Goal: Use online tool/utility: Use online tool/utility

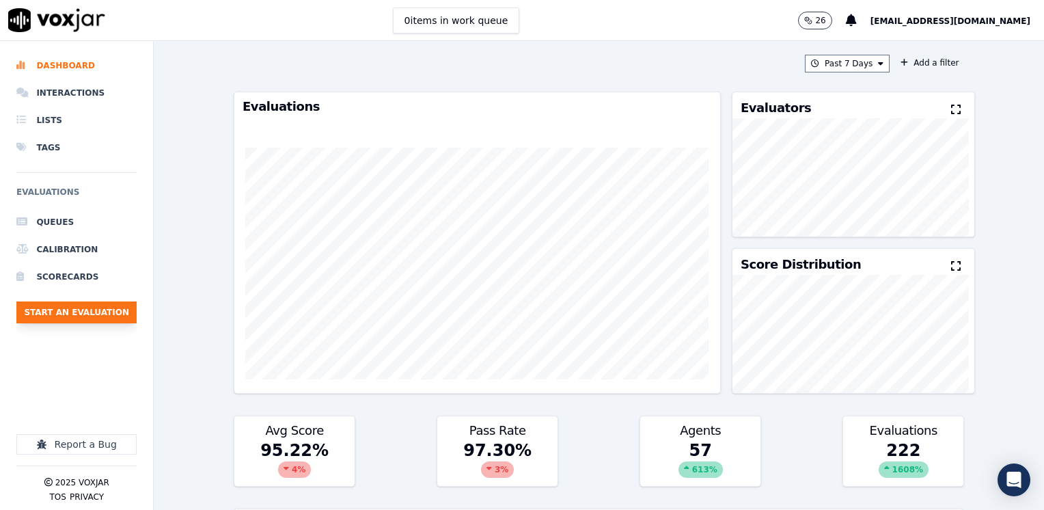
click at [66, 310] on button "Start an Evaluation" at bounding box center [76, 312] width 120 height 22
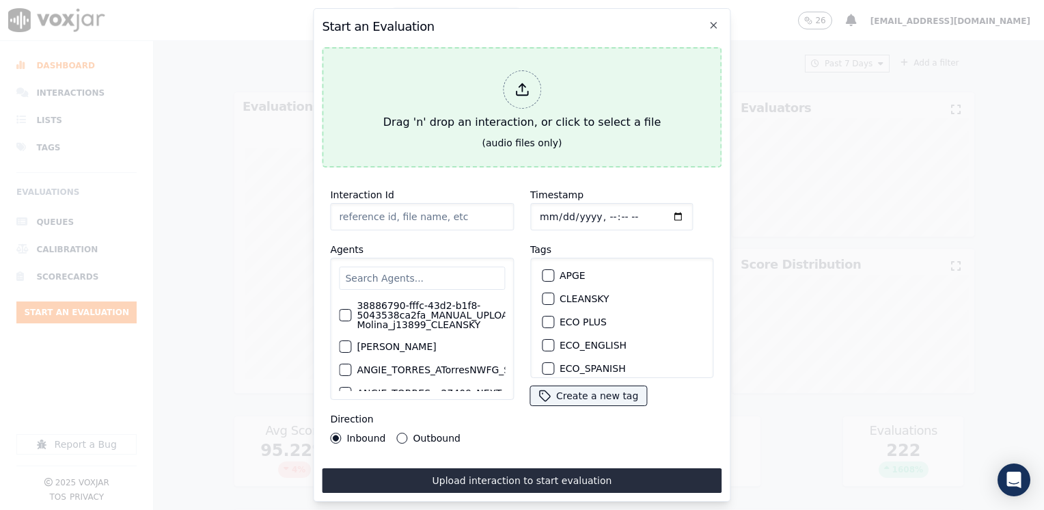
click at [534, 85] on div at bounding box center [522, 89] width 38 height 38
type input "20250909-123737_2027168173-[PERSON_NAME] all.mp3"
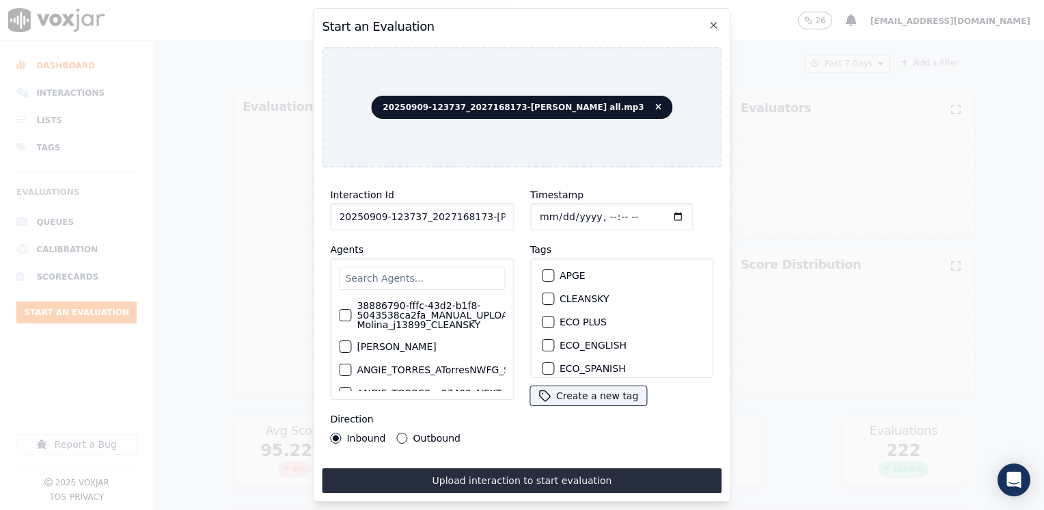
click at [418, 269] on input "text" at bounding box center [422, 277] width 166 height 23
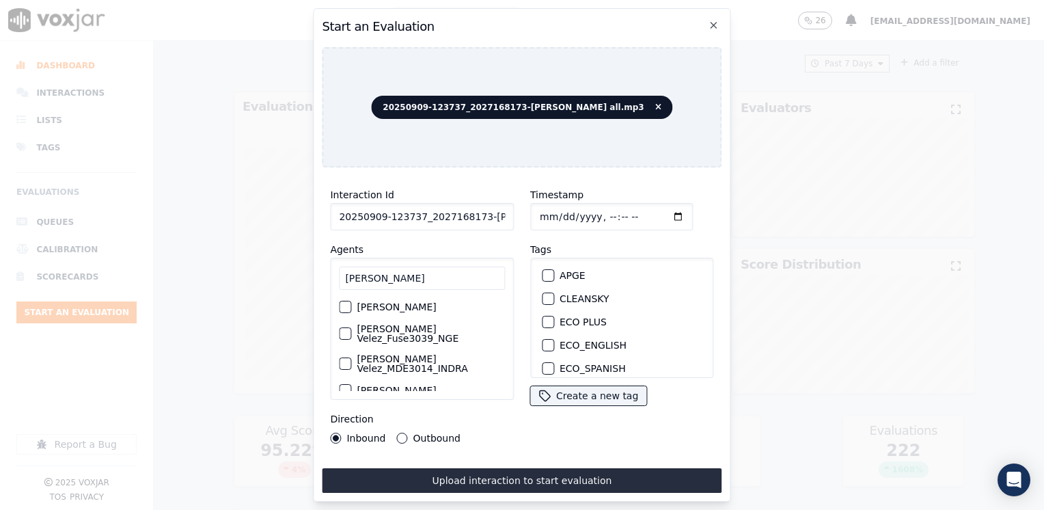
type input "[PERSON_NAME]"
click at [400, 354] on label "[PERSON_NAME] Velez_MDE3014_INDRA" at bounding box center [431, 363] width 148 height 19
click at [351, 357] on button "[PERSON_NAME] Velez_MDE3014_INDRA" at bounding box center [345, 363] width 12 height 12
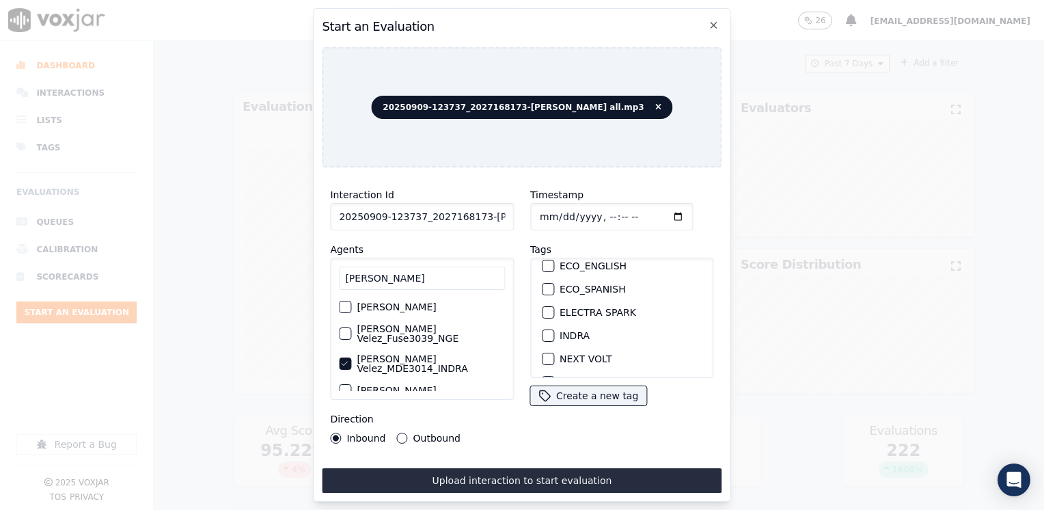
scroll to position [137, 0]
click at [543, 273] on div "button" at bounding box center [548, 278] width 10 height 10
click at [656, 216] on input "Timestamp" at bounding box center [611, 216] width 163 height 27
type input "[DATE]T15:43"
click at [397, 433] on button "Outbound" at bounding box center [402, 438] width 11 height 11
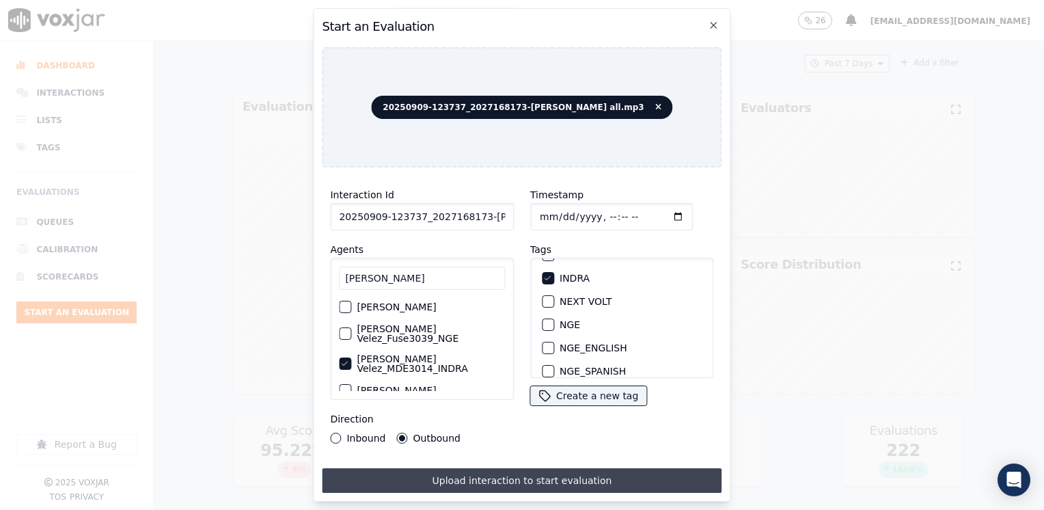
click at [499, 469] on button "Upload interaction to start evaluation" at bounding box center [522, 480] width 400 height 25
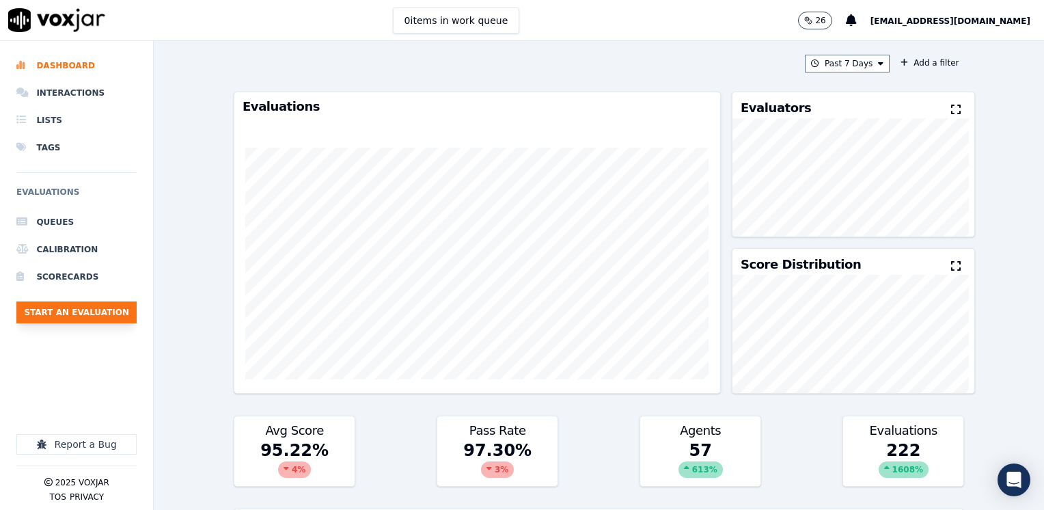
click at [92, 305] on button "Start an Evaluation" at bounding box center [76, 312] width 120 height 22
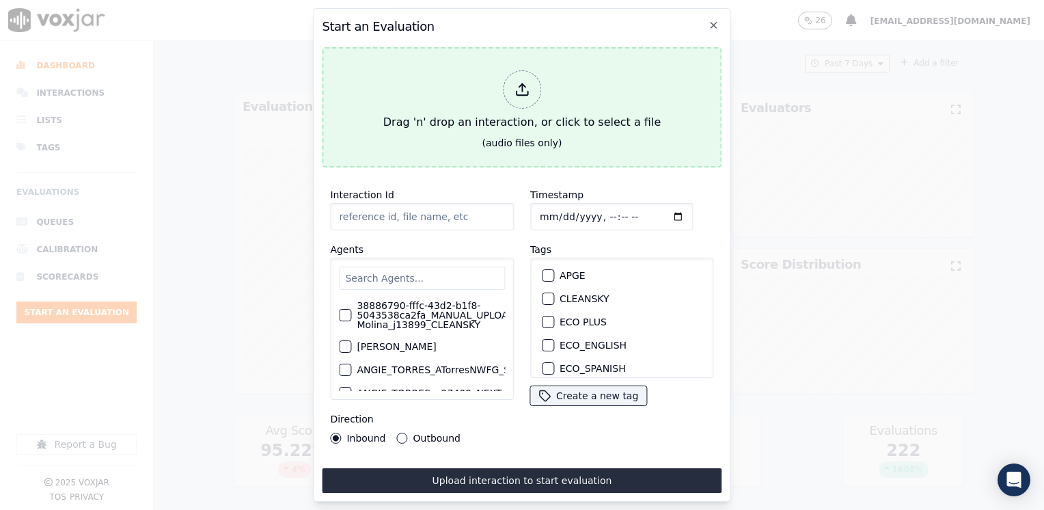
click at [525, 86] on icon at bounding box center [522, 89] width 15 height 15
type input "20250909-123737_2027168173-[PERSON_NAME] all.mp3"
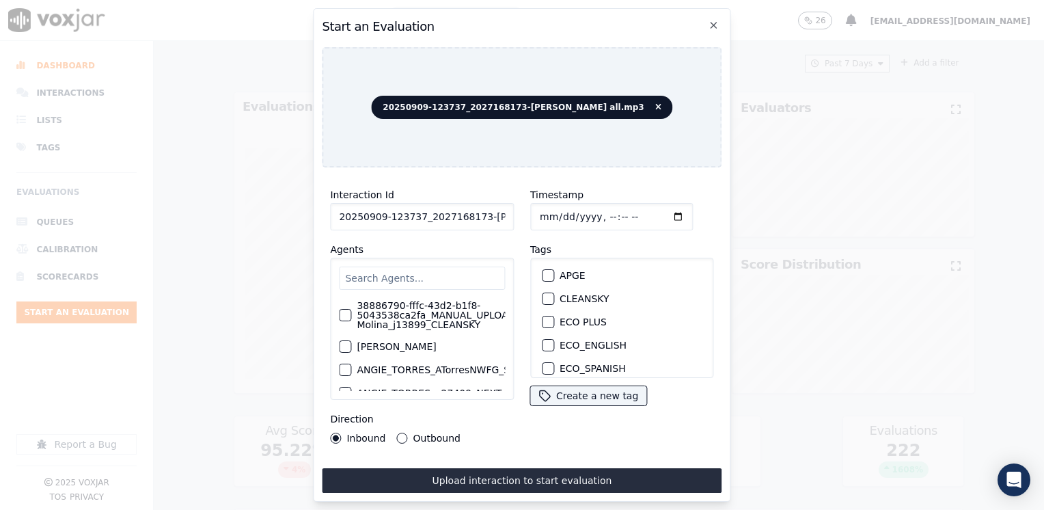
click at [459, 267] on input "text" at bounding box center [422, 277] width 166 height 23
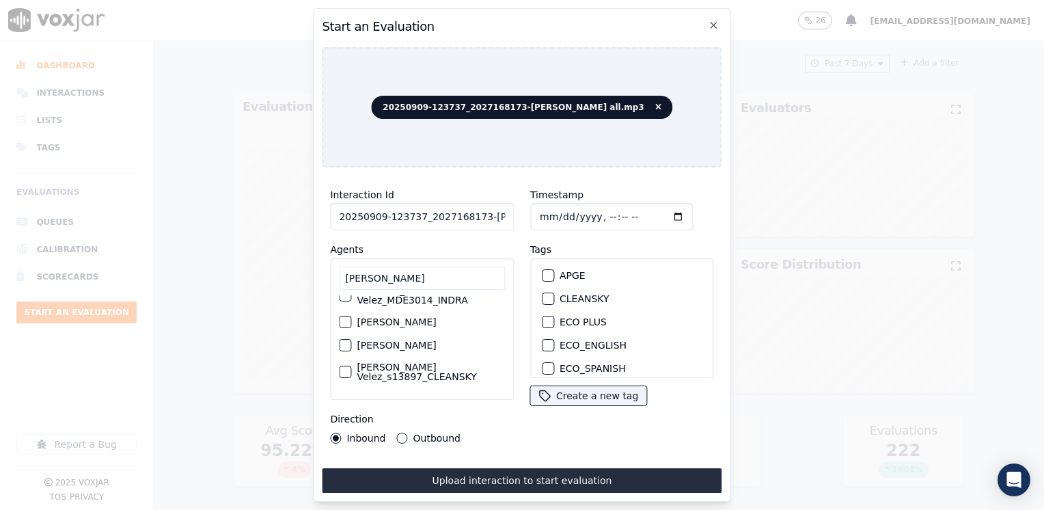
scroll to position [0, 0]
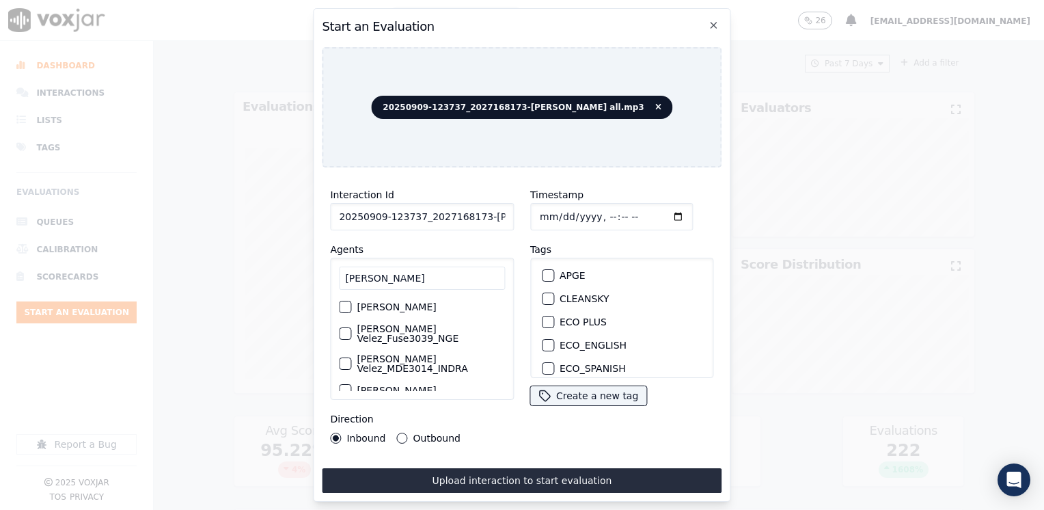
type input "[PERSON_NAME]"
click at [428, 359] on label "[PERSON_NAME] Velez_MDE3014_INDRA" at bounding box center [431, 363] width 148 height 19
click at [351, 359] on button "[PERSON_NAME] Velez_MDE3014_INDRA" at bounding box center [345, 363] width 12 height 12
click at [543, 273] on div "button" at bounding box center [548, 278] width 10 height 10
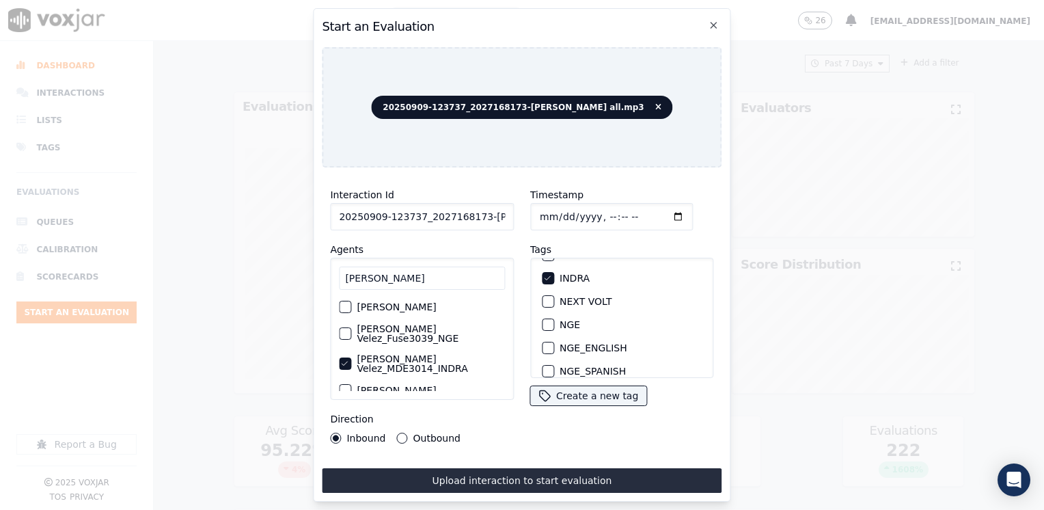
click at [660, 211] on input "Timestamp" at bounding box center [611, 216] width 163 height 27
type input "[DATE]T15:45"
click at [401, 433] on button "Outbound" at bounding box center [402, 438] width 11 height 11
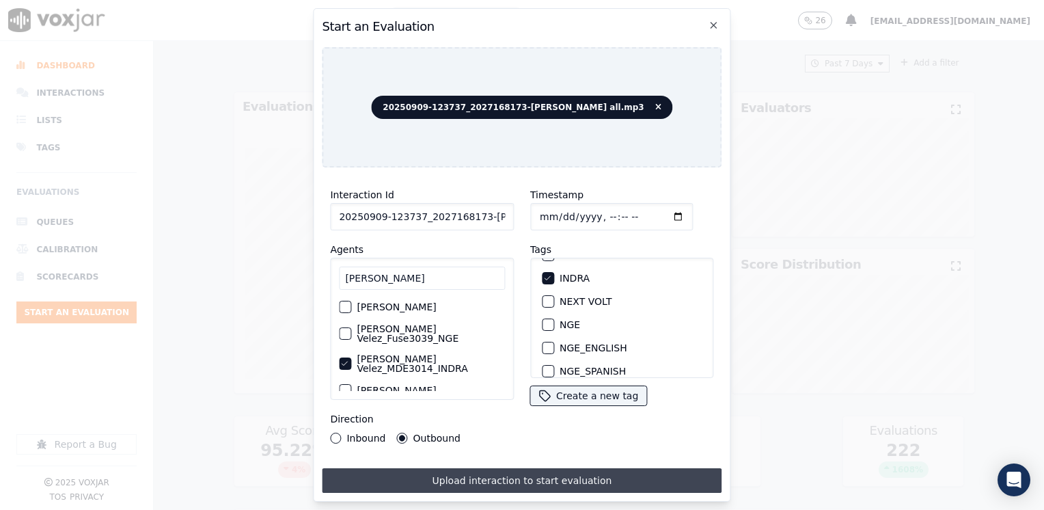
click at [508, 469] on button "Upload interaction to start evaluation" at bounding box center [522, 480] width 400 height 25
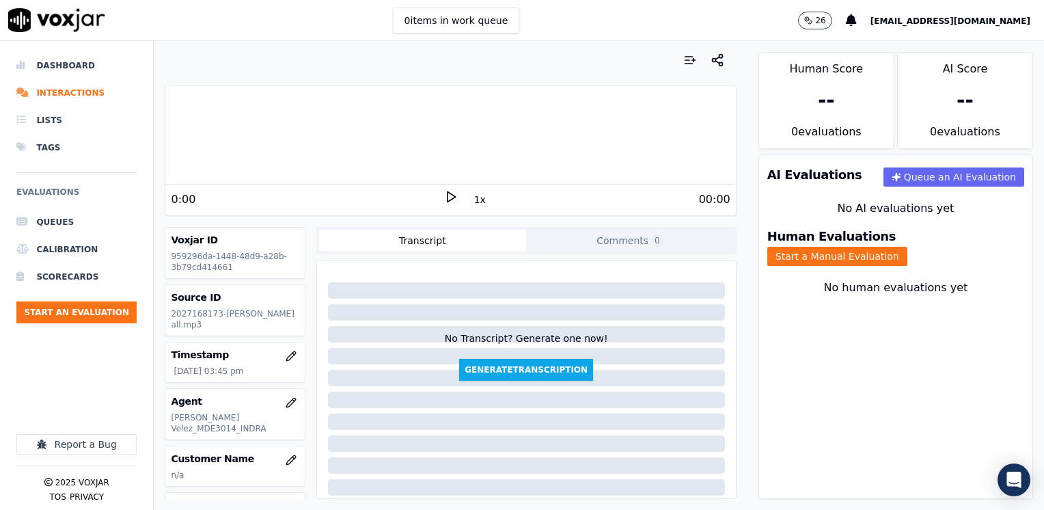
click at [446, 197] on icon at bounding box center [451, 197] width 14 height 14
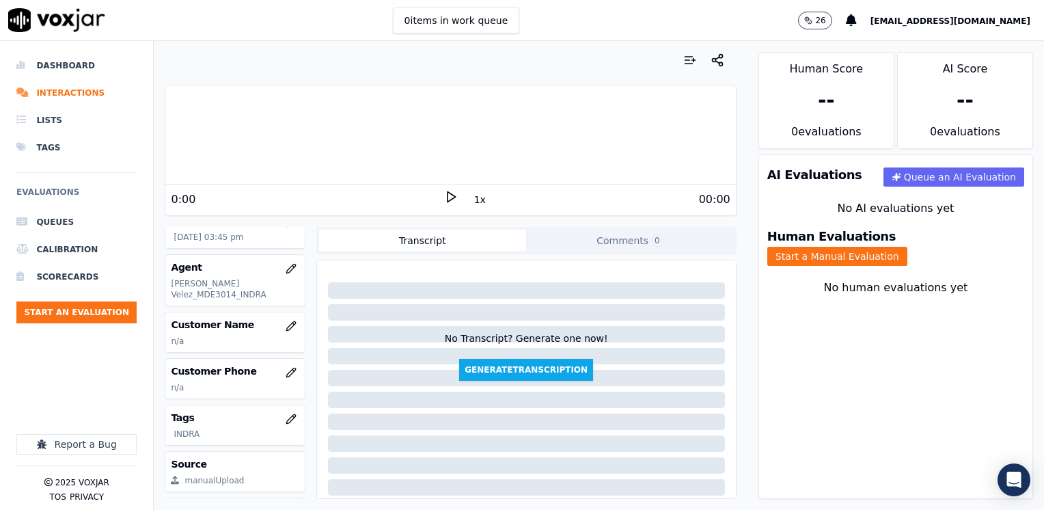
scroll to position [137, 0]
click at [286, 318] on icon "button" at bounding box center [291, 323] width 11 height 11
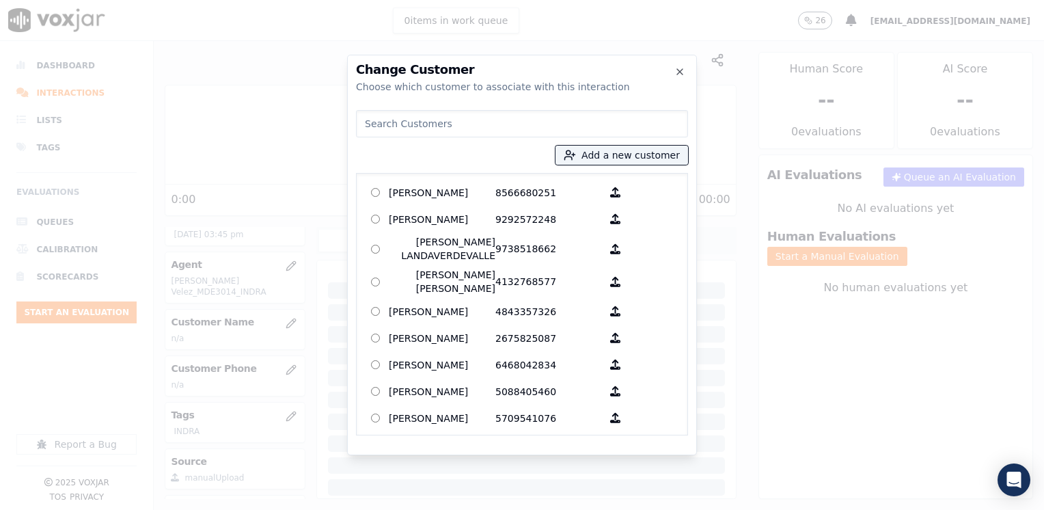
click at [470, 128] on input at bounding box center [522, 123] width 332 height 27
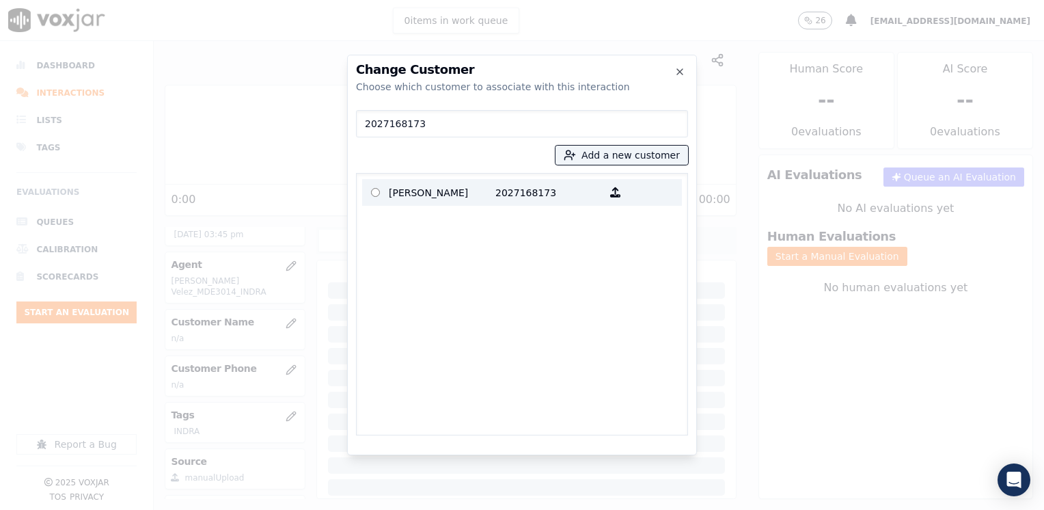
type input "2027168173"
click at [495, 196] on p "2027168173" at bounding box center [548, 192] width 107 height 21
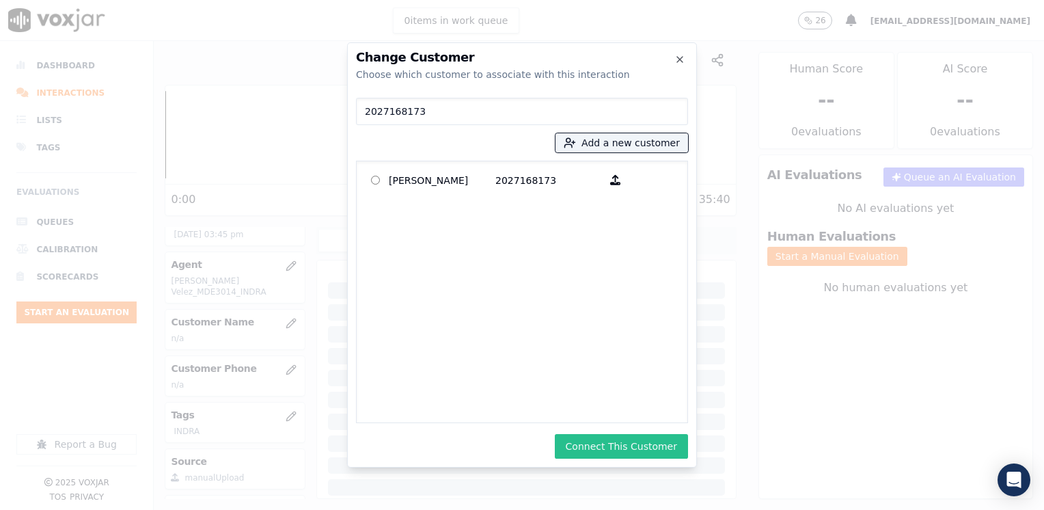
click at [611, 452] on button "Connect This Customer" at bounding box center [621, 446] width 133 height 25
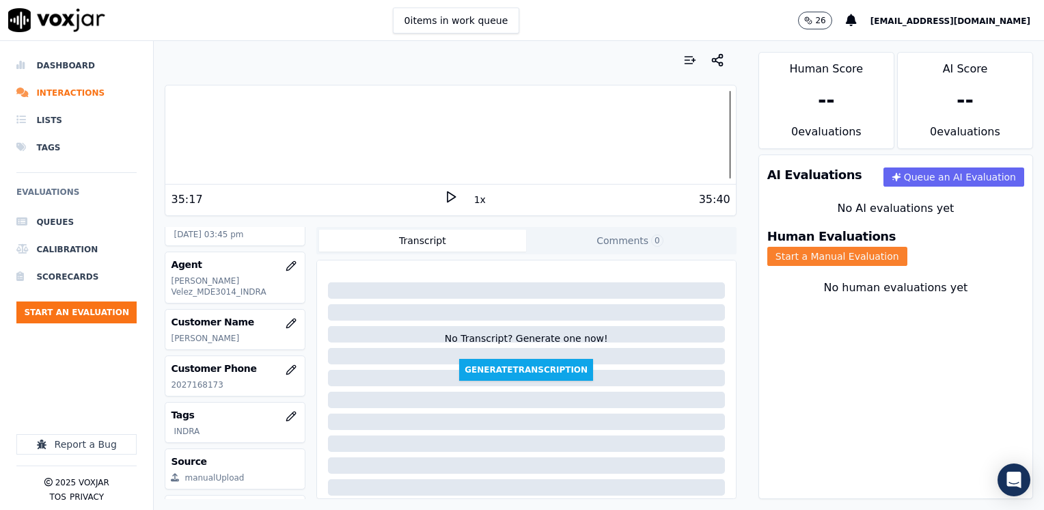
click at [907, 251] on button "Start a Manual Evaluation" at bounding box center [837, 256] width 140 height 19
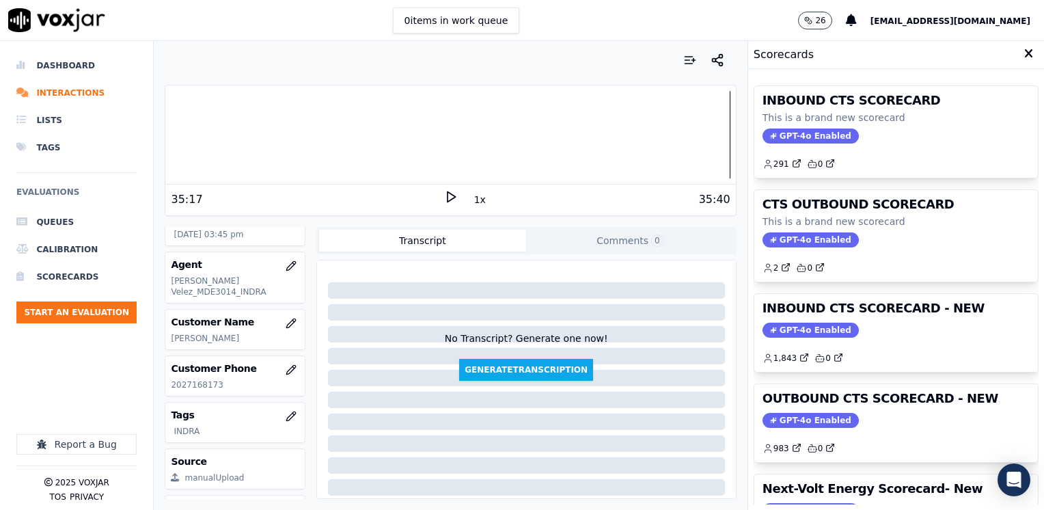
click at [779, 421] on span "GPT-4o Enabled" at bounding box center [811, 420] width 96 height 15
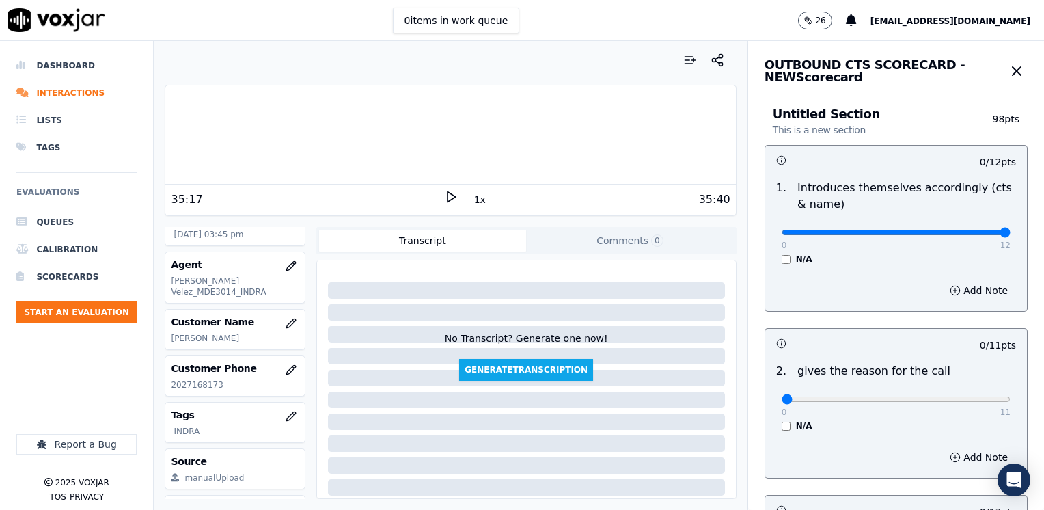
drag, startPoint x: 1046, startPoint y: 237, endPoint x: 1043, endPoint y: 253, distance: 16.0
type input "12"
click at [1011, 235] on input "range" at bounding box center [896, 232] width 229 height 5
drag, startPoint x: 775, startPoint y: 398, endPoint x: 1046, endPoint y: 398, distance: 271.3
type input "11"
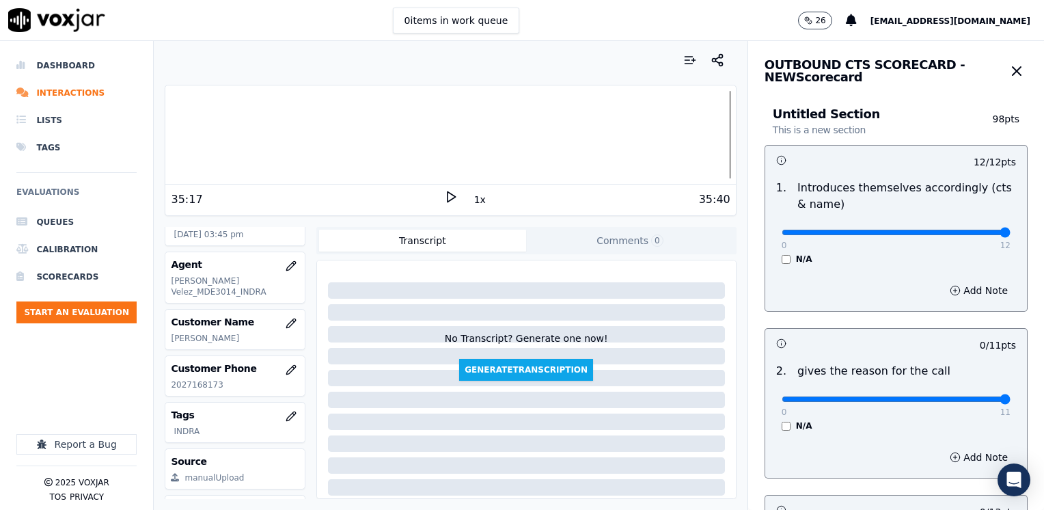
click at [1011, 398] on input "range" at bounding box center [896, 398] width 229 height 5
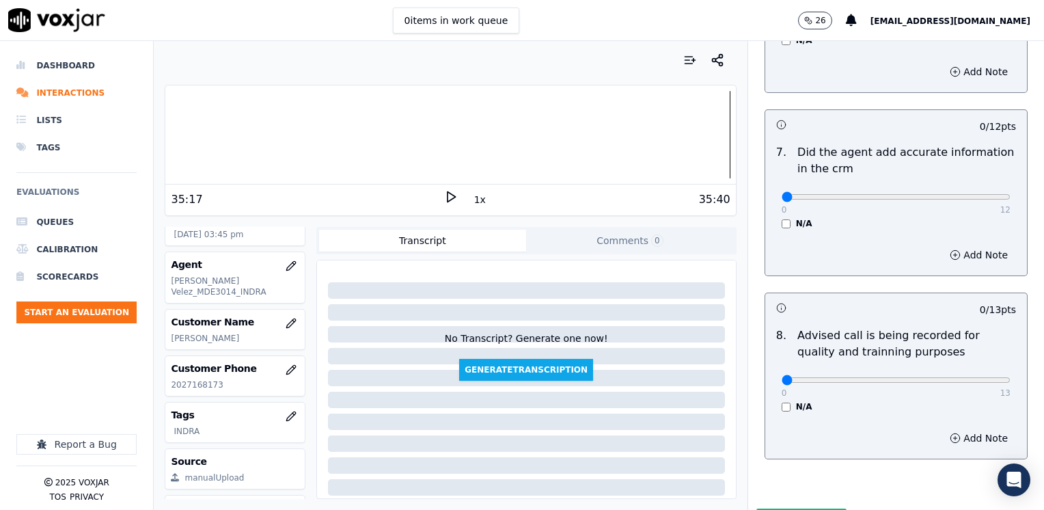
scroll to position [1194, 0]
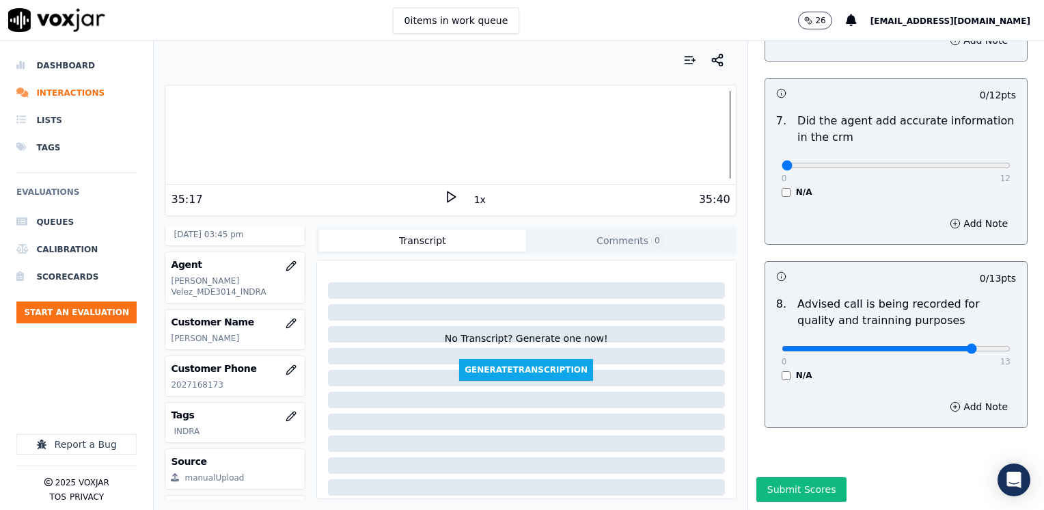
click at [943, 346] on input "range" at bounding box center [896, 348] width 229 height 5
type input "10"
click at [928, 346] on input "range" at bounding box center [896, 348] width 229 height 5
drag, startPoint x: 777, startPoint y: 133, endPoint x: 1046, endPoint y: 197, distance: 276.9
type input "12"
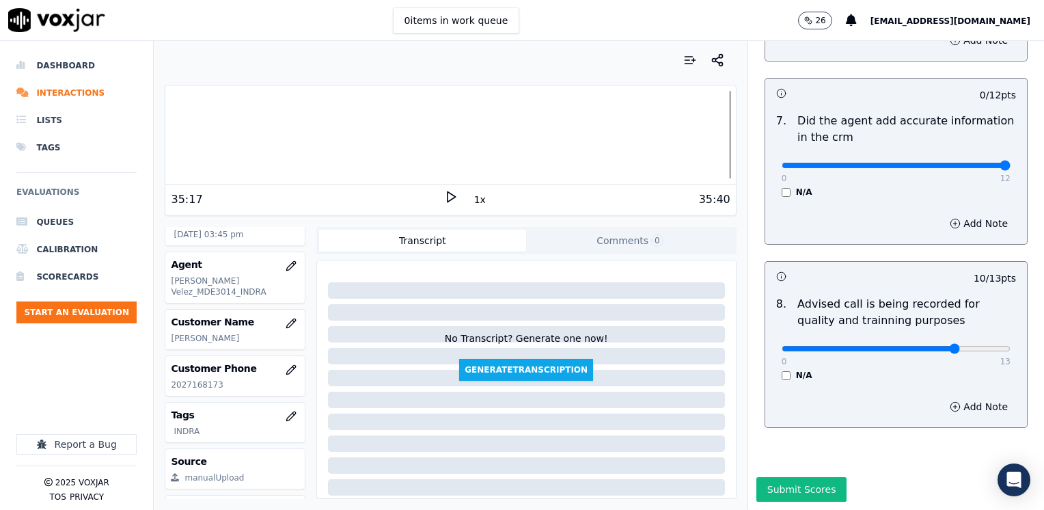
click at [1011, 168] on input "range" at bounding box center [896, 165] width 229 height 5
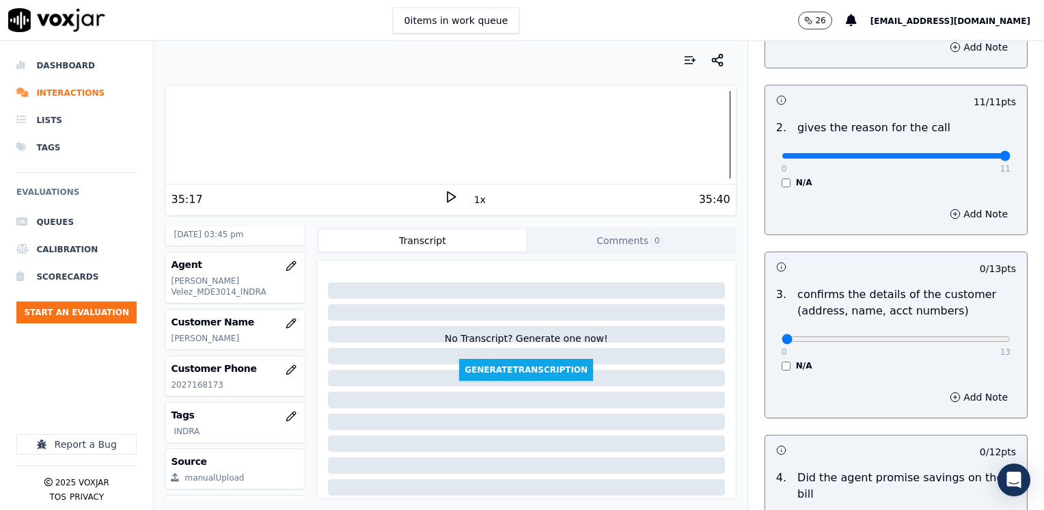
scroll to position [238, 0]
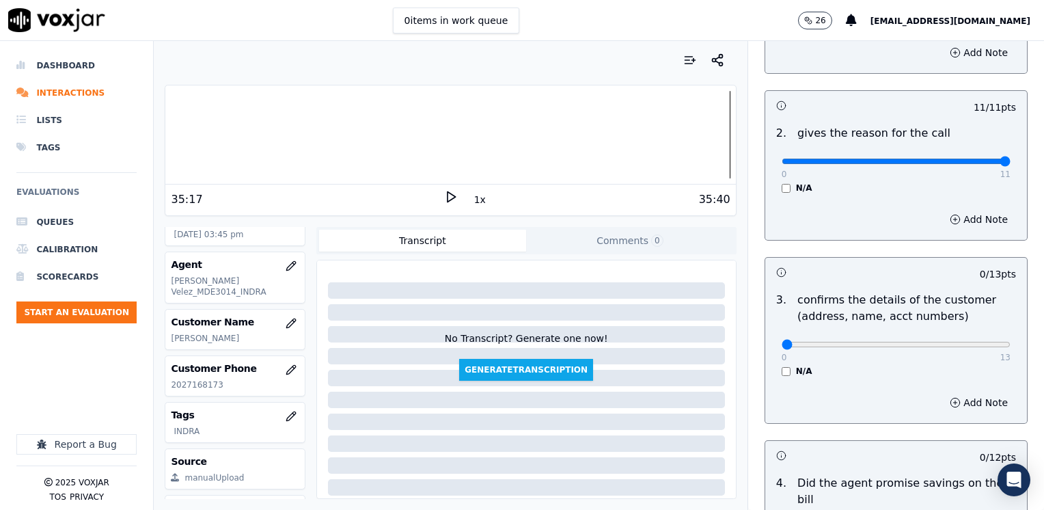
click at [891, 215] on div "Add Note" at bounding box center [896, 219] width 262 height 41
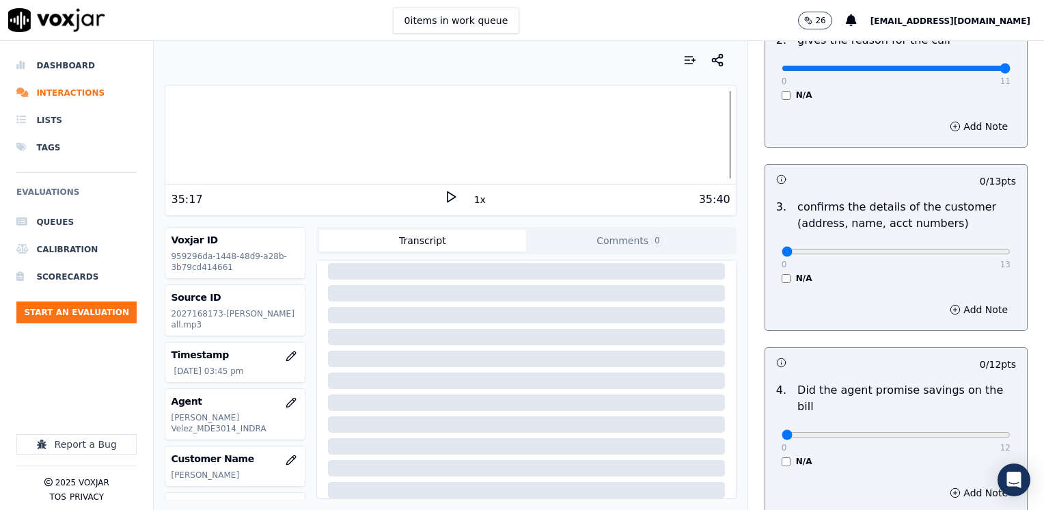
scroll to position [342, 0]
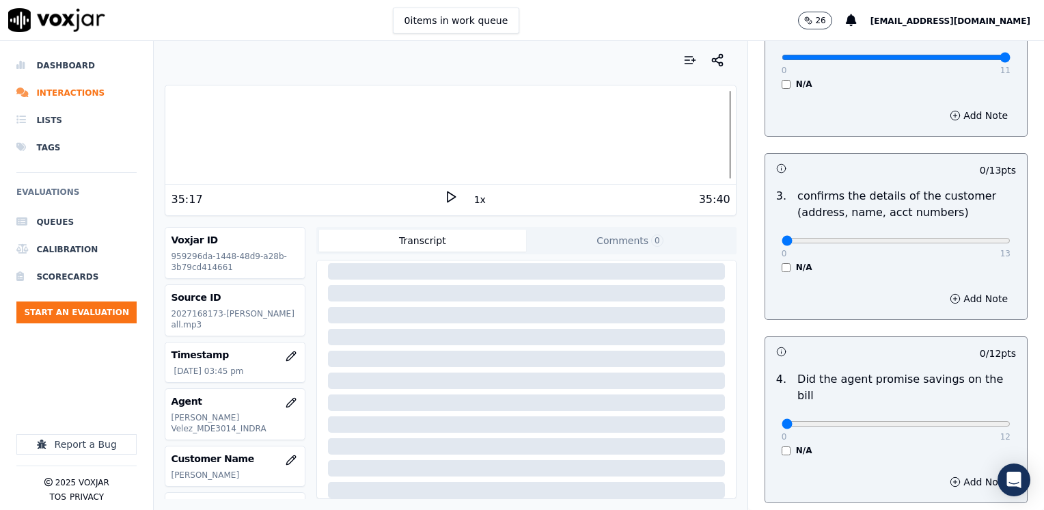
click at [836, 348] on h3 at bounding box center [836, 351] width 120 height 18
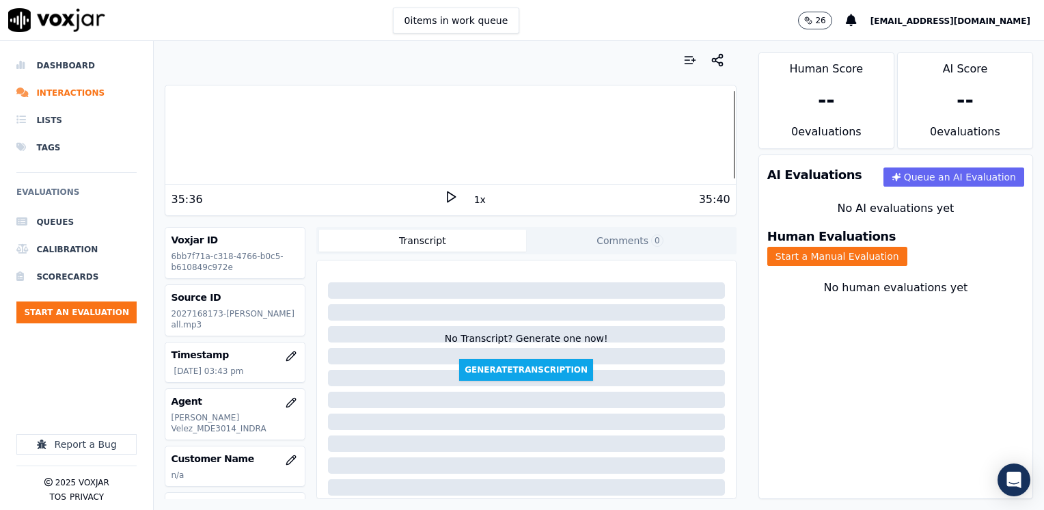
scroll to position [68, 0]
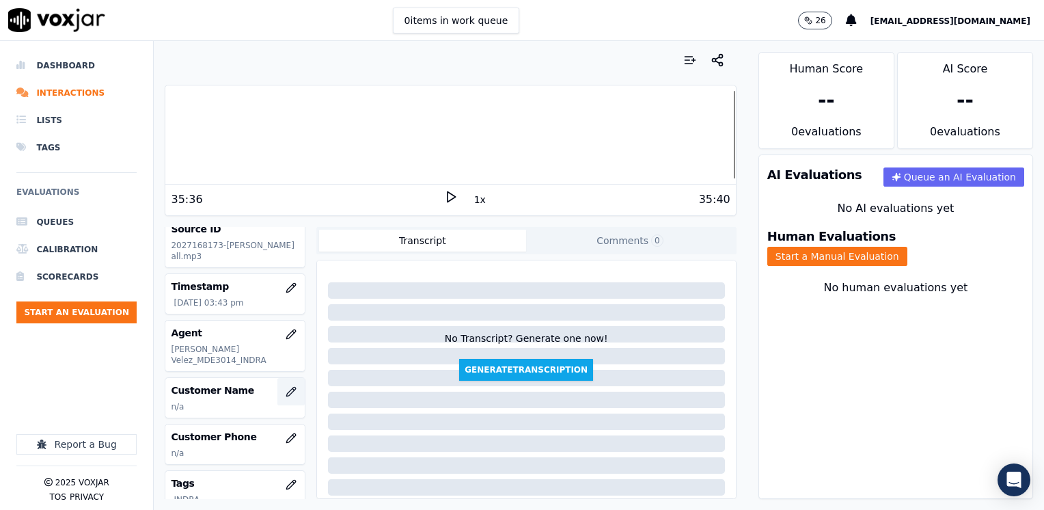
click at [277, 381] on button "button" at bounding box center [290, 391] width 27 height 27
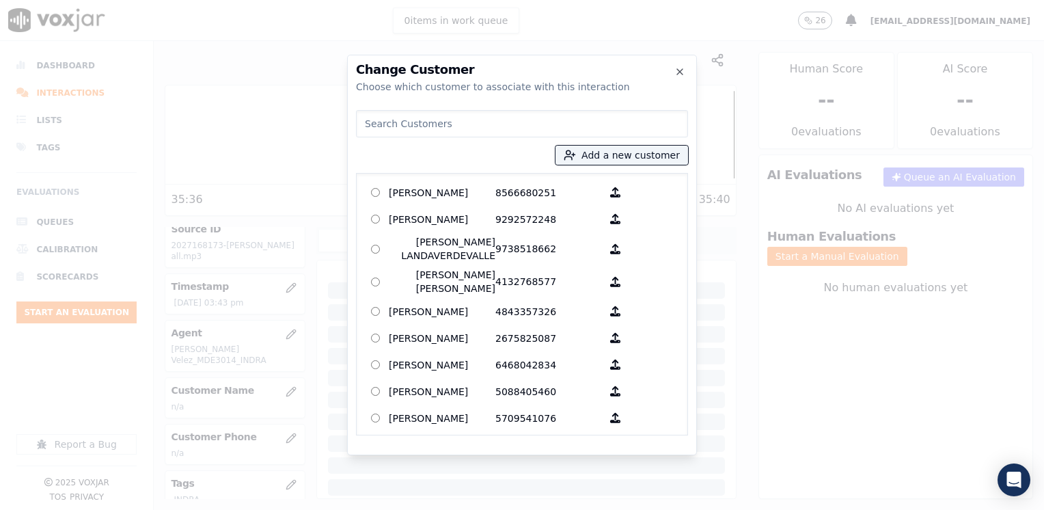
click at [482, 120] on input at bounding box center [522, 123] width 332 height 27
click at [446, 118] on input at bounding box center [522, 123] width 332 height 27
paste input "2027168173"
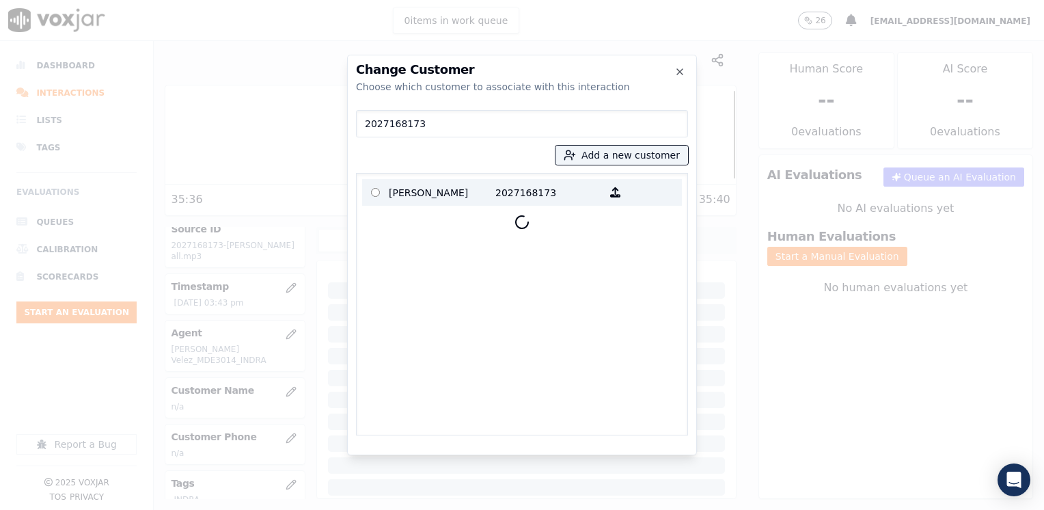
type input "2027168173"
click at [536, 195] on p "2027168173" at bounding box center [548, 192] width 107 height 21
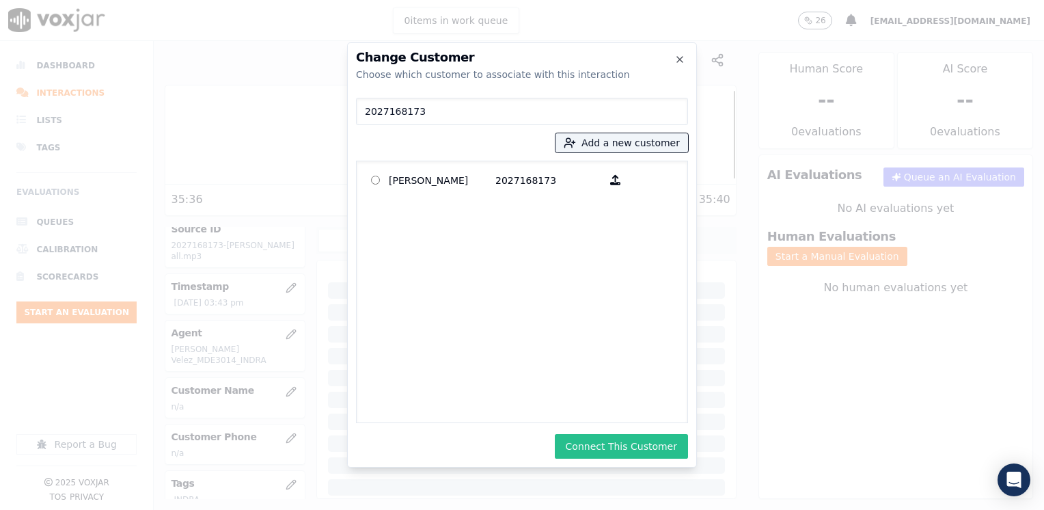
click at [626, 448] on button "Connect This Customer" at bounding box center [621, 446] width 133 height 25
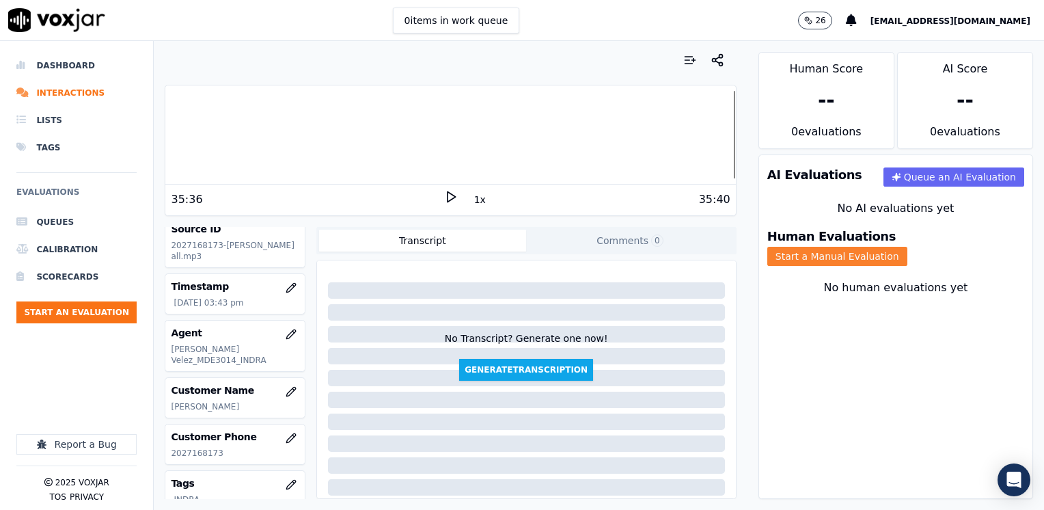
click at [907, 247] on button "Start a Manual Evaluation" at bounding box center [837, 256] width 140 height 19
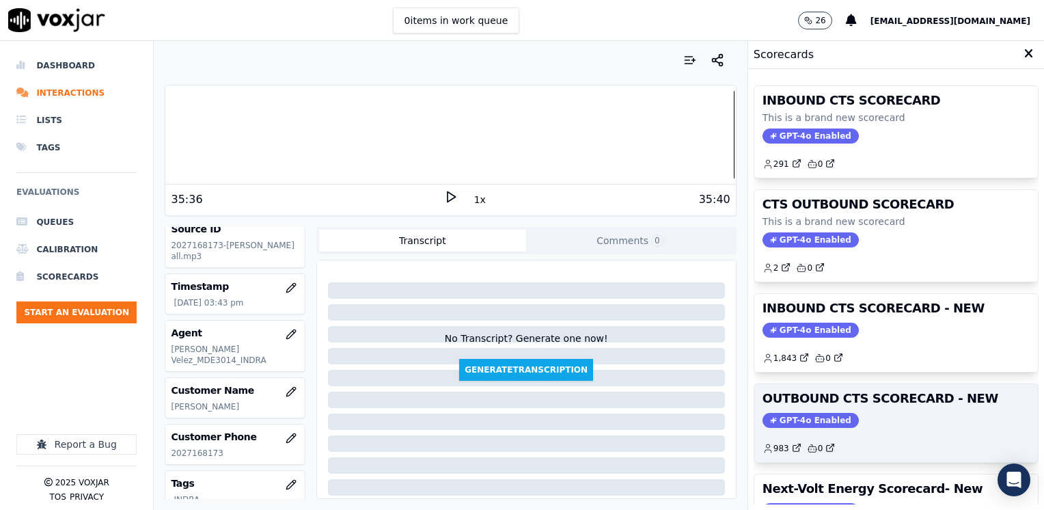
click at [782, 409] on div "OUTBOUND CTS SCORECARD - NEW GPT-4o Enabled 983 0" at bounding box center [896, 423] width 284 height 78
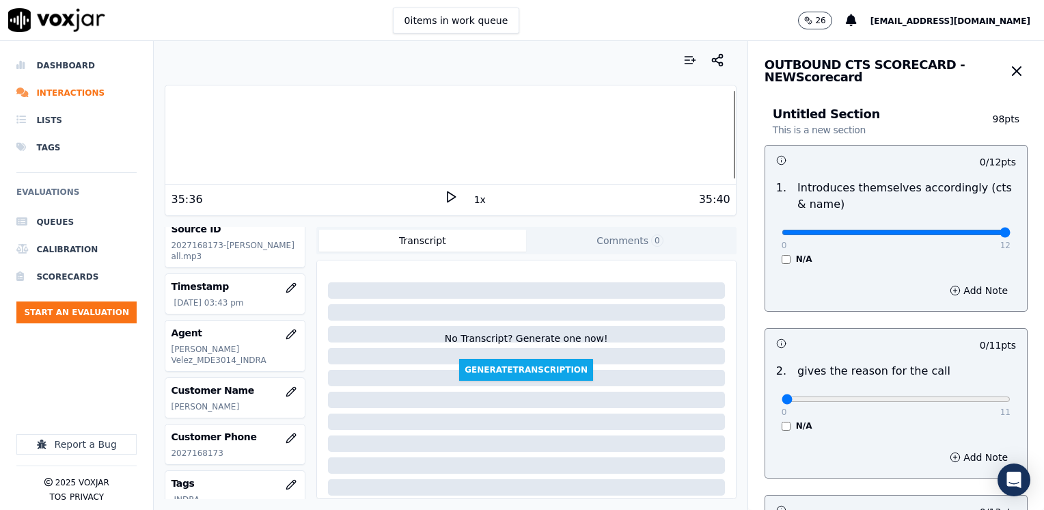
drag, startPoint x: 775, startPoint y: 232, endPoint x: 1046, endPoint y: 247, distance: 271.7
type input "12"
click at [1011, 235] on input "range" at bounding box center [896, 232] width 229 height 5
drag, startPoint x: 769, startPoint y: 400, endPoint x: 1003, endPoint y: 365, distance: 236.3
type input "11"
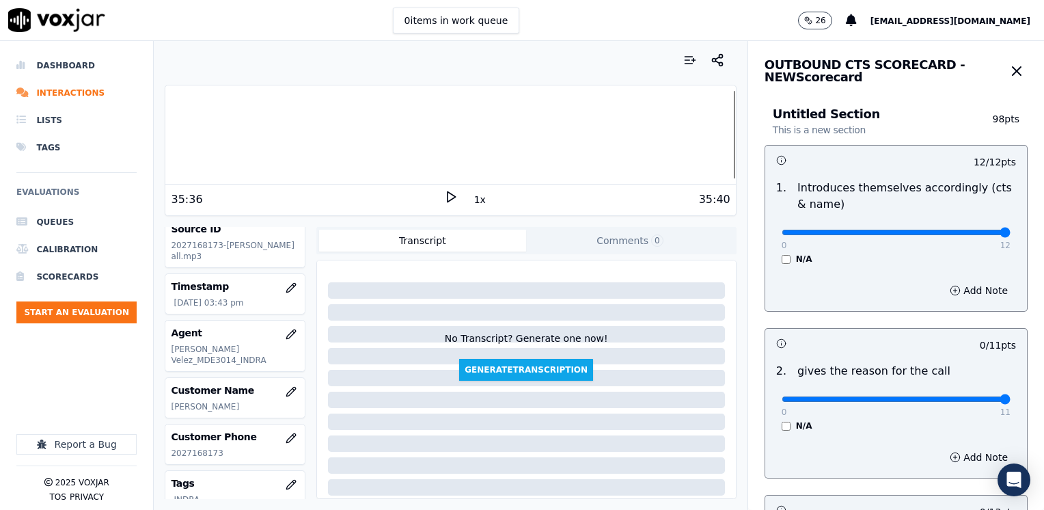
click at [1011, 396] on input "range" at bounding box center [896, 398] width 229 height 5
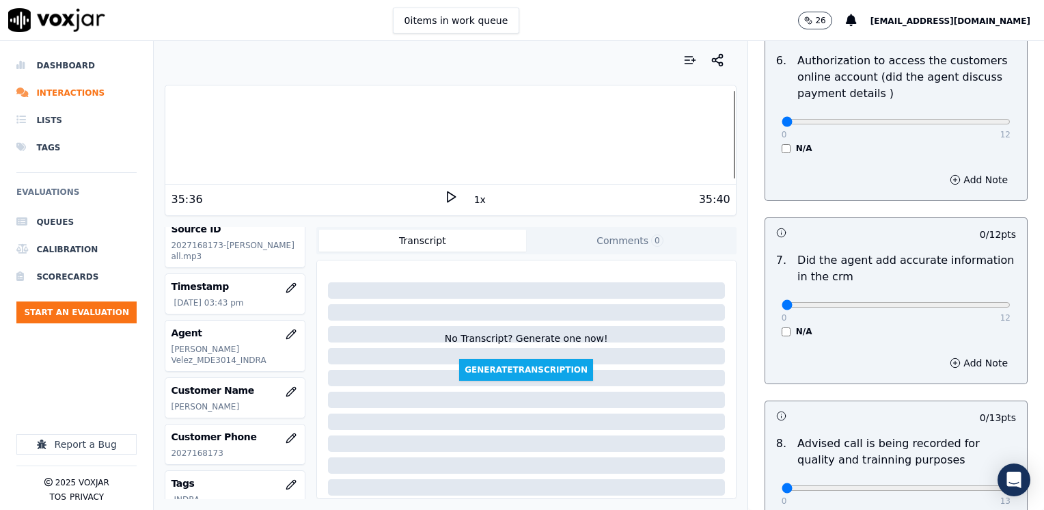
scroll to position [1194, 0]
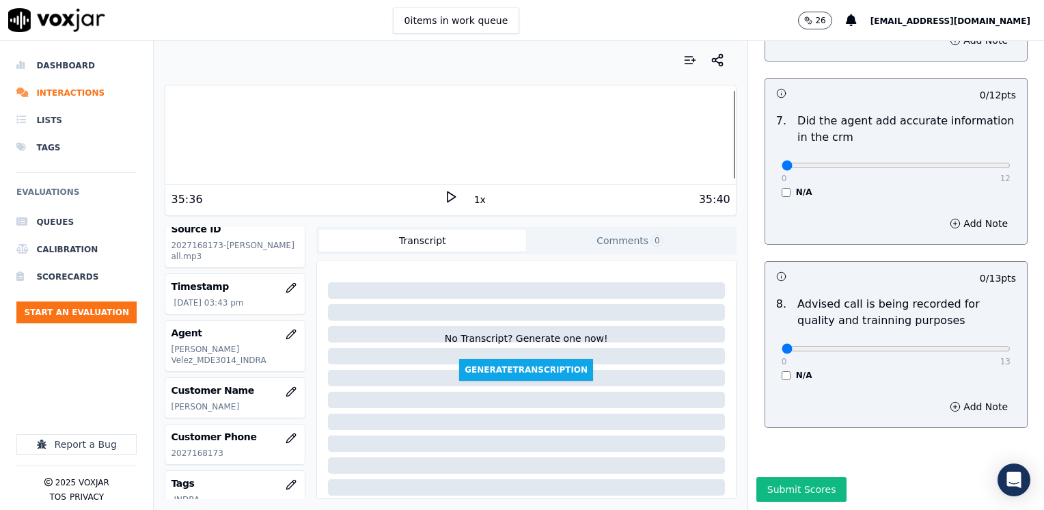
click at [927, 340] on div "0 13" at bounding box center [896, 348] width 229 height 16
click at [936, 346] on input "range" at bounding box center [896, 348] width 229 height 5
type input "10"
click at [932, 346] on input "range" at bounding box center [896, 348] width 229 height 5
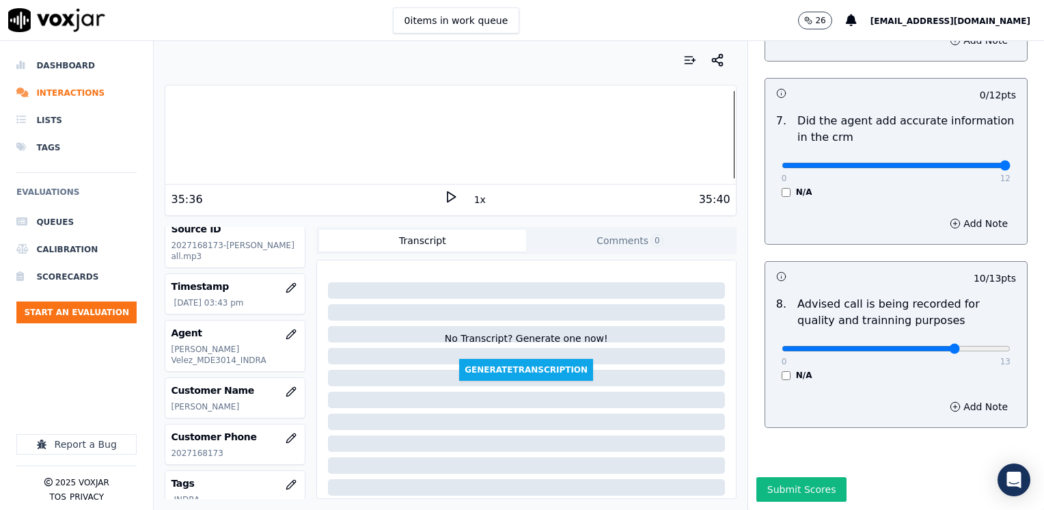
drag, startPoint x: 773, startPoint y: 135, endPoint x: 1046, endPoint y: 125, distance: 272.8
type input "12"
click at [1011, 163] on input "range" at bounding box center [896, 165] width 229 height 5
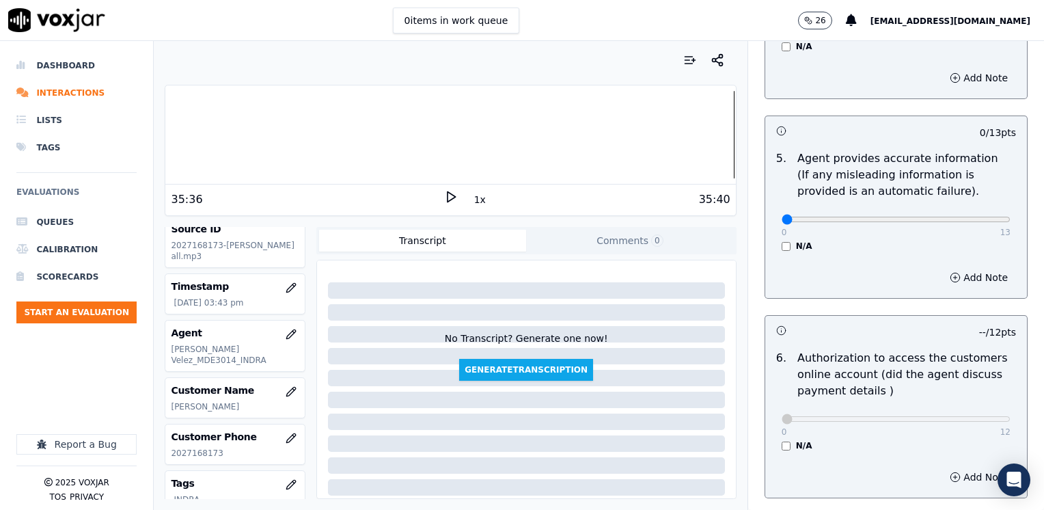
scroll to position [716, 0]
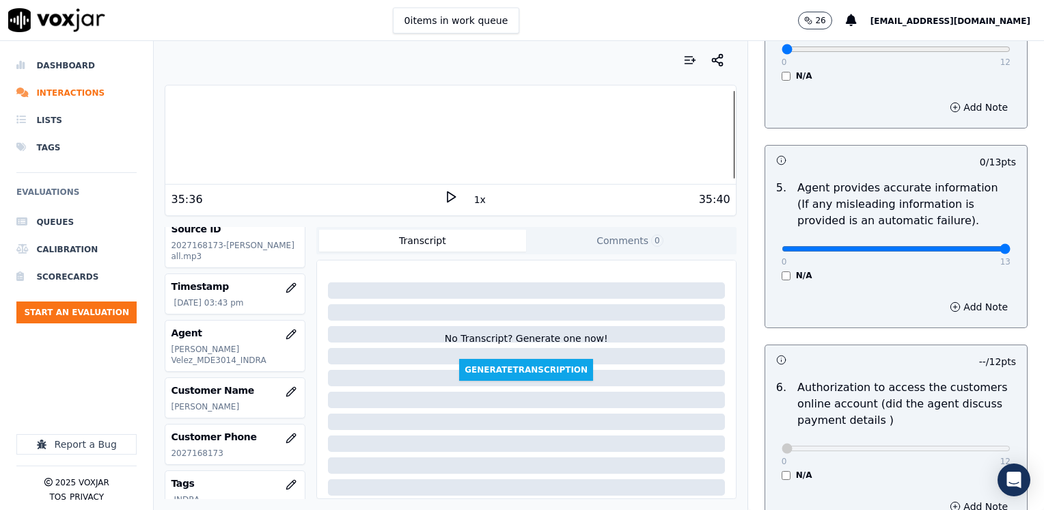
drag, startPoint x: 773, startPoint y: 230, endPoint x: 1046, endPoint y: 221, distance: 272.8
type input "13"
click at [1011, 246] on input "range" at bounding box center [896, 248] width 229 height 5
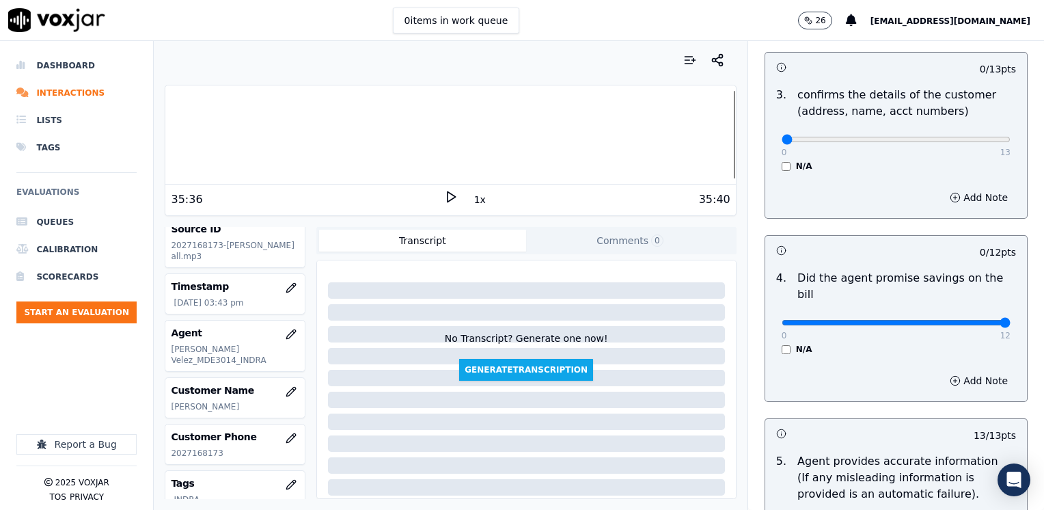
drag, startPoint x: 773, startPoint y: 305, endPoint x: 1046, endPoint y: 275, distance: 275.0
type input "12"
click at [1011, 320] on input "range" at bounding box center [896, 322] width 229 height 5
type input "12"
click at [959, 139] on input "range" at bounding box center [896, 139] width 229 height 5
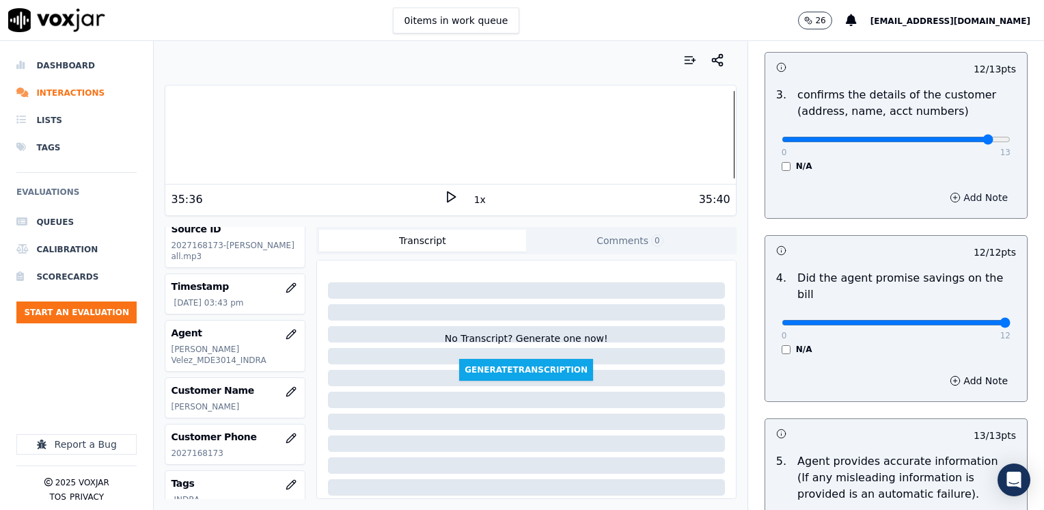
click at [958, 201] on button "Add Note" at bounding box center [979, 197] width 74 height 19
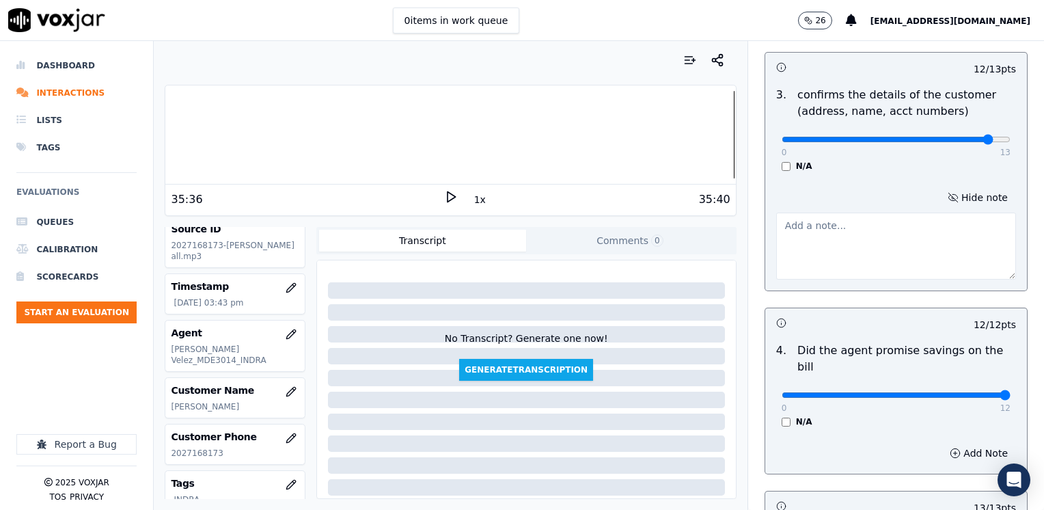
click at [907, 262] on textarea at bounding box center [896, 246] width 240 height 67
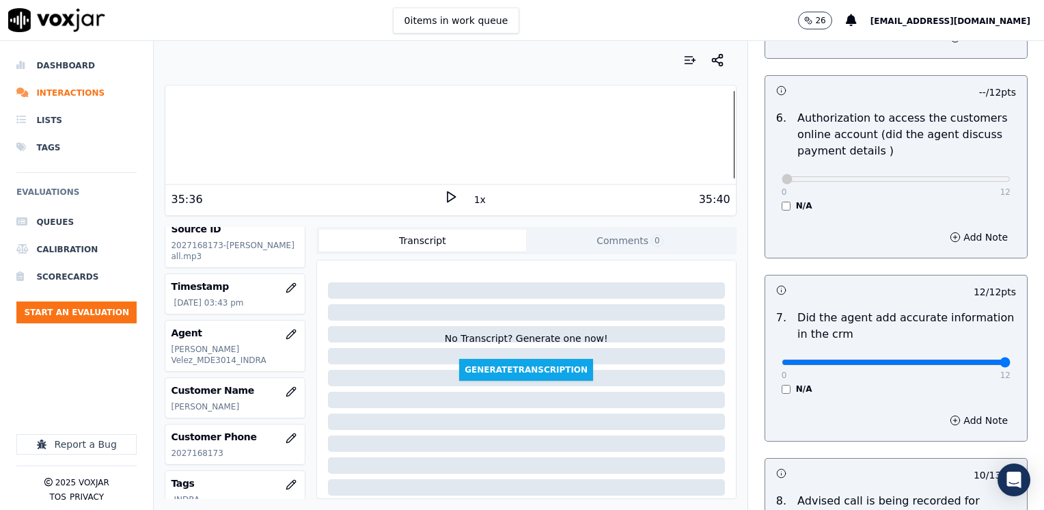
scroll to position [1266, 0]
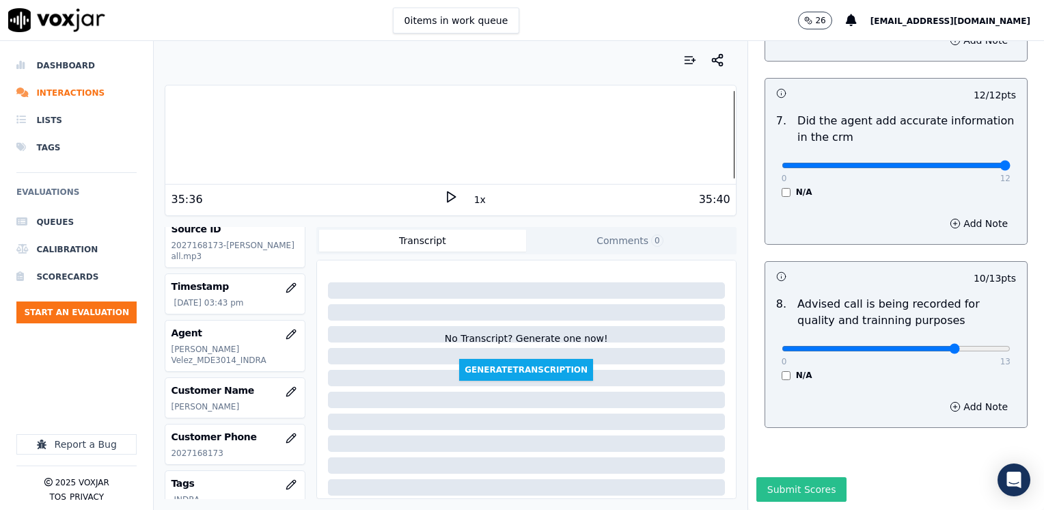
type textarea "Make sure to confirm full service address and the name as it appears on the bil…"
click at [817, 477] on button "Submit Scores" at bounding box center [801, 489] width 91 height 25
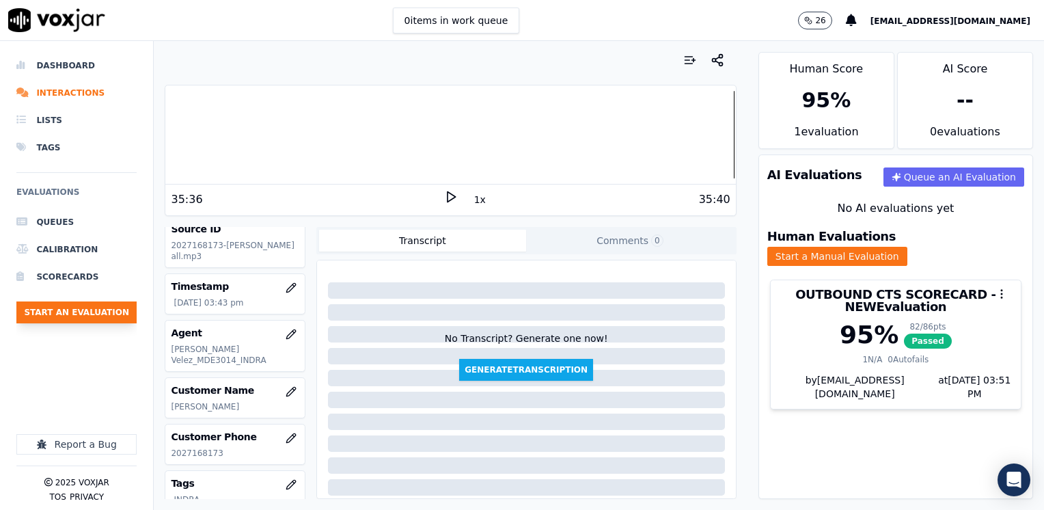
click at [90, 312] on button "Start an Evaluation" at bounding box center [76, 312] width 120 height 22
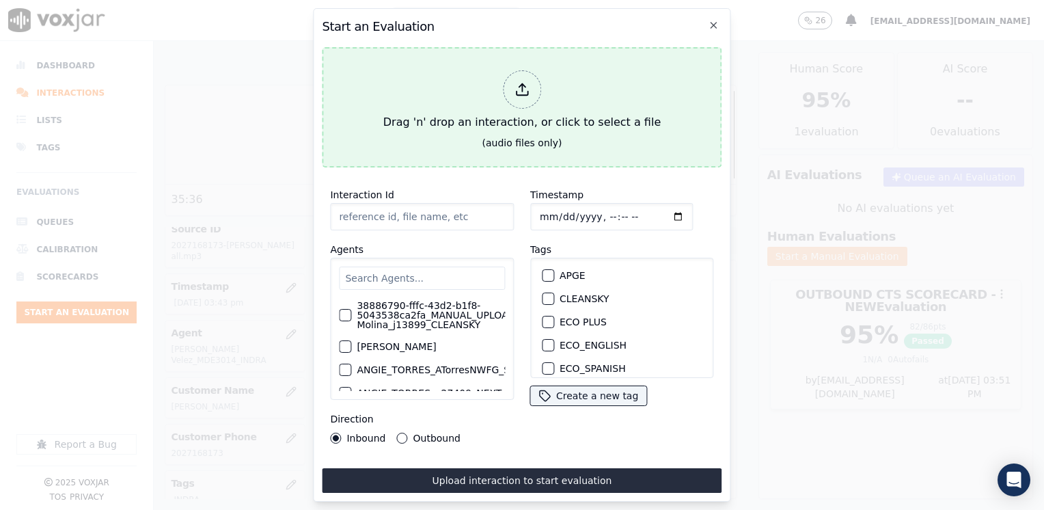
click at [527, 83] on icon at bounding box center [522, 89] width 15 height 15
type input "20250909-104946_8157572149-[PERSON_NAME] all.mp3"
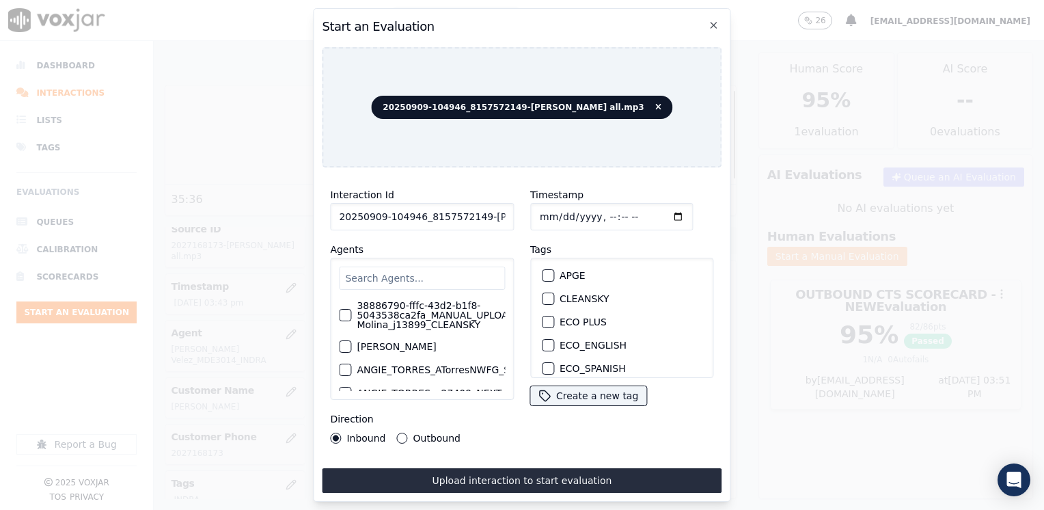
click at [407, 273] on input "text" at bounding box center [422, 277] width 166 height 23
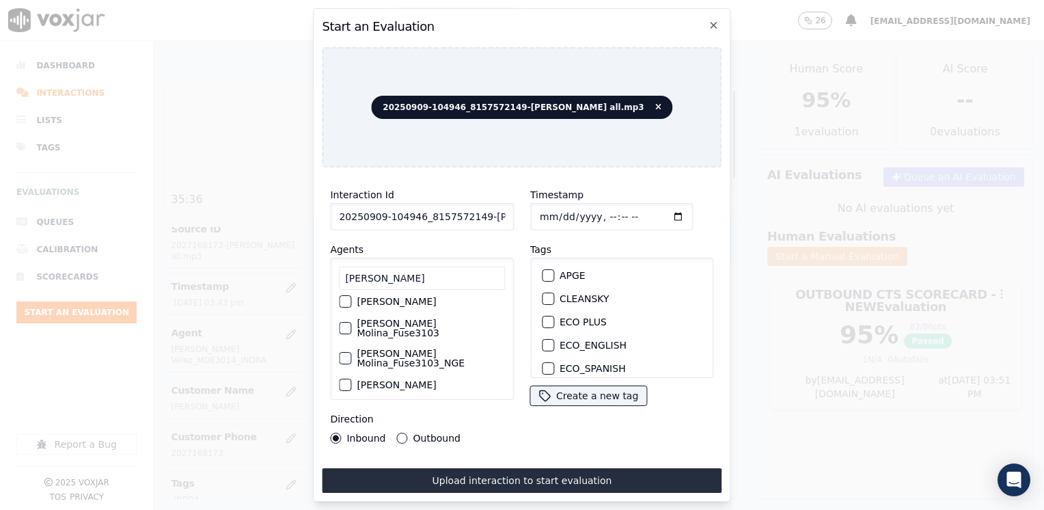
type input "[PERSON_NAME]"
click at [417, 318] on label "[PERSON_NAME] Molina_Fuse3103" at bounding box center [431, 327] width 148 height 19
click at [351, 322] on button "[PERSON_NAME] Molina_Fuse3103" at bounding box center [345, 328] width 12 height 12
click at [543, 297] on div "button" at bounding box center [548, 302] width 10 height 10
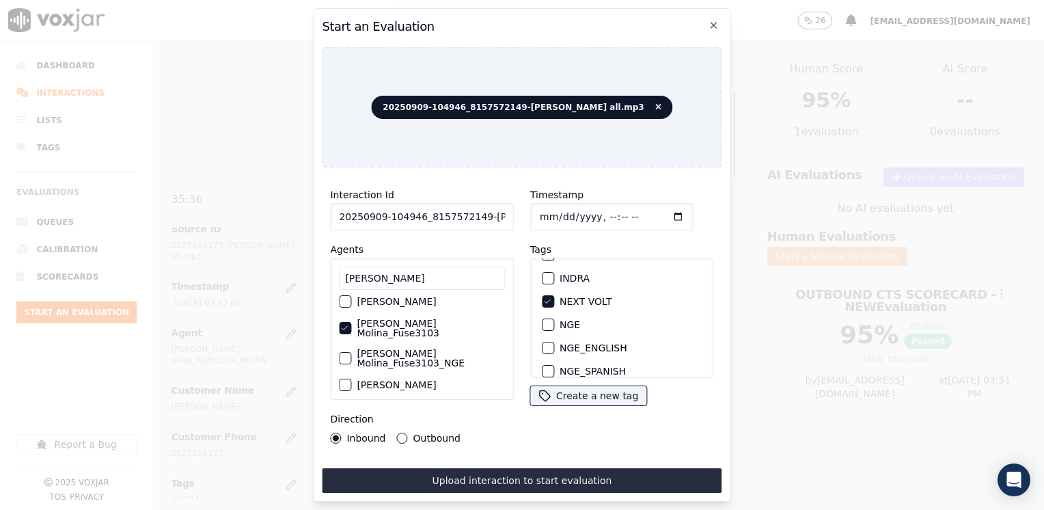
click at [659, 214] on input "Timestamp" at bounding box center [611, 216] width 163 height 27
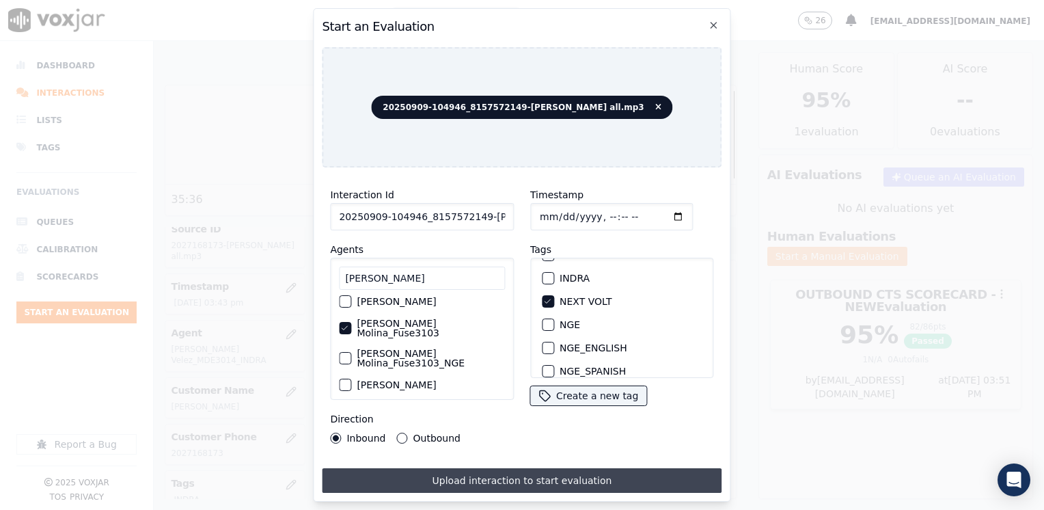
type input "[DATE]T15:51"
click at [495, 474] on button "Upload interaction to start evaluation" at bounding box center [522, 480] width 400 height 25
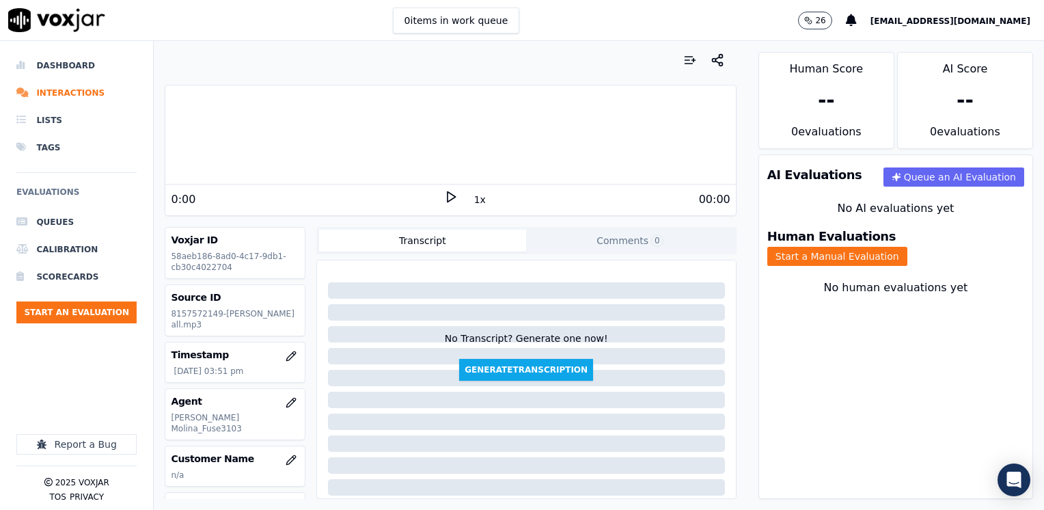
click at [444, 193] on icon at bounding box center [451, 197] width 14 height 14
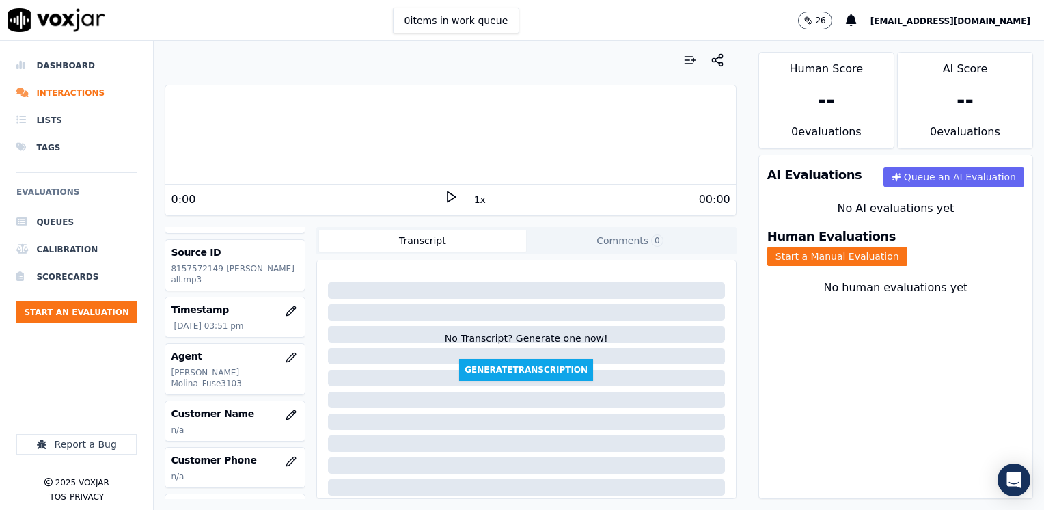
scroll to position [68, 0]
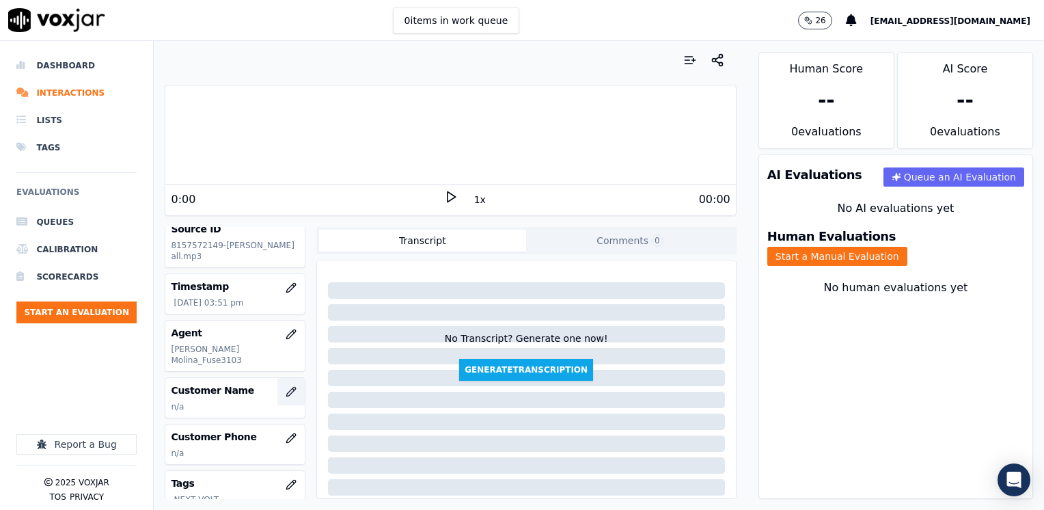
click at [277, 379] on button "button" at bounding box center [290, 391] width 27 height 27
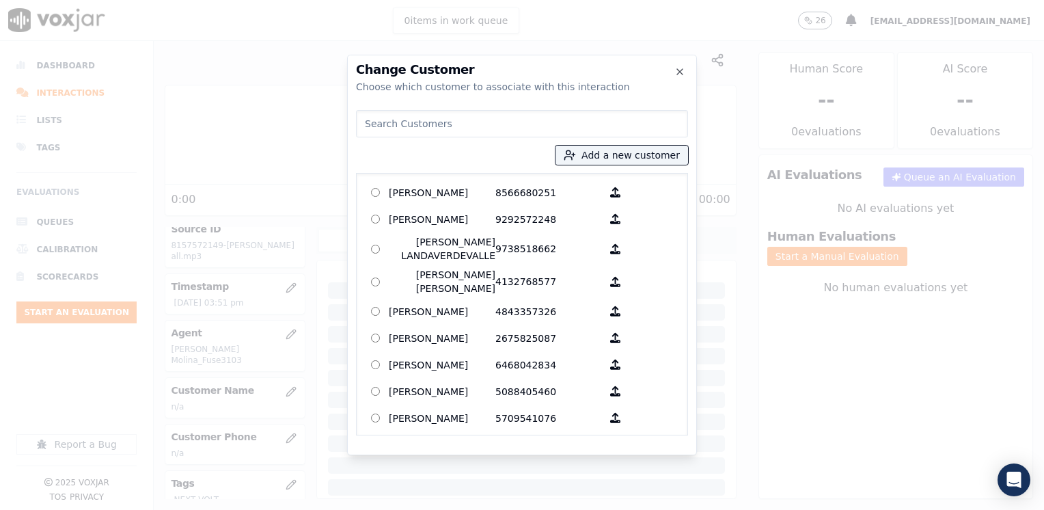
click at [449, 113] on input at bounding box center [522, 123] width 332 height 27
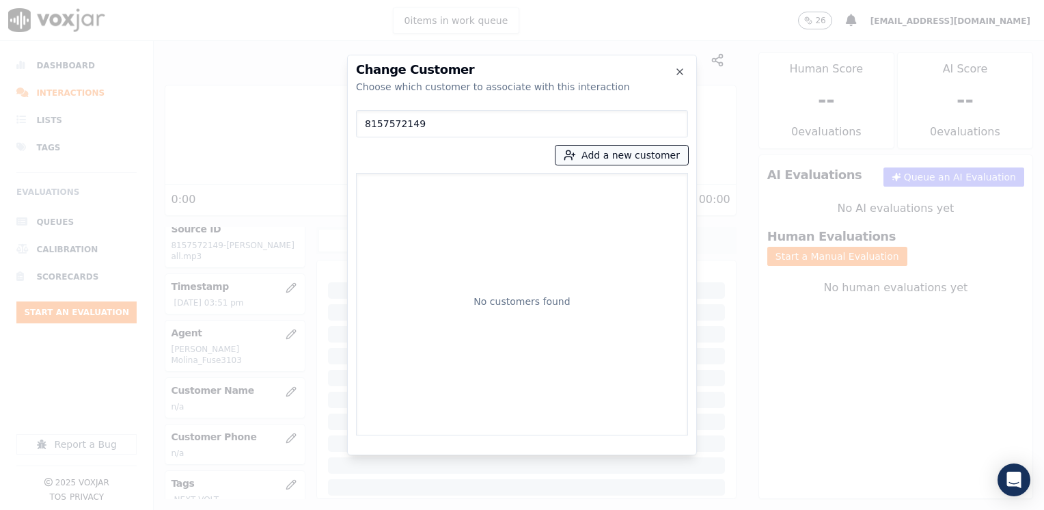
type input "8157572149"
click at [642, 152] on button "Add a new customer" at bounding box center [622, 155] width 133 height 19
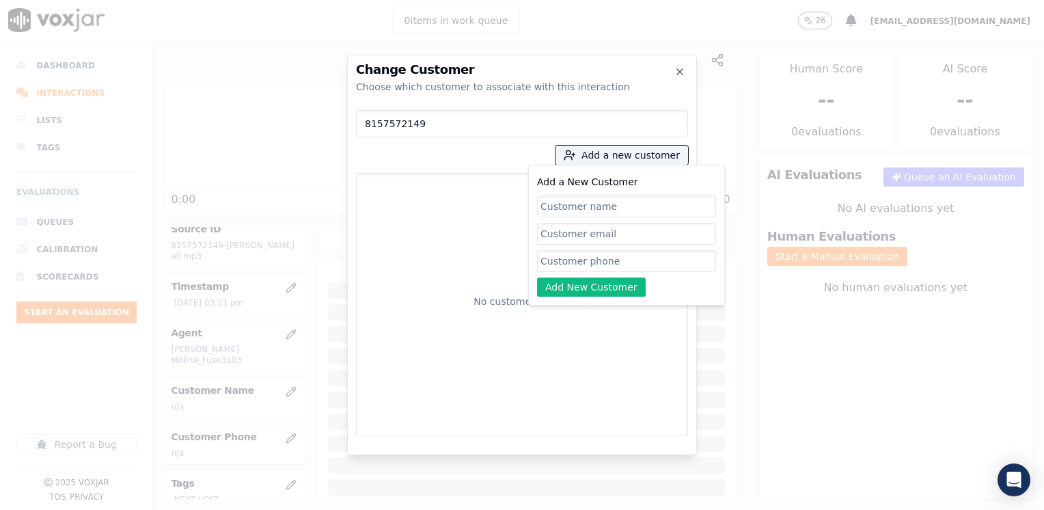
click at [581, 258] on input "Add a New Customer" at bounding box center [626, 261] width 179 height 22
paste input "8157572149"
type input "8157572149"
click at [601, 206] on input "Add a New Customer" at bounding box center [626, 206] width 179 height 22
paste input "[PERSON_NAME]"
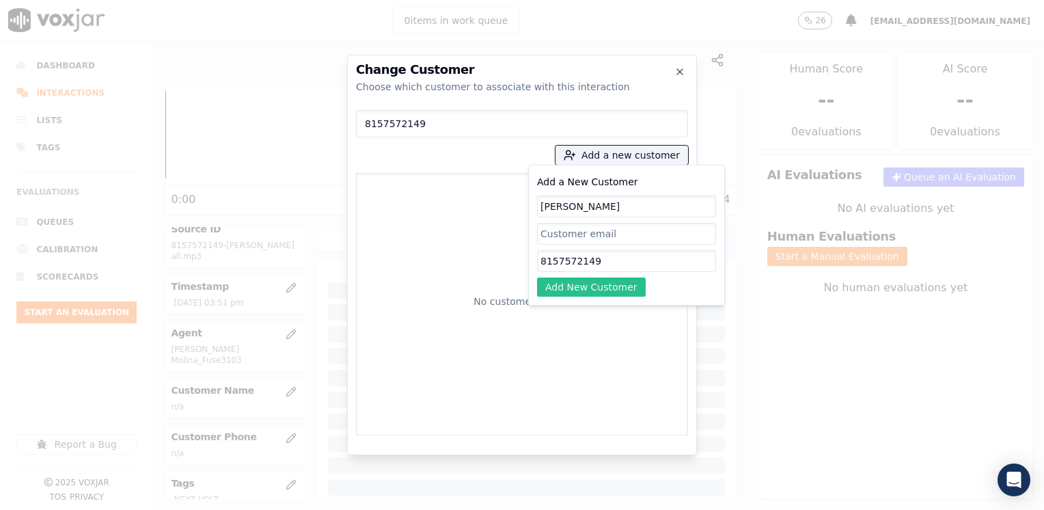
type input "[PERSON_NAME]"
click at [609, 282] on button "Add New Customer" at bounding box center [591, 286] width 109 height 19
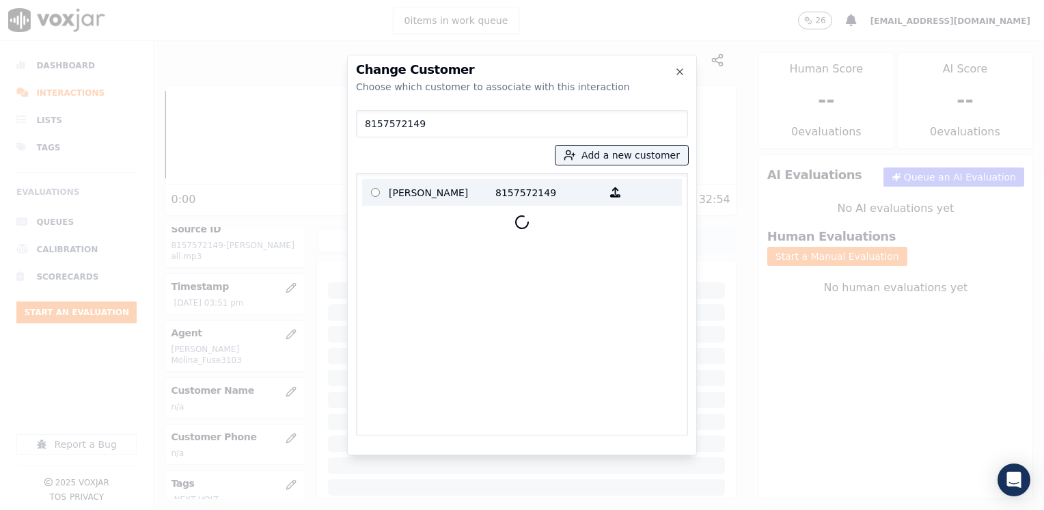
click at [461, 191] on p "[PERSON_NAME]" at bounding box center [442, 192] width 107 height 21
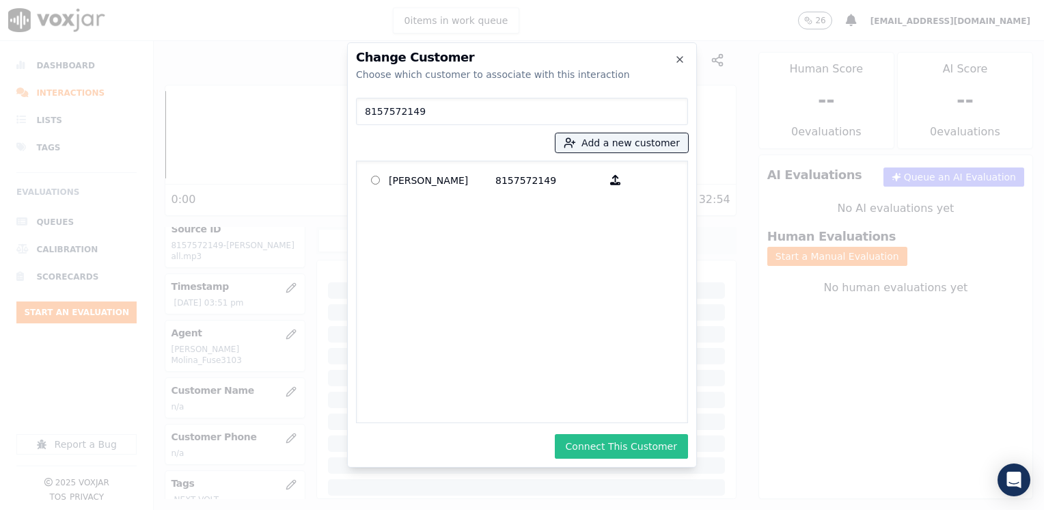
click at [649, 439] on button "Connect This Customer" at bounding box center [621, 446] width 133 height 25
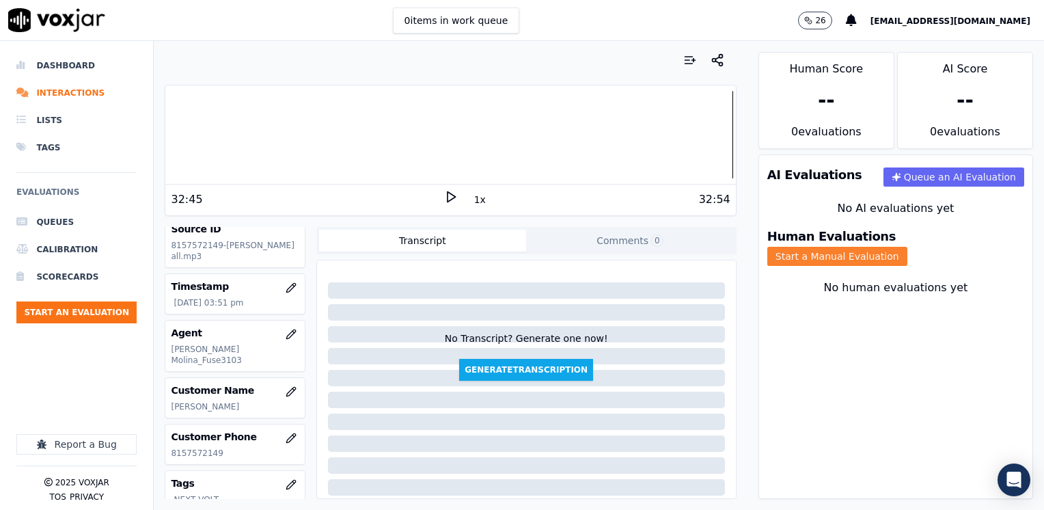
click at [907, 247] on button "Start a Manual Evaluation" at bounding box center [837, 256] width 140 height 19
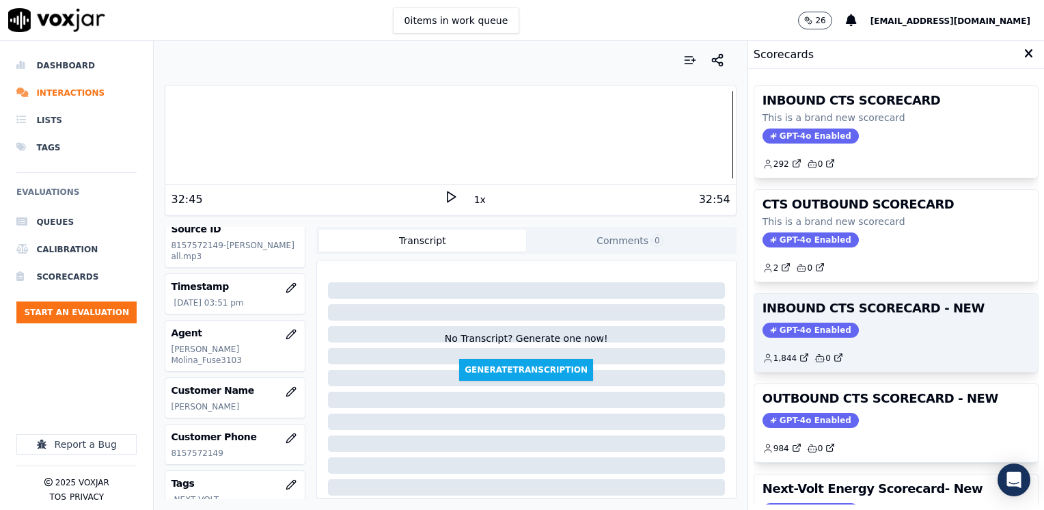
click at [780, 327] on span "GPT-4o Enabled" at bounding box center [811, 330] width 96 height 15
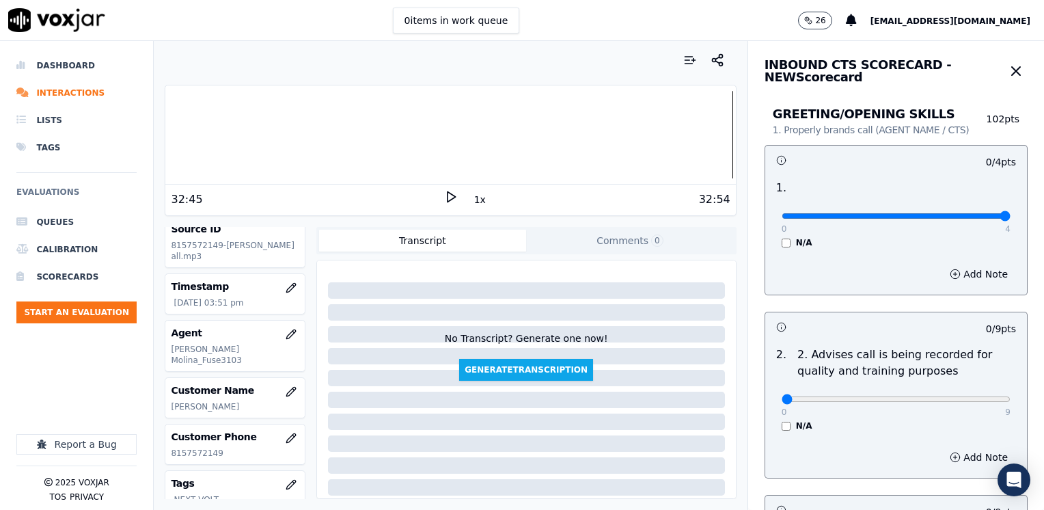
drag, startPoint x: 776, startPoint y: 215, endPoint x: 999, endPoint y: 280, distance: 232.2
type input "4"
click at [1011, 219] on input "range" at bounding box center [896, 215] width 229 height 5
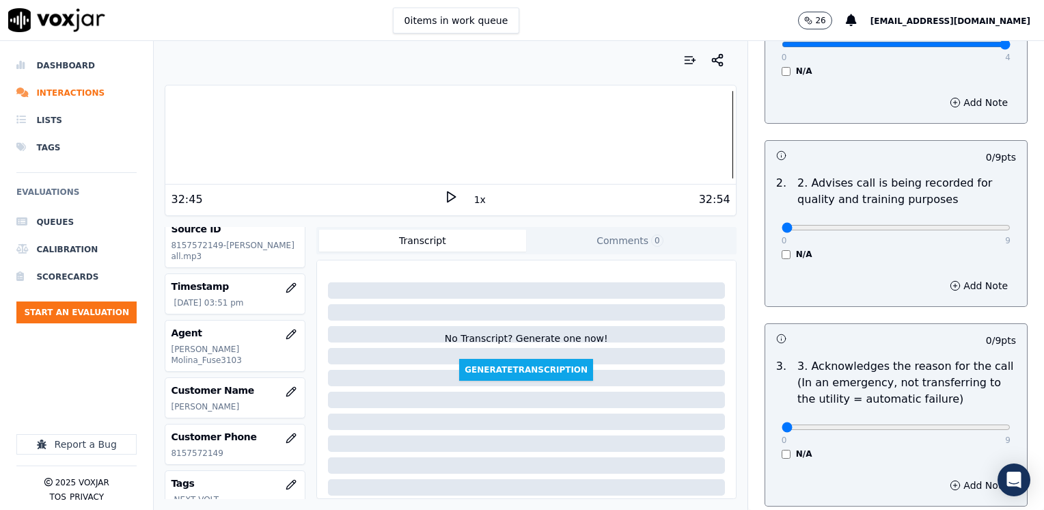
scroll to position [205, 0]
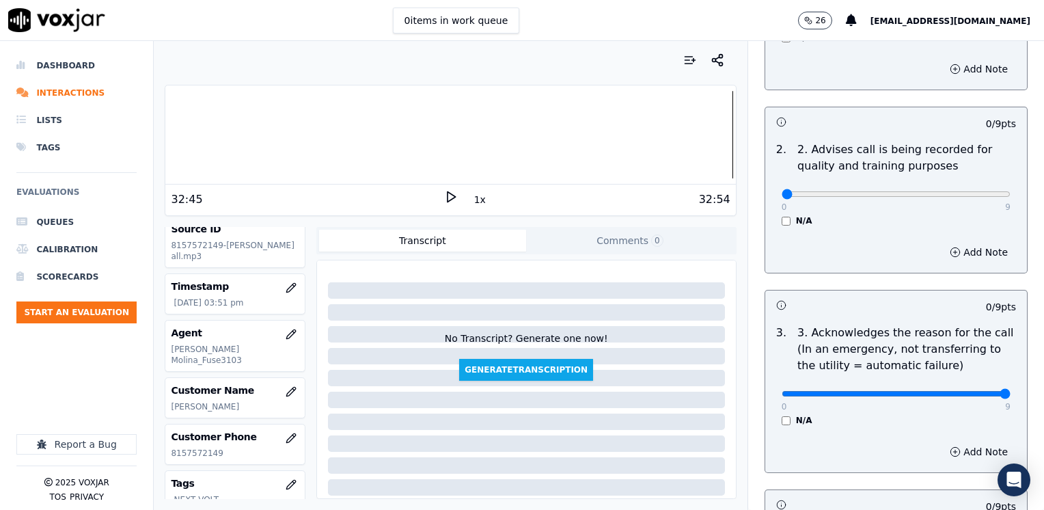
drag, startPoint x: 776, startPoint y: 389, endPoint x: 1043, endPoint y: 389, distance: 267.2
type input "9"
click at [1011, 391] on input "range" at bounding box center [896, 393] width 229 height 5
click at [963, 450] on button "Add Note" at bounding box center [979, 451] width 74 height 19
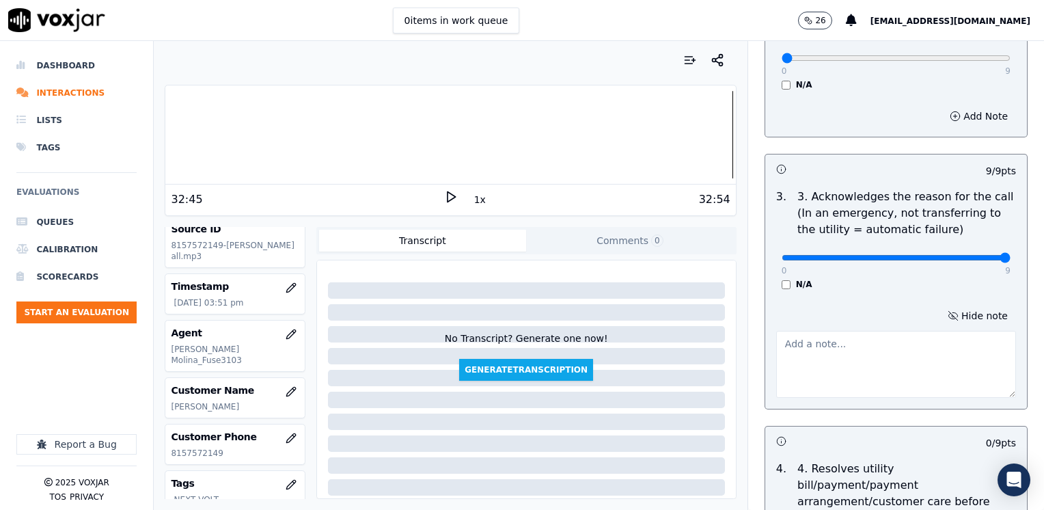
scroll to position [342, 0]
click at [862, 341] on textarea at bounding box center [896, 363] width 240 height 67
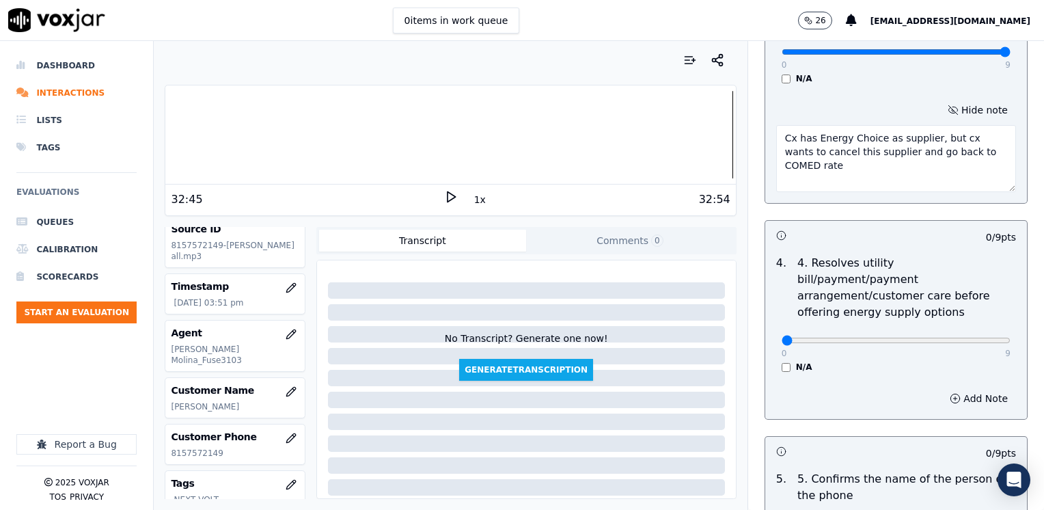
scroll to position [752, 0]
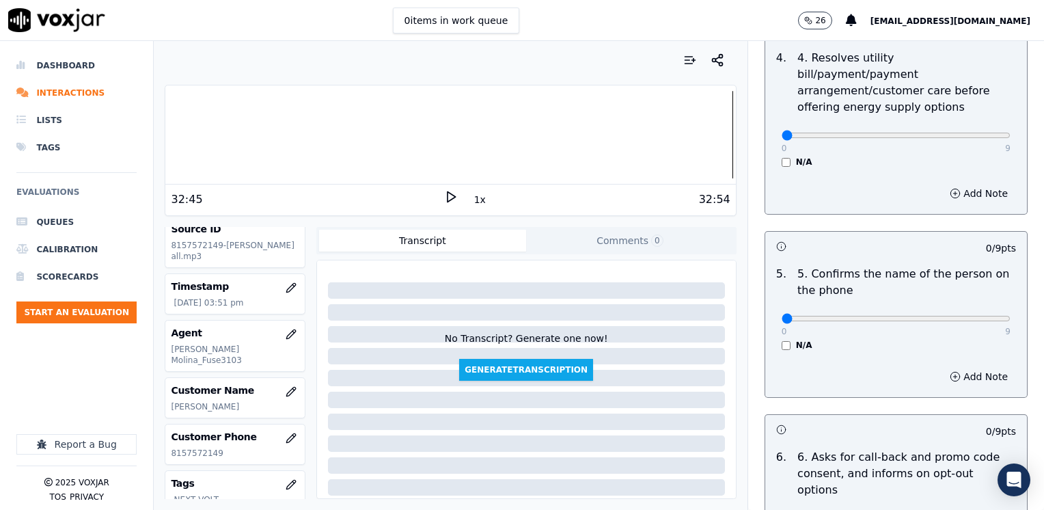
type textarea "Cx has Energy Choice as supplier, but cx wants to cancel this supplier and go b…"
drag, startPoint x: 771, startPoint y: 303, endPoint x: 1046, endPoint y: 286, distance: 275.2
type input "9"
click at [1011, 316] on input "range" at bounding box center [896, 318] width 229 height 5
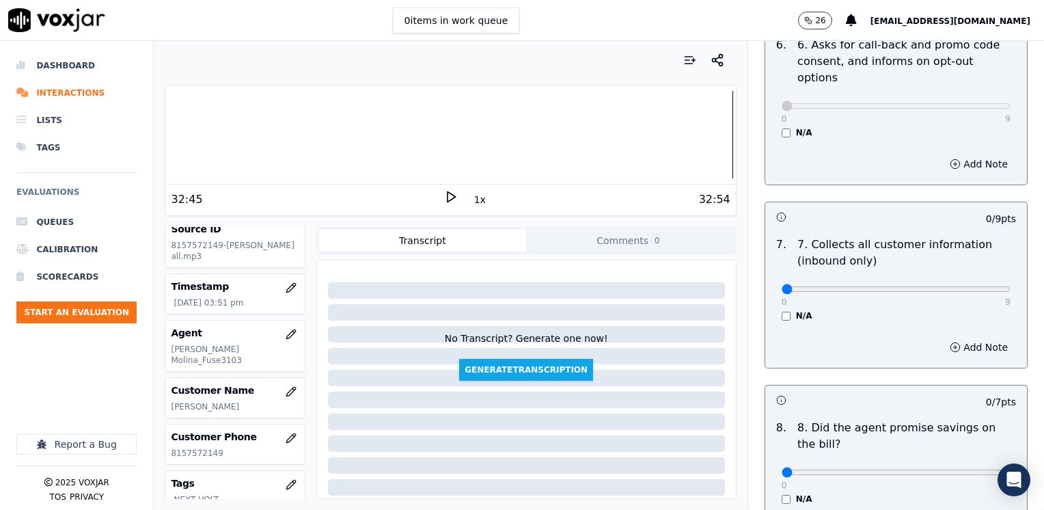
scroll to position [1230, 0]
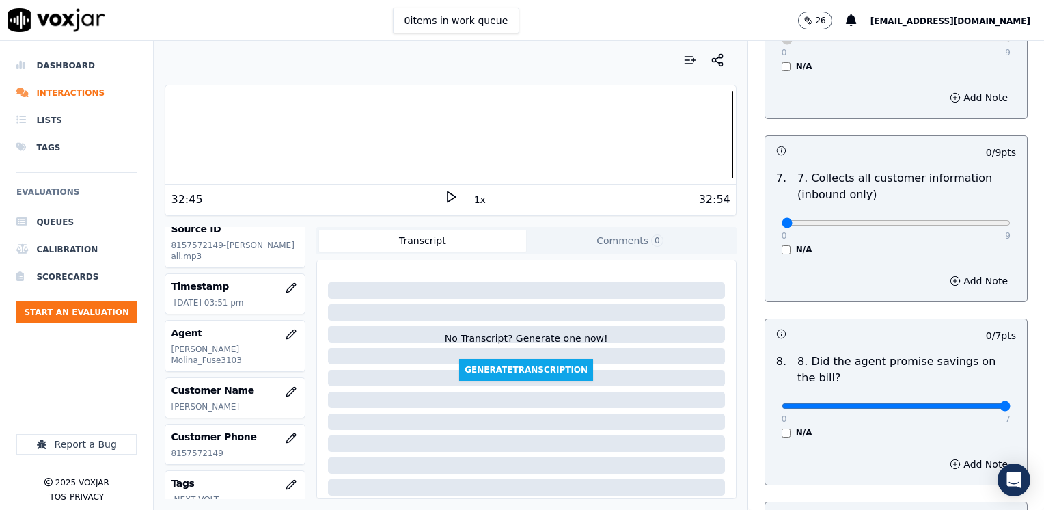
drag, startPoint x: 773, startPoint y: 373, endPoint x: 996, endPoint y: 372, distance: 222.8
type input "7"
click at [996, 403] on input "range" at bounding box center [896, 405] width 229 height 5
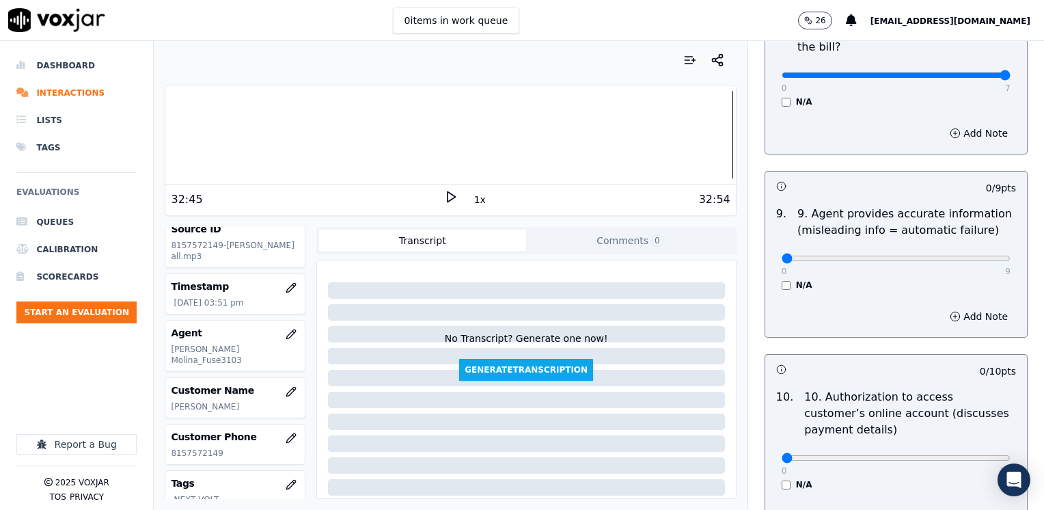
scroll to position [1640, 0]
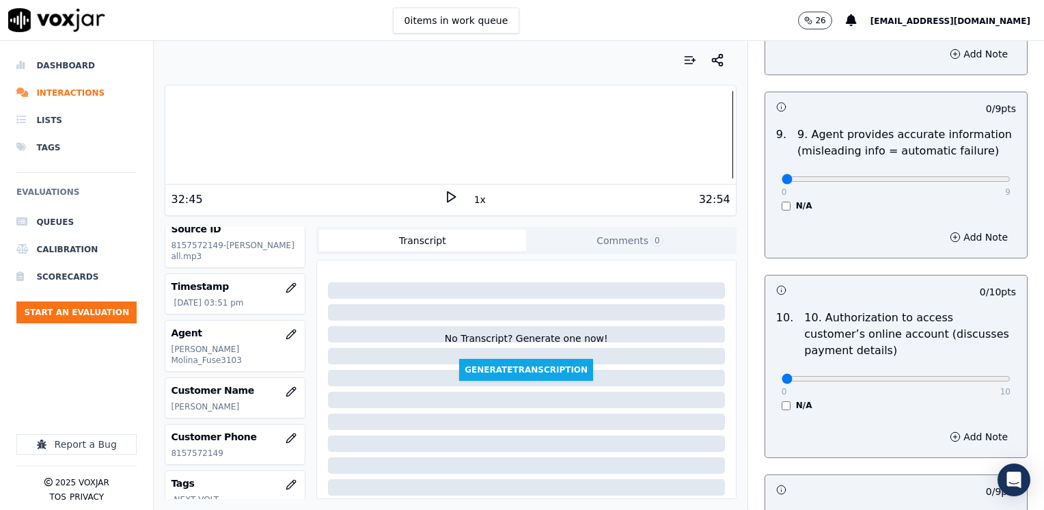
click at [962, 416] on div "Add Note" at bounding box center [896, 436] width 262 height 41
click at [968, 427] on button "Add Note" at bounding box center [979, 436] width 74 height 19
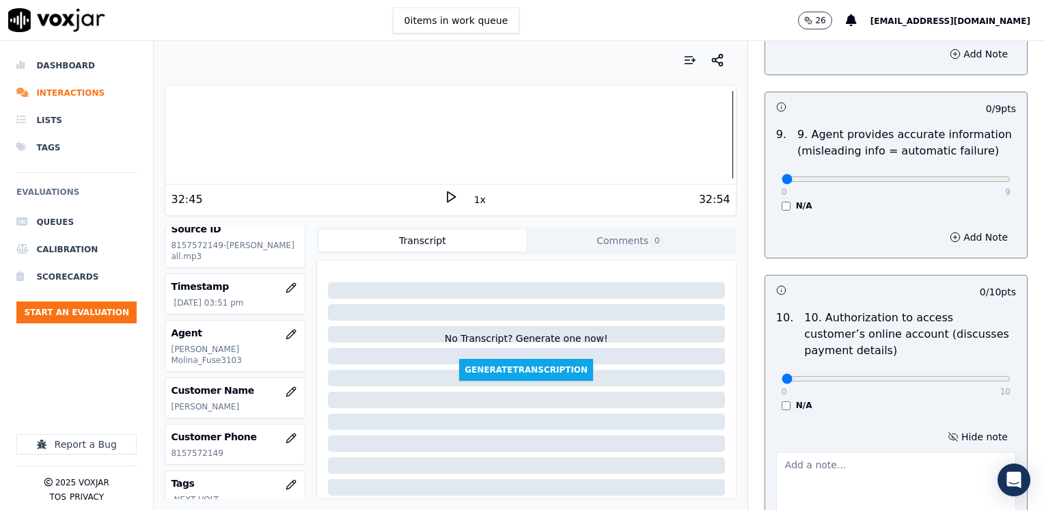
click at [837, 452] on textarea at bounding box center [896, 485] width 240 height 67
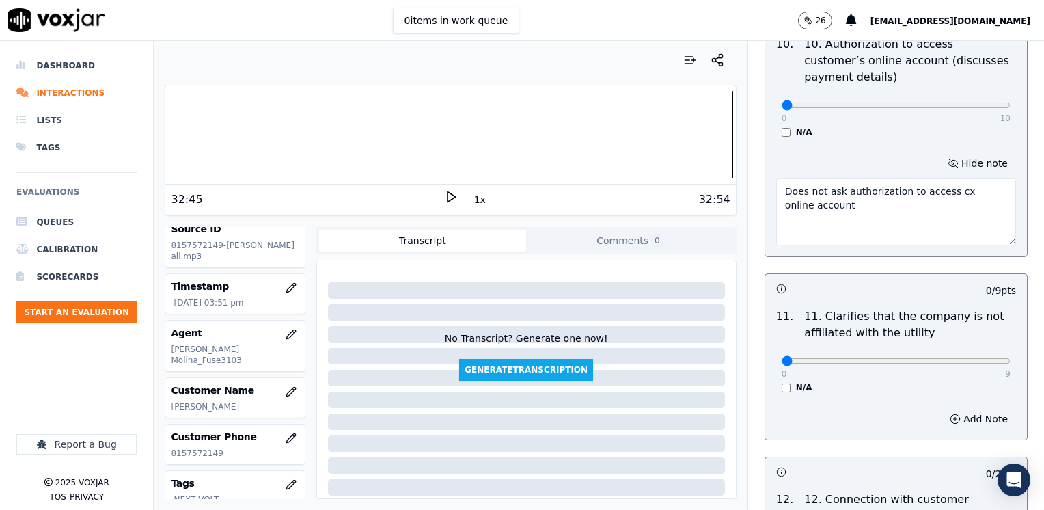
type textarea "Does not ask authorization to access cx online account"
drag, startPoint x: 776, startPoint y: 325, endPoint x: 1043, endPoint y: 290, distance: 269.4
type input "9"
click at [1011, 358] on input "range" at bounding box center [896, 360] width 229 height 5
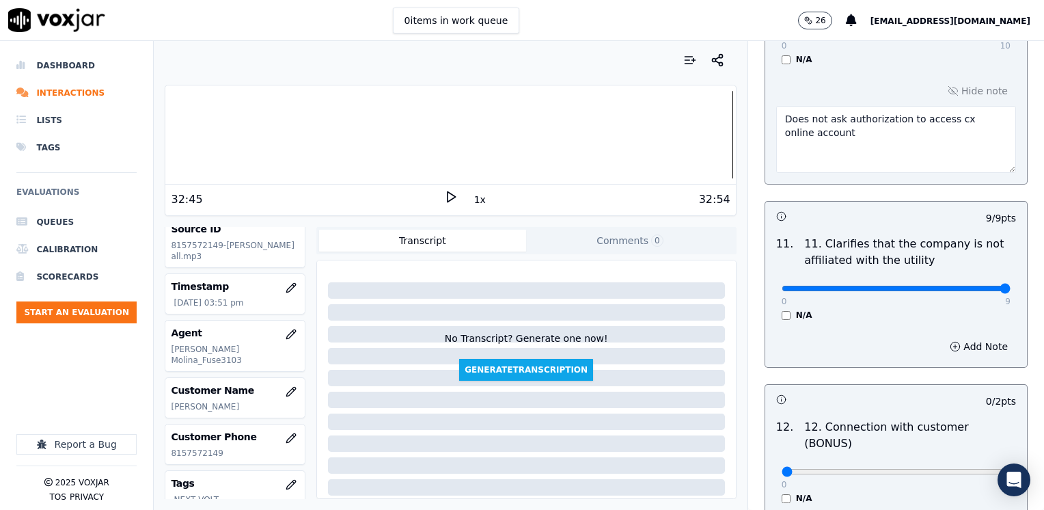
scroll to position [2255, 0]
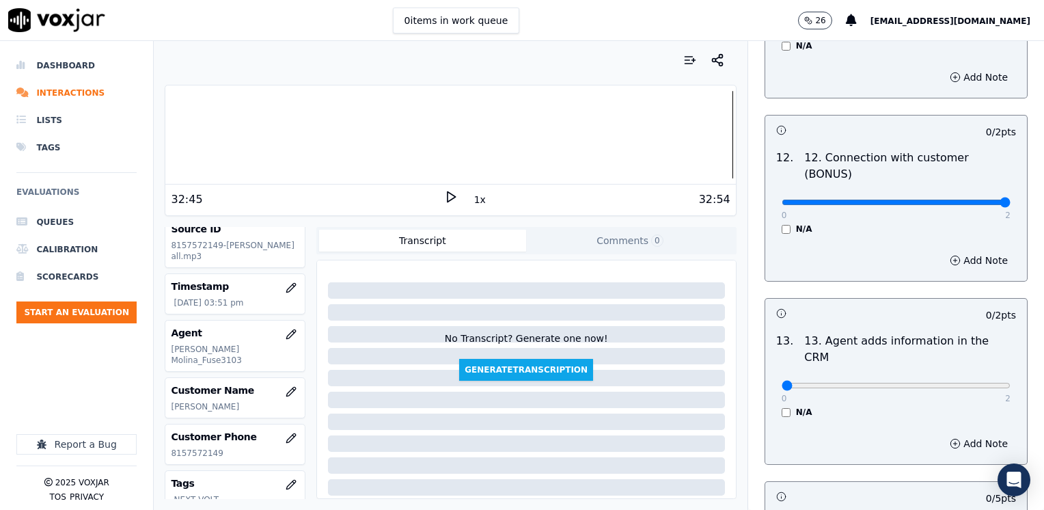
drag, startPoint x: 771, startPoint y: 152, endPoint x: 1022, endPoint y: 187, distance: 252.6
type input "2"
click at [1011, 200] on input "range" at bounding box center [896, 202] width 229 height 5
drag, startPoint x: 777, startPoint y: 317, endPoint x: 1046, endPoint y: 318, distance: 269.2
type input "2"
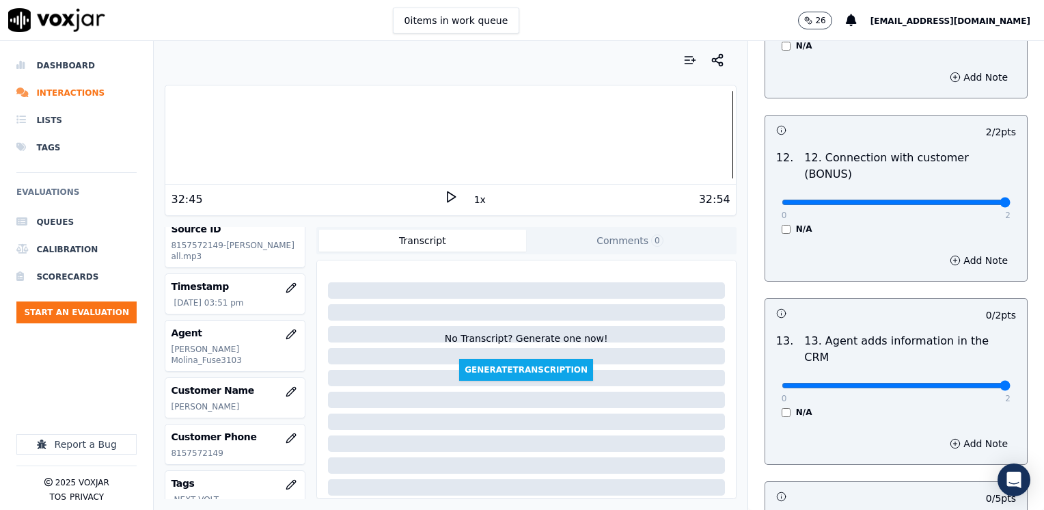
click at [1011, 383] on input "range" at bounding box center [896, 385] width 229 height 5
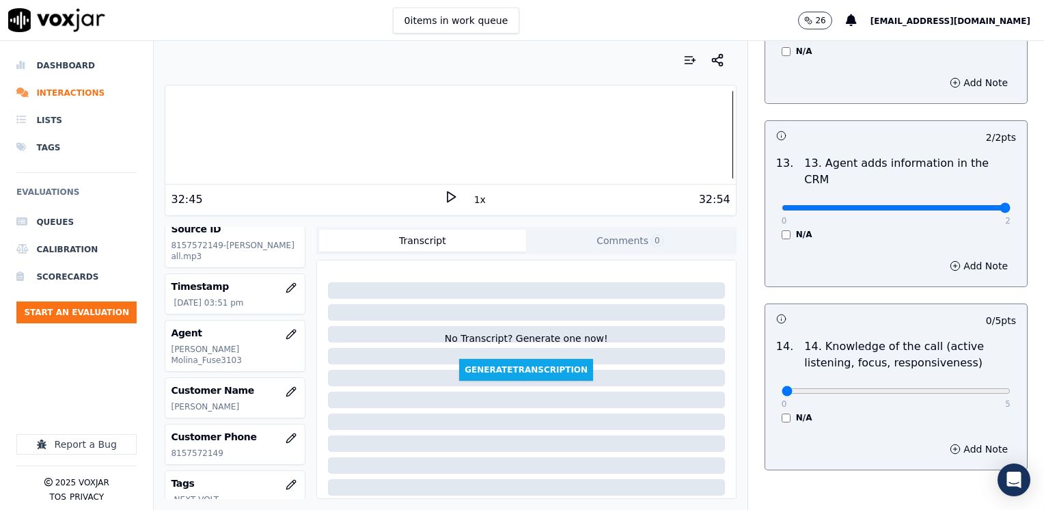
scroll to position [2435, 0]
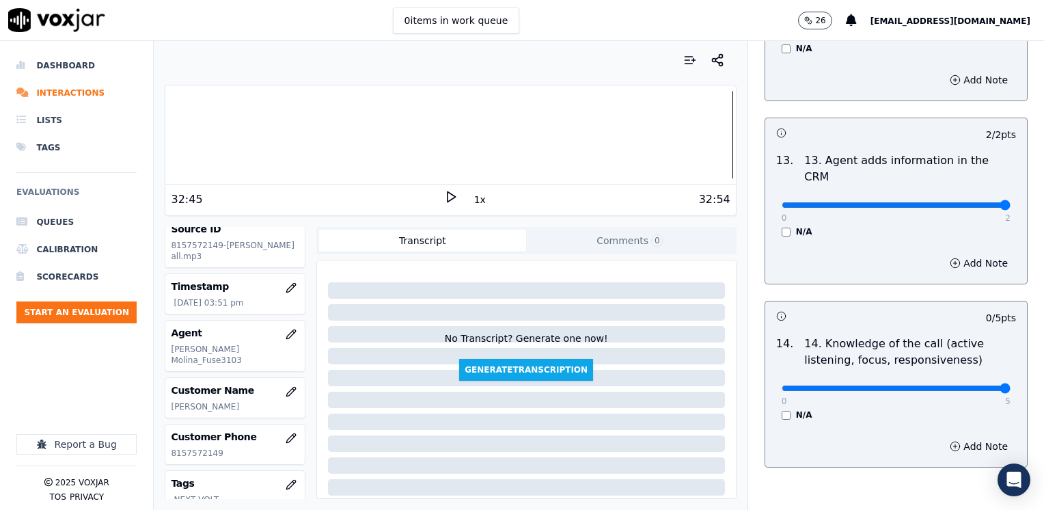
drag, startPoint x: 773, startPoint y: 318, endPoint x: 1046, endPoint y: 318, distance: 273.3
type input "5"
click at [1011, 385] on input "range" at bounding box center [896, 387] width 229 height 5
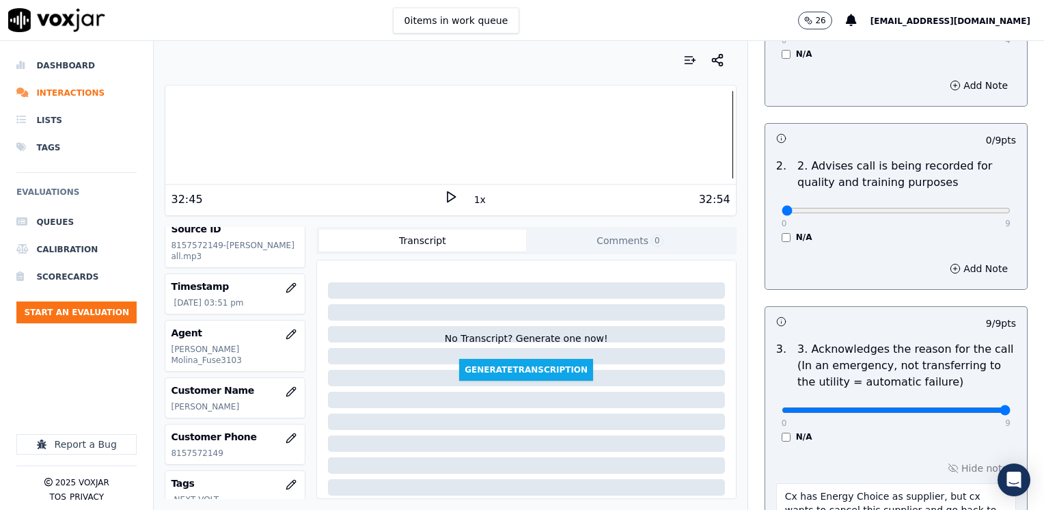
scroll to position [385, 0]
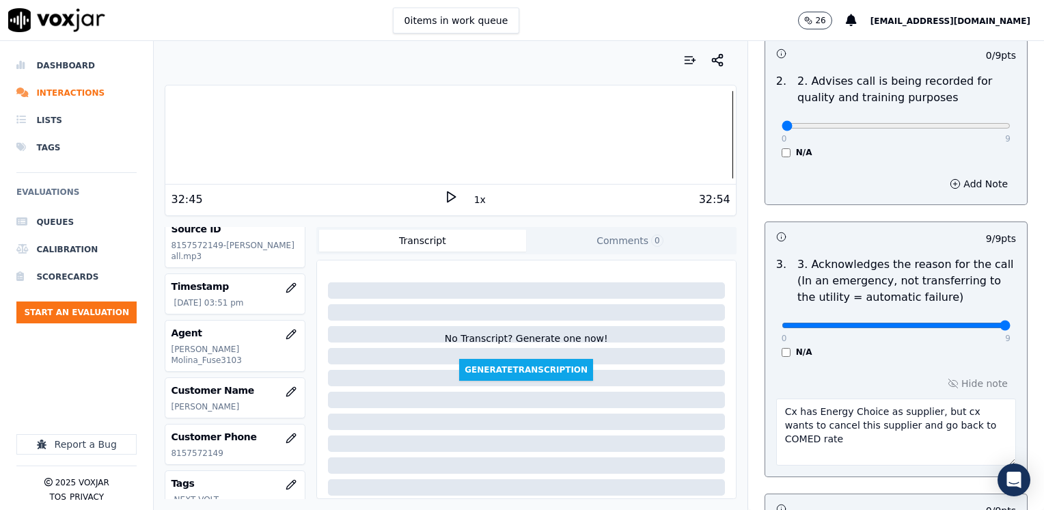
scroll to position [410, 0]
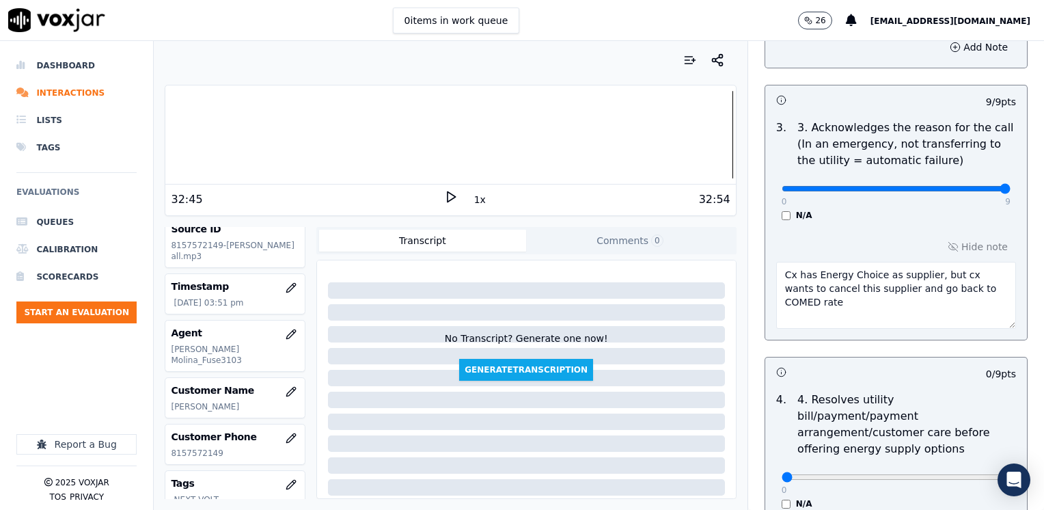
drag, startPoint x: 861, startPoint y: 275, endPoint x: 801, endPoint y: 275, distance: 60.1
click at [801, 275] on textarea "Cx has Energy Choice as supplier, but cx wants to cancel this supplier and go b…" at bounding box center [896, 295] width 240 height 67
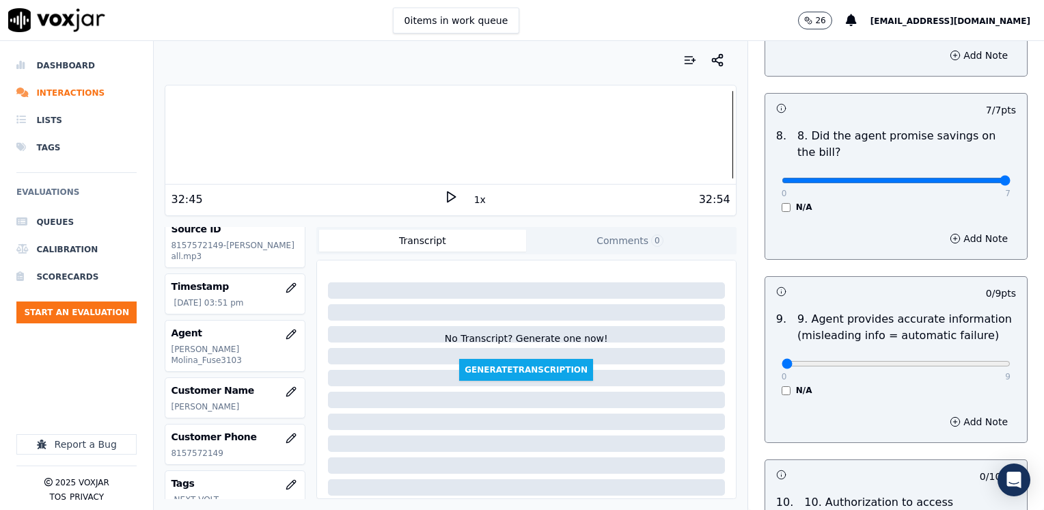
scroll to position [1435, 0]
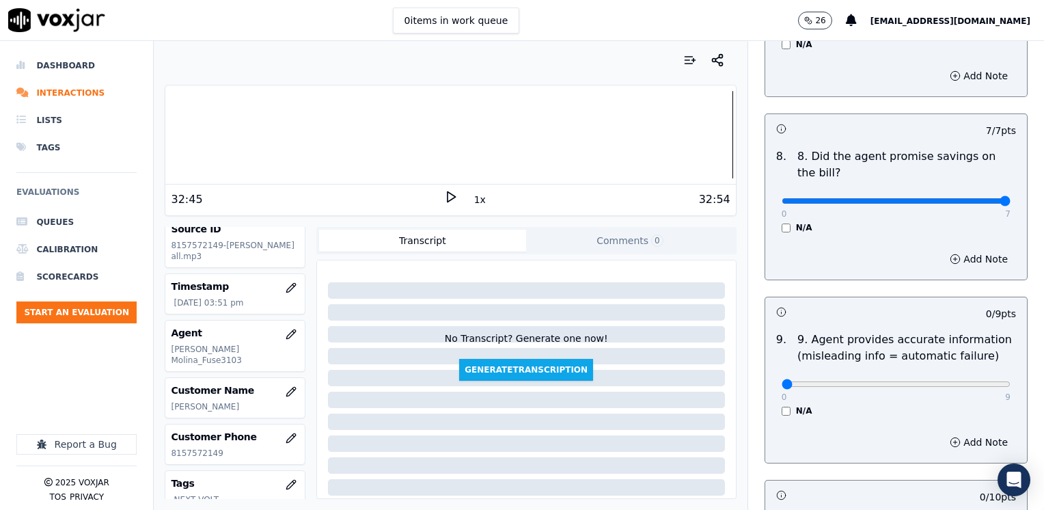
type textarea "Cx has Smart Energy as supplier, but cx wants to cancel this supplier and go ba…"
click at [957, 381] on input "range" at bounding box center [896, 383] width 229 height 5
click at [957, 433] on button "Add Note" at bounding box center [979, 442] width 74 height 19
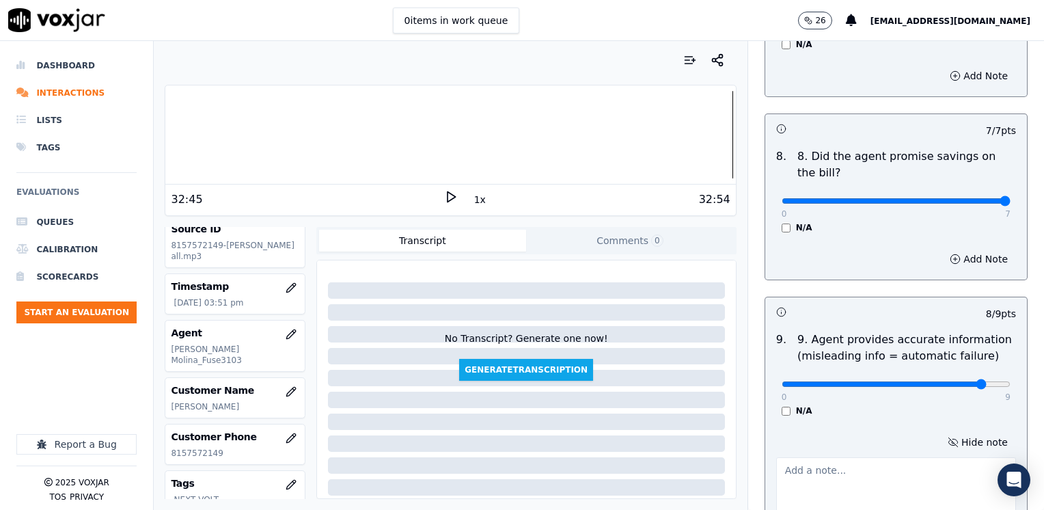
click at [830, 457] on textarea at bounding box center [896, 490] width 240 height 67
drag, startPoint x: 950, startPoint y: 348, endPoint x: 1046, endPoint y: 348, distance: 96.3
click at [1011, 381] on input "range" at bounding box center [896, 383] width 229 height 5
drag, startPoint x: 972, startPoint y: 347, endPoint x: 812, endPoint y: 262, distance: 181.6
type input "0"
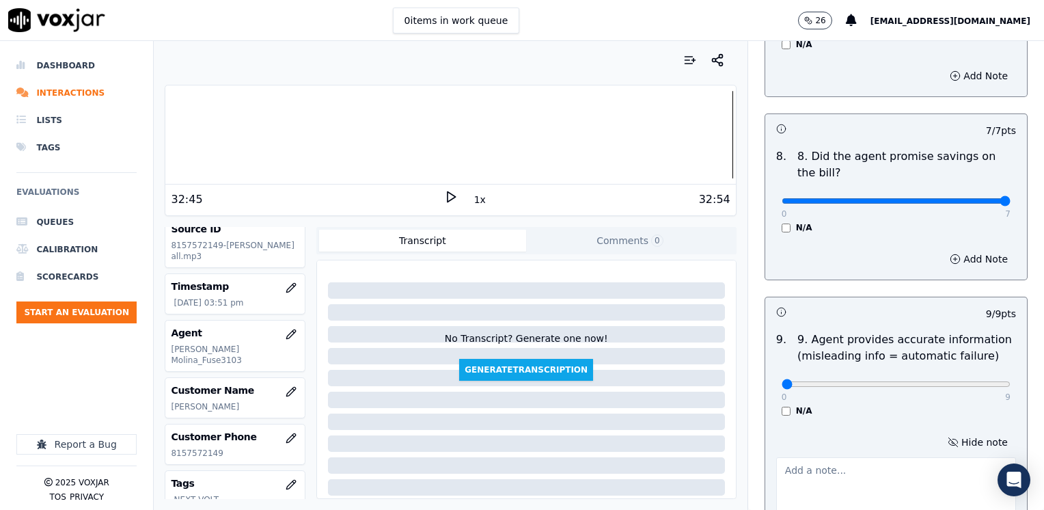
click at [782, 381] on input "range" at bounding box center [896, 383] width 229 height 5
click at [963, 198] on input "range" at bounding box center [896, 200] width 229 height 5
type input "6"
click at [959, 198] on input "range" at bounding box center [896, 200] width 229 height 5
click at [958, 249] on button "Add Note" at bounding box center [979, 258] width 74 height 19
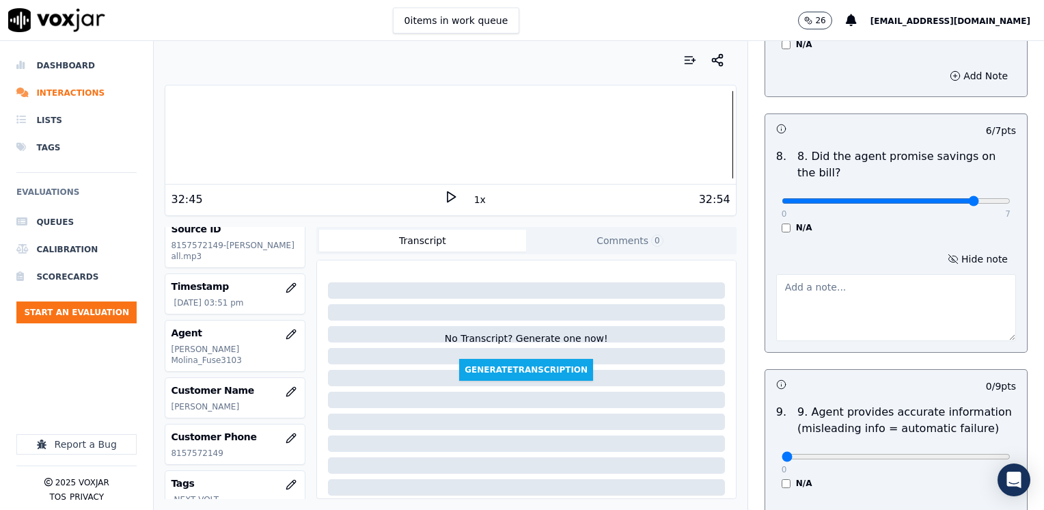
click at [886, 283] on textarea at bounding box center [896, 307] width 240 height 67
type textarea "Avoid saying phrases like " it's the cheapest rate...""
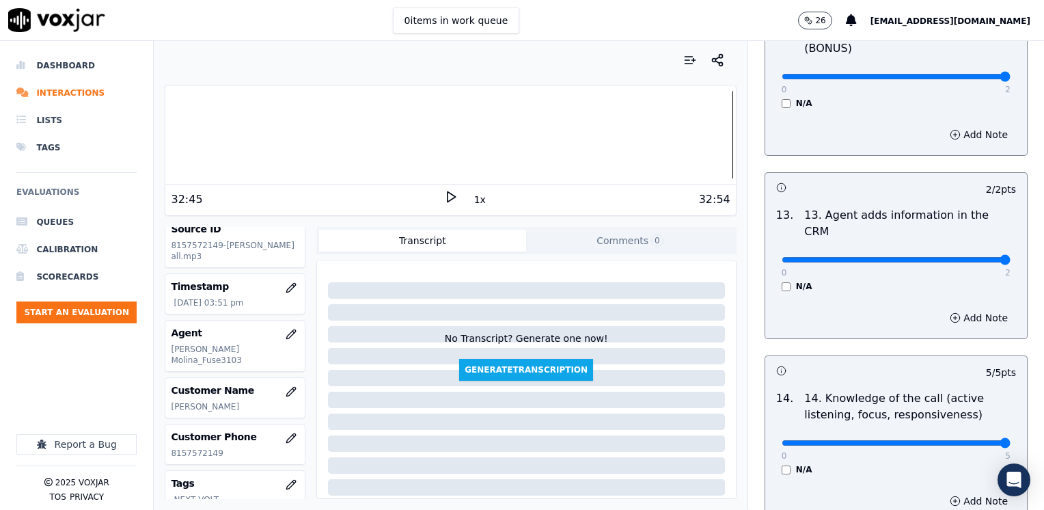
scroll to position [2580, 0]
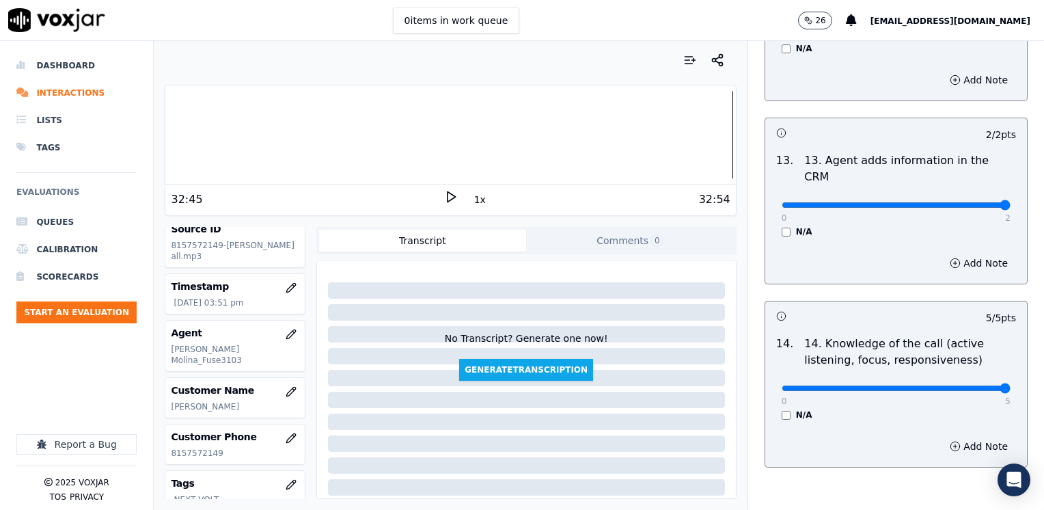
click at [960, 385] on input "range" at bounding box center [896, 387] width 229 height 5
click at [957, 379] on div "0 5" at bounding box center [896, 387] width 229 height 16
click at [955, 385] on input "range" at bounding box center [896, 387] width 229 height 5
type input "4"
click at [950, 385] on input "range" at bounding box center [896, 387] width 229 height 5
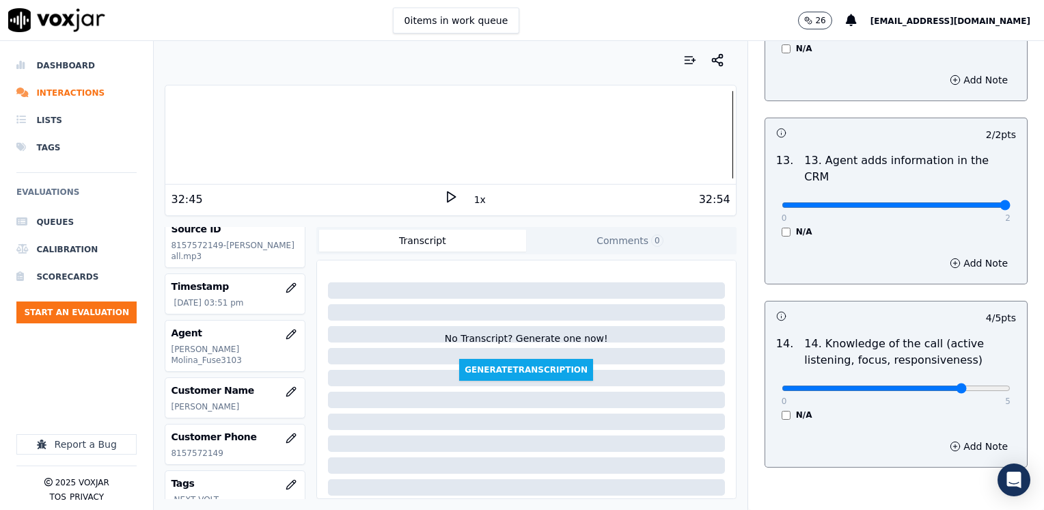
click at [960, 379] on div "0 5" at bounding box center [896, 387] width 229 height 16
click at [963, 437] on button "Add Note" at bounding box center [979, 446] width 74 height 19
click at [914, 461] on textarea at bounding box center [896, 494] width 240 height 67
type textarea "Agent had a lot of dead air throughout the call"
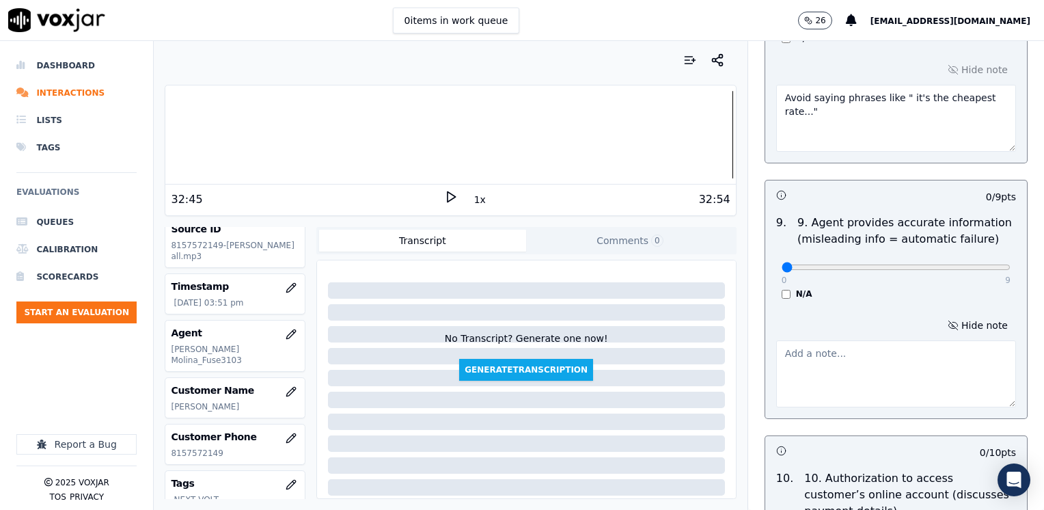
scroll to position [1555, 0]
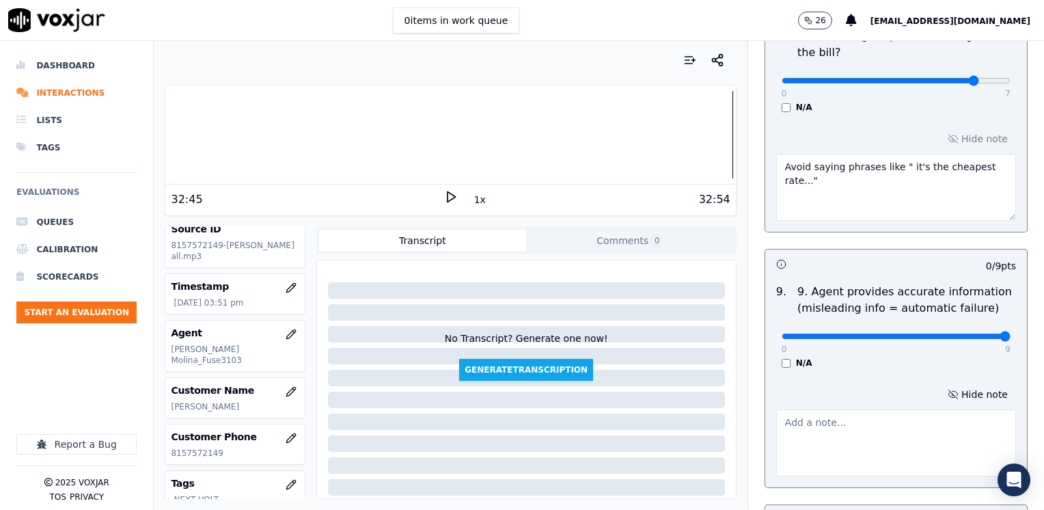
drag, startPoint x: 776, startPoint y: 305, endPoint x: 1046, endPoint y: 326, distance: 271.4
type input "9"
click at [1011, 333] on input "range" at bounding box center [896, 335] width 229 height 5
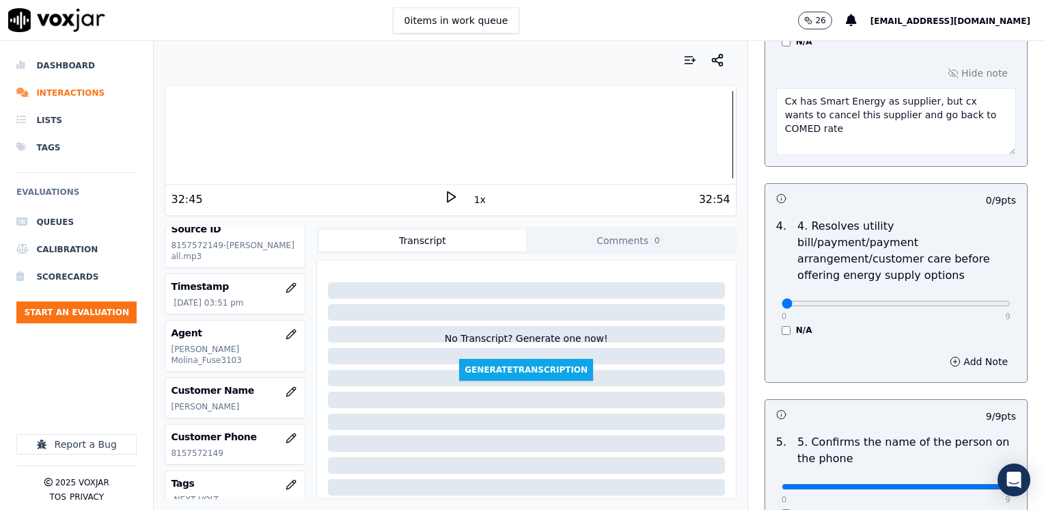
scroll to position [530, 0]
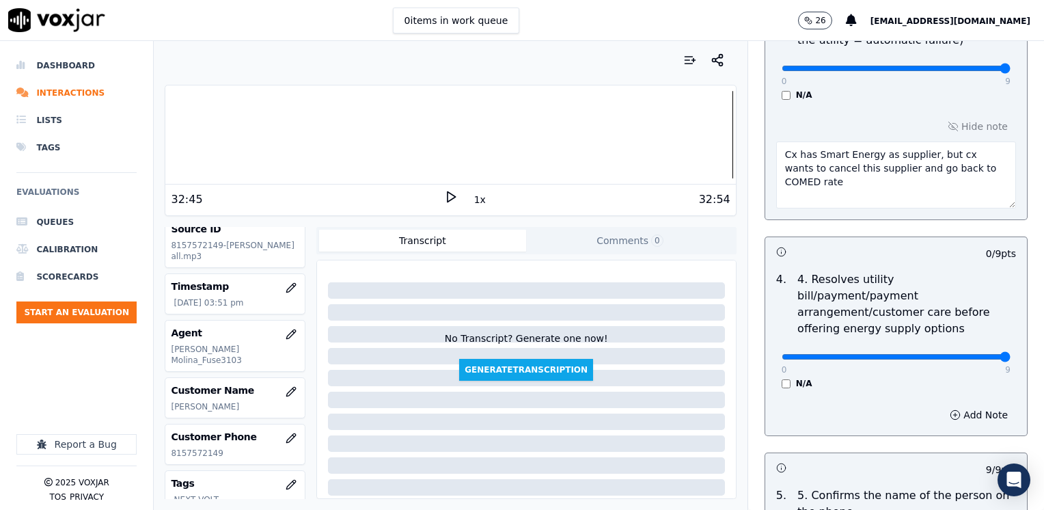
drag, startPoint x: 773, startPoint y: 340, endPoint x: 1046, endPoint y: 327, distance: 273.0
type input "9"
click at [1011, 354] on input "range" at bounding box center [896, 356] width 229 height 5
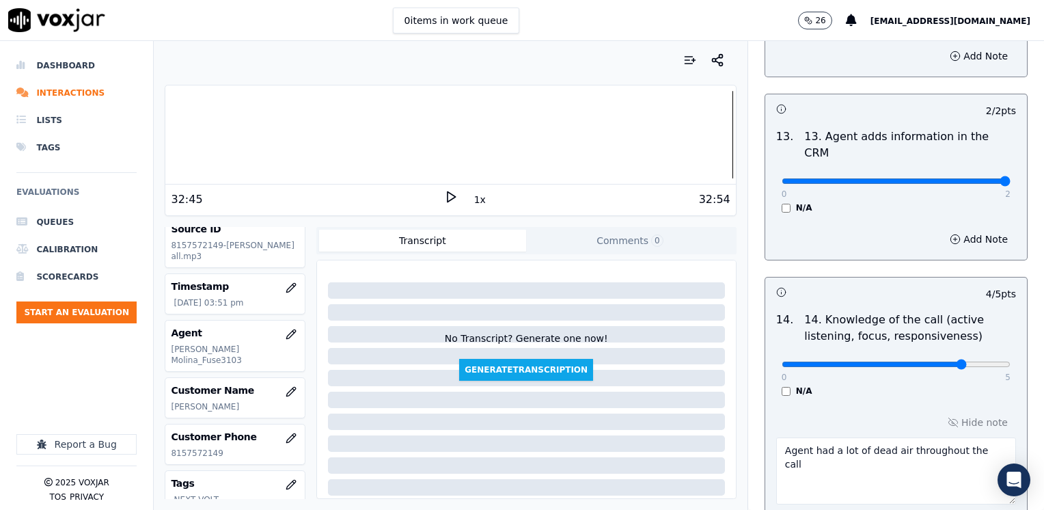
scroll to position [2652, 0]
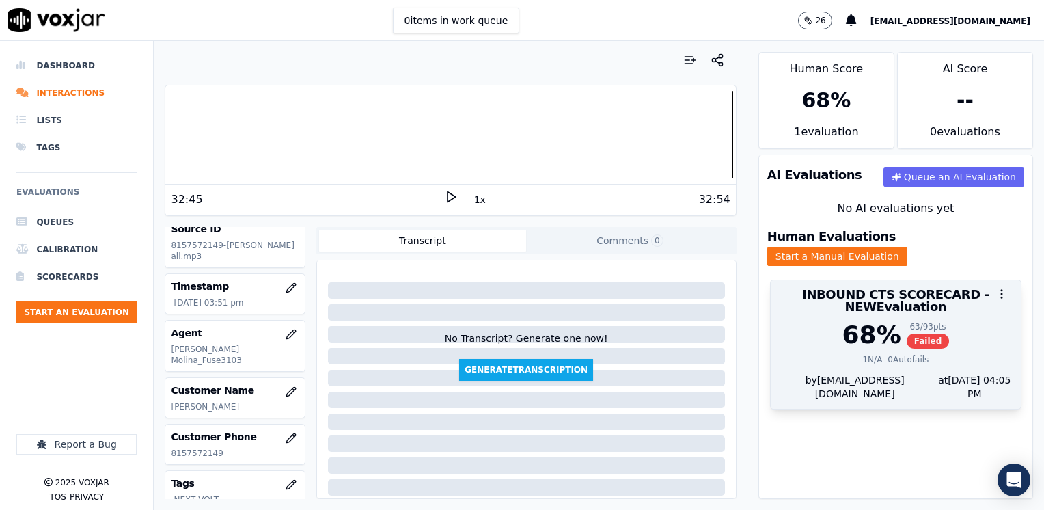
click at [907, 321] on div "63 / 93 pts Failed" at bounding box center [928, 334] width 43 height 27
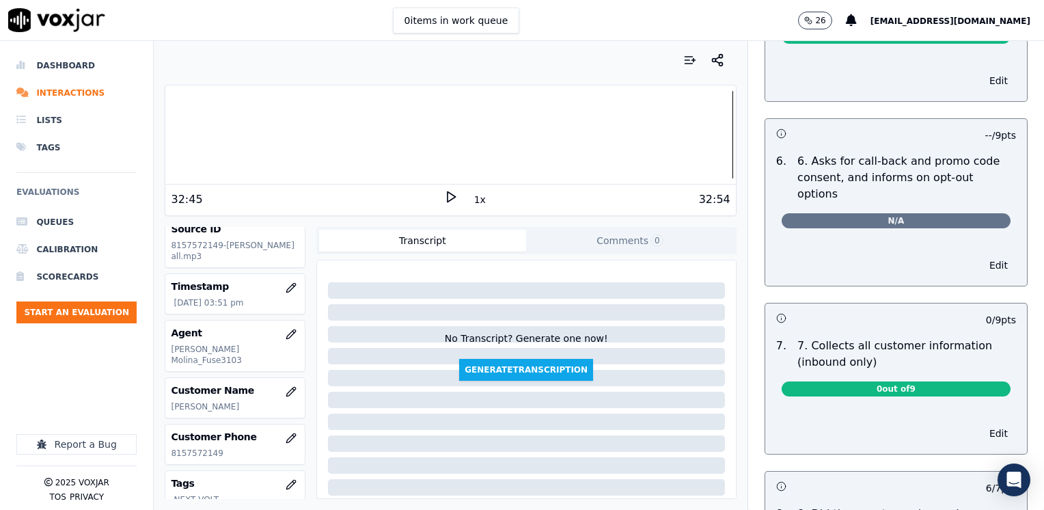
scroll to position [1093, 0]
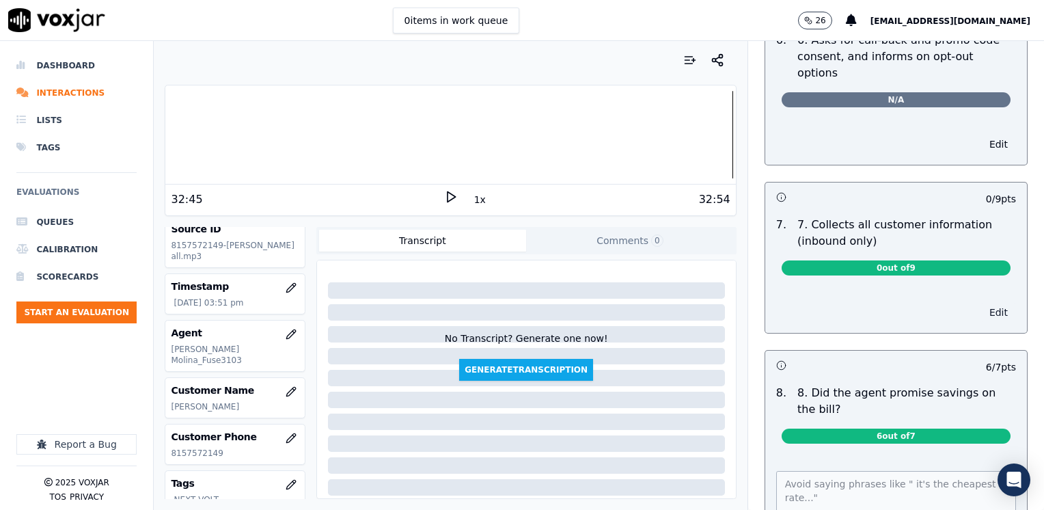
click at [981, 303] on button "Edit" at bounding box center [998, 312] width 35 height 19
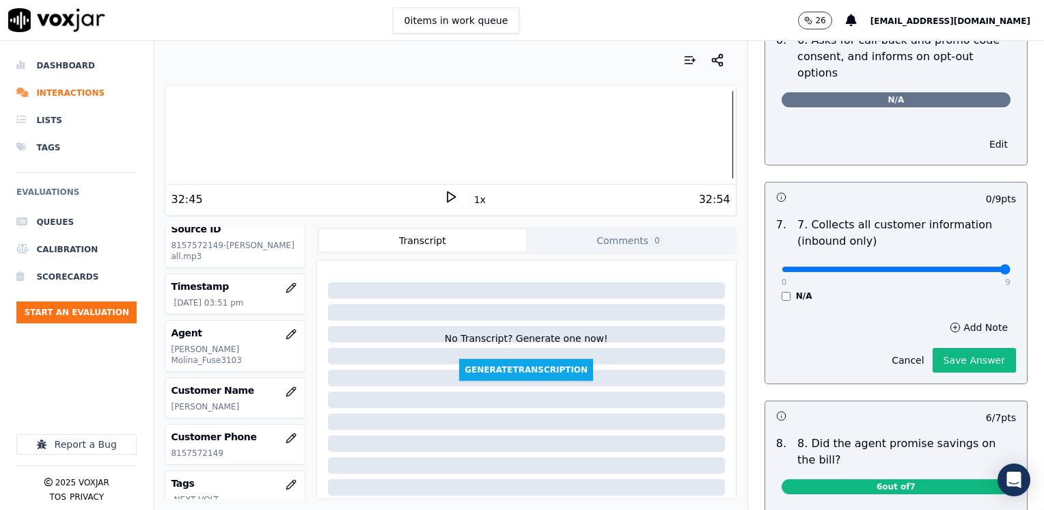
drag, startPoint x: 771, startPoint y: 230, endPoint x: 1043, endPoint y: 290, distance: 278.4
type input "9"
click at [1011, 272] on input "range" at bounding box center [896, 268] width 229 height 5
click at [937, 348] on button "Save Answer" at bounding box center [974, 360] width 83 height 25
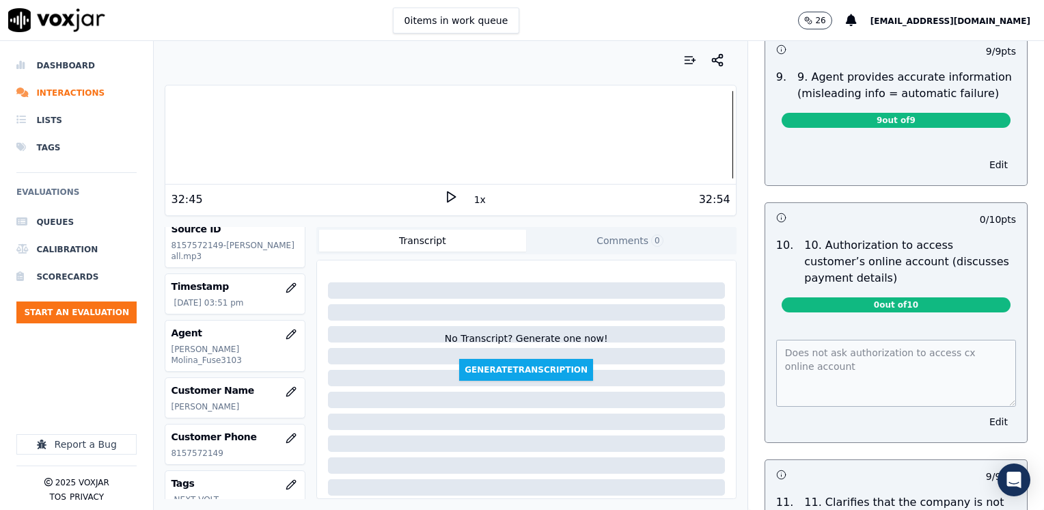
scroll to position [1708, 0]
click at [981, 412] on button "Edit" at bounding box center [998, 421] width 35 height 19
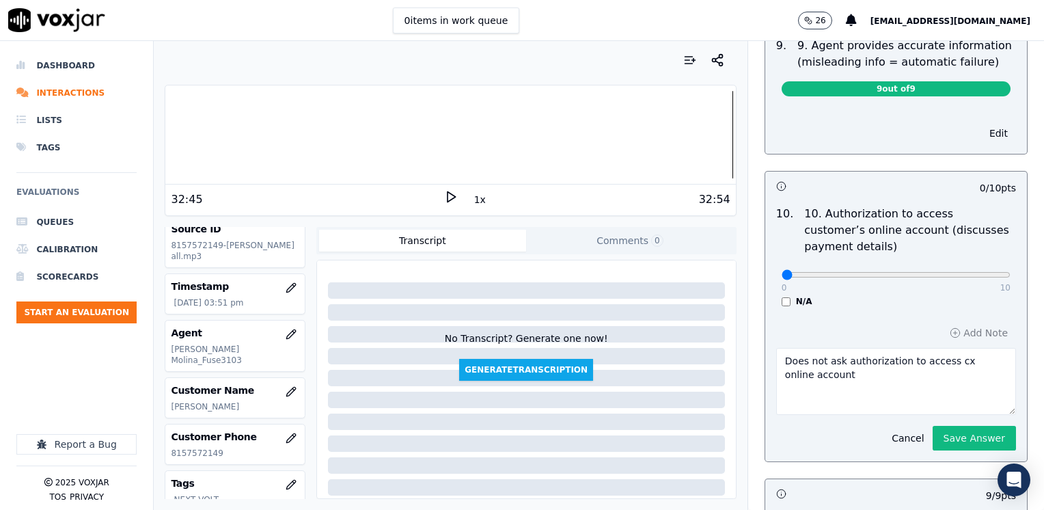
scroll to position [1677, 0]
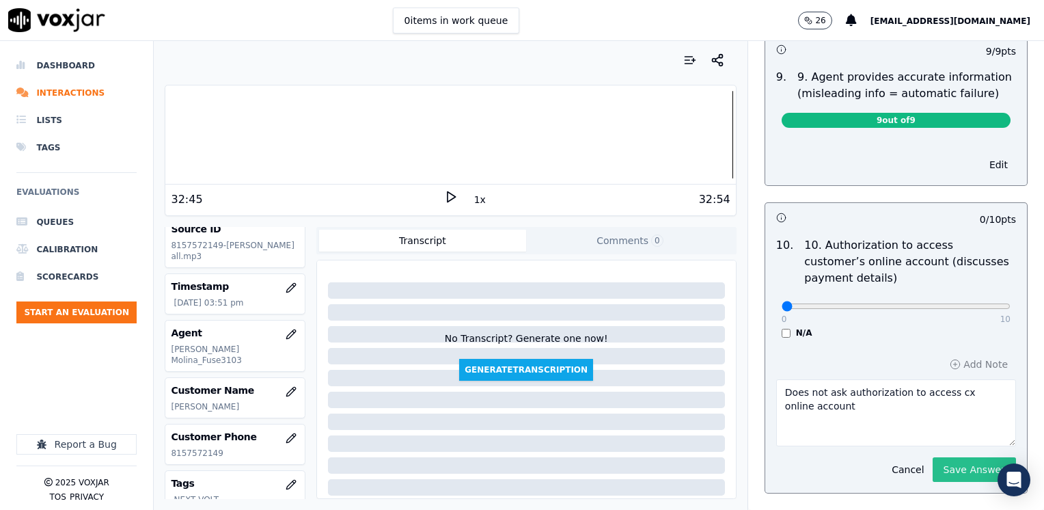
click at [948, 457] on button "Save Answer" at bounding box center [974, 469] width 83 height 25
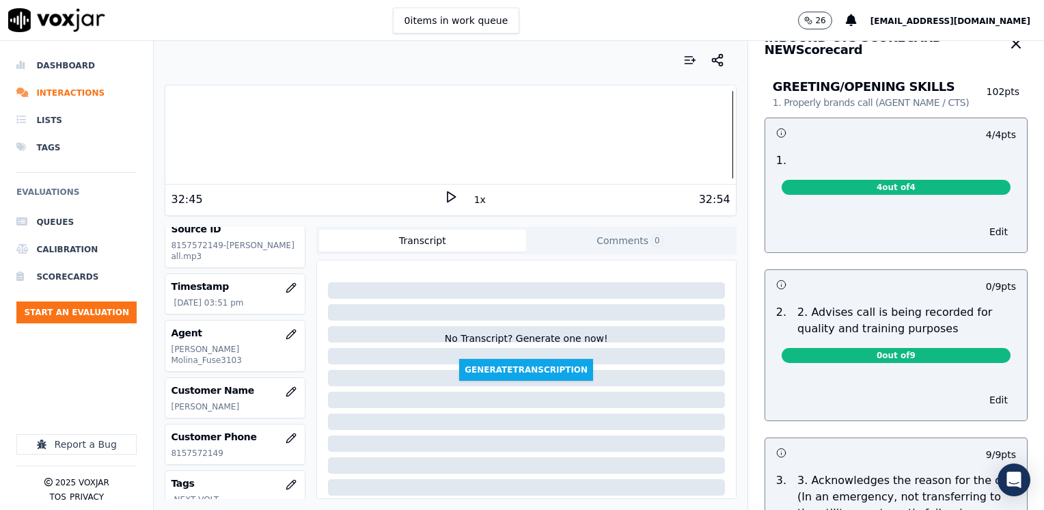
scroll to position [0, 0]
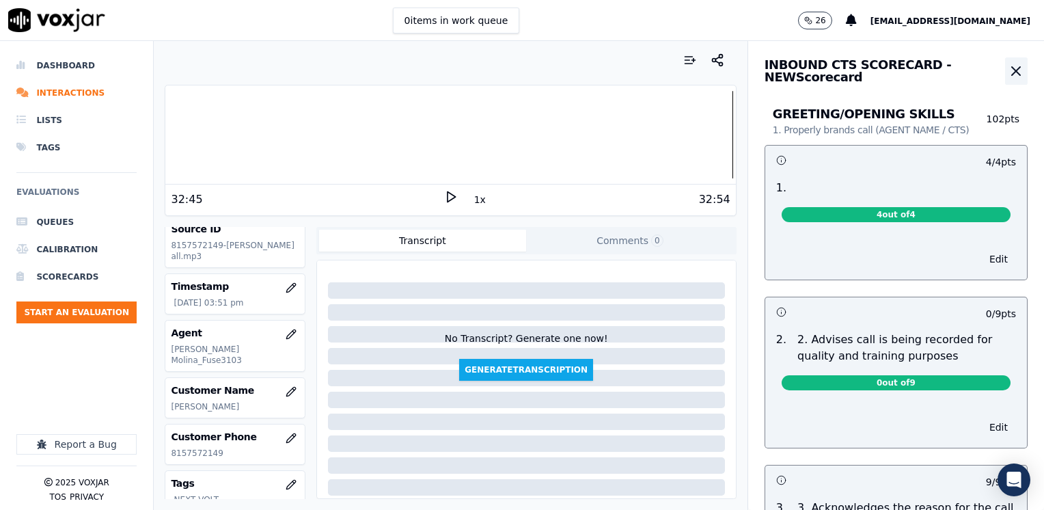
click at [1008, 72] on icon "button" at bounding box center [1016, 71] width 16 height 16
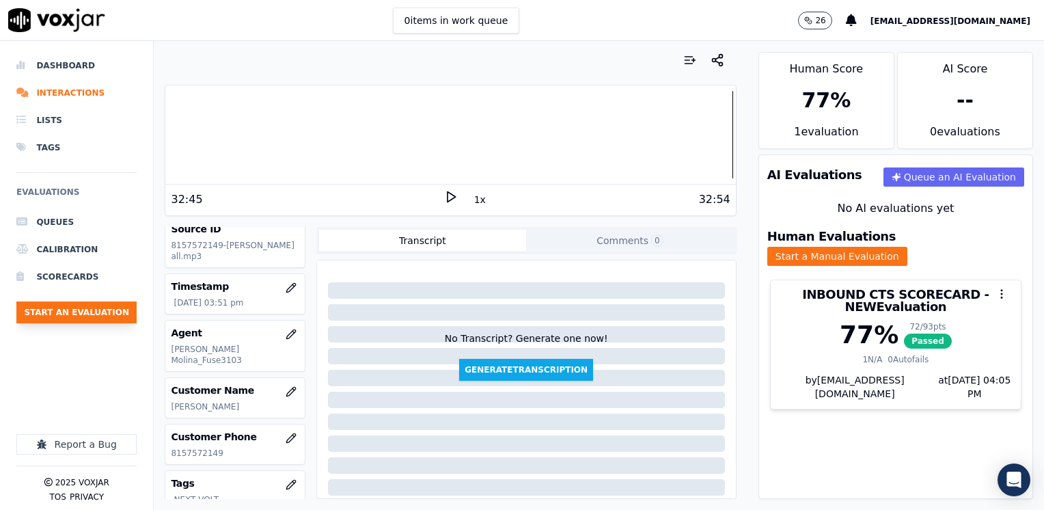
click at [79, 321] on button "Start an Evaluation" at bounding box center [76, 312] width 120 height 22
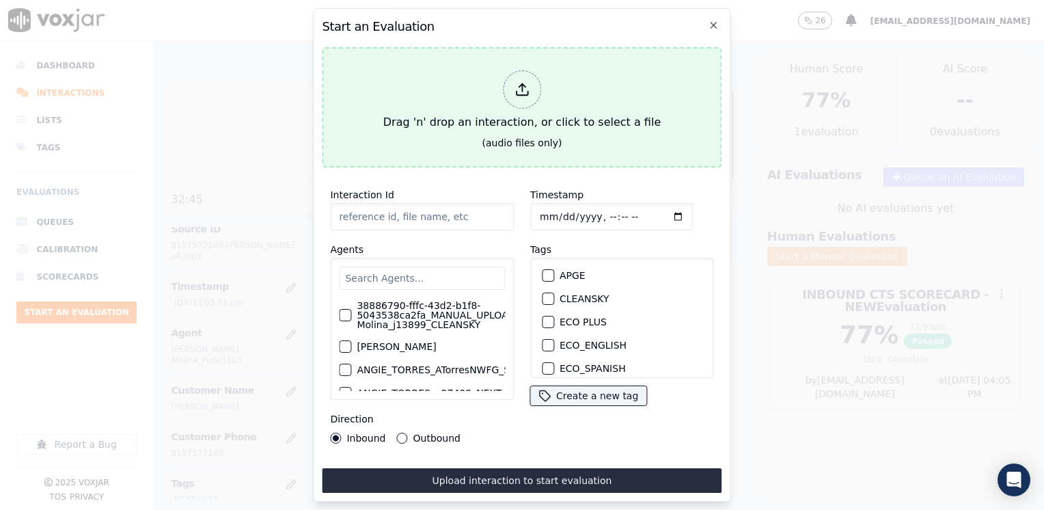
click at [521, 82] on icon at bounding box center [522, 89] width 15 height 15
type input "20250909-143028_8723156726-[PERSON_NAME] all.mp3"
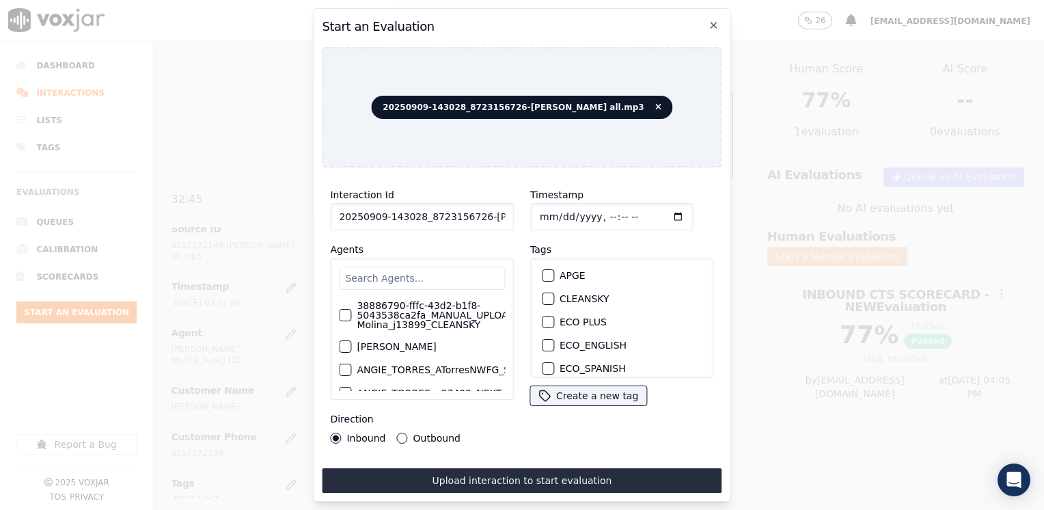
click at [429, 275] on input "text" at bounding box center [422, 277] width 166 height 23
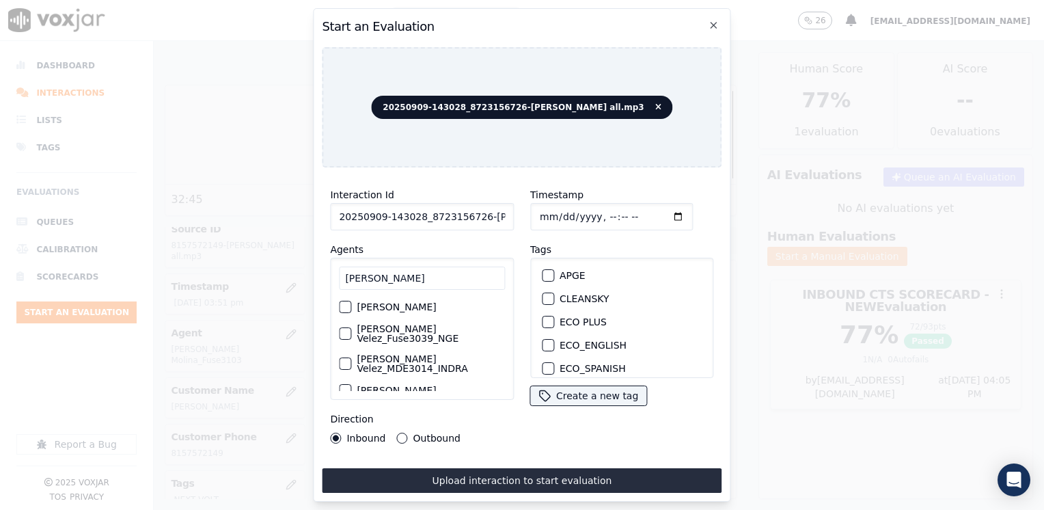
type input "[PERSON_NAME]"
click at [430, 327] on label "[PERSON_NAME] Velez_Fuse3039_NGE" at bounding box center [431, 333] width 148 height 19
click at [351, 327] on button "[PERSON_NAME] Velez_Fuse3039_NGE" at bounding box center [345, 333] width 12 height 12
click at [547, 295] on button "NEXT VOLT" at bounding box center [548, 301] width 12 height 12
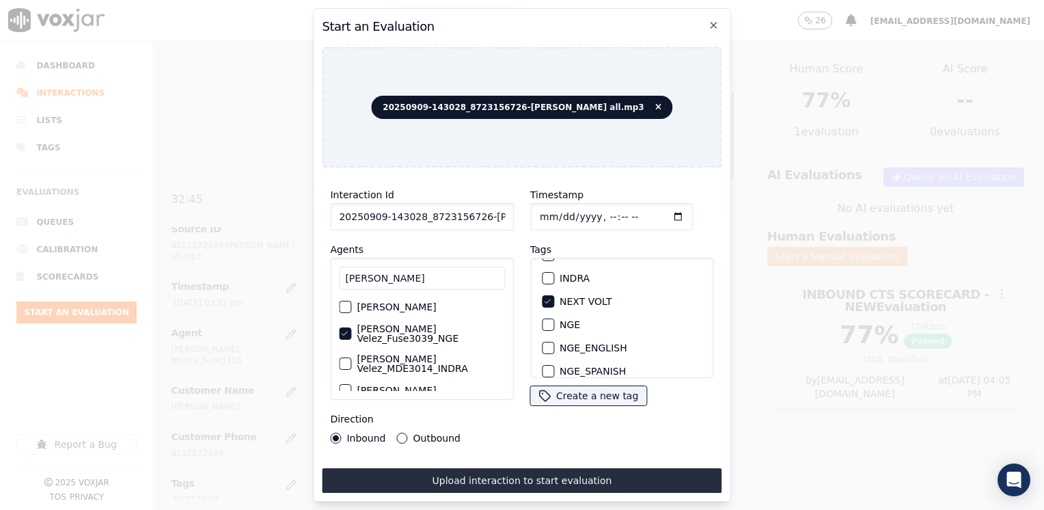
click at [656, 211] on input "Timestamp" at bounding box center [611, 216] width 163 height 27
click at [640, 443] on div "Timestamp Tags APGE CLEANSKY ECO PLUS ECO_ENGLISH ECO_SPANISH ELECTRA SPARK IND…" at bounding box center [622, 314] width 200 height 273
click at [653, 210] on input "Timestamp" at bounding box center [611, 216] width 163 height 27
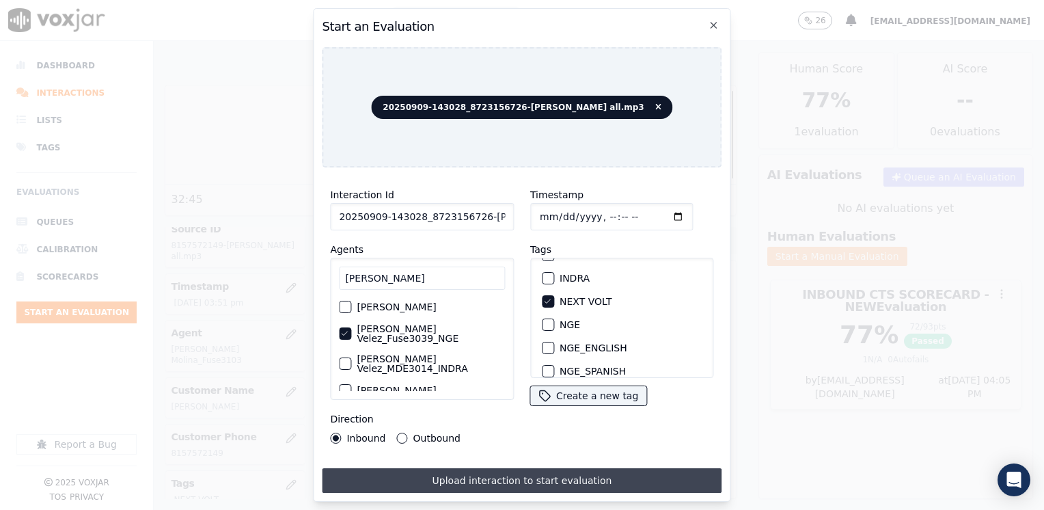
type input "[DATE]T16:07"
click at [477, 471] on button "Upload interaction to start evaluation" at bounding box center [522, 480] width 400 height 25
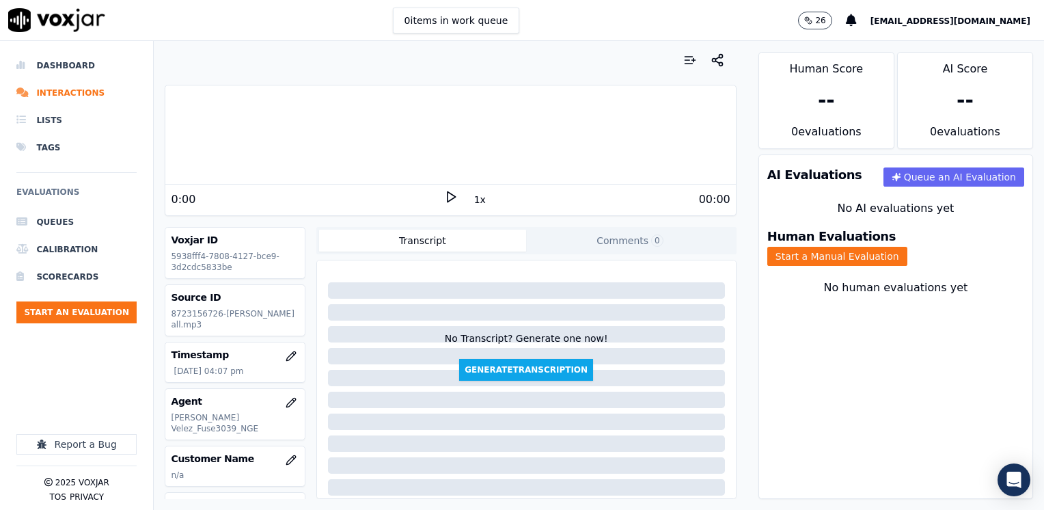
click at [323, 182] on div "Your browser does not support the audio element." at bounding box center [450, 134] width 570 height 99
click at [448, 193] on icon at bounding box center [451, 197] width 14 height 14
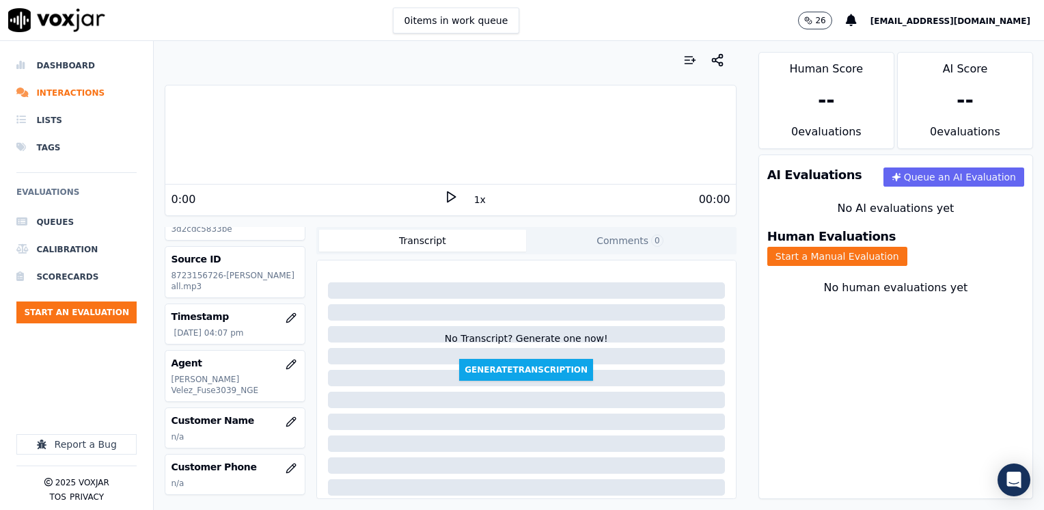
scroll to position [68, 0]
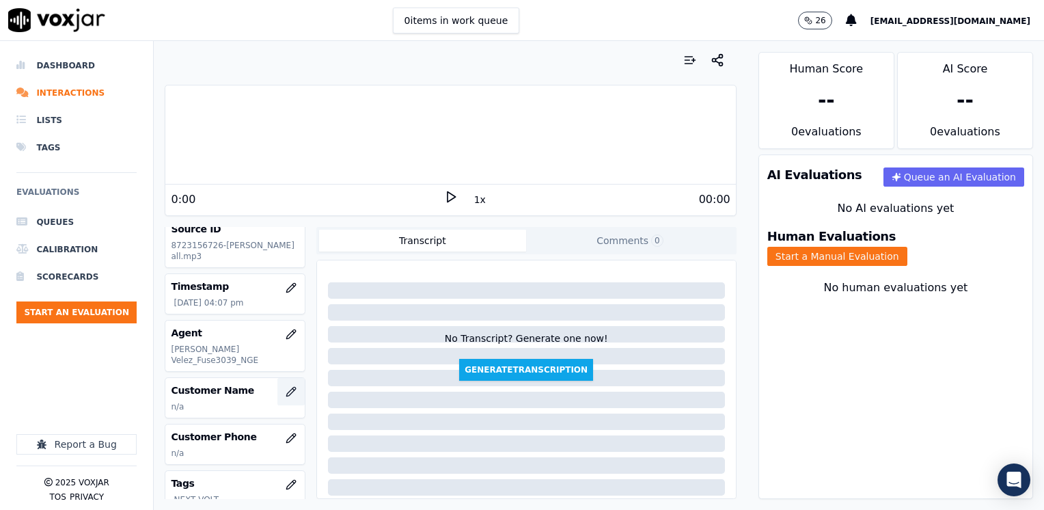
click at [277, 378] on button "button" at bounding box center [290, 391] width 27 height 27
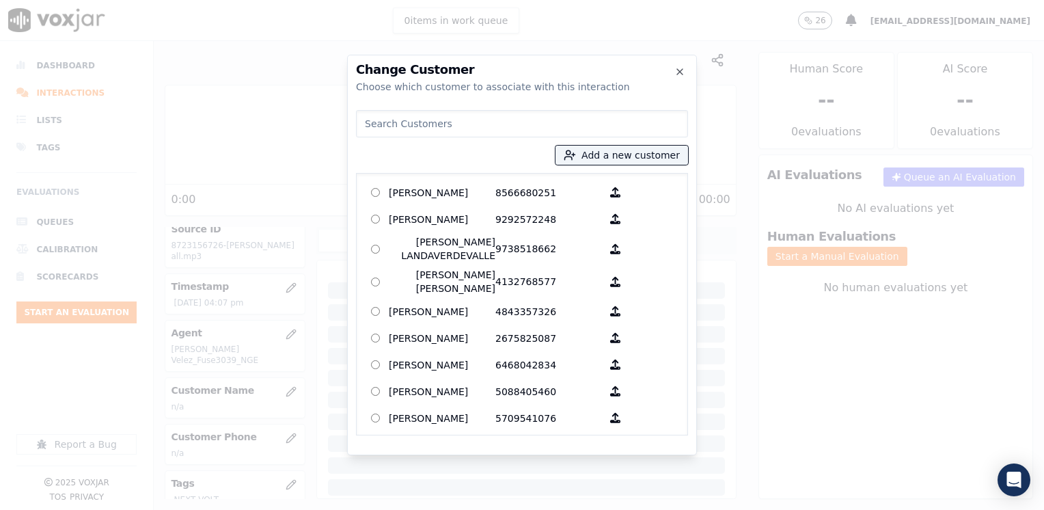
click at [440, 124] on input at bounding box center [522, 123] width 332 height 27
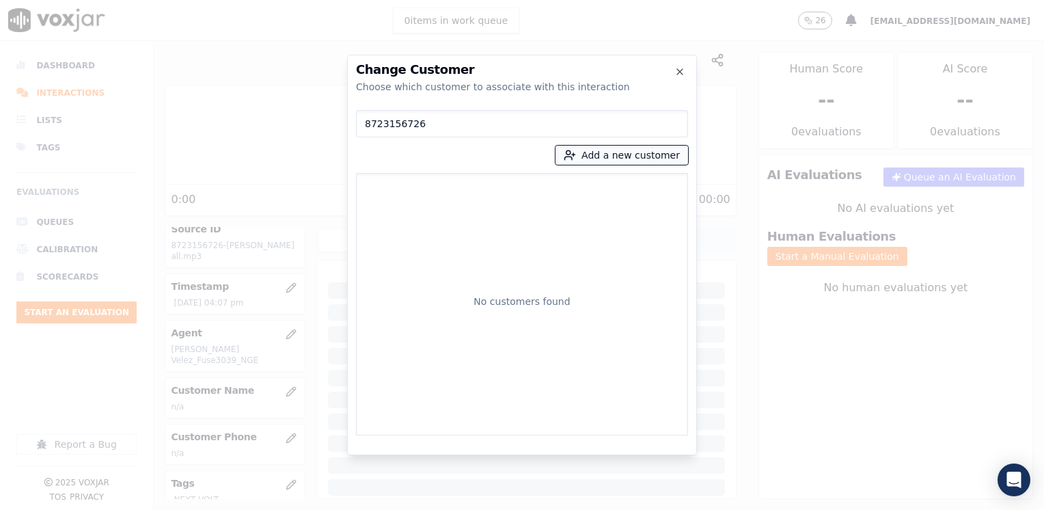
type input "8723156726"
click at [625, 152] on button "Add a new customer" at bounding box center [622, 155] width 133 height 19
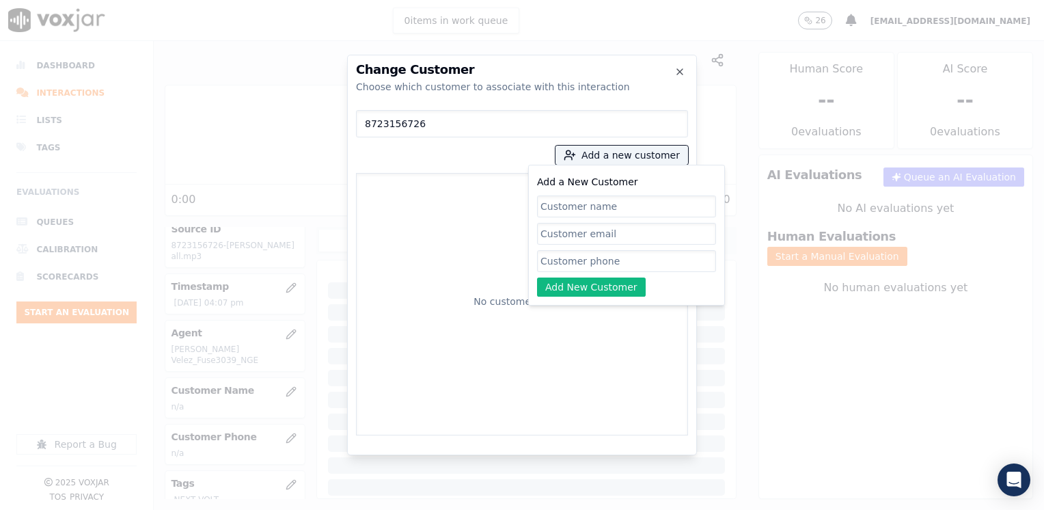
click at [569, 262] on input "Add a New Customer" at bounding box center [626, 261] width 179 height 22
paste input "8723156726"
type input "8723156726"
click at [616, 203] on input "Add a New Customer" at bounding box center [626, 206] width 179 height 22
paste input "[PERSON_NAME]"
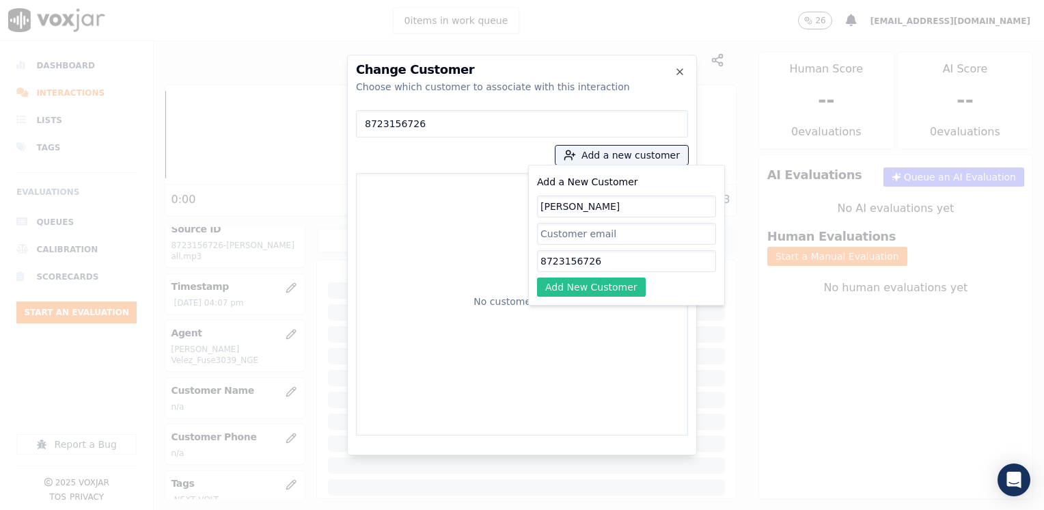
type input "[PERSON_NAME]"
click at [612, 291] on button "Add New Customer" at bounding box center [591, 286] width 109 height 19
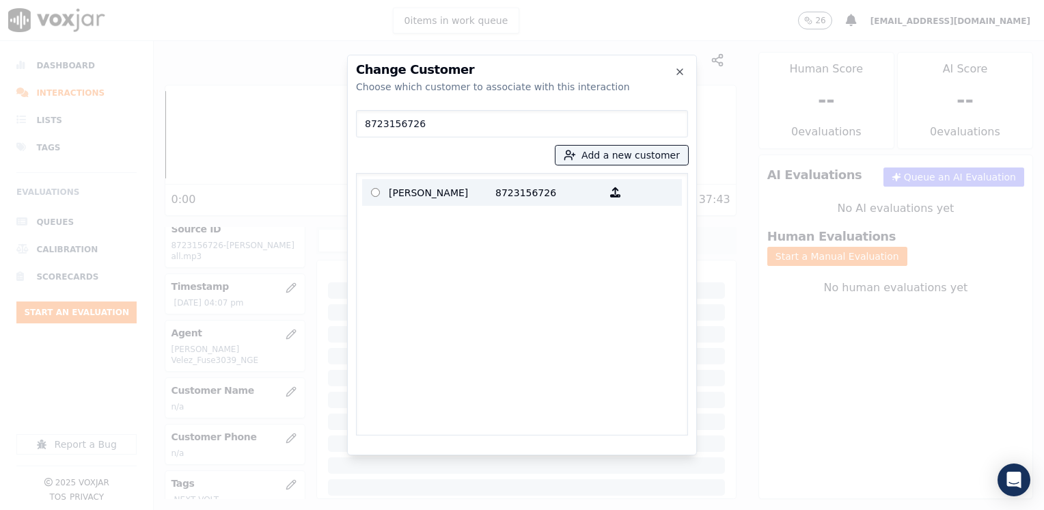
click at [463, 183] on p "[PERSON_NAME]" at bounding box center [442, 192] width 107 height 21
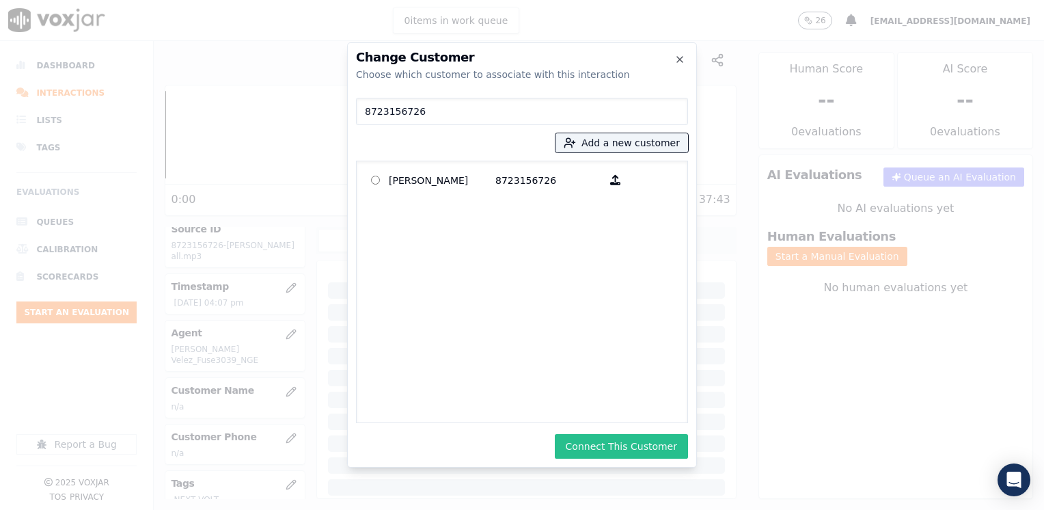
click at [629, 456] on button "Connect This Customer" at bounding box center [621, 446] width 133 height 25
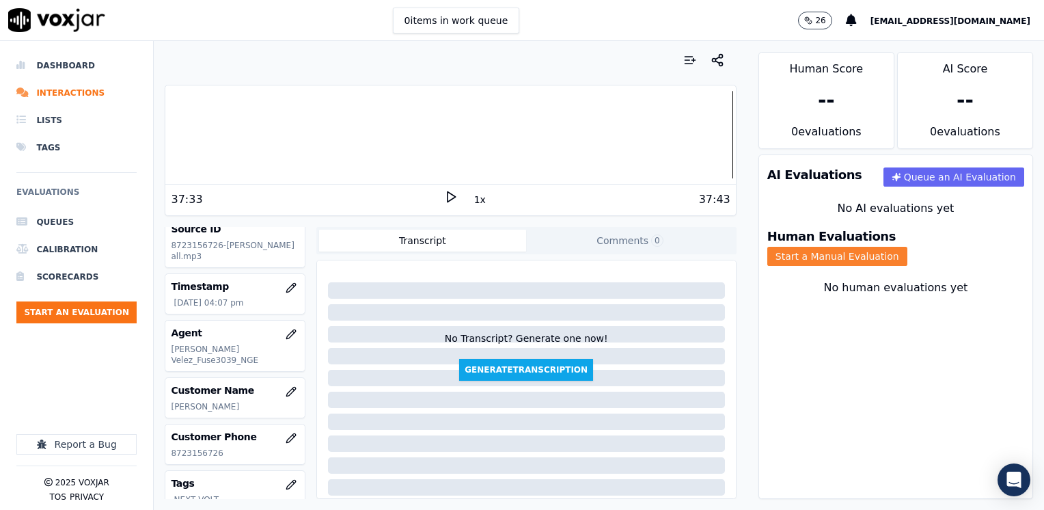
click at [907, 247] on button "Start a Manual Evaluation" at bounding box center [837, 256] width 140 height 19
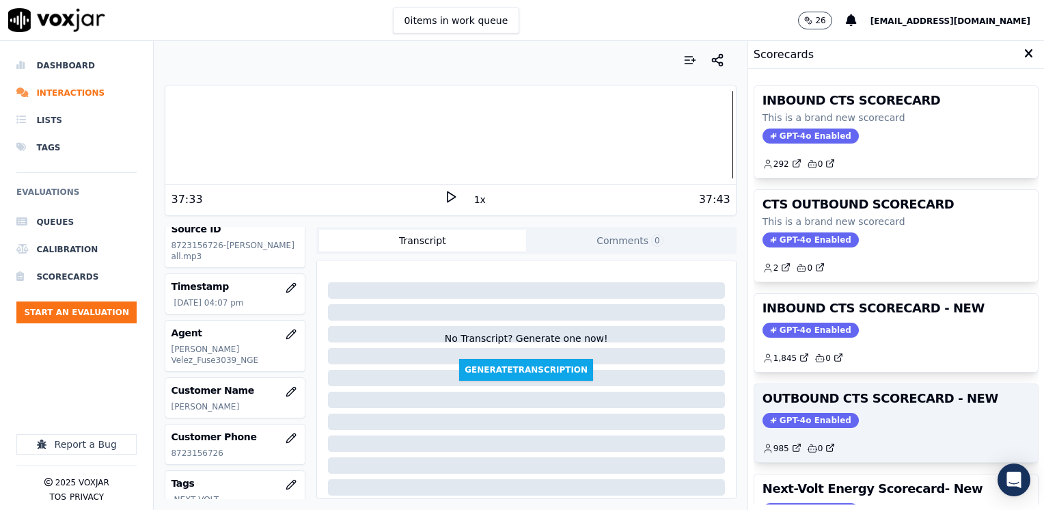
click at [780, 420] on span "GPT-4o Enabled" at bounding box center [811, 420] width 96 height 15
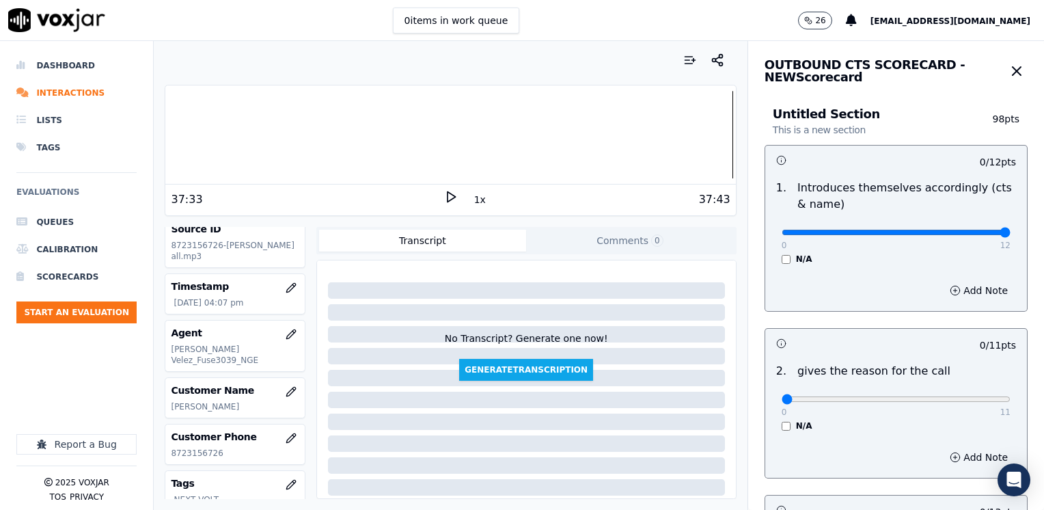
drag, startPoint x: 772, startPoint y: 234, endPoint x: 1046, endPoint y: 234, distance: 274.0
type input "12"
click at [1011, 234] on input "range" at bounding box center [896, 232] width 229 height 5
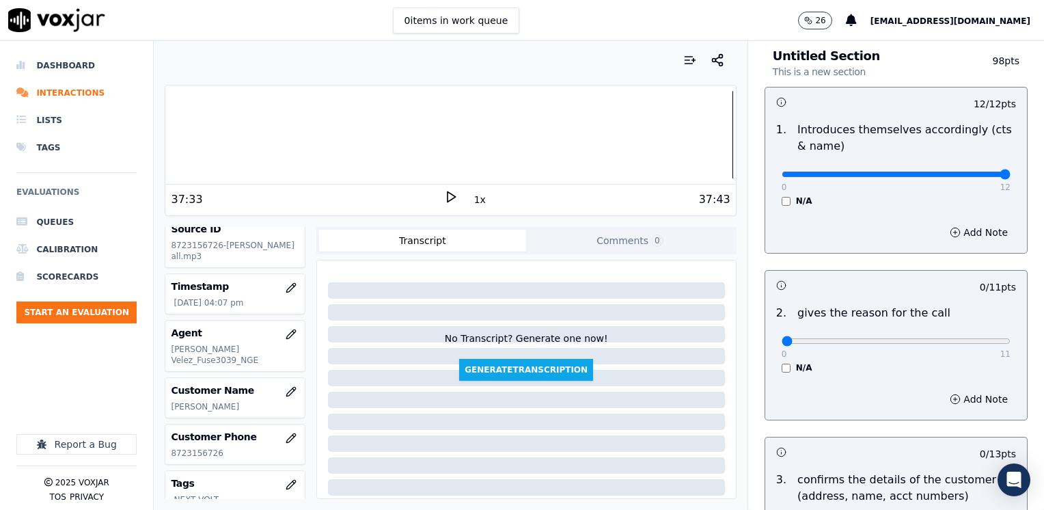
scroll to position [137, 0]
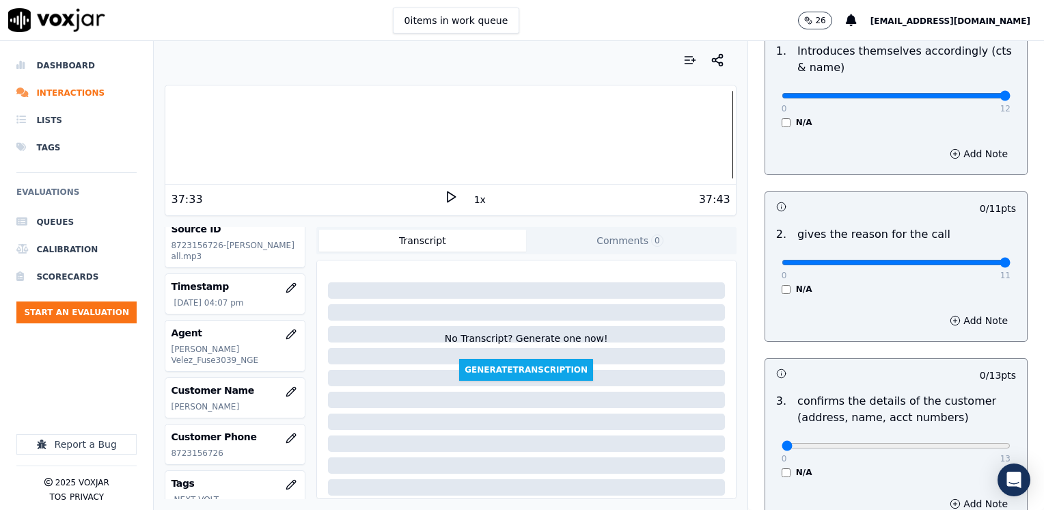
drag, startPoint x: 777, startPoint y: 260, endPoint x: 1046, endPoint y: 232, distance: 270.7
type input "11"
click at [1011, 260] on input "range" at bounding box center [896, 262] width 229 height 5
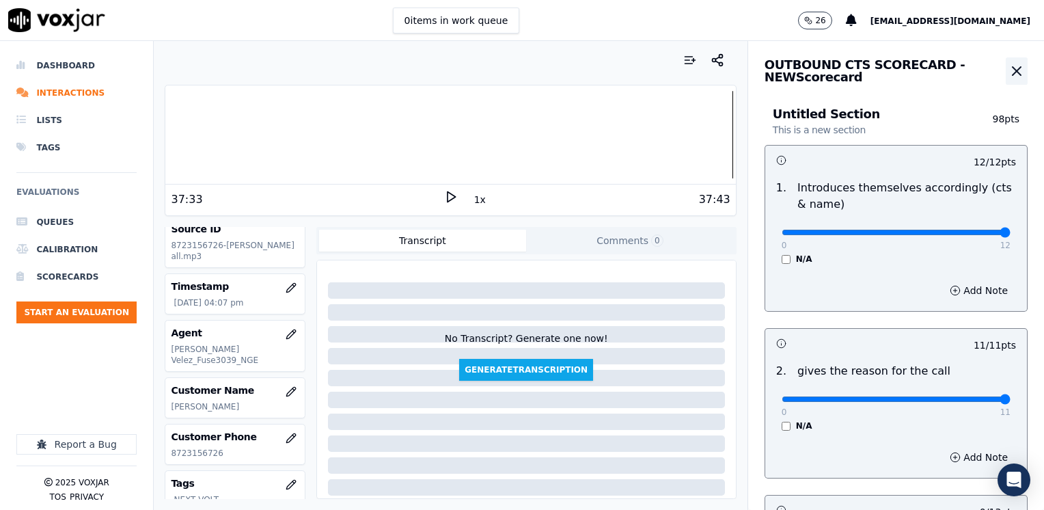
click at [1013, 70] on icon "button" at bounding box center [1017, 71] width 8 height 8
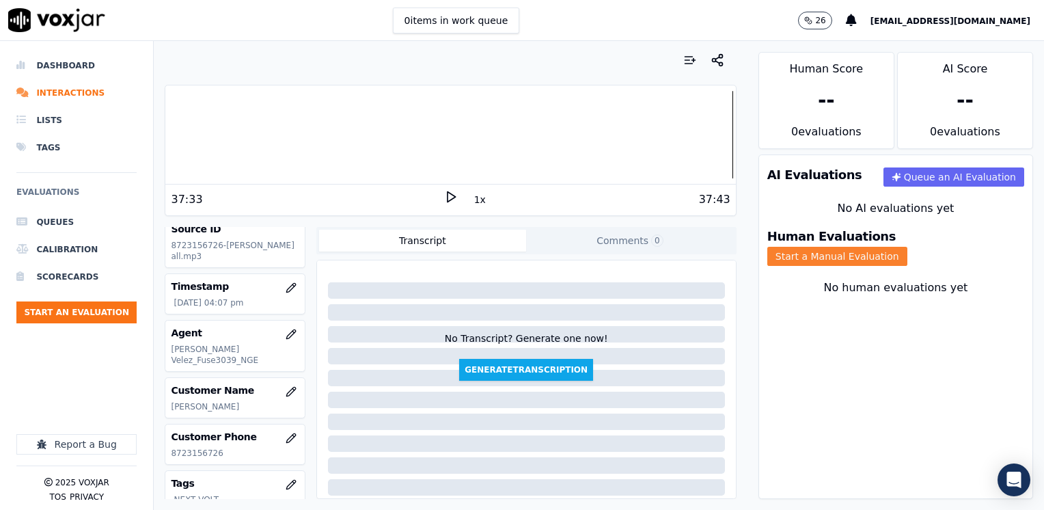
click at [907, 247] on button "Start a Manual Evaluation" at bounding box center [837, 256] width 140 height 19
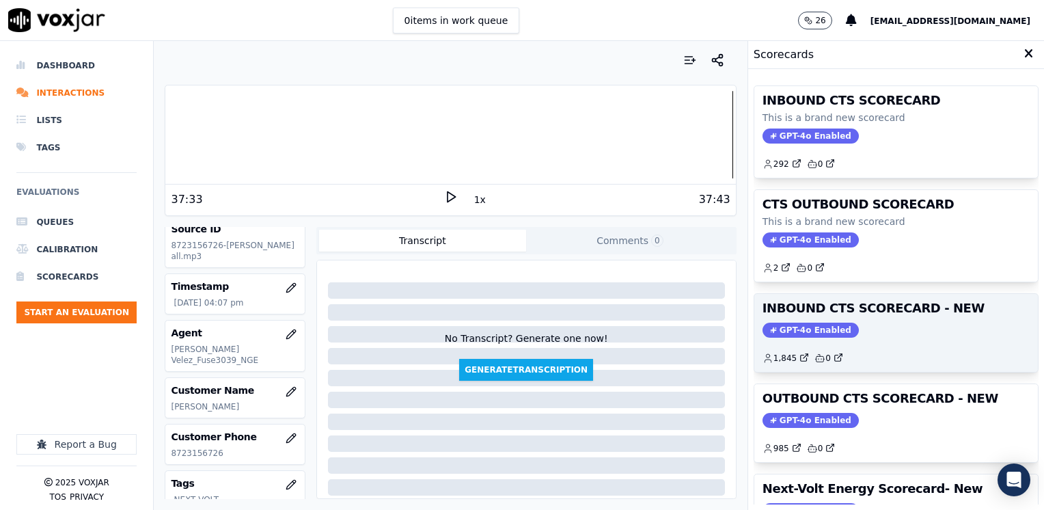
click at [819, 329] on span "GPT-4o Enabled" at bounding box center [811, 330] width 96 height 15
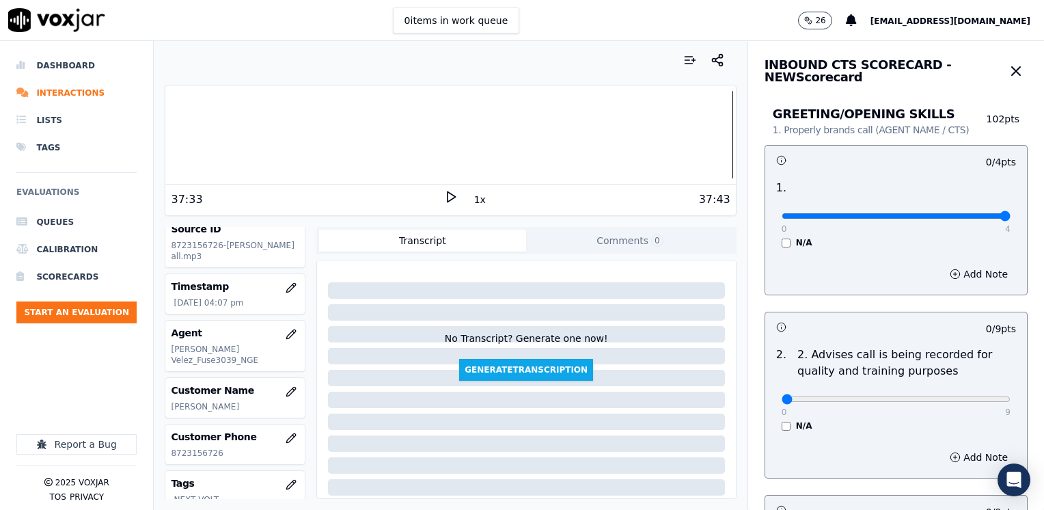
drag, startPoint x: 773, startPoint y: 215, endPoint x: 1046, endPoint y: 213, distance: 272.6
type input "4"
click at [1011, 213] on input "range" at bounding box center [896, 215] width 229 height 5
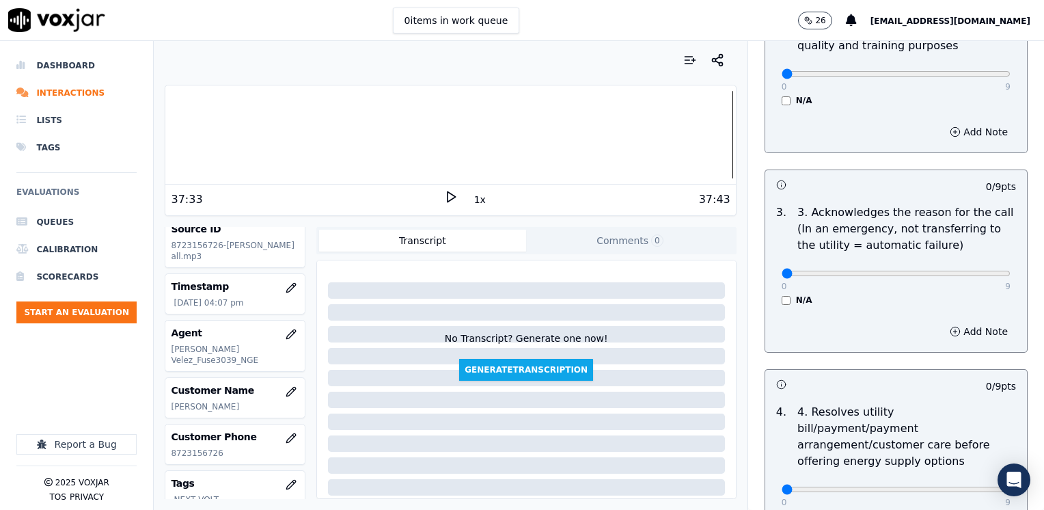
scroll to position [342, 0]
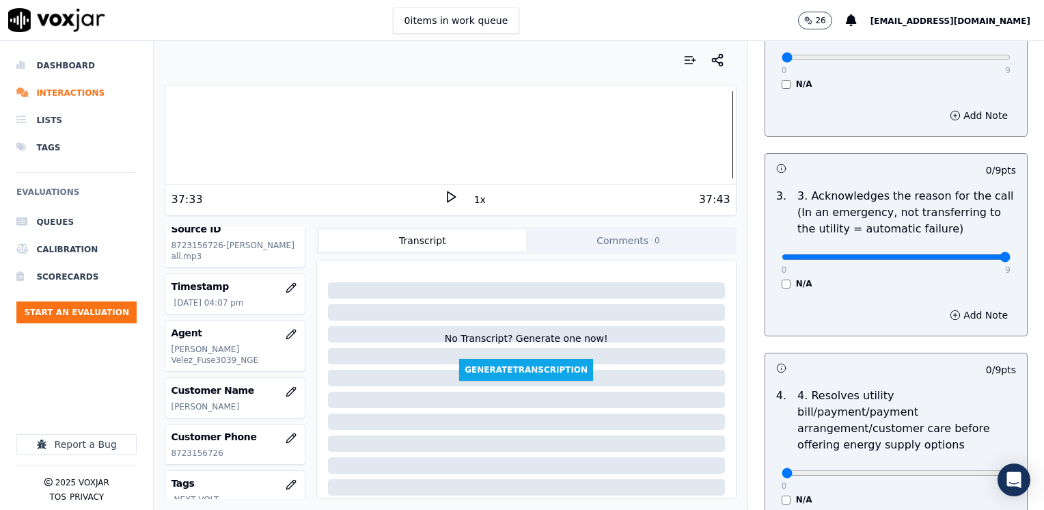
drag, startPoint x: 776, startPoint y: 256, endPoint x: 1046, endPoint y: 294, distance: 272.5
type input "9"
click at [1011, 260] on input "range" at bounding box center [896, 256] width 229 height 5
click at [959, 313] on button "Add Note" at bounding box center [979, 314] width 74 height 19
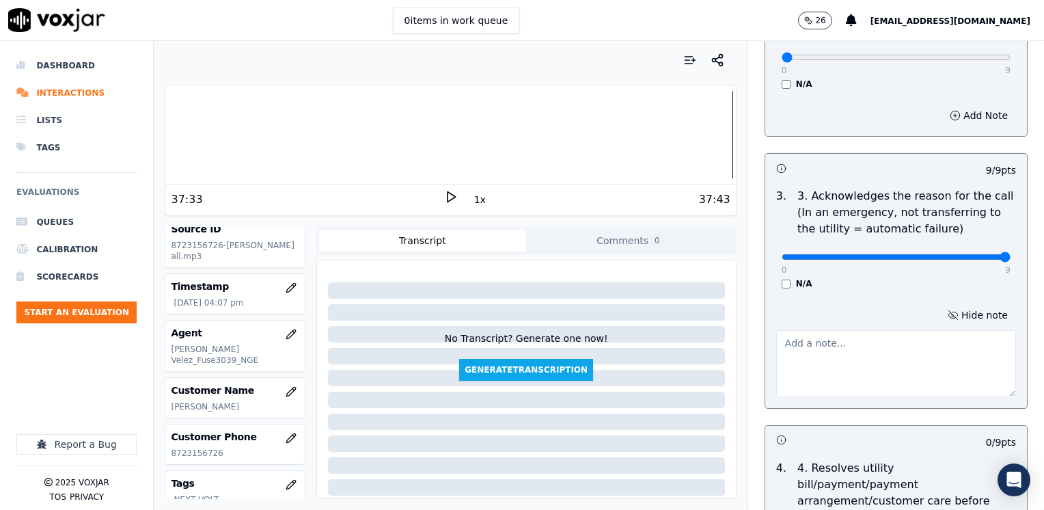
click at [873, 361] on textarea at bounding box center [896, 363] width 240 height 67
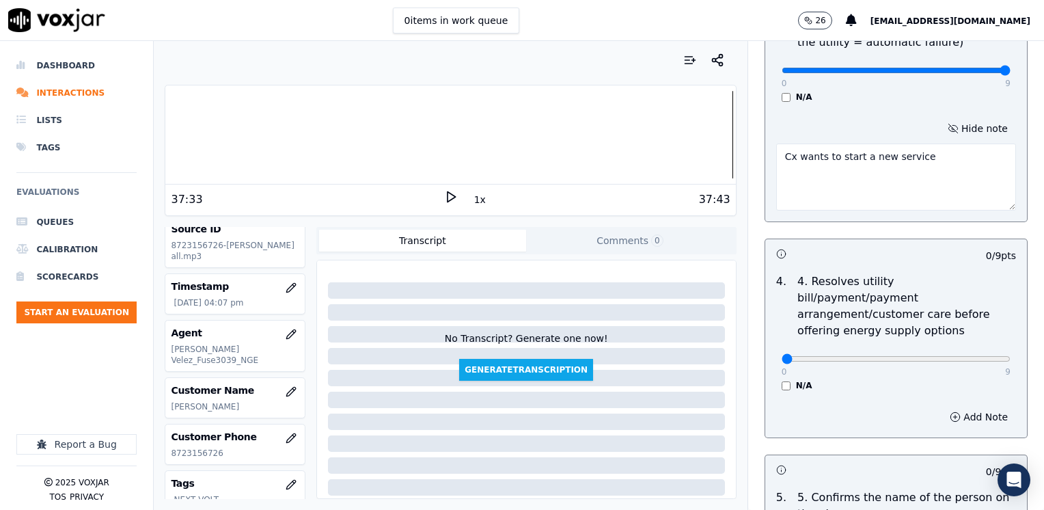
scroll to position [547, 0]
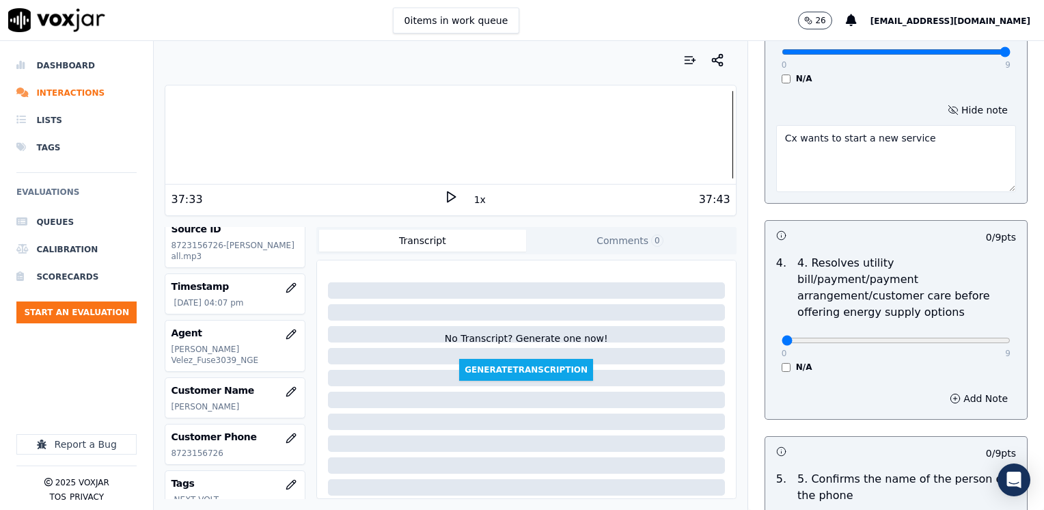
type textarea "Cx wants to start a new service"
drag, startPoint x: 769, startPoint y: 320, endPoint x: 709, endPoint y: 491, distance: 181.3
type input "9"
click at [1011, 343] on input "range" at bounding box center [896, 340] width 229 height 5
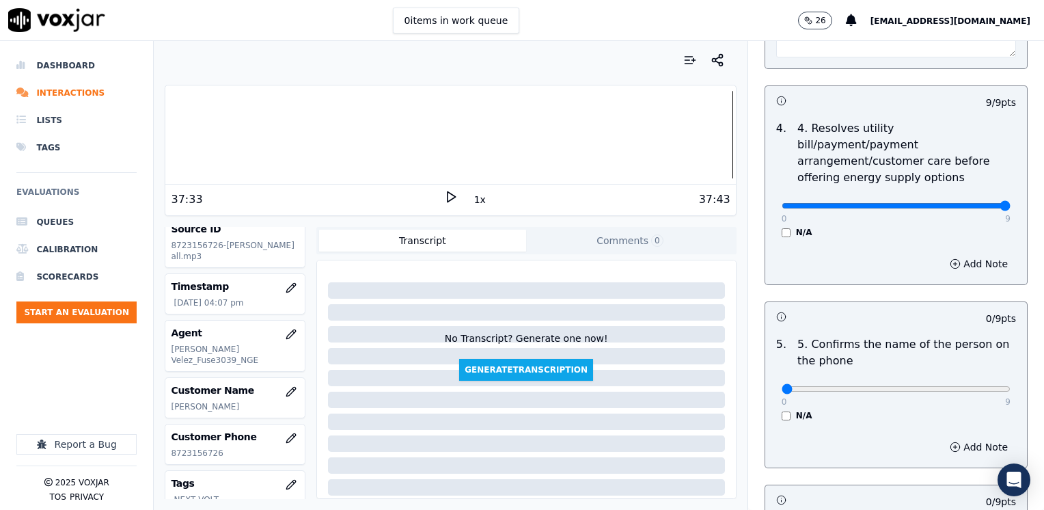
scroll to position [683, 0]
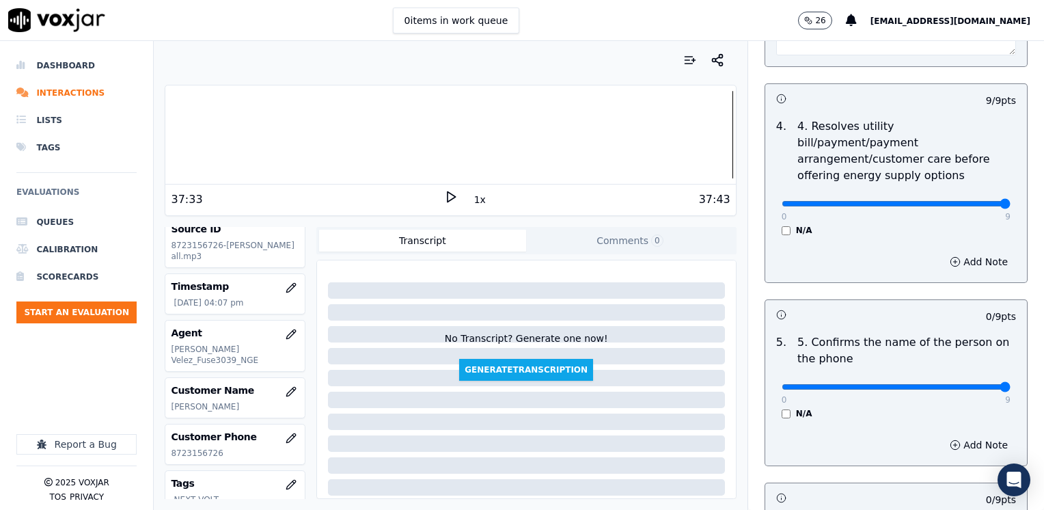
drag, startPoint x: 771, startPoint y: 365, endPoint x: 1046, endPoint y: 355, distance: 275.6
type input "9"
click at [1011, 384] on input "range" at bounding box center [896, 386] width 229 height 5
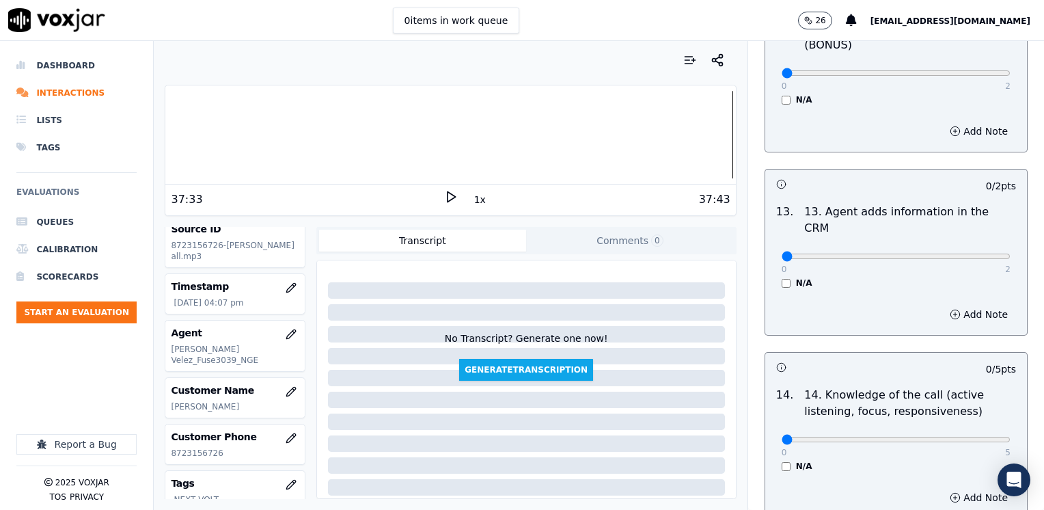
scroll to position [2364, 0]
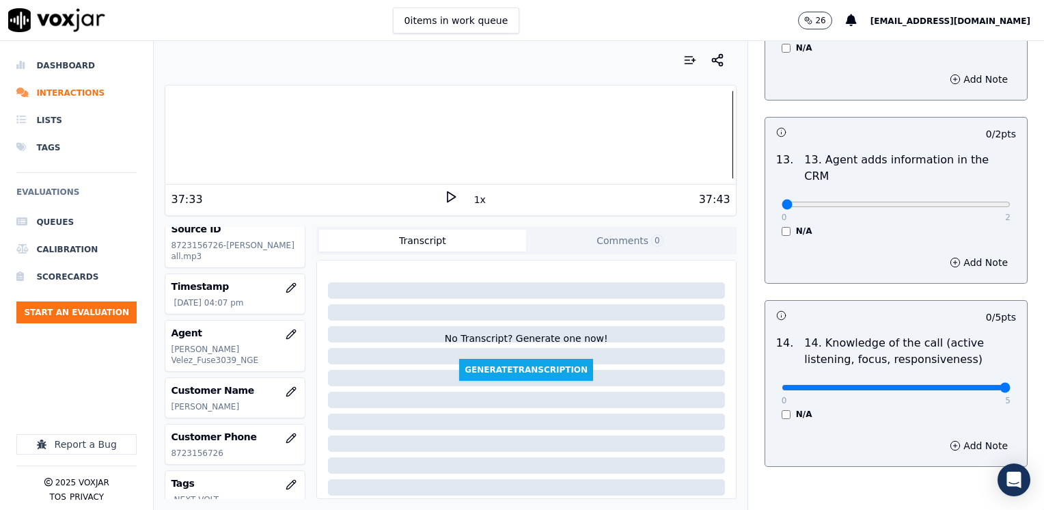
drag, startPoint x: 772, startPoint y: 317, endPoint x: 1043, endPoint y: 267, distance: 275.8
type input "5"
click at [1011, 385] on input "range" at bounding box center [896, 387] width 229 height 5
drag, startPoint x: 771, startPoint y: 134, endPoint x: 1046, endPoint y: 138, distance: 275.4
type input "2"
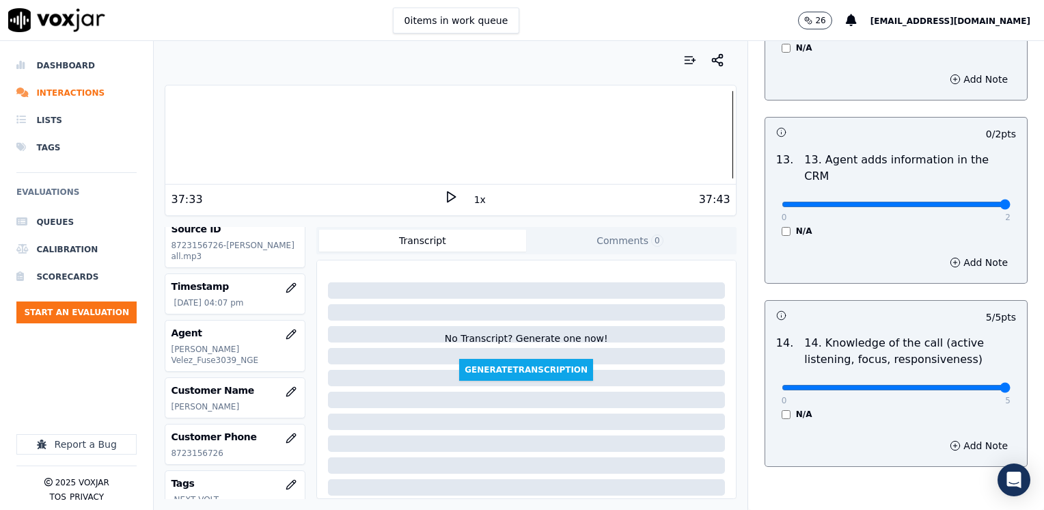
click at [1011, 202] on input "range" at bounding box center [896, 204] width 229 height 5
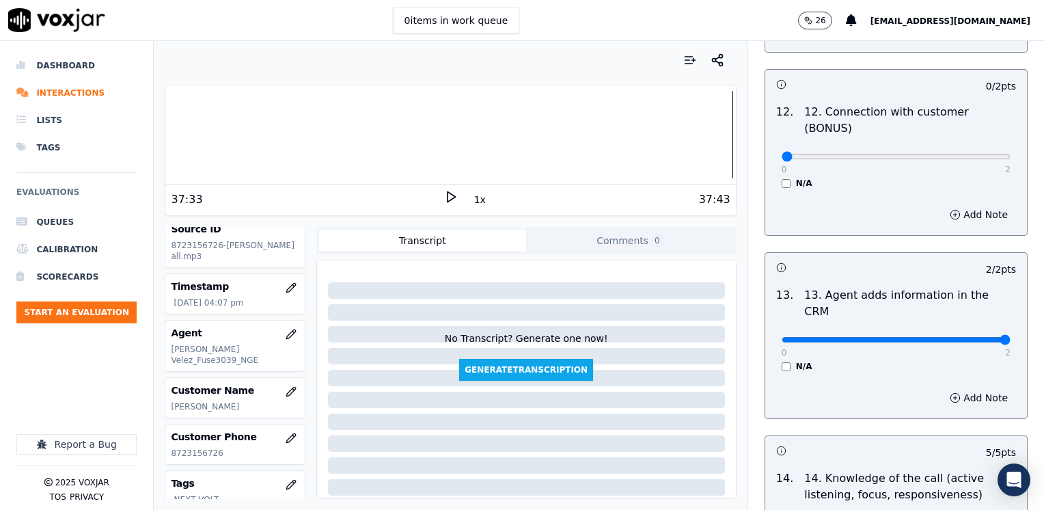
scroll to position [2227, 0]
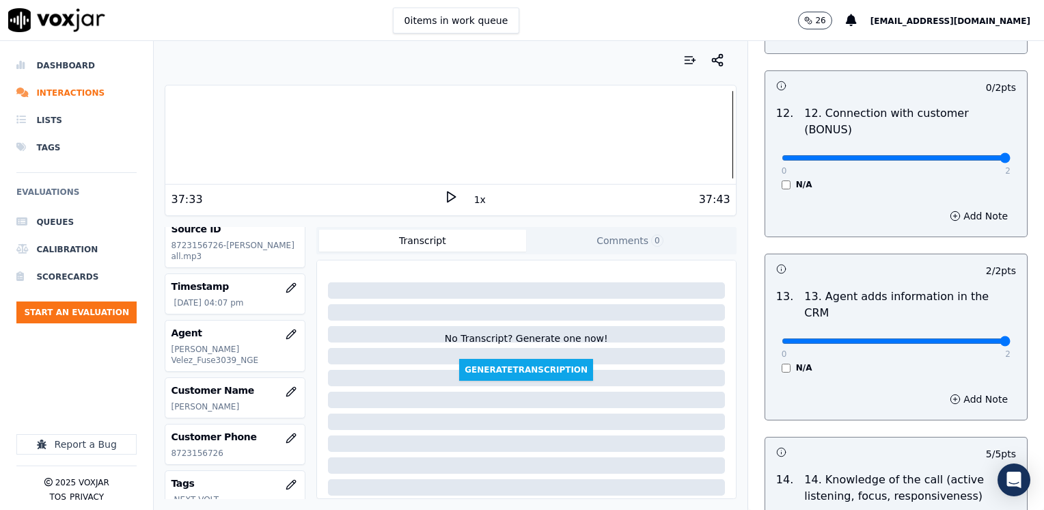
drag, startPoint x: 802, startPoint y: 100, endPoint x: 1043, endPoint y: 114, distance: 241.6
type input "2"
click at [1011, 155] on input "range" at bounding box center [896, 157] width 229 height 5
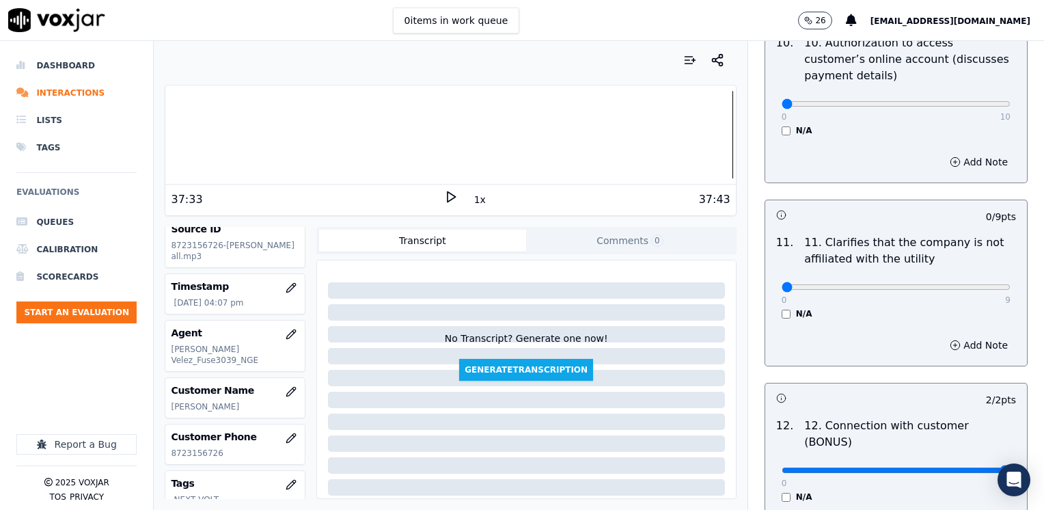
scroll to position [1885, 0]
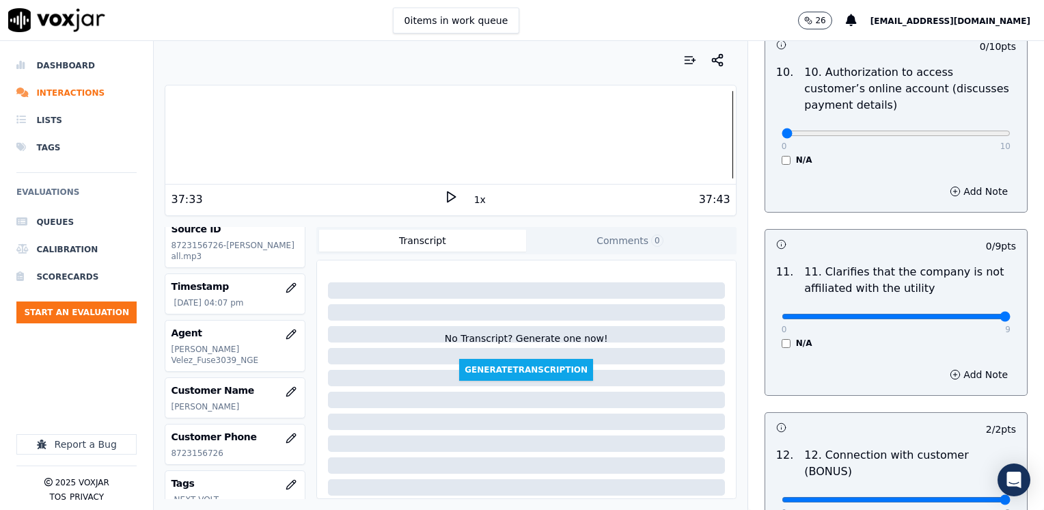
drag, startPoint x: 771, startPoint y: 279, endPoint x: 1036, endPoint y: 256, distance: 265.5
type input "9"
click at [1011, 314] on input "range" at bounding box center [896, 316] width 229 height 5
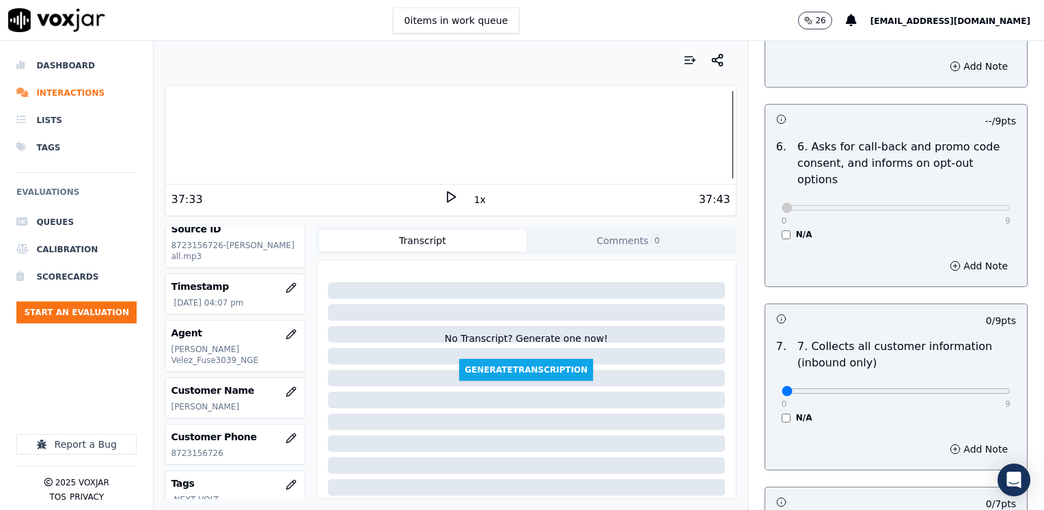
scroll to position [1134, 0]
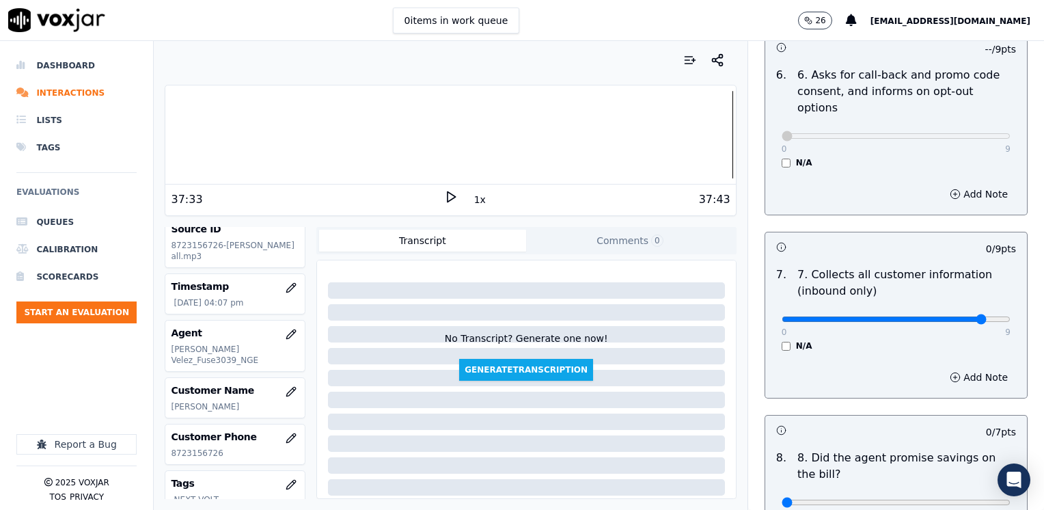
type input "8"
click at [958, 316] on input "range" at bounding box center [896, 318] width 229 height 5
click at [963, 368] on button "Add Note" at bounding box center [979, 377] width 74 height 19
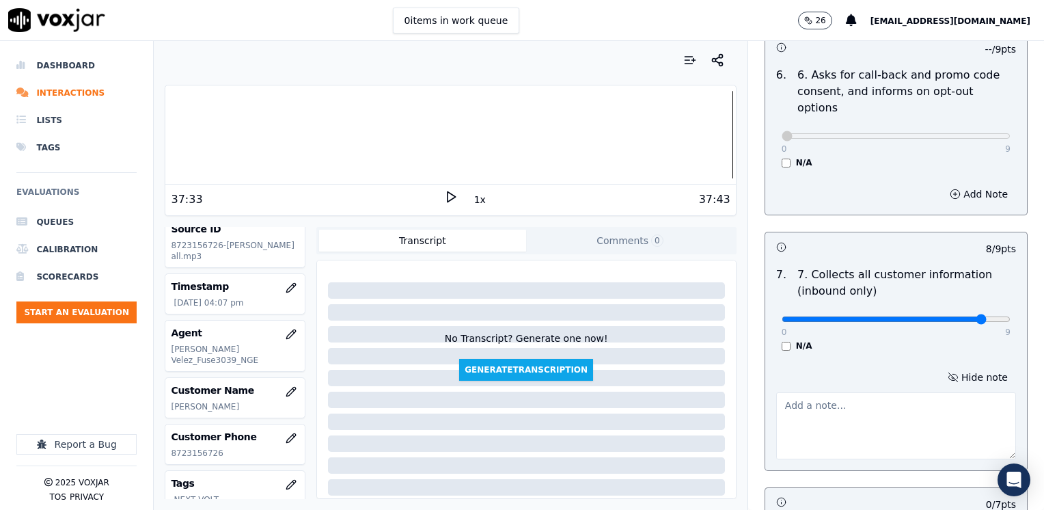
click at [903, 392] on textarea at bounding box center [896, 425] width 240 height 67
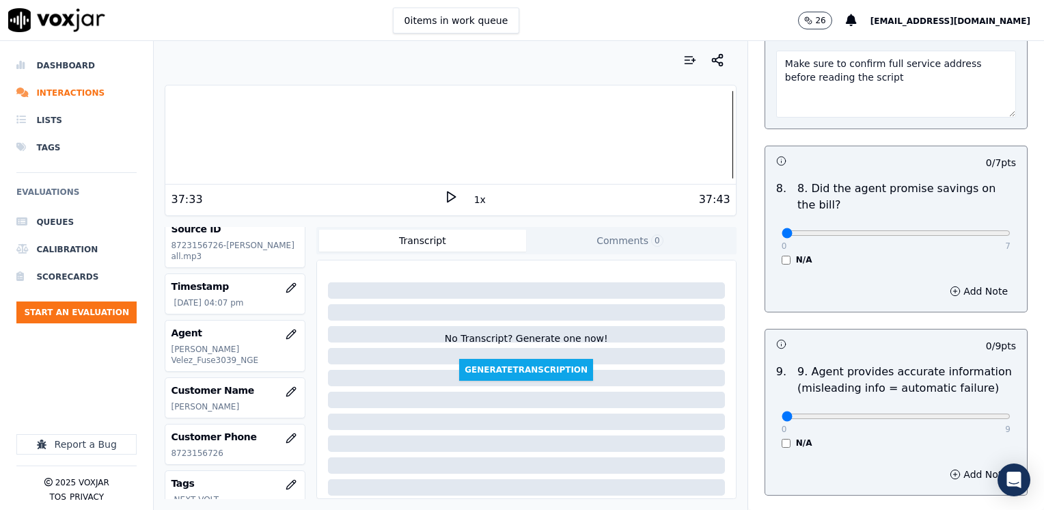
type textarea "Make sure to confirm full service address before reading the script"
drag, startPoint x: 774, startPoint y: 201, endPoint x: 1043, endPoint y: 209, distance: 269.3
type input "7"
click at [1011, 230] on input "range" at bounding box center [896, 232] width 229 height 5
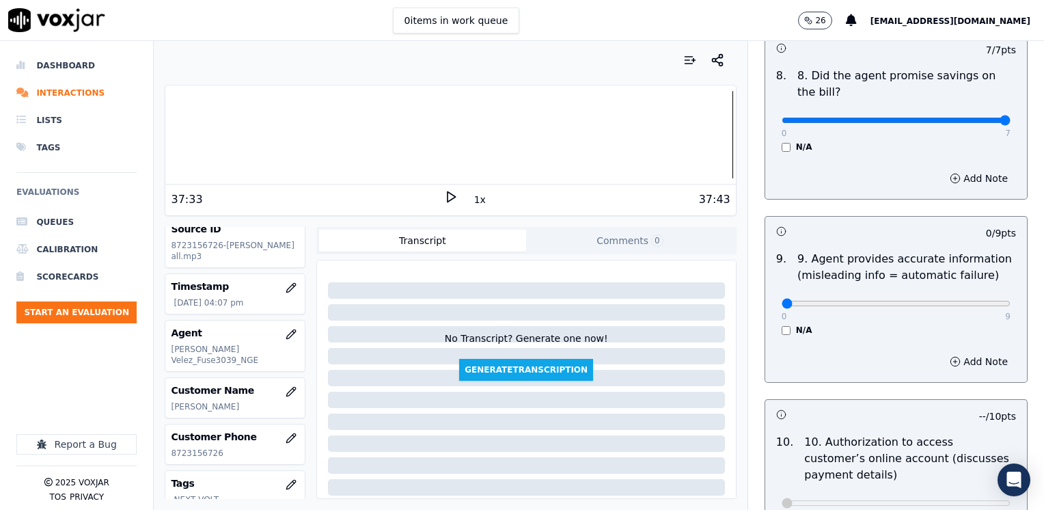
scroll to position [1612, 0]
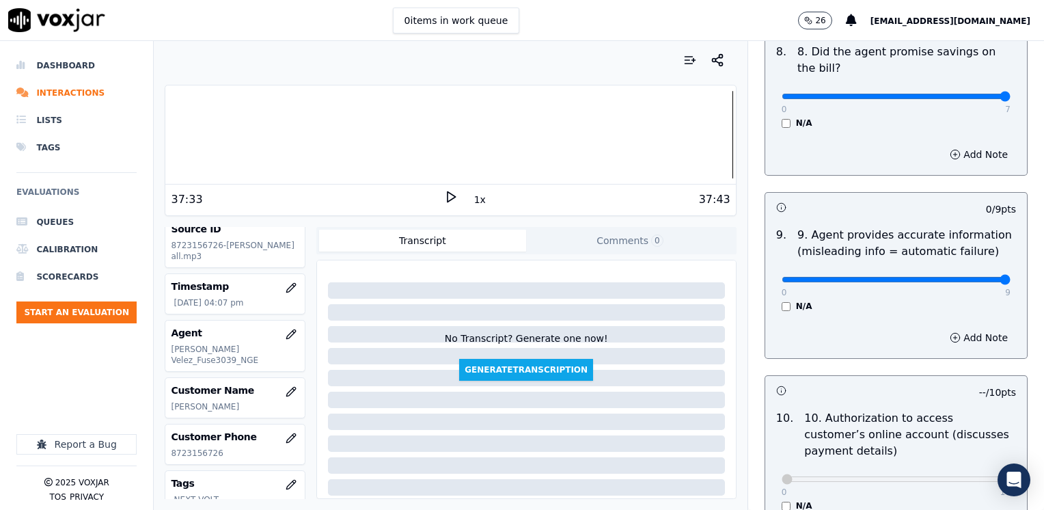
drag, startPoint x: 773, startPoint y: 241, endPoint x: 1046, endPoint y: 203, distance: 275.3
type input "9"
click at [1011, 277] on input "range" at bounding box center [896, 279] width 229 height 5
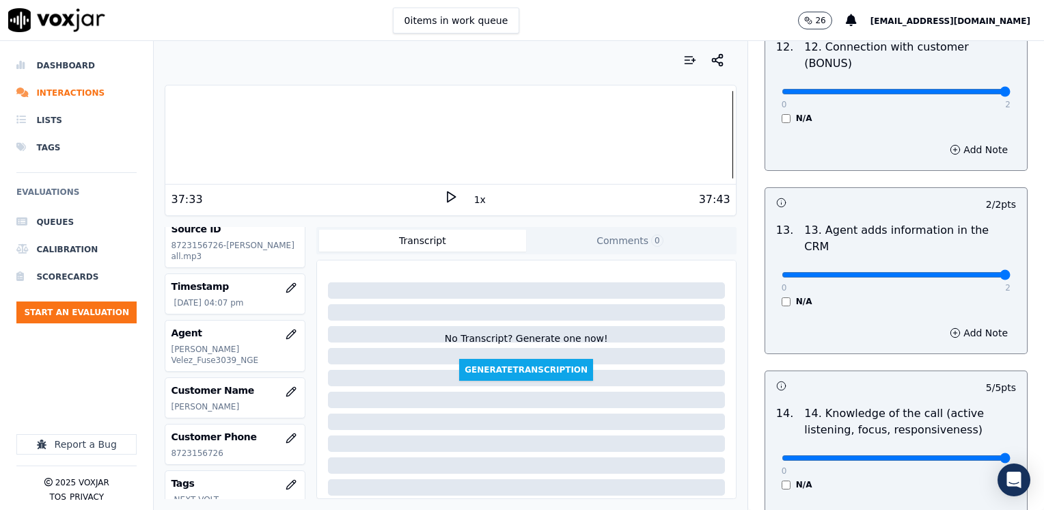
scroll to position [2435, 0]
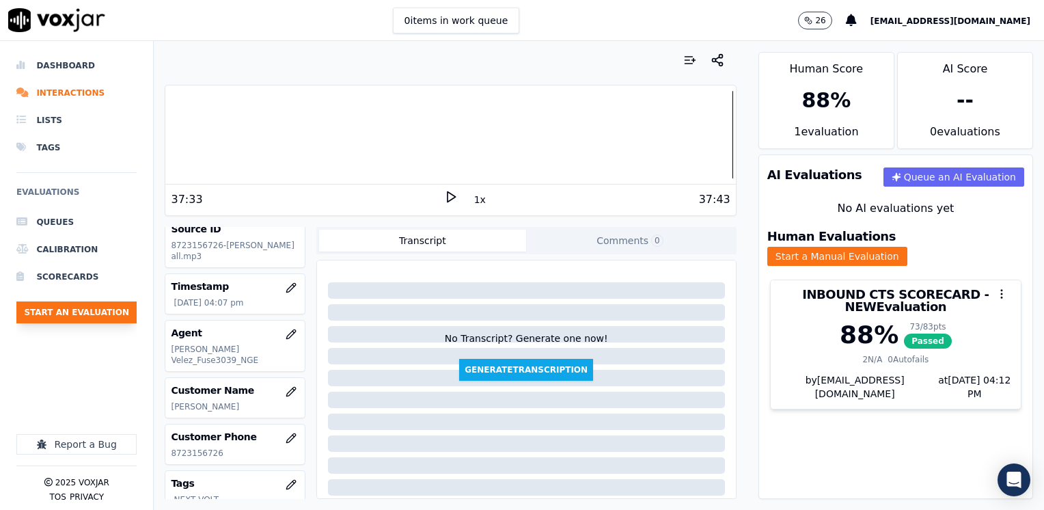
click at [76, 312] on button "Start an Evaluation" at bounding box center [76, 312] width 120 height 22
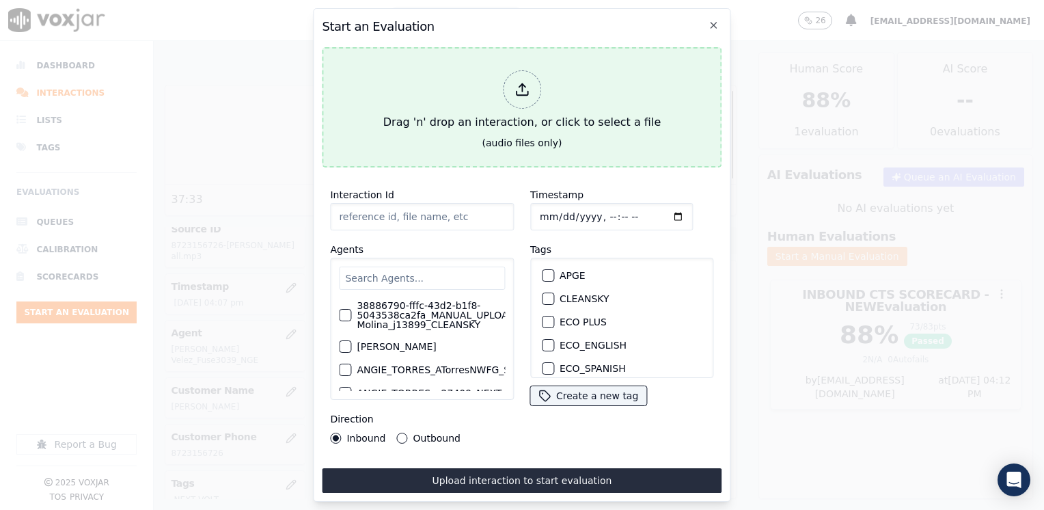
click at [510, 79] on div at bounding box center [522, 89] width 38 height 38
type input "20250909-151000_7733556920-[PERSON_NAME] all.mp3"
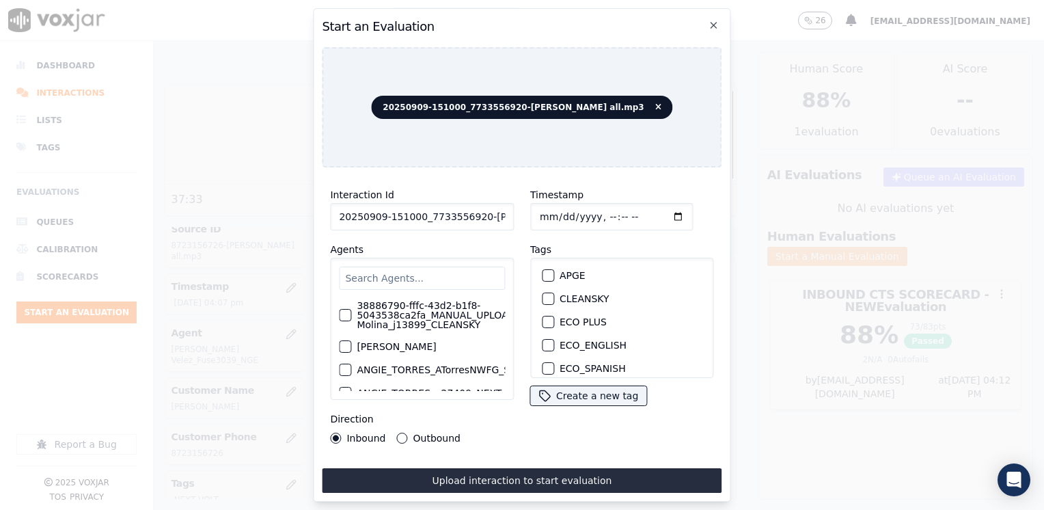
click at [419, 266] on input "text" at bounding box center [422, 277] width 166 height 23
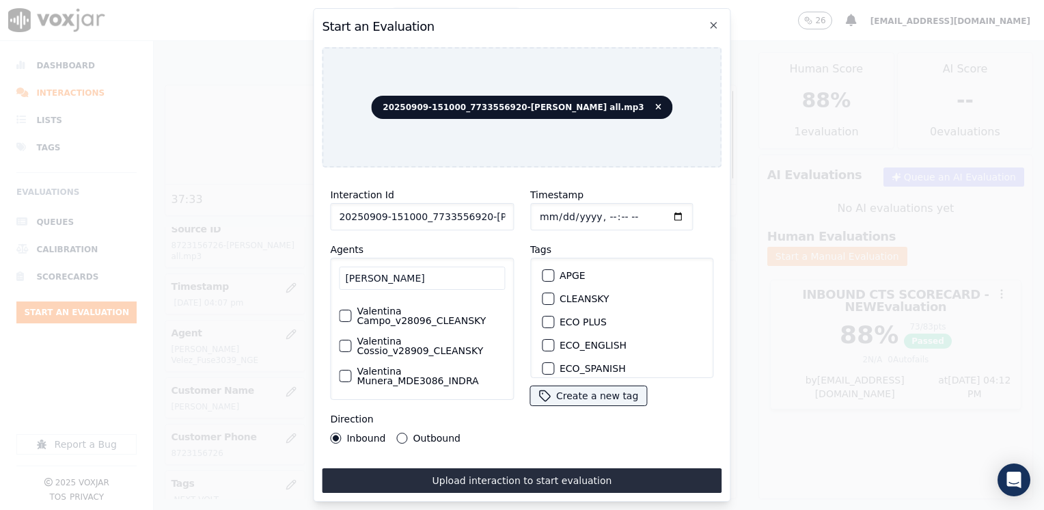
scroll to position [71, 0]
type input "[PERSON_NAME]"
click at [426, 376] on label "Valentina Munera_MDE3086_INDRA" at bounding box center [431, 375] width 148 height 19
click at [351, 376] on button "Valentina Munera_MDE3086_INDRA" at bounding box center [345, 376] width 12 height 12
click at [428, 348] on label "Valentina Cossio_v28909_CLEANSKY" at bounding box center [431, 345] width 148 height 19
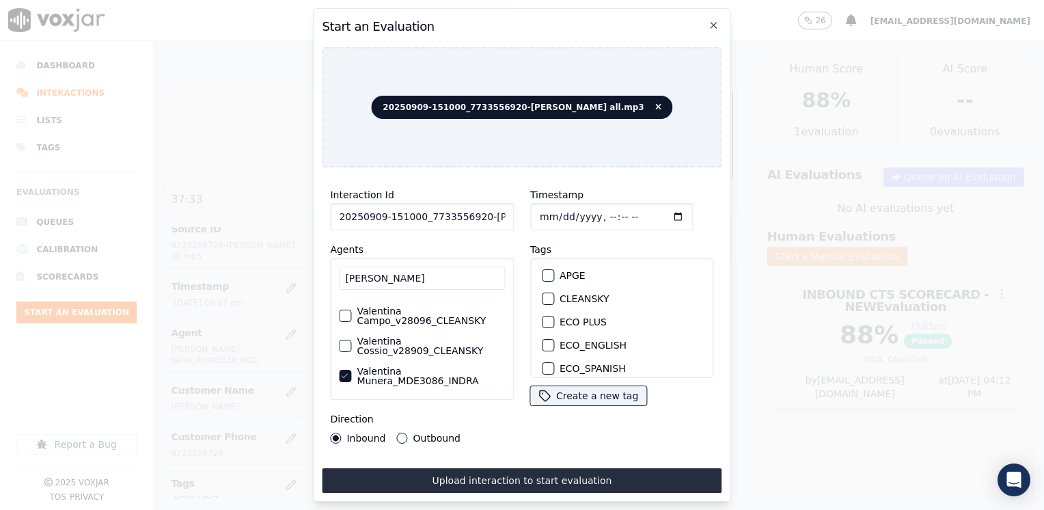
click at [351, 348] on button "Valentina Cossio_v28909_CLEANSKY" at bounding box center [345, 346] width 12 height 12
click at [344, 372] on icon "button" at bounding box center [344, 376] width 8 height 8
click at [546, 297] on div "button" at bounding box center [548, 302] width 10 height 10
click at [655, 214] on input "Timestamp" at bounding box center [611, 216] width 163 height 27
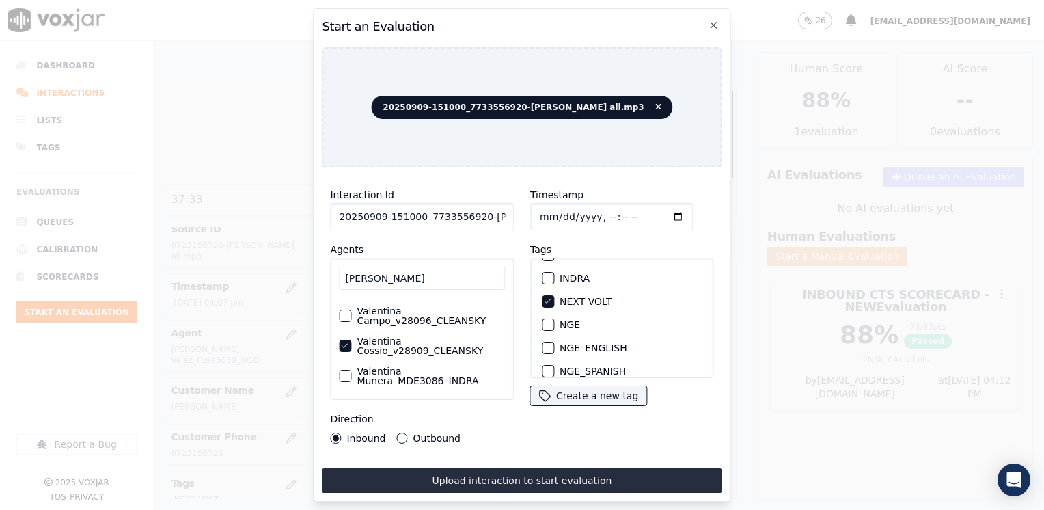
click at [656, 211] on input "Timestamp" at bounding box center [611, 216] width 163 height 27
type input "[DATE]T16:12"
click at [504, 485] on button "Upload interaction to start evaluation" at bounding box center [522, 480] width 400 height 25
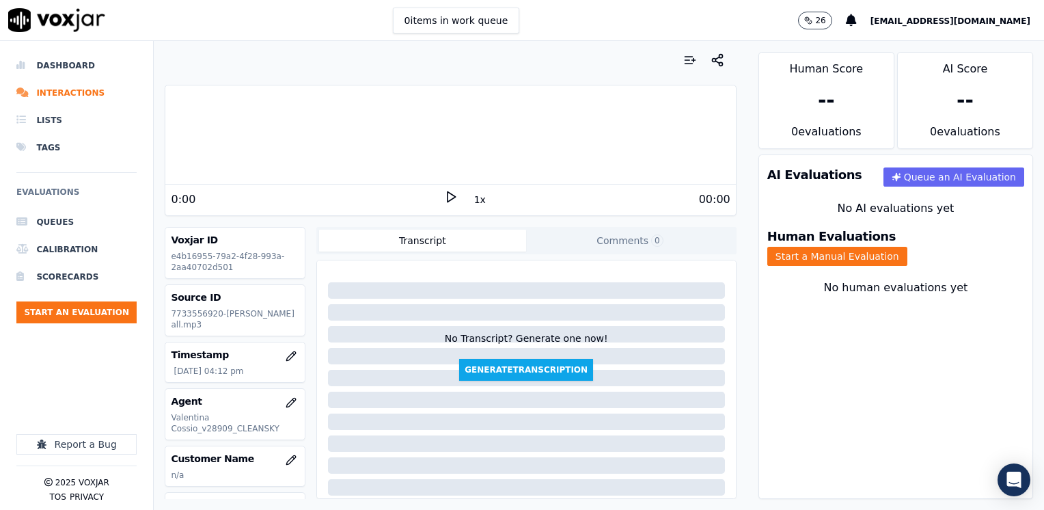
click at [446, 194] on icon at bounding box center [451, 197] width 14 height 14
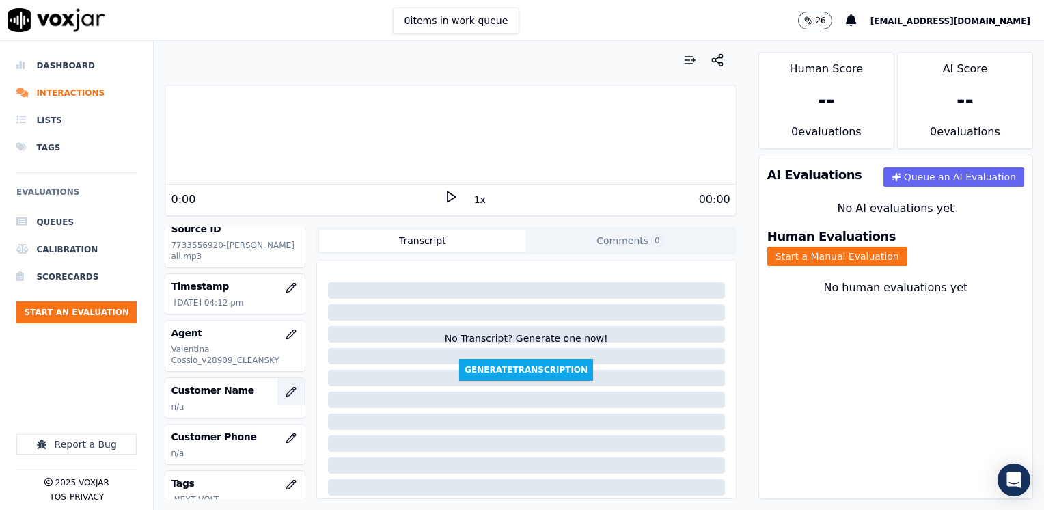
click at [286, 386] on icon "button" at bounding box center [291, 391] width 11 height 11
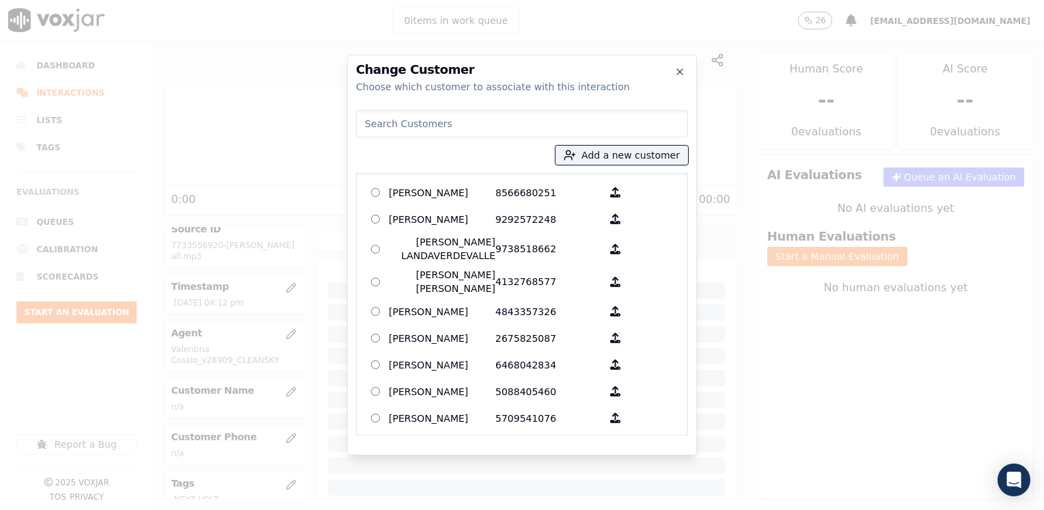
click at [435, 123] on input at bounding box center [522, 123] width 332 height 27
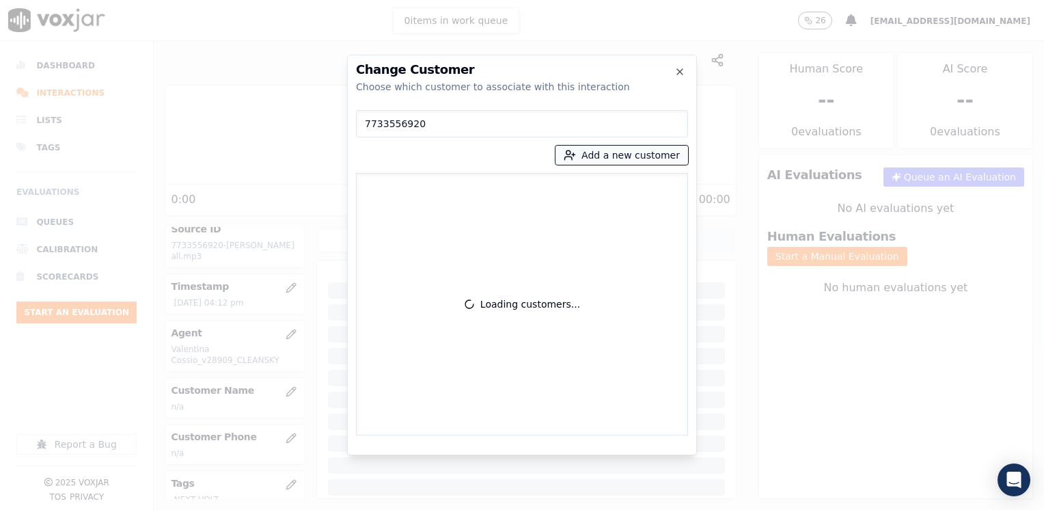
type input "7733556920"
click at [647, 156] on button "Add a new customer" at bounding box center [622, 155] width 133 height 19
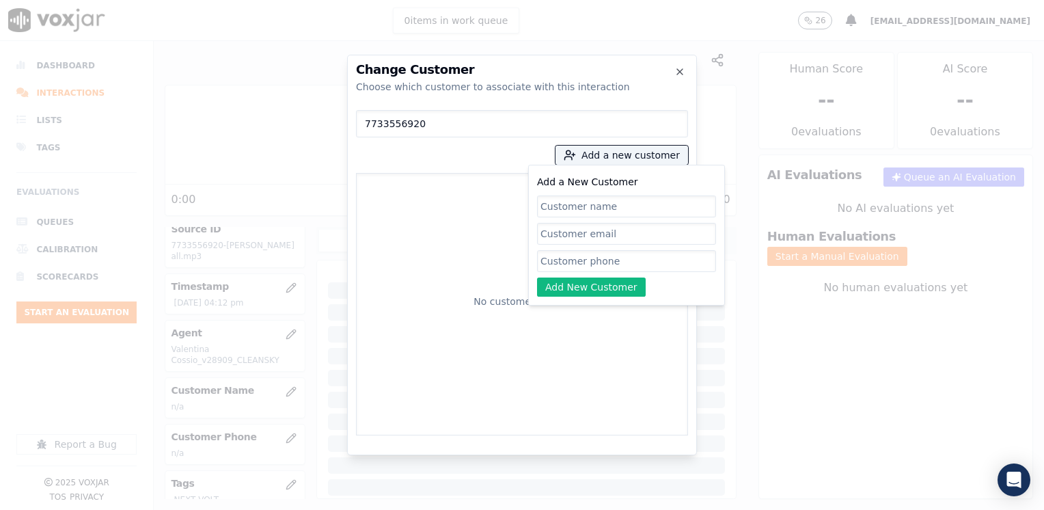
click at [581, 258] on input "Add a New Customer" at bounding box center [626, 261] width 179 height 22
paste input "7733556920"
type input "7733556920"
click at [637, 204] on input "Add a New Customer" at bounding box center [626, 206] width 179 height 22
paste input "[PERSON_NAME]"
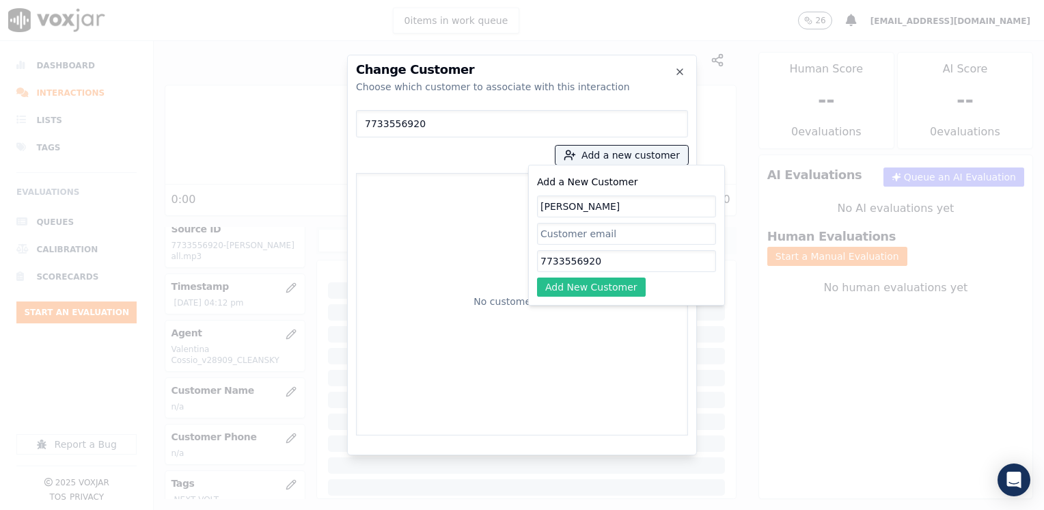
type input "[PERSON_NAME]"
click at [610, 291] on button "Add New Customer" at bounding box center [591, 286] width 109 height 19
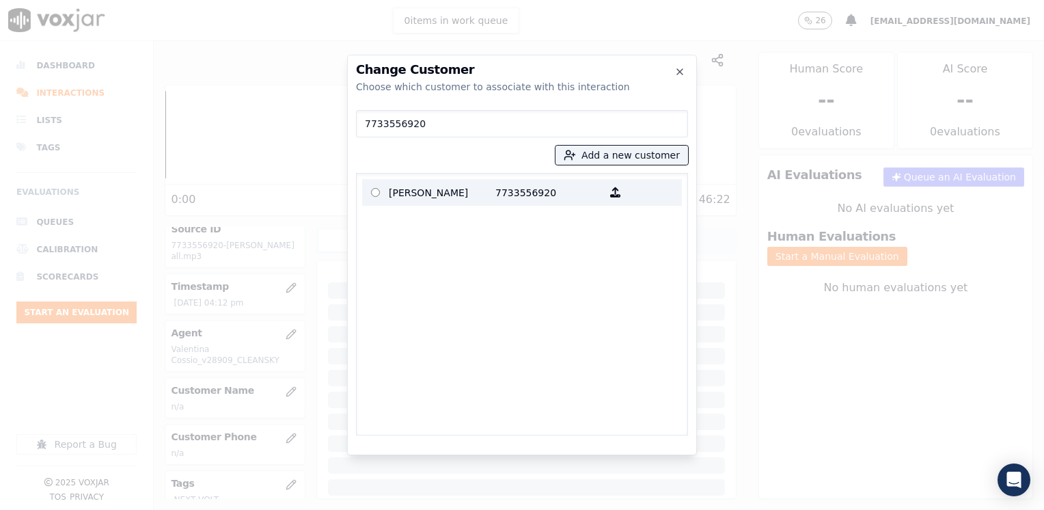
click at [499, 190] on p "7733556920" at bounding box center [548, 192] width 107 height 21
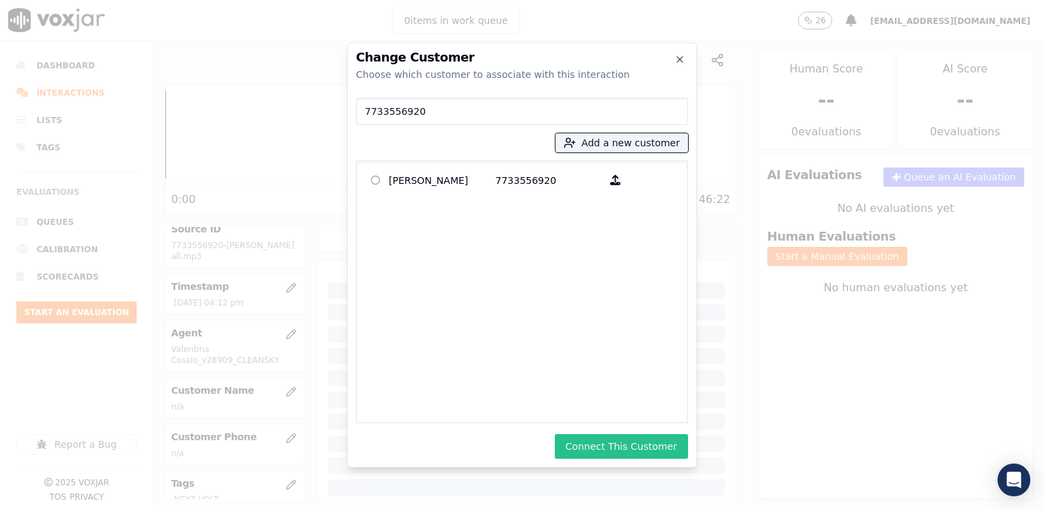
click at [663, 447] on button "Connect This Customer" at bounding box center [621, 446] width 133 height 25
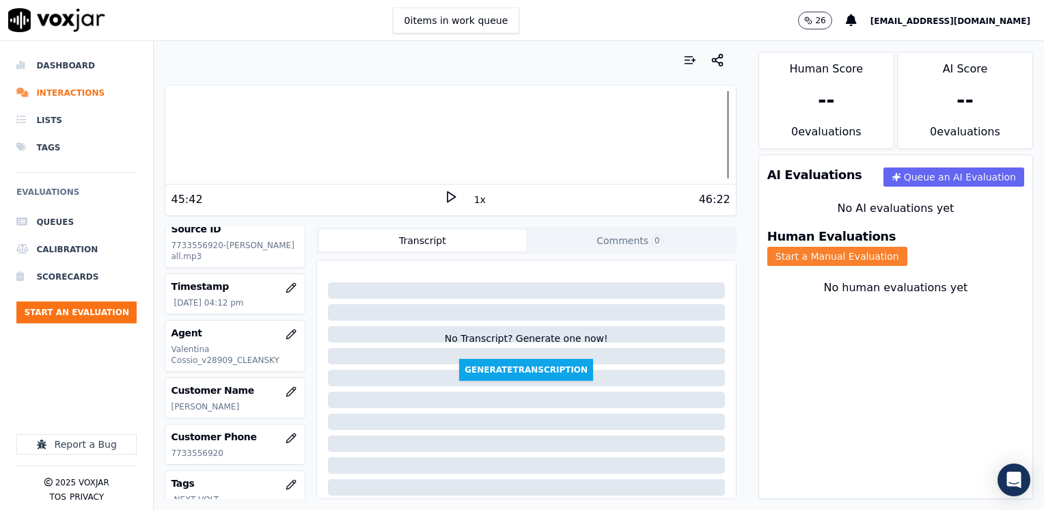
click at [907, 247] on button "Start a Manual Evaluation" at bounding box center [837, 256] width 140 height 19
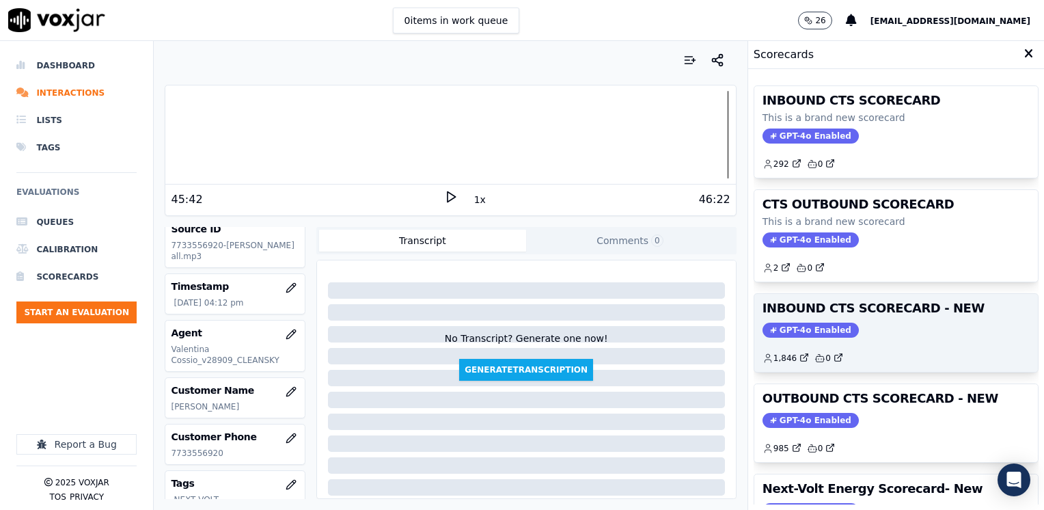
click at [795, 318] on div "INBOUND CTS SCORECARD - NEW GPT-4o Enabled 1,846 0" at bounding box center [896, 333] width 284 height 78
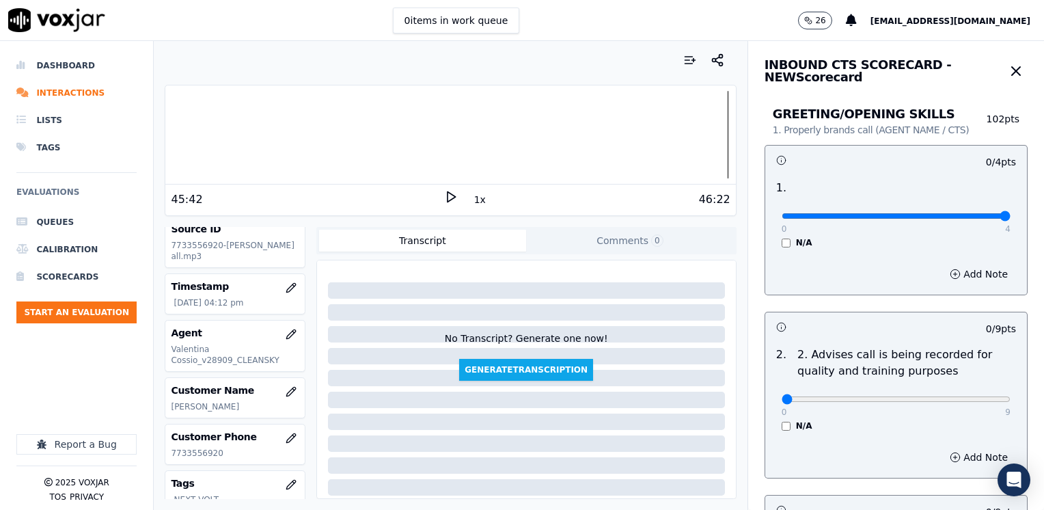
drag, startPoint x: 773, startPoint y: 217, endPoint x: 1046, endPoint y: 217, distance: 272.6
type input "4"
click at [1011, 217] on input "range" at bounding box center [896, 215] width 229 height 5
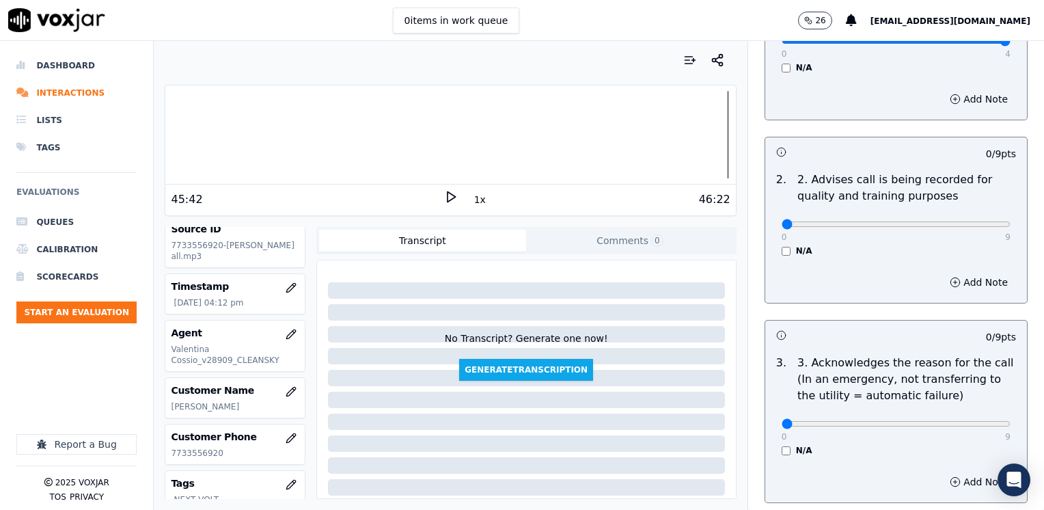
scroll to position [205, 0]
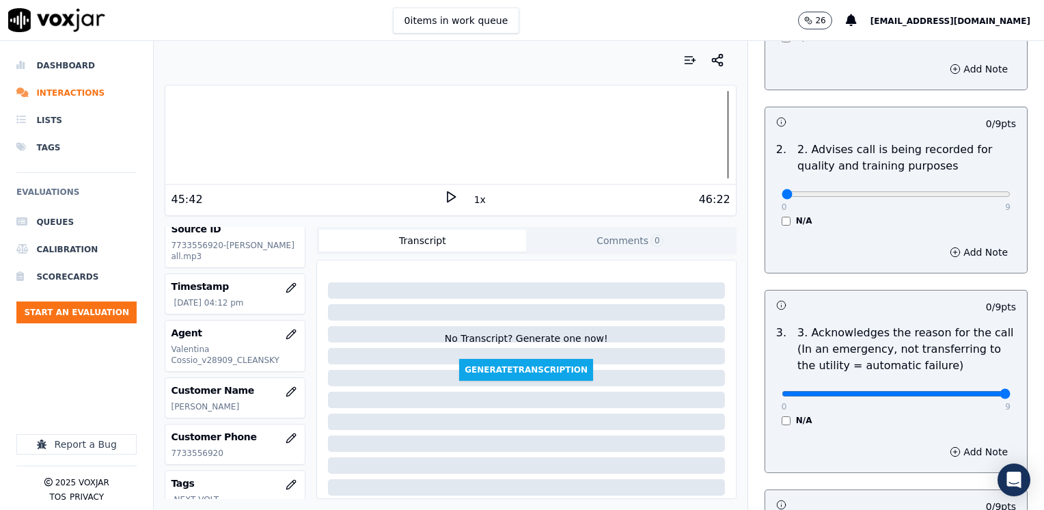
drag, startPoint x: 771, startPoint y: 392, endPoint x: 1046, endPoint y: 365, distance: 276.0
type input "9"
click at [1011, 391] on input "range" at bounding box center [896, 393] width 229 height 5
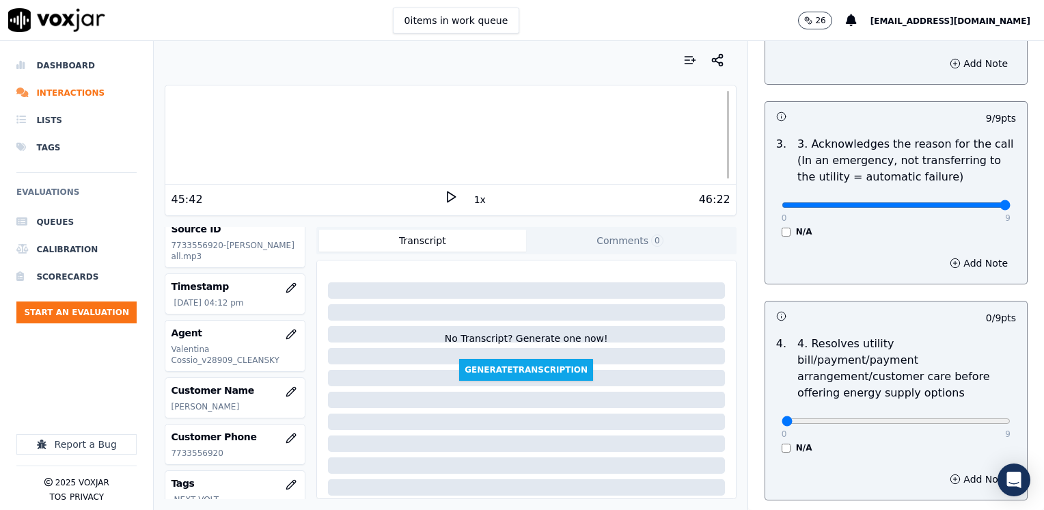
scroll to position [410, 0]
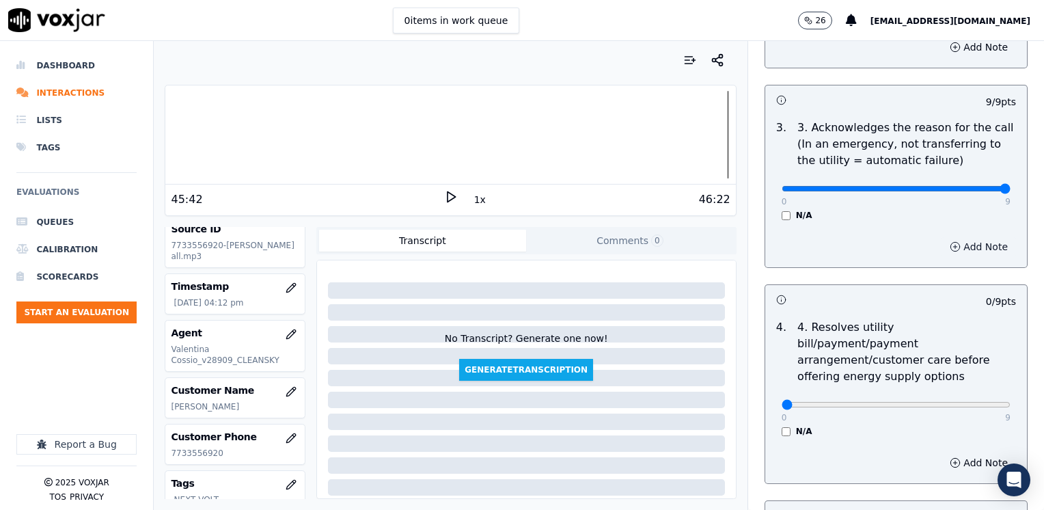
click at [965, 250] on button "Add Note" at bounding box center [979, 246] width 74 height 19
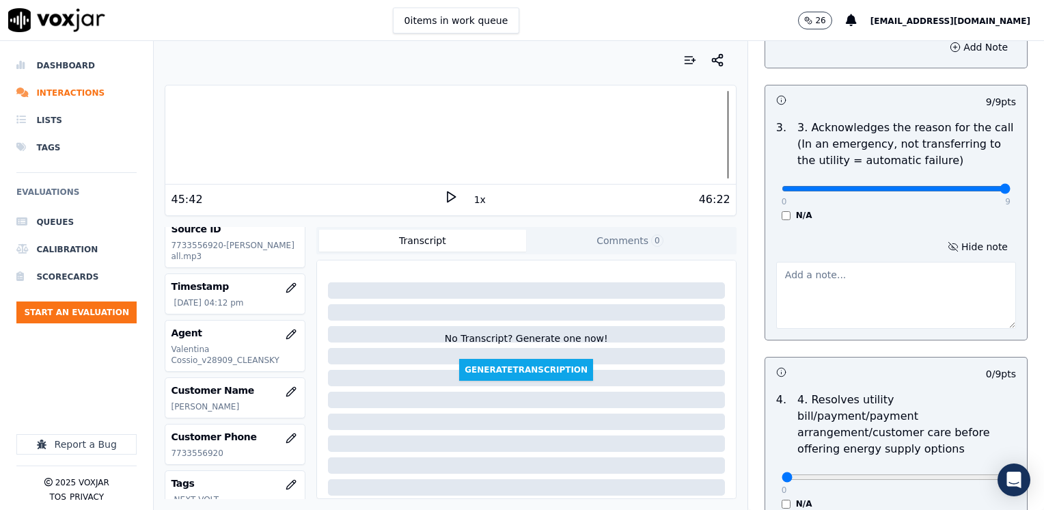
click at [864, 287] on textarea at bounding box center [896, 295] width 240 height 67
type textarea "Cx wants to cancel the old servie account and make a payment"
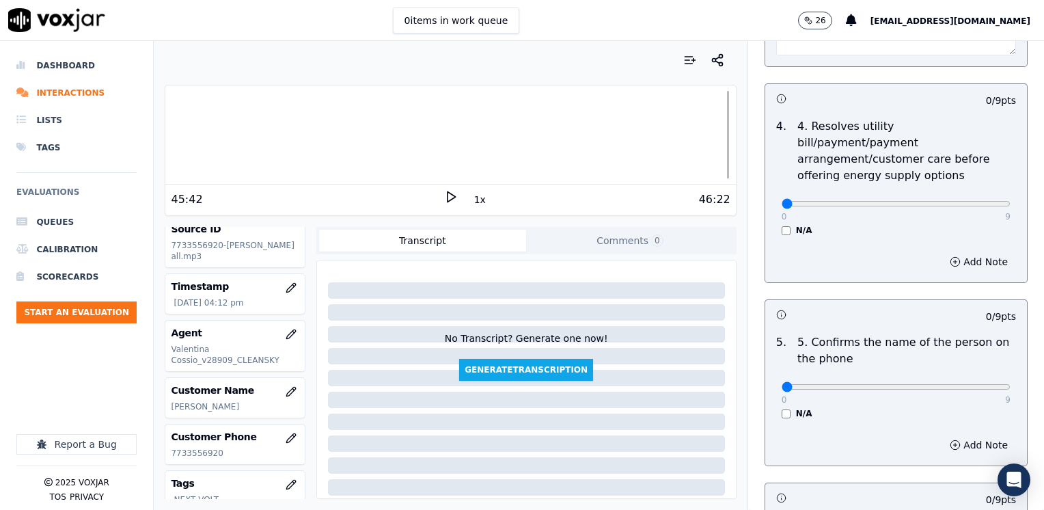
scroll to position [888, 0]
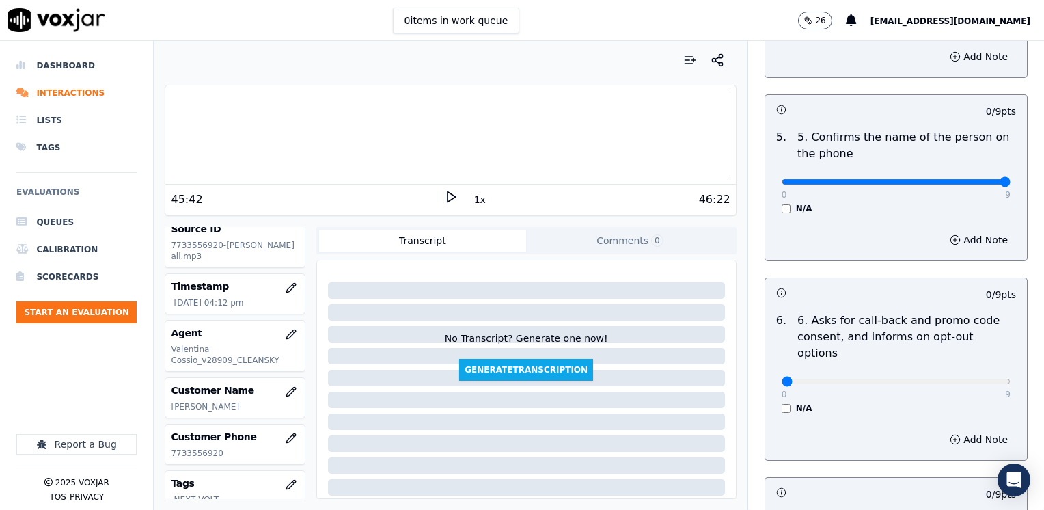
drag, startPoint x: 778, startPoint y: 161, endPoint x: 1046, endPoint y: 213, distance: 272.8
type input "9"
click at [1011, 184] on input "range" at bounding box center [896, 181] width 229 height 5
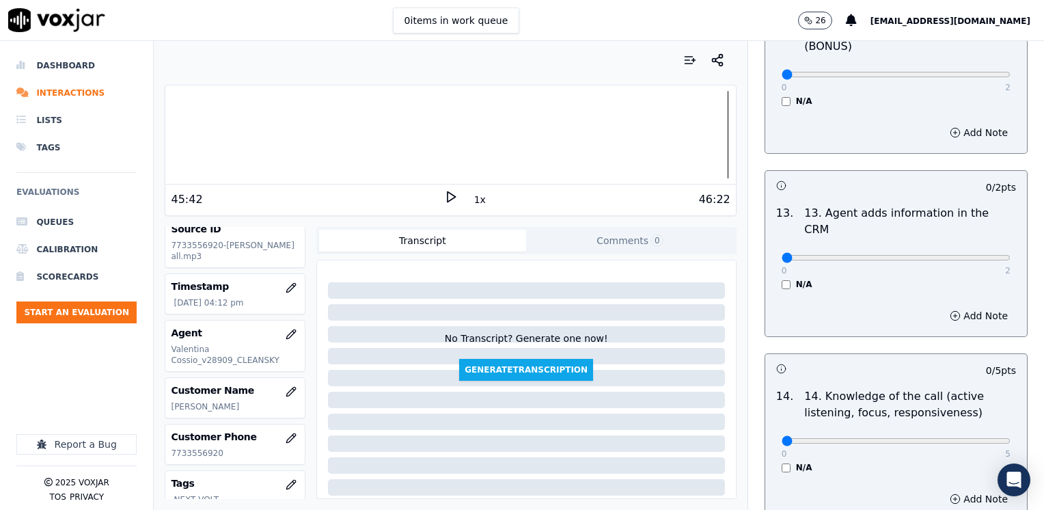
scroll to position [2364, 0]
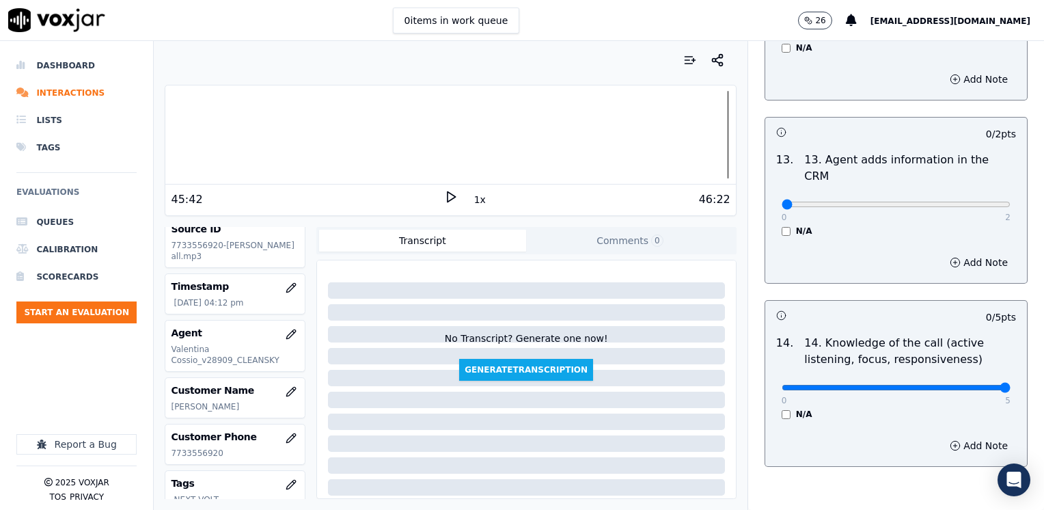
drag, startPoint x: 767, startPoint y: 321, endPoint x: 973, endPoint y: 257, distance: 215.5
type input "5"
click at [1011, 385] on input "range" at bounding box center [896, 387] width 229 height 5
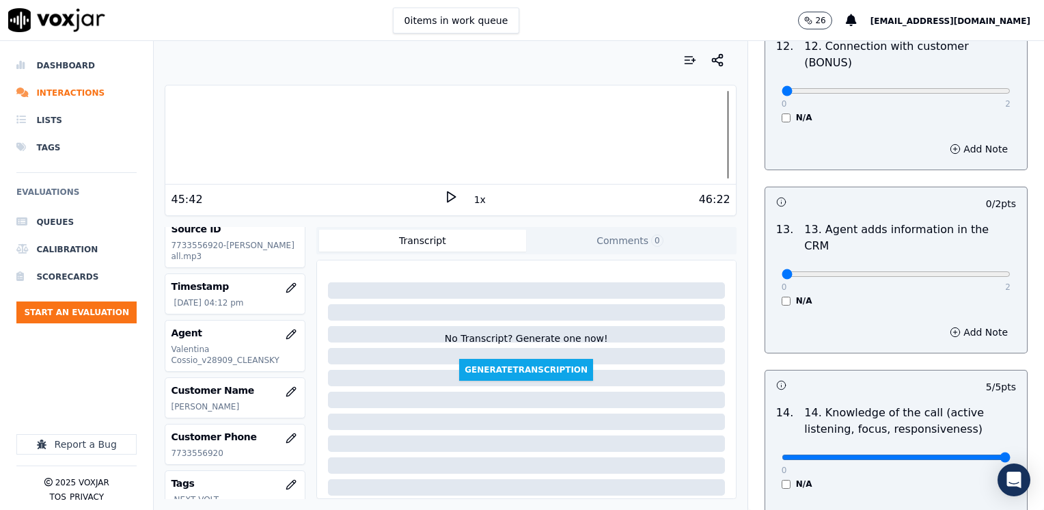
scroll to position [2227, 0]
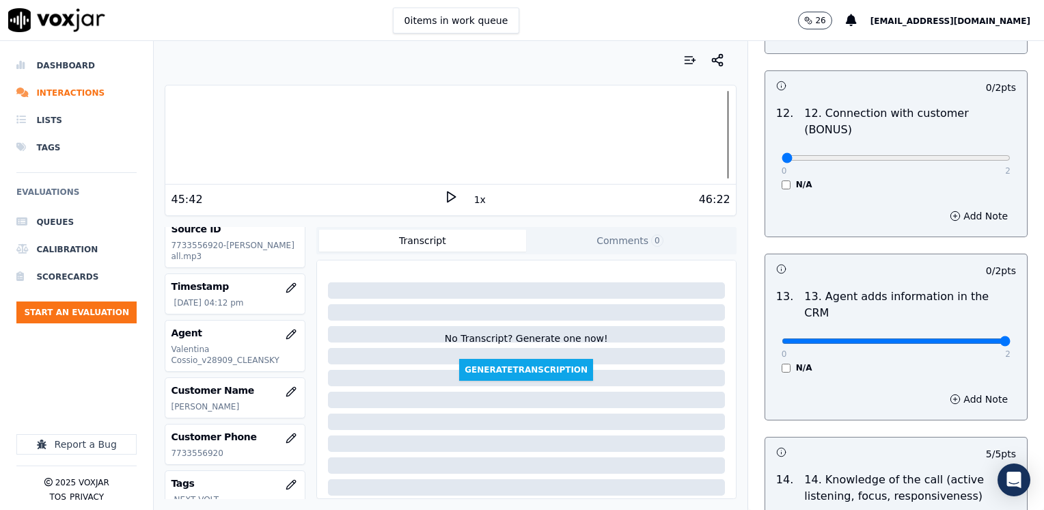
drag, startPoint x: 769, startPoint y: 273, endPoint x: 1046, endPoint y: 250, distance: 278.3
type input "2"
click at [1011, 338] on input "range" at bounding box center [896, 340] width 229 height 5
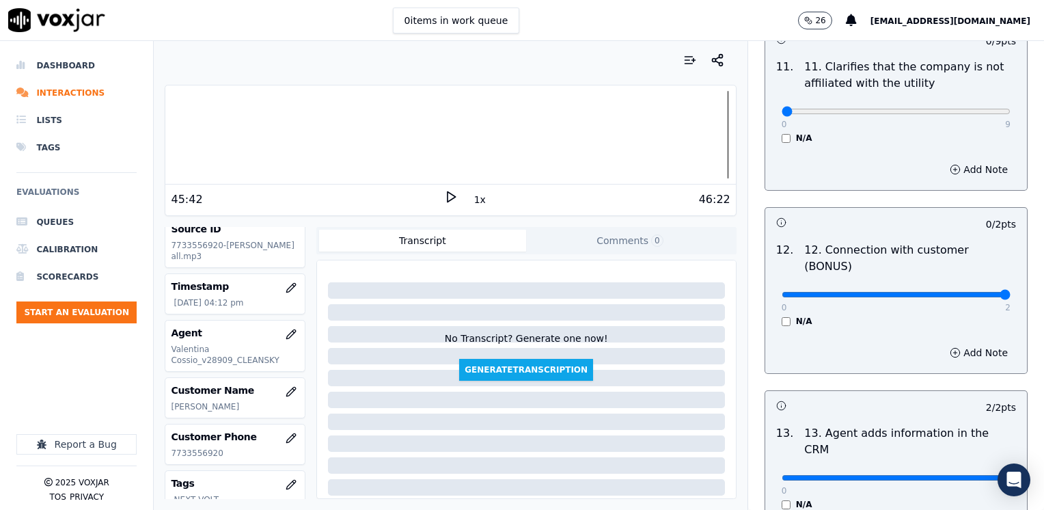
drag, startPoint x: 776, startPoint y: 242, endPoint x: 1046, endPoint y: 242, distance: 269.9
type input "2"
click at [1011, 292] on input "range" at bounding box center [896, 294] width 229 height 5
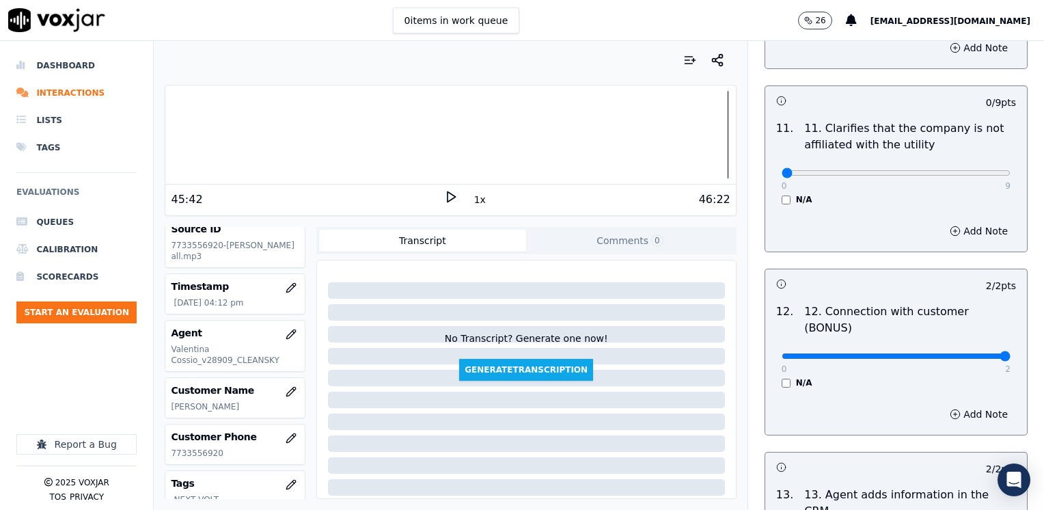
scroll to position [1885, 0]
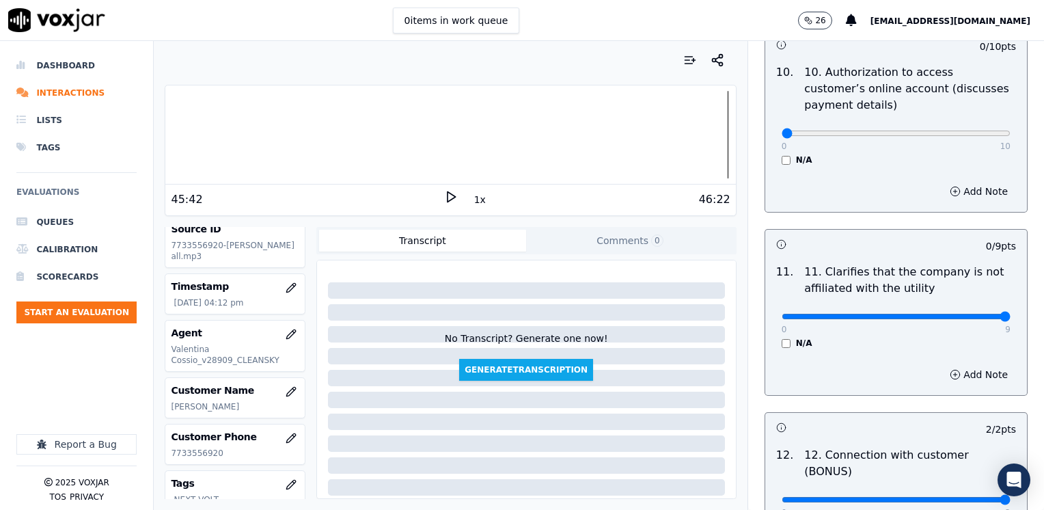
drag, startPoint x: 772, startPoint y: 280, endPoint x: 1046, endPoint y: 280, distance: 274.0
type input "9"
click at [1011, 314] on input "range" at bounding box center [896, 316] width 229 height 5
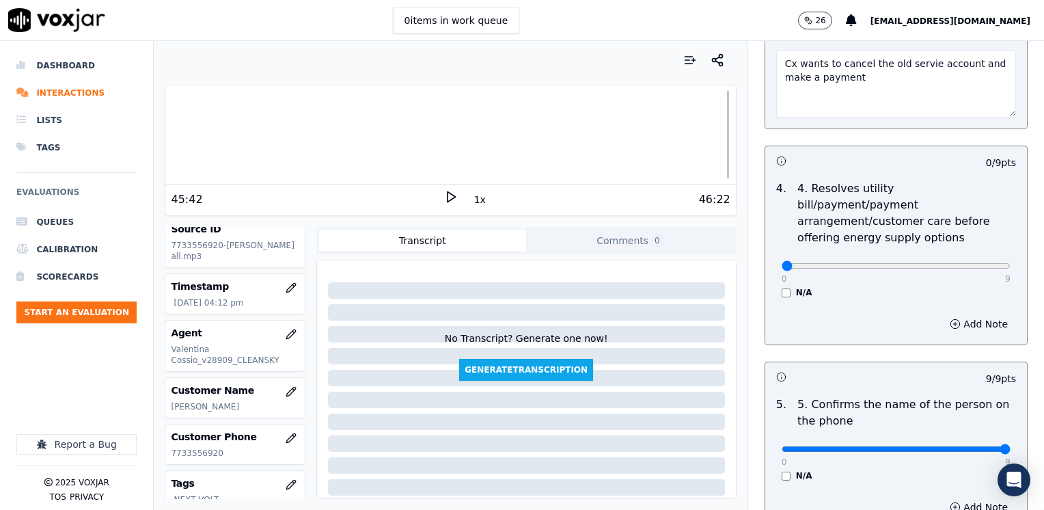
scroll to position [615, 0]
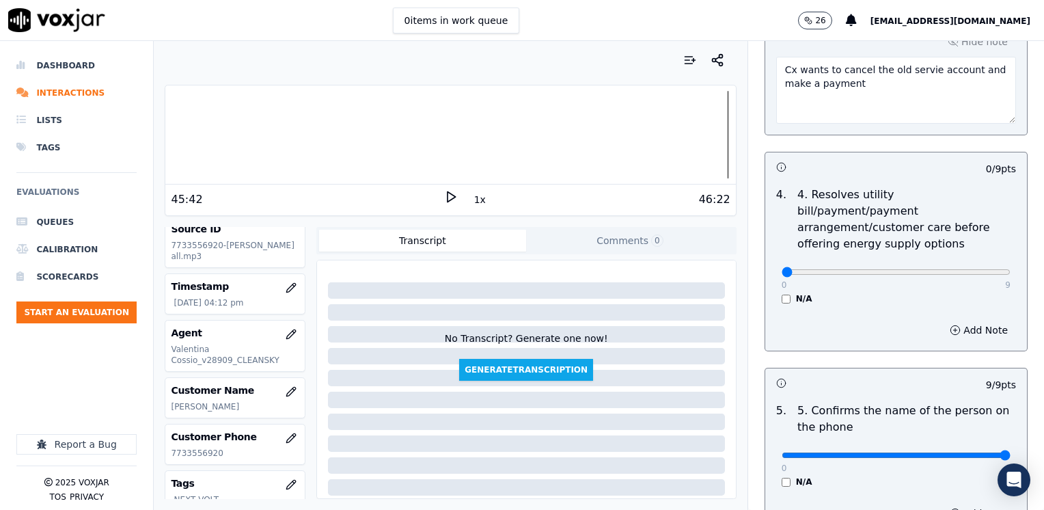
drag, startPoint x: 1011, startPoint y: 297, endPoint x: 1009, endPoint y: 343, distance: 46.5
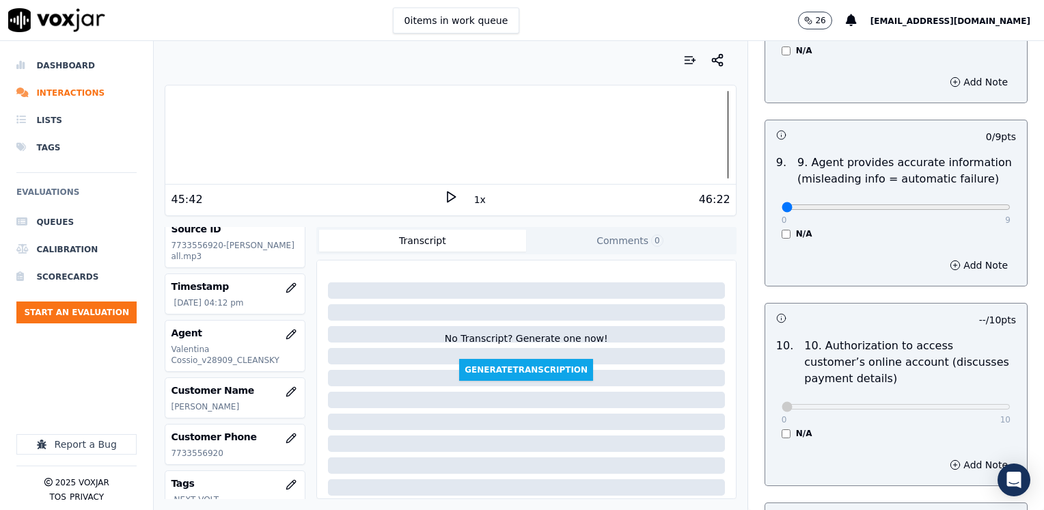
scroll to position [1708, 0]
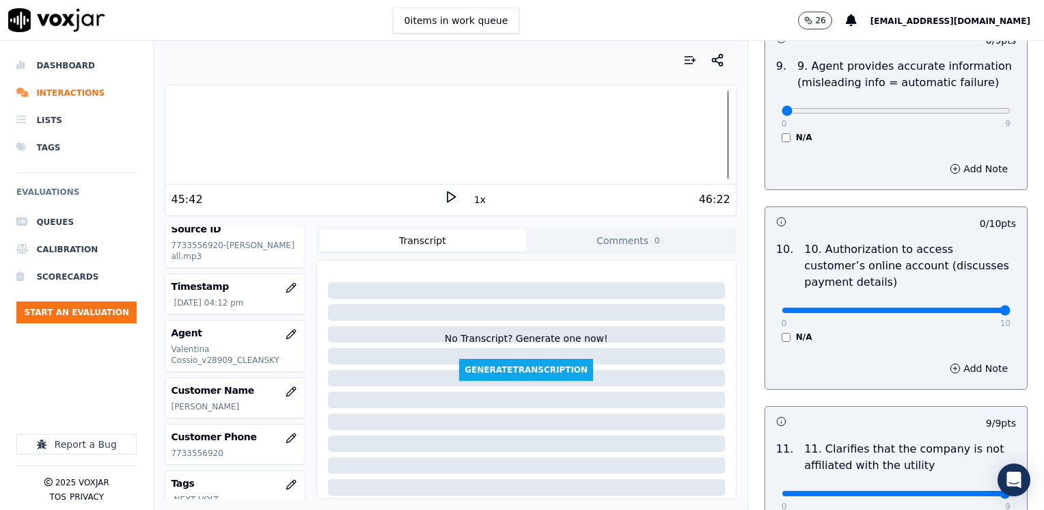
drag, startPoint x: 772, startPoint y: 275, endPoint x: 1046, endPoint y: 275, distance: 274.0
type input "10"
click at [1011, 307] on input "range" at bounding box center [896, 309] width 229 height 5
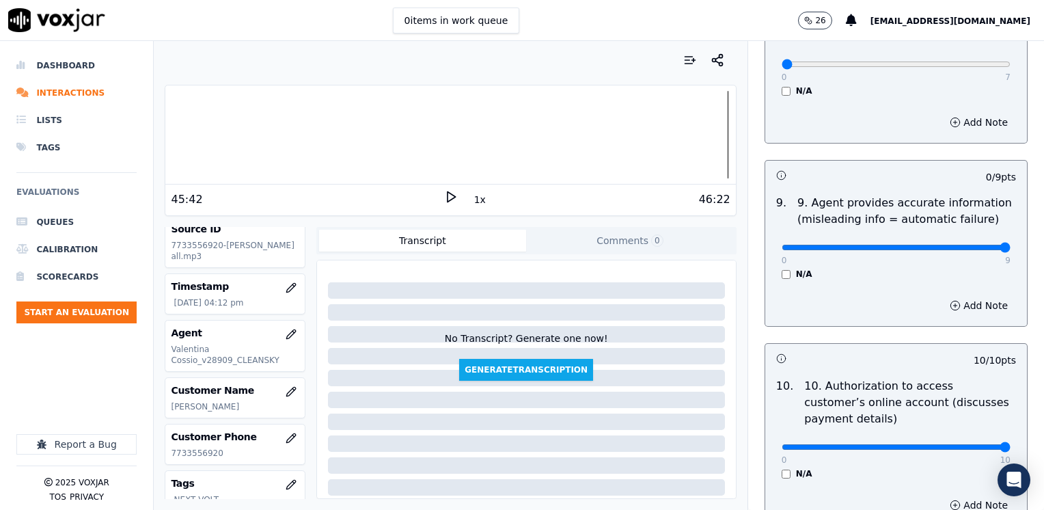
drag, startPoint x: 773, startPoint y: 212, endPoint x: 1046, endPoint y: 216, distance: 272.7
type input "9"
click at [1011, 245] on input "range" at bounding box center [896, 247] width 229 height 5
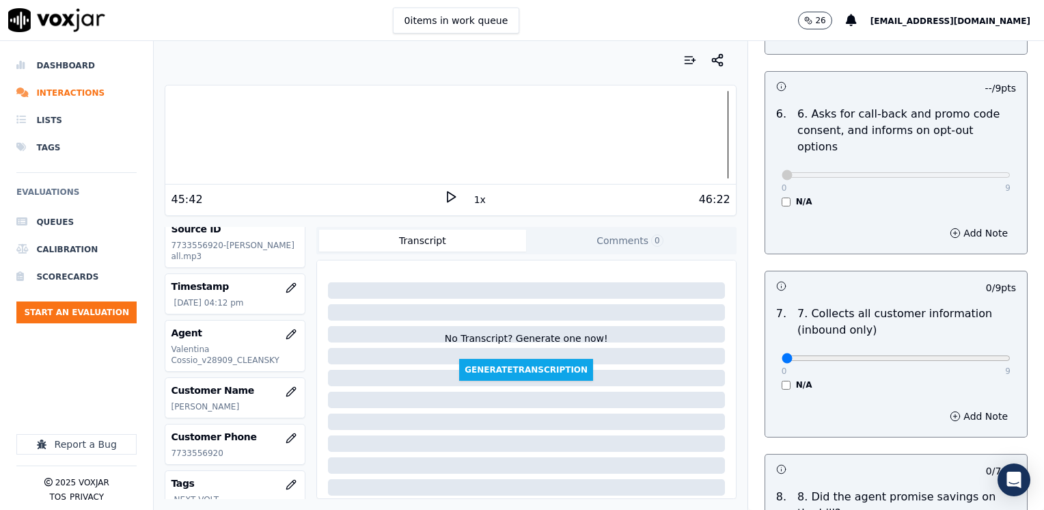
scroll to position [1093, 0]
drag, startPoint x: 776, startPoint y: 324, endPoint x: 1046, endPoint y: 332, distance: 270.7
type input "9"
click at [1011, 357] on input "range" at bounding box center [896, 359] width 229 height 5
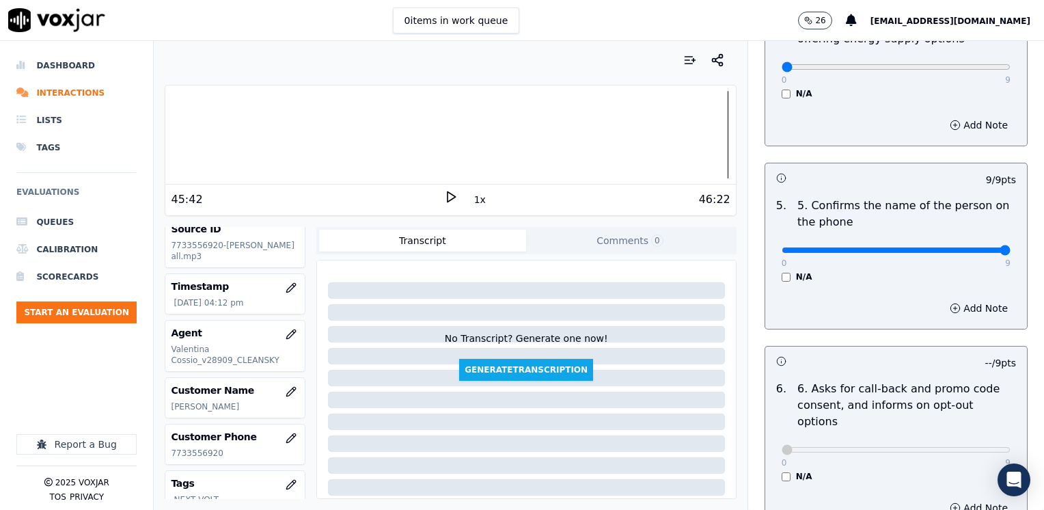
scroll to position [547, 0]
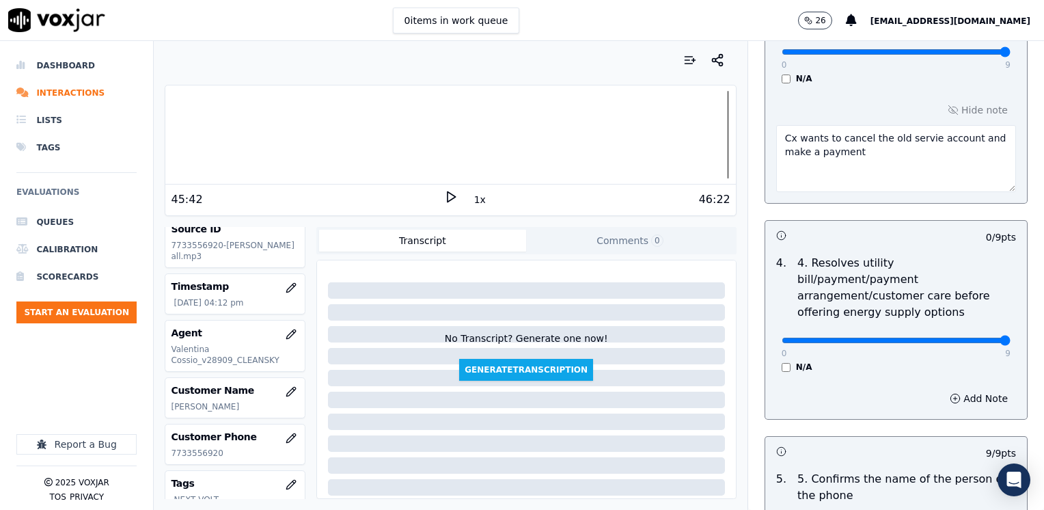
drag, startPoint x: 773, startPoint y: 324, endPoint x: 1005, endPoint y: 348, distance: 233.6
type input "9"
click at [1011, 343] on input "range" at bounding box center [896, 340] width 229 height 5
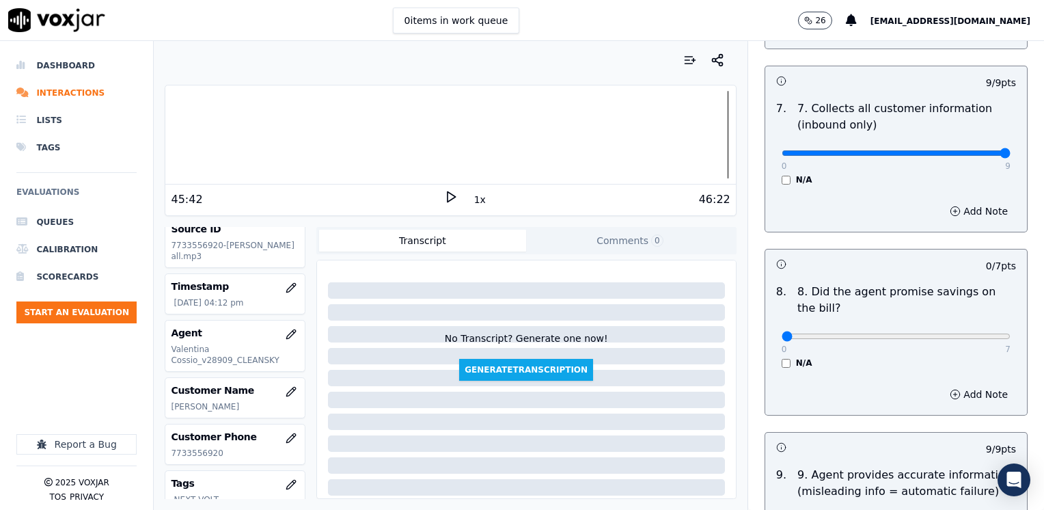
scroll to position [1298, 0]
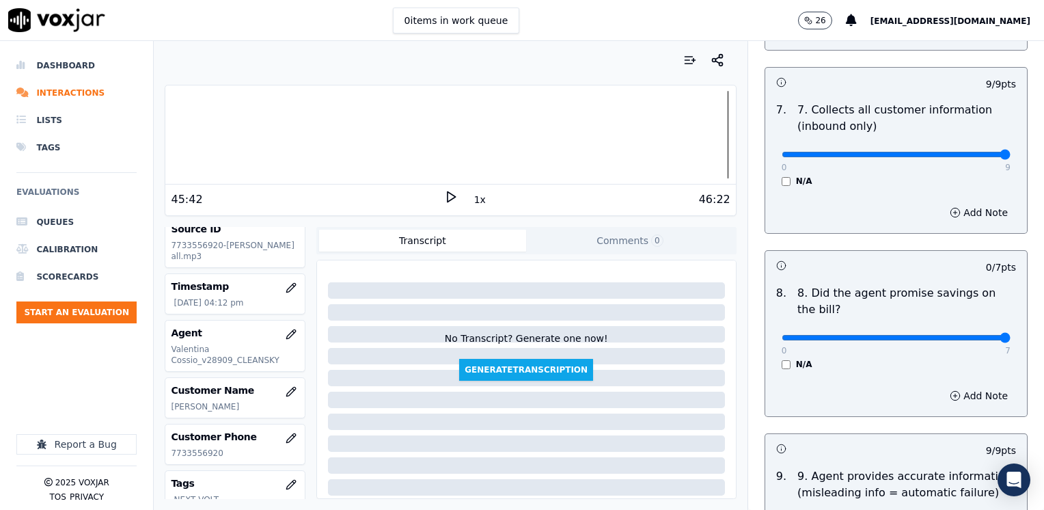
drag, startPoint x: 774, startPoint y: 303, endPoint x: 1046, endPoint y: 323, distance: 272.7
type input "7"
click at [1011, 335] on input "range" at bounding box center [896, 337] width 229 height 5
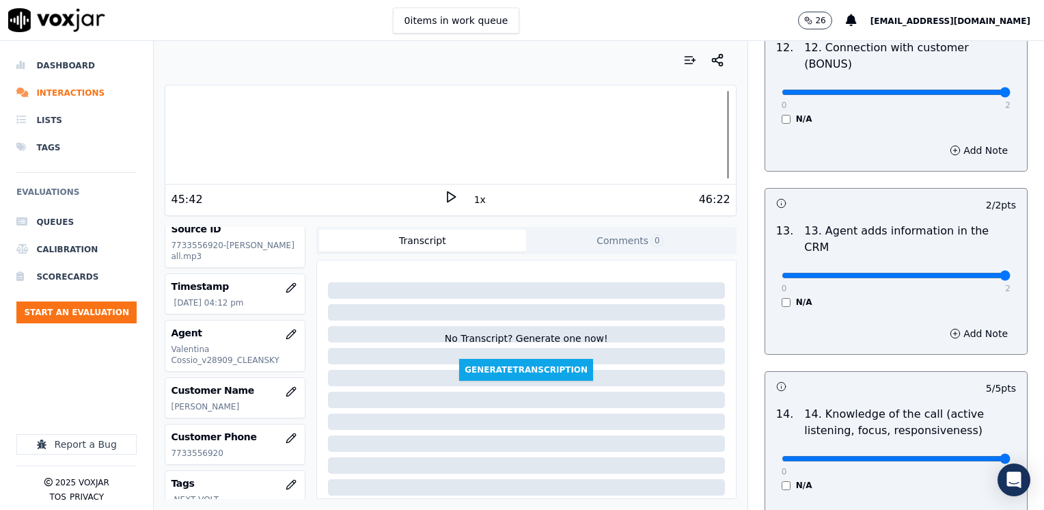
scroll to position [2364, 0]
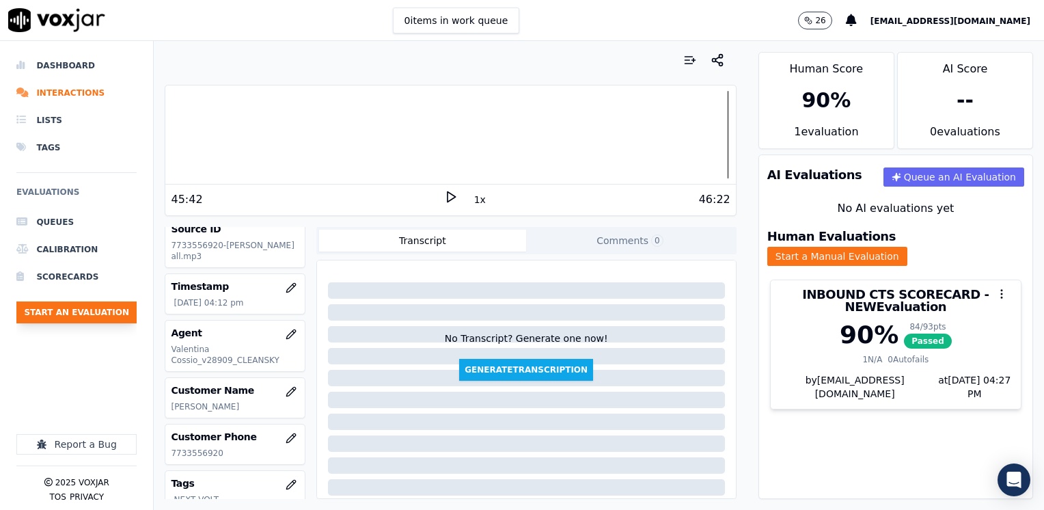
click at [108, 314] on button "Start an Evaluation" at bounding box center [76, 312] width 120 height 22
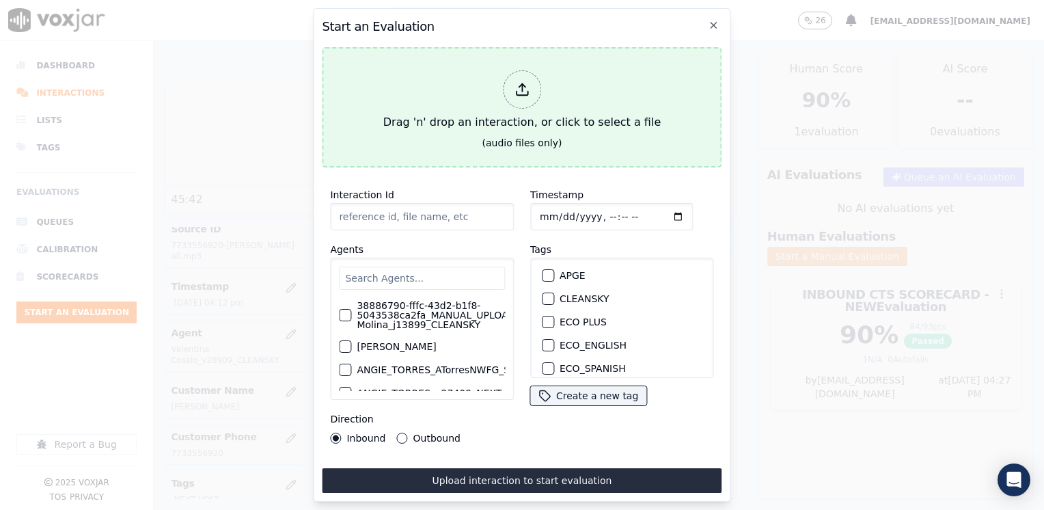
click at [533, 80] on div at bounding box center [522, 89] width 38 height 38
type input "20250909-160126_3127782408-[PERSON_NAME] all.mp3"
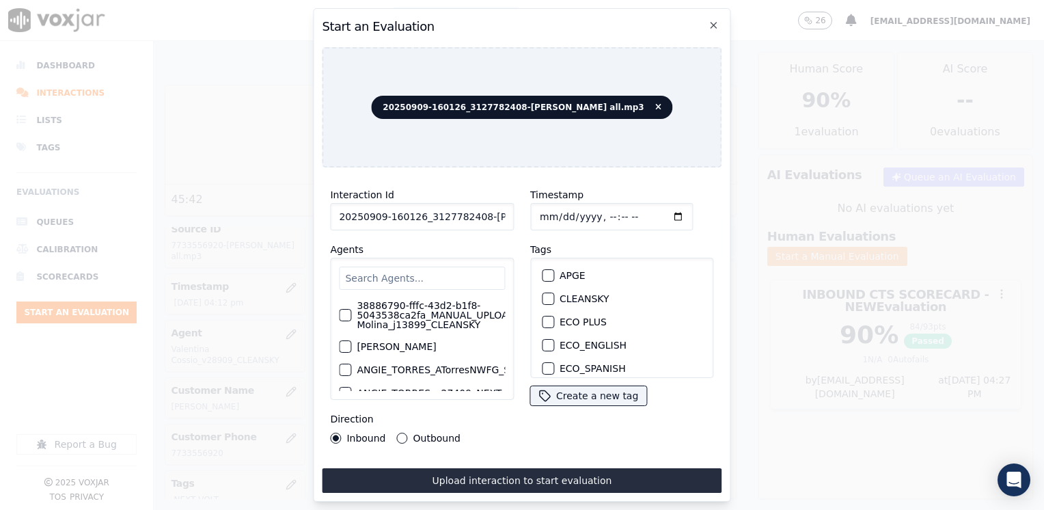
click at [424, 272] on input "text" at bounding box center [422, 277] width 166 height 23
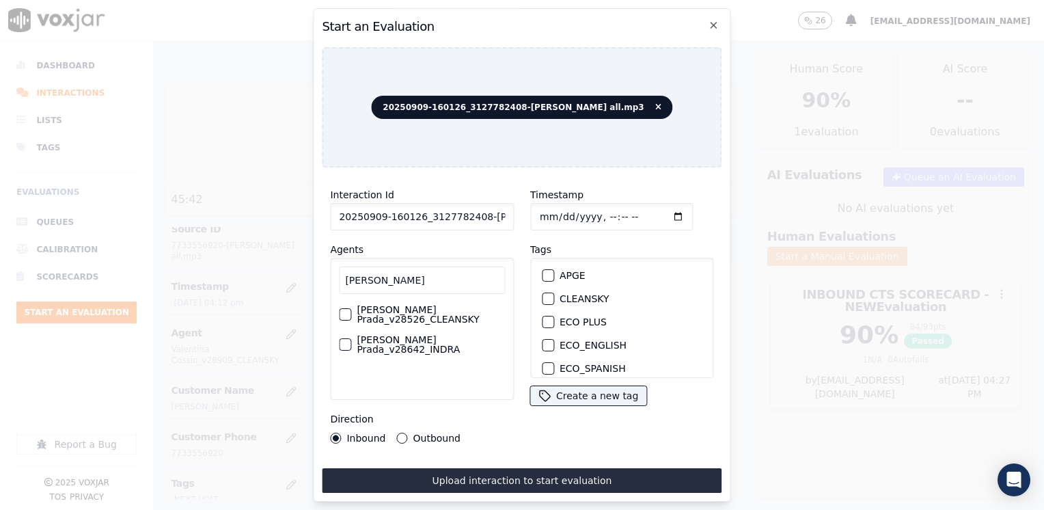
type input "[PERSON_NAME]"
click at [405, 347] on label "[PERSON_NAME] Prada_v28642_INDRA" at bounding box center [431, 344] width 148 height 19
click at [351, 347] on button "[PERSON_NAME] Prada_v28642_INDRA" at bounding box center [345, 344] width 12 height 12
click at [543, 297] on div "button" at bounding box center [548, 302] width 10 height 10
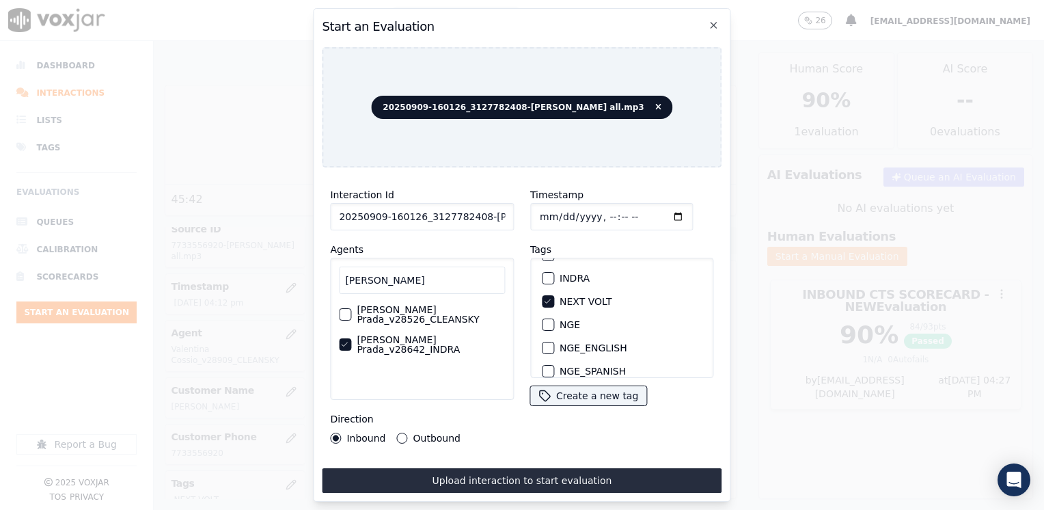
click at [658, 210] on input "Timestamp" at bounding box center [611, 216] width 163 height 27
type input "[DATE]T16:28"
click at [397, 436] on button "Outbound" at bounding box center [402, 438] width 11 height 11
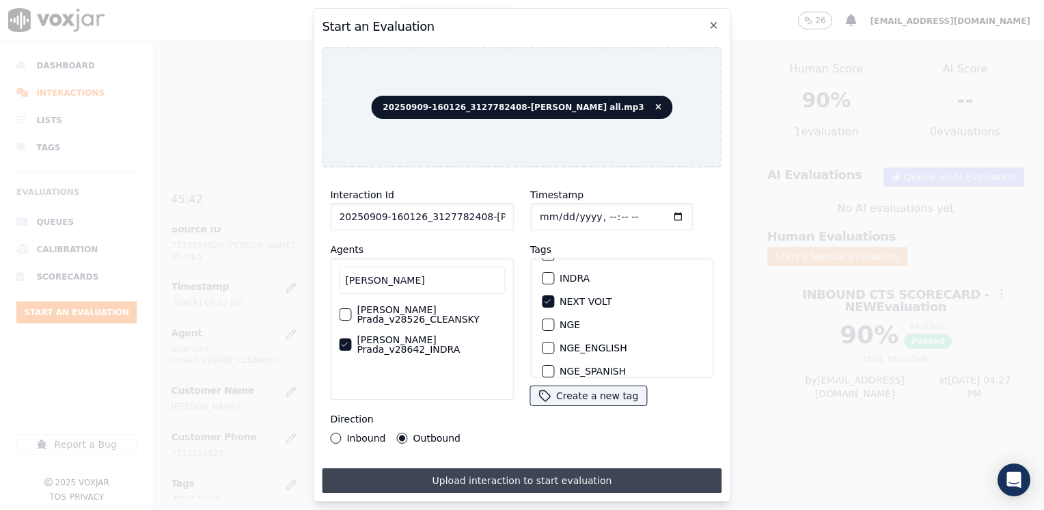
click at [519, 468] on button "Upload interaction to start evaluation" at bounding box center [522, 480] width 400 height 25
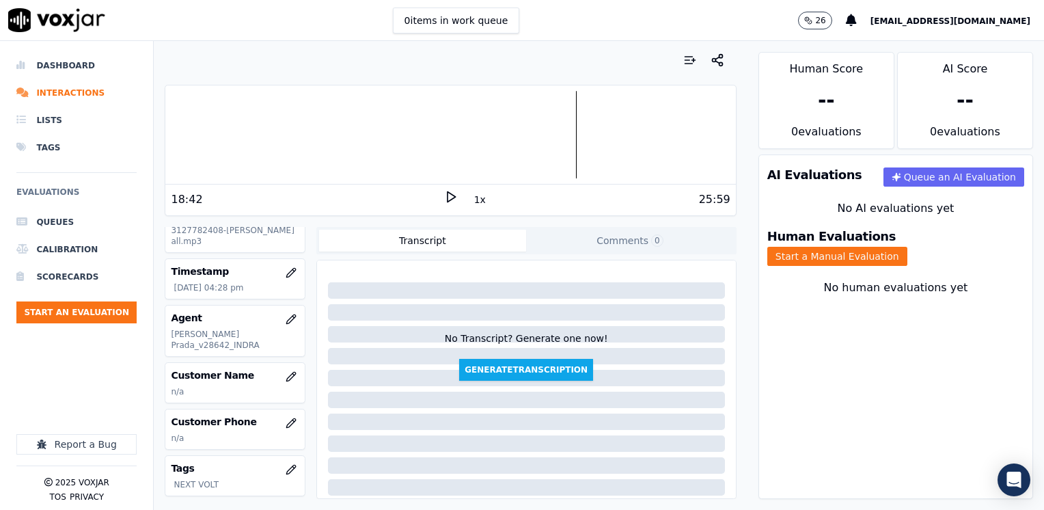
scroll to position [137, 0]
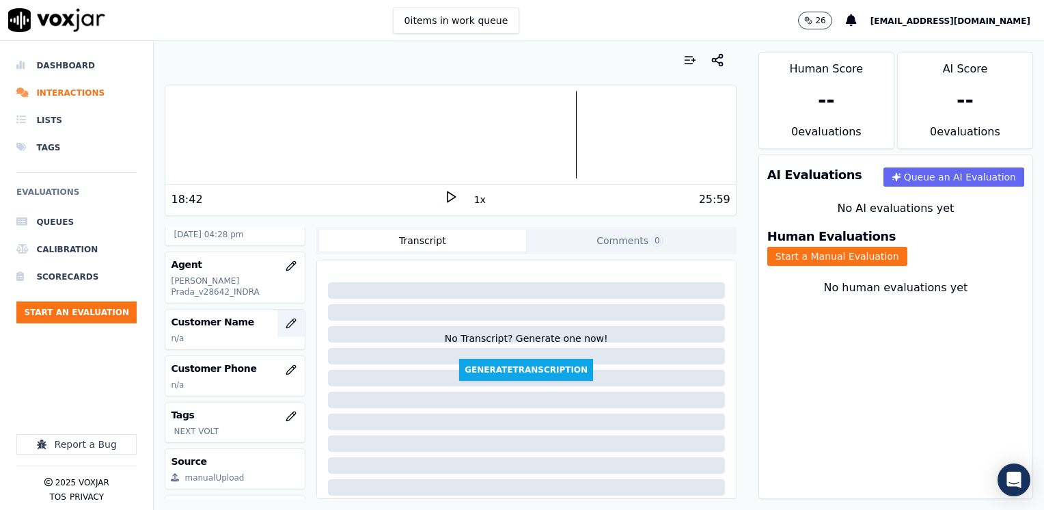
click at [286, 318] on icon "button" at bounding box center [291, 323] width 11 height 11
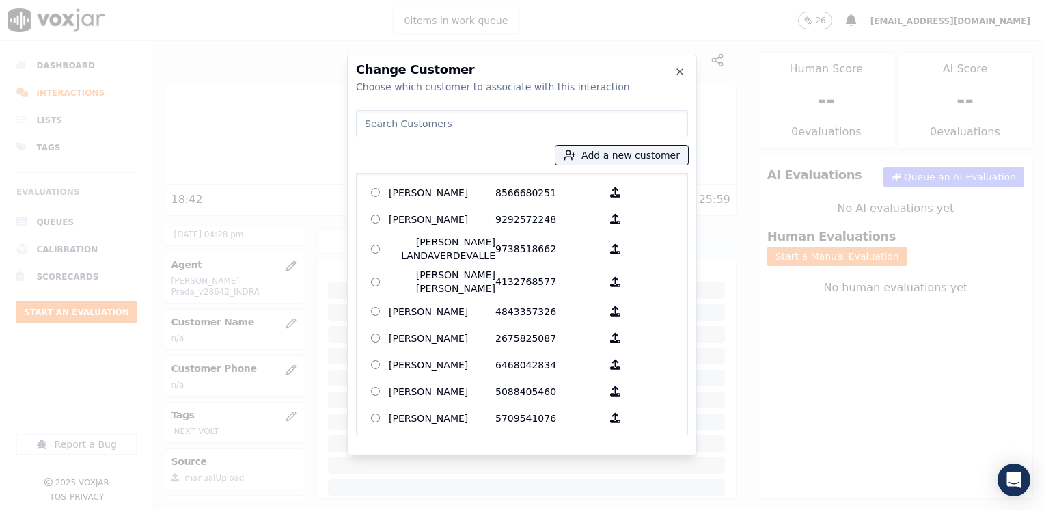
click at [465, 119] on input at bounding box center [522, 123] width 332 height 27
click at [528, 126] on input at bounding box center [522, 123] width 332 height 27
paste input "3127782408"
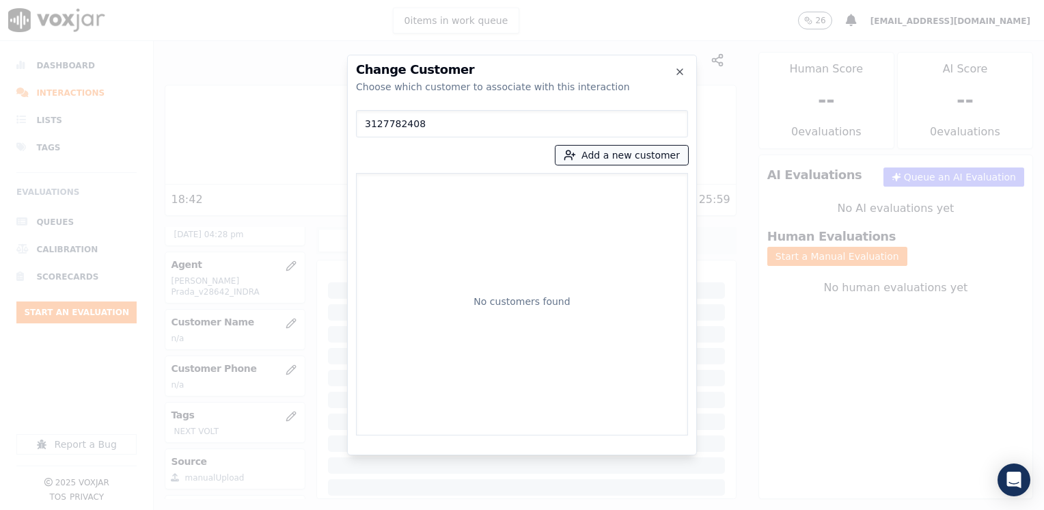
type input "3127782408"
click at [627, 152] on button "Add a new customer" at bounding box center [622, 155] width 133 height 19
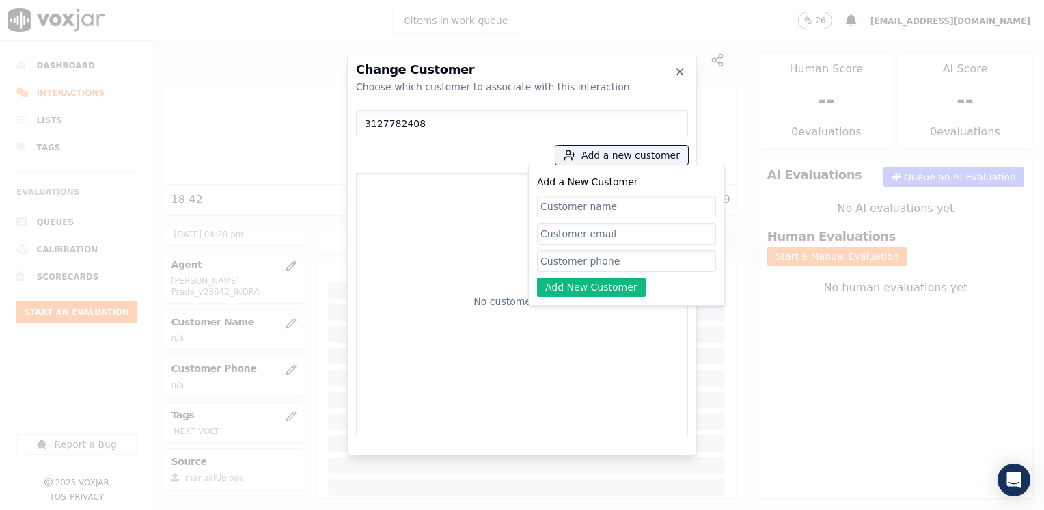
click at [629, 258] on input "Add a New Customer" at bounding box center [626, 261] width 179 height 22
paste input "3127782408"
type input "3127782408"
click at [653, 208] on input "Add a New Customer" at bounding box center [626, 206] width 179 height 22
paste input "[PERSON_NAME]"
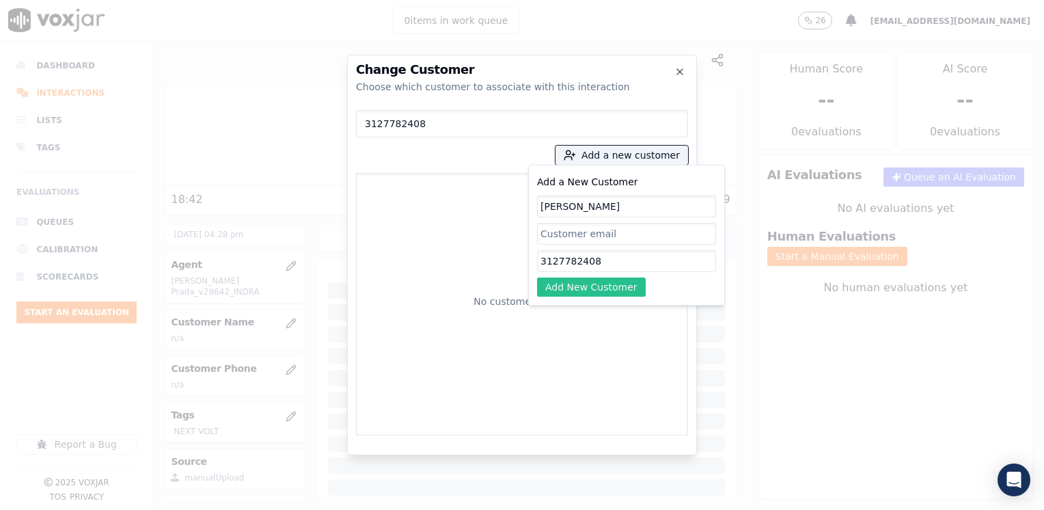
type input "[PERSON_NAME]"
click at [620, 286] on button "Add New Customer" at bounding box center [591, 286] width 109 height 19
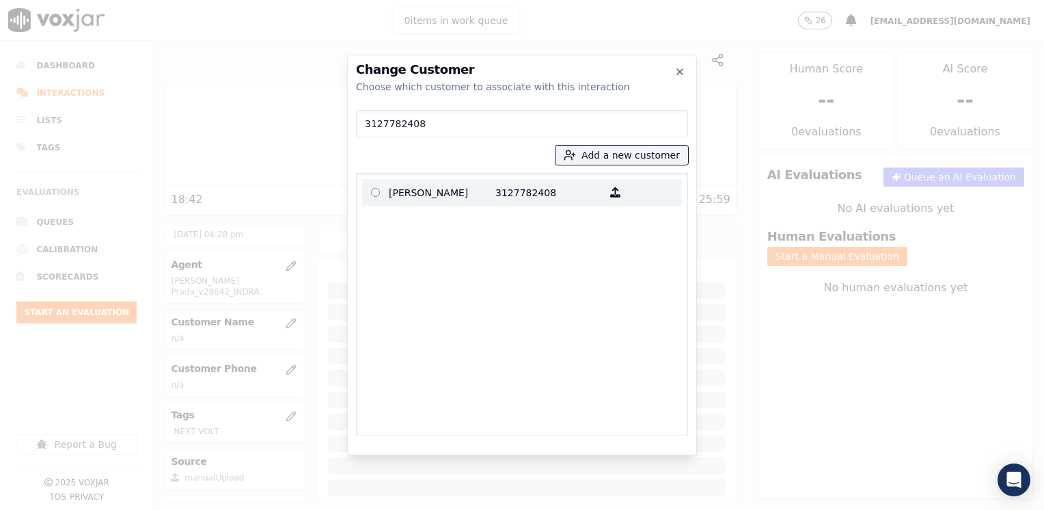
click at [437, 195] on p "[PERSON_NAME]" at bounding box center [442, 192] width 107 height 21
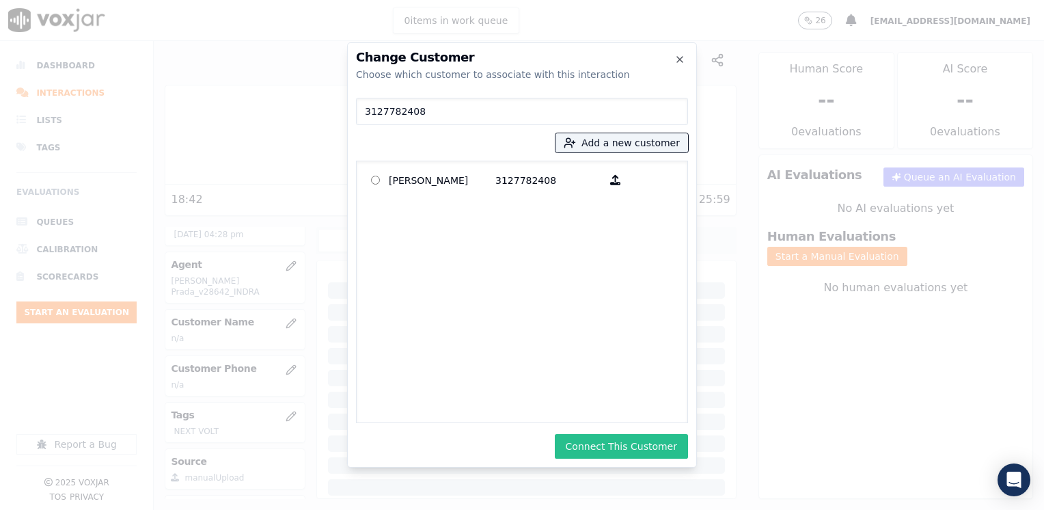
click at [635, 438] on button "Connect This Customer" at bounding box center [621, 446] width 133 height 25
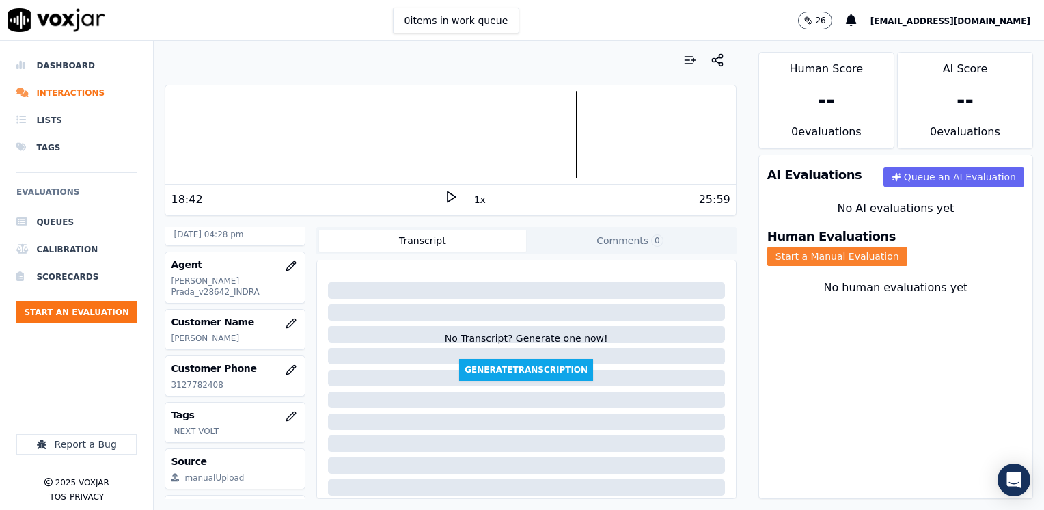
click at [907, 247] on button "Start a Manual Evaluation" at bounding box center [837, 256] width 140 height 19
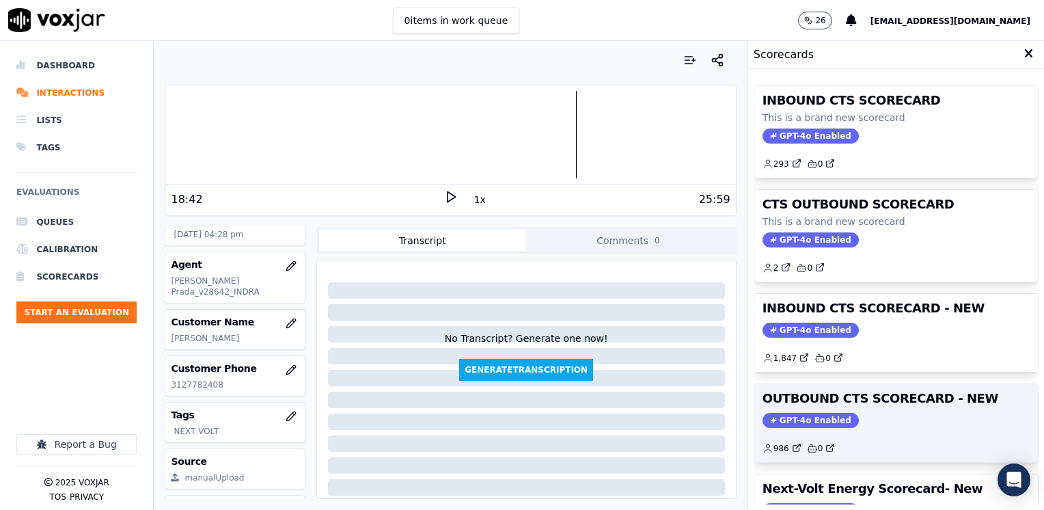
click at [799, 420] on span "GPT-4o Enabled" at bounding box center [811, 420] width 96 height 15
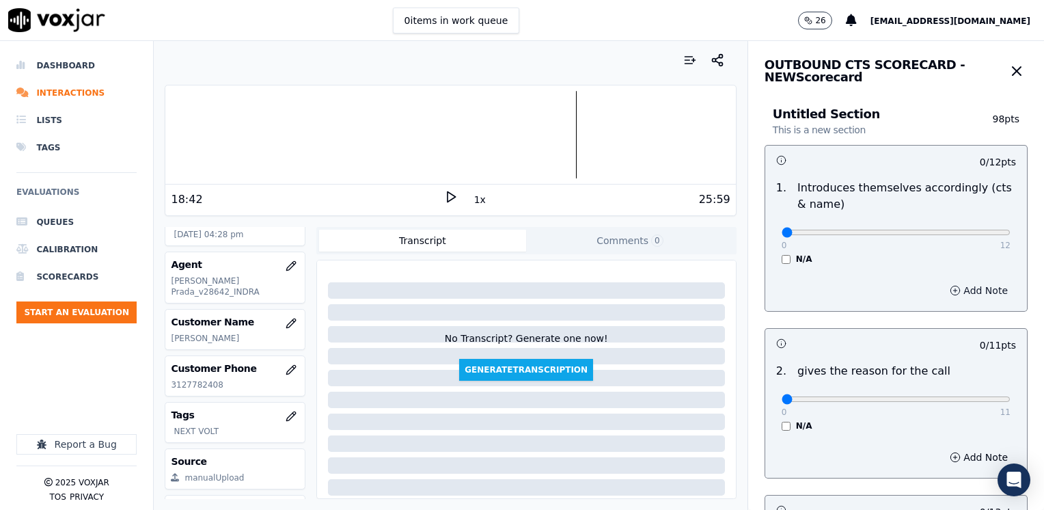
click at [965, 292] on button "Add Note" at bounding box center [979, 290] width 74 height 19
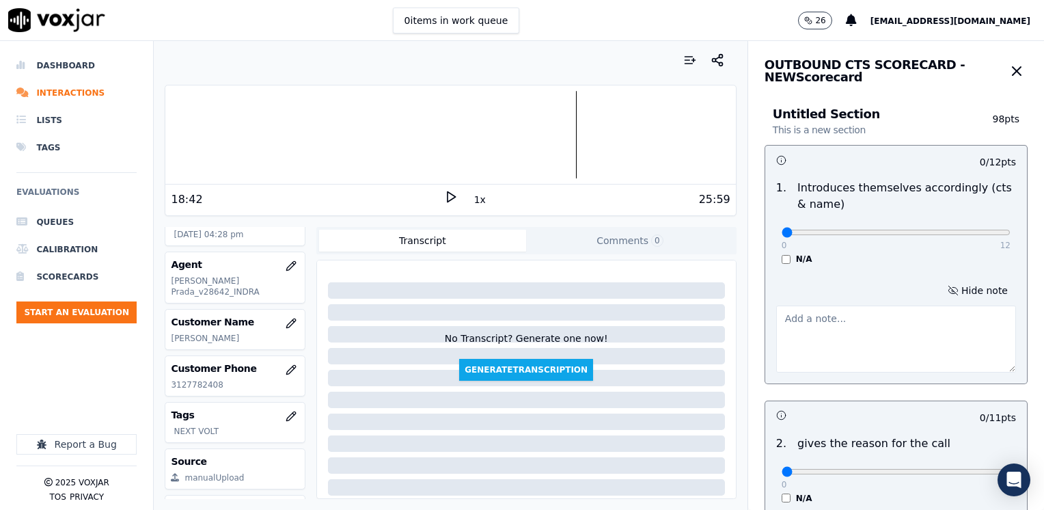
click at [838, 330] on textarea at bounding box center [896, 338] width 240 height 67
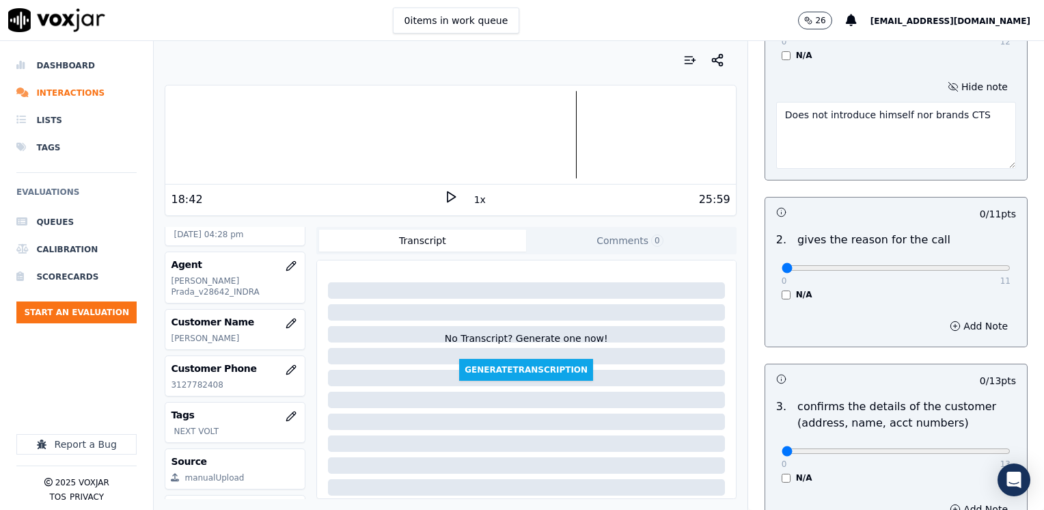
scroll to position [205, 0]
type textarea "Does not introduce himself nor brands CTS"
drag, startPoint x: 773, startPoint y: 264, endPoint x: 1046, endPoint y: 294, distance: 275.0
type input "11"
click at [1011, 269] on input "range" at bounding box center [896, 266] width 229 height 5
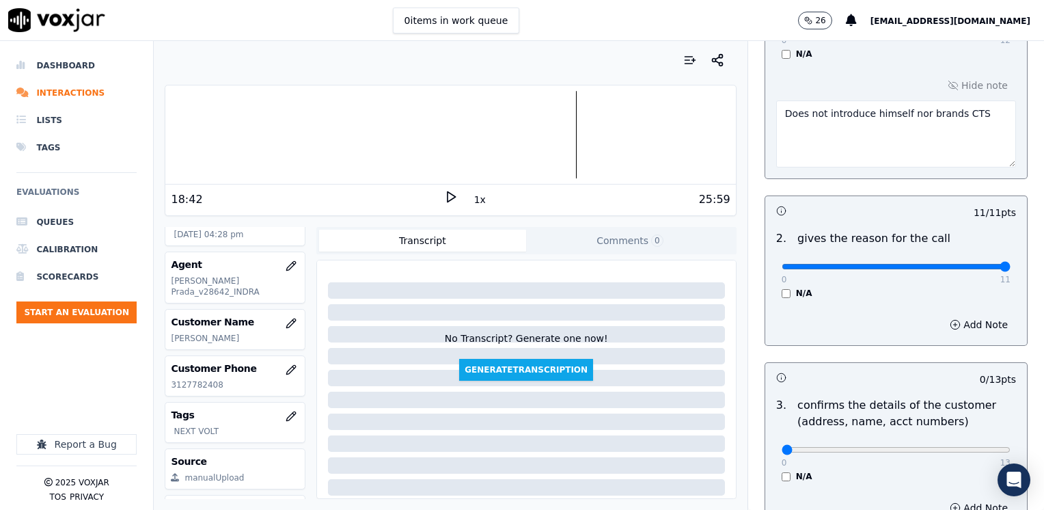
scroll to position [342, 0]
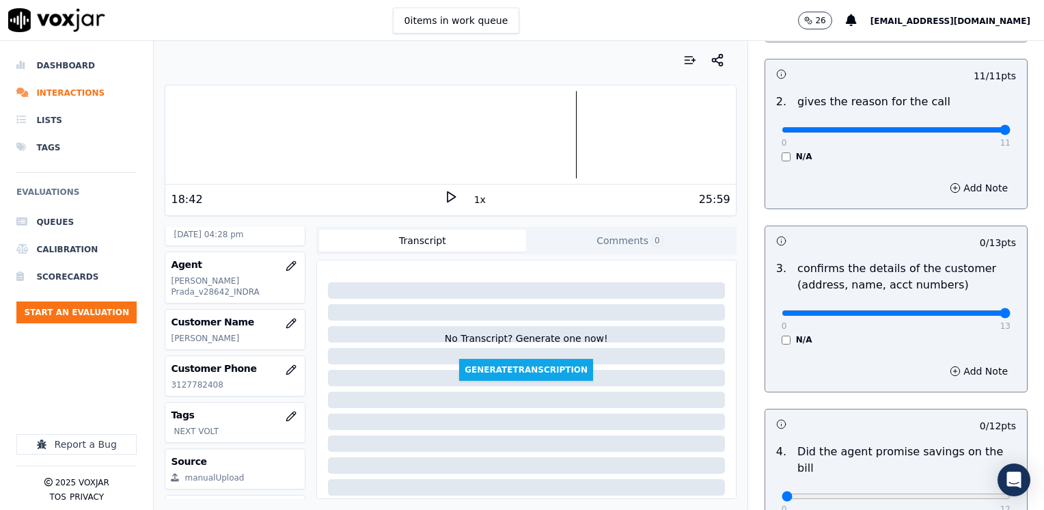
drag, startPoint x: 779, startPoint y: 310, endPoint x: 1046, endPoint y: 307, distance: 267.2
type input "13"
click at [1011, 310] on input "range" at bounding box center [896, 312] width 229 height 5
click at [875, 356] on div "Add Note" at bounding box center [896, 371] width 262 height 41
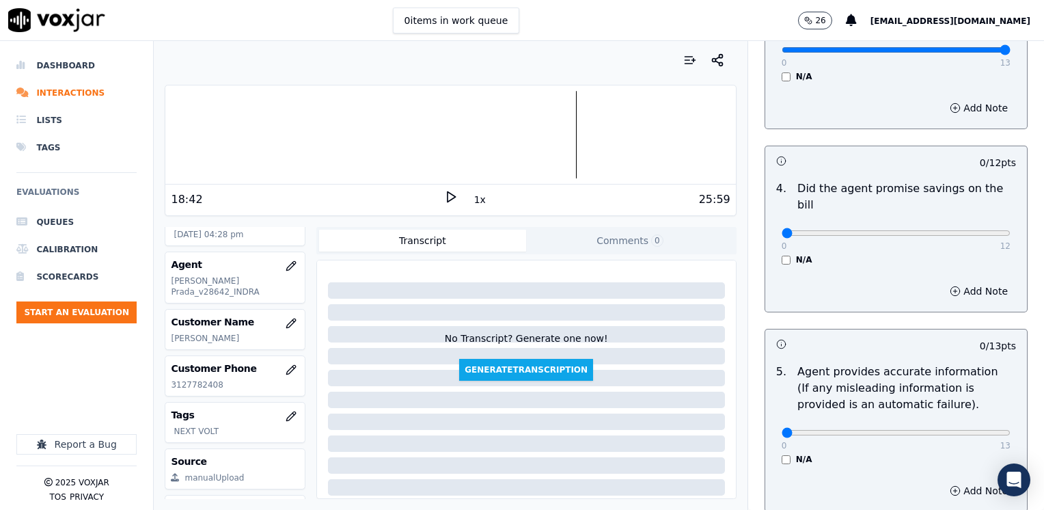
scroll to position [615, 0]
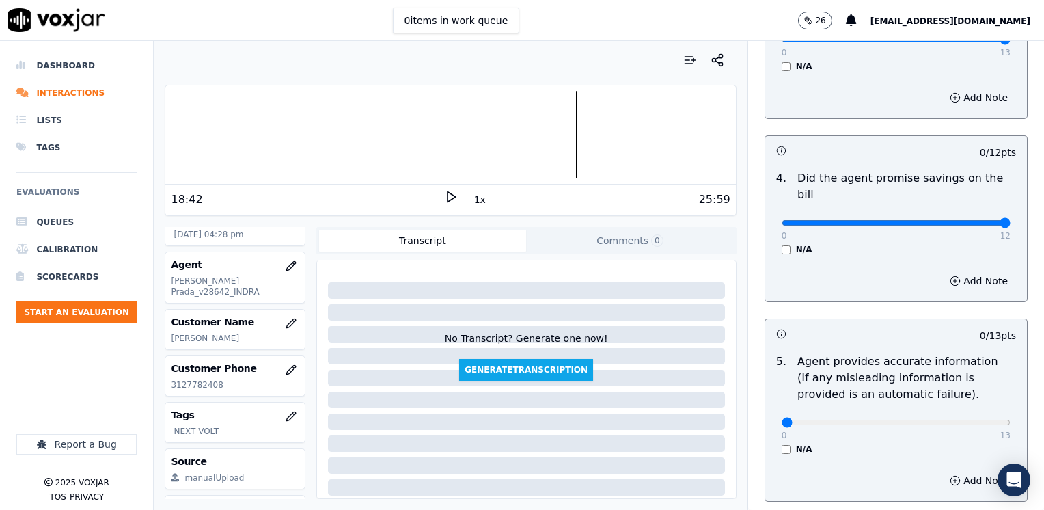
drag, startPoint x: 773, startPoint y: 209, endPoint x: 1046, endPoint y: 202, distance: 273.4
type input "12"
click at [1011, 220] on input "range" at bounding box center [896, 222] width 229 height 5
drag, startPoint x: 773, startPoint y: 400, endPoint x: 970, endPoint y: 406, distance: 196.2
type input "13"
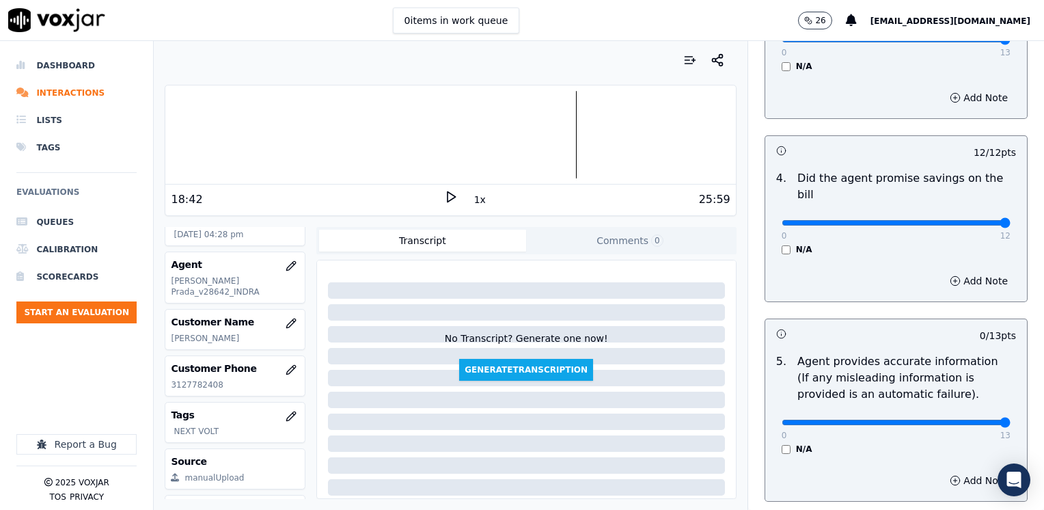
click at [1011, 420] on input "range" at bounding box center [896, 422] width 229 height 5
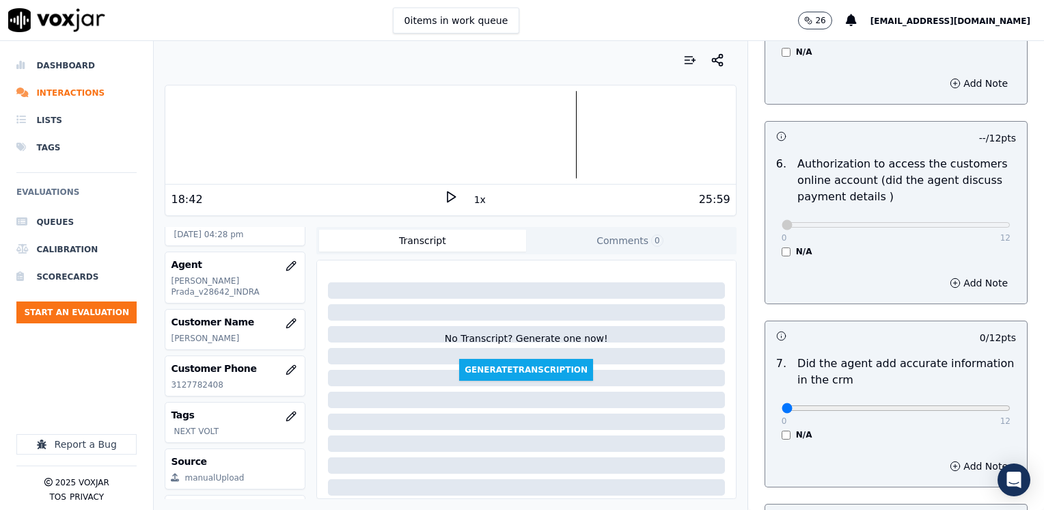
scroll to position [1093, 0]
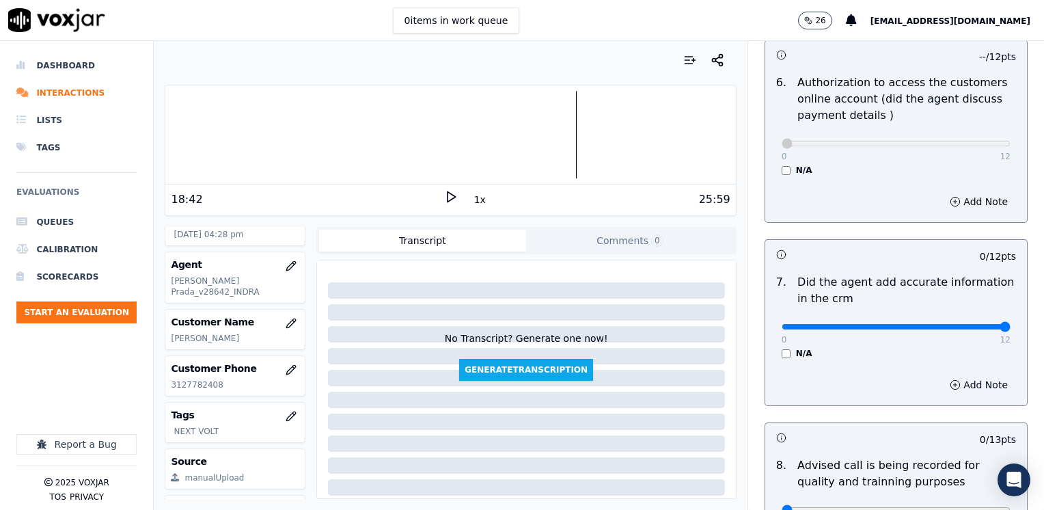
drag, startPoint x: 776, startPoint y: 309, endPoint x: 1046, endPoint y: 290, distance: 270.5
type input "12"
click at [1011, 324] on input "range" at bounding box center [896, 326] width 229 height 5
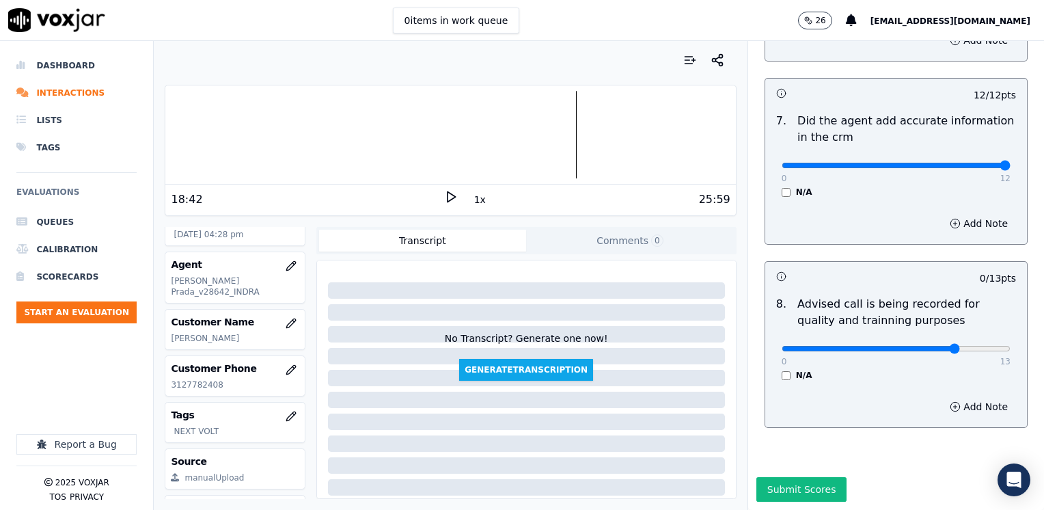
type input "10"
click at [927, 346] on input "range" at bounding box center [896, 348] width 229 height 5
click at [797, 477] on button "Submit Scores" at bounding box center [801, 489] width 91 height 25
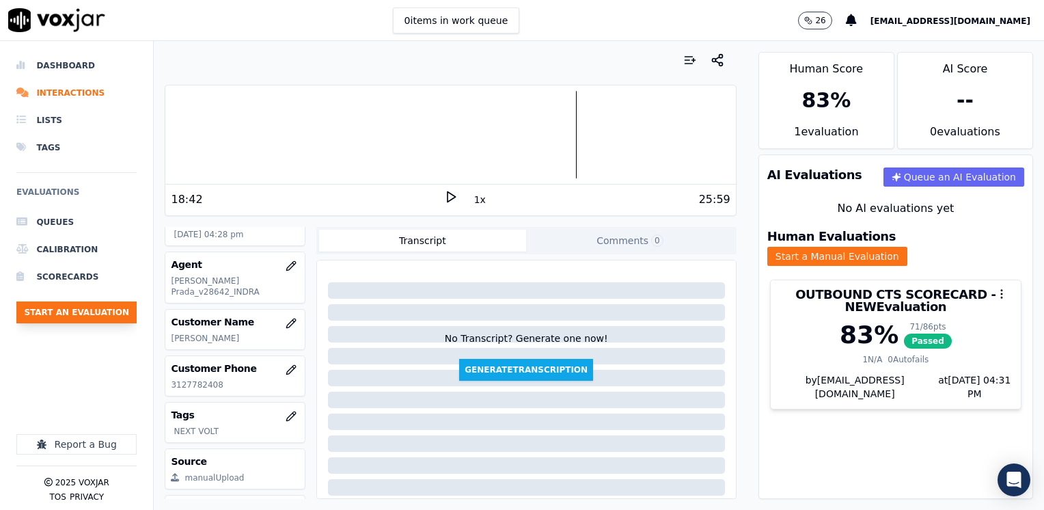
click at [87, 316] on button "Start an Evaluation" at bounding box center [76, 312] width 120 height 22
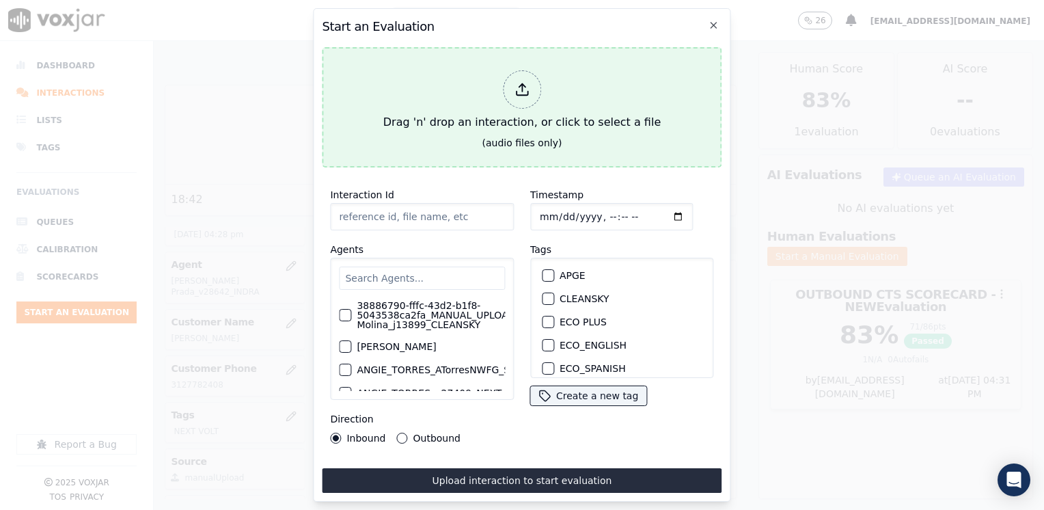
click at [550, 85] on div "Drag 'n' drop an interaction, or click to select a file" at bounding box center [522, 100] width 288 height 71
type input "20250909-165905_3122005800-[PERSON_NAME] all.mp3"
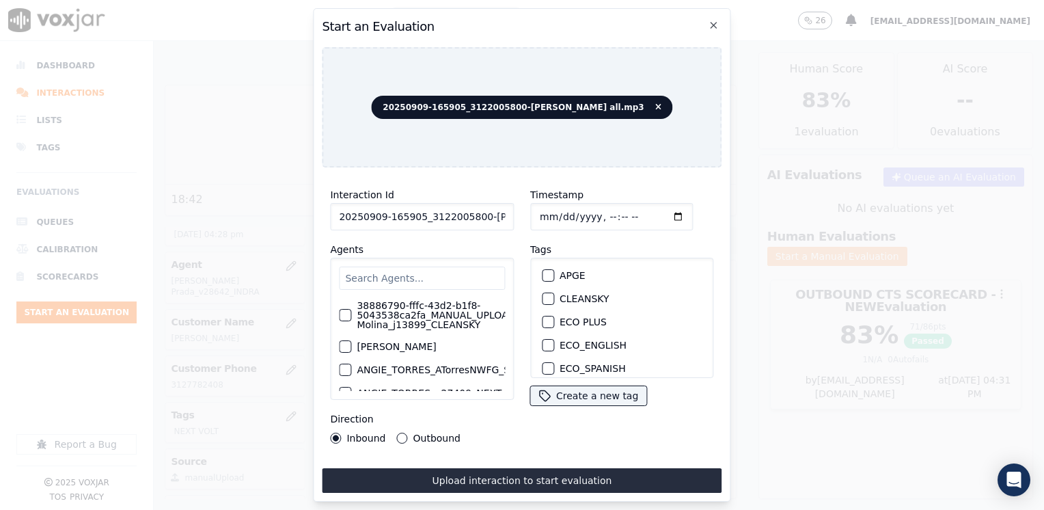
click at [450, 273] on input "text" at bounding box center [422, 277] width 166 height 23
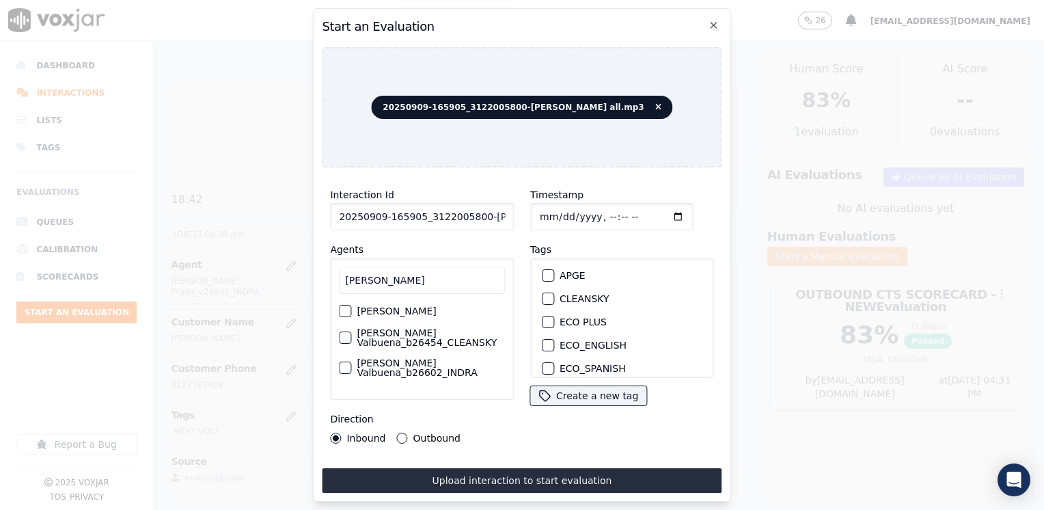
scroll to position [0, 0]
type input "[PERSON_NAME]"
click at [418, 311] on label "[PERSON_NAME]" at bounding box center [396, 311] width 79 height 10
click at [351, 311] on button "[PERSON_NAME]" at bounding box center [345, 311] width 12 height 12
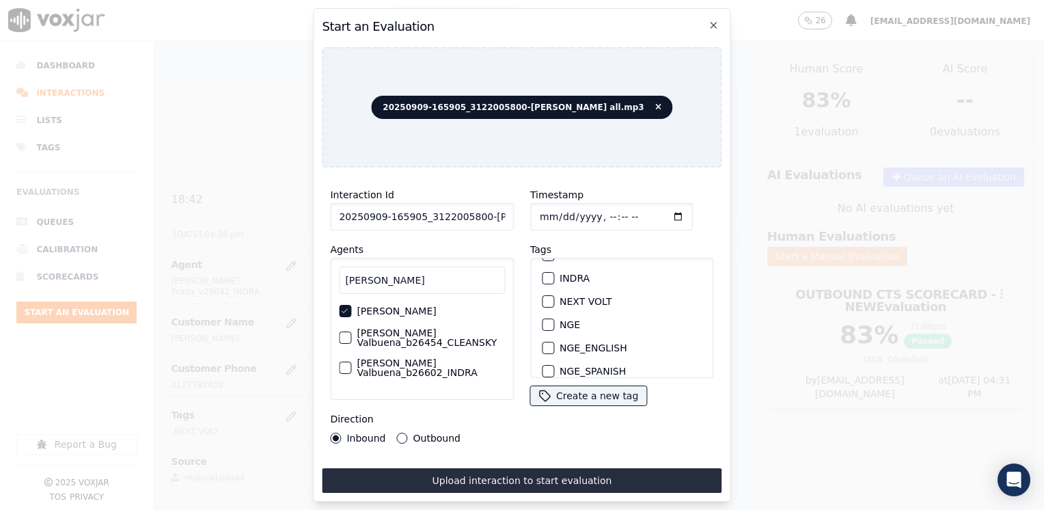
click at [543, 298] on div "button" at bounding box center [548, 302] width 10 height 10
click at [653, 210] on input "Timestamp" at bounding box center [611, 216] width 163 height 27
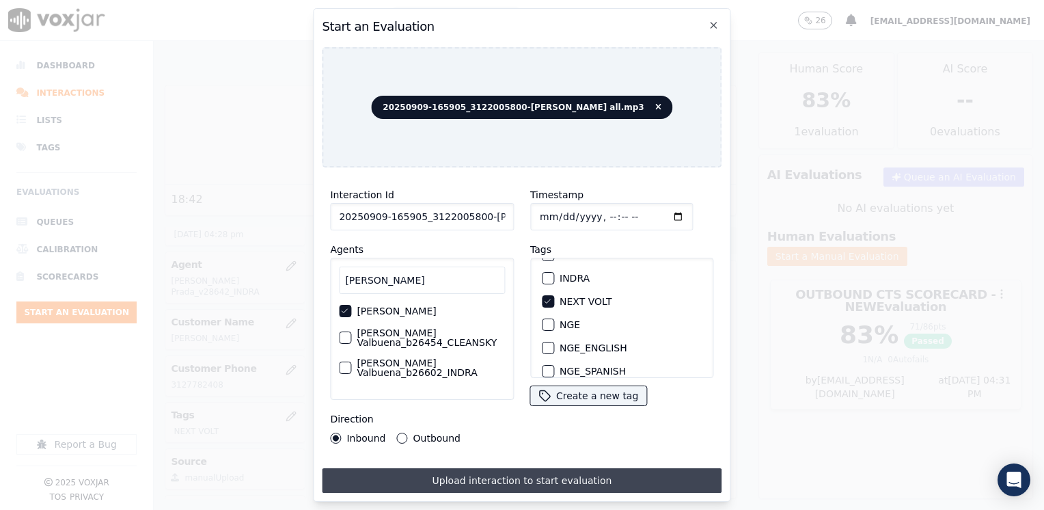
type input "[DATE]T16:31"
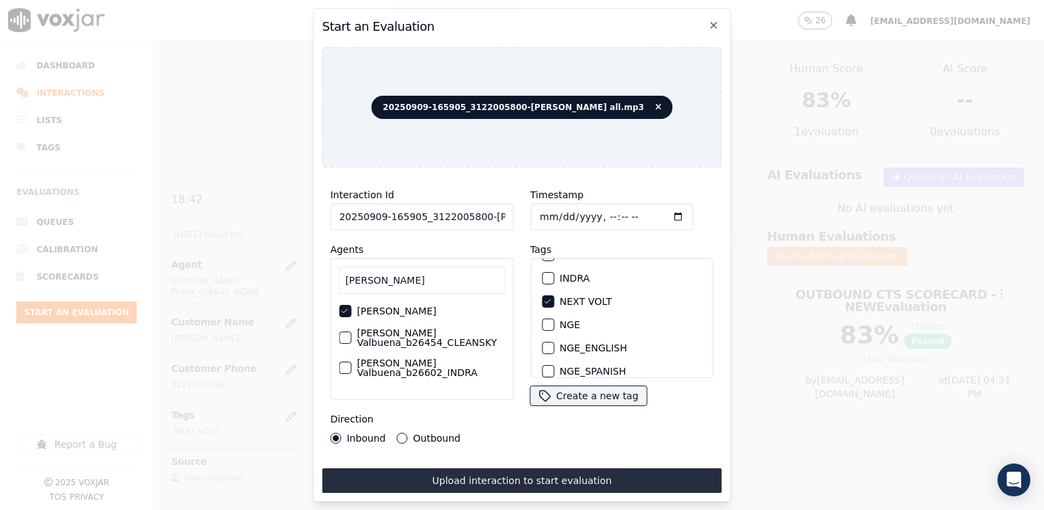
click at [530, 469] on button "Upload interaction to start evaluation" at bounding box center [522, 480] width 400 height 25
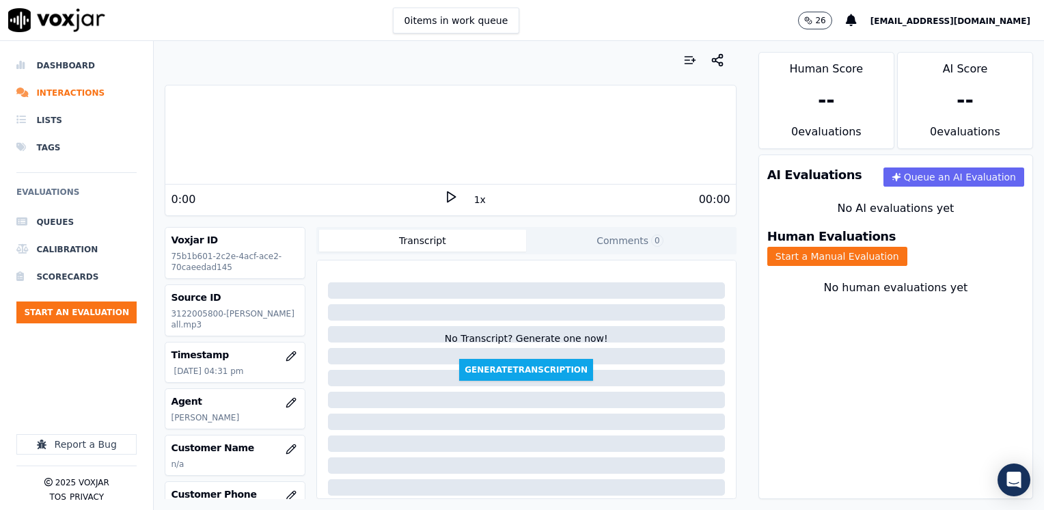
click at [448, 201] on polygon at bounding box center [452, 197] width 8 height 10
click at [448, 201] on rect at bounding box center [449, 196] width 2 height 9
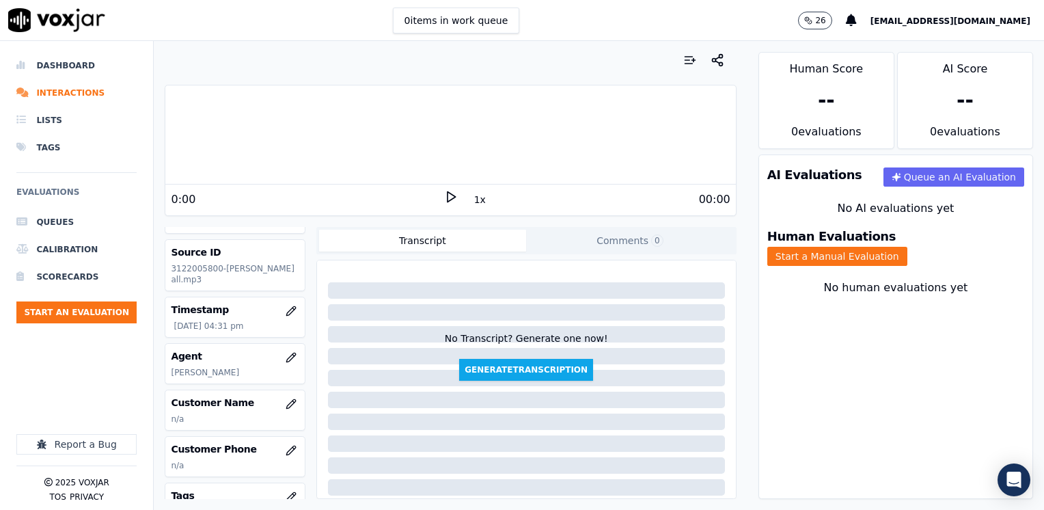
scroll to position [68, 0]
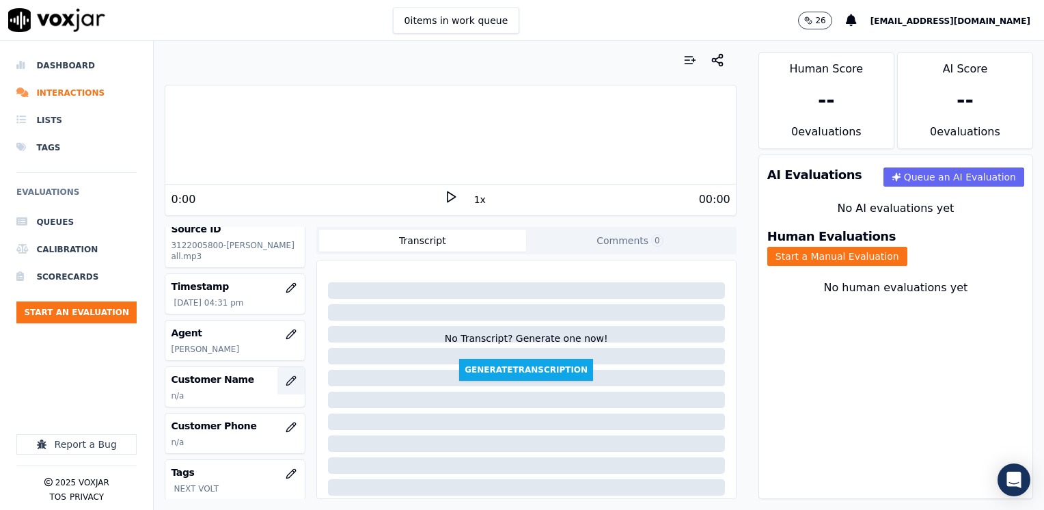
click at [286, 385] on icon "button" at bounding box center [290, 380] width 9 height 9
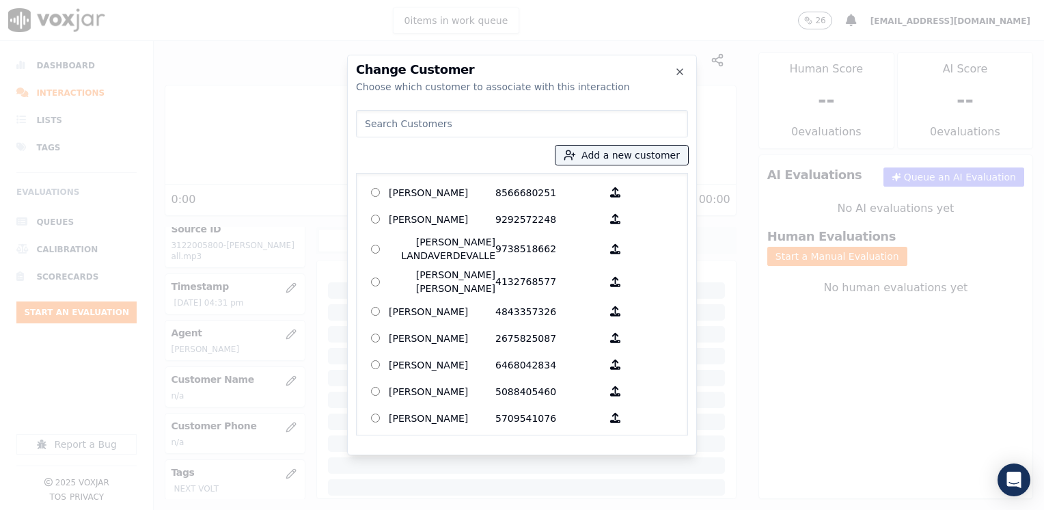
click at [482, 116] on input at bounding box center [522, 123] width 332 height 27
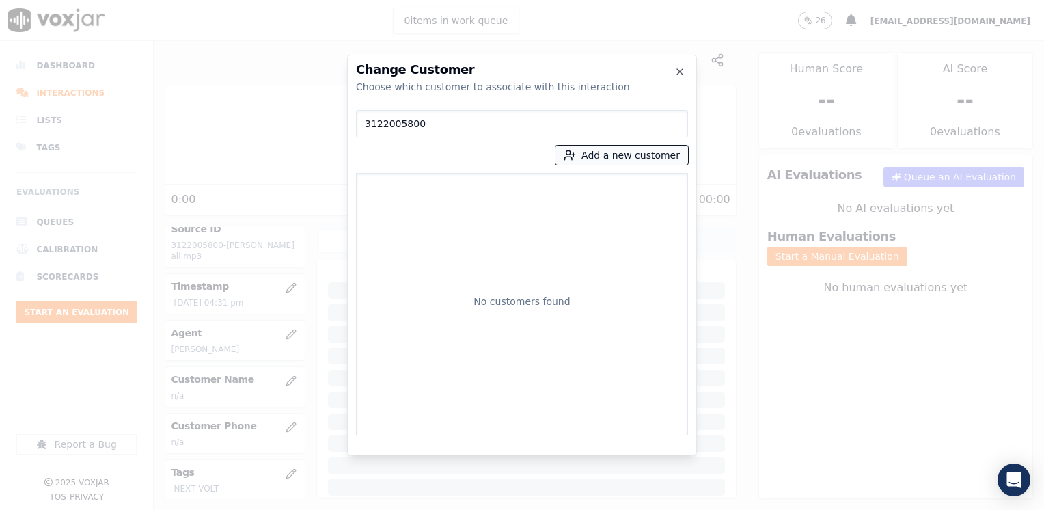
type input "3122005800"
click at [631, 154] on button "Add a new customer" at bounding box center [622, 155] width 133 height 19
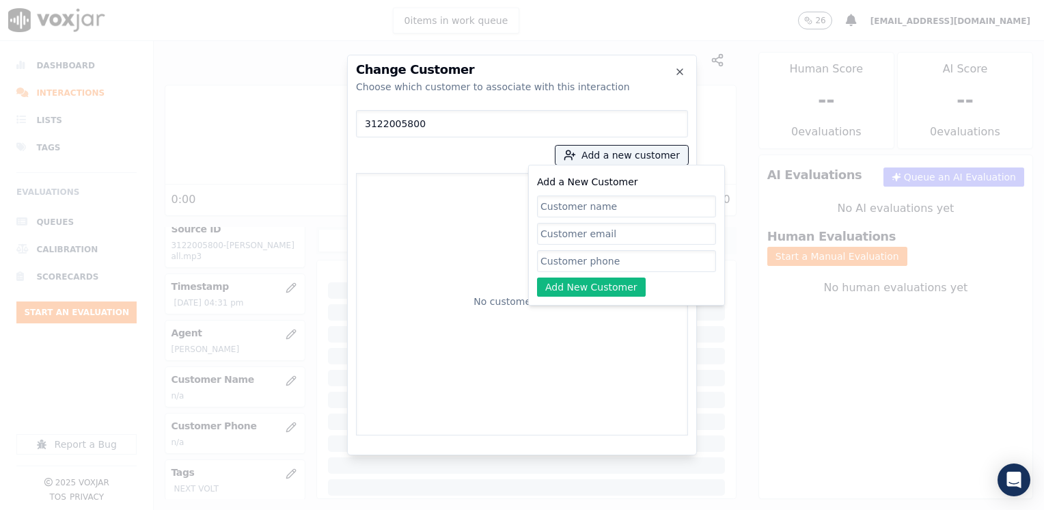
click at [600, 256] on input "Add a New Customer" at bounding box center [626, 261] width 179 height 22
paste input "3122005800"
type input "3122005800"
click at [619, 208] on input "Add a New Customer" at bounding box center [626, 206] width 179 height 22
paste input "[PERSON_NAME] [PERSON_NAME]"
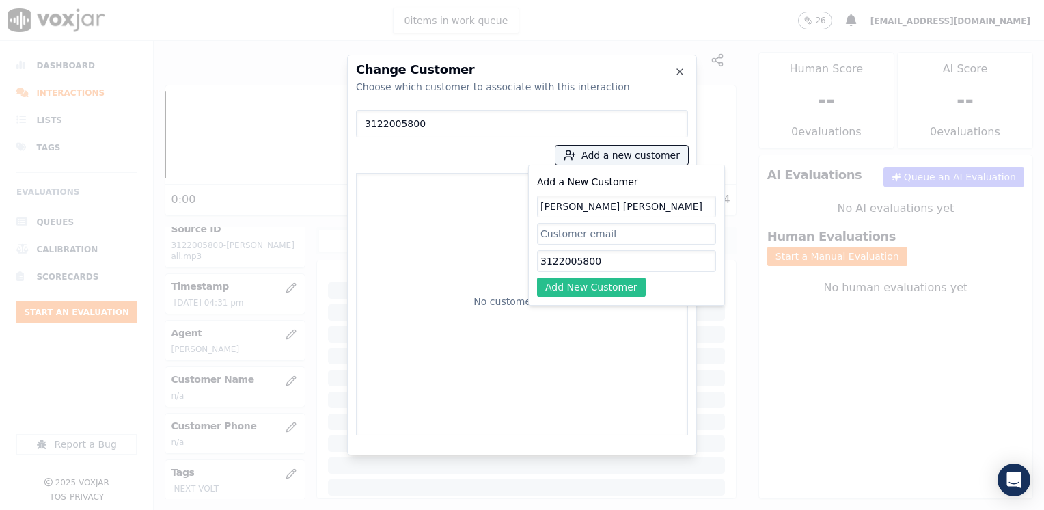
type input "[PERSON_NAME] [PERSON_NAME]"
click at [599, 287] on button "Add New Customer" at bounding box center [591, 286] width 109 height 19
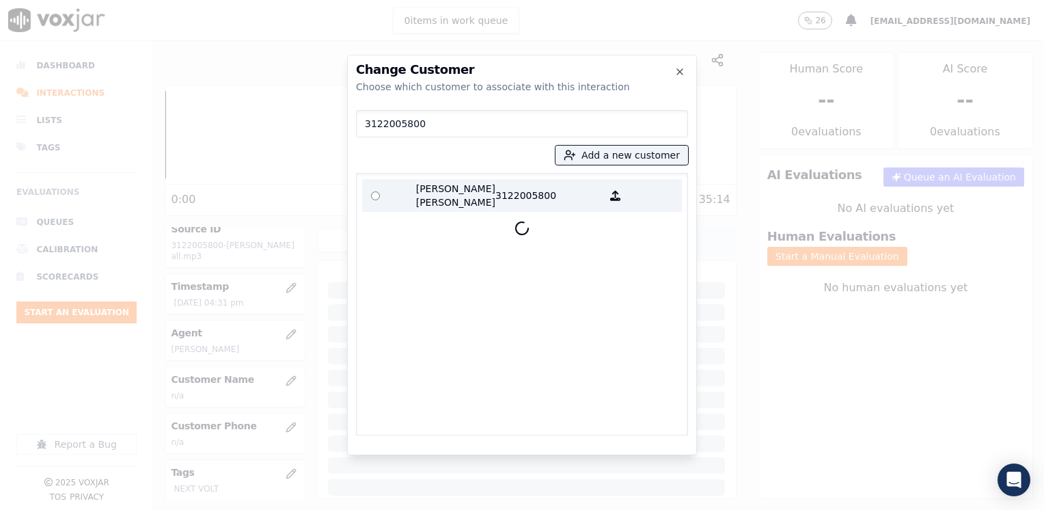
click at [440, 190] on p "[PERSON_NAME] [PERSON_NAME]" at bounding box center [442, 195] width 107 height 27
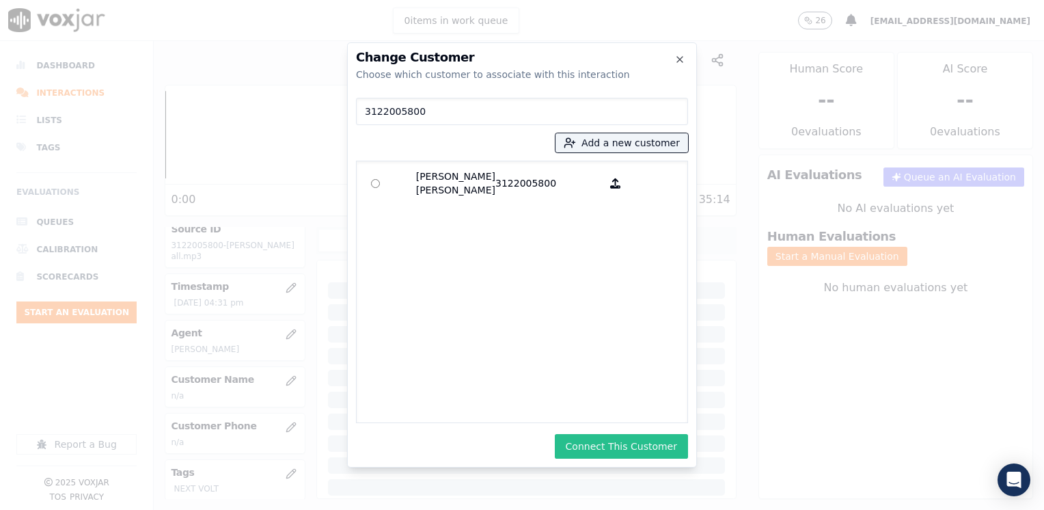
click at [620, 445] on button "Connect This Customer" at bounding box center [621, 446] width 133 height 25
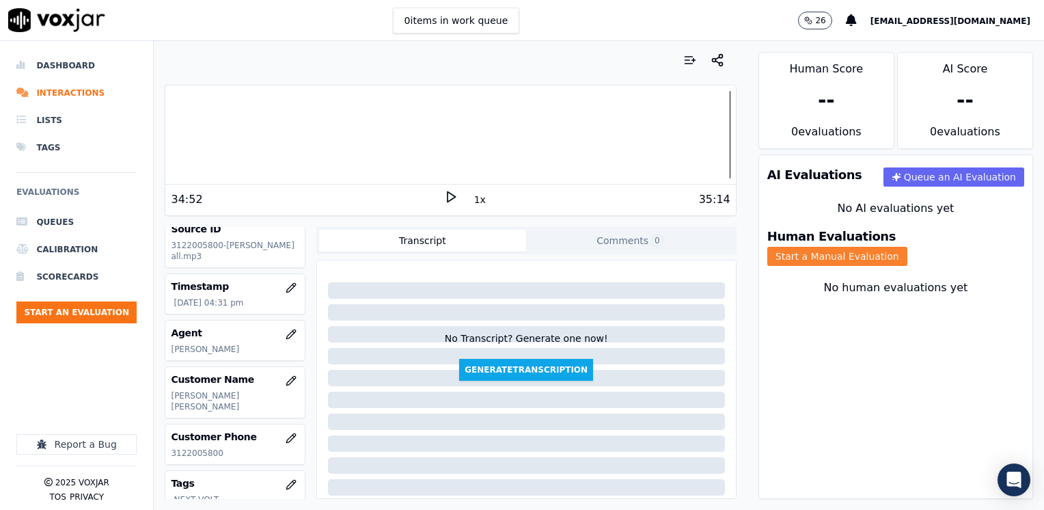
click at [907, 247] on button "Start a Manual Evaluation" at bounding box center [837, 256] width 140 height 19
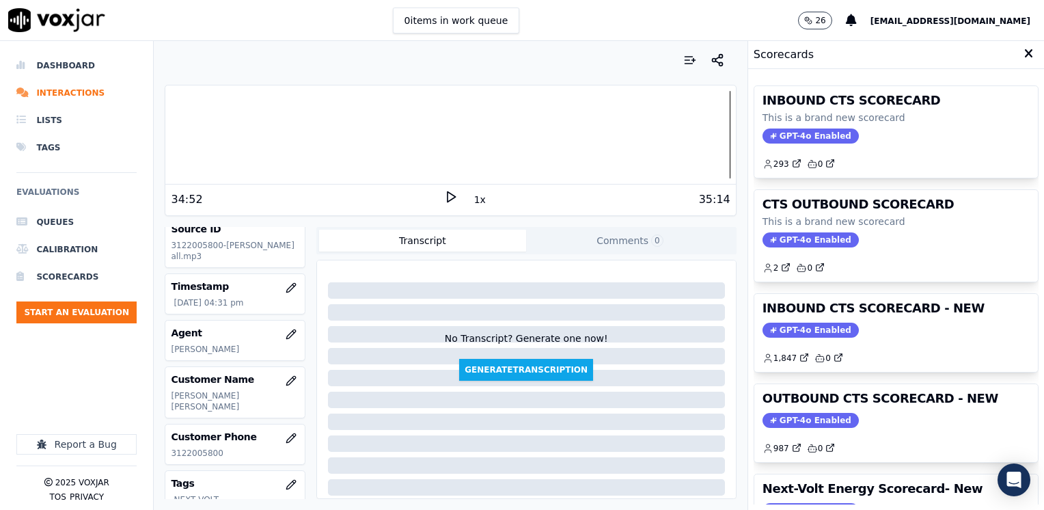
click at [786, 327] on span "GPT-4o Enabled" at bounding box center [811, 330] width 96 height 15
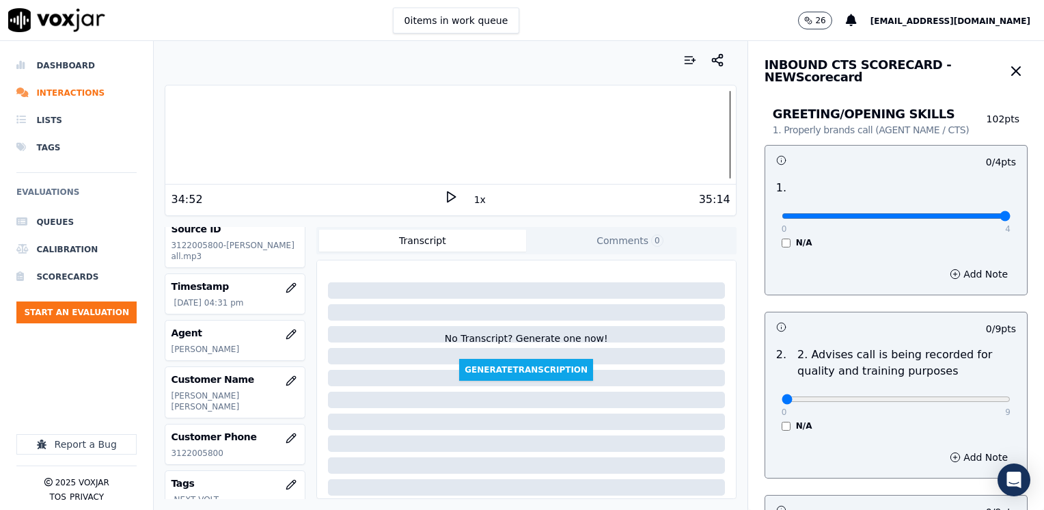
drag, startPoint x: 782, startPoint y: 217, endPoint x: 1024, endPoint y: 216, distance: 241.2
type input "4"
click at [1011, 213] on input "range" at bounding box center [896, 215] width 229 height 5
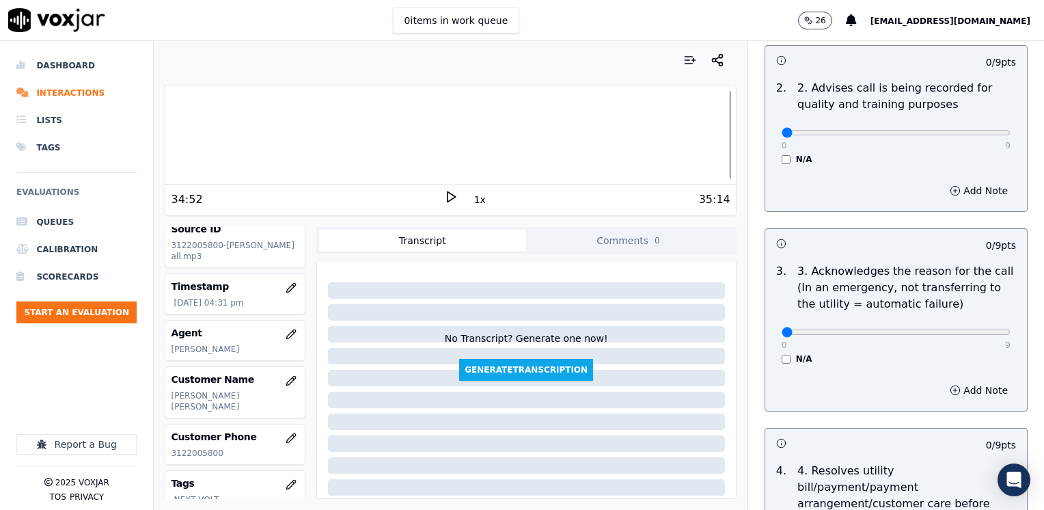
scroll to position [273, 0]
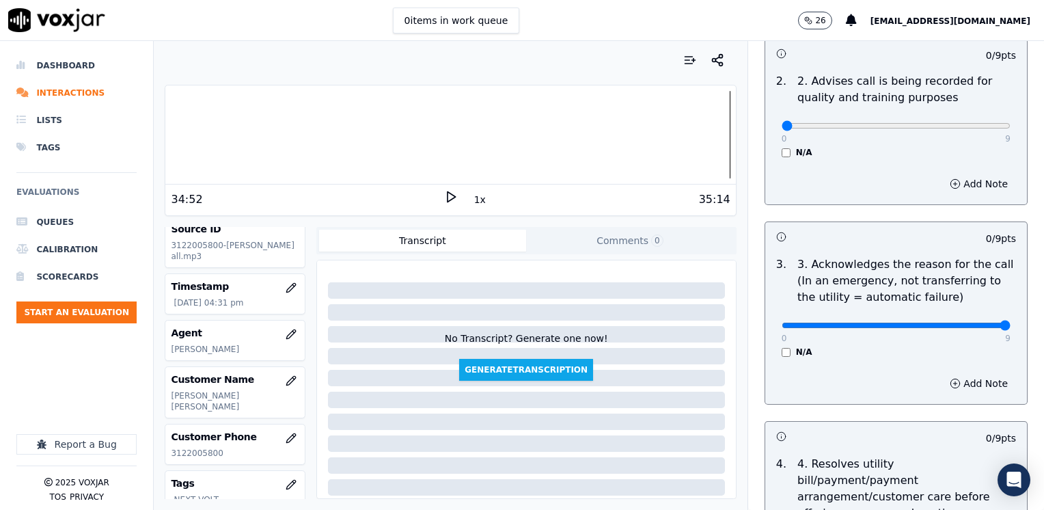
drag, startPoint x: 775, startPoint y: 323, endPoint x: 1046, endPoint y: 334, distance: 271.5
type input "9"
click at [1011, 328] on input "range" at bounding box center [896, 325] width 229 height 5
click at [970, 387] on button "Add Note" at bounding box center [979, 383] width 74 height 19
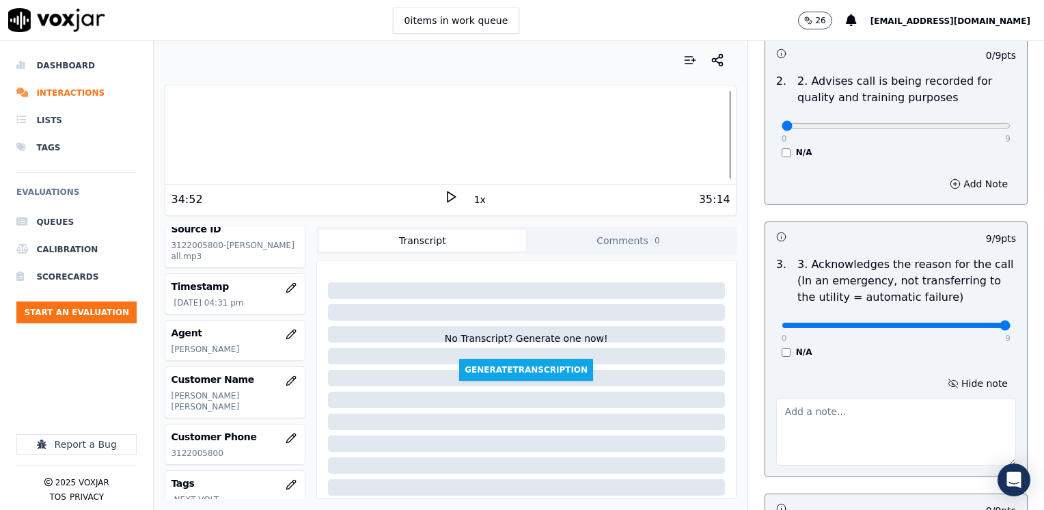
click at [858, 419] on textarea at bounding box center [896, 431] width 240 height 67
type textarea "Cx is looking of financial assistance for her electricity, some type of gov ass…"
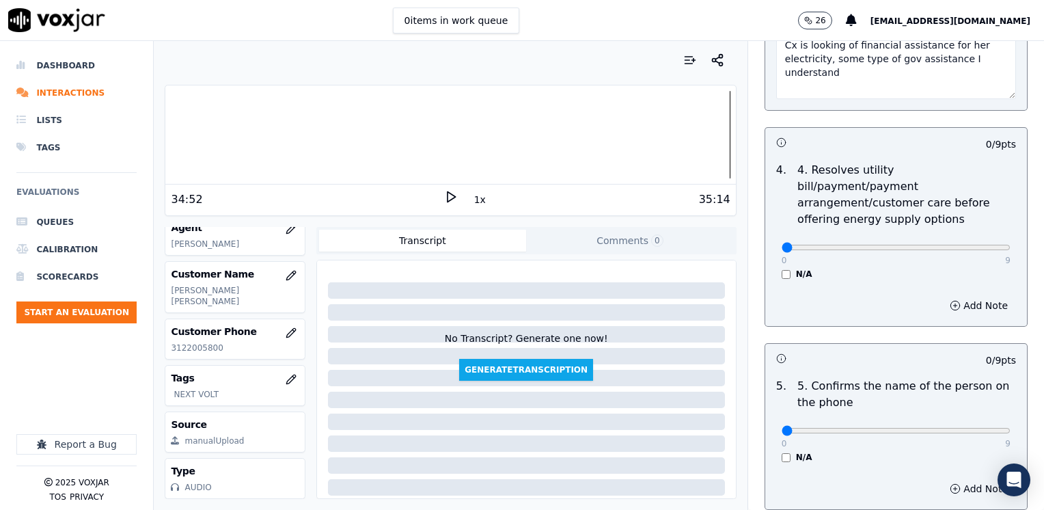
scroll to position [752, 0]
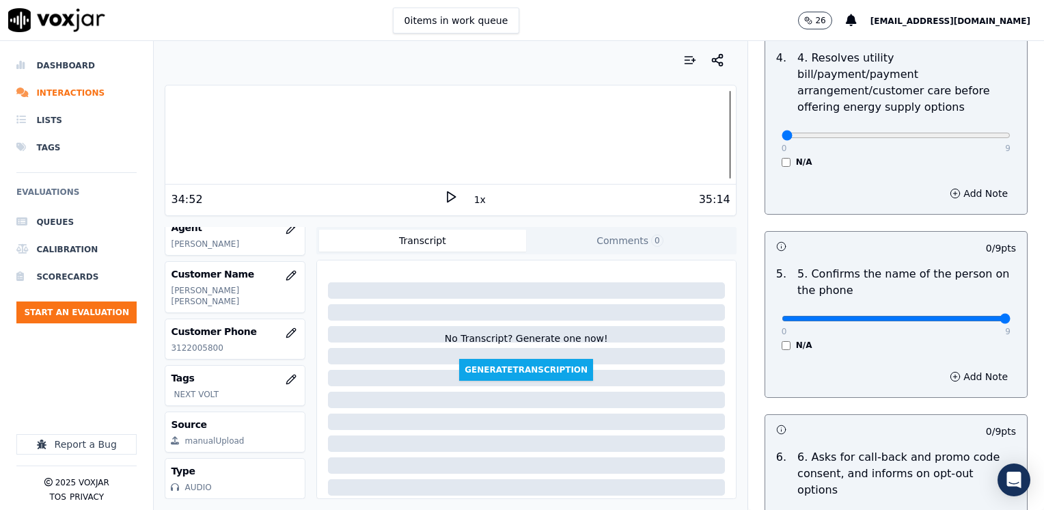
drag, startPoint x: 769, startPoint y: 304, endPoint x: 1021, endPoint y: 286, distance: 252.8
type input "9"
click at [1011, 316] on input "range" at bounding box center [896, 318] width 229 height 5
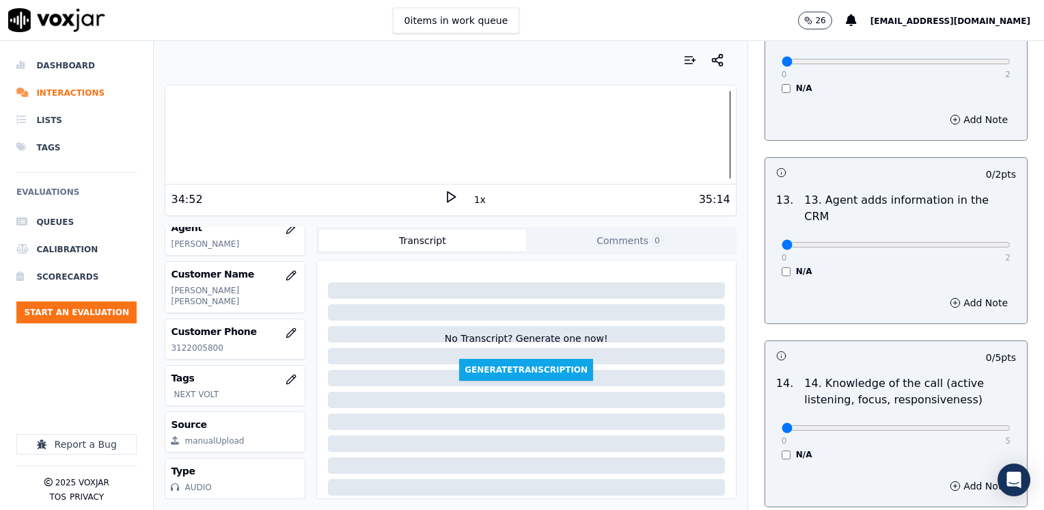
scroll to position [2364, 0]
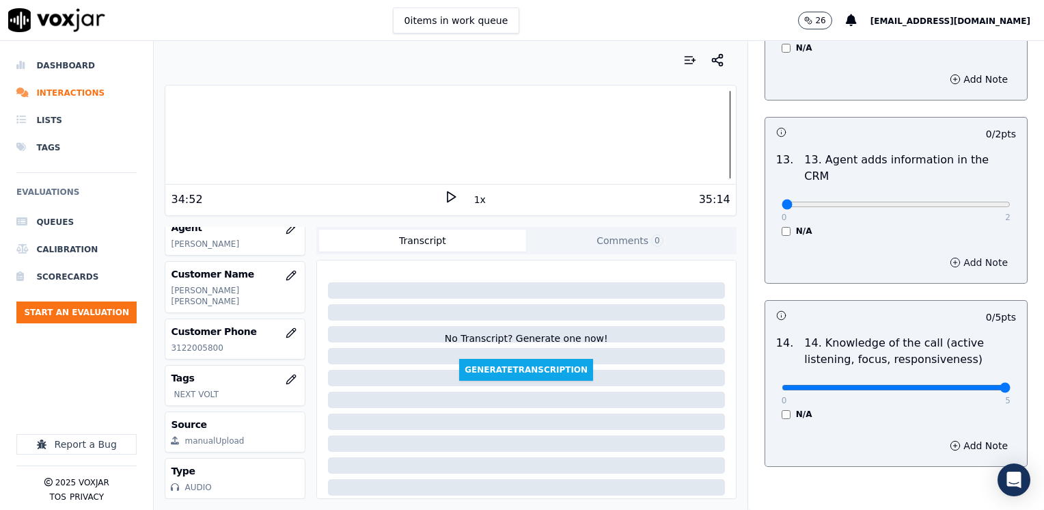
drag, startPoint x: 770, startPoint y: 318, endPoint x: 959, endPoint y: 199, distance: 222.9
type input "5"
click at [1011, 385] on input "range" at bounding box center [896, 387] width 229 height 5
drag, startPoint x: 773, startPoint y: 133, endPoint x: 1046, endPoint y: 176, distance: 276.1
type input "2"
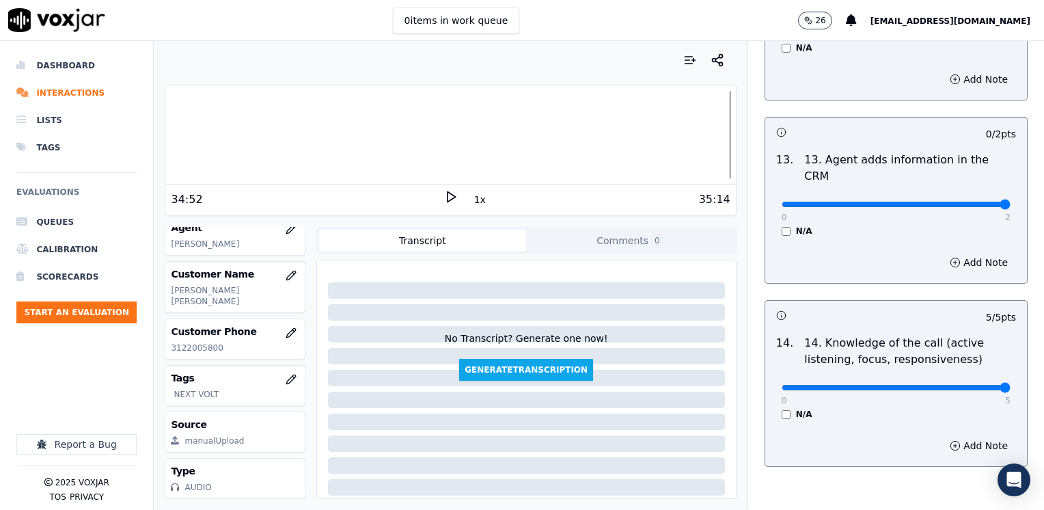
click at [1011, 202] on input "range" at bounding box center [896, 204] width 229 height 5
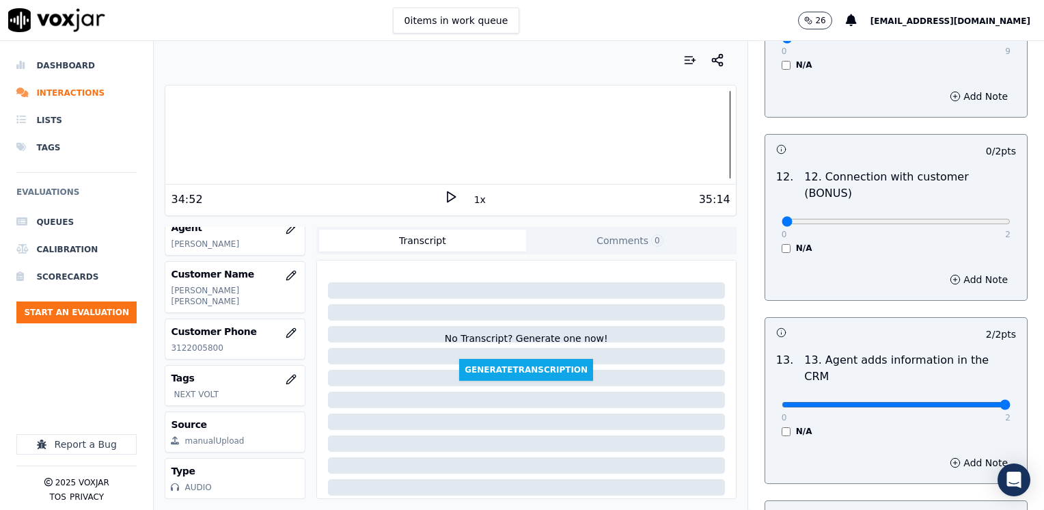
scroll to position [2159, 0]
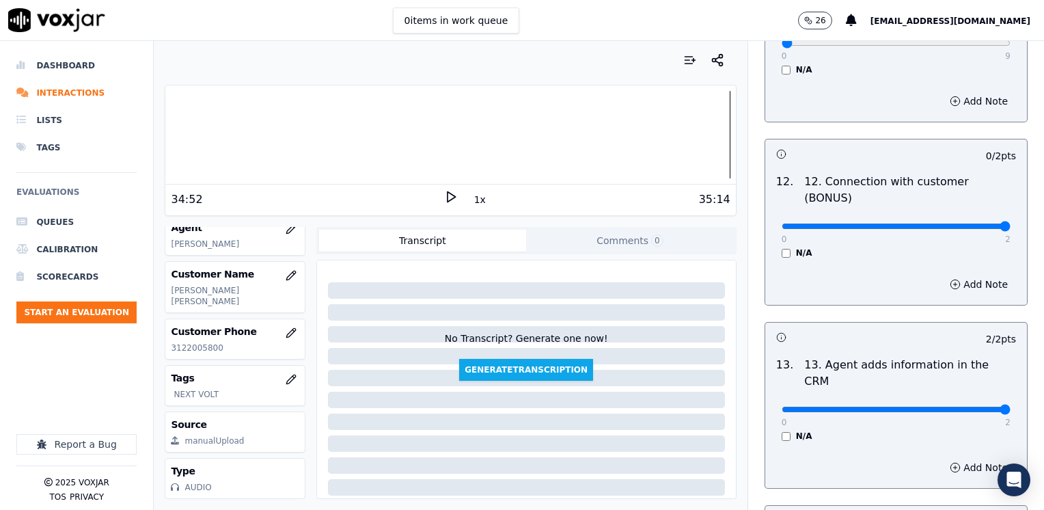
drag, startPoint x: 773, startPoint y: 171, endPoint x: 1046, endPoint y: 167, distance: 273.3
type input "2"
click at [1011, 223] on input "range" at bounding box center [896, 225] width 229 height 5
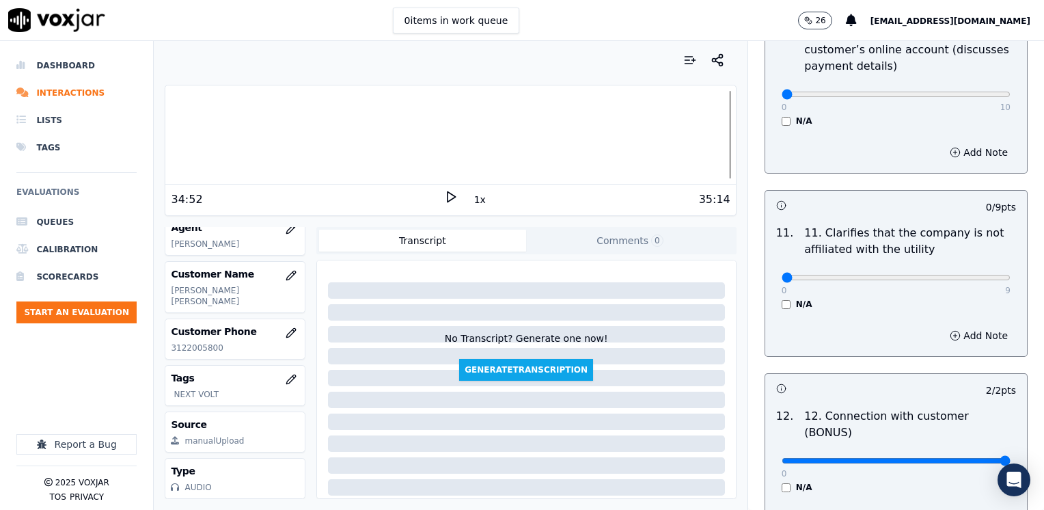
scroll to position [1885, 0]
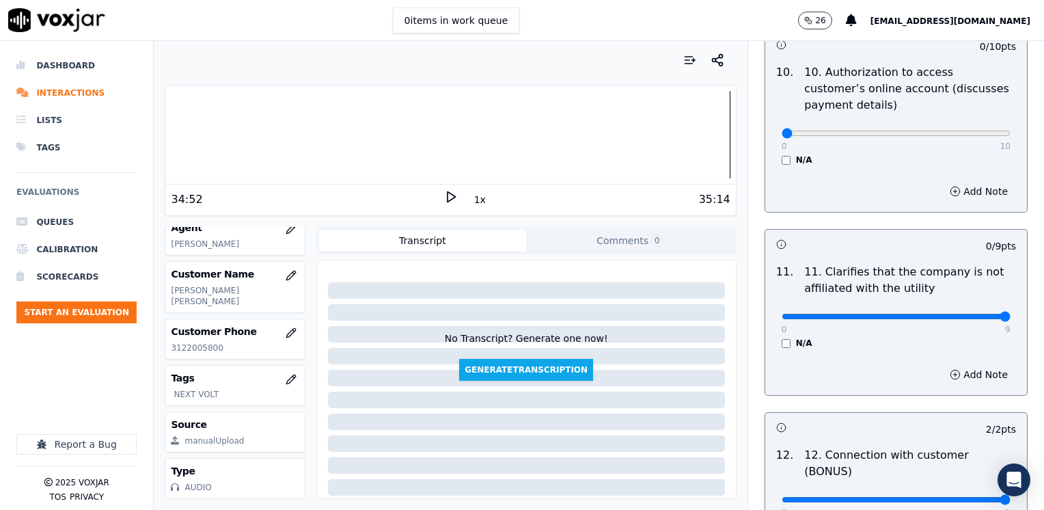
drag, startPoint x: 771, startPoint y: 277, endPoint x: 1046, endPoint y: 272, distance: 275.4
type input "9"
click at [1011, 314] on input "range" at bounding box center [896, 316] width 229 height 5
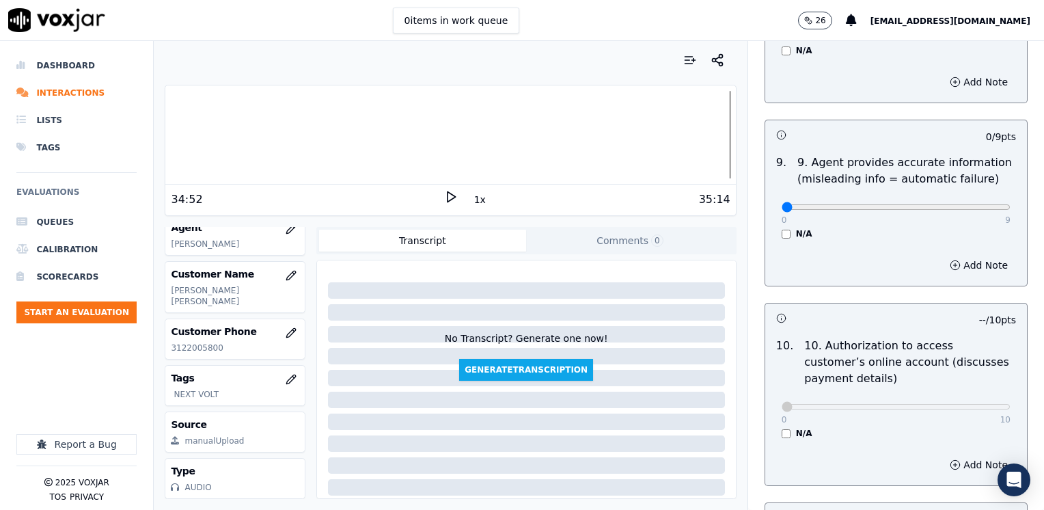
scroll to position [1339, 0]
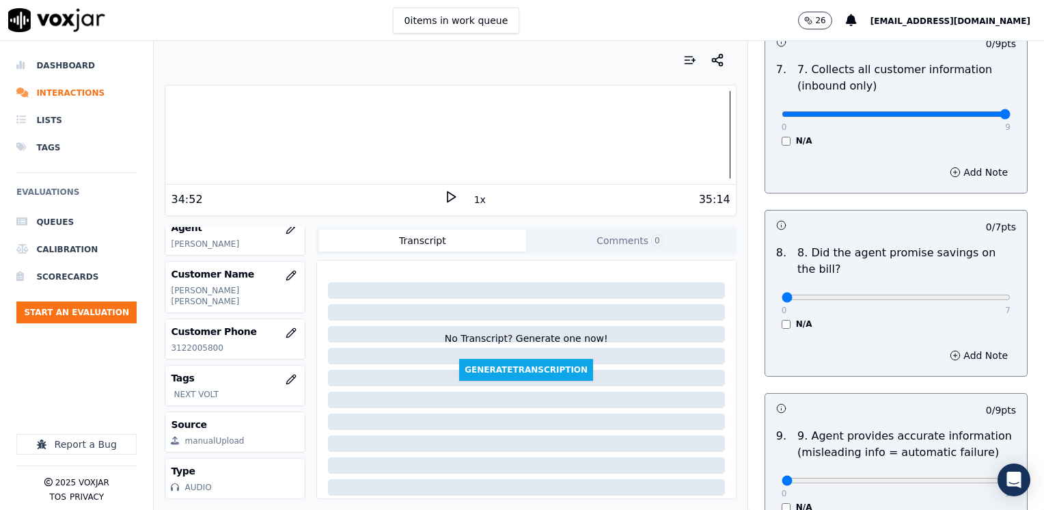
drag, startPoint x: 777, startPoint y: 74, endPoint x: 1046, endPoint y: 73, distance: 269.2
type input "9"
click at [1011, 111] on input "range" at bounding box center [896, 113] width 229 height 5
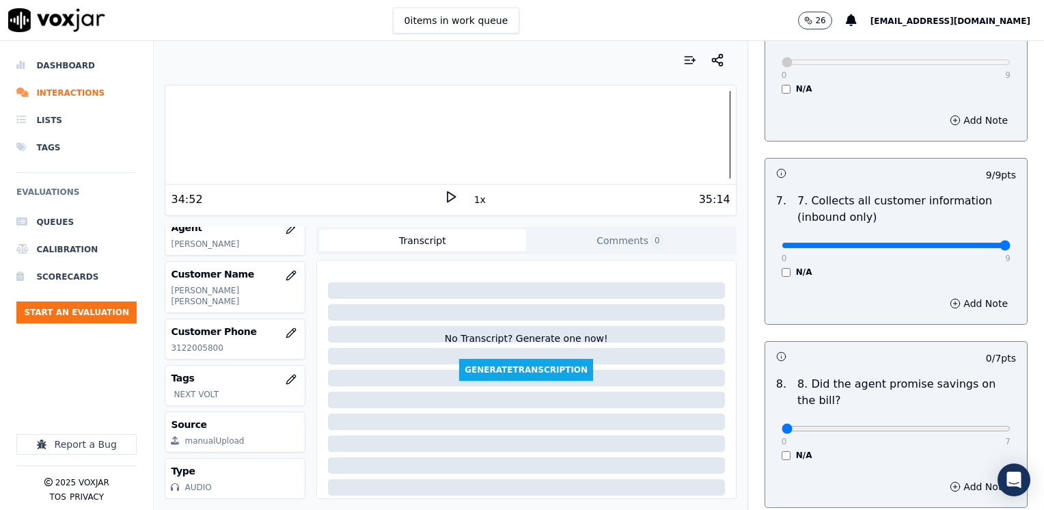
scroll to position [1202, 0]
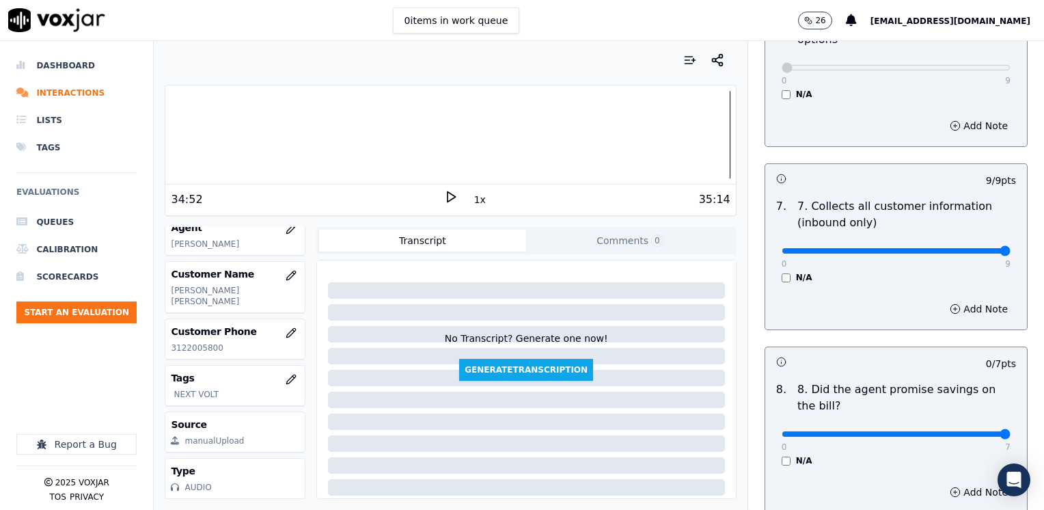
drag, startPoint x: 773, startPoint y: 399, endPoint x: 1046, endPoint y: 354, distance: 276.3
type input "7"
click at [1011, 431] on input "range" at bounding box center [896, 433] width 229 height 5
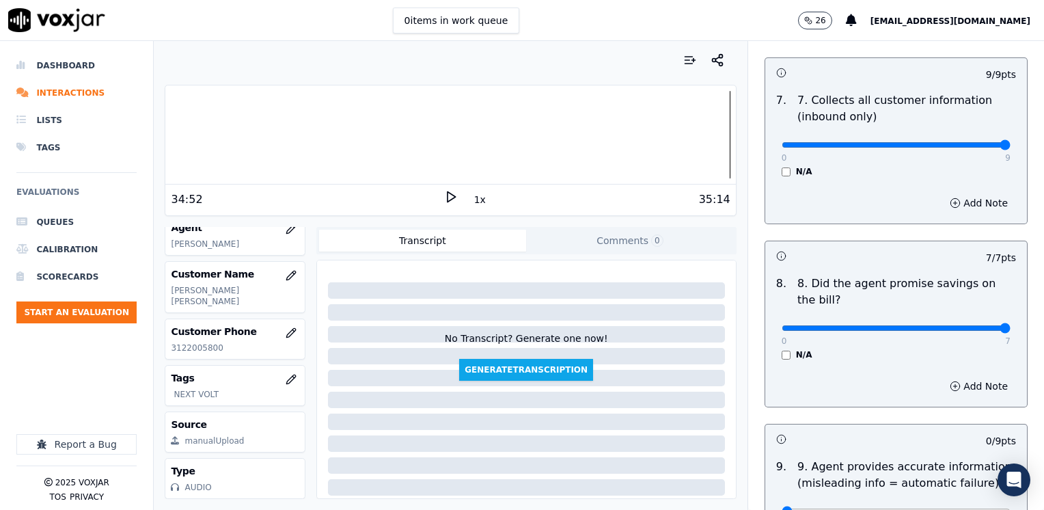
scroll to position [1407, 0]
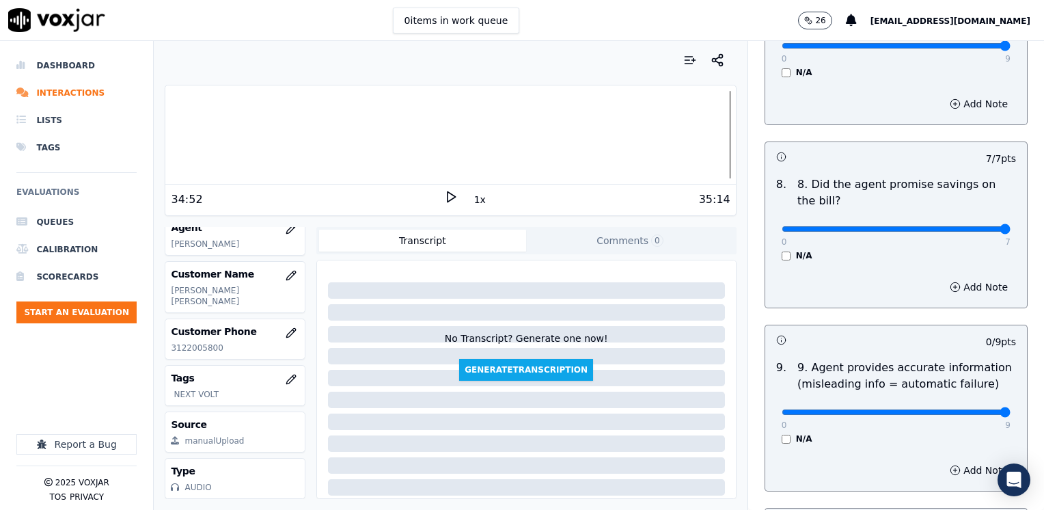
drag, startPoint x: 775, startPoint y: 373, endPoint x: 1046, endPoint y: 316, distance: 277.3
type input "9"
click at [1011, 409] on input "range" at bounding box center [896, 411] width 229 height 5
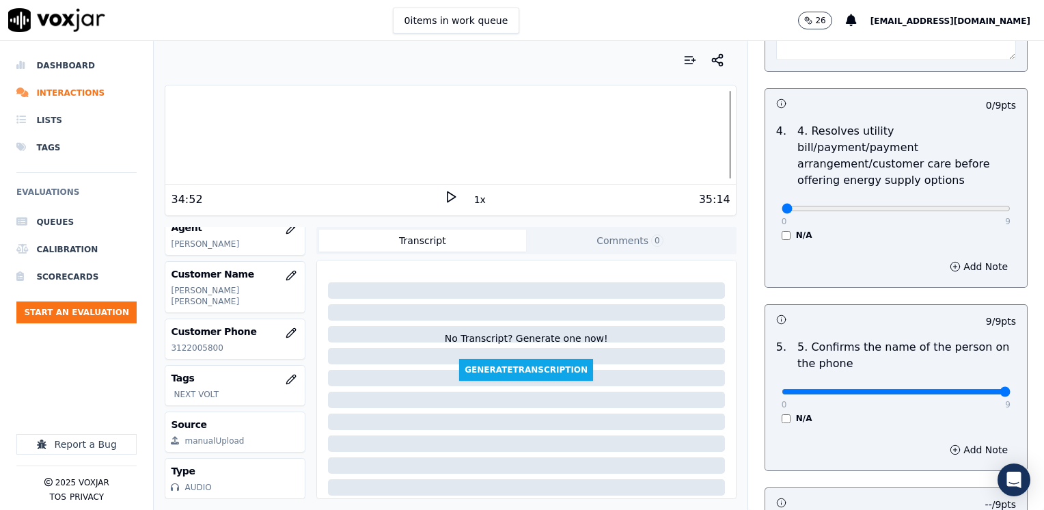
scroll to position [655, 0]
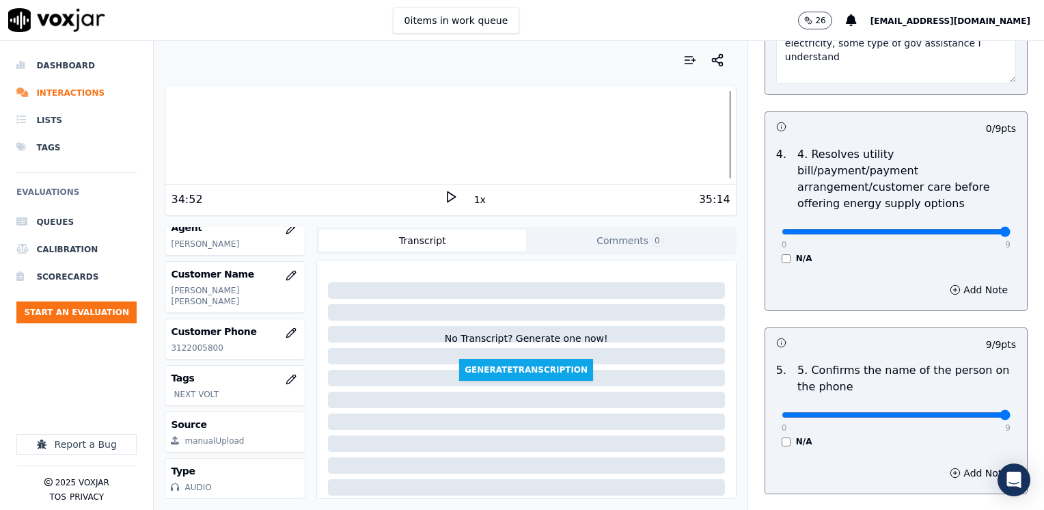
drag, startPoint x: 775, startPoint y: 212, endPoint x: 1046, endPoint y: 212, distance: 271.3
type input "9"
click at [1011, 229] on input "range" at bounding box center [896, 231] width 229 height 5
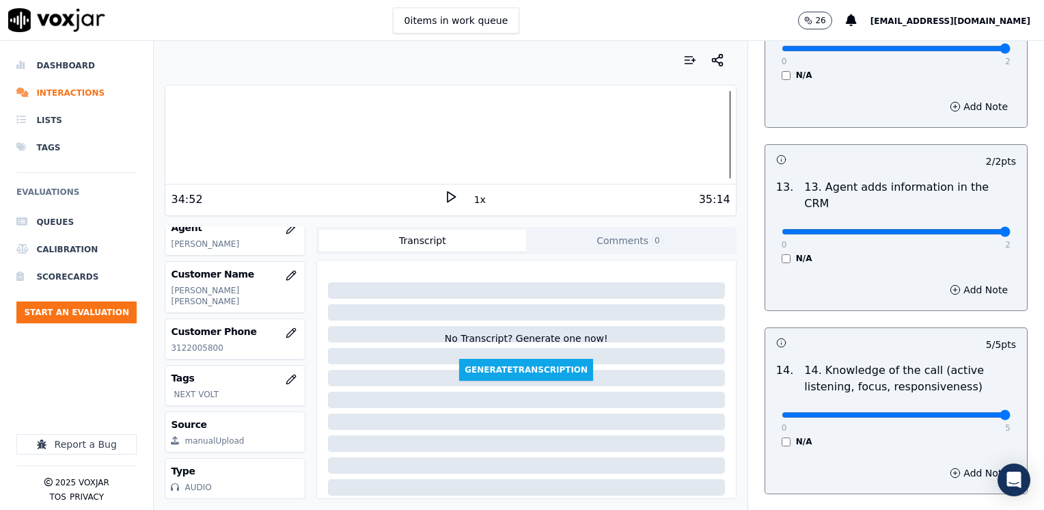
scroll to position [2364, 0]
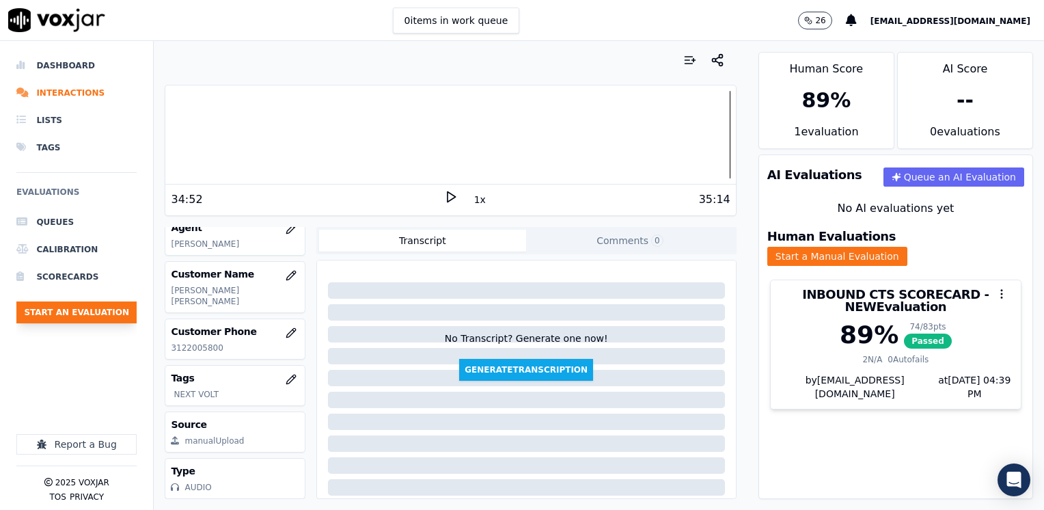
click at [107, 312] on button "Start an Evaluation" at bounding box center [76, 312] width 120 height 22
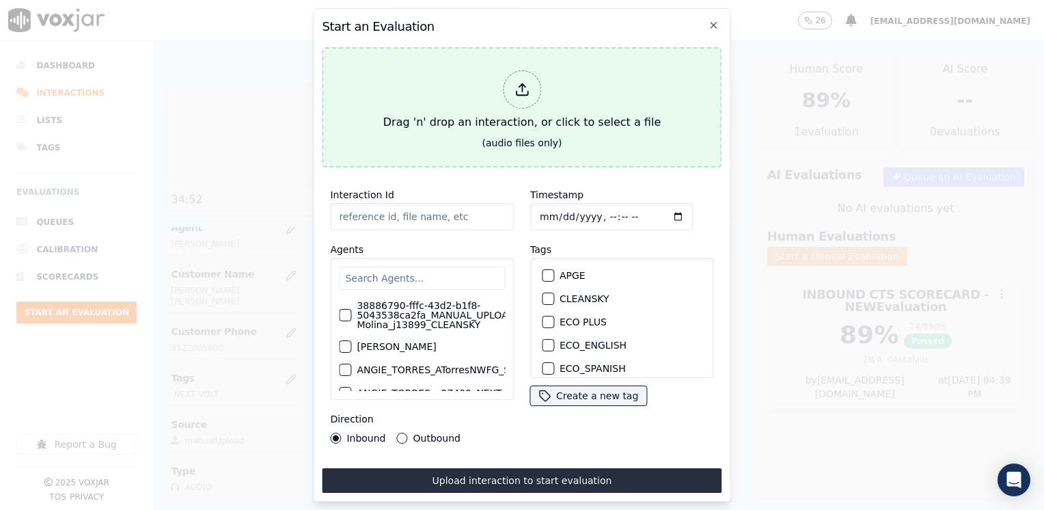
click at [528, 96] on div at bounding box center [522, 89] width 38 height 38
type input "20250909-150035_8575056118-[PERSON_NAME] 2 all.mp3"
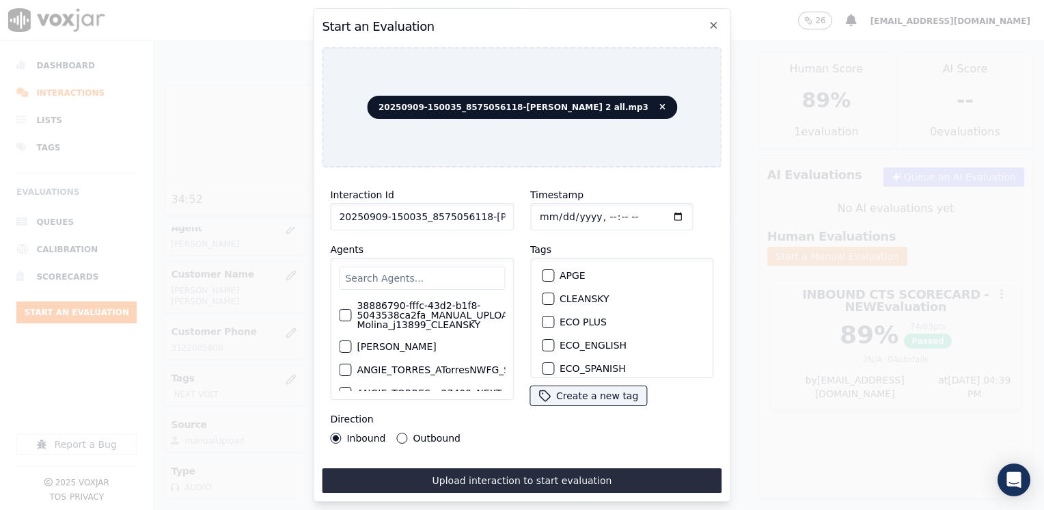
click at [414, 275] on input "text" at bounding box center [422, 277] width 166 height 23
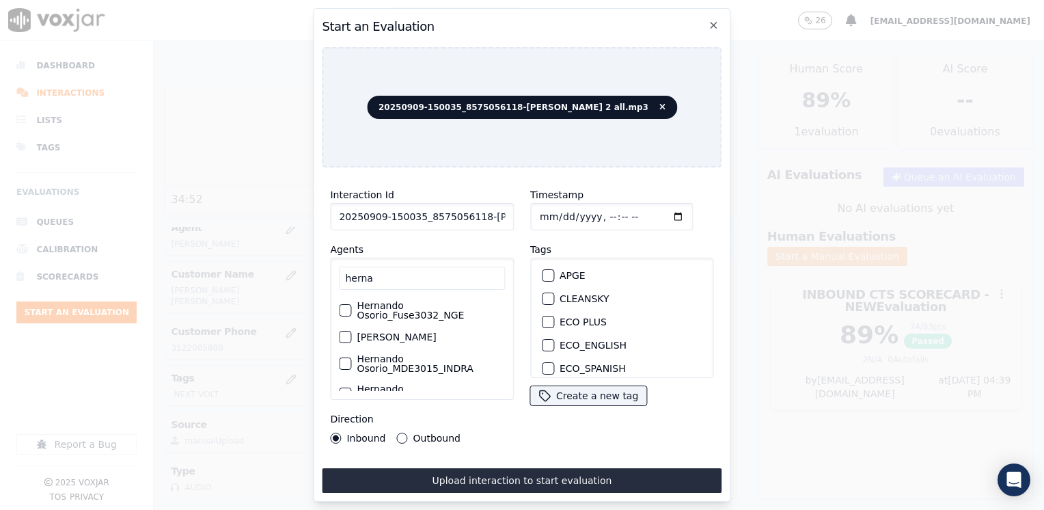
type input "herna"
click at [428, 340] on label "[PERSON_NAME]" at bounding box center [396, 337] width 79 height 10
click at [351, 340] on button "[PERSON_NAME]" at bounding box center [345, 337] width 12 height 12
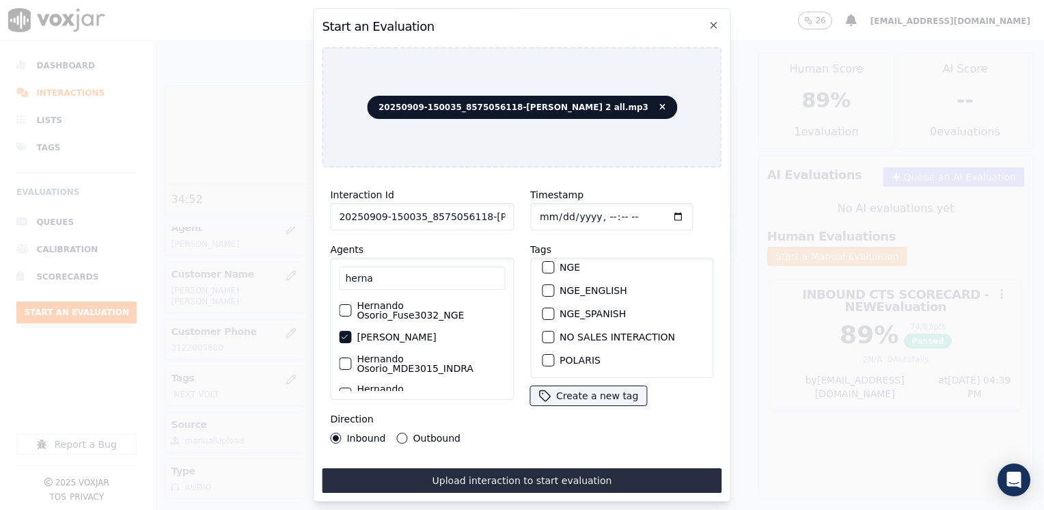
scroll to position [273, 0]
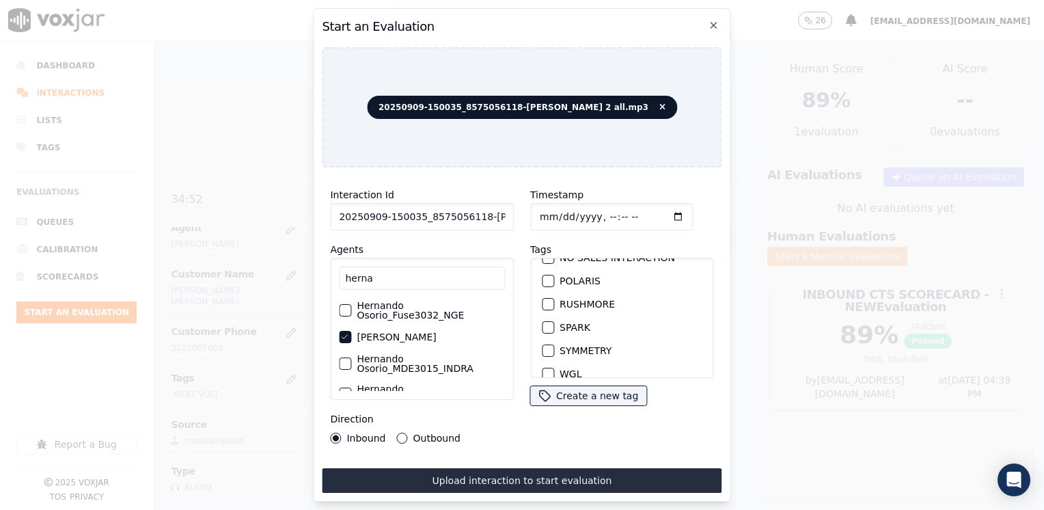
click at [543, 323] on div "button" at bounding box center [548, 328] width 10 height 10
click at [659, 204] on input "Timestamp" at bounding box center [611, 216] width 163 height 27
click at [661, 211] on input "Timestamp" at bounding box center [611, 216] width 163 height 27
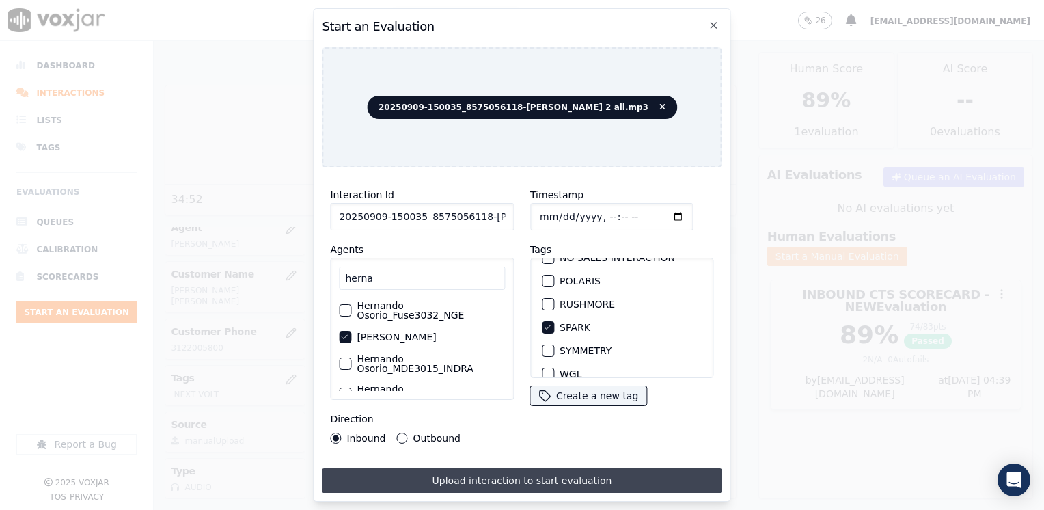
type input "[DATE]T16:40"
click at [456, 468] on button "Upload interaction to start evaluation" at bounding box center [522, 480] width 400 height 25
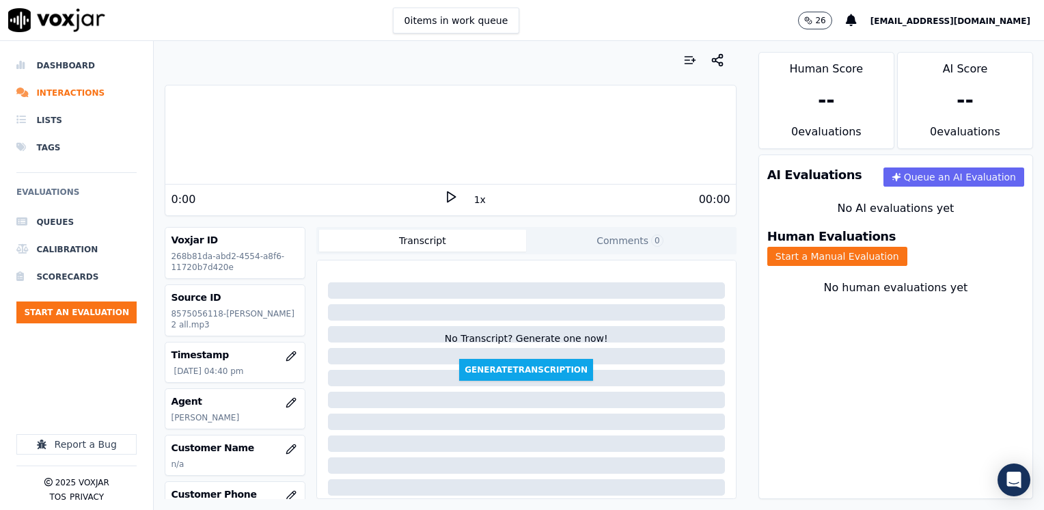
click at [446, 191] on icon at bounding box center [451, 197] width 14 height 14
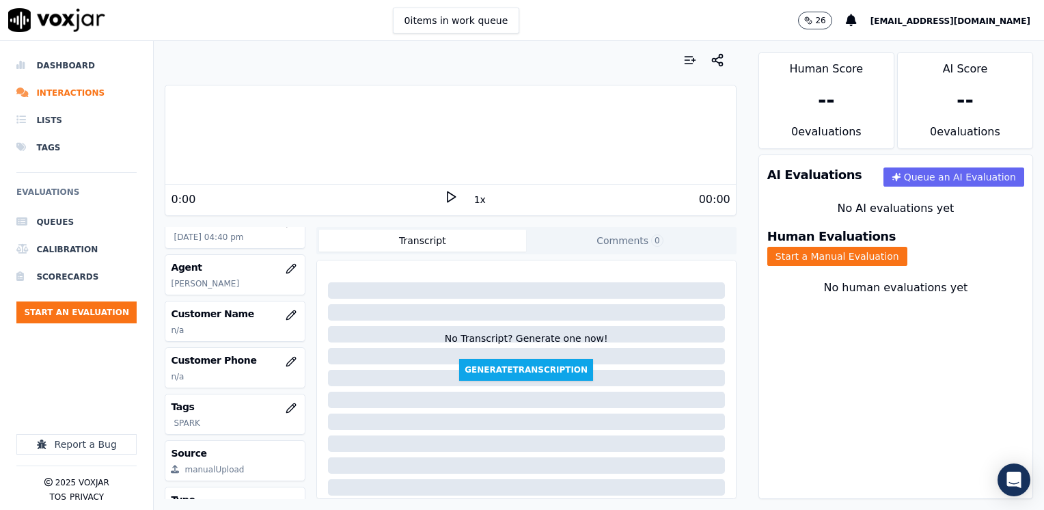
scroll to position [137, 0]
click at [286, 316] on icon "button" at bounding box center [290, 311] width 9 height 9
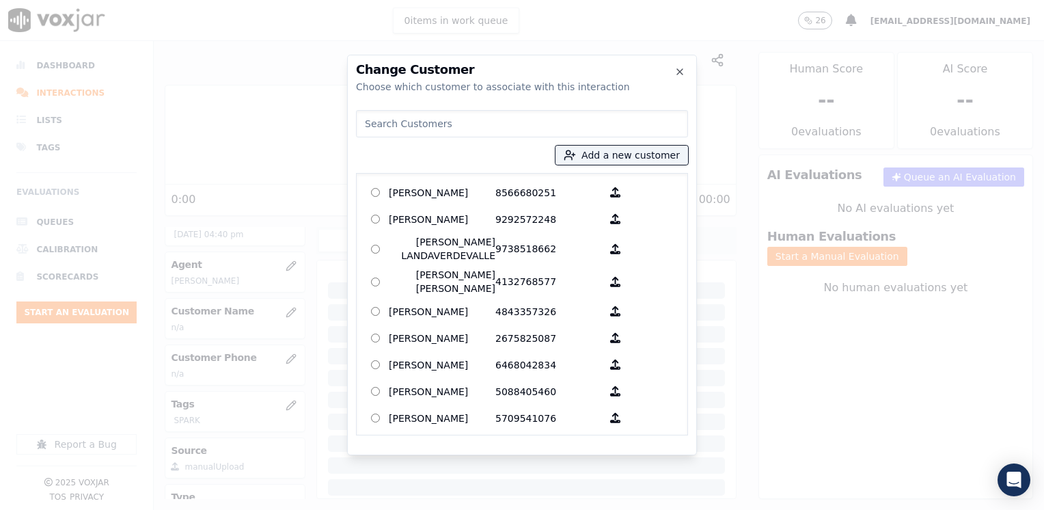
click at [519, 125] on input at bounding box center [522, 123] width 332 height 27
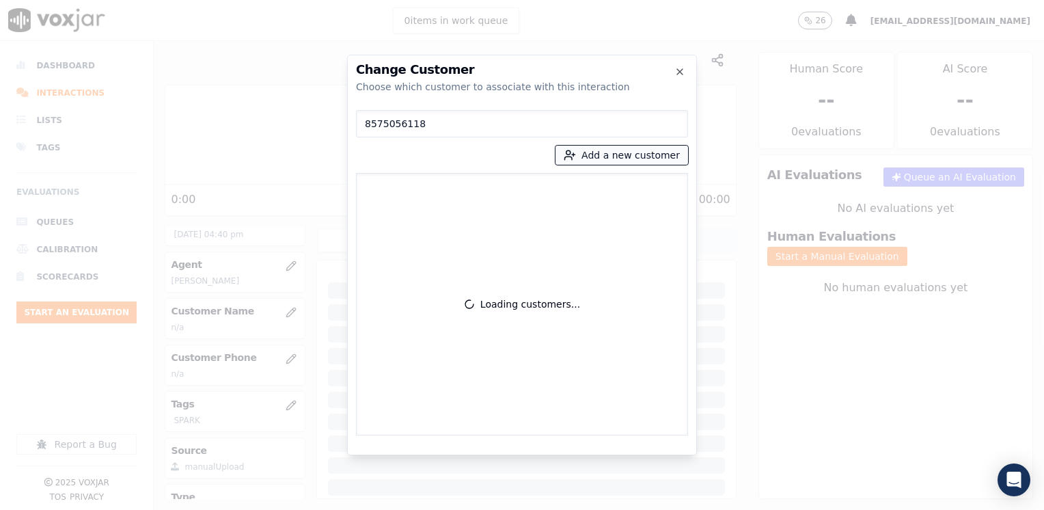
type input "8575056118"
click at [645, 149] on button "Add a new customer" at bounding box center [622, 155] width 133 height 19
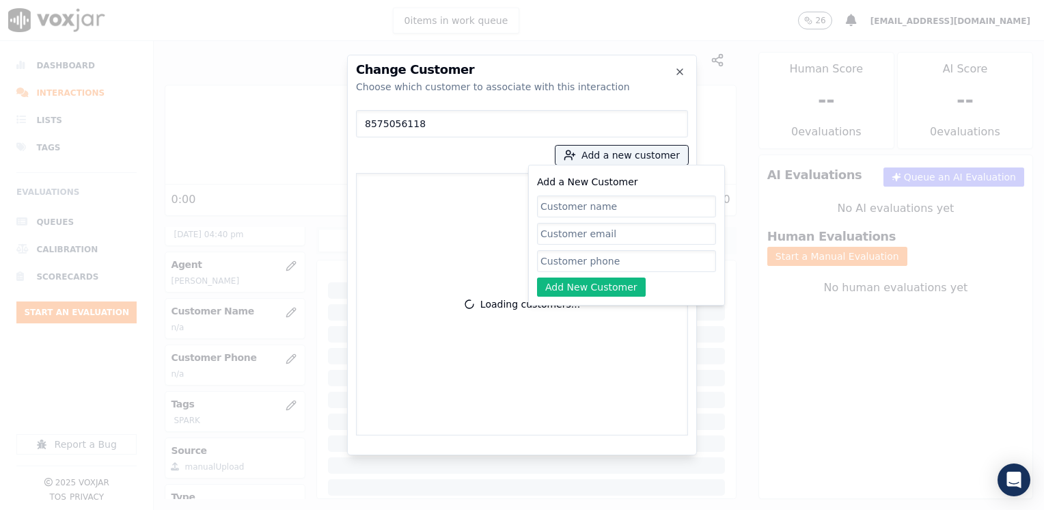
click at [596, 270] on input "Add a New Customer" at bounding box center [626, 261] width 179 height 22
paste input "8575056118"
type input "8575056118"
click at [622, 208] on input "Add a New Customer" at bounding box center [626, 206] width 179 height 22
paste input "[PERSON_NAME]"
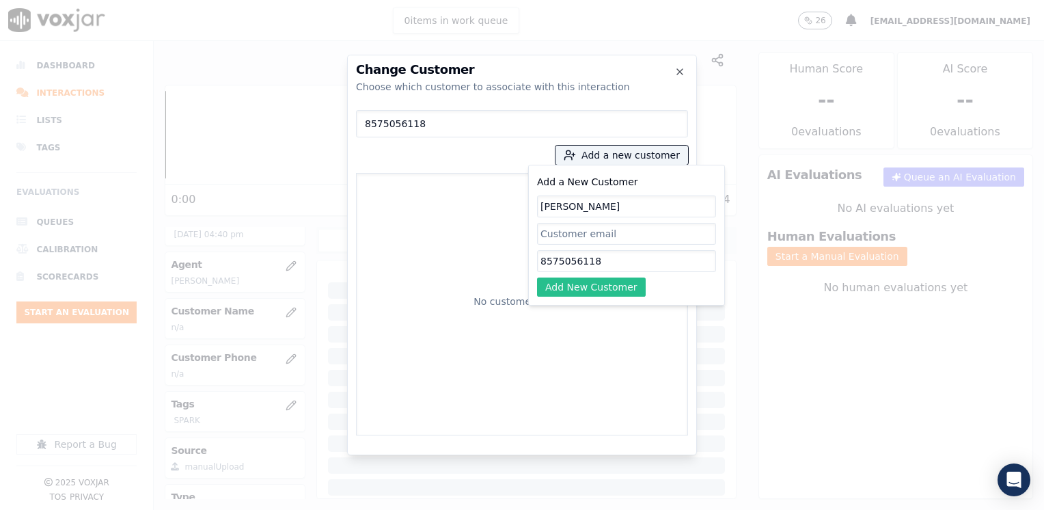
type input "[PERSON_NAME]"
click at [605, 284] on button "Add New Customer" at bounding box center [591, 286] width 109 height 19
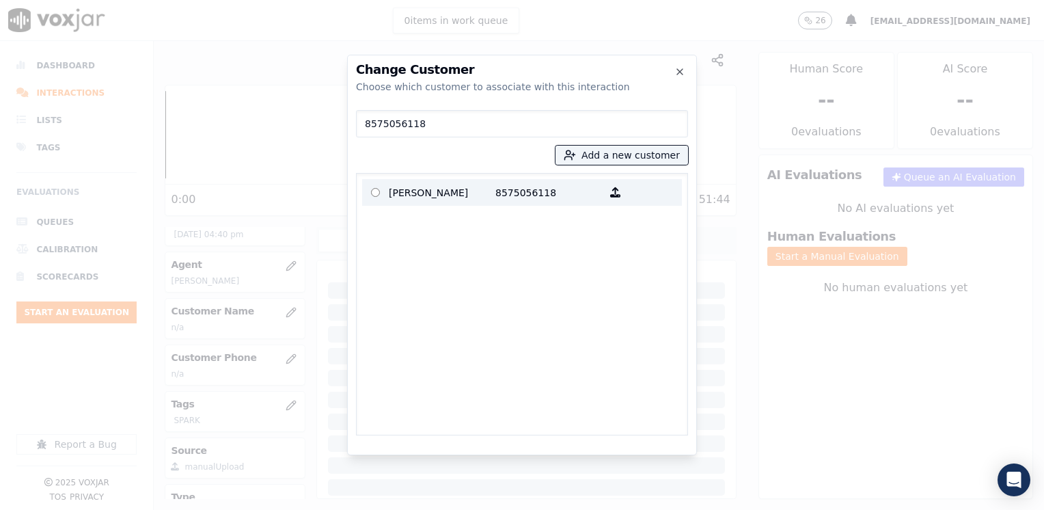
click at [534, 189] on p "8575056118" at bounding box center [548, 192] width 107 height 21
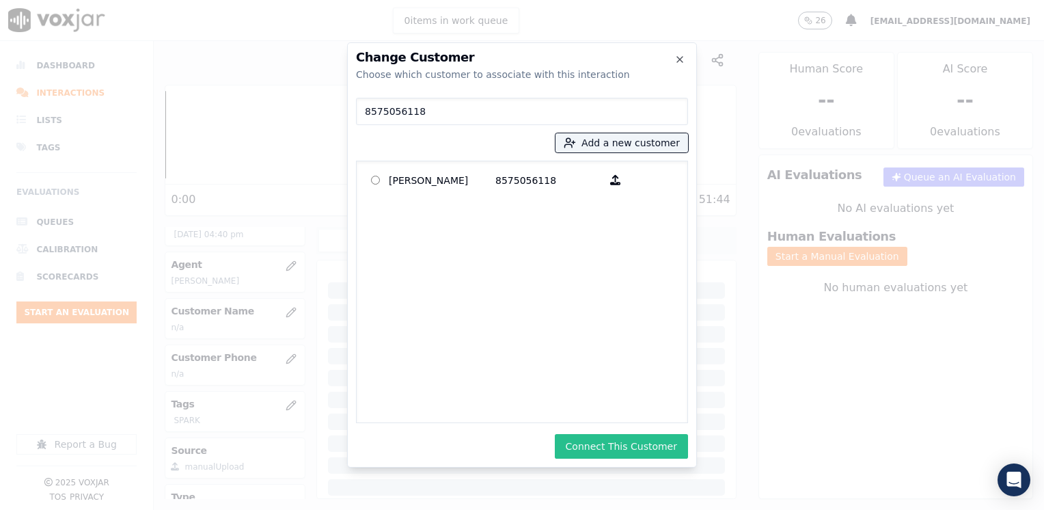
click at [644, 441] on button "Connect This Customer" at bounding box center [621, 446] width 133 height 25
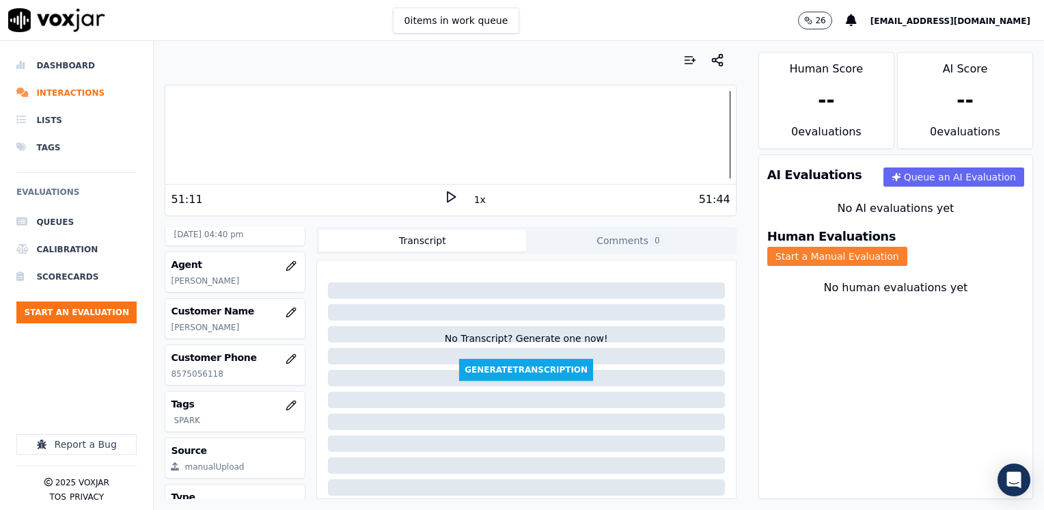
click at [907, 247] on button "Start a Manual Evaluation" at bounding box center [837, 256] width 140 height 19
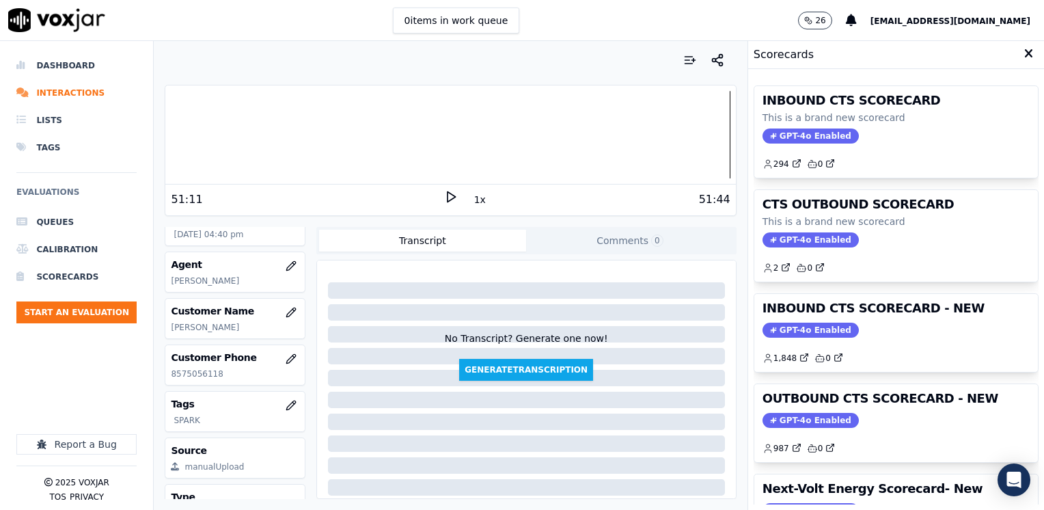
click at [795, 325] on span "GPT-4o Enabled" at bounding box center [811, 330] width 96 height 15
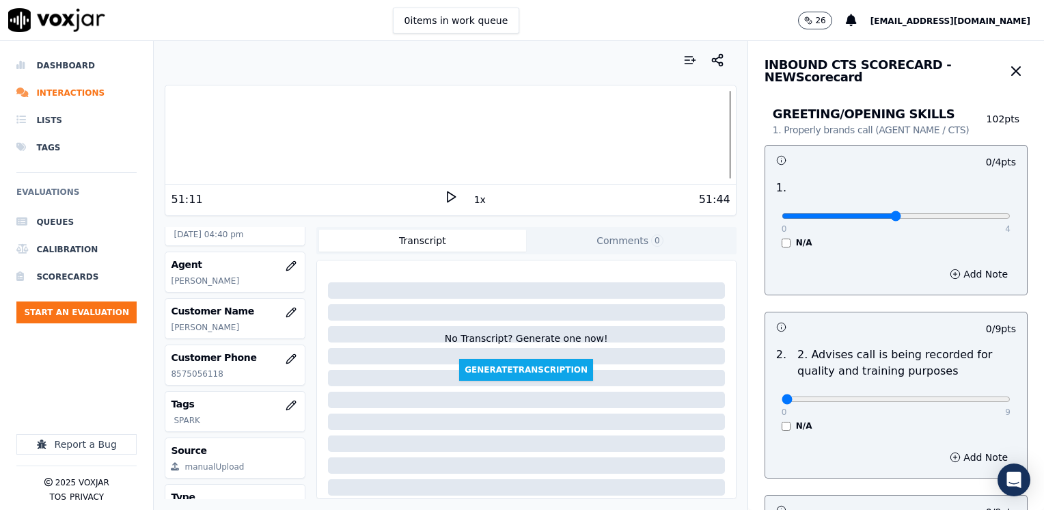
type input "2"
click at [873, 213] on input "range" at bounding box center [896, 215] width 229 height 5
click at [950, 274] on button "Add Note" at bounding box center [979, 273] width 74 height 19
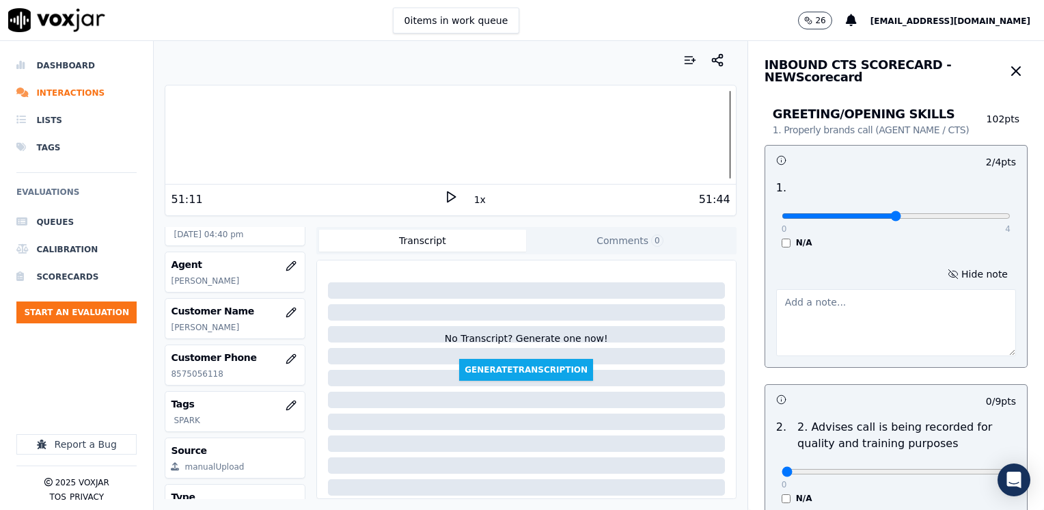
click at [802, 333] on textarea at bounding box center [896, 322] width 240 height 67
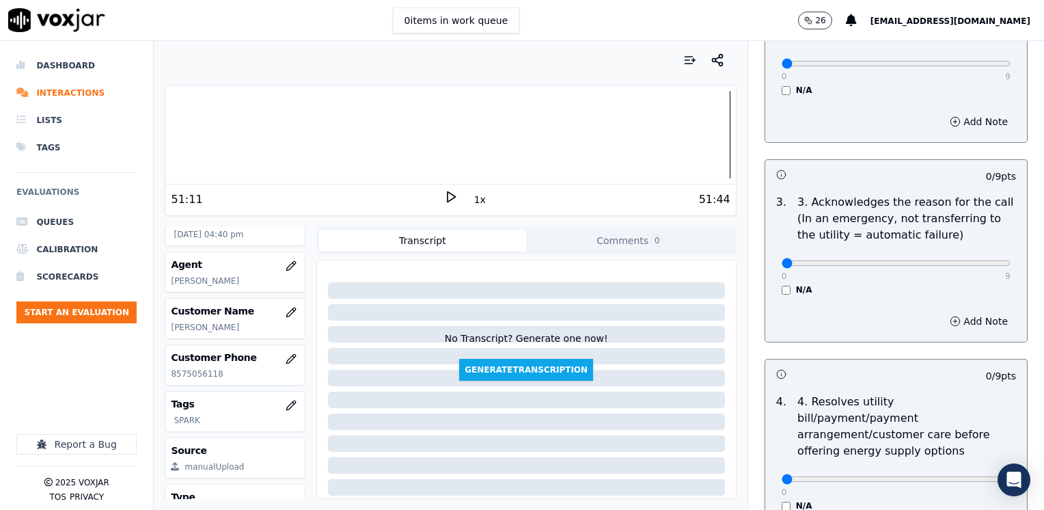
scroll to position [410, 0]
type textarea "Does not introduce his name"
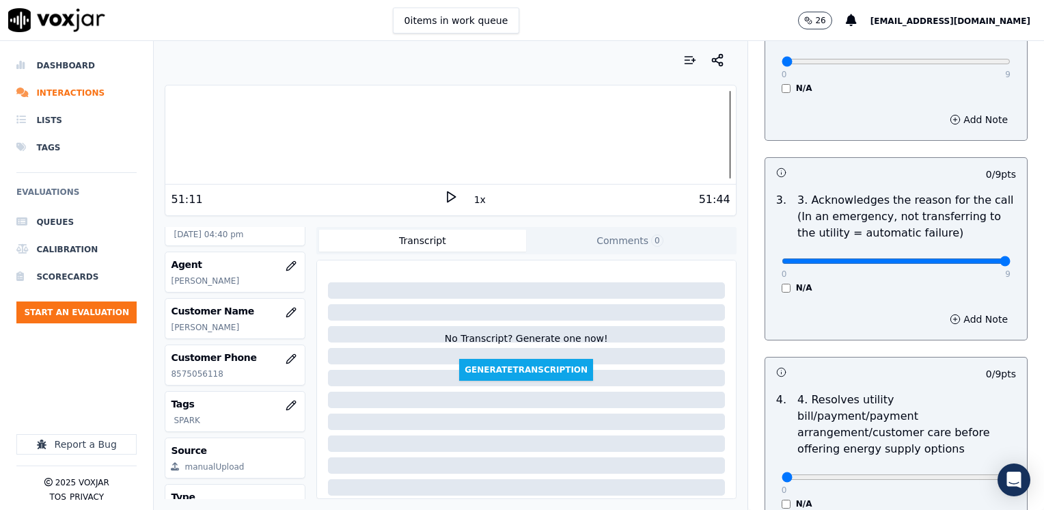
drag, startPoint x: 774, startPoint y: 261, endPoint x: 1046, endPoint y: 261, distance: 272.0
type input "9"
click at [1011, 261] on input "range" at bounding box center [896, 260] width 229 height 5
click at [966, 320] on button "Add Note" at bounding box center [979, 319] width 74 height 19
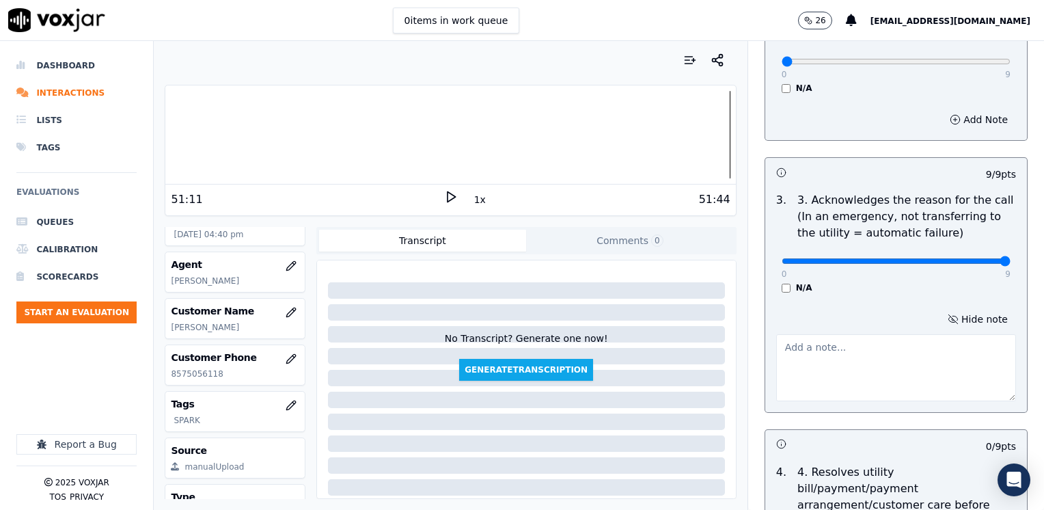
click at [886, 354] on textarea at bounding box center [896, 367] width 240 height 67
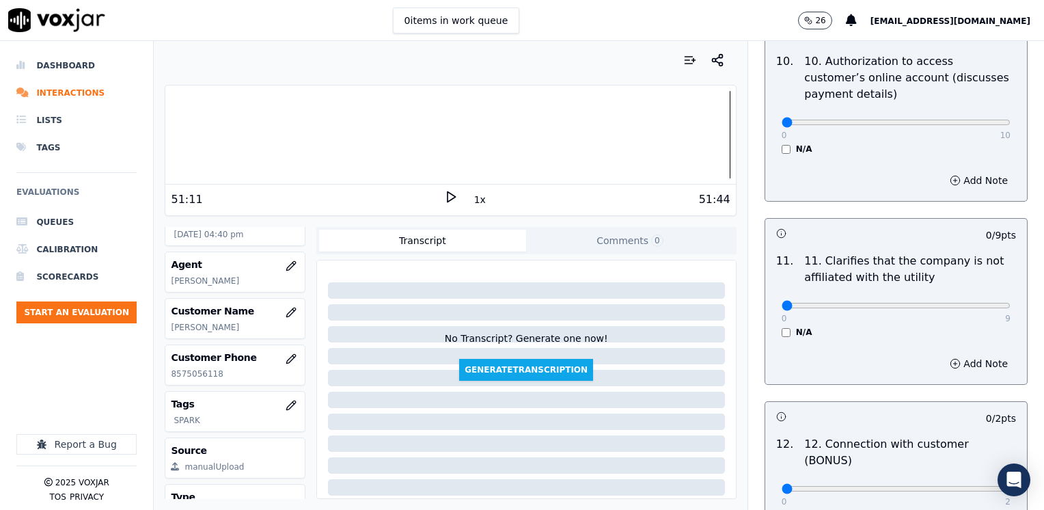
scroll to position [1913, 0]
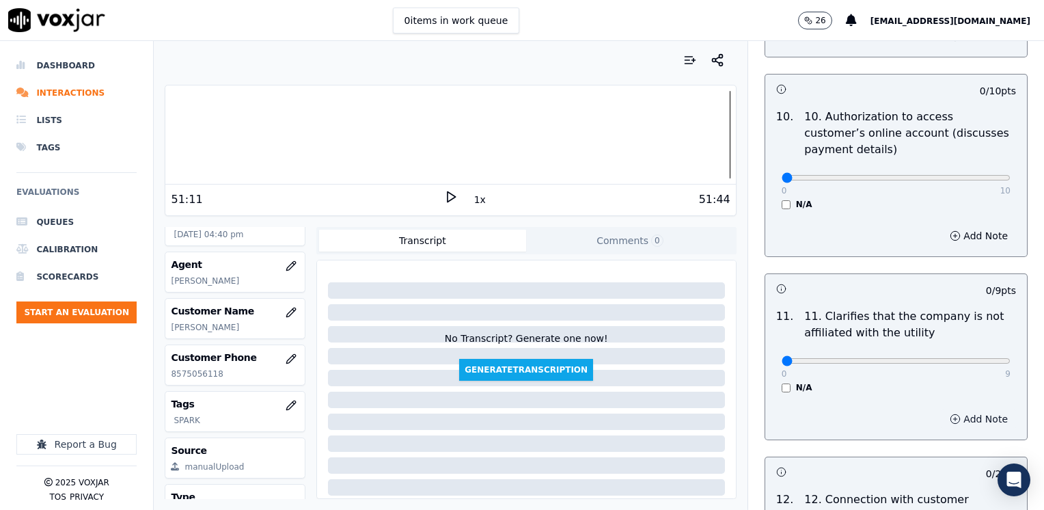
type textarea "Cx calls because some time ago, he called to set autopayment. However, he has n…"
click at [958, 409] on button "Add Note" at bounding box center [979, 418] width 74 height 19
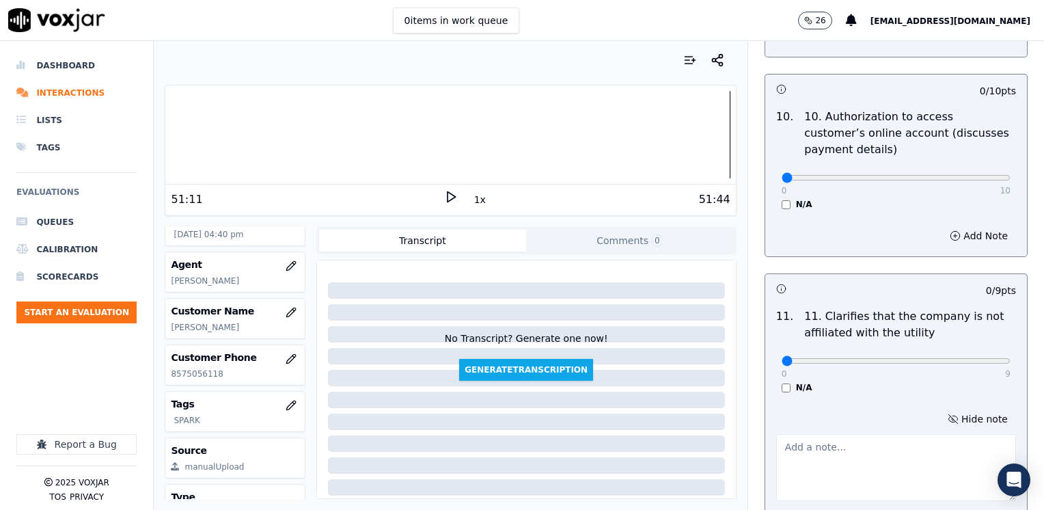
click at [862, 428] on div at bounding box center [896, 464] width 240 height 72
click at [848, 434] on textarea at bounding box center [896, 467] width 240 height 67
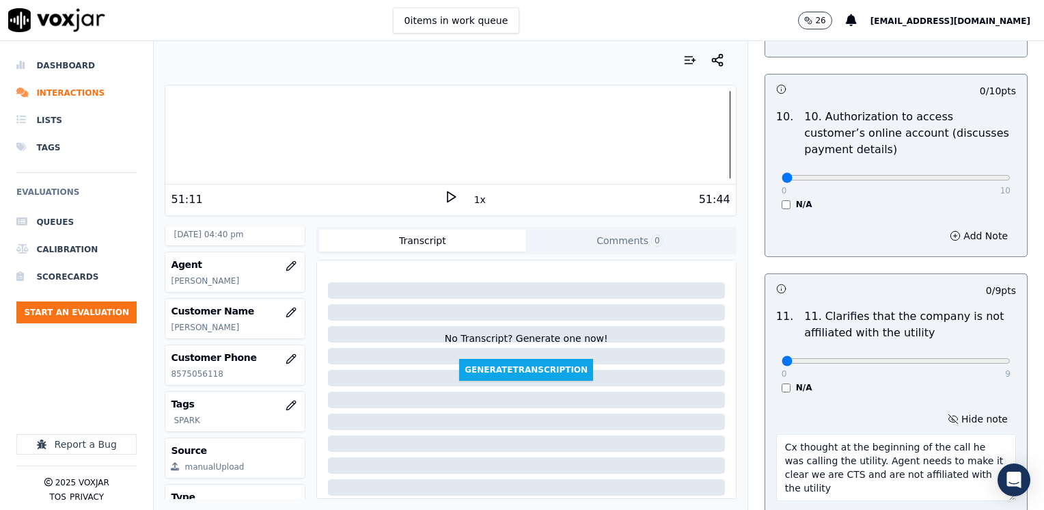
type textarea "Cx thought at the beginning of the call he was calling the utility. Agent needs…"
type input "4"
click at [871, 358] on input "range" at bounding box center [896, 360] width 229 height 5
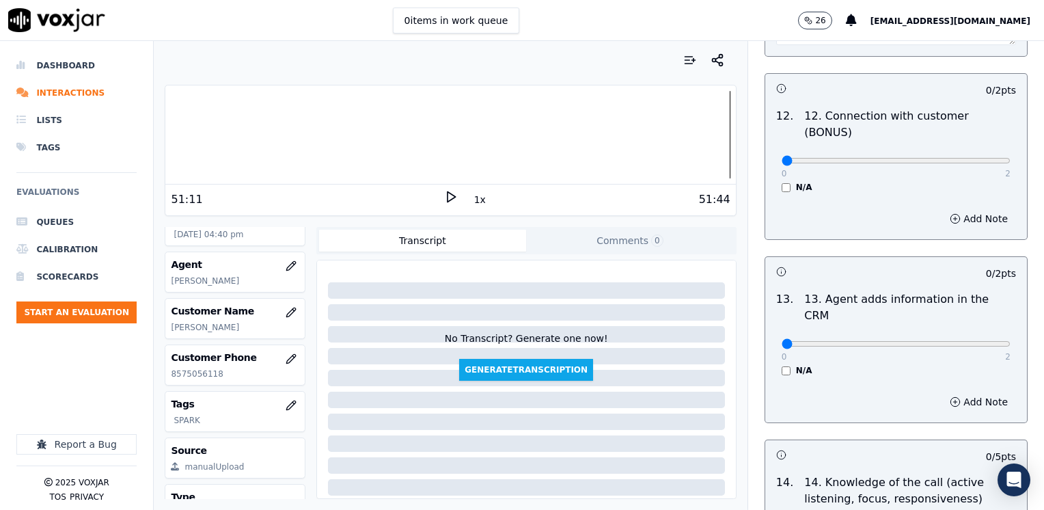
scroll to position [2508, 0]
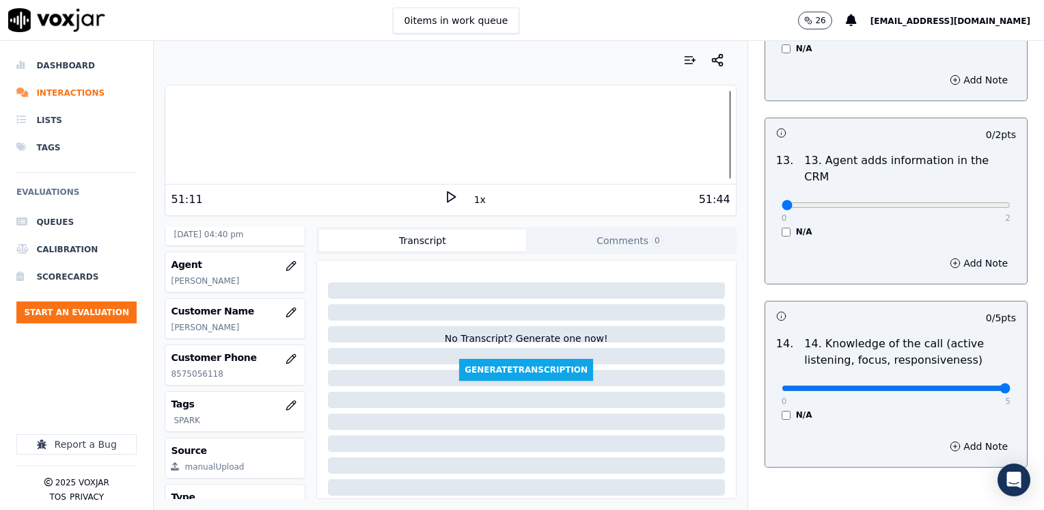
drag, startPoint x: 773, startPoint y: 317, endPoint x: 1043, endPoint y: 310, distance: 270.0
type input "5"
click at [1011, 385] on input "range" at bounding box center [896, 387] width 229 height 5
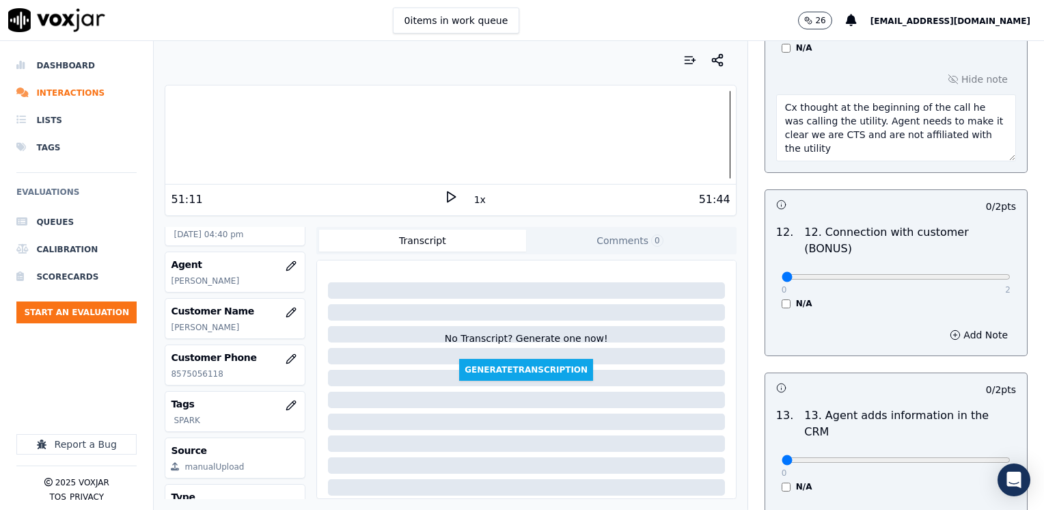
scroll to position [2234, 0]
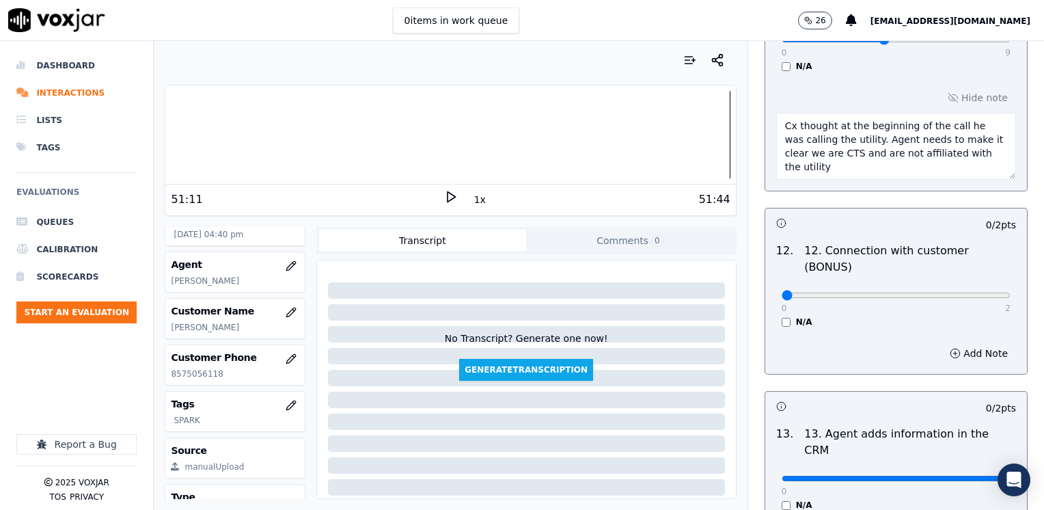
drag, startPoint x: 773, startPoint y: 410, endPoint x: 1043, endPoint y: 389, distance: 270.7
type input "2"
click at [1011, 476] on input "range" at bounding box center [896, 478] width 229 height 5
drag, startPoint x: 787, startPoint y: 239, endPoint x: 1043, endPoint y: 243, distance: 256.3
type input "2"
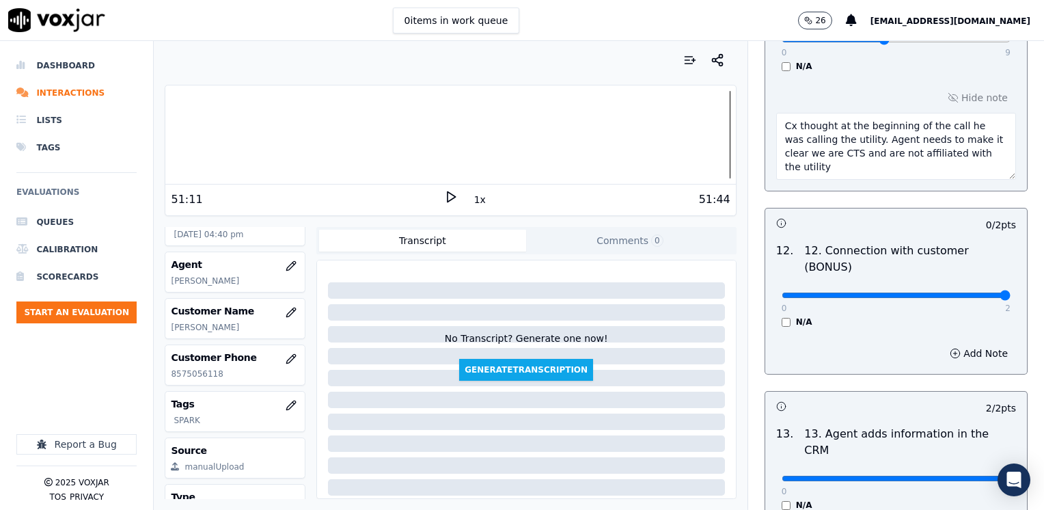
click at [1011, 292] on input "range" at bounding box center [896, 294] width 229 height 5
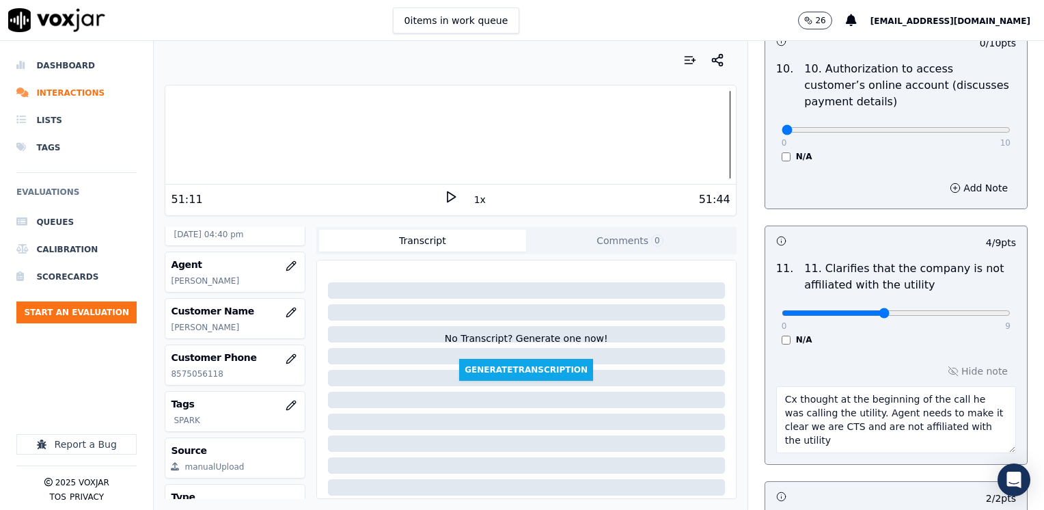
scroll to position [1756, 0]
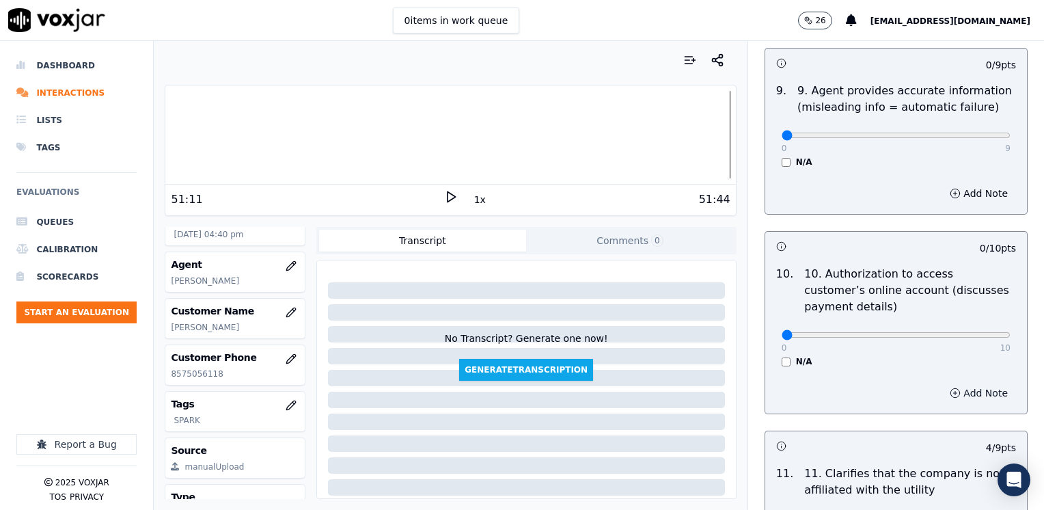
click at [958, 383] on button "Add Note" at bounding box center [979, 392] width 74 height 19
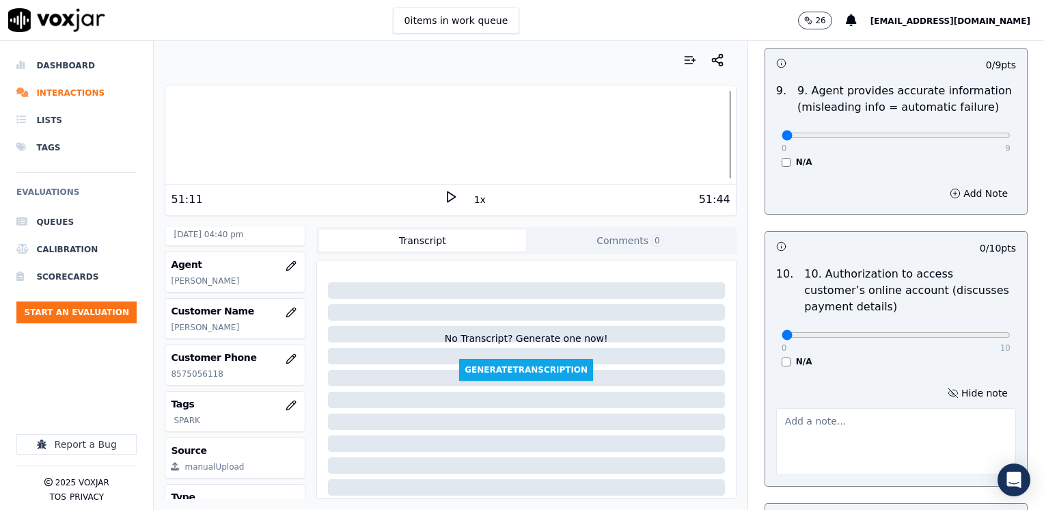
click at [823, 408] on textarea at bounding box center [896, 441] width 240 height 67
click at [883, 408] on textarea "Does not" at bounding box center [896, 441] width 240 height 67
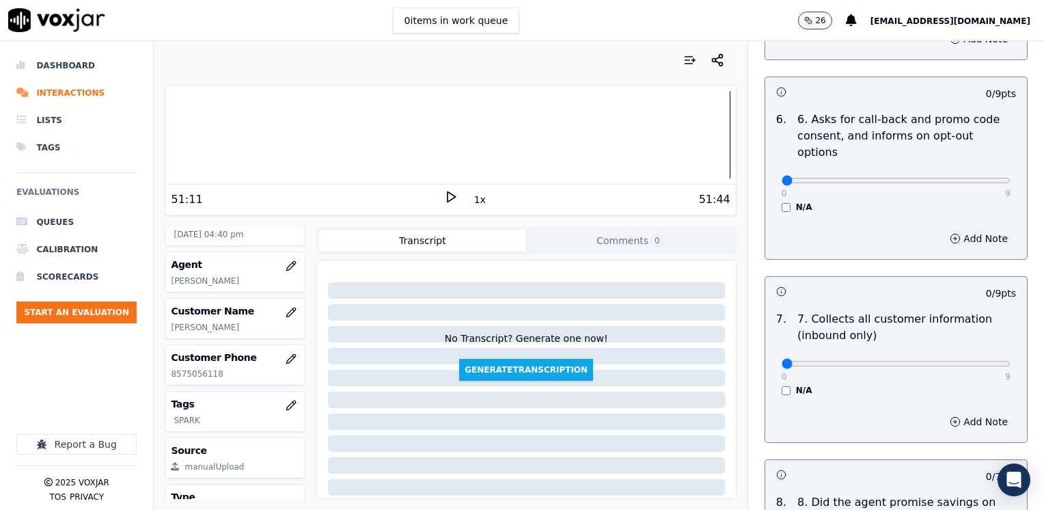
scroll to position [1503, 0]
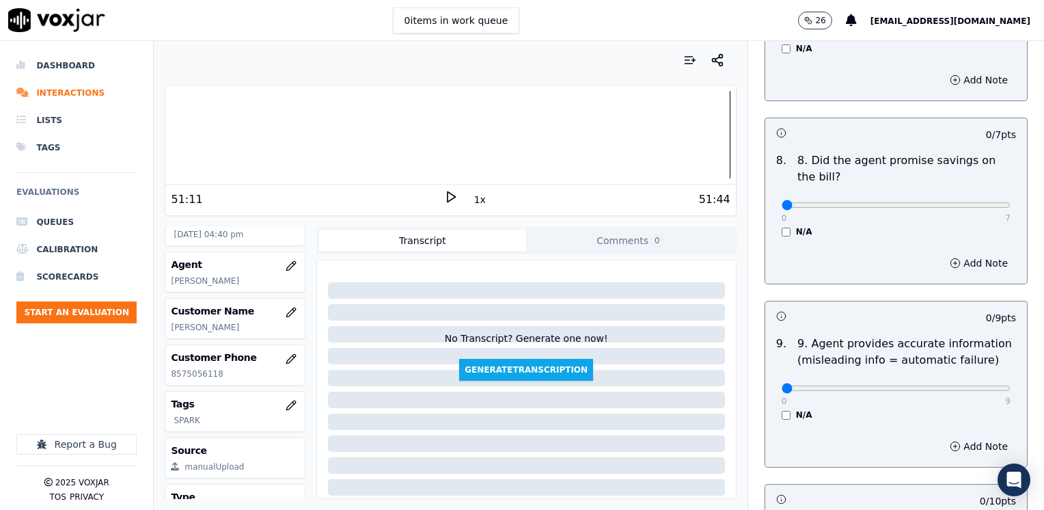
type textarea "Does not ask cx authorization to access cx online account"
type input "8"
click at [953, 385] on input "range" at bounding box center [896, 387] width 229 height 5
drag, startPoint x: 962, startPoint y: 405, endPoint x: 921, endPoint y: 419, distance: 43.2
click at [962, 437] on button "Add Note" at bounding box center [979, 446] width 74 height 19
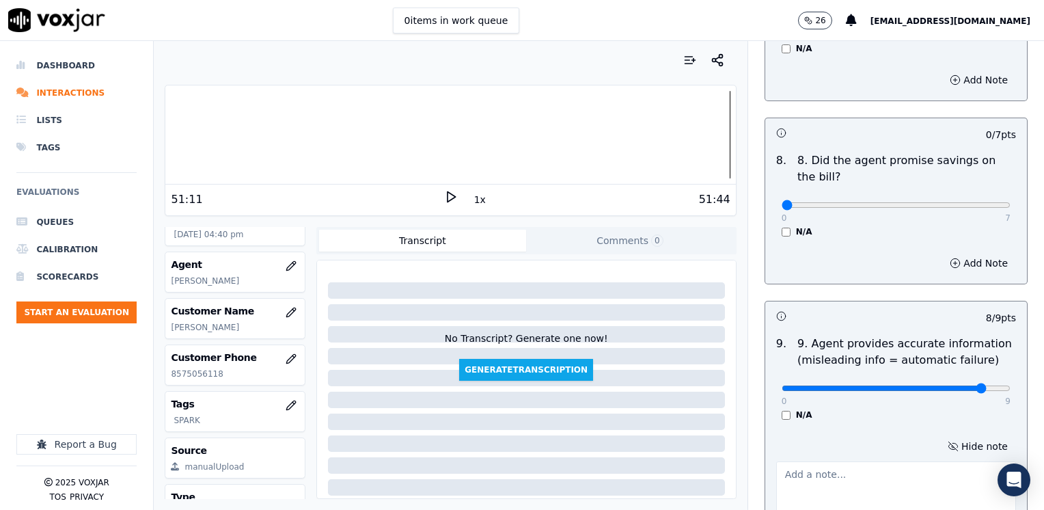
drag, startPoint x: 847, startPoint y: 408, endPoint x: 843, endPoint y: 414, distance: 7.0
click at [843, 426] on div "Hide note" at bounding box center [896, 482] width 262 height 113
click at [817, 461] on textarea at bounding box center [896, 494] width 240 height 67
type textarea "Agent explained that the autopayment is valid till cx is a month of service, is…"
type input "7"
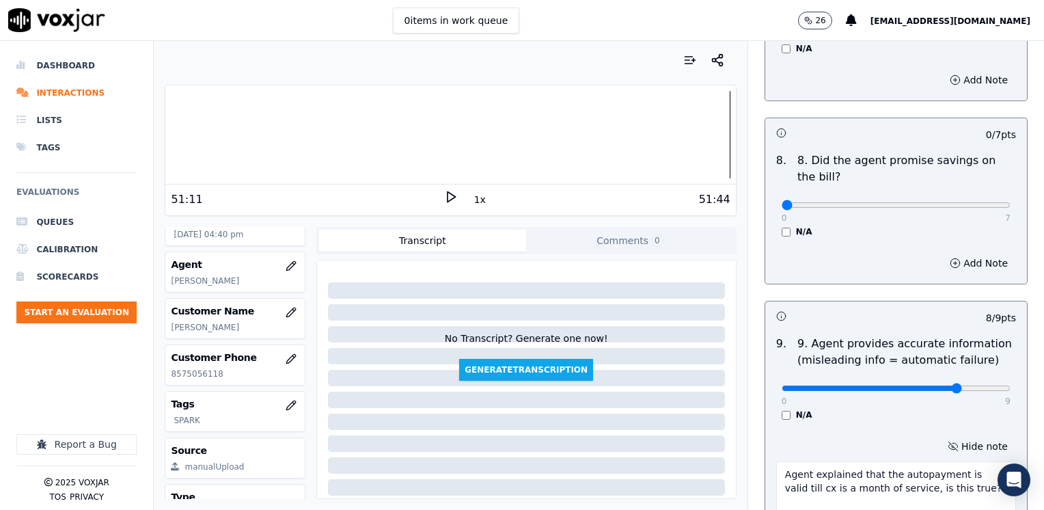
click at [922, 385] on input "range" at bounding box center [896, 387] width 229 height 5
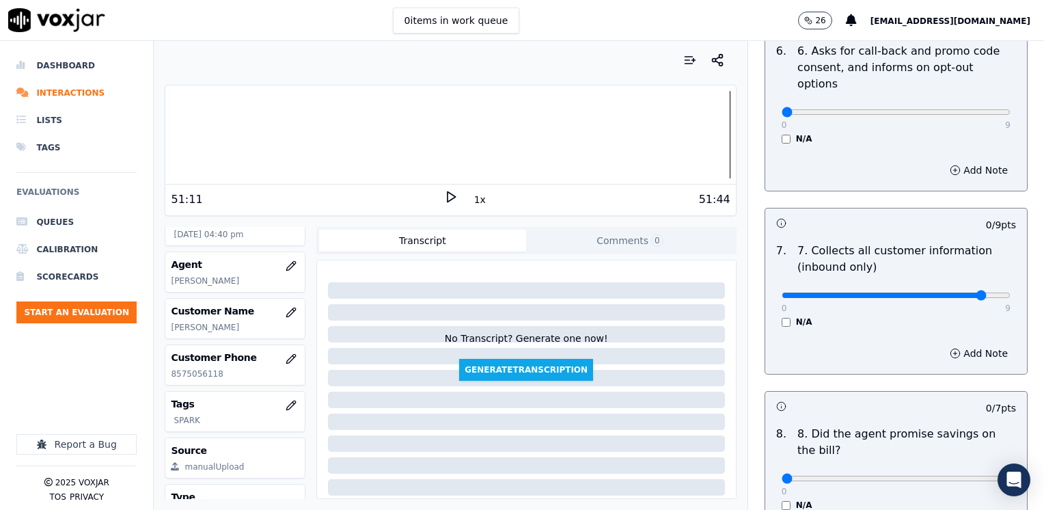
type input "8"
click at [962, 292] on input "range" at bounding box center [896, 294] width 229 height 5
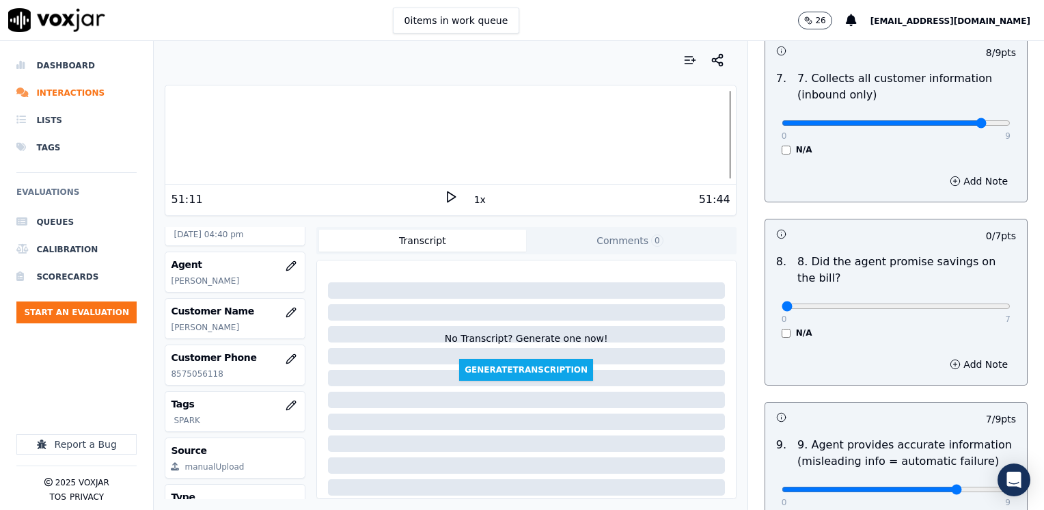
scroll to position [1435, 0]
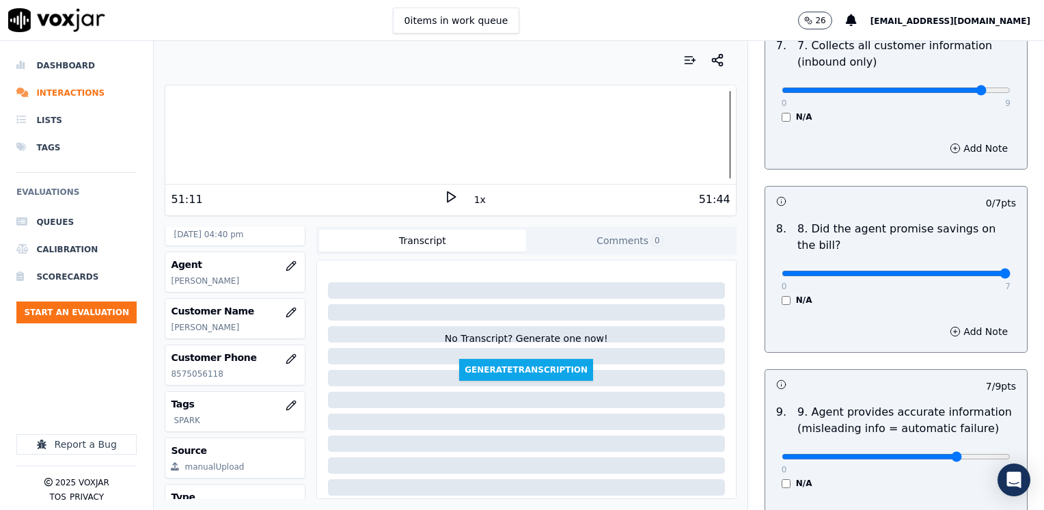
drag, startPoint x: 773, startPoint y: 238, endPoint x: 1046, endPoint y: 239, distance: 272.6
type input "7"
click at [1011, 271] on input "range" at bounding box center [896, 273] width 229 height 5
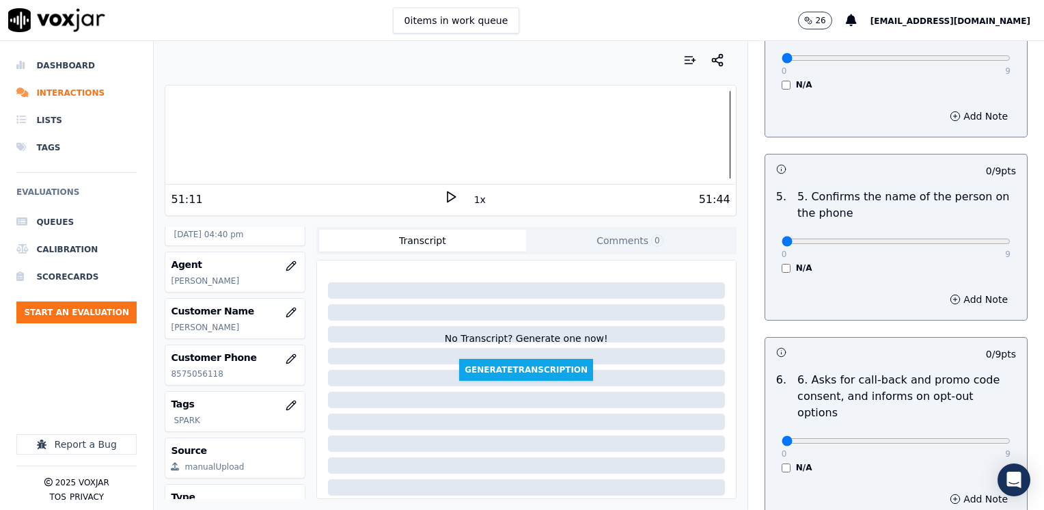
scroll to position [888, 0]
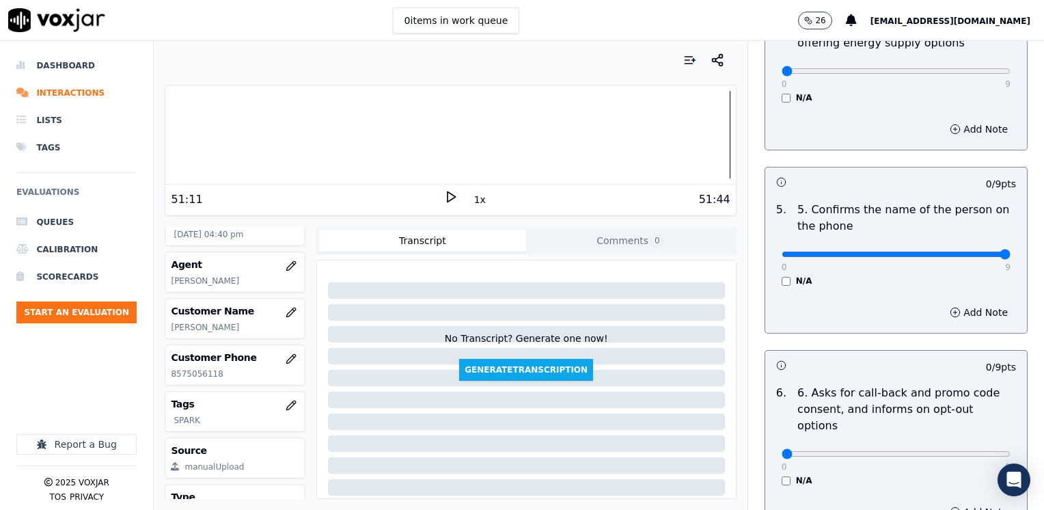
drag, startPoint x: 776, startPoint y: 236, endPoint x: 1046, endPoint y: 236, distance: 269.9
type input "9"
click at [1011, 251] on input "range" at bounding box center [896, 253] width 229 height 5
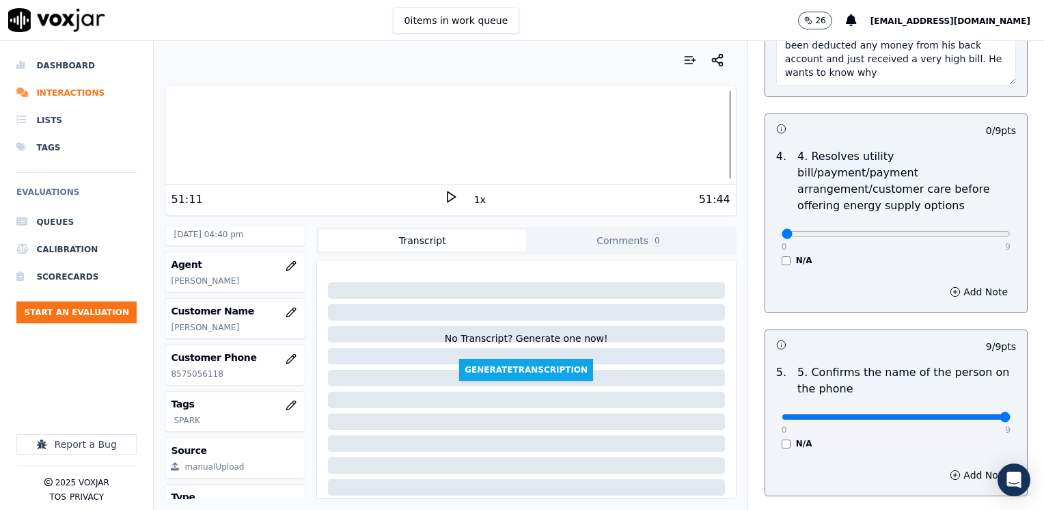
scroll to position [547, 0]
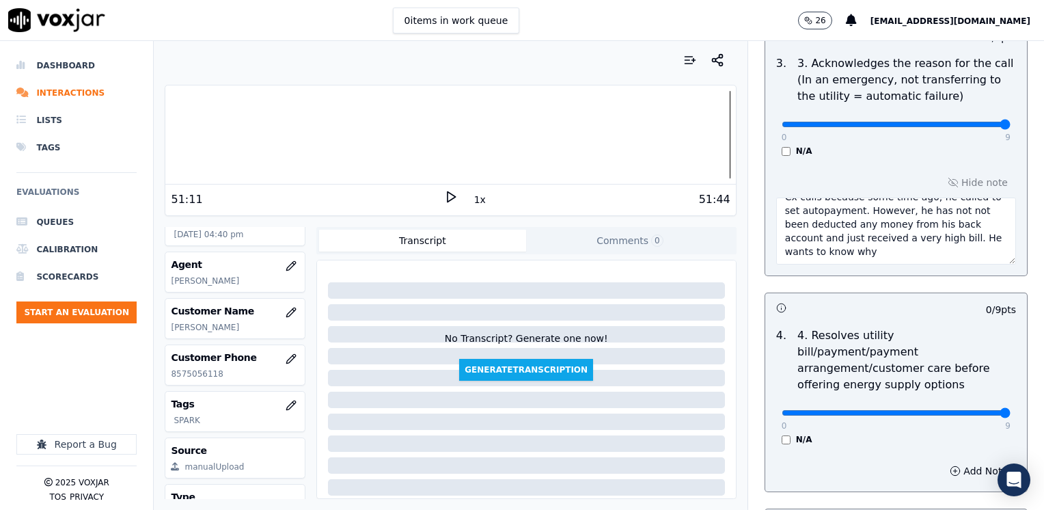
drag, startPoint x: 770, startPoint y: 392, endPoint x: 1046, endPoint y: 342, distance: 280.6
type input "9"
click at [1011, 410] on input "range" at bounding box center [896, 412] width 229 height 5
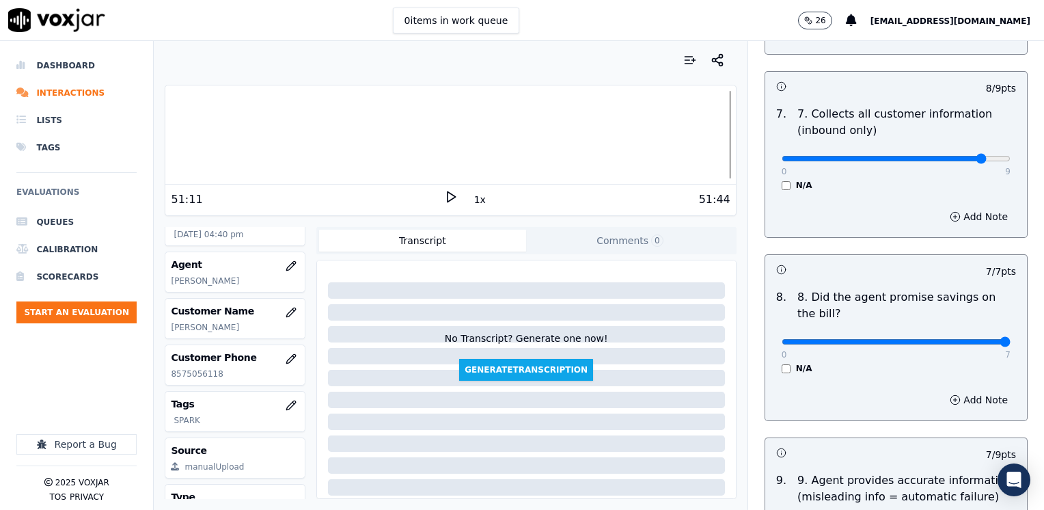
scroll to position [1298, 0]
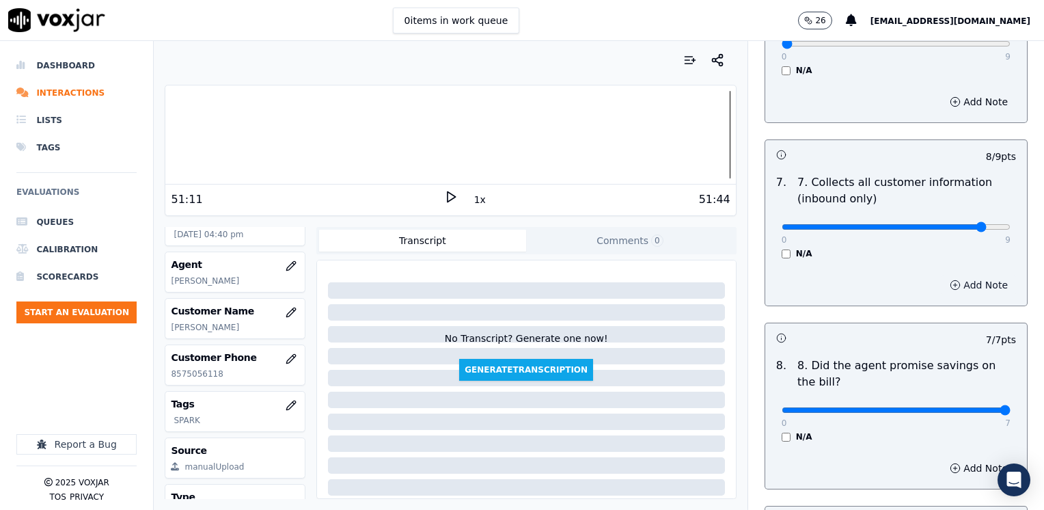
click at [959, 275] on button "Add Note" at bounding box center [979, 284] width 74 height 19
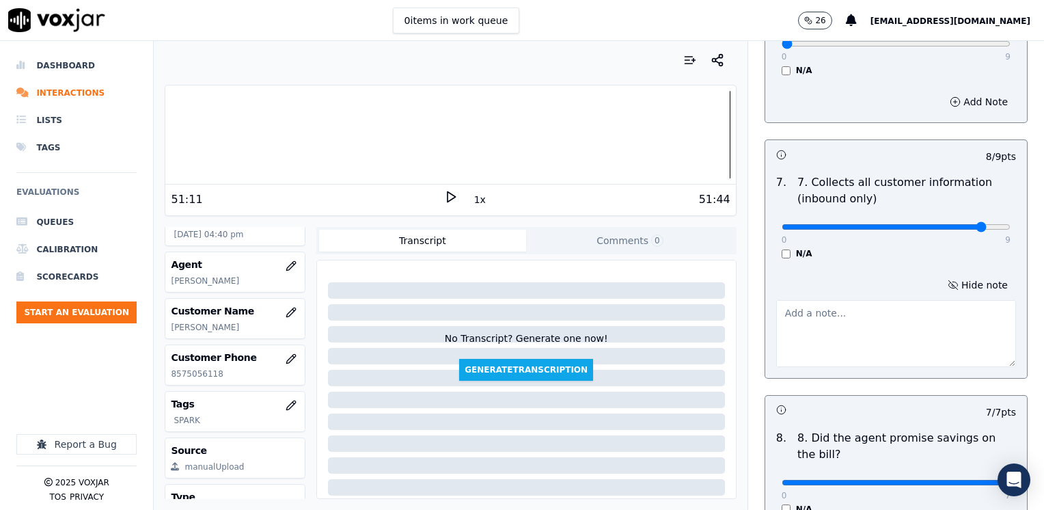
click at [864, 314] on textarea at bounding box center [896, 333] width 240 height 67
type textarea "Make sure to confirm full service address and the name as it appears on the bil…"
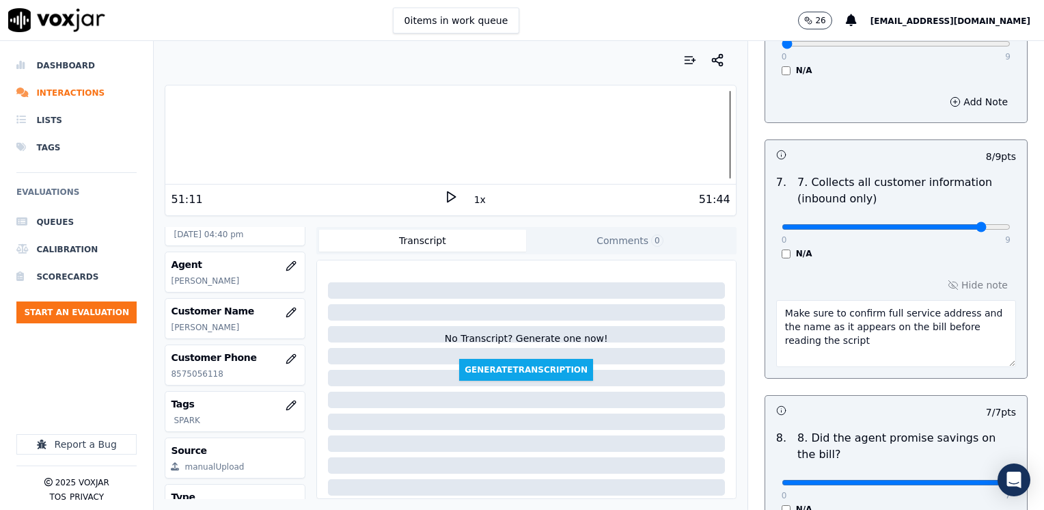
click at [879, 430] on p "8. Did the agent promise savings on the bill?" at bounding box center [906, 446] width 219 height 33
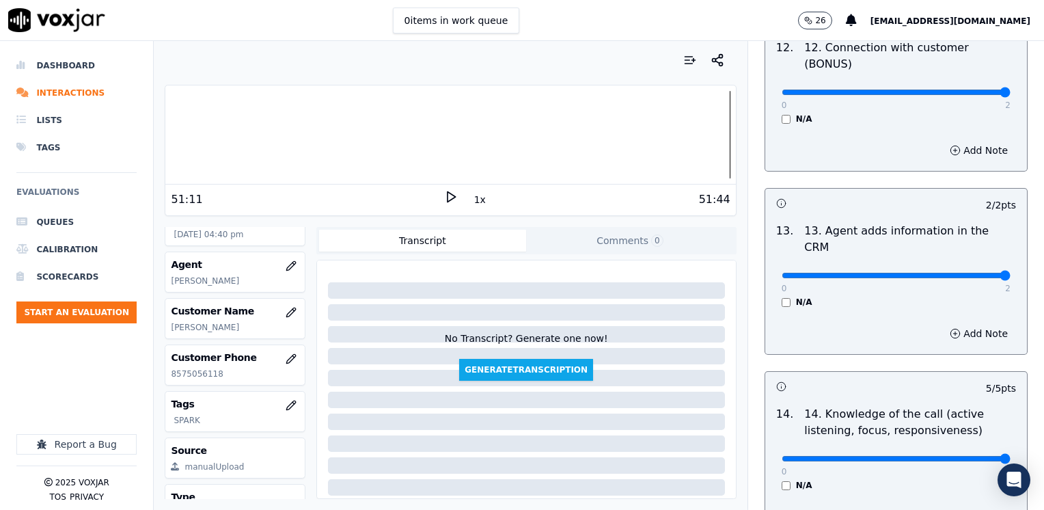
scroll to position [2724, 0]
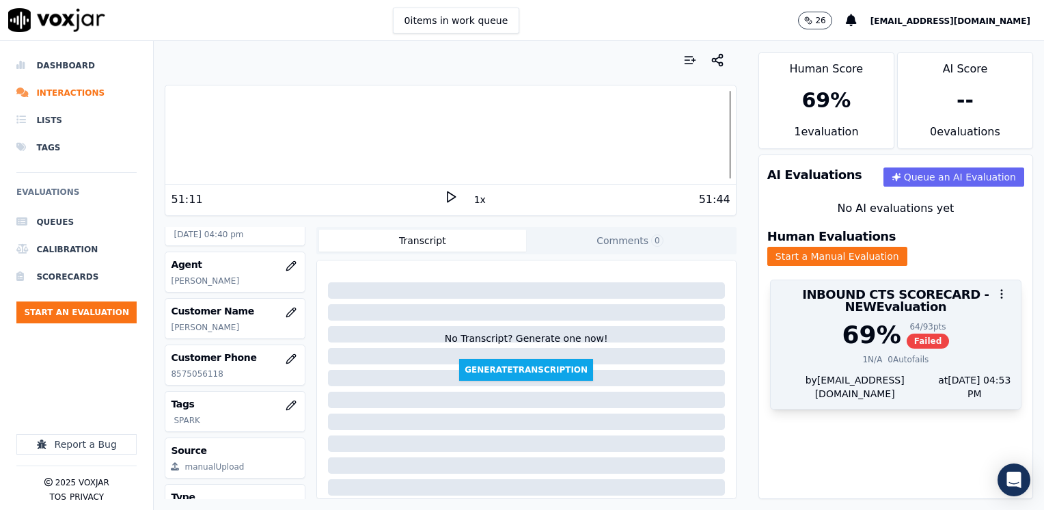
click at [872, 326] on div "69 %" at bounding box center [872, 334] width 59 height 27
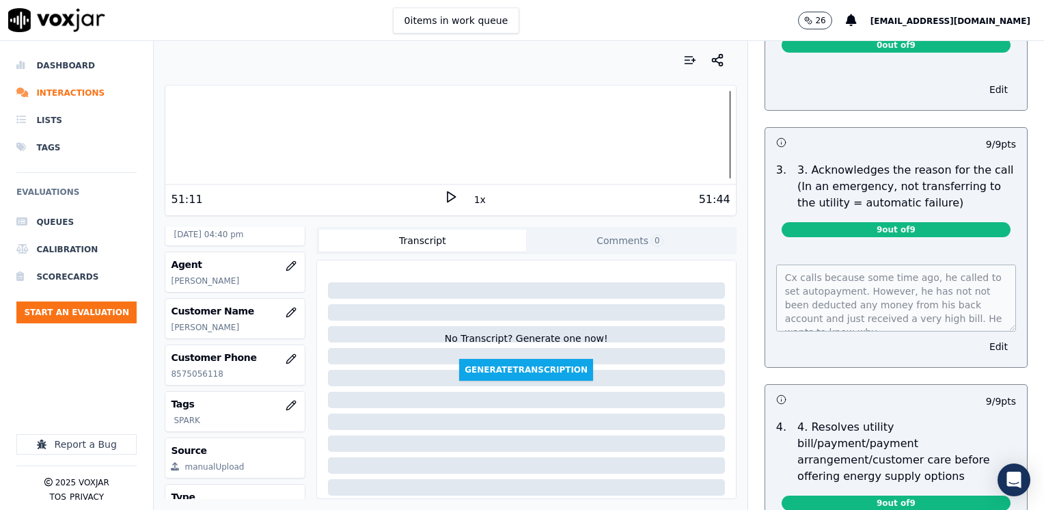
scroll to position [0, 0]
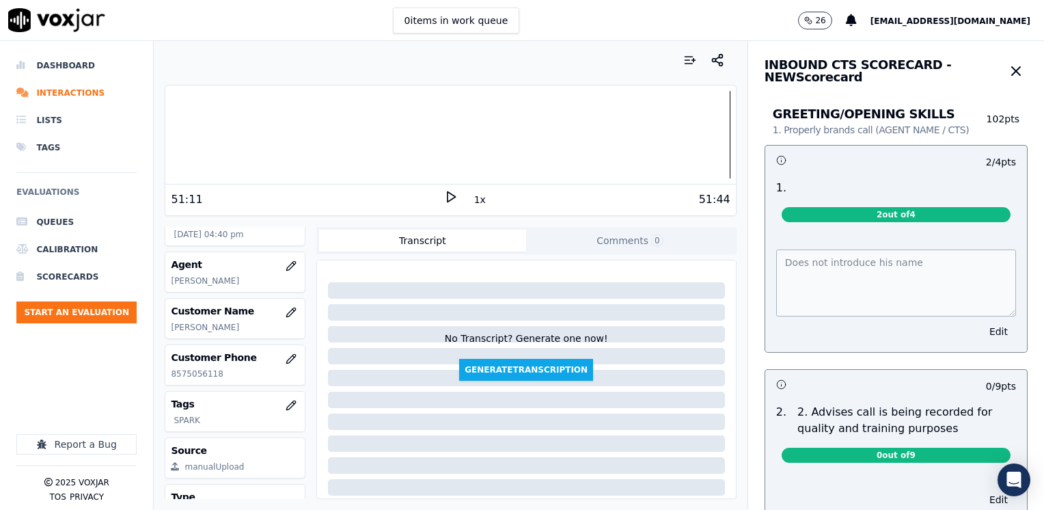
click at [1008, 67] on icon "button" at bounding box center [1016, 71] width 16 height 16
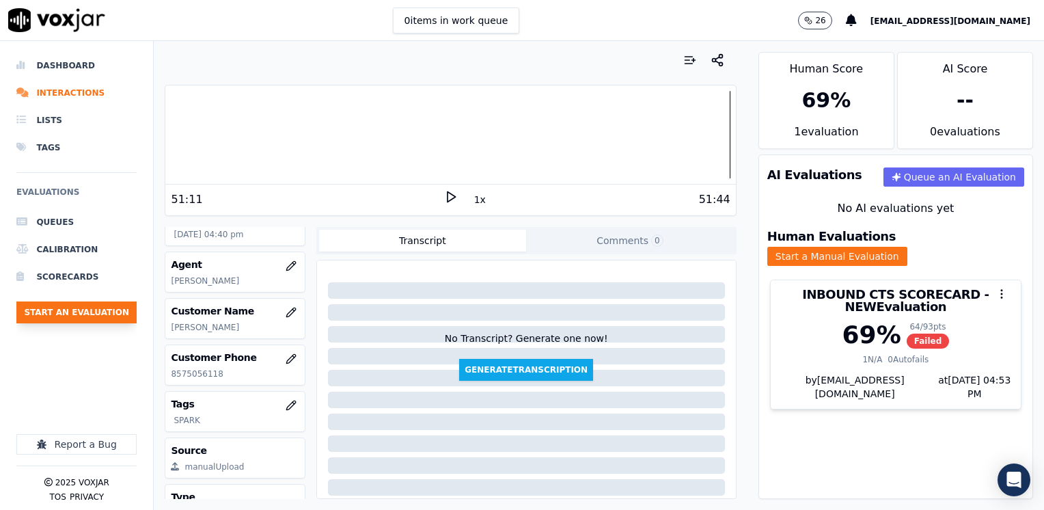
click at [112, 313] on button "Start an Evaluation" at bounding box center [76, 312] width 120 height 22
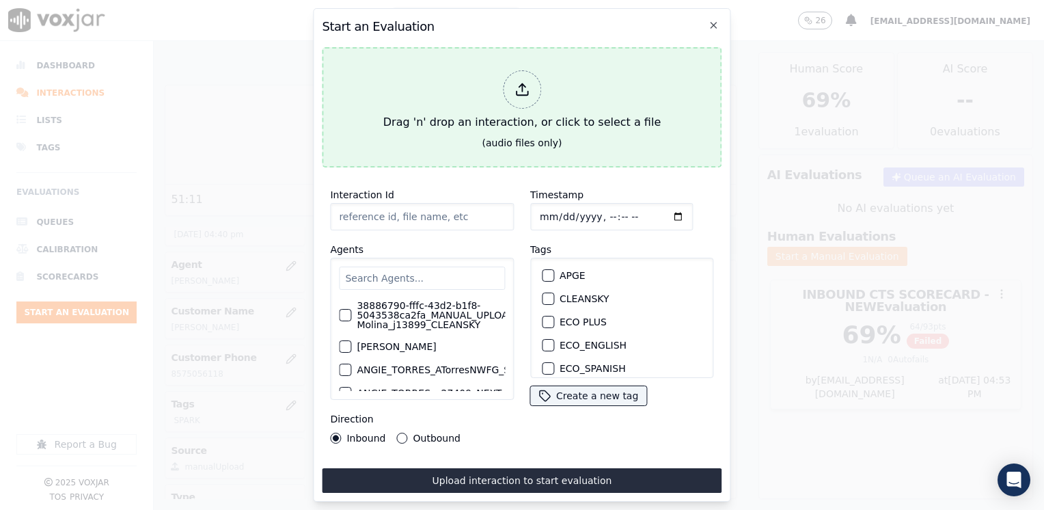
click at [528, 82] on icon at bounding box center [522, 89] width 15 height 15
type input "20250909-125408_5705567545-[PERSON_NAME] all.mp3"
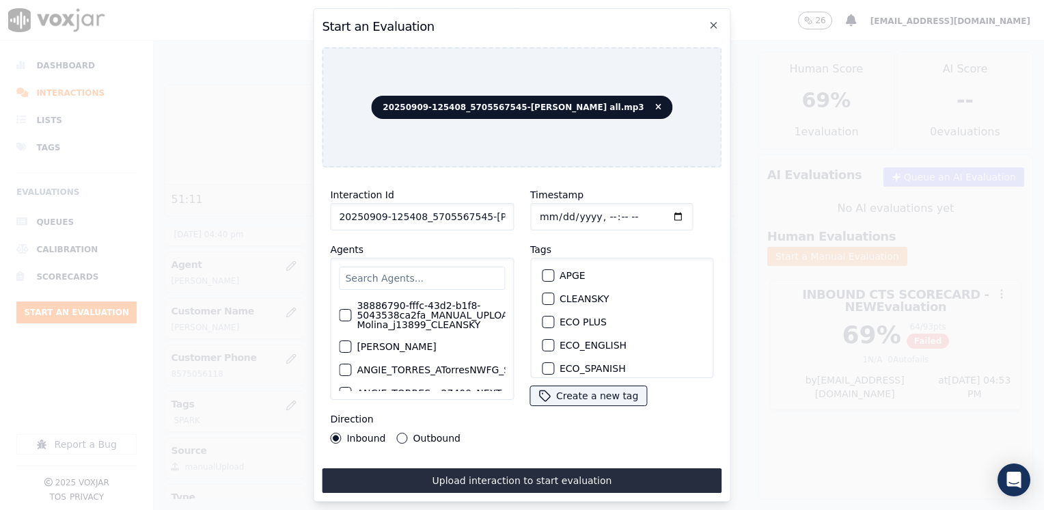
click at [452, 266] on input "text" at bounding box center [422, 277] width 166 height 23
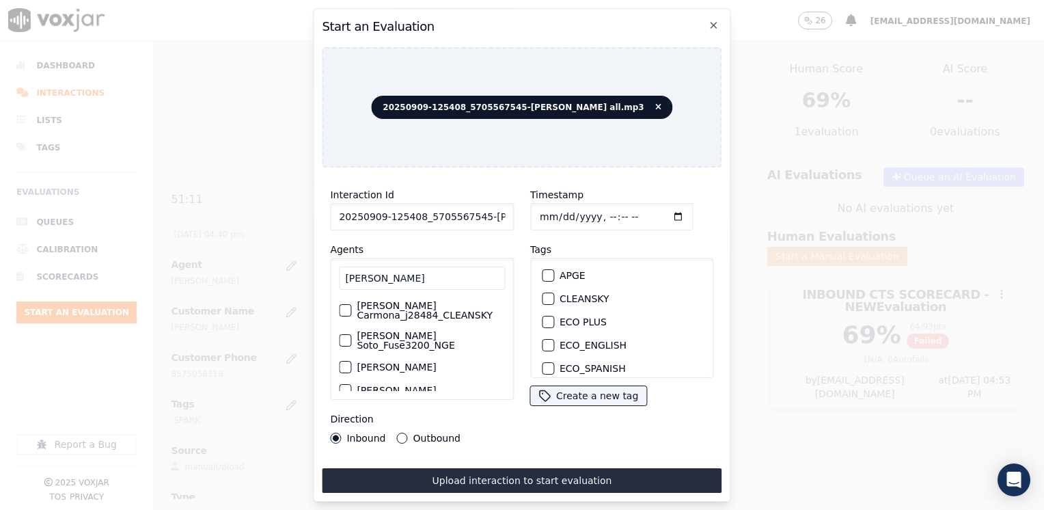
type input "[PERSON_NAME]"
click at [424, 362] on label "[PERSON_NAME]" at bounding box center [396, 367] width 79 height 10
click at [351, 361] on button "[PERSON_NAME]" at bounding box center [345, 367] width 12 height 12
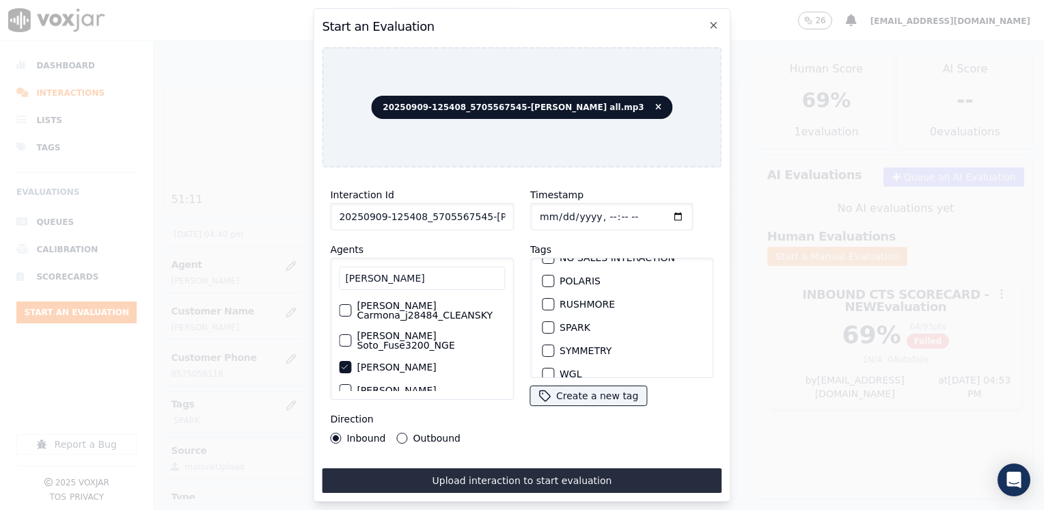
scroll to position [292, 0]
click at [549, 302] on div "SPARK" at bounding box center [622, 313] width 172 height 23
click at [544, 309] on div "button" at bounding box center [548, 314] width 10 height 10
click at [653, 211] on input "Timestamp" at bounding box center [611, 216] width 163 height 27
type input "[DATE]T16:54"
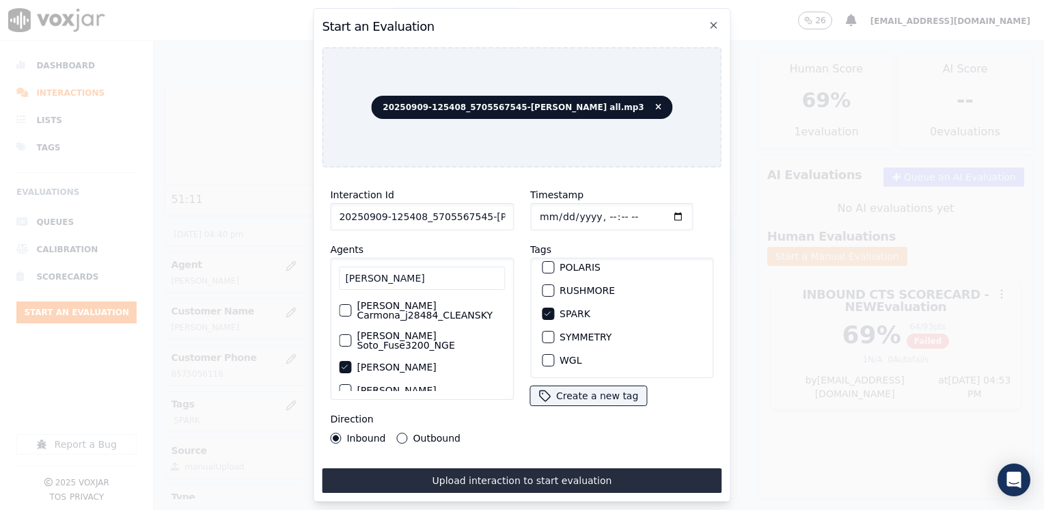
click at [403, 433] on button "Outbound" at bounding box center [402, 438] width 11 height 11
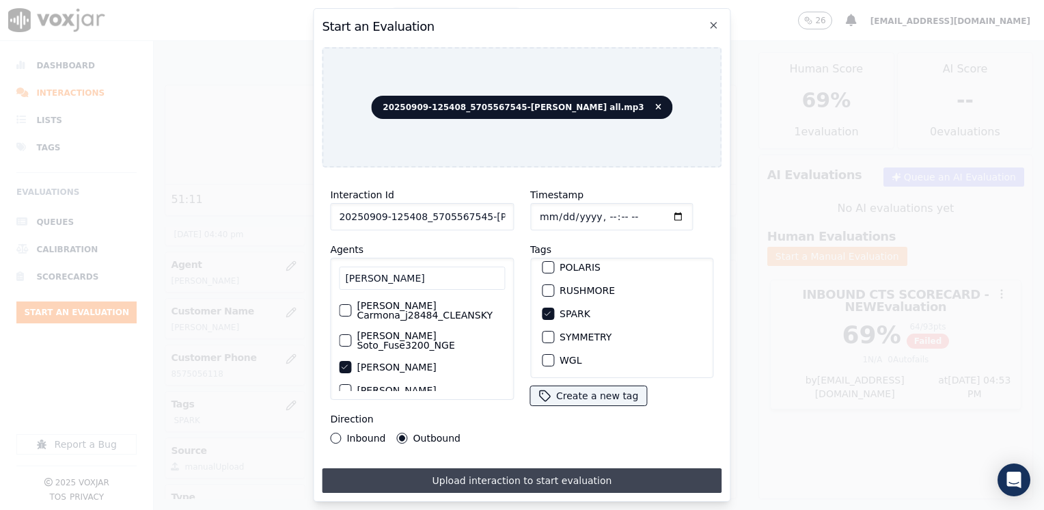
click at [513, 480] on button "Upload interaction to start evaluation" at bounding box center [522, 480] width 400 height 25
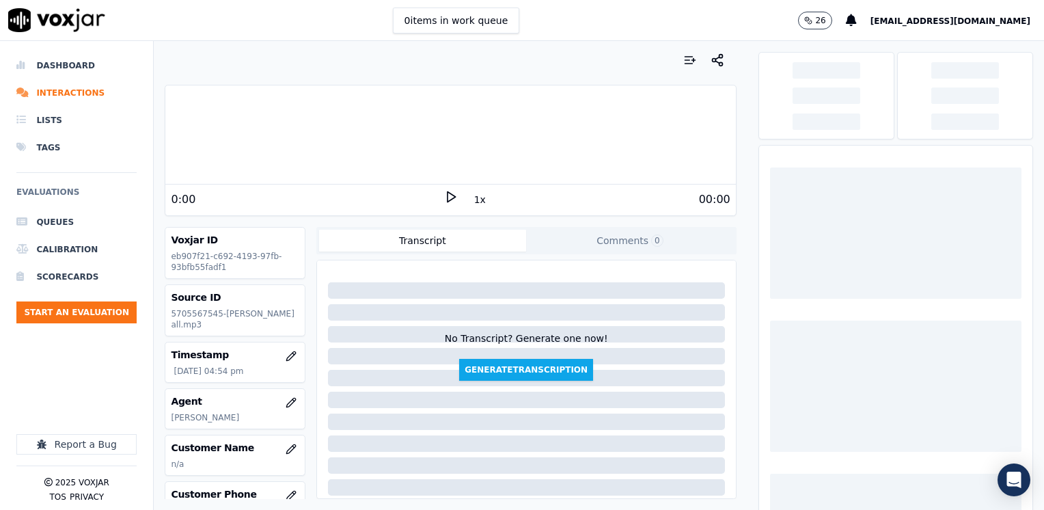
click at [344, 127] on div at bounding box center [450, 134] width 570 height 87
click at [444, 198] on icon at bounding box center [451, 197] width 14 height 14
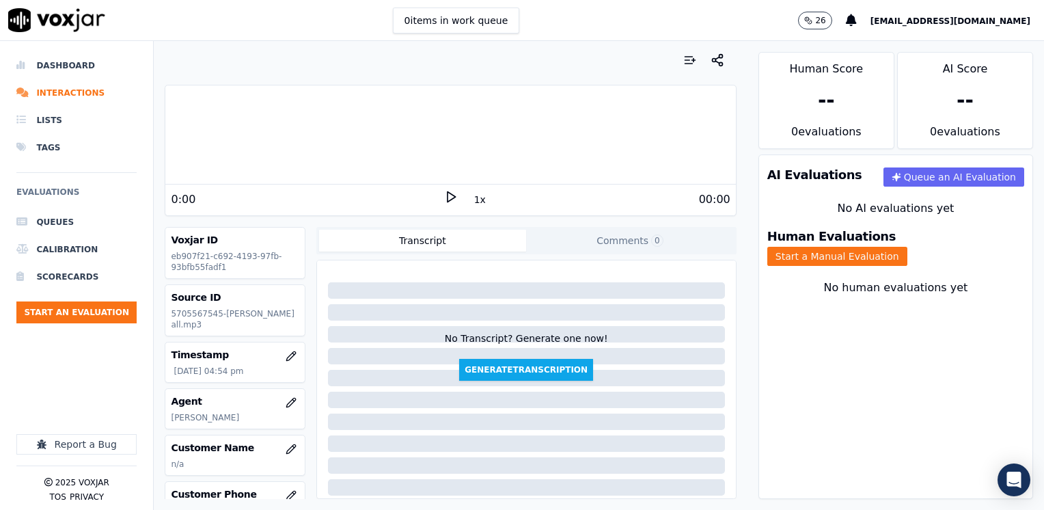
scroll to position [68, 0]
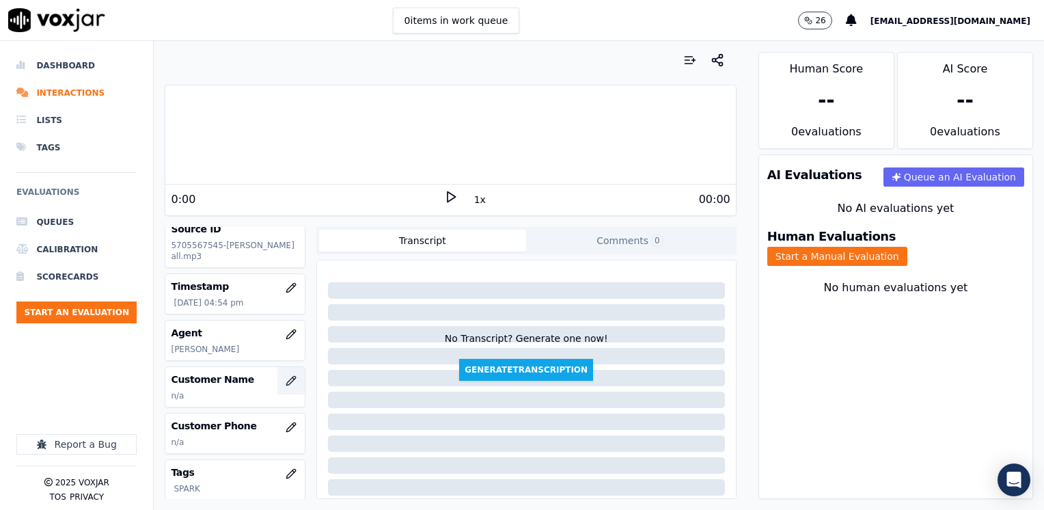
click at [286, 379] on icon "button" at bounding box center [291, 380] width 11 height 11
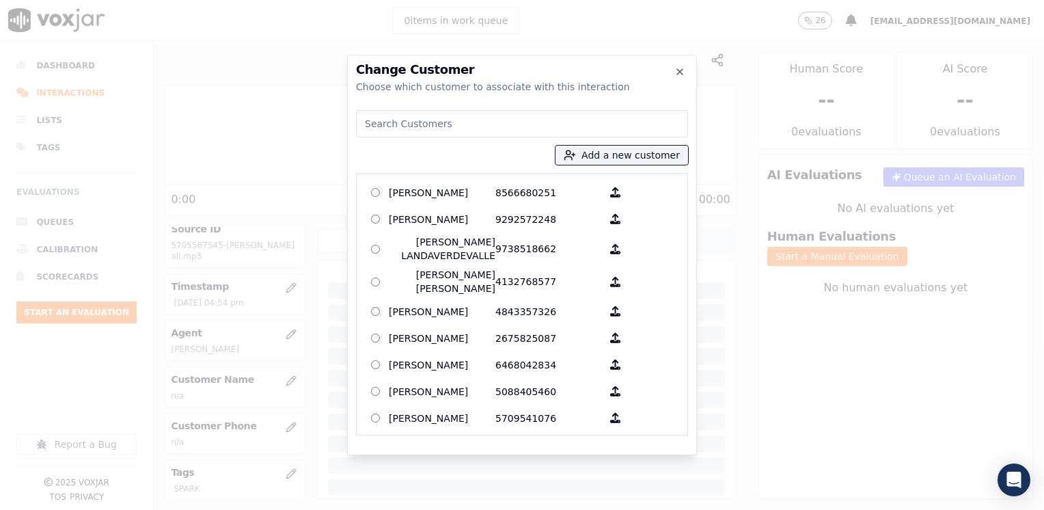
click at [456, 125] on input at bounding box center [522, 123] width 332 height 27
paste input "5705567545"
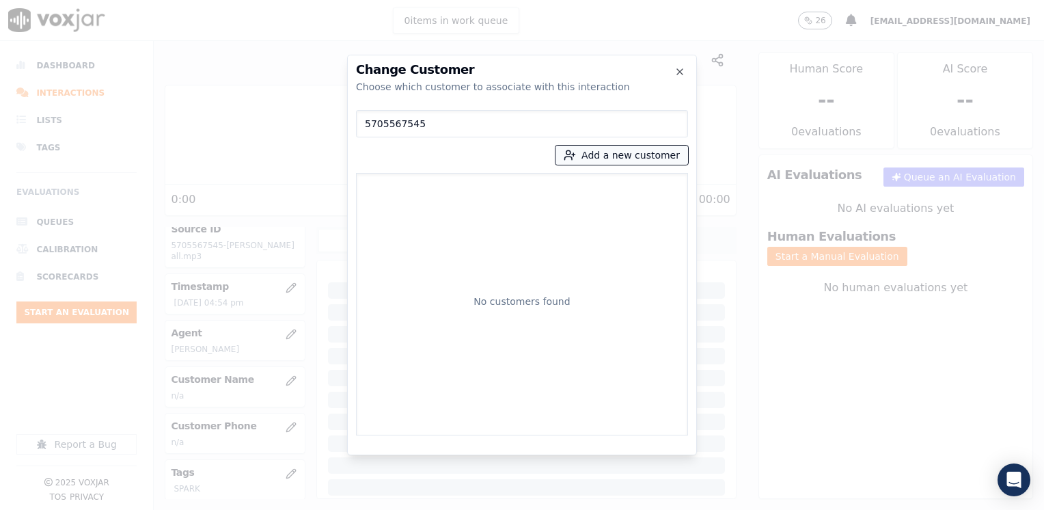
type input "5705567545"
click at [645, 149] on button "Add a new customer" at bounding box center [622, 155] width 133 height 19
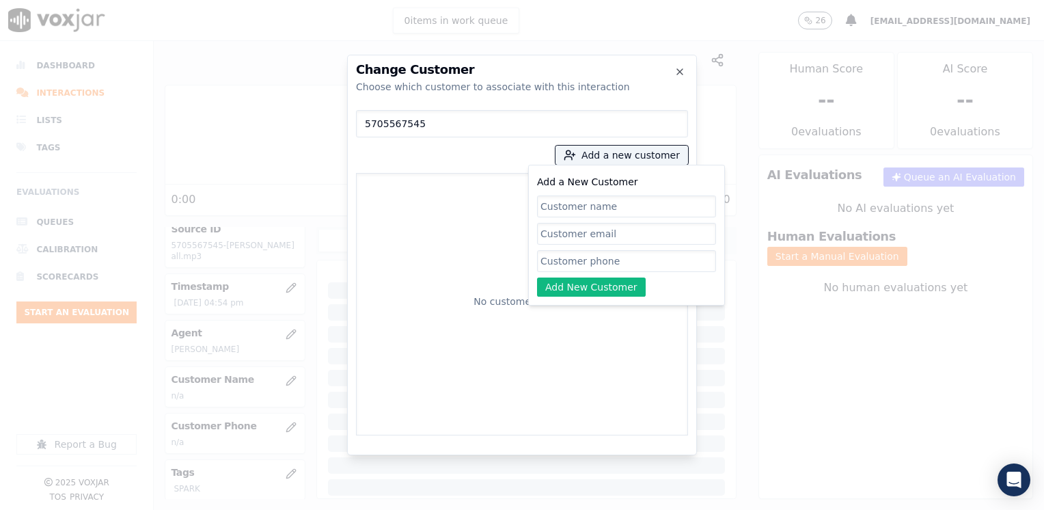
click at [584, 258] on input "Add a New Customer" at bounding box center [626, 261] width 179 height 22
paste input "5705567545"
type input "5705567545"
click at [665, 202] on input "Add a New Customer" at bounding box center [626, 206] width 179 height 22
paste input "[PERSON_NAME]"
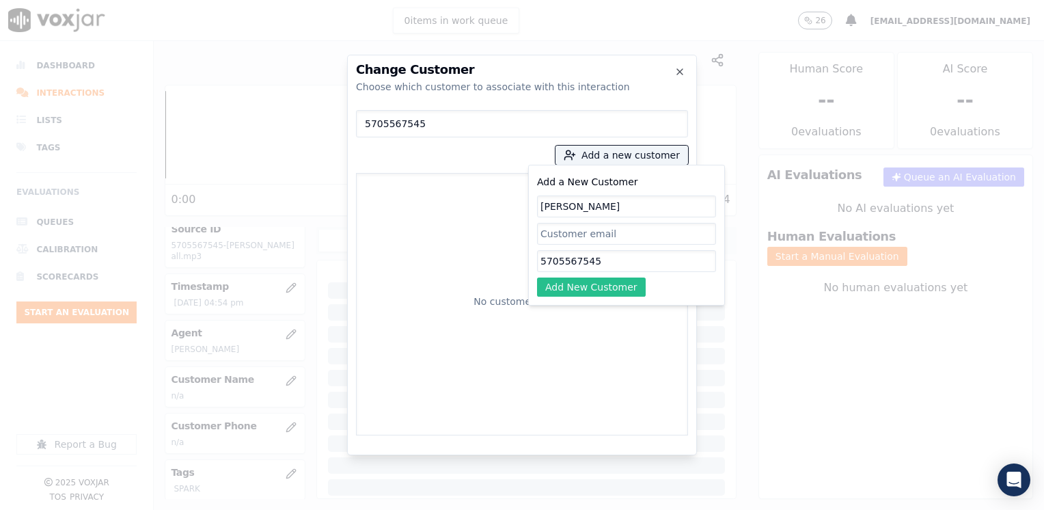
type input "[PERSON_NAME]"
click at [604, 288] on button "Add New Customer" at bounding box center [591, 286] width 109 height 19
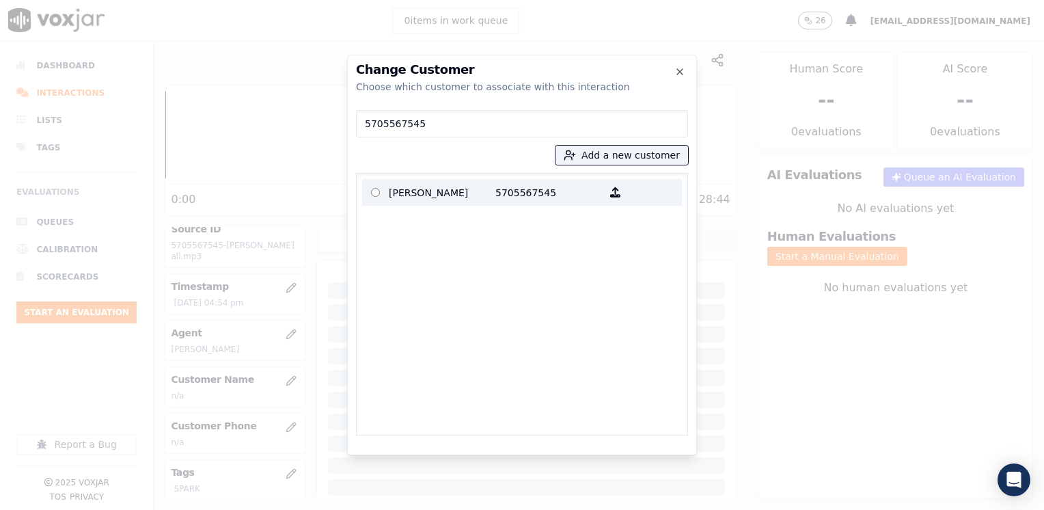
click at [471, 195] on p "[PERSON_NAME]" at bounding box center [442, 192] width 107 height 21
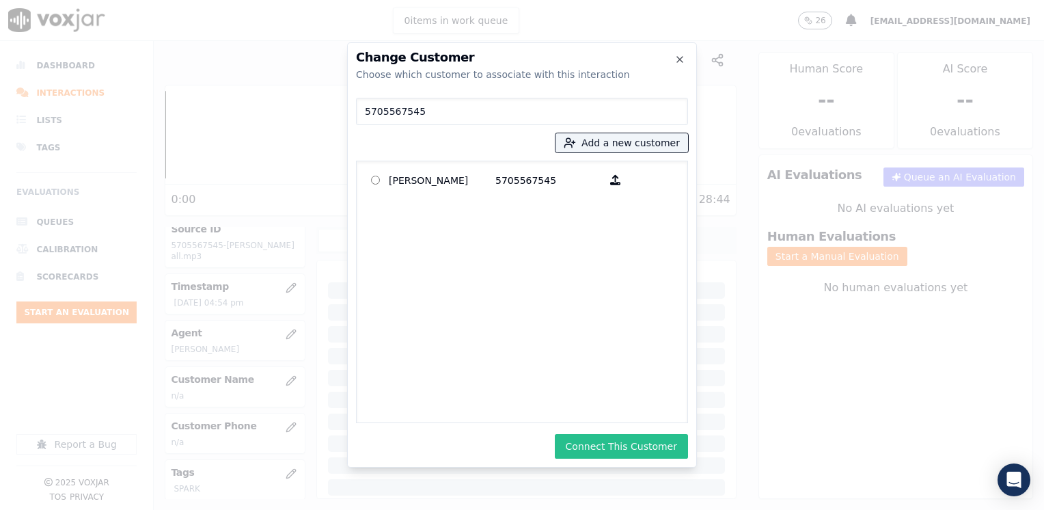
click at [637, 444] on button "Connect This Customer" at bounding box center [621, 446] width 133 height 25
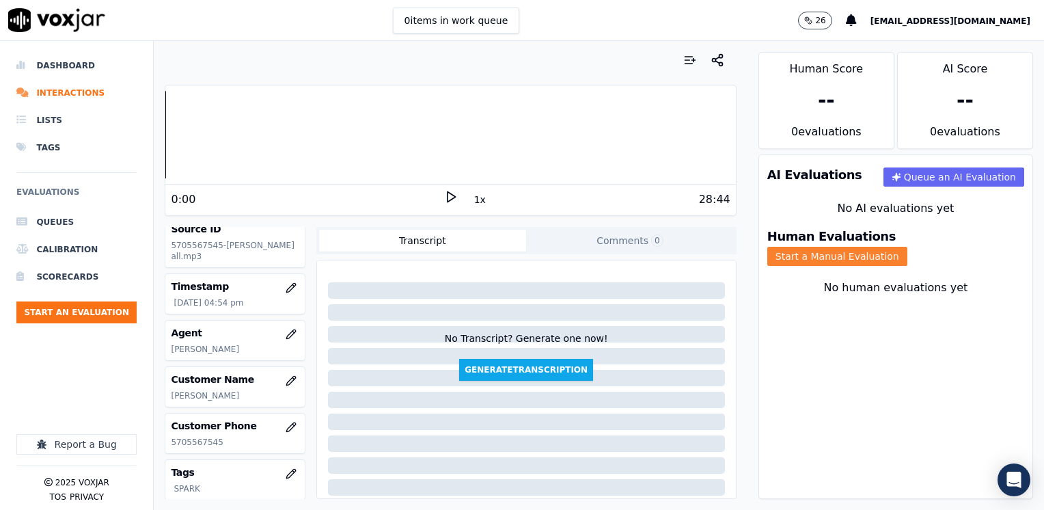
click at [907, 248] on button "Start a Manual Evaluation" at bounding box center [837, 256] width 140 height 19
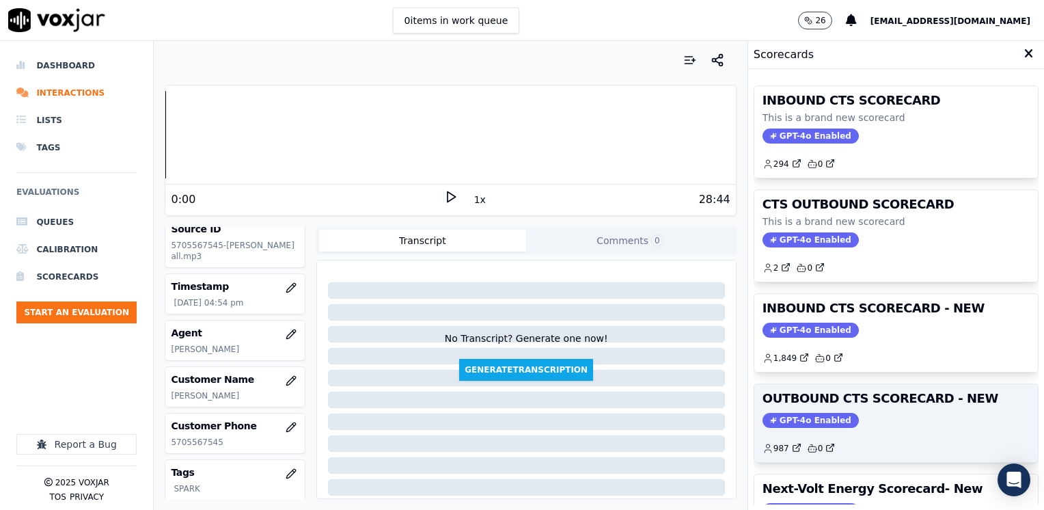
click at [806, 415] on span "GPT-4o Enabled" at bounding box center [811, 420] width 96 height 15
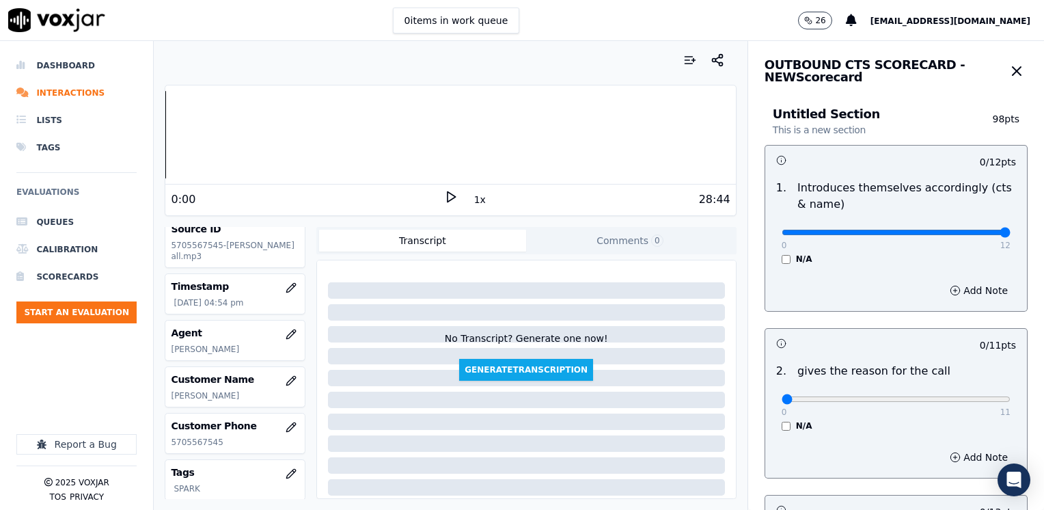
drag, startPoint x: 777, startPoint y: 237, endPoint x: 1046, endPoint y: 229, distance: 269.3
type input "12"
click at [1011, 230] on input "range" at bounding box center [896, 232] width 229 height 5
drag, startPoint x: 777, startPoint y: 401, endPoint x: 1046, endPoint y: 368, distance: 271.3
type input "11"
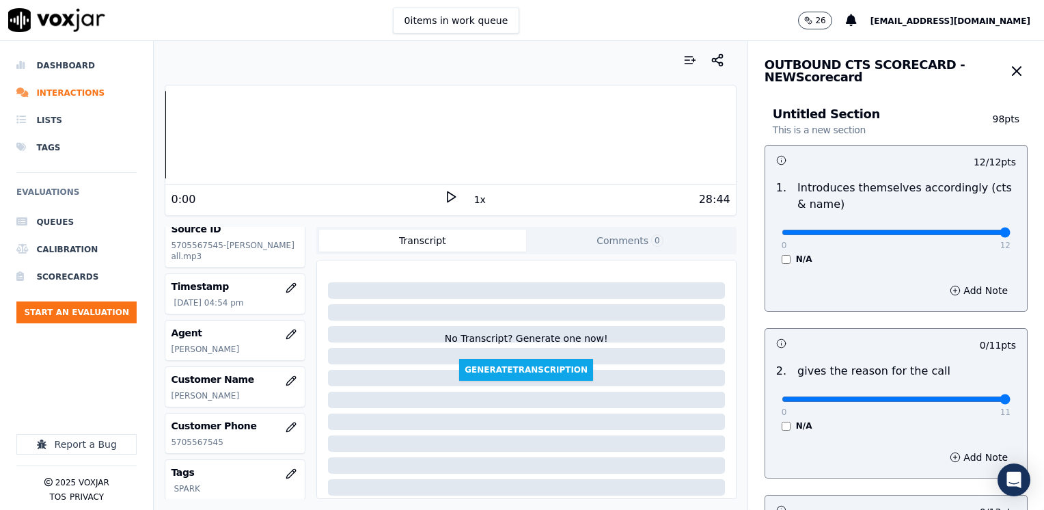
click at [1011, 396] on input "range" at bounding box center [896, 398] width 229 height 5
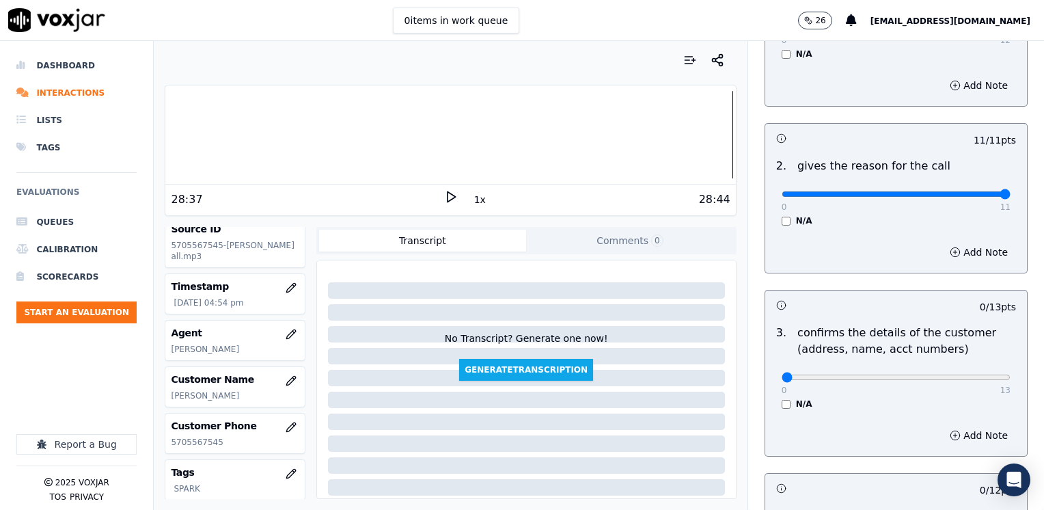
scroll to position [273, 0]
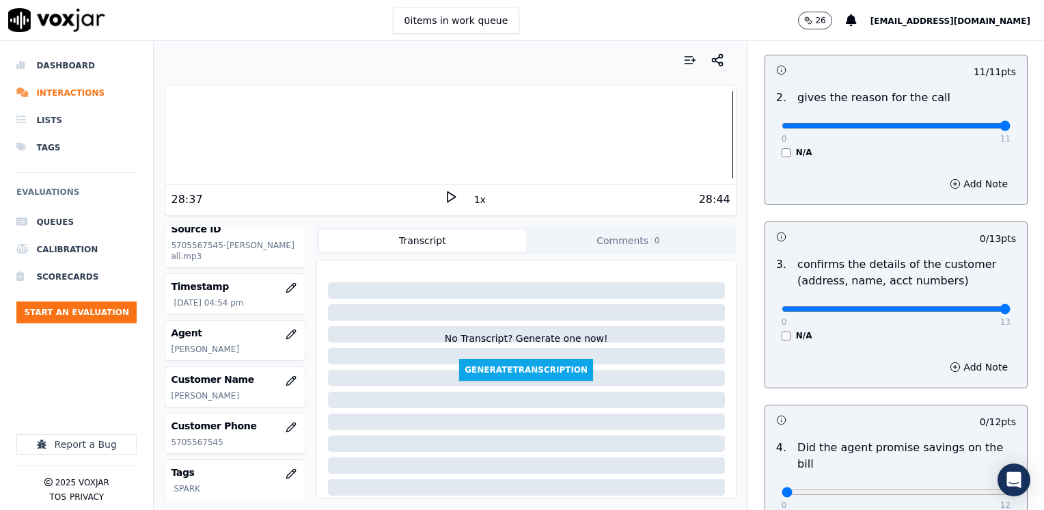
drag, startPoint x: 773, startPoint y: 307, endPoint x: 1043, endPoint y: 289, distance: 271.2
click at [1011, 306] on input "range" at bounding box center [896, 308] width 229 height 5
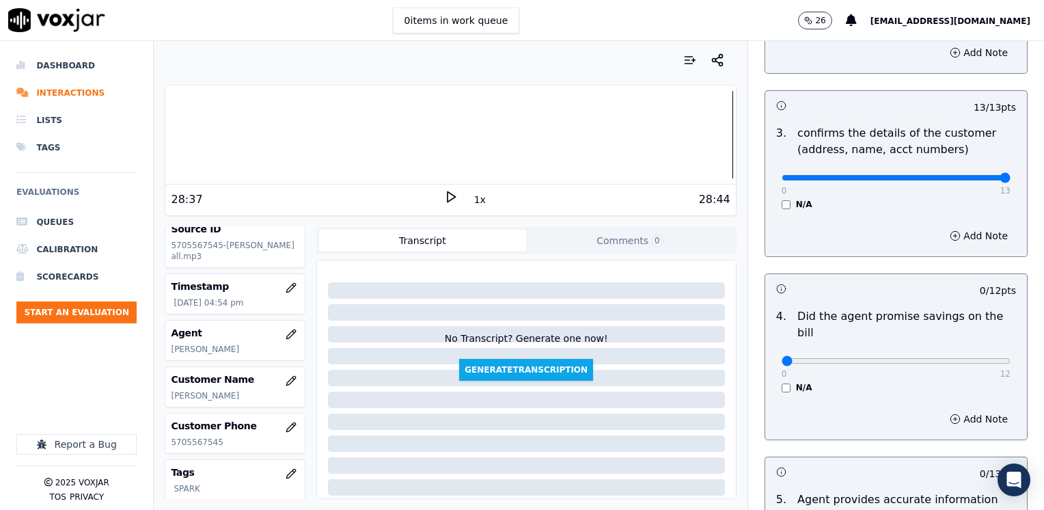
scroll to position [410, 0]
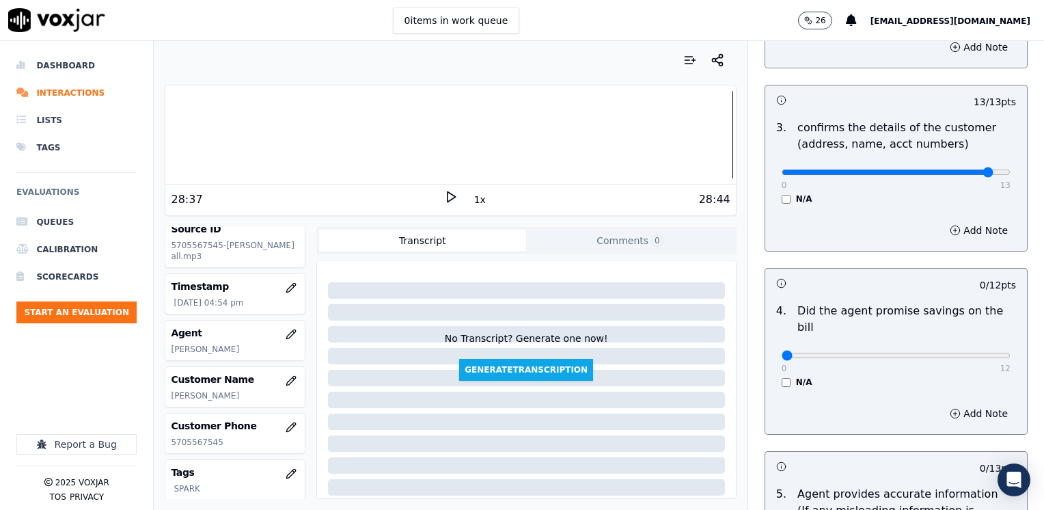
type input "12"
click at [961, 172] on input "range" at bounding box center [896, 171] width 229 height 5
drag, startPoint x: 773, startPoint y: 337, endPoint x: 943, endPoint y: 342, distance: 169.5
type input "12"
click at [1011, 353] on input "range" at bounding box center [896, 355] width 229 height 5
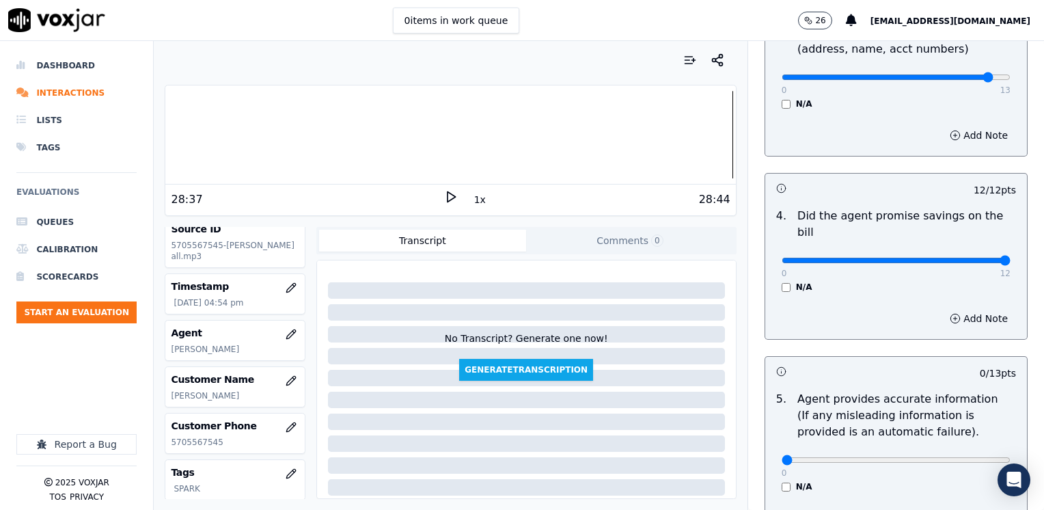
scroll to position [615, 0]
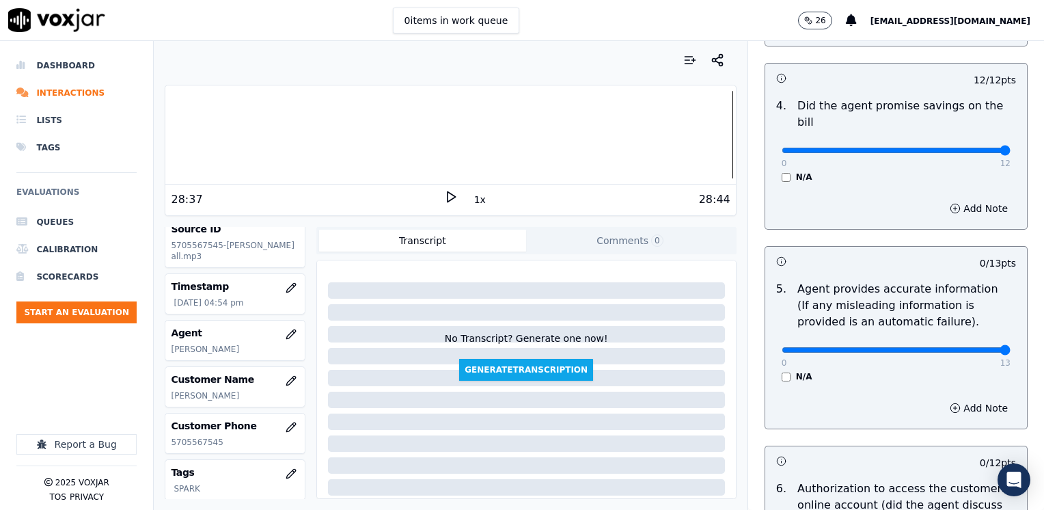
drag, startPoint x: 776, startPoint y: 335, endPoint x: 1046, endPoint y: 329, distance: 270.0
type input "13"
click at [1011, 347] on input "range" at bounding box center [896, 349] width 229 height 5
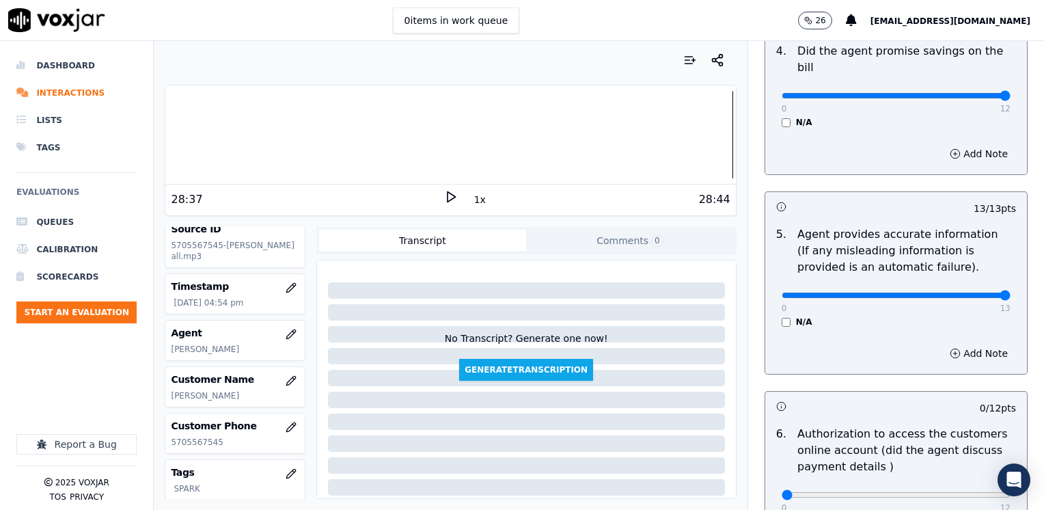
scroll to position [752, 0]
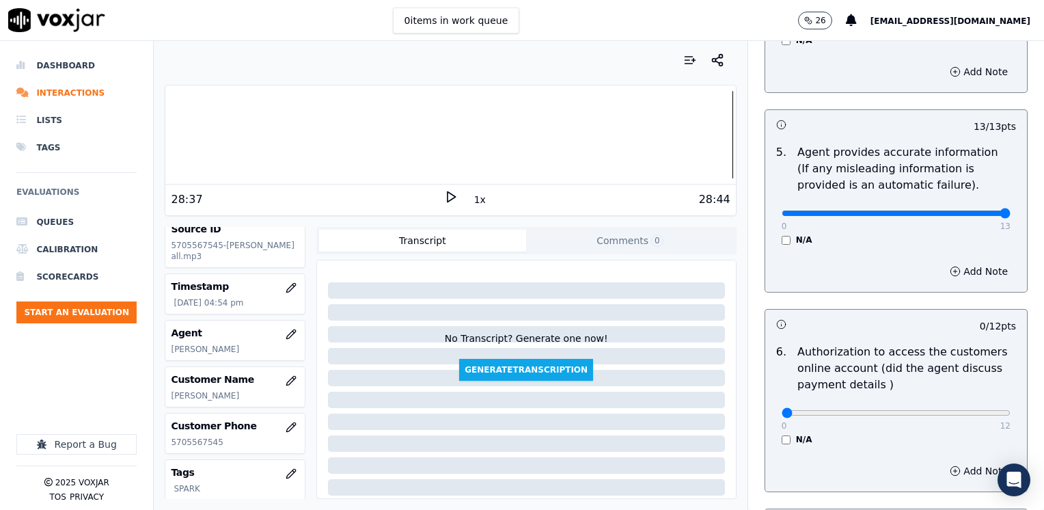
click at [782, 434] on div "N/A" at bounding box center [896, 439] width 229 height 11
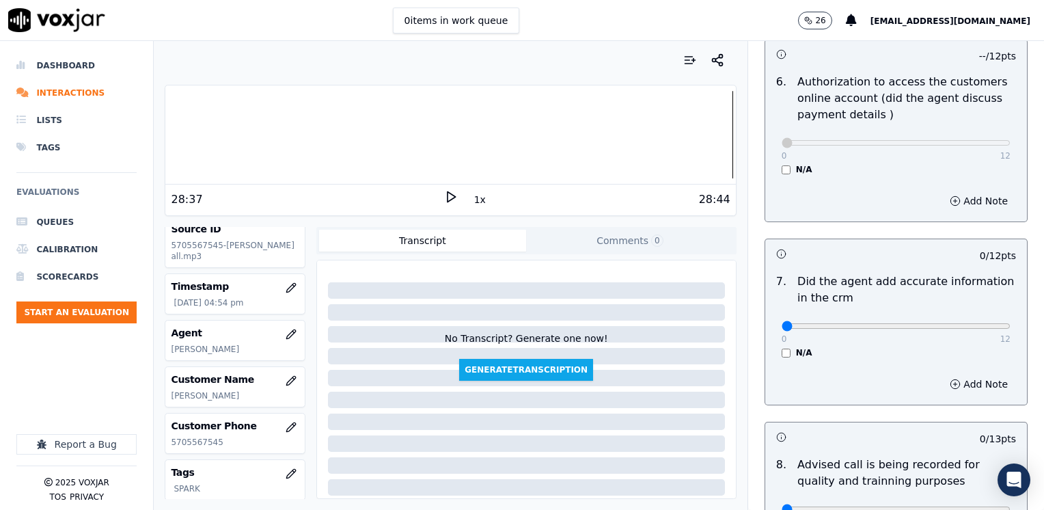
scroll to position [1025, 0]
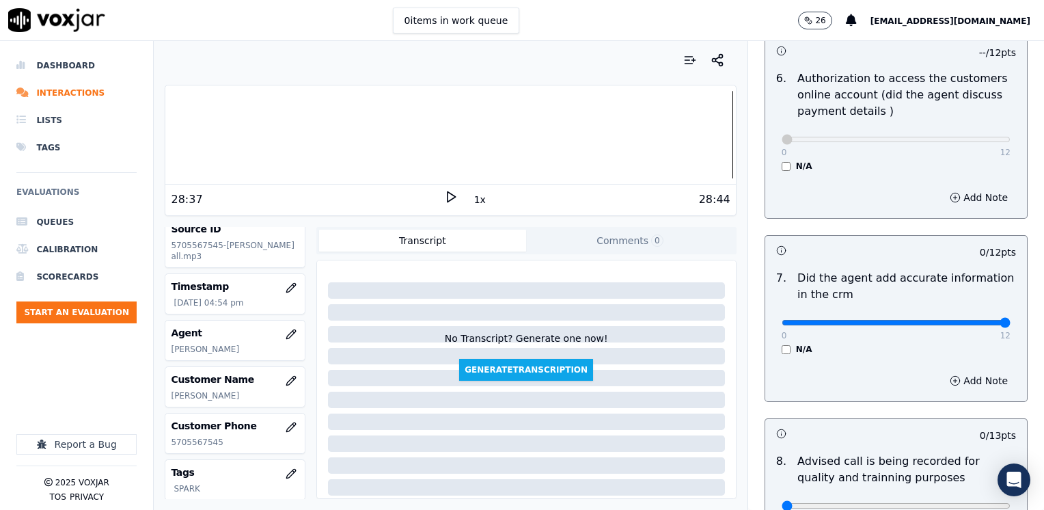
drag, startPoint x: 769, startPoint y: 307, endPoint x: 1046, endPoint y: 307, distance: 276.7
type input "12"
click at [1011, 320] on input "range" at bounding box center [896, 322] width 229 height 5
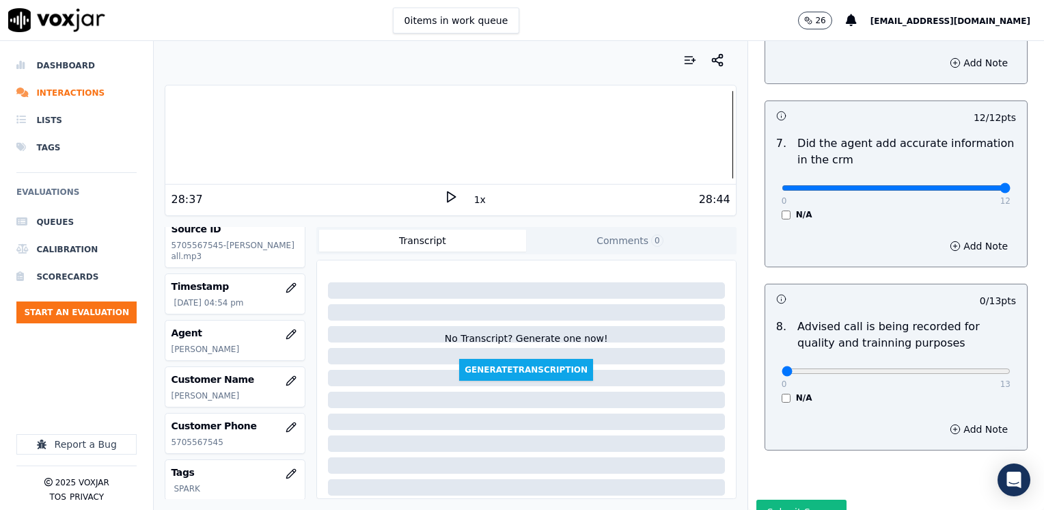
scroll to position [1162, 0]
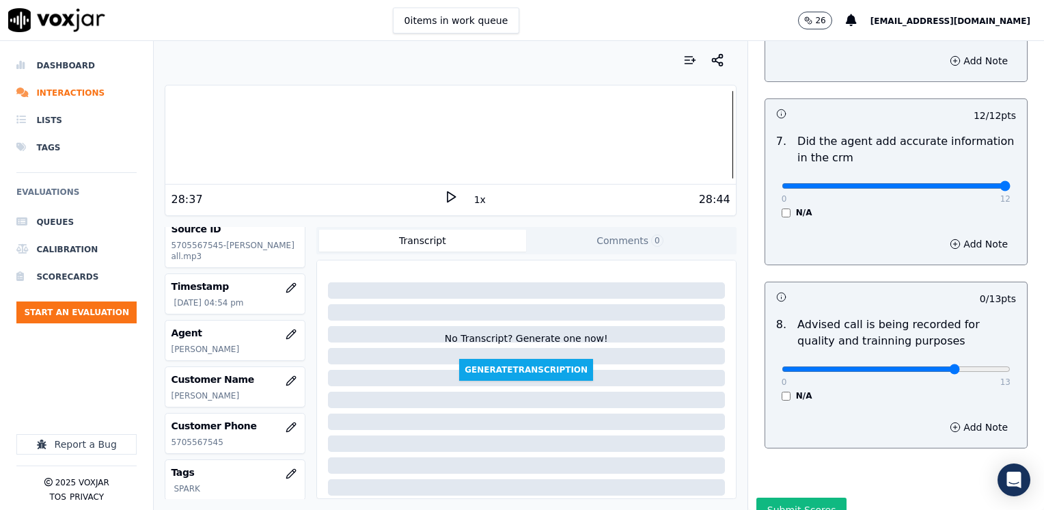
type input "10"
click at [934, 366] on input "range" at bounding box center [896, 368] width 229 height 5
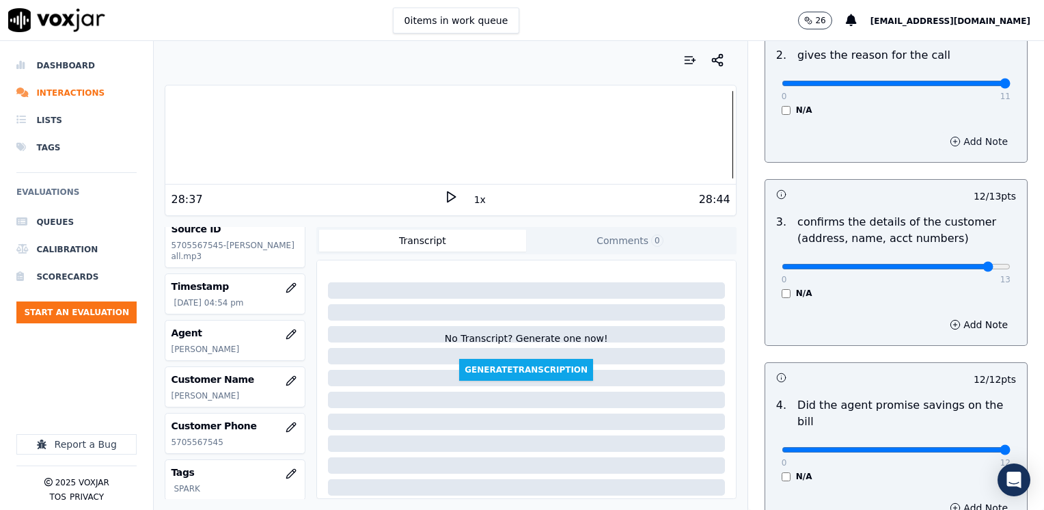
scroll to position [342, 0]
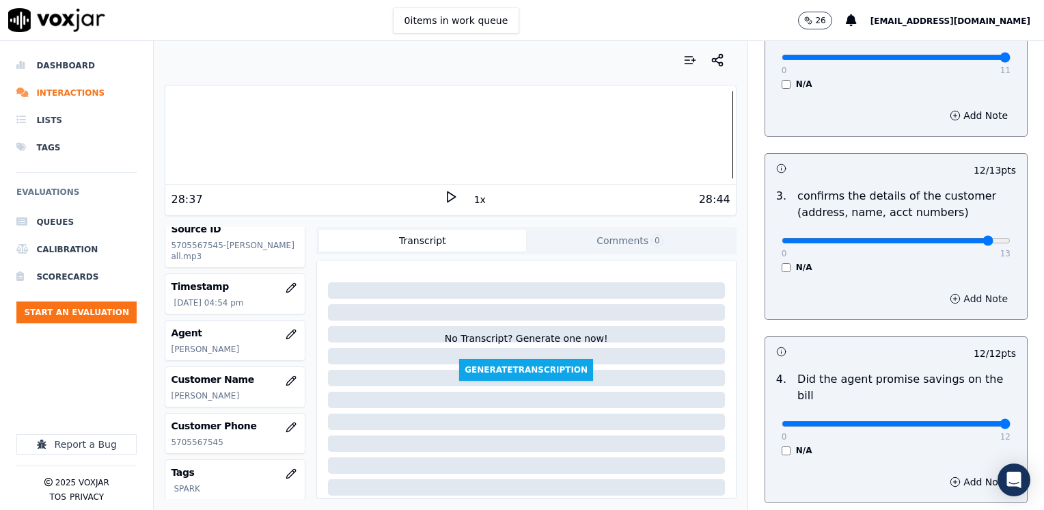
click at [963, 299] on button "Add Note" at bounding box center [979, 298] width 74 height 19
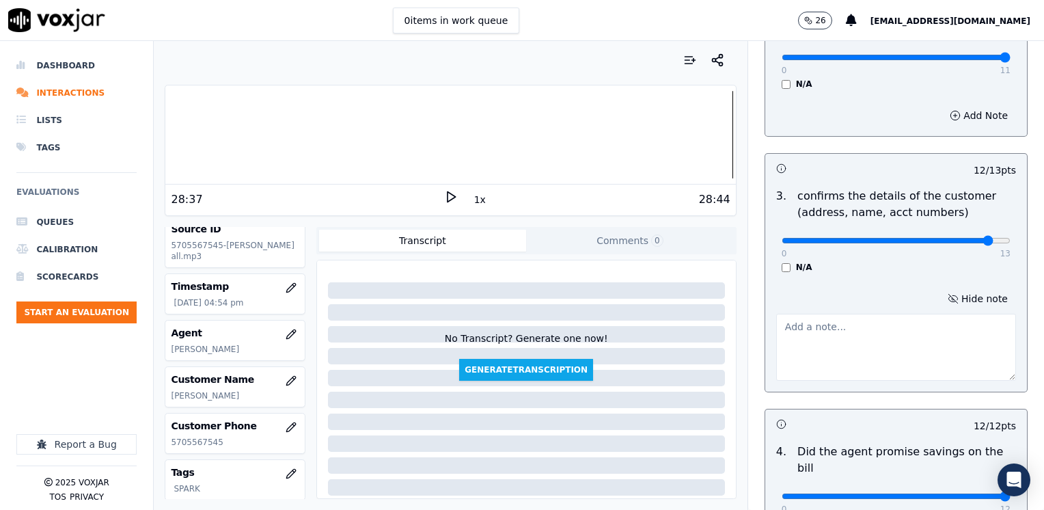
click at [852, 354] on textarea at bounding box center [896, 347] width 240 height 67
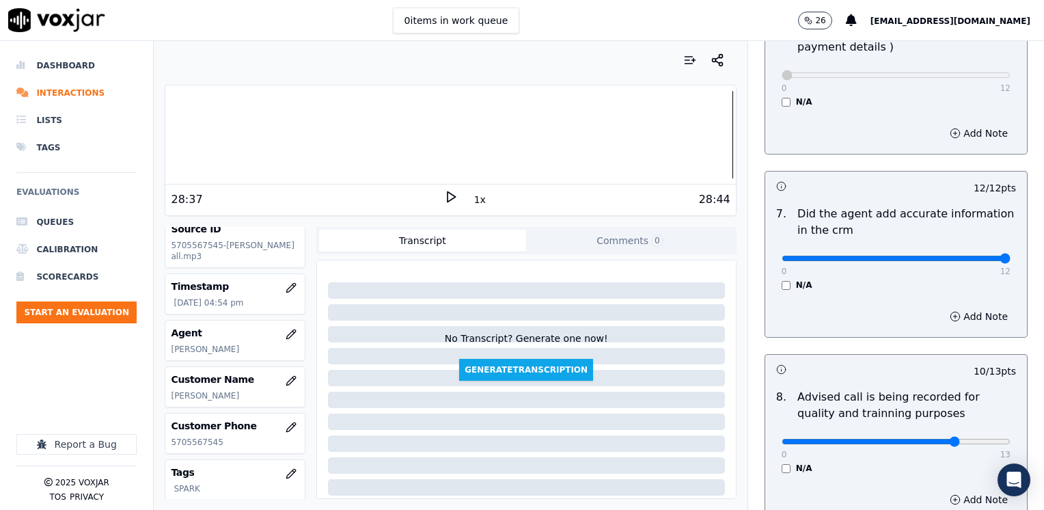
scroll to position [1266, 0]
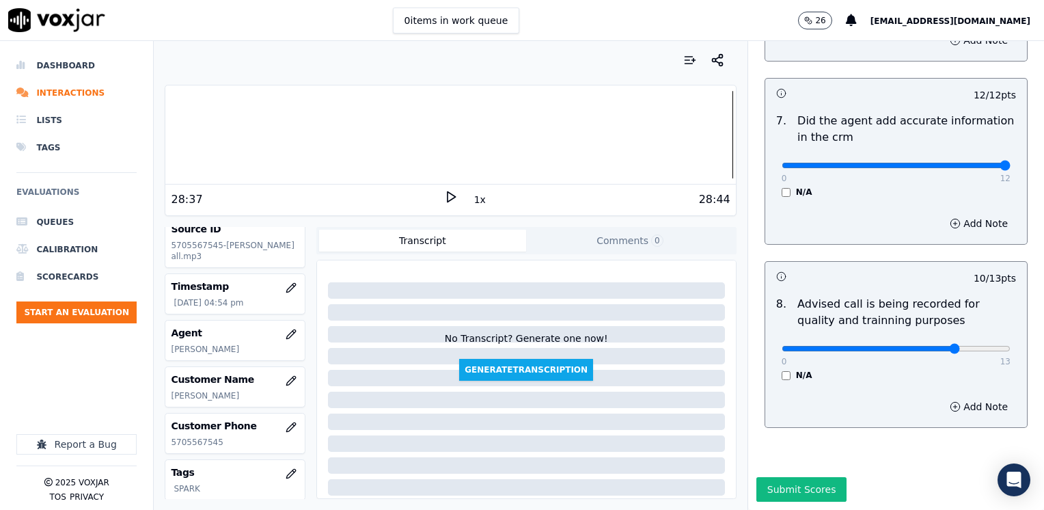
type textarea "Make sure to confirm full service address and the name as it appears on the bil…"
click at [786, 477] on button "Submit Scores" at bounding box center [801, 489] width 91 height 25
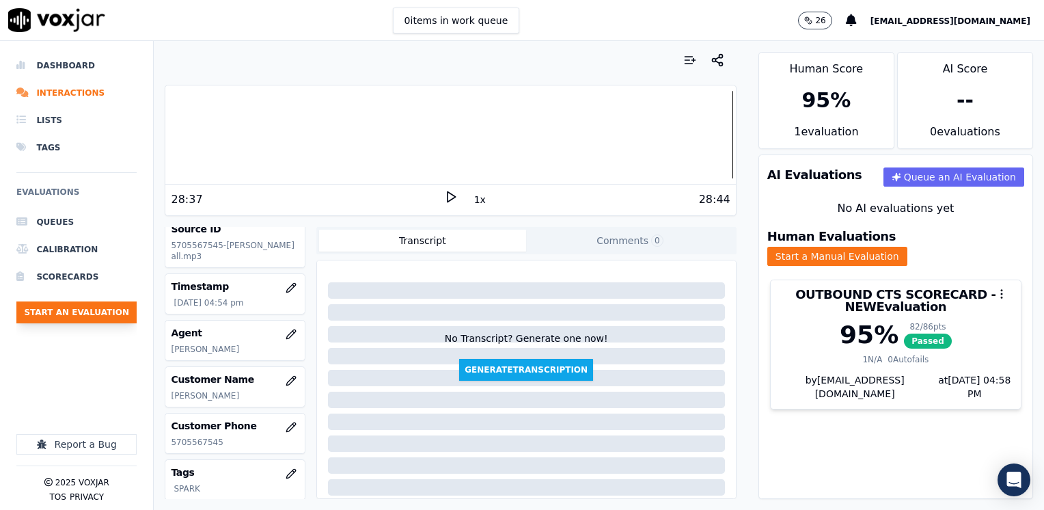
click at [68, 307] on button "Start an Evaluation" at bounding box center [76, 312] width 120 height 22
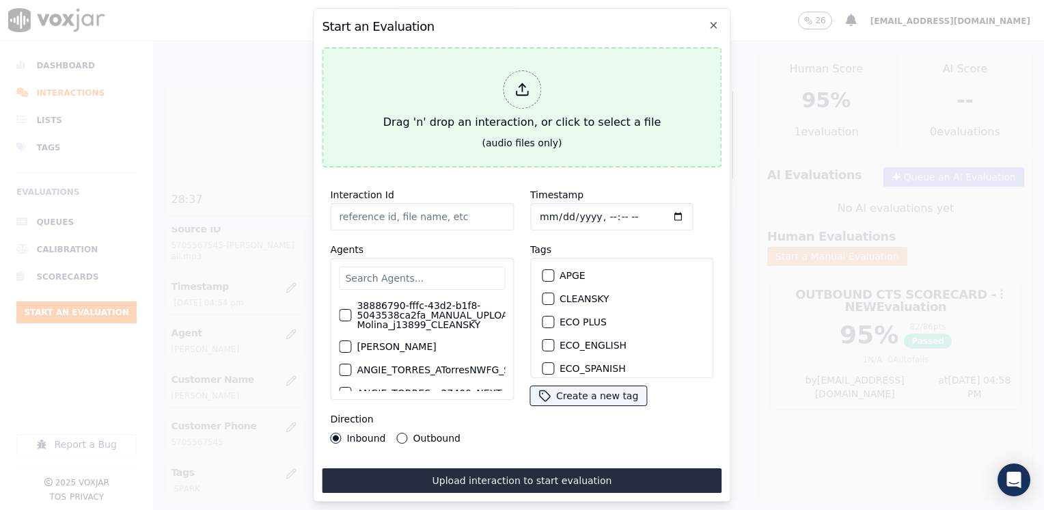
click at [522, 84] on line at bounding box center [522, 88] width 0 height 8
type input "20250909-125408_5705567545-[PERSON_NAME] all.mp3"
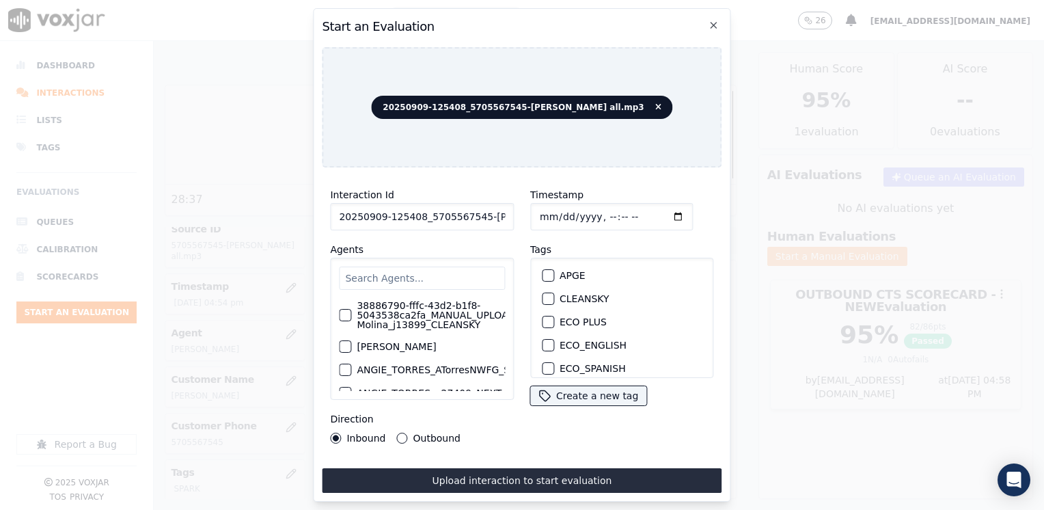
click at [414, 275] on input "text" at bounding box center [422, 277] width 166 height 23
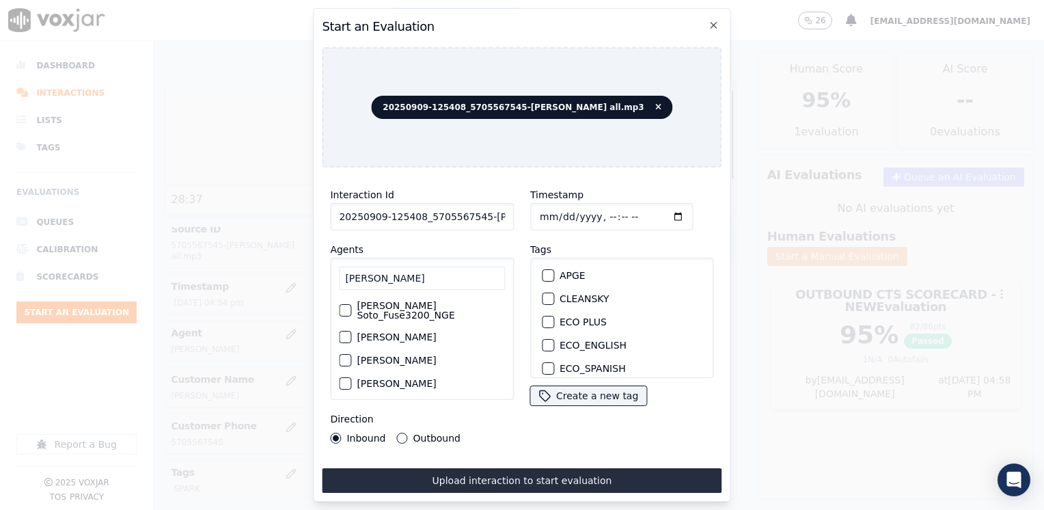
type input "[PERSON_NAME]"
click at [415, 332] on label "[PERSON_NAME]" at bounding box center [396, 337] width 79 height 10
click at [351, 331] on button "[PERSON_NAME]" at bounding box center [345, 337] width 12 height 12
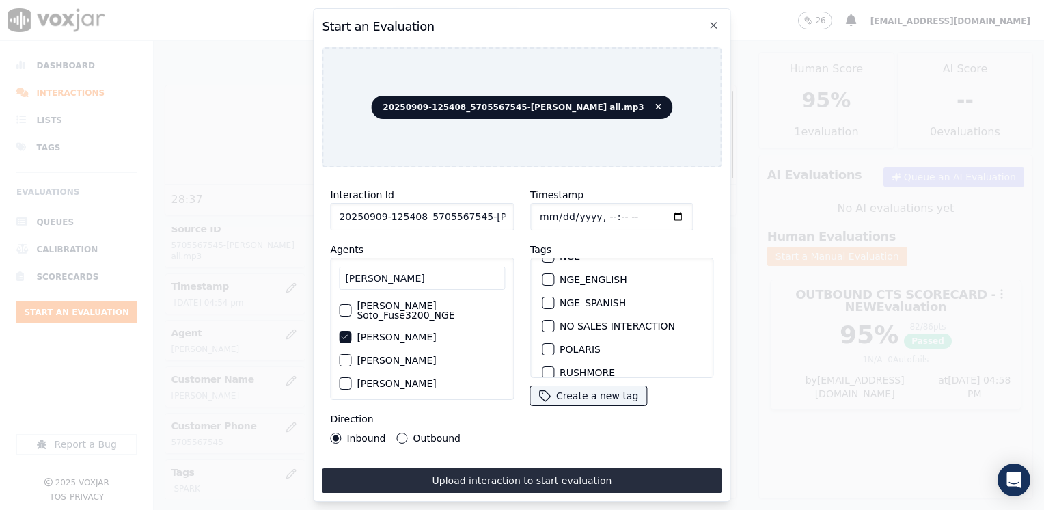
click at [543, 344] on div "button" at bounding box center [548, 349] width 10 height 10
click at [661, 212] on input "Timestamp" at bounding box center [611, 216] width 163 height 27
type input "[DATE]T16:59"
click at [397, 433] on button "Outbound" at bounding box center [402, 438] width 11 height 11
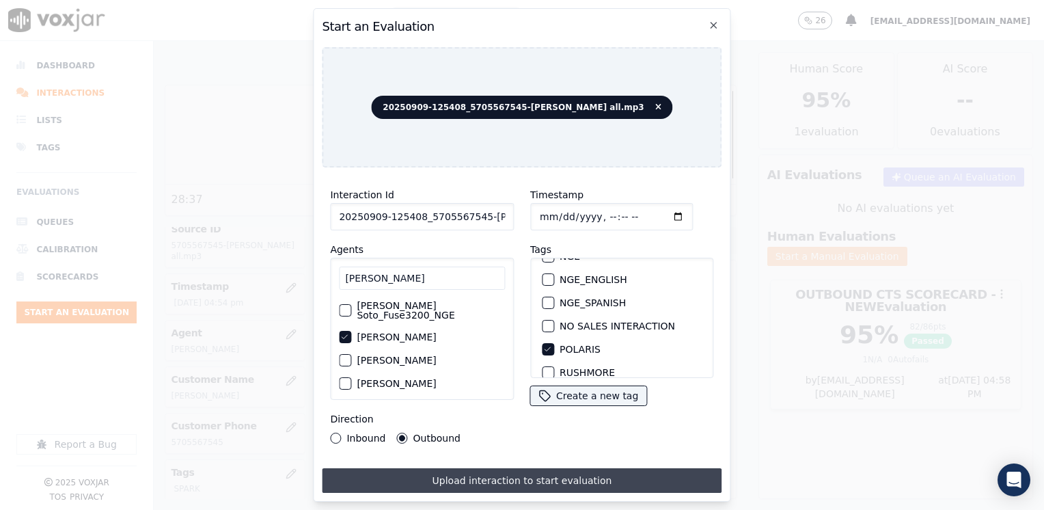
click at [545, 480] on button "Upload interaction to start evaluation" at bounding box center [522, 480] width 400 height 25
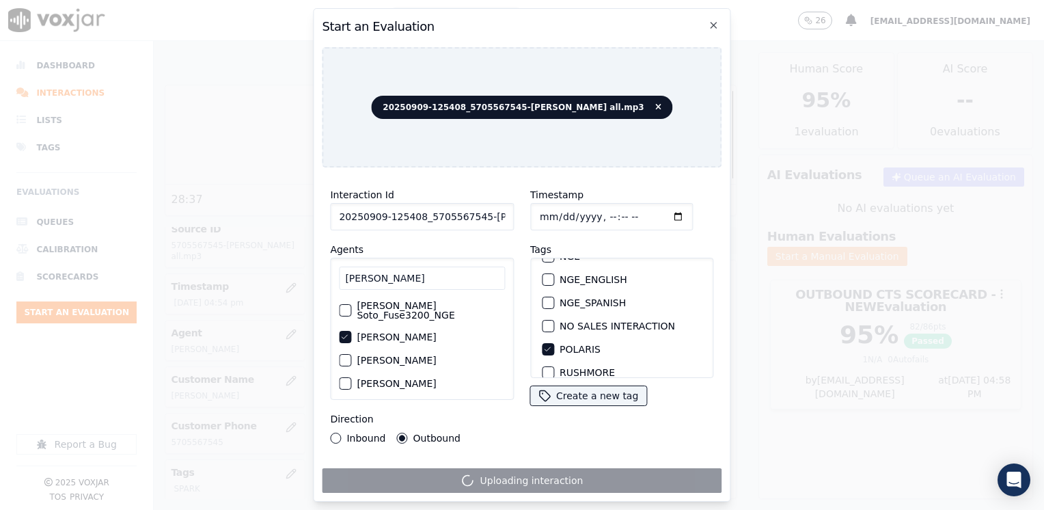
click at [656, 209] on input "Timestamp" at bounding box center [611, 216] width 163 height 27
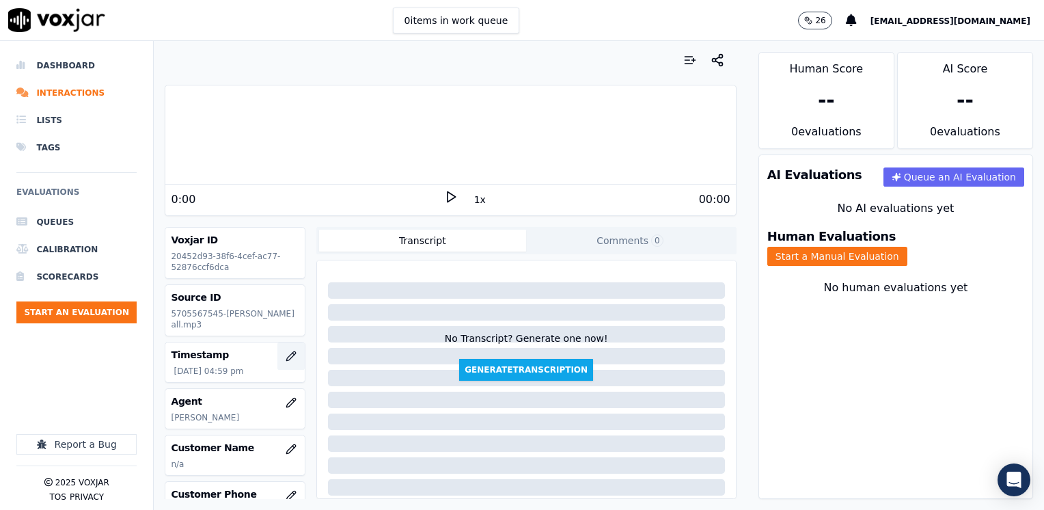
scroll to position [68, 0]
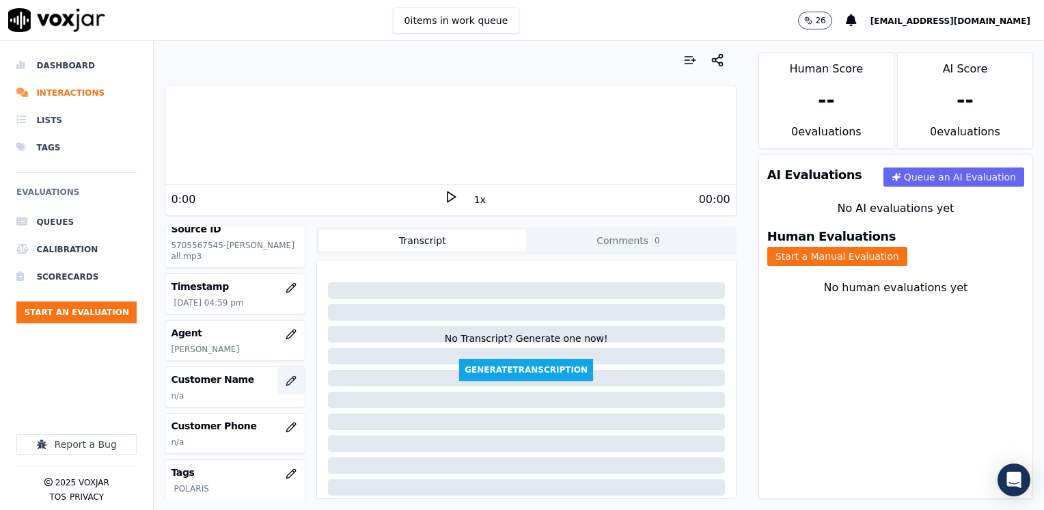
click at [292, 377] on icon "button" at bounding box center [293, 378] width 2 height 2
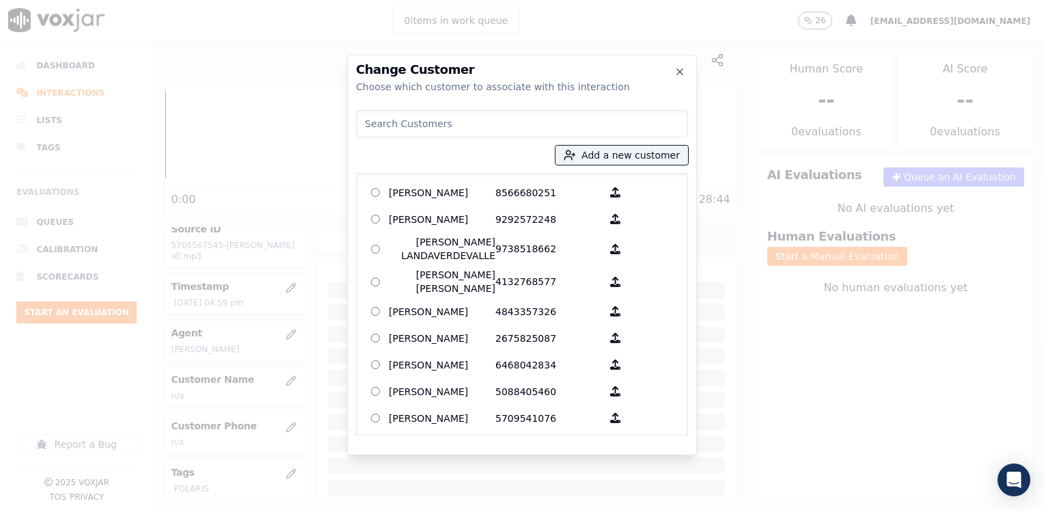
click at [519, 119] on input at bounding box center [522, 123] width 332 height 27
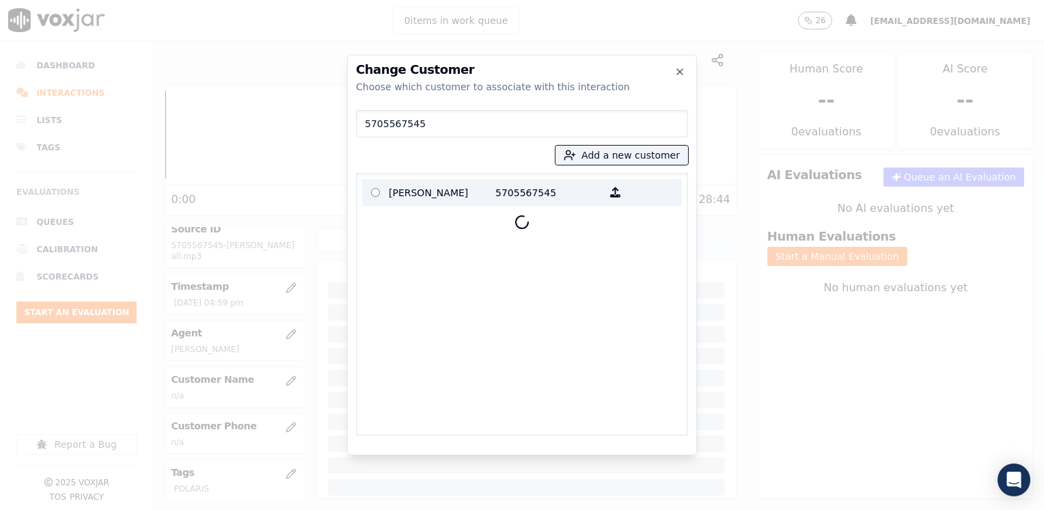
type input "5705567545"
click at [495, 188] on p "5705567545" at bounding box center [548, 192] width 107 height 21
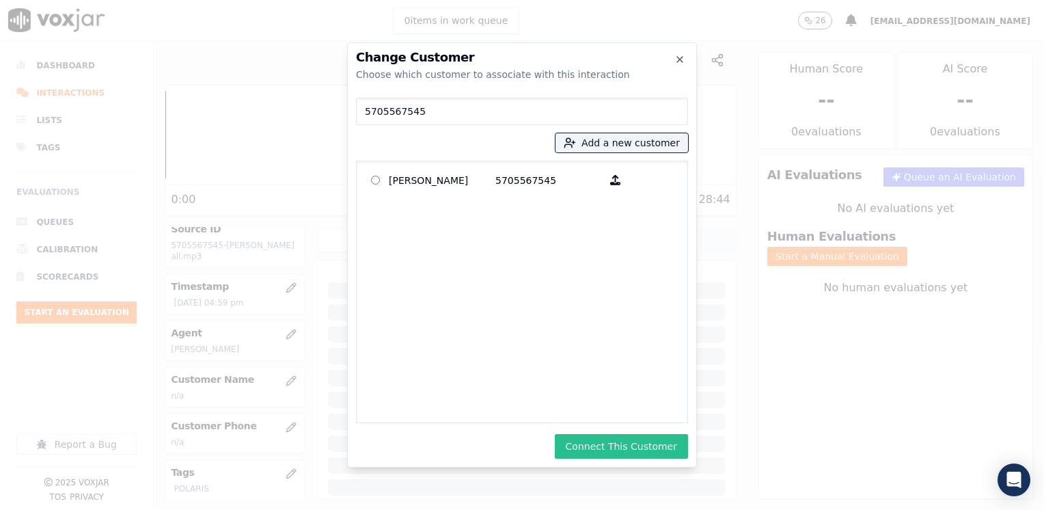
click at [645, 441] on button "Connect This Customer" at bounding box center [621, 446] width 133 height 25
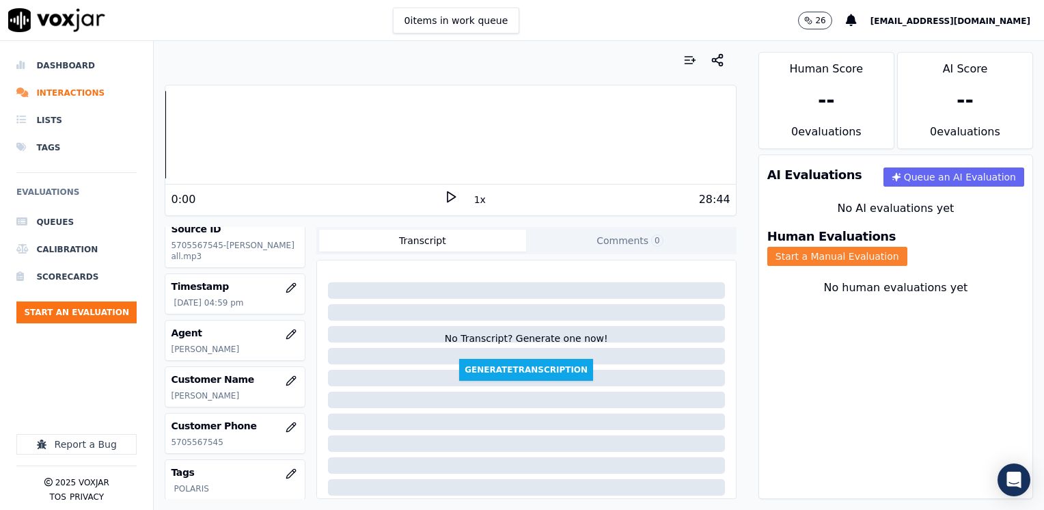
click at [907, 247] on button "Start a Manual Evaluation" at bounding box center [837, 256] width 140 height 19
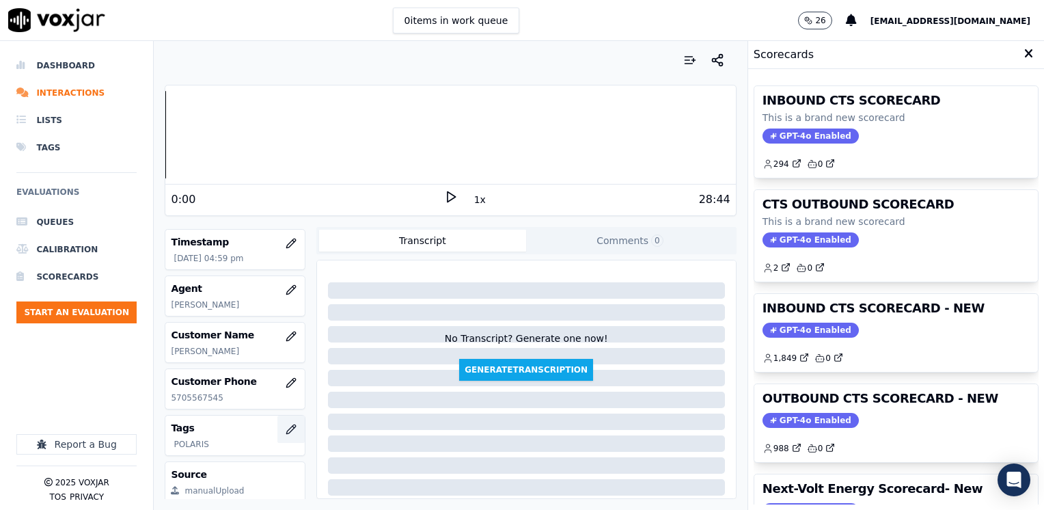
scroll to position [137, 0]
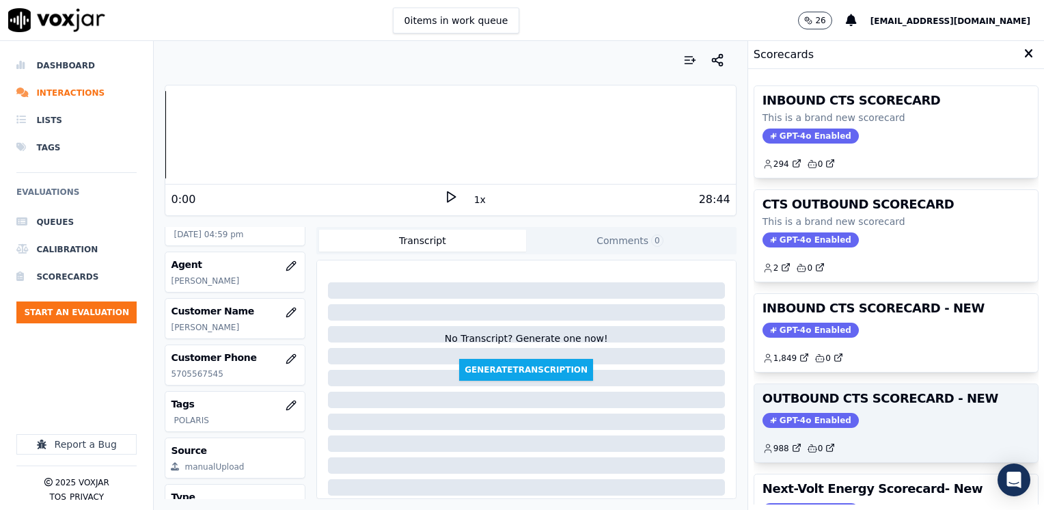
click at [807, 415] on span "GPT-4o Enabled" at bounding box center [811, 420] width 96 height 15
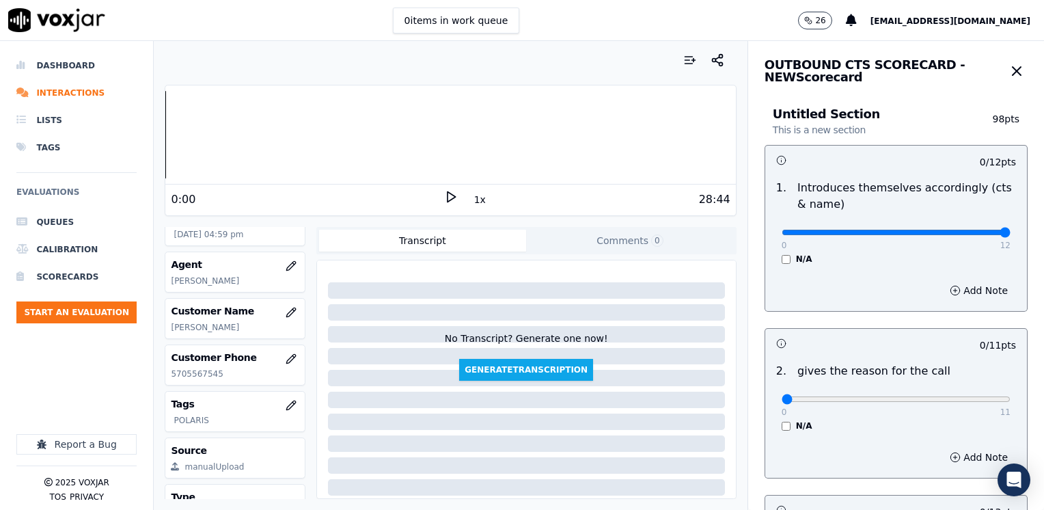
drag, startPoint x: 776, startPoint y: 232, endPoint x: 1046, endPoint y: 311, distance: 282.0
type input "12"
click at [1011, 235] on input "range" at bounding box center [896, 232] width 229 height 5
drag, startPoint x: 773, startPoint y: 400, endPoint x: 1006, endPoint y: 357, distance: 236.9
type input "11"
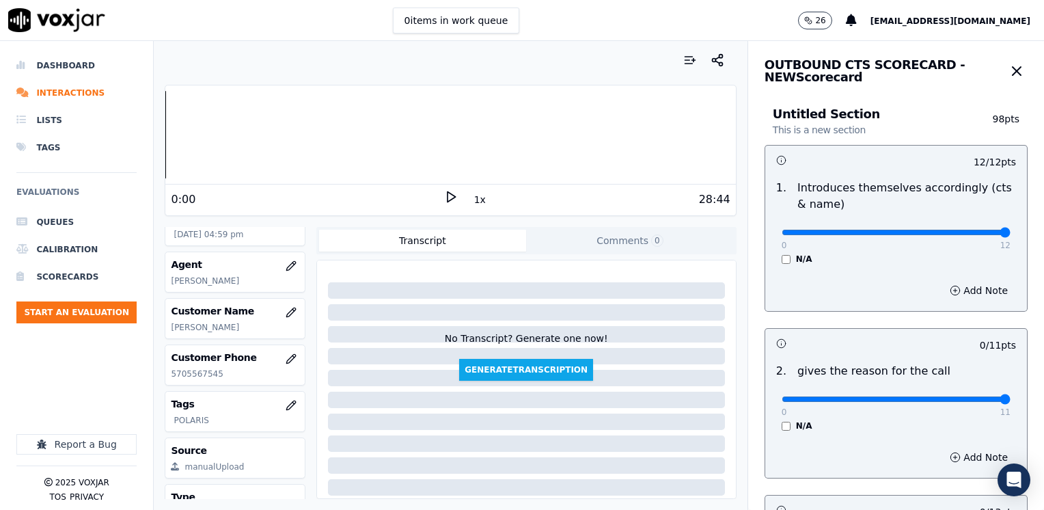
click at [1011, 396] on input "range" at bounding box center [896, 398] width 229 height 5
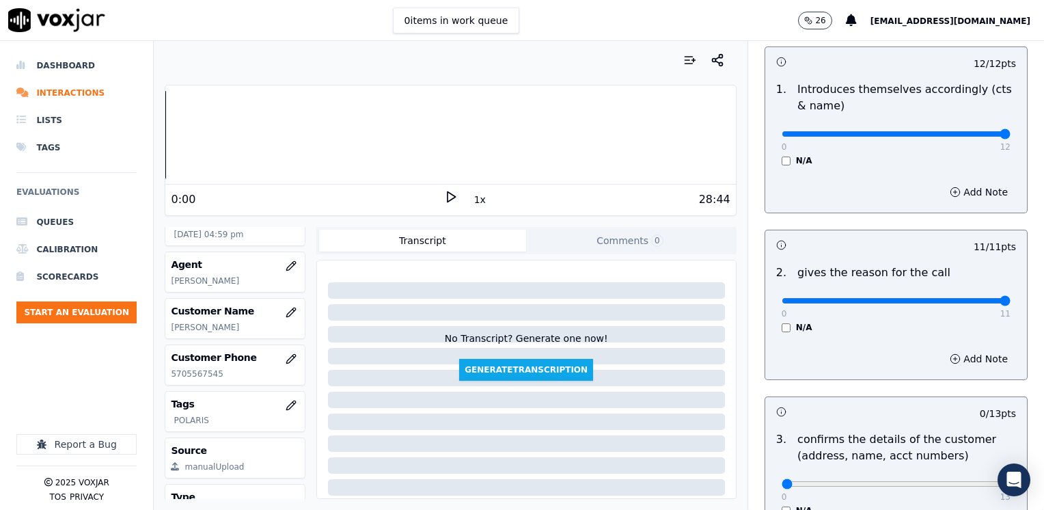
scroll to position [205, 0]
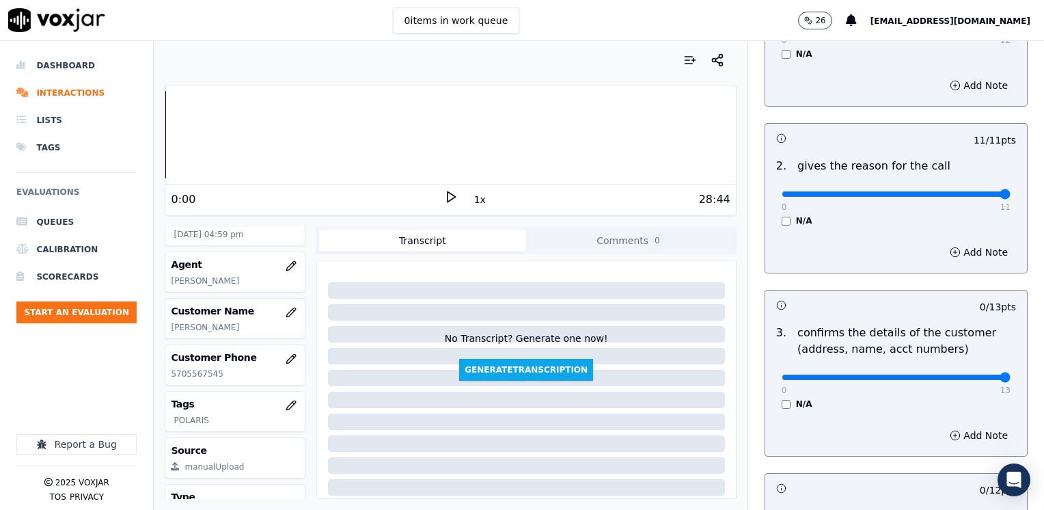
drag, startPoint x: 779, startPoint y: 377, endPoint x: 1046, endPoint y: 377, distance: 267.2
type input "13"
click at [1011, 377] on input "range" at bounding box center [896, 376] width 229 height 5
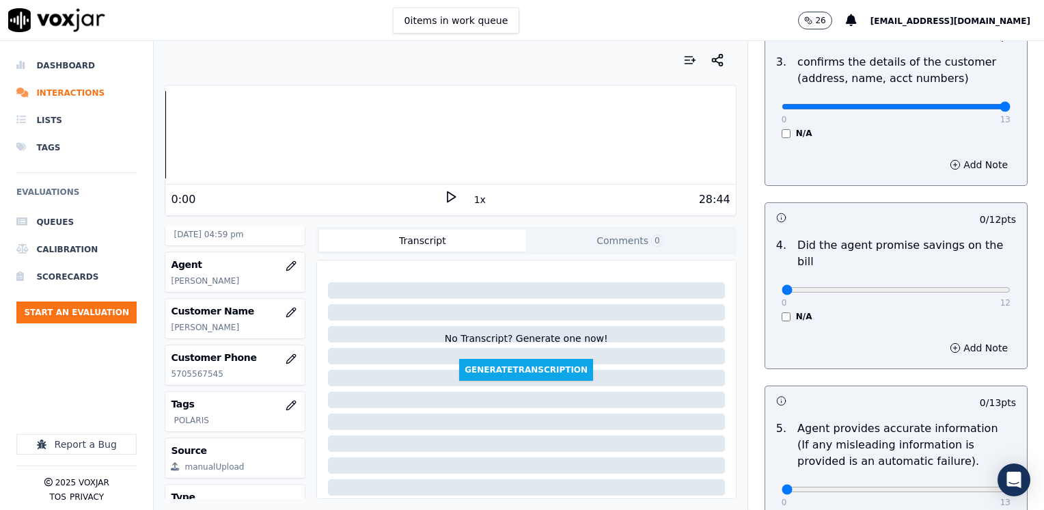
scroll to position [478, 0]
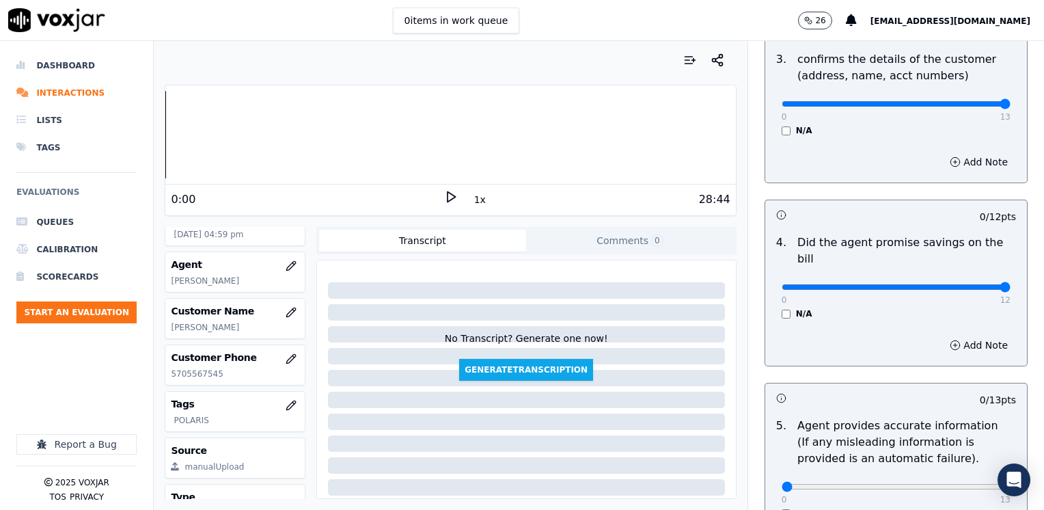
drag, startPoint x: 778, startPoint y: 271, endPoint x: 1043, endPoint y: 283, distance: 265.4
type input "12"
click at [1011, 284] on input "range" at bounding box center [896, 286] width 229 height 5
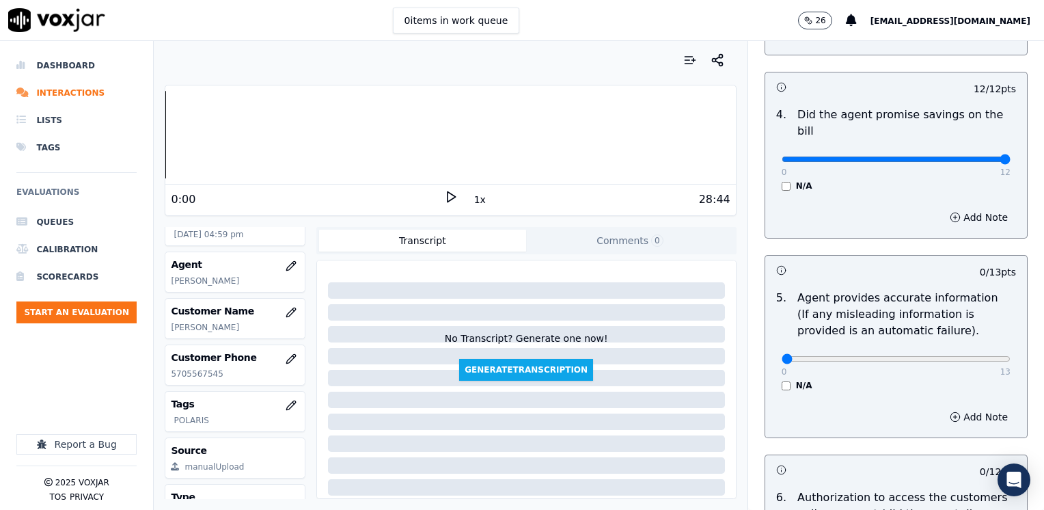
scroll to position [615, 0]
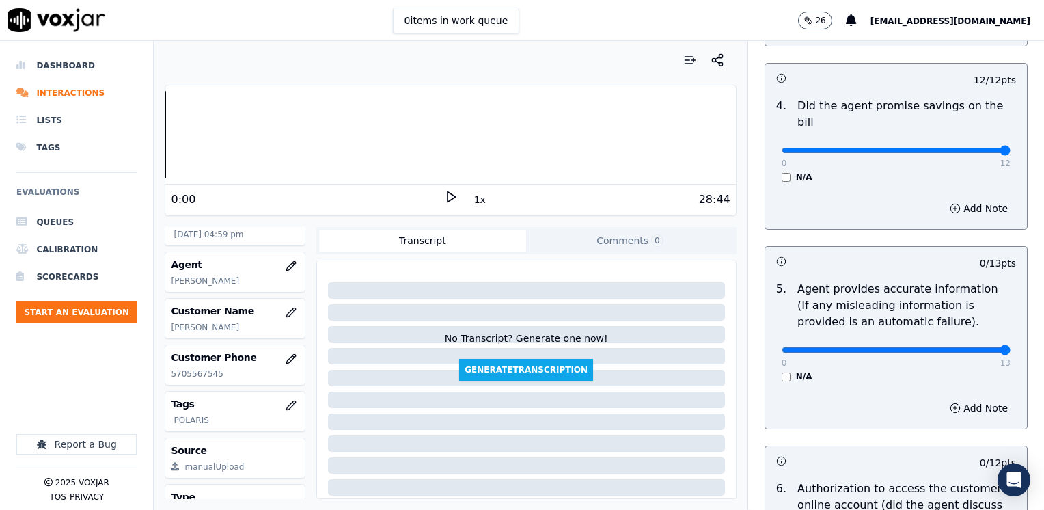
drag, startPoint x: 772, startPoint y: 334, endPoint x: 1046, endPoint y: 333, distance: 274.0
type input "13"
click at [1011, 347] on input "range" at bounding box center [896, 349] width 229 height 5
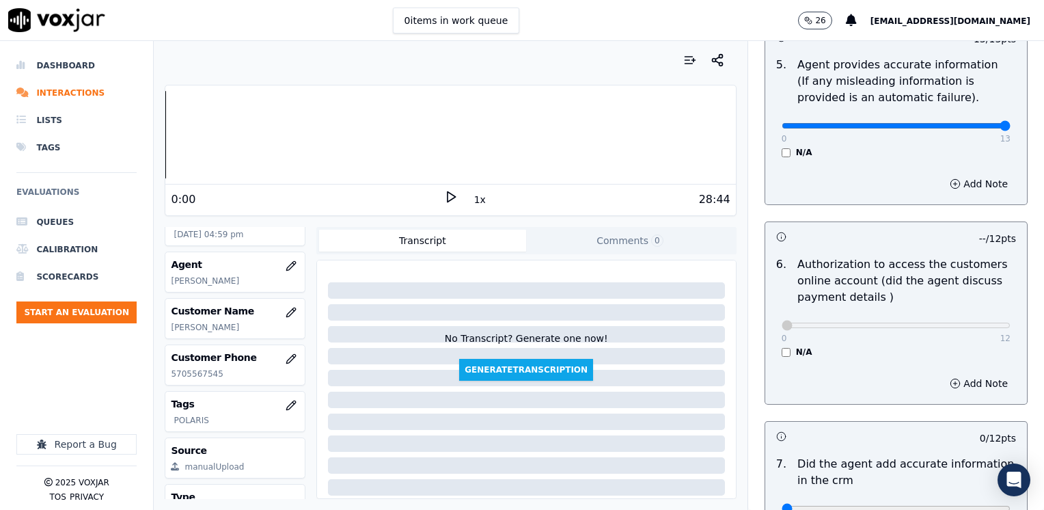
scroll to position [957, 0]
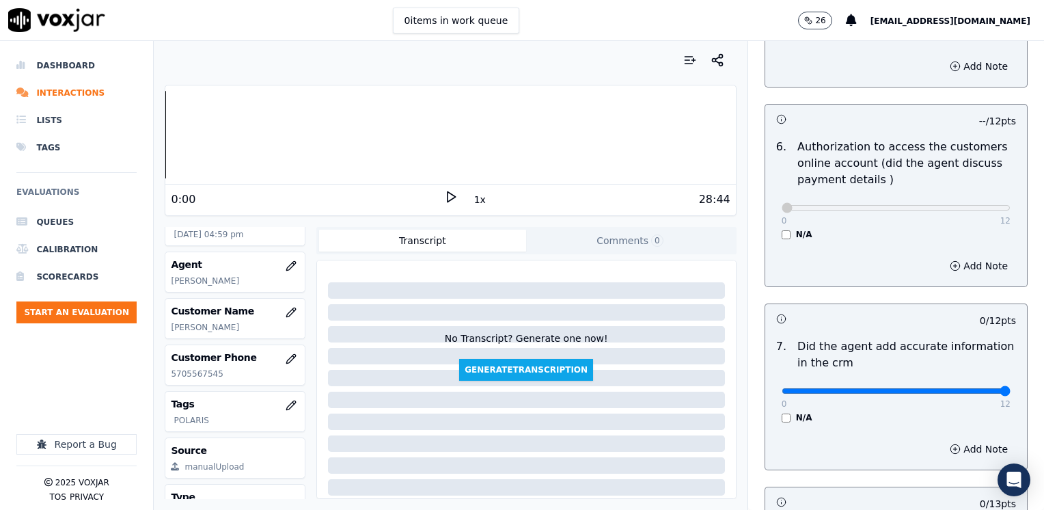
drag, startPoint x: 776, startPoint y: 373, endPoint x: 1043, endPoint y: 368, distance: 267.9
type input "12"
click at [1011, 388] on input "range" at bounding box center [896, 390] width 229 height 5
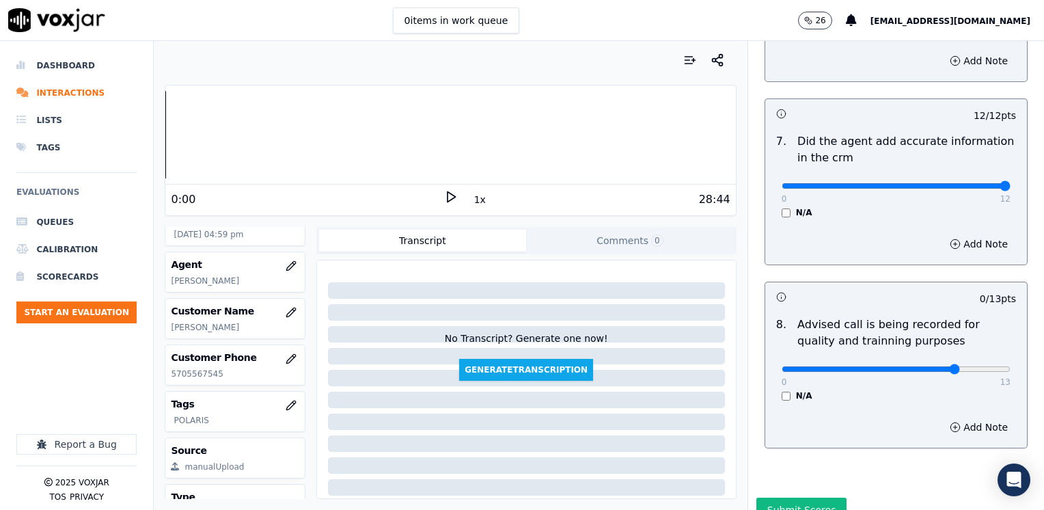
type input "10"
click at [931, 366] on input "range" at bounding box center [896, 368] width 229 height 5
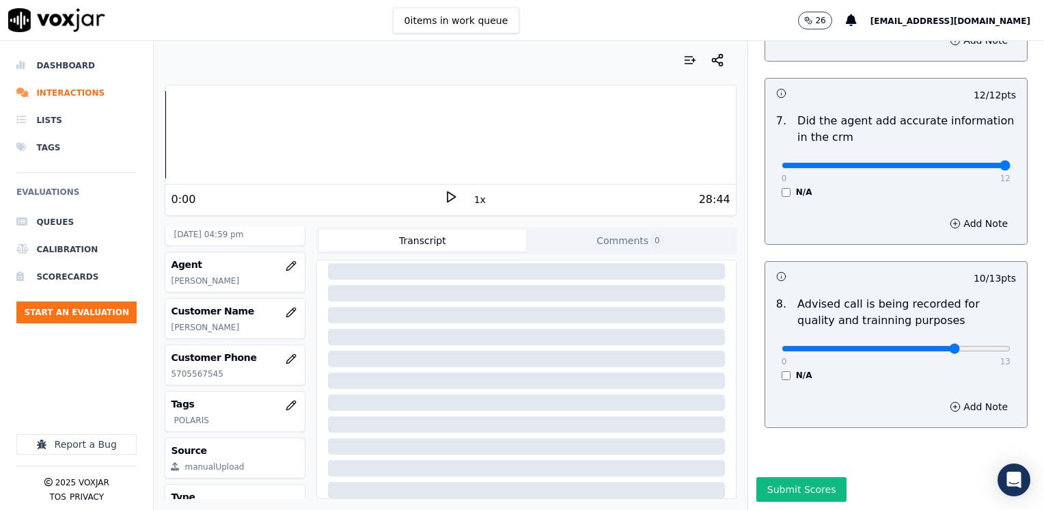
scroll to position [1194, 0]
click at [798, 477] on button "Submit Scores" at bounding box center [801, 489] width 91 height 25
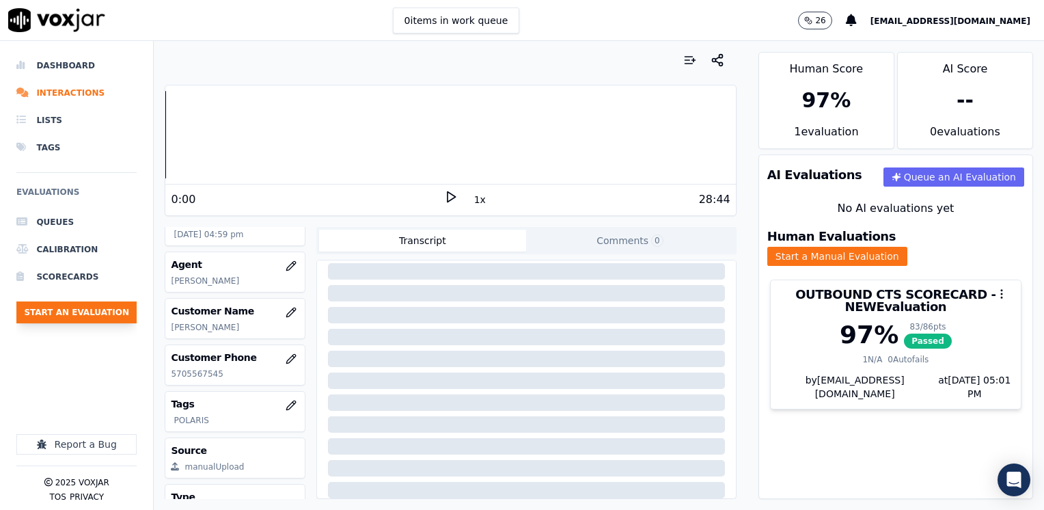
click at [79, 303] on button "Start an Evaluation" at bounding box center [76, 312] width 120 height 22
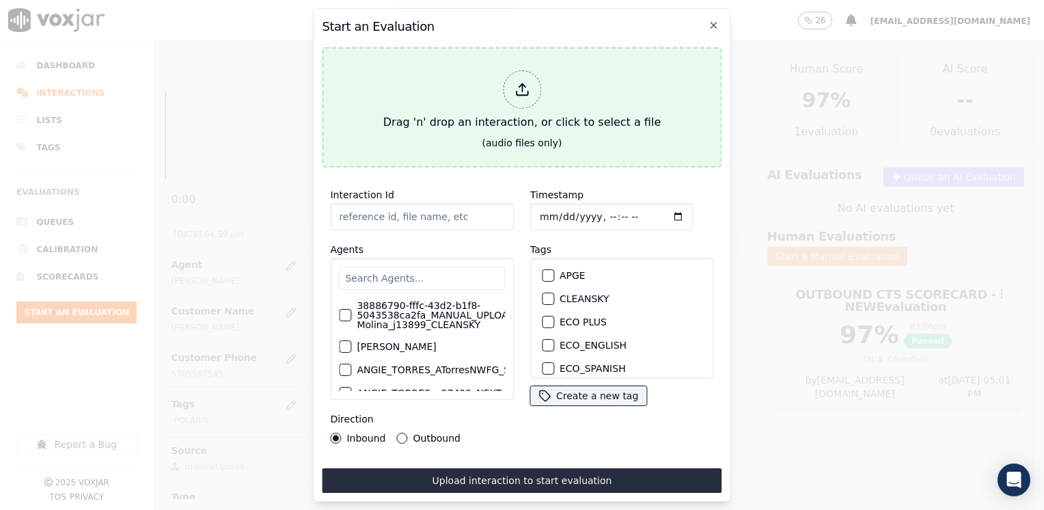
click at [532, 88] on div at bounding box center [522, 89] width 38 height 38
type input "20250909-151521_7816329029-[PERSON_NAME] all.mp3"
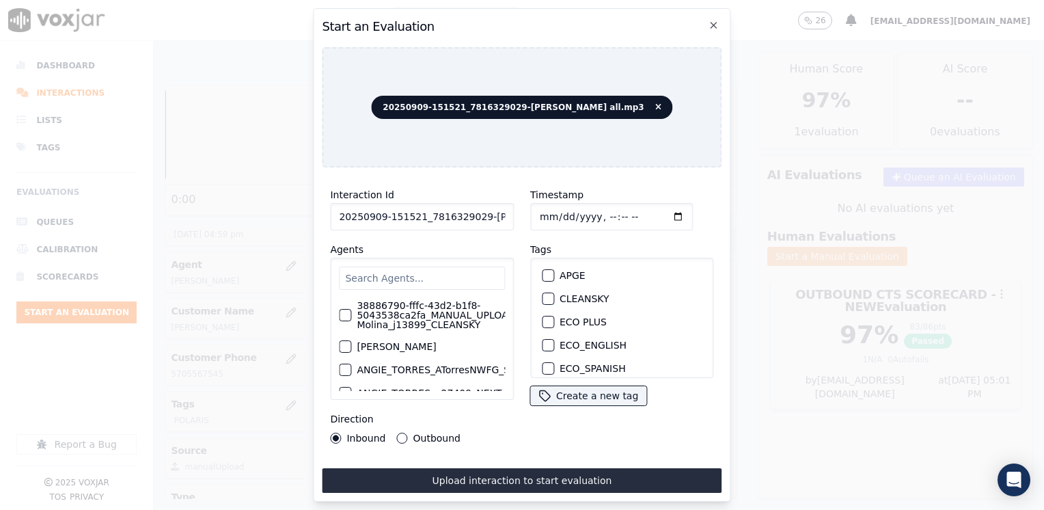
click at [426, 271] on input "text" at bounding box center [422, 277] width 166 height 23
type input "[PERSON_NAME]"
click at [436, 335] on label "[PERSON_NAME]" at bounding box center [396, 337] width 79 height 10
click at [351, 335] on button "[PERSON_NAME]" at bounding box center [345, 337] width 12 height 12
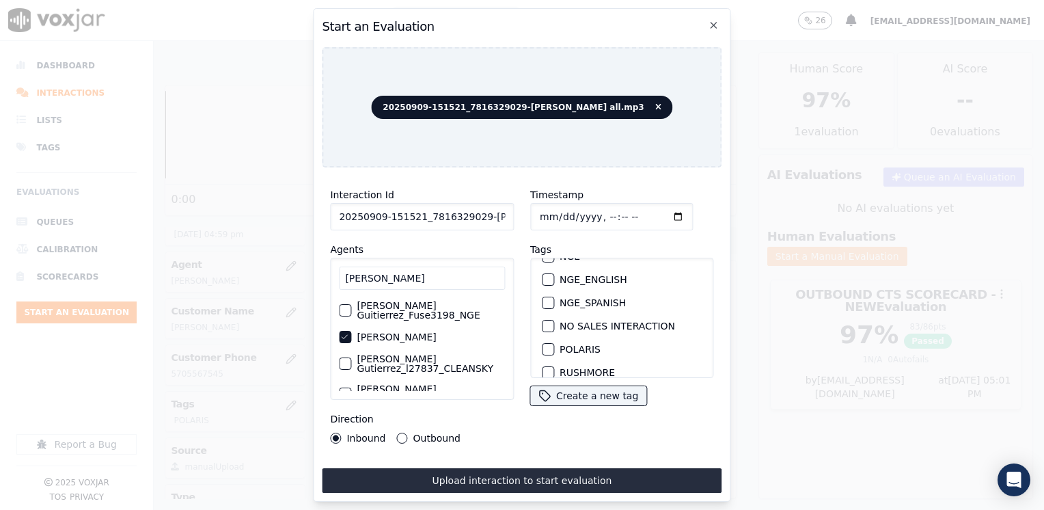
scroll to position [273, 0]
click at [544, 323] on div "button" at bounding box center [548, 328] width 10 height 10
click at [659, 215] on input "Timestamp" at bounding box center [611, 216] width 163 height 27
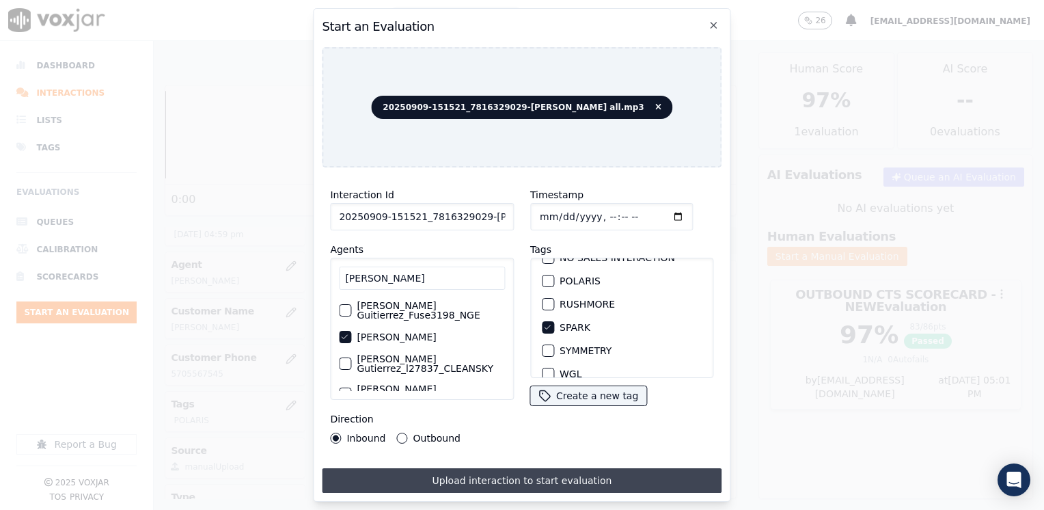
type input "[DATE]T17:01"
click at [519, 478] on button "Upload interaction to start evaluation" at bounding box center [522, 480] width 400 height 25
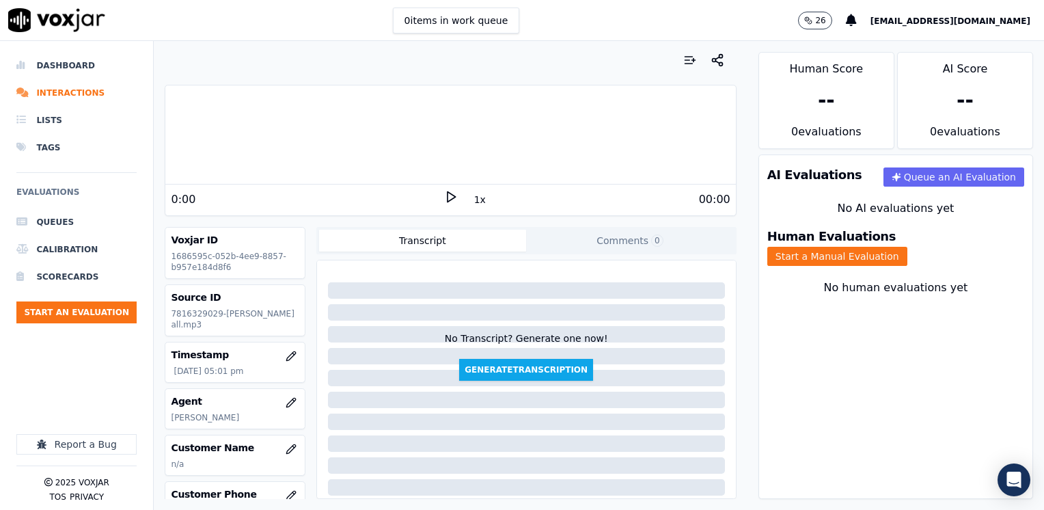
click at [318, 128] on div at bounding box center [450, 134] width 570 height 87
click at [444, 197] on icon at bounding box center [451, 197] width 14 height 14
click at [448, 197] on rect at bounding box center [449, 196] width 2 height 9
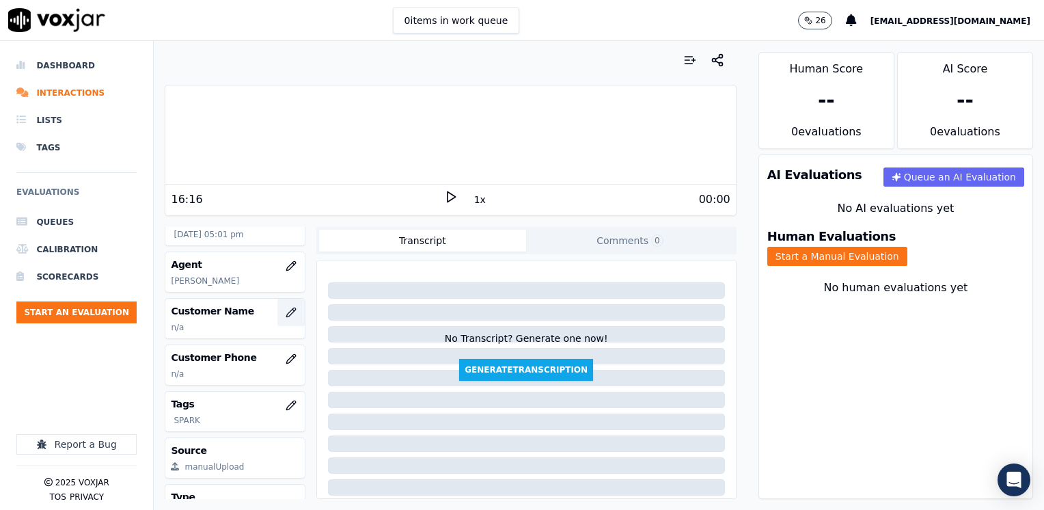
click at [286, 318] on icon "button" at bounding box center [291, 312] width 11 height 11
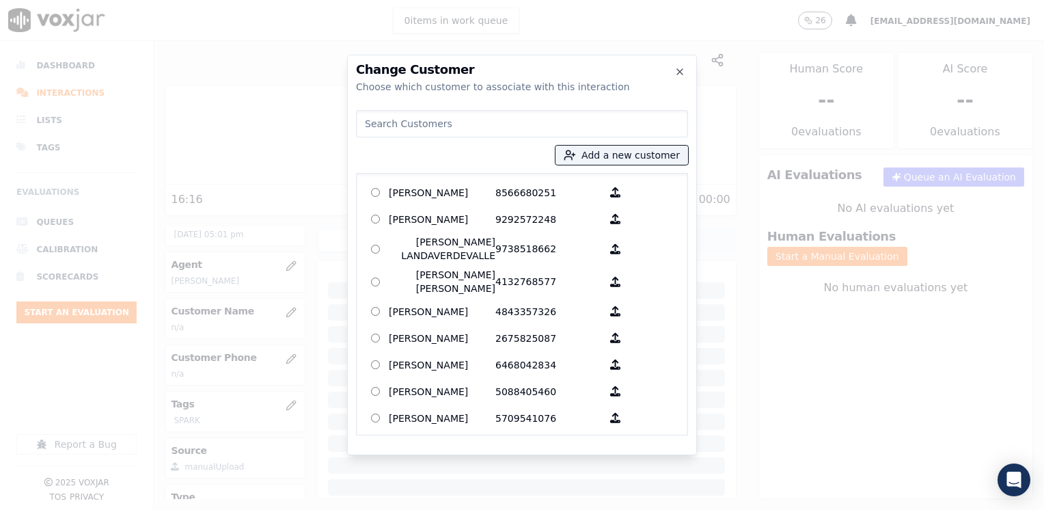
click at [502, 122] on input at bounding box center [522, 123] width 332 height 27
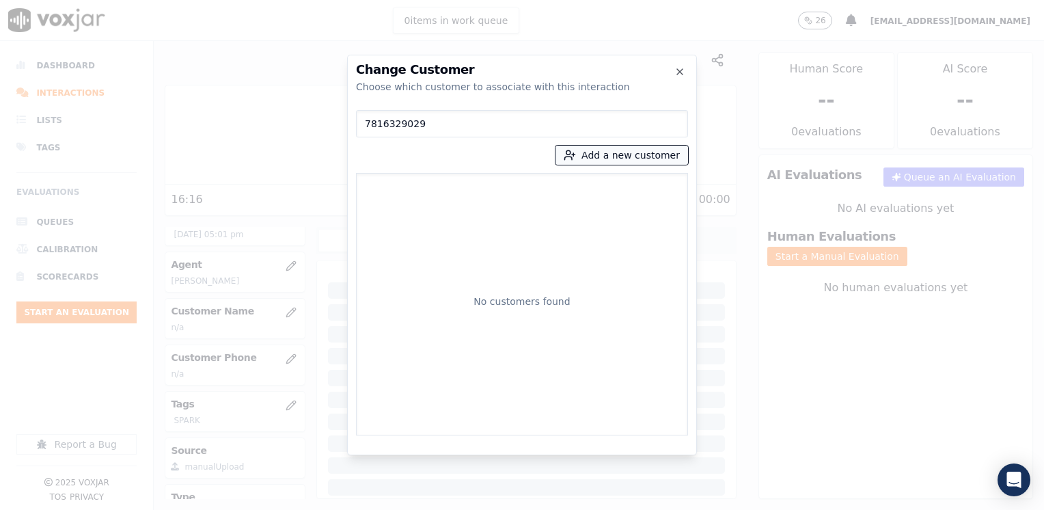
type input "7816329029"
click at [639, 154] on button "Add a new customer" at bounding box center [622, 155] width 133 height 19
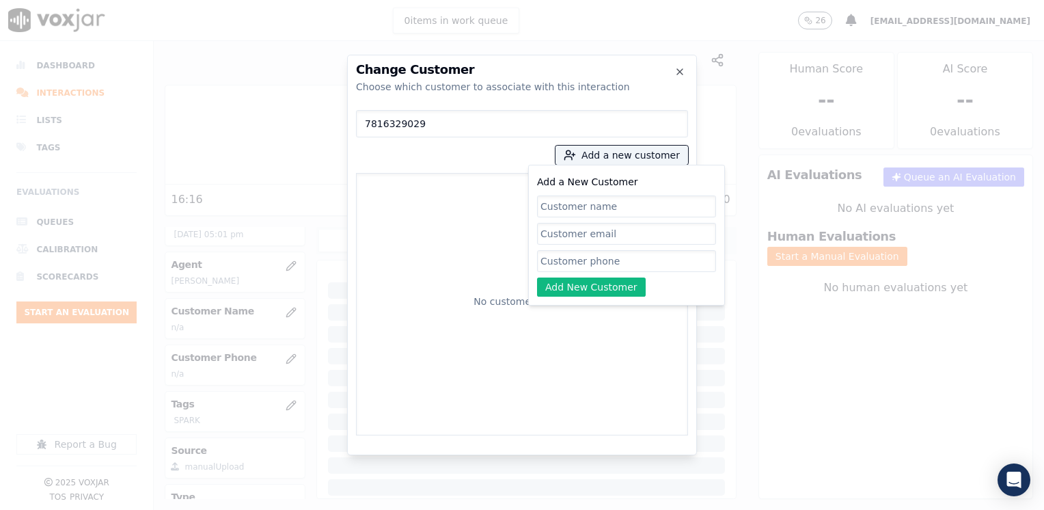
click at [590, 261] on input "Add a New Customer" at bounding box center [626, 261] width 179 height 22
paste input "7816329029"
type input "7816329029"
click at [622, 200] on input "Add a New Customer" at bounding box center [626, 206] width 179 height 22
paste input "[PERSON_NAME]"
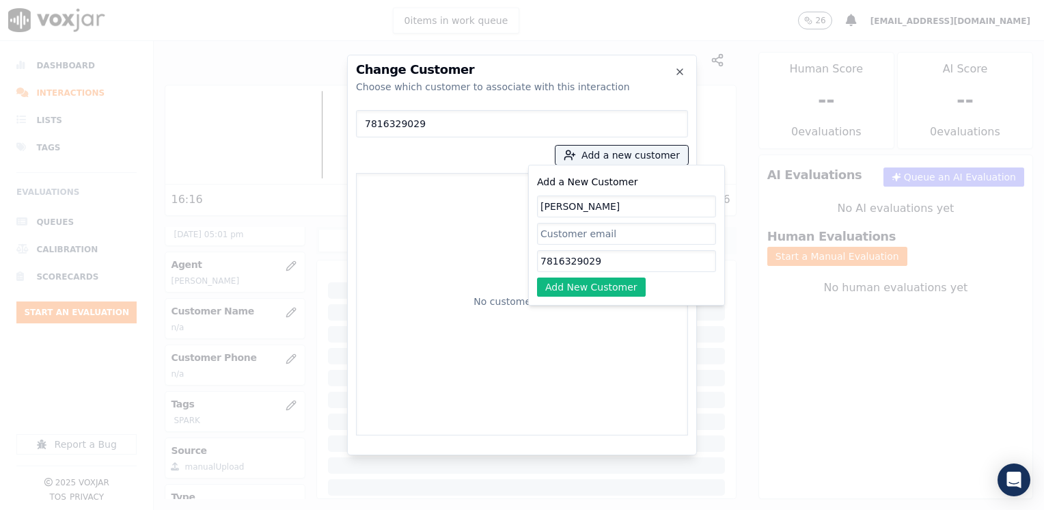
type input "[PERSON_NAME]"
click at [604, 273] on div "Add a New Customer [PERSON_NAME] 7816329029 Add New Customer" at bounding box center [626, 235] width 179 height 123
click at [596, 283] on button "Add New Customer" at bounding box center [591, 286] width 109 height 19
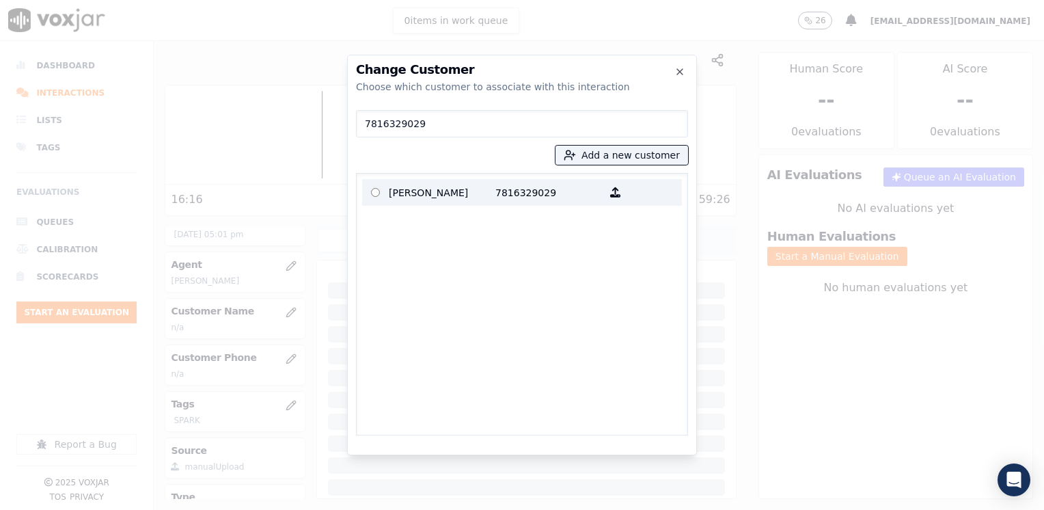
click at [494, 202] on label "[PERSON_NAME] 7816329029" at bounding box center [522, 192] width 320 height 27
click at [471, 186] on p "[PERSON_NAME]" at bounding box center [442, 192] width 107 height 21
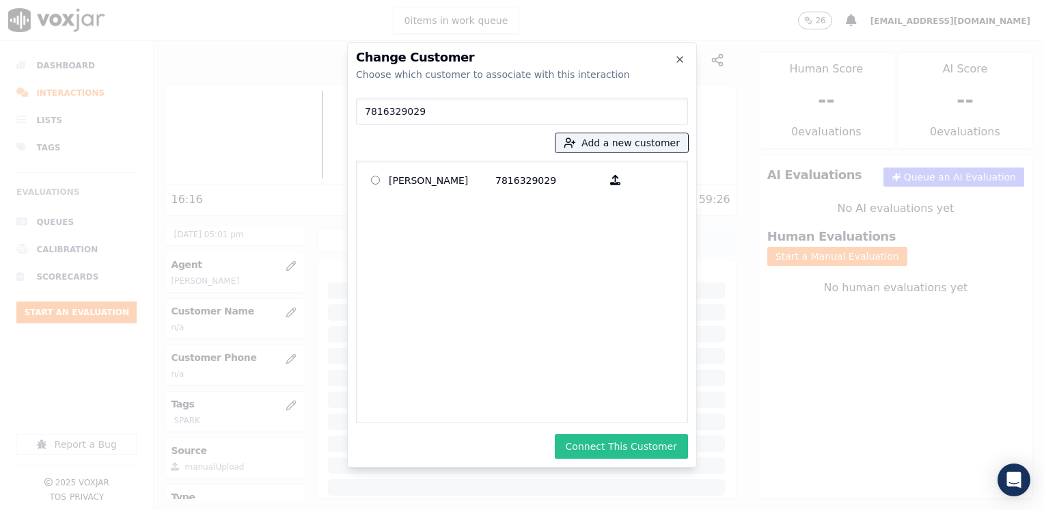
click at [646, 445] on button "Connect This Customer" at bounding box center [621, 446] width 133 height 25
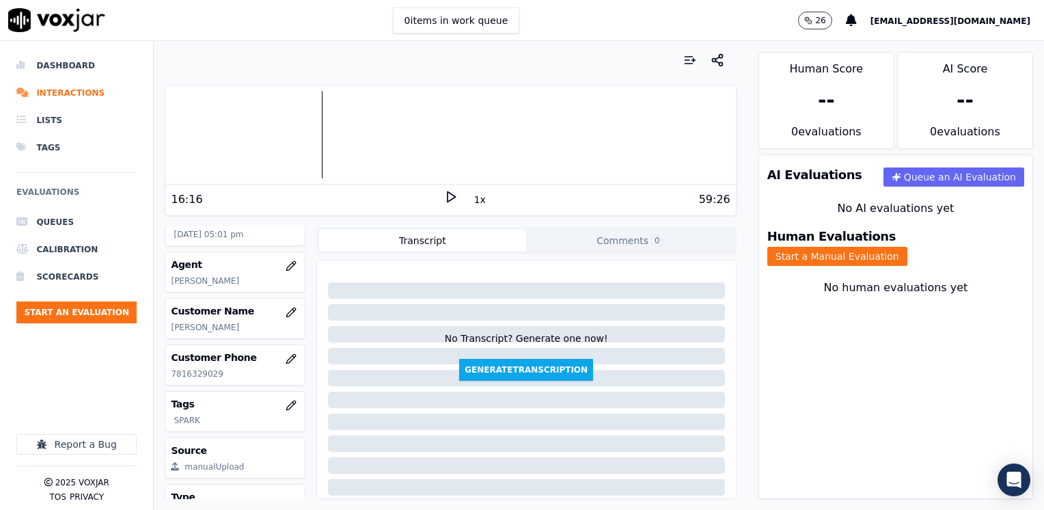
drag, startPoint x: 467, startPoint y: 75, endPoint x: 467, endPoint y: 85, distance: 10.2
click at [467, 78] on div "Your browser does not support the audio element. 16:16 1x 59:26 Voxjar ID 16865…" at bounding box center [450, 275] width 593 height 469
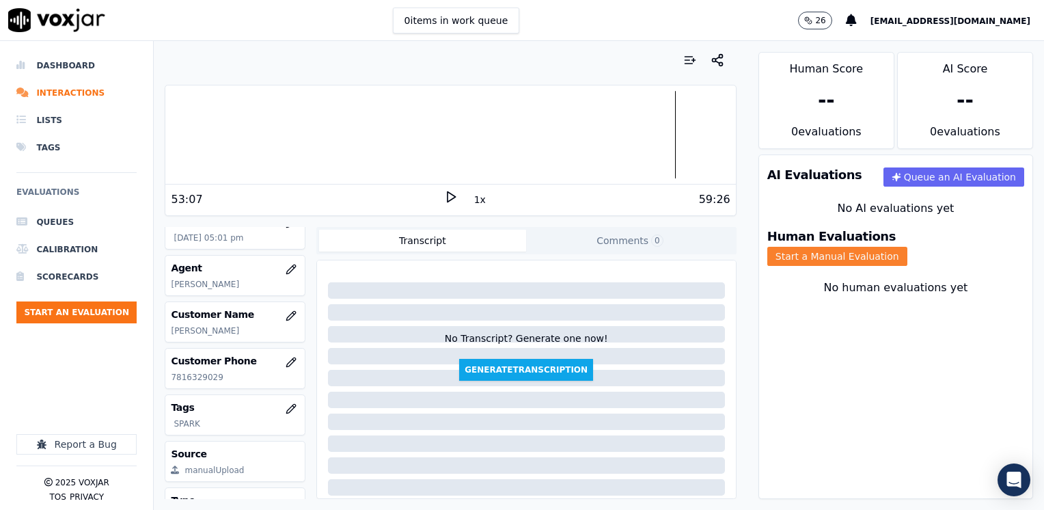
click at [907, 247] on button "Start a Manual Evaluation" at bounding box center [837, 256] width 140 height 19
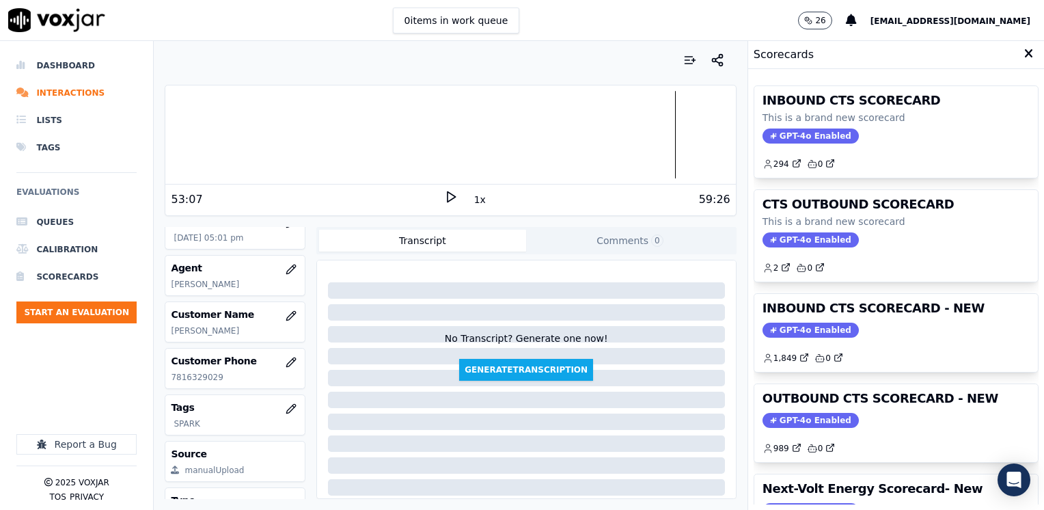
drag, startPoint x: 812, startPoint y: 325, endPoint x: 818, endPoint y: 341, distance: 16.9
click at [812, 325] on span "GPT-4o Enabled" at bounding box center [811, 330] width 96 height 15
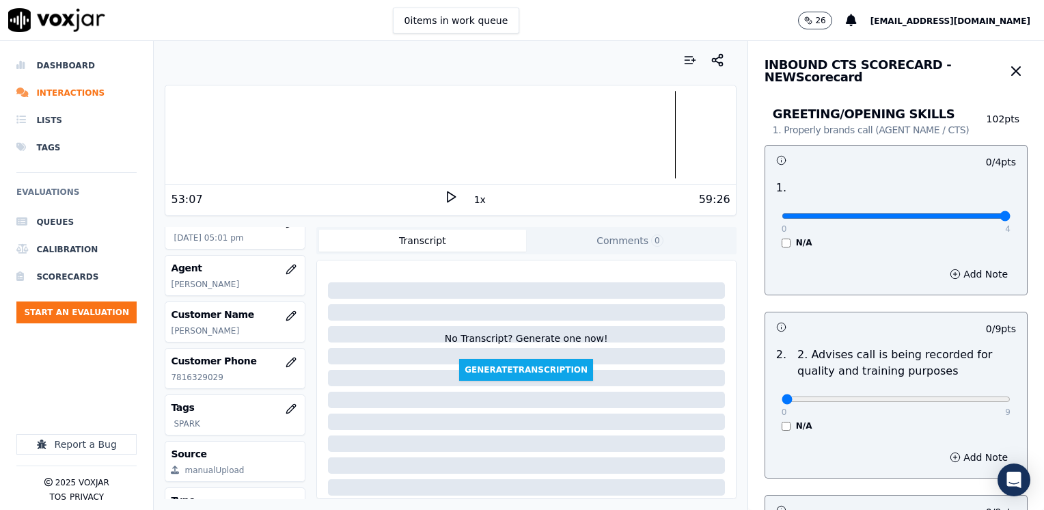
drag, startPoint x: 769, startPoint y: 218, endPoint x: 1043, endPoint y: 251, distance: 276.0
type input "4"
click at [1011, 219] on input "range" at bounding box center [896, 215] width 229 height 5
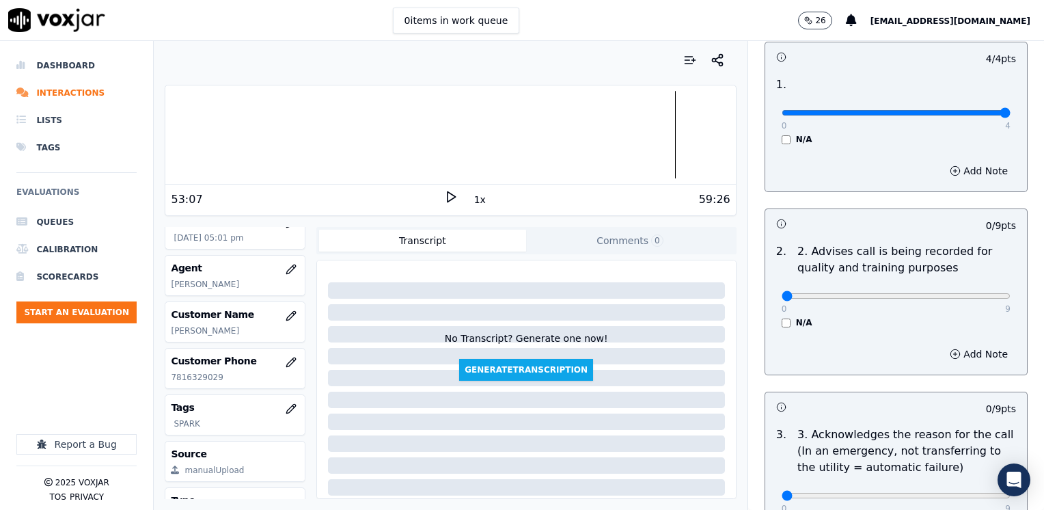
scroll to position [205, 0]
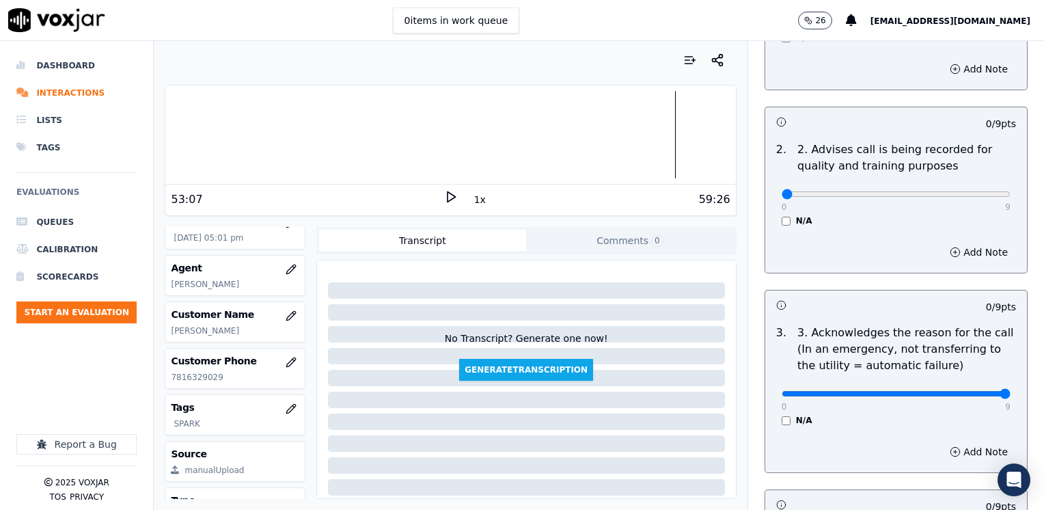
drag, startPoint x: 773, startPoint y: 395, endPoint x: 1043, endPoint y: 392, distance: 269.9
type input "9"
click at [1011, 392] on input "range" at bounding box center [896, 393] width 229 height 5
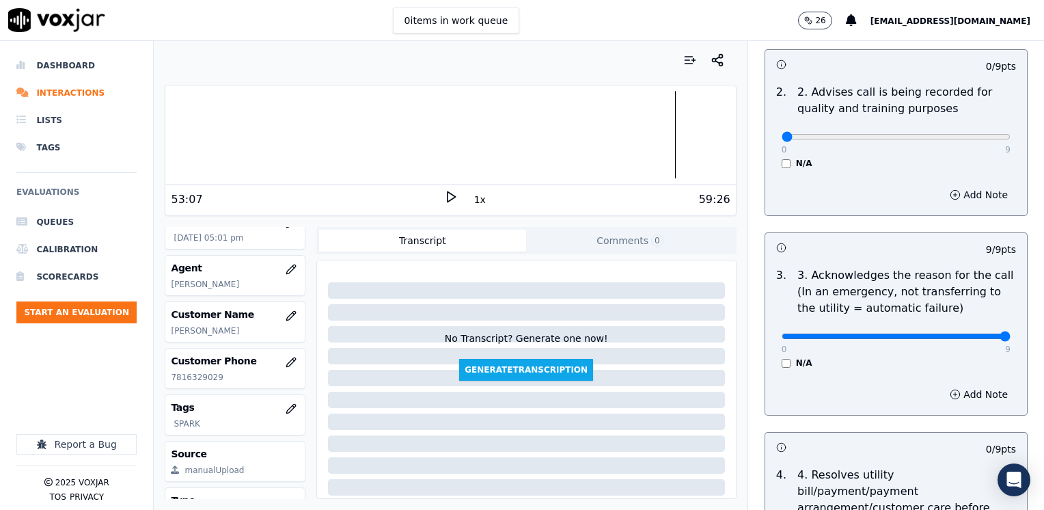
scroll to position [342, 0]
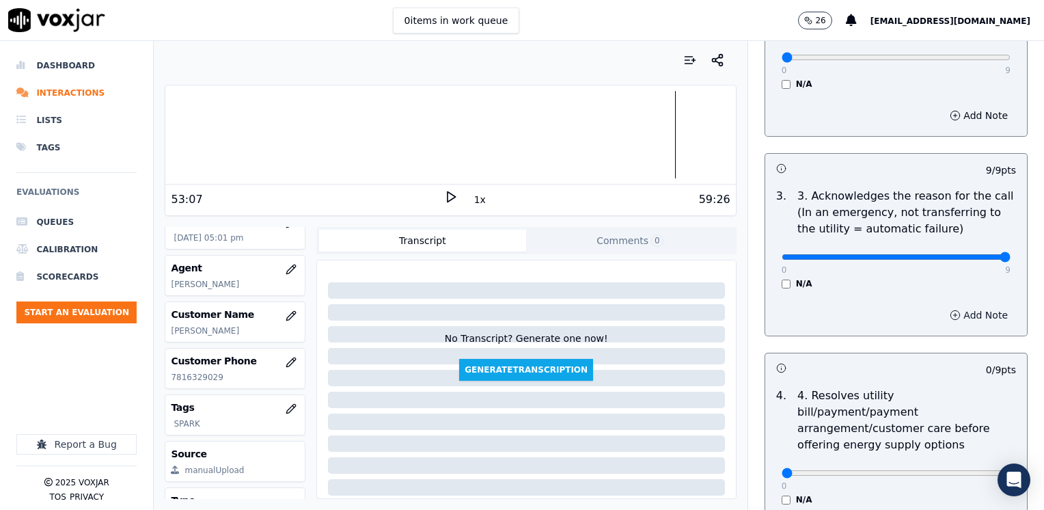
click at [972, 316] on button "Add Note" at bounding box center [979, 314] width 74 height 19
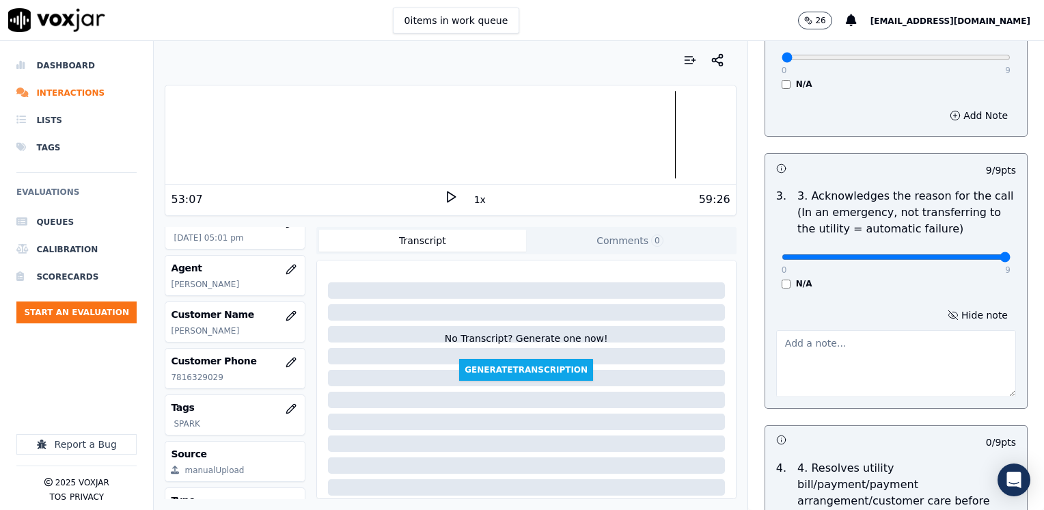
click at [847, 370] on textarea at bounding box center [896, 363] width 240 height 67
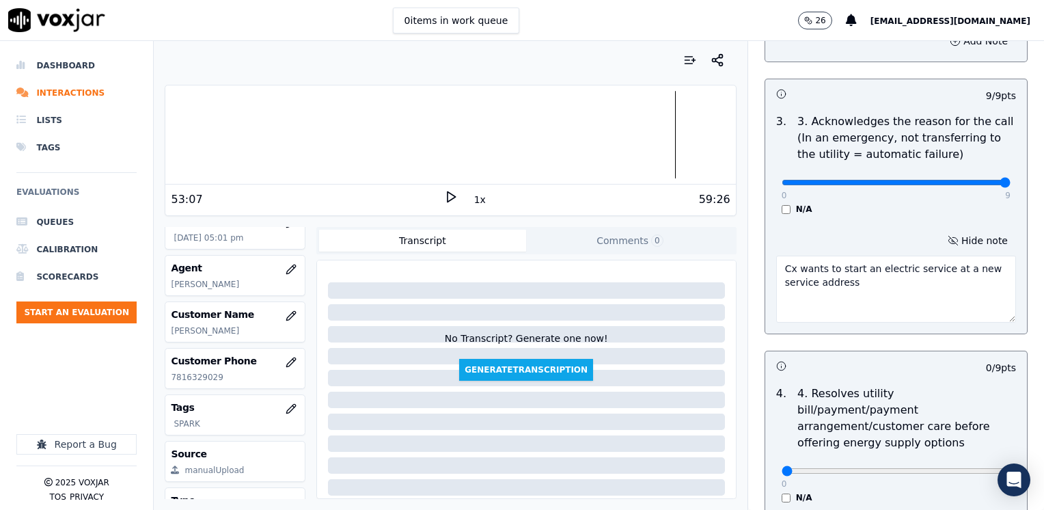
scroll to position [547, 0]
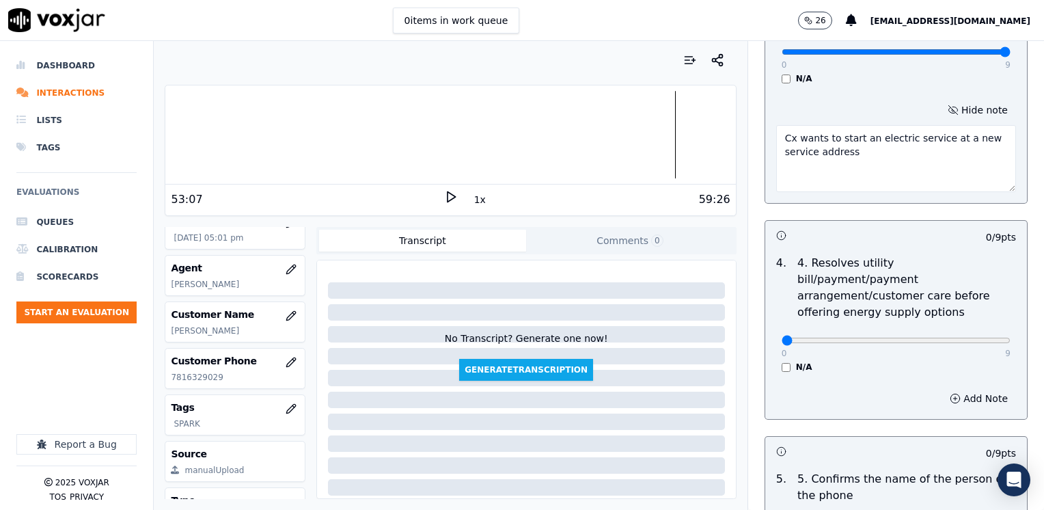
type textarea "Cx wants to start an electric service at a new service address"
click at [893, 379] on div "Add Note" at bounding box center [896, 398] width 262 height 41
drag, startPoint x: 774, startPoint y: 326, endPoint x: 1046, endPoint y: 332, distance: 272.0
type input "9"
click at [1011, 338] on input "range" at bounding box center [896, 340] width 229 height 5
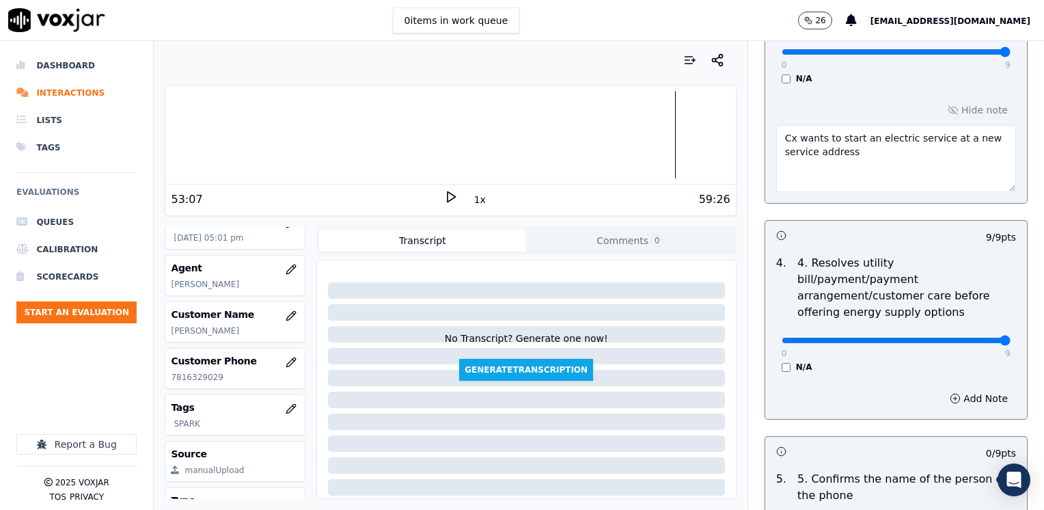
scroll to position [752, 0]
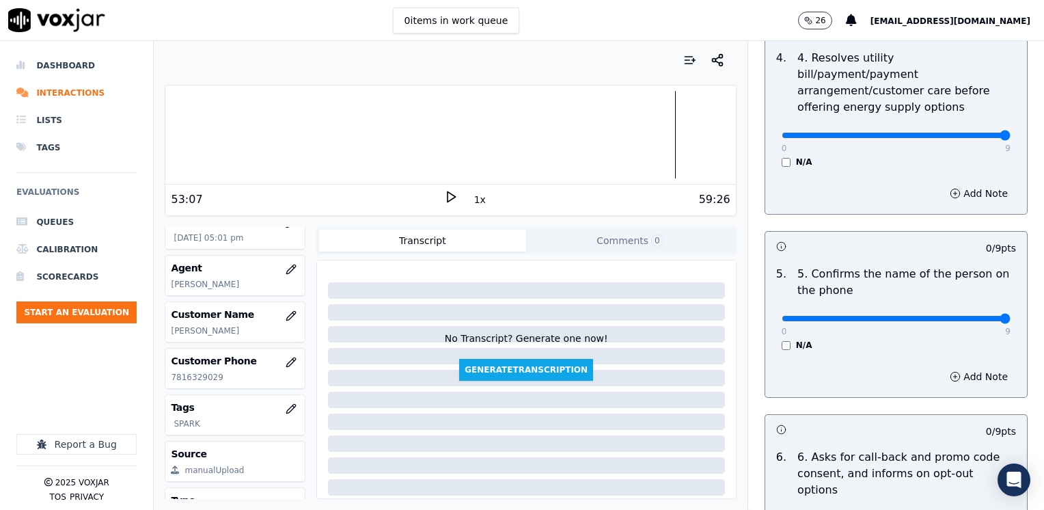
drag, startPoint x: 771, startPoint y: 303, endPoint x: 1043, endPoint y: 300, distance: 272.7
type input "9"
click at [1011, 316] on input "range" at bounding box center [896, 318] width 229 height 5
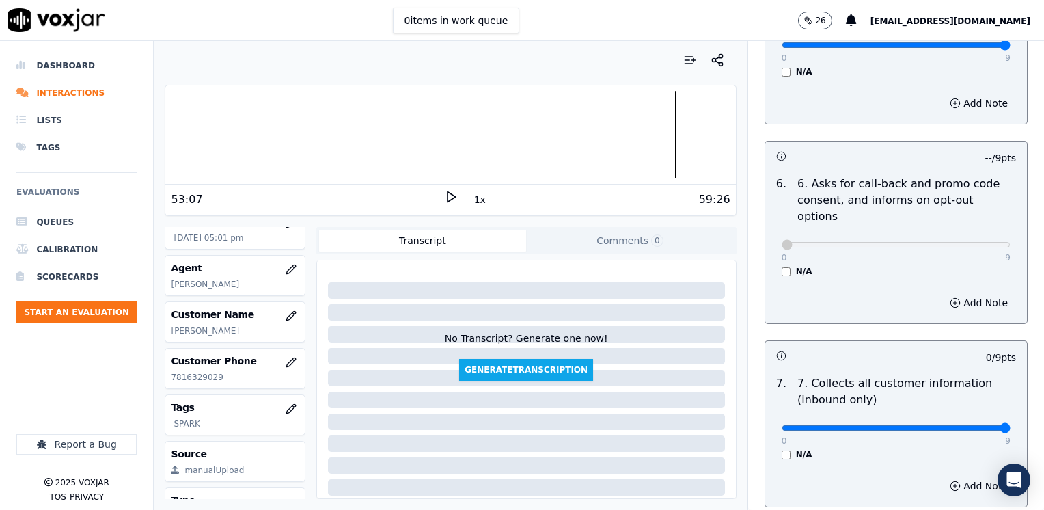
drag, startPoint x: 801, startPoint y: 389, endPoint x: 1046, endPoint y: 374, distance: 245.8
type input "9"
click at [1011, 425] on input "range" at bounding box center [896, 427] width 229 height 5
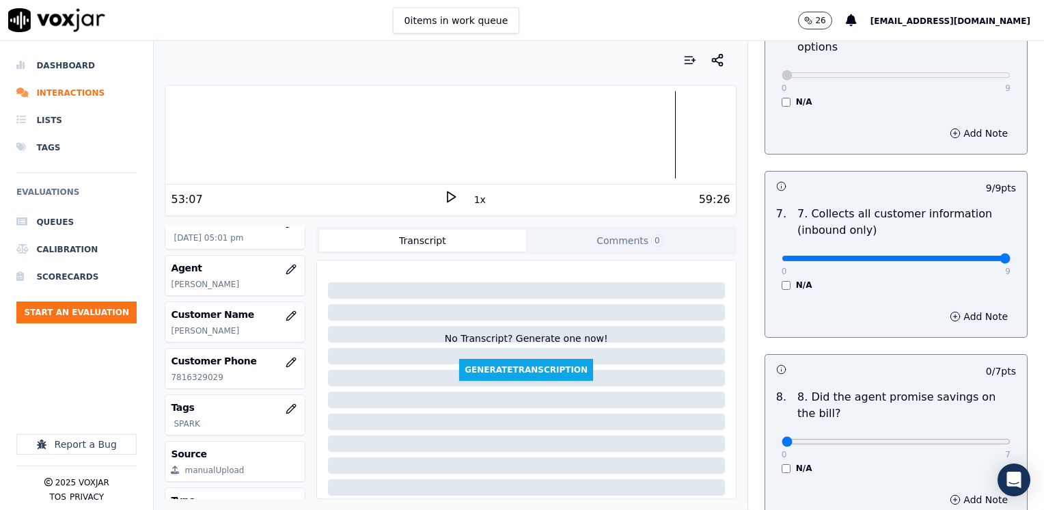
scroll to position [1367, 0]
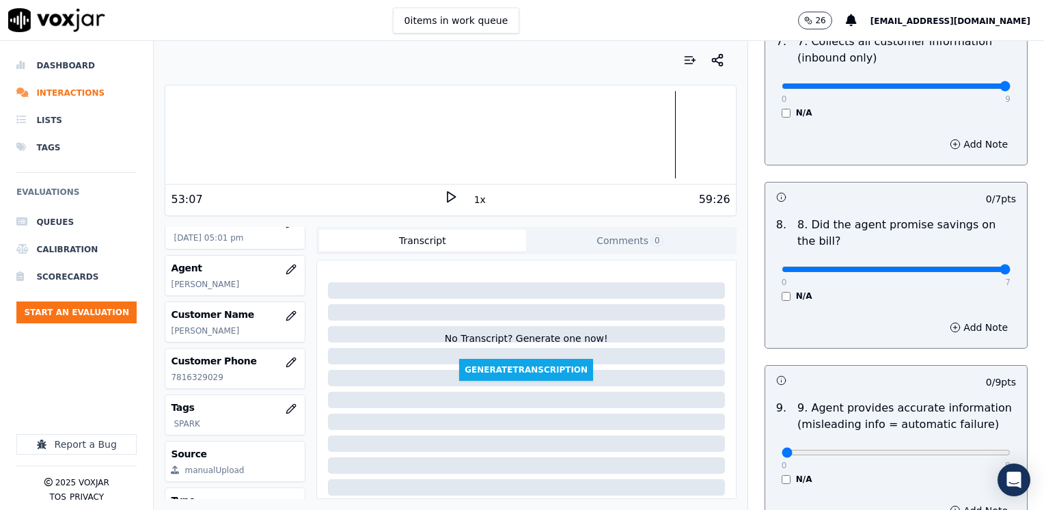
drag, startPoint x: 770, startPoint y: 232, endPoint x: 1043, endPoint y: 258, distance: 274.5
type input "7"
click at [1011, 266] on input "range" at bounding box center [896, 268] width 229 height 5
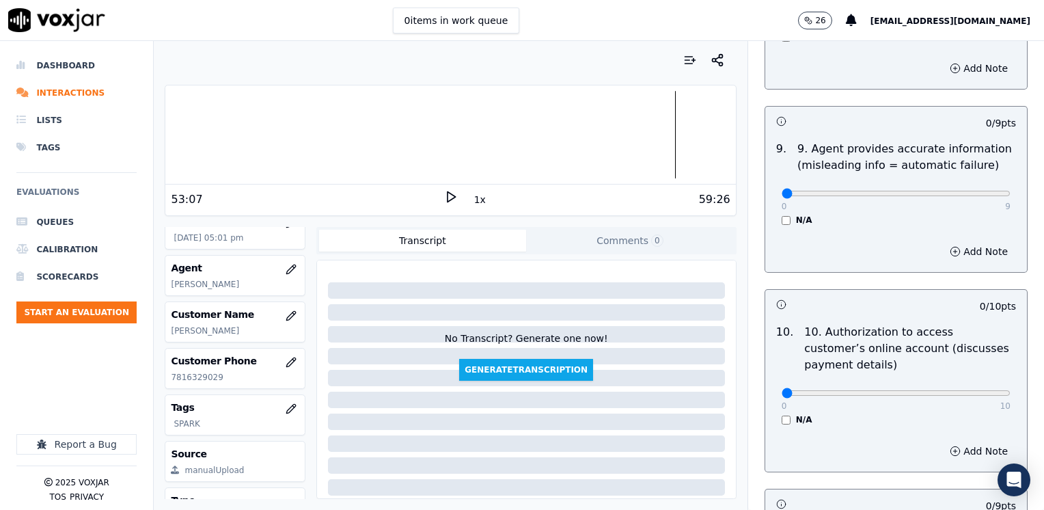
scroll to position [1640, 0]
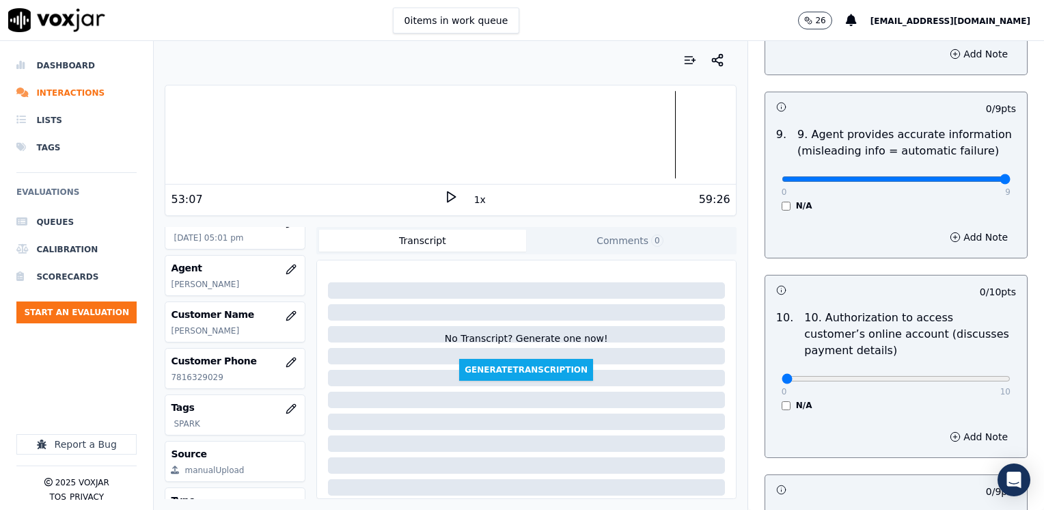
drag, startPoint x: 771, startPoint y: 146, endPoint x: 1046, endPoint y: 205, distance: 280.9
type input "9"
click at [1011, 182] on input "range" at bounding box center [896, 178] width 229 height 5
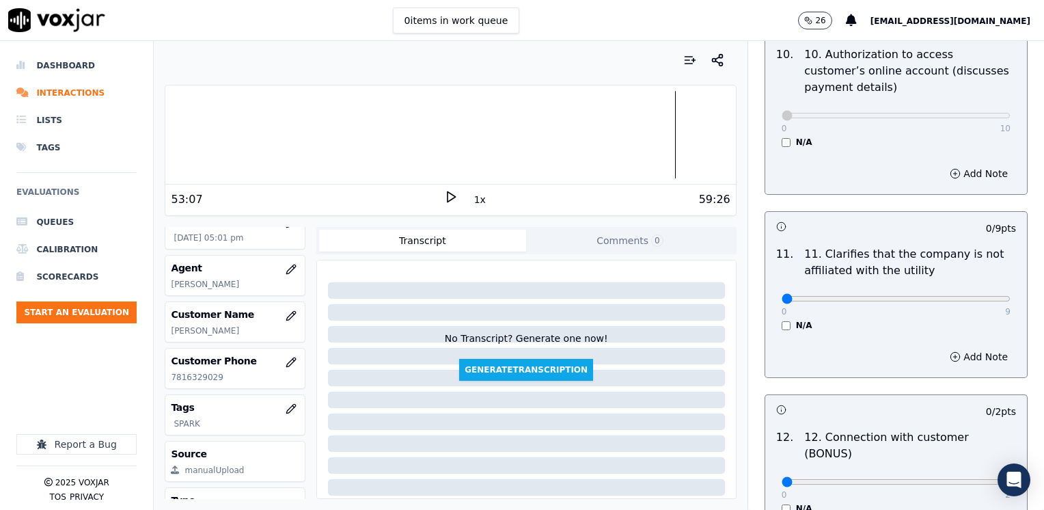
scroll to position [1982, 0]
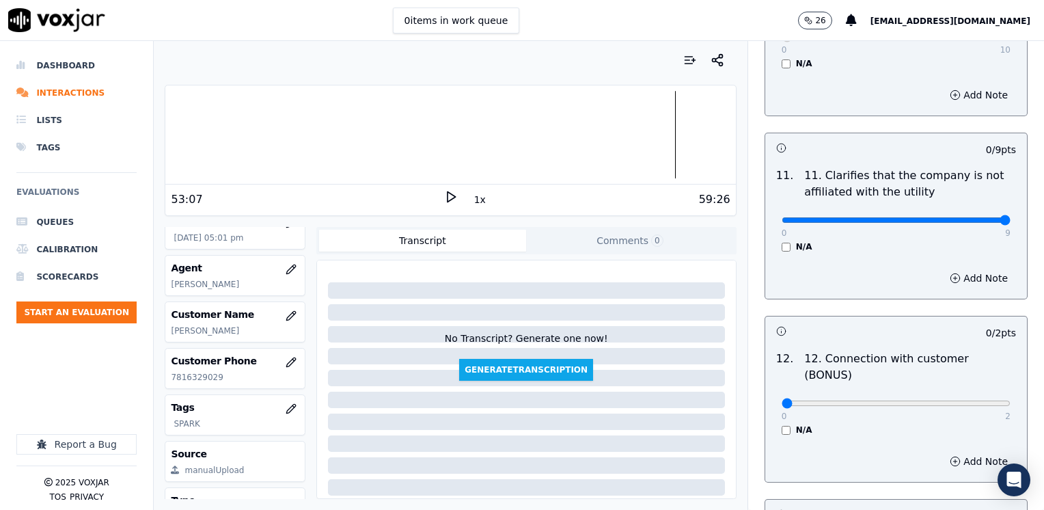
drag, startPoint x: 774, startPoint y: 179, endPoint x: 1034, endPoint y: 250, distance: 269.2
type input "9"
click at [1011, 223] on input "range" at bounding box center [896, 219] width 229 height 5
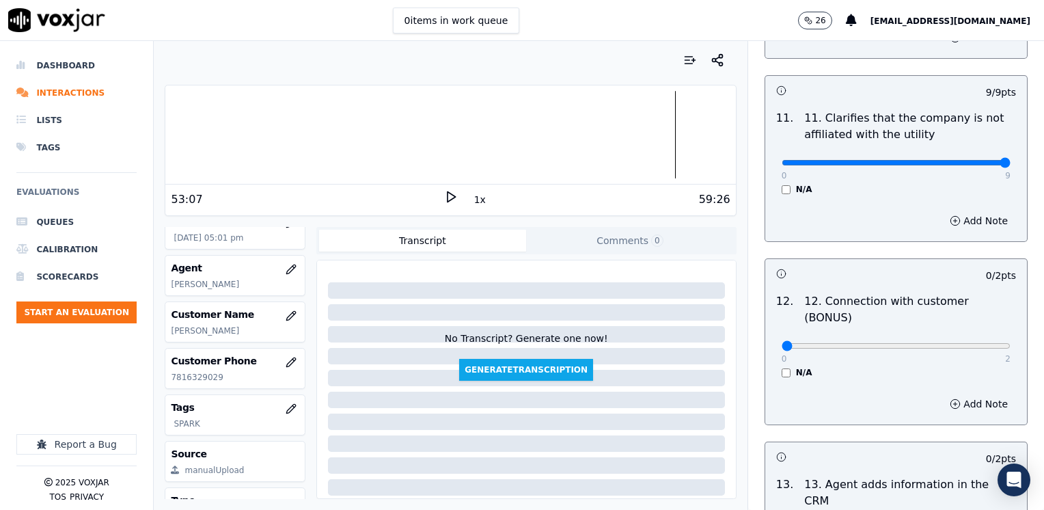
scroll to position [2118, 0]
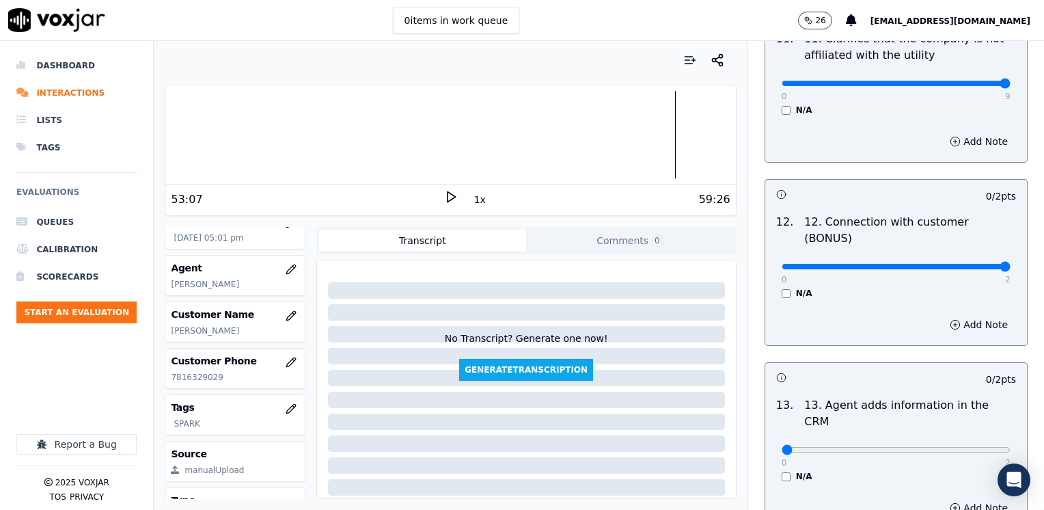
drag, startPoint x: 774, startPoint y: 213, endPoint x: 1046, endPoint y: 228, distance: 272.3
type input "2"
click at [1011, 264] on input "range" at bounding box center [896, 266] width 229 height 5
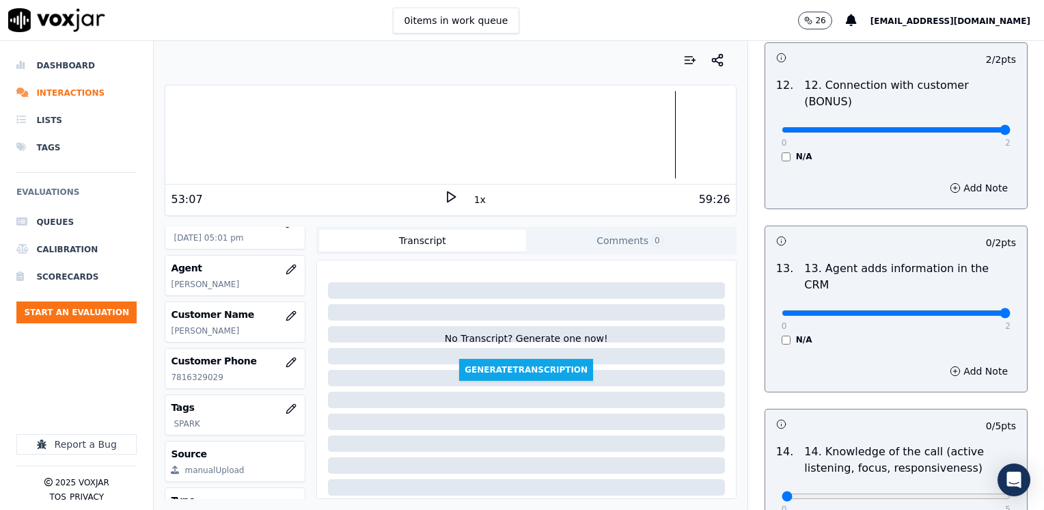
drag, startPoint x: 776, startPoint y: 242, endPoint x: 1035, endPoint y: 316, distance: 269.3
type input "2"
click at [1011, 310] on input "range" at bounding box center [896, 312] width 229 height 5
drag, startPoint x: 773, startPoint y: 430, endPoint x: 992, endPoint y: 424, distance: 218.7
type input "5"
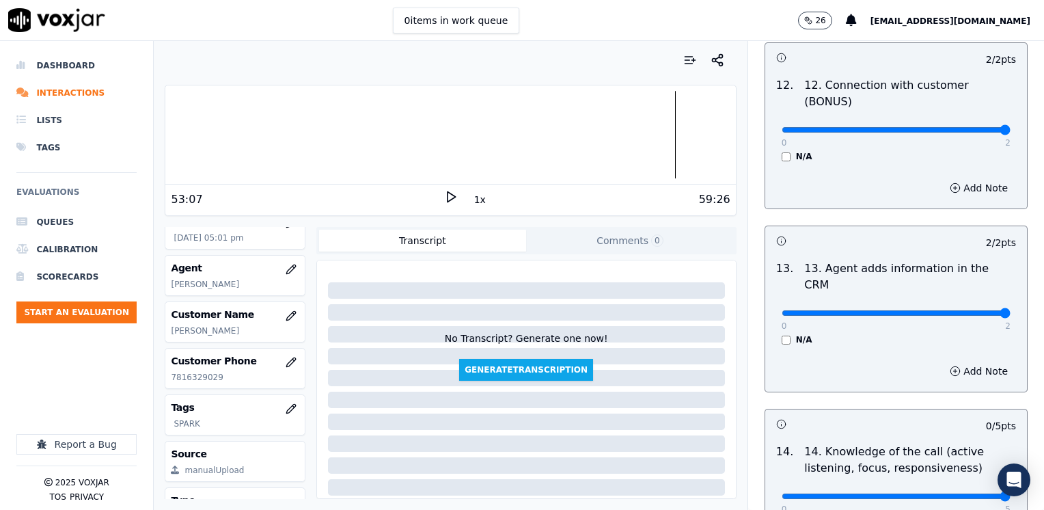
click at [992, 493] on input "range" at bounding box center [896, 495] width 229 height 5
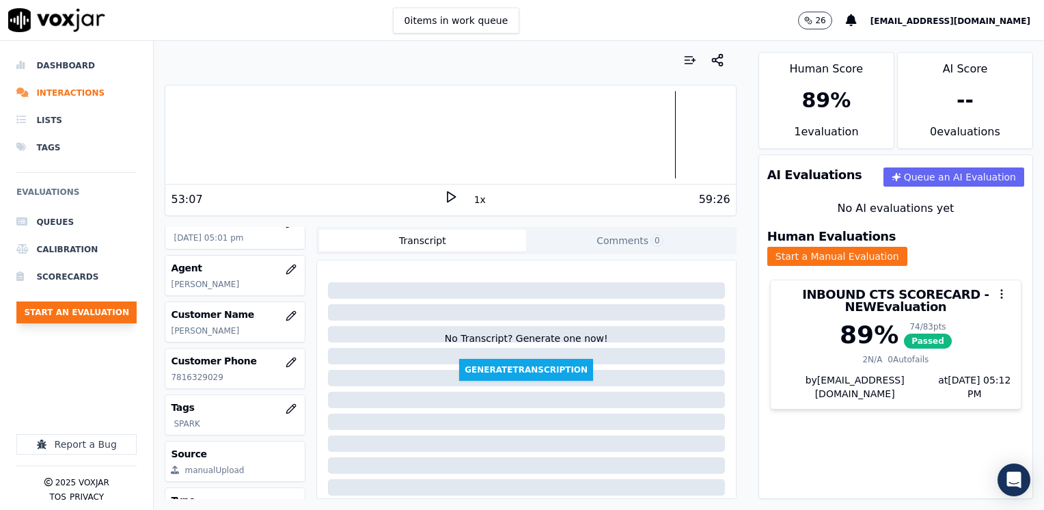
click at [105, 312] on button "Start an Evaluation" at bounding box center [76, 312] width 120 height 22
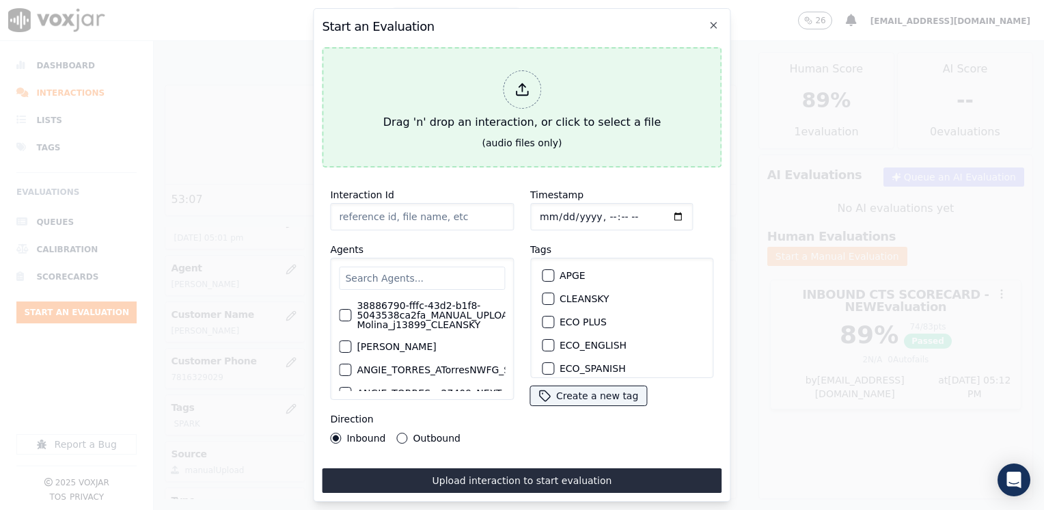
click at [536, 91] on div at bounding box center [522, 89] width 38 height 38
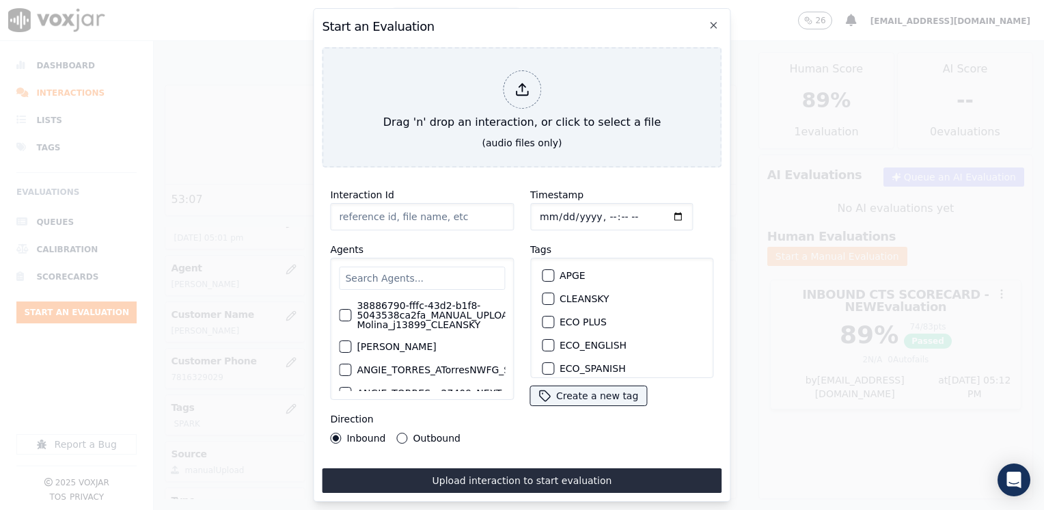
type input "20250909-153552_8574683086-[PERSON_NAME] all.mp3"
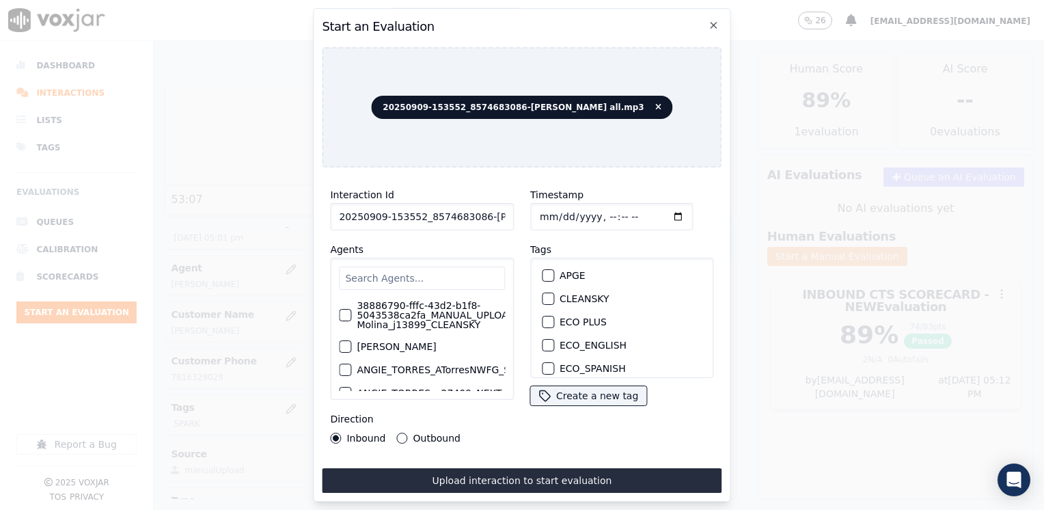
click at [426, 274] on input "text" at bounding box center [422, 277] width 166 height 23
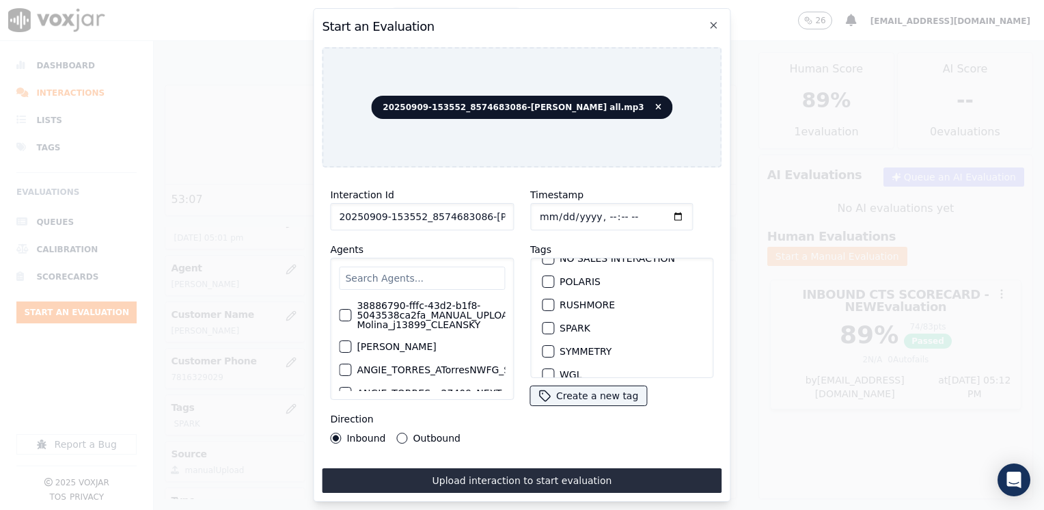
scroll to position [273, 0]
click at [543, 323] on div "button" at bounding box center [548, 328] width 10 height 10
click at [659, 211] on input "Timestamp" at bounding box center [611, 216] width 163 height 27
type input "[DATE]T17:12"
click at [398, 433] on button "Outbound" at bounding box center [402, 438] width 11 height 11
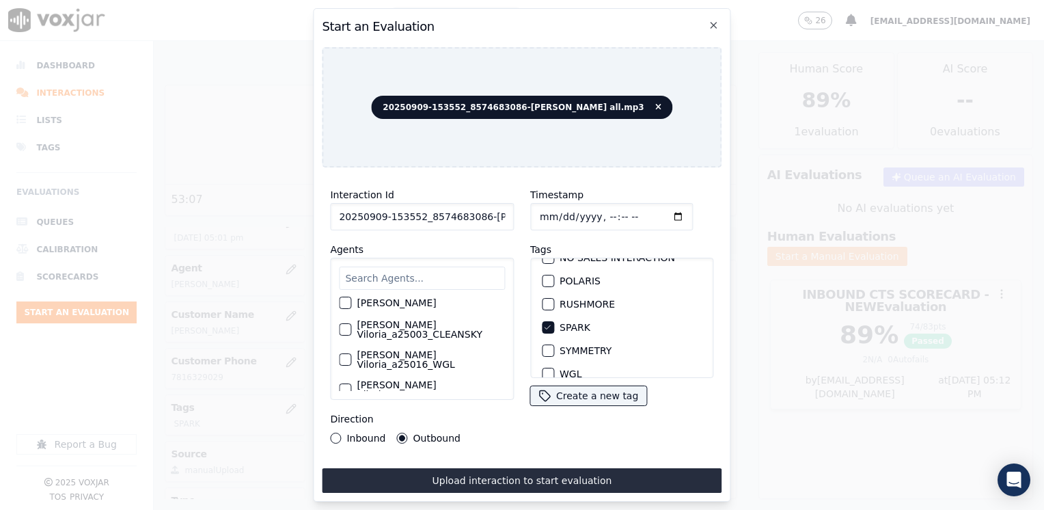
scroll to position [0, 0]
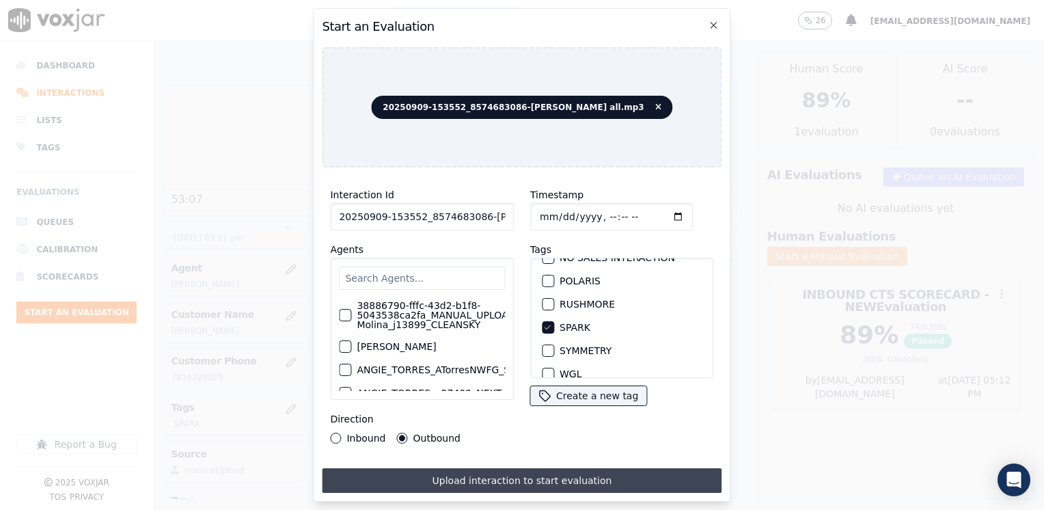
click at [515, 477] on button "Upload interaction to start evaluation" at bounding box center [522, 480] width 400 height 25
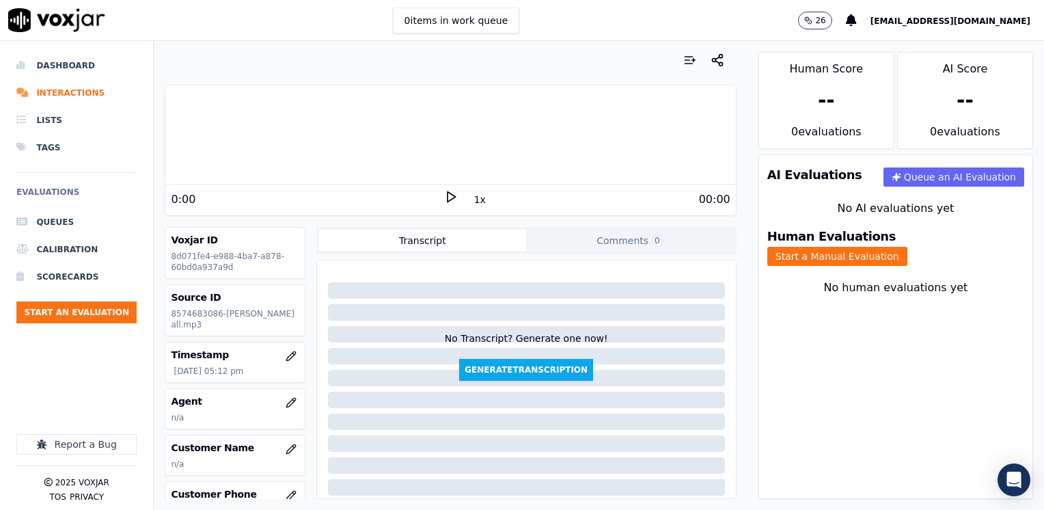
click at [294, 178] on div at bounding box center [450, 134] width 570 height 87
click at [446, 196] on icon at bounding box center [451, 197] width 14 height 14
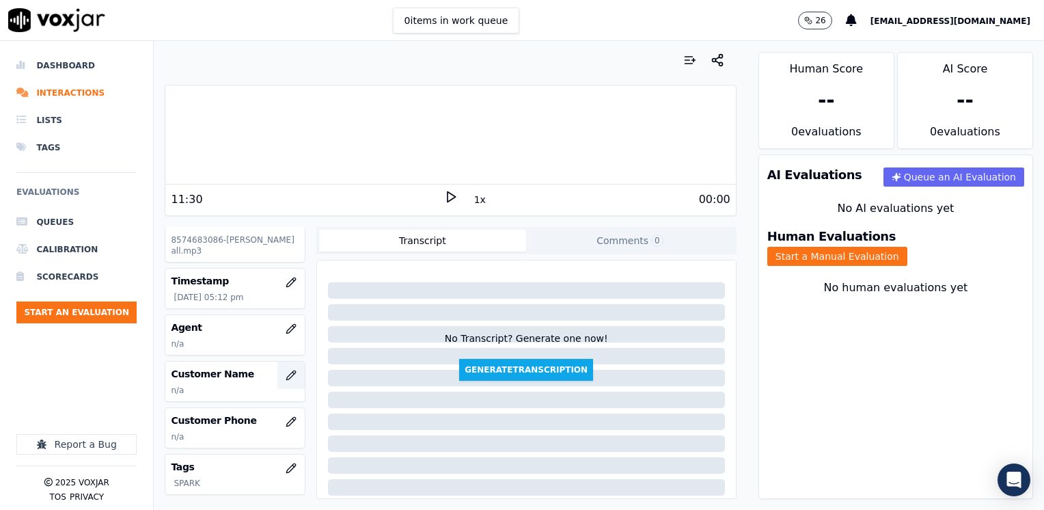
scroll to position [137, 0]
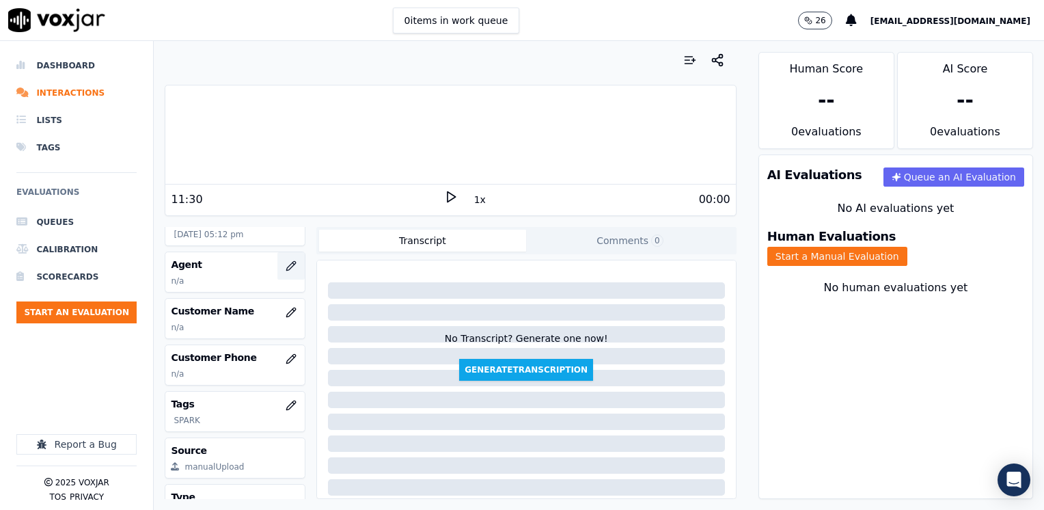
click at [286, 265] on icon "button" at bounding box center [290, 265] width 9 height 9
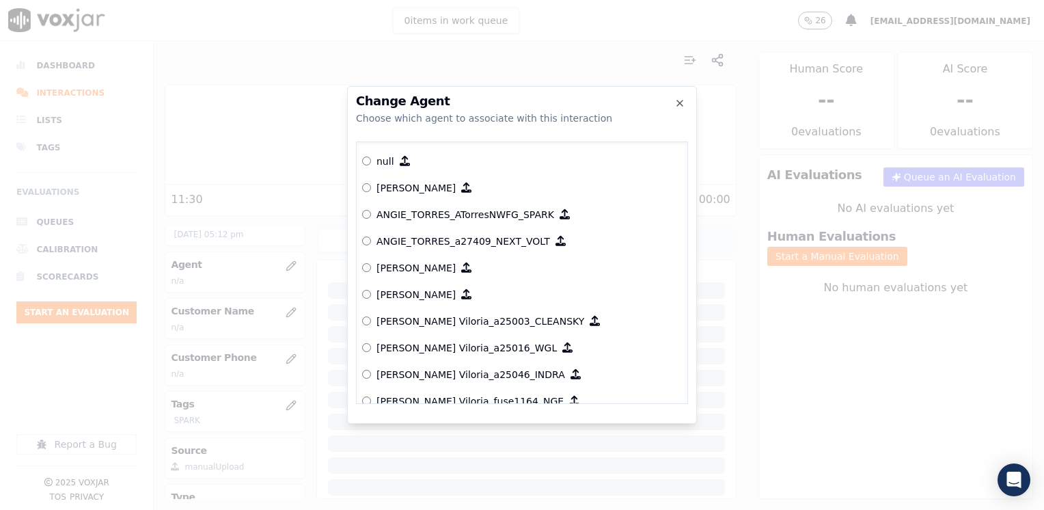
click at [512, 120] on div "Choose which agent to associate with this interaction" at bounding box center [522, 118] width 332 height 14
click at [675, 105] on icon "button" at bounding box center [679, 103] width 11 height 11
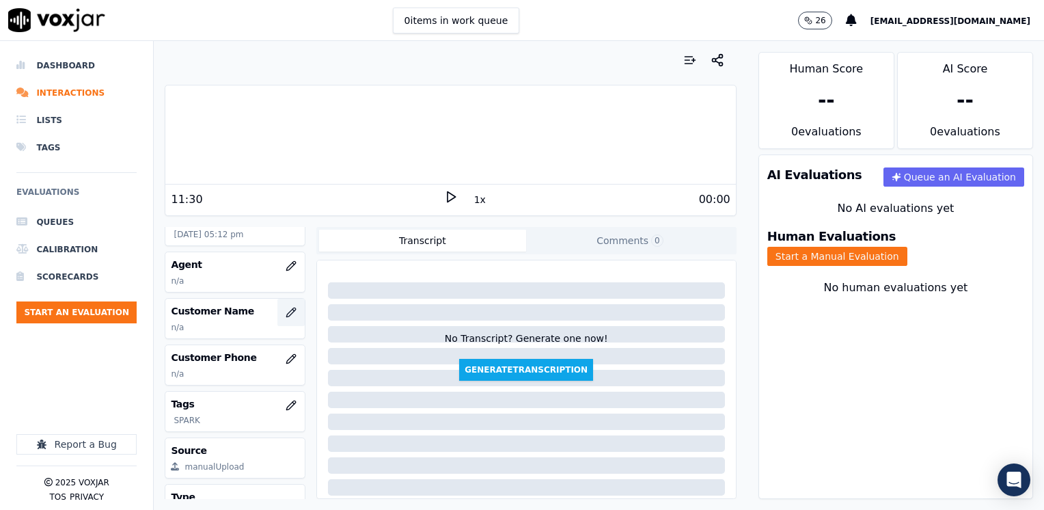
click at [284, 307] on button "button" at bounding box center [290, 312] width 27 height 27
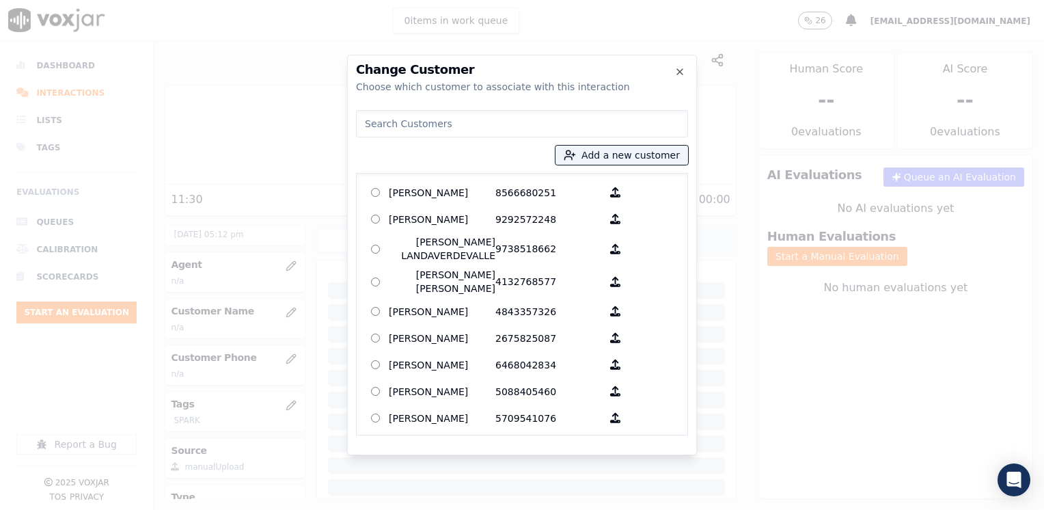
click at [508, 130] on input at bounding box center [522, 123] width 332 height 27
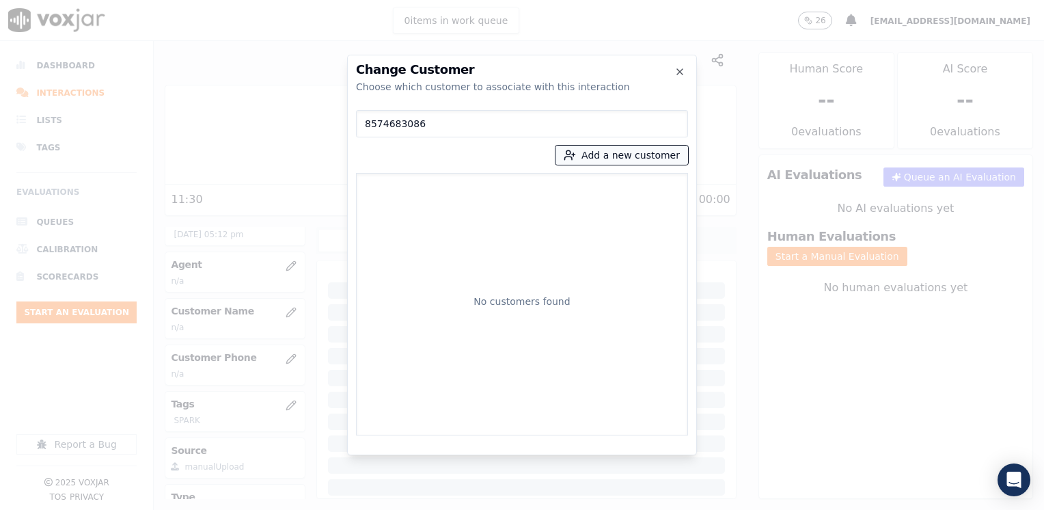
type input "8574683086"
click at [653, 152] on button "Add a new customer" at bounding box center [622, 155] width 133 height 19
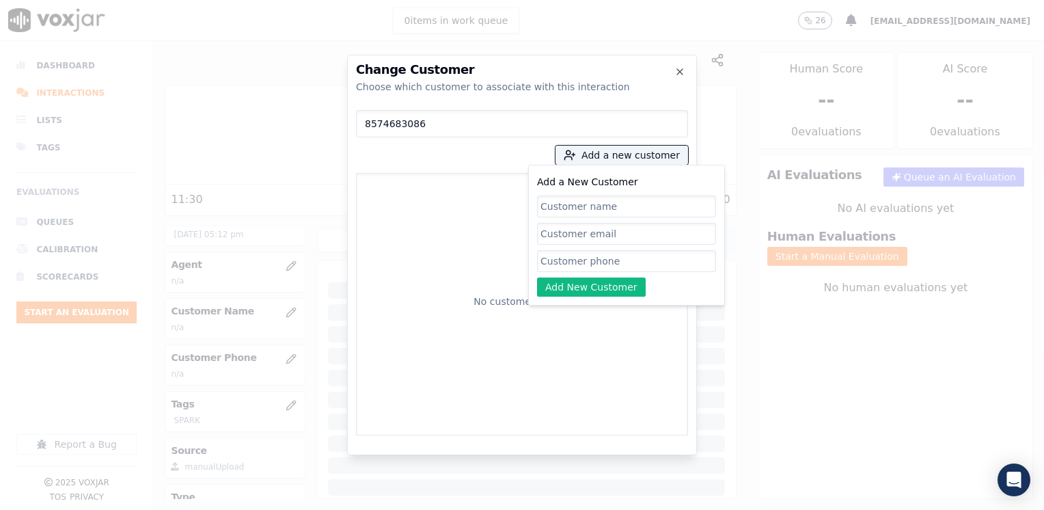
click at [600, 262] on input "Add a New Customer" at bounding box center [626, 261] width 179 height 22
paste input "8574683086"
type input "8574683086"
click at [618, 200] on input "Add a New Customer" at bounding box center [626, 206] width 179 height 22
paste input "[PERSON_NAME]"
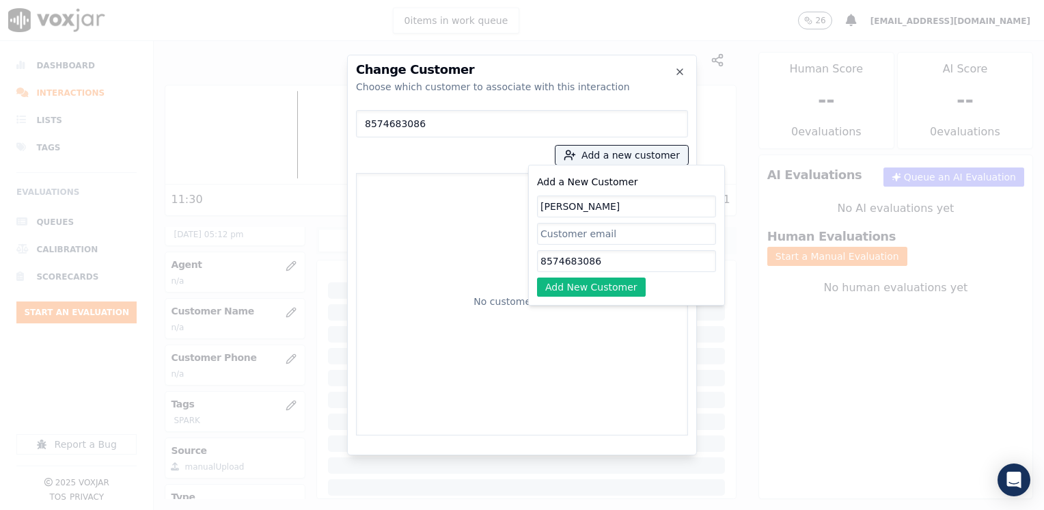
click at [612, 207] on input "[PERSON_NAME]" at bounding box center [626, 206] width 179 height 22
paste input "[PERSON_NAME]"
drag, startPoint x: 712, startPoint y: 206, endPoint x: 353, endPoint y: 212, distance: 358.8
click at [353, 212] on div "Change Customer Choose which customer to associate with this interaction 857468…" at bounding box center [522, 255] width 350 height 400
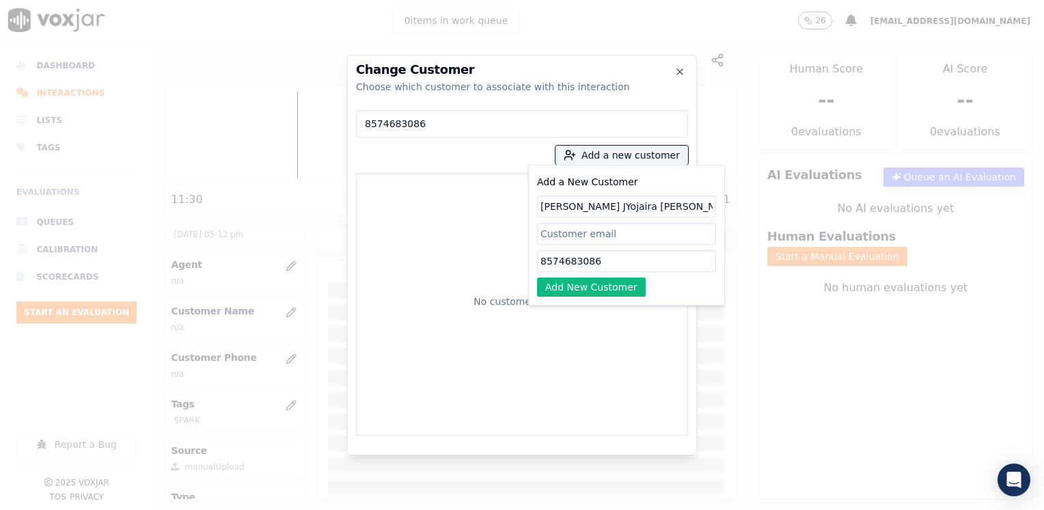
paste input "uarez"
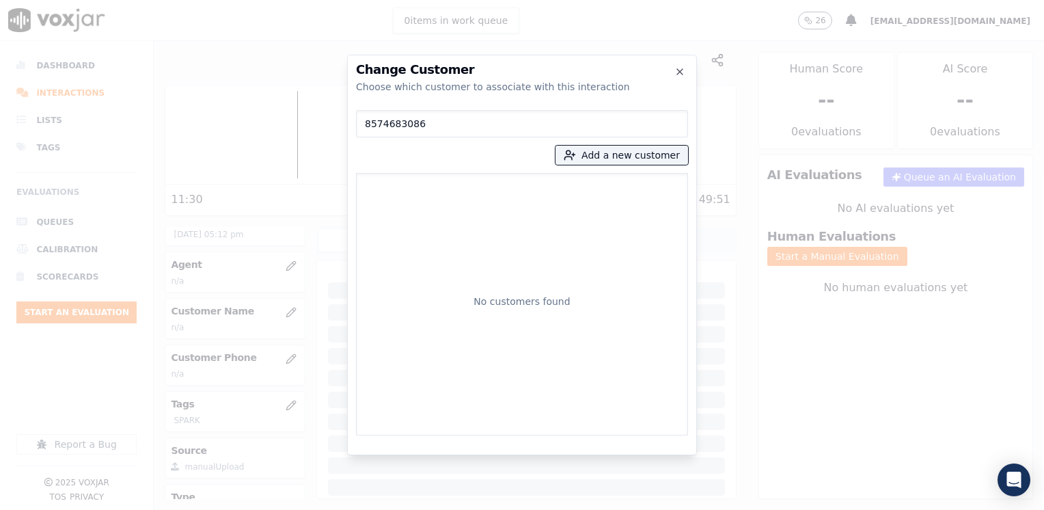
type input "[PERSON_NAME]"
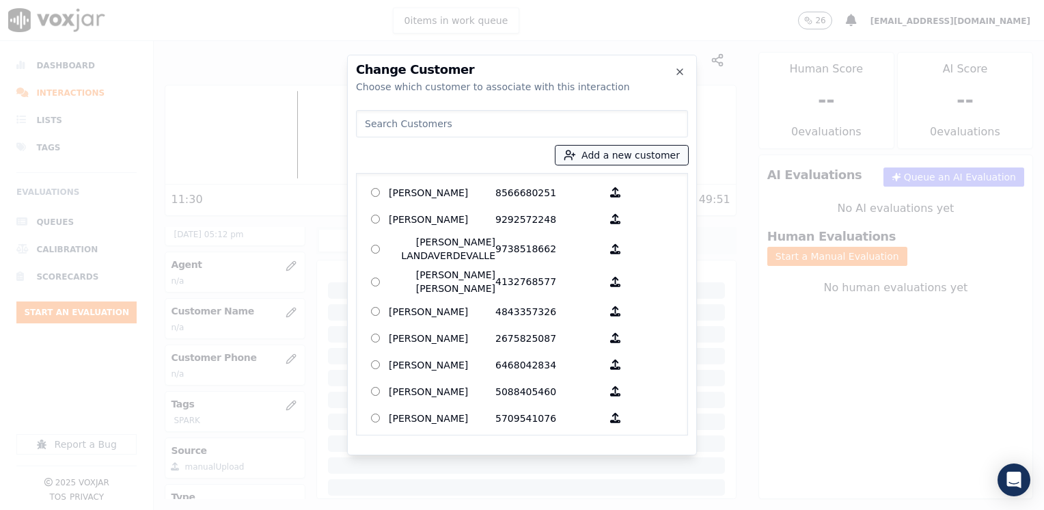
click at [622, 154] on button "Add a new customer" at bounding box center [622, 155] width 133 height 19
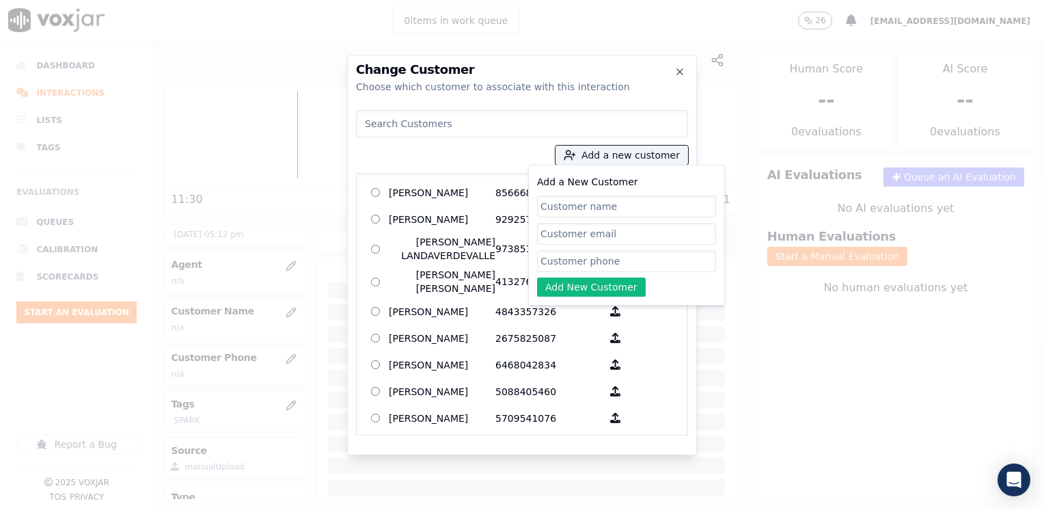
click at [585, 265] on input "Add a New Customer" at bounding box center [626, 261] width 179 height 22
paste input "[PERSON_NAME]"
type input "[PERSON_NAME]"
click at [613, 200] on input "Add a New Customer" at bounding box center [626, 206] width 179 height 22
paste input "[PERSON_NAME]"
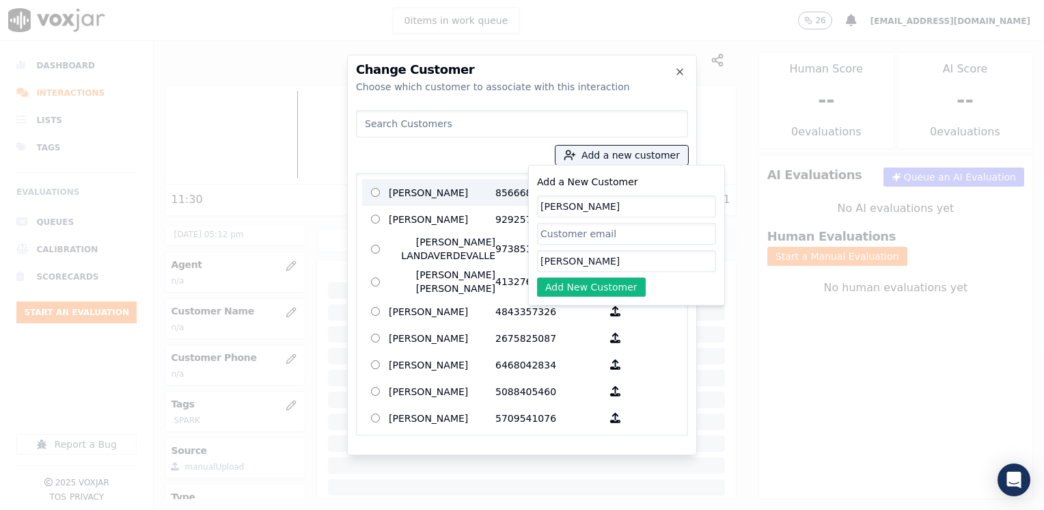
drag, startPoint x: 638, startPoint y: 202, endPoint x: 518, endPoint y: 190, distance: 120.8
click at [518, 190] on div "Add a new customer Add a New Customer [PERSON_NAME] [PERSON_NAME] Add New Custo…" at bounding box center [522, 270] width 332 height 331
paste input "8574683086"
type input "8574683086"
click at [601, 283] on button "Add New Customer" at bounding box center [591, 286] width 109 height 19
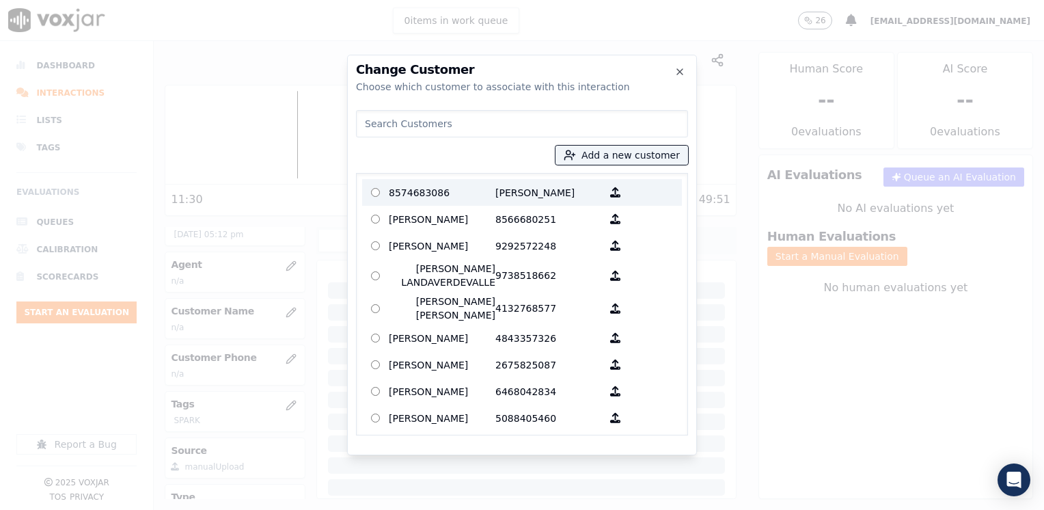
click at [537, 198] on p "[PERSON_NAME]" at bounding box center [548, 192] width 107 height 21
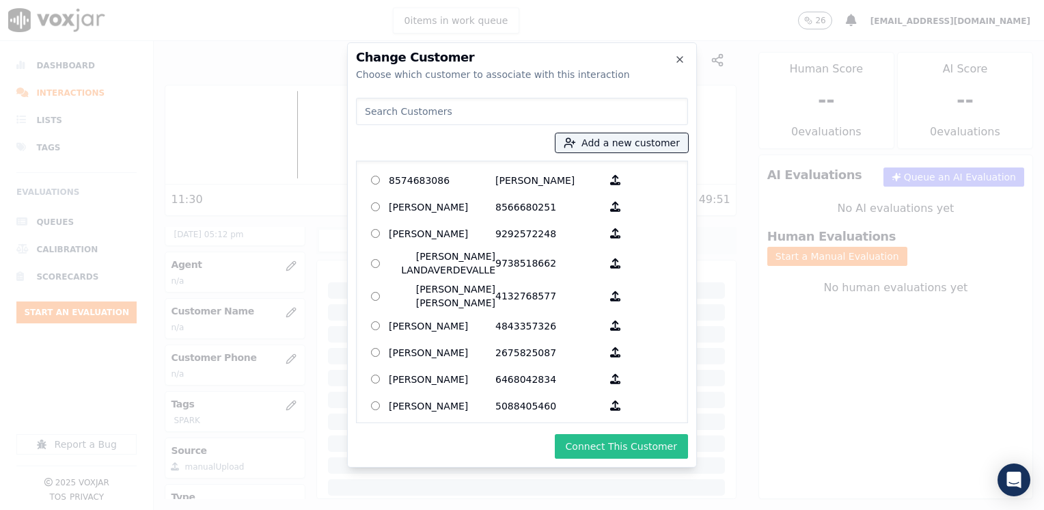
click at [625, 449] on button "Connect This Customer" at bounding box center [621, 446] width 133 height 25
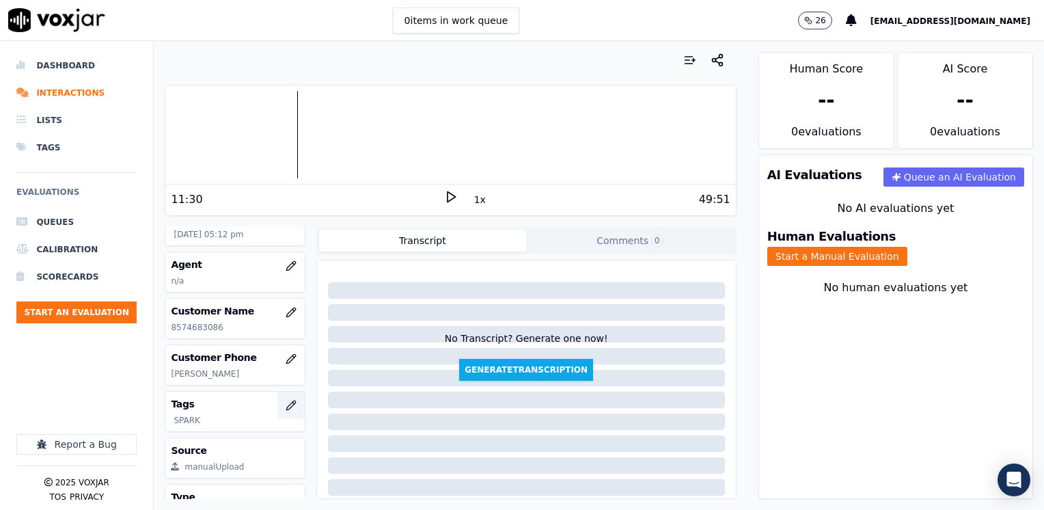
scroll to position [191, 0]
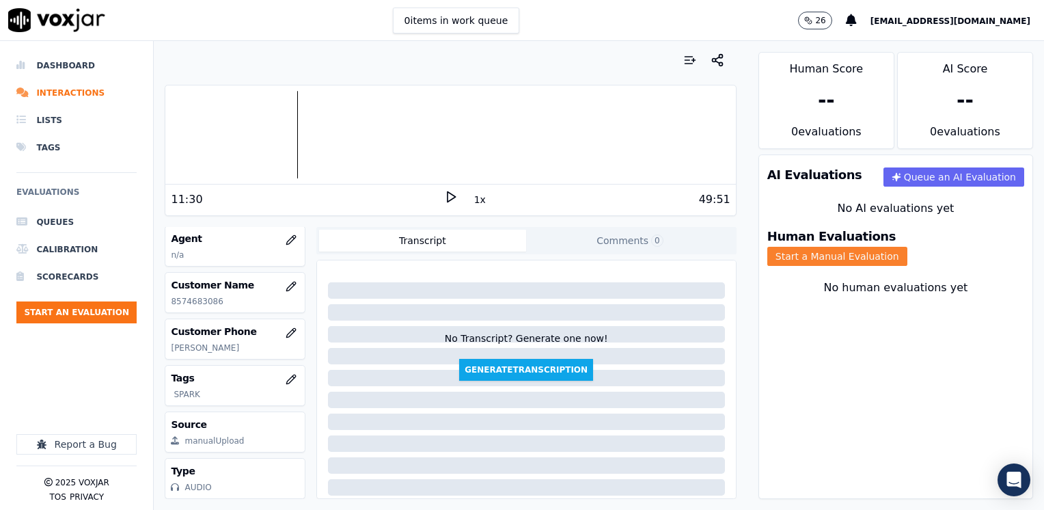
click at [907, 247] on button "Start a Manual Evaluation" at bounding box center [837, 256] width 140 height 19
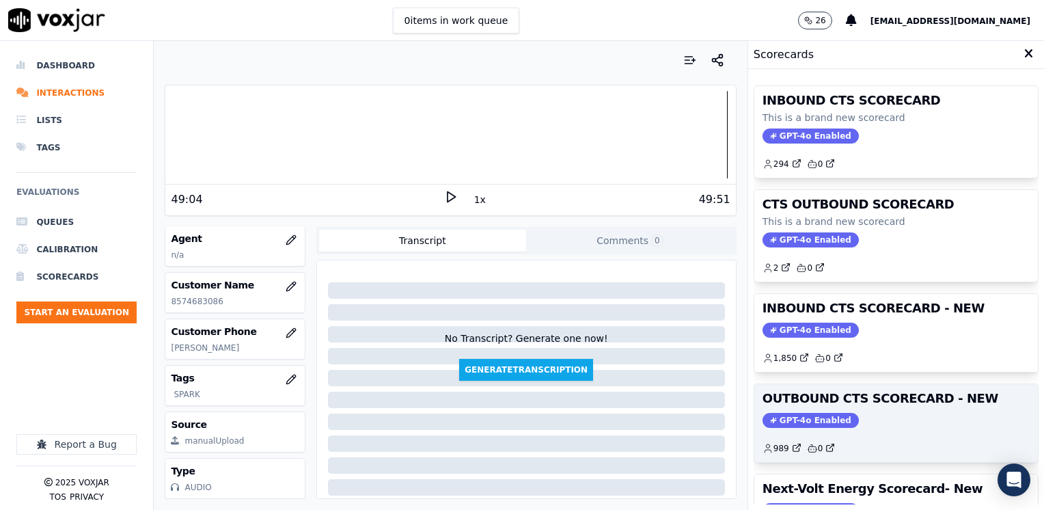
click at [795, 423] on span "GPT-4o Enabled" at bounding box center [811, 420] width 96 height 15
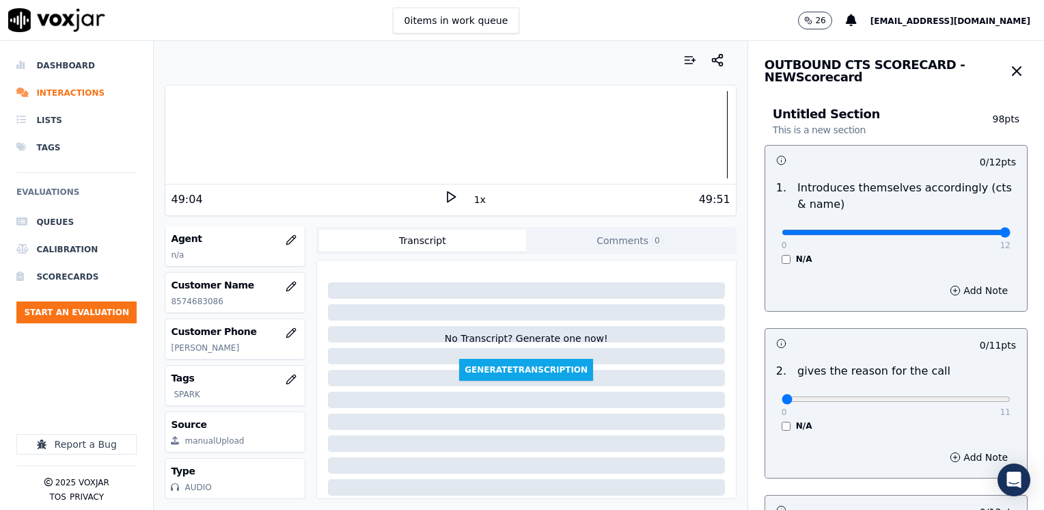
drag, startPoint x: 772, startPoint y: 235, endPoint x: 1043, endPoint y: 253, distance: 271.8
type input "12"
click at [1011, 235] on input "range" at bounding box center [896, 232] width 229 height 5
drag, startPoint x: 772, startPoint y: 398, endPoint x: 1046, endPoint y: 396, distance: 274.0
type input "11"
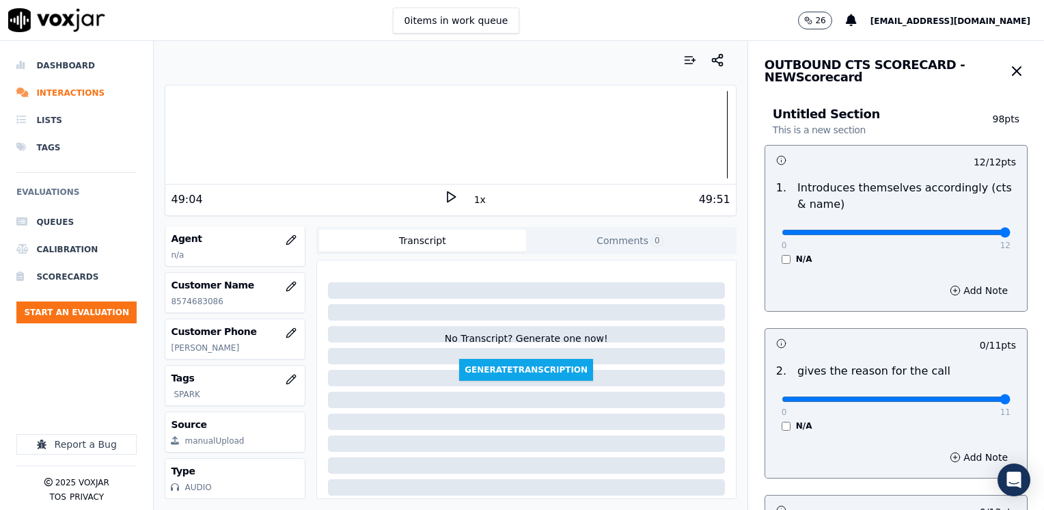
click at [1011, 396] on input "range" at bounding box center [896, 398] width 229 height 5
click at [963, 286] on button "Add Note" at bounding box center [979, 290] width 74 height 19
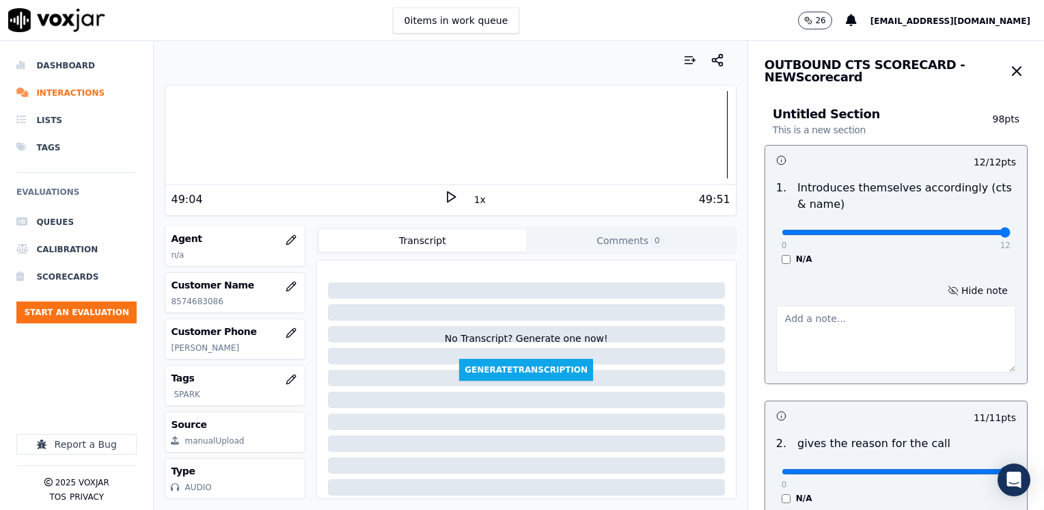
click at [829, 324] on textarea at bounding box center [896, 338] width 240 height 67
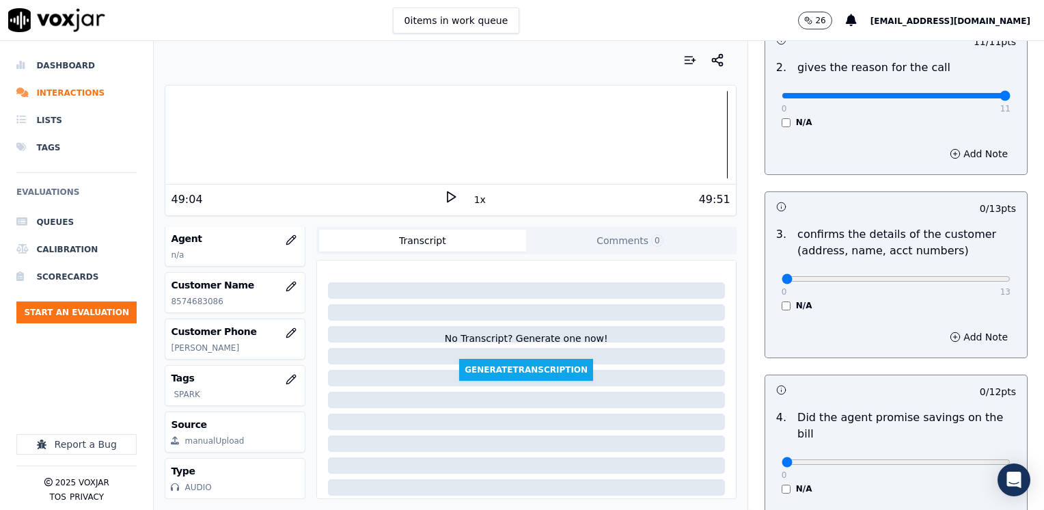
scroll to position [410, 0]
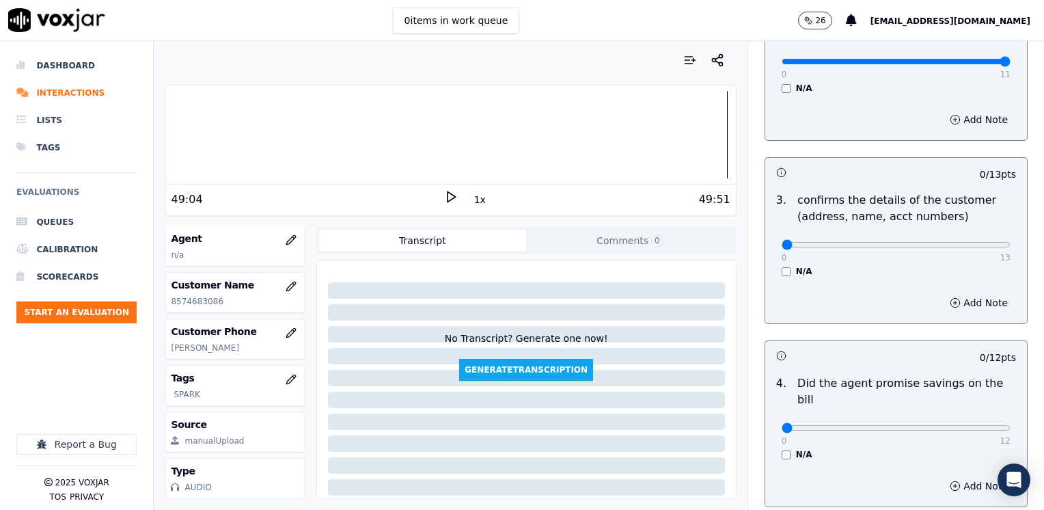
type textarea "Agent [PERSON_NAME]"
drag, startPoint x: 777, startPoint y: 243, endPoint x: 1046, endPoint y: 243, distance: 269.2
type input "13"
click at [1011, 243] on input "range" at bounding box center [896, 244] width 229 height 5
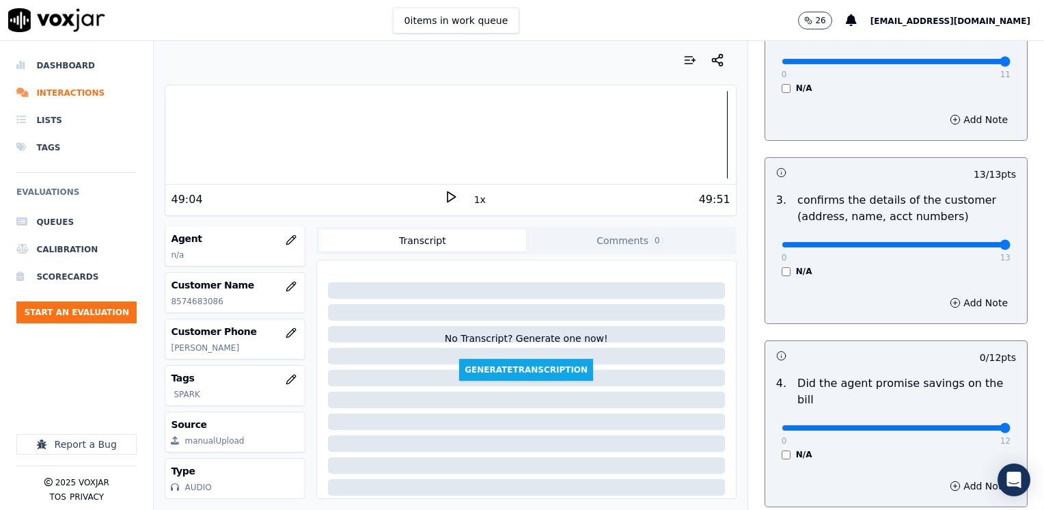
drag, startPoint x: 776, startPoint y: 408, endPoint x: 1046, endPoint y: 396, distance: 270.2
type input "12"
click at [1011, 425] on input "range" at bounding box center [896, 427] width 229 height 5
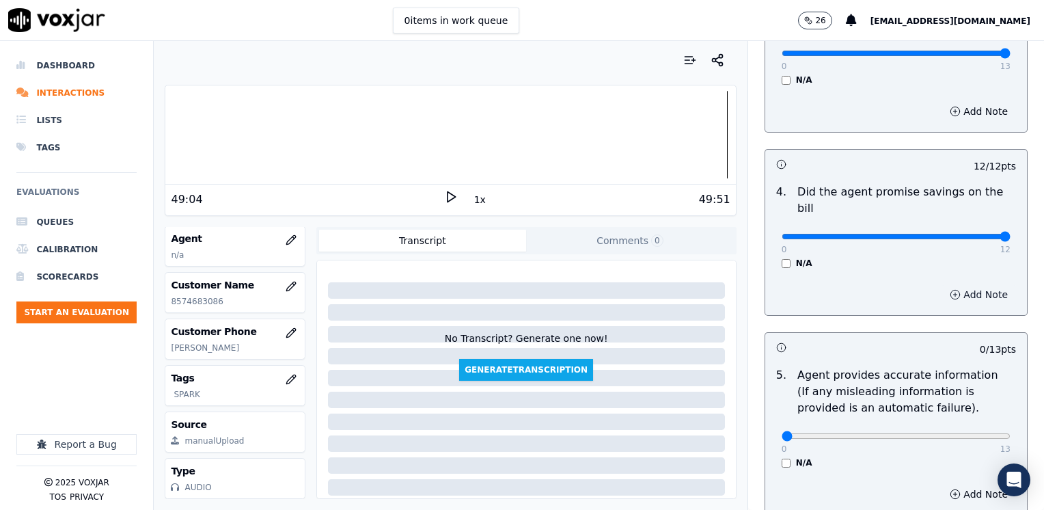
scroll to position [683, 0]
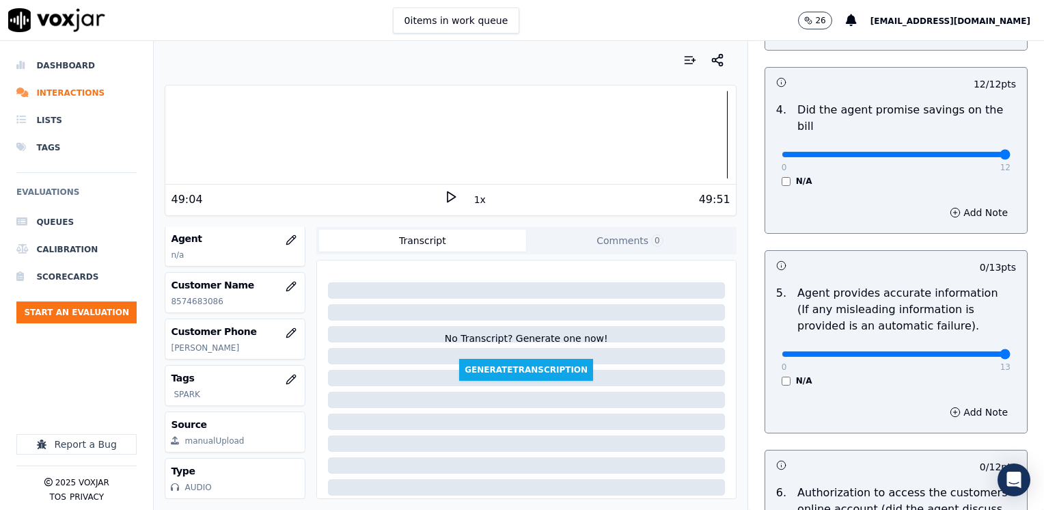
drag, startPoint x: 773, startPoint y: 338, endPoint x: 1046, endPoint y: 340, distance: 272.6
type input "13"
click at [1011, 351] on input "range" at bounding box center [896, 353] width 229 height 5
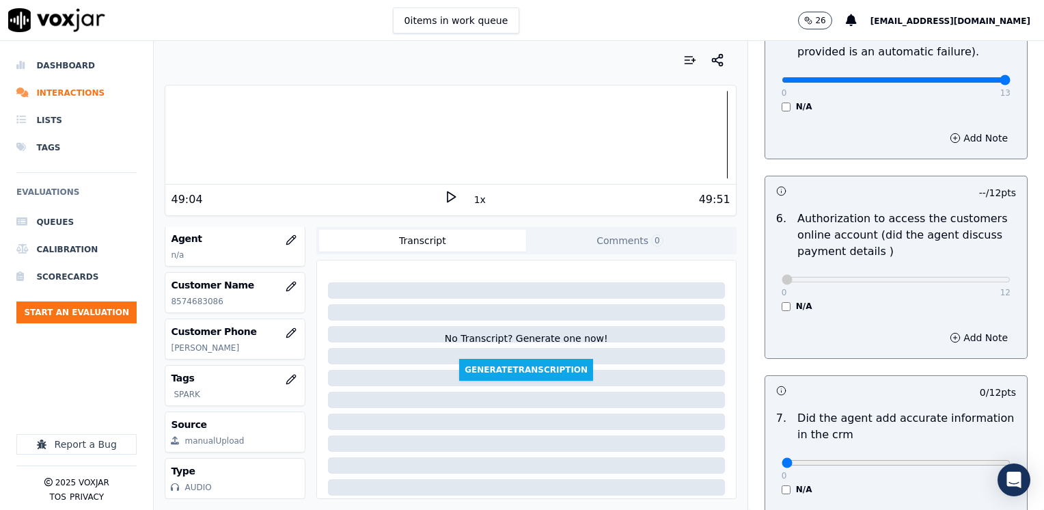
scroll to position [1025, 0]
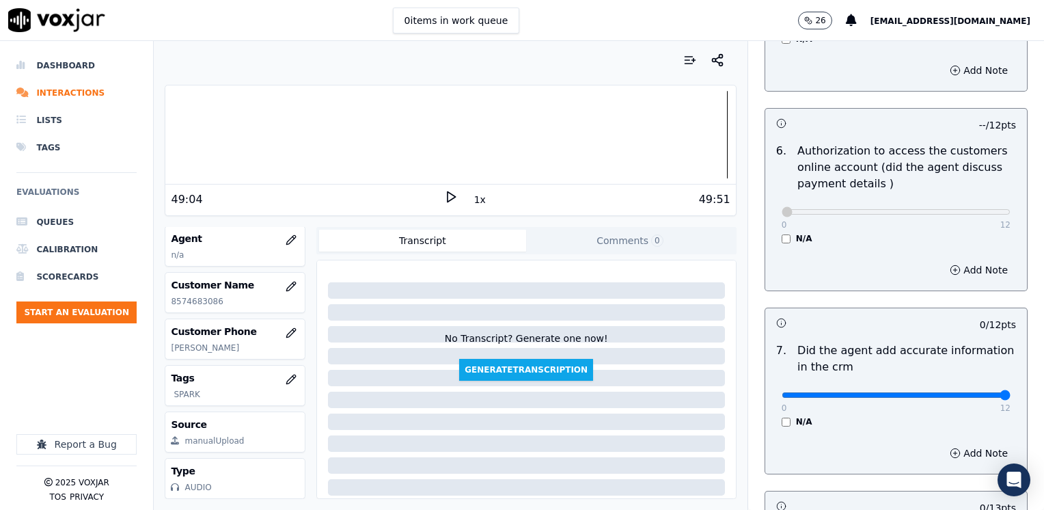
drag, startPoint x: 776, startPoint y: 374, endPoint x: 1046, endPoint y: 374, distance: 269.9
type input "12"
click at [1011, 392] on input "range" at bounding box center [896, 394] width 229 height 5
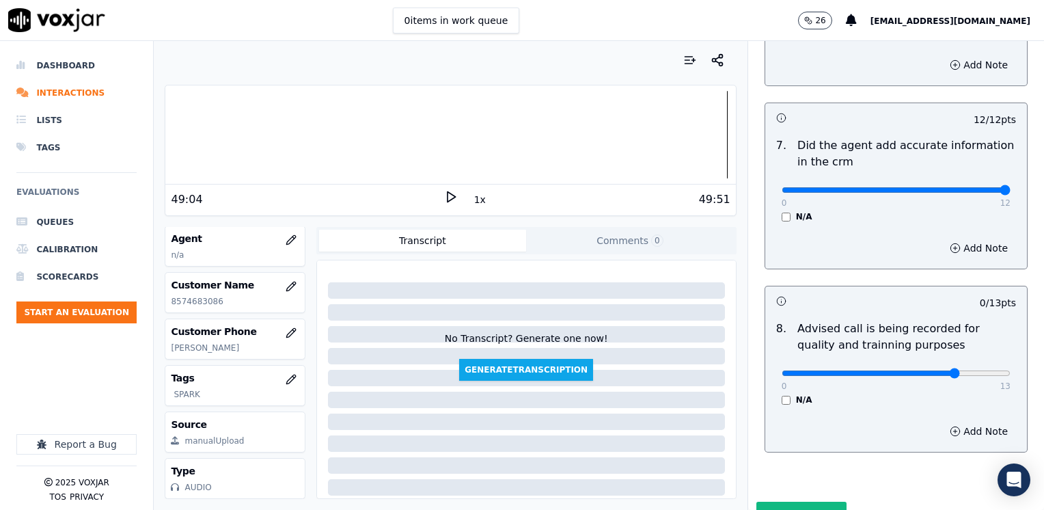
type input "10"
click at [929, 370] on input "range" at bounding box center [896, 372] width 229 height 5
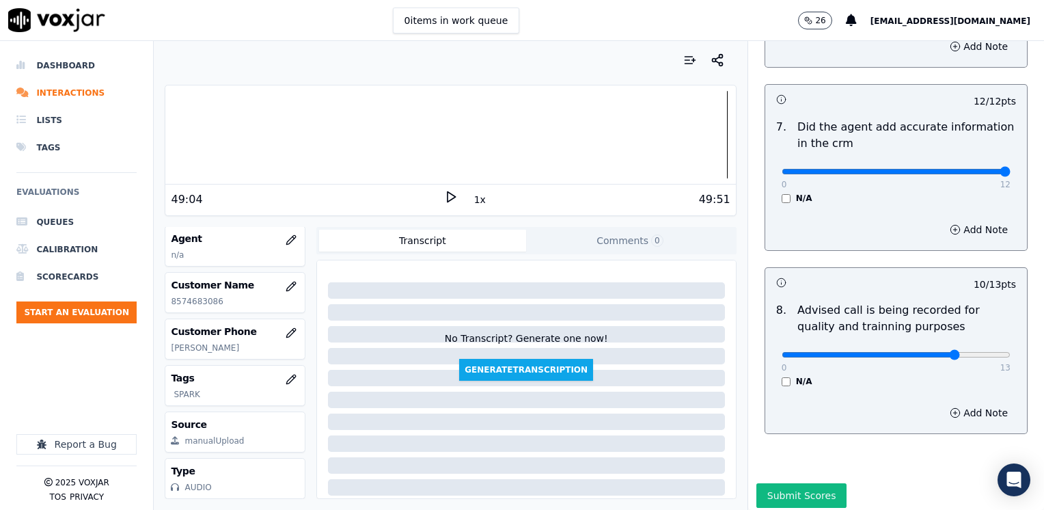
scroll to position [1266, 0]
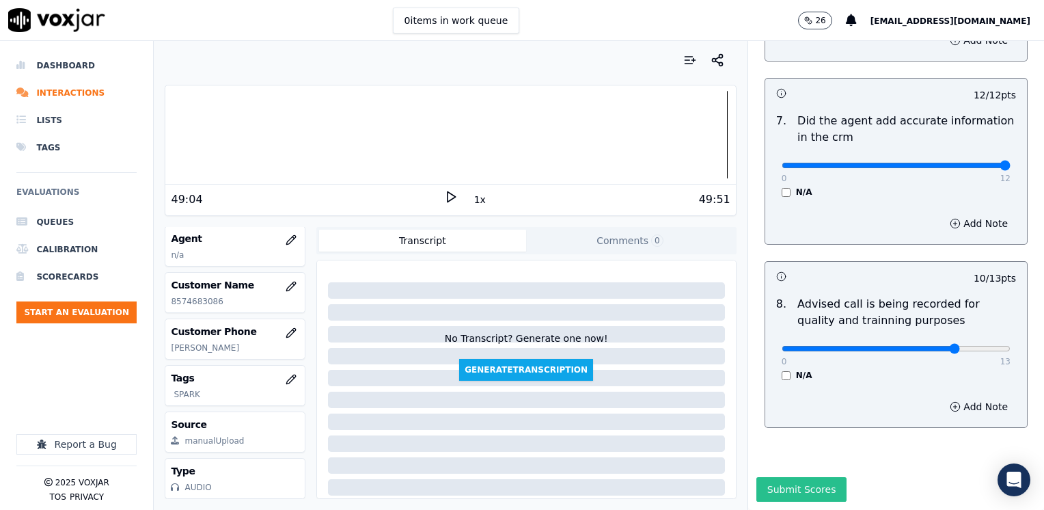
click at [782, 477] on button "Submit Scores" at bounding box center [801, 489] width 91 height 25
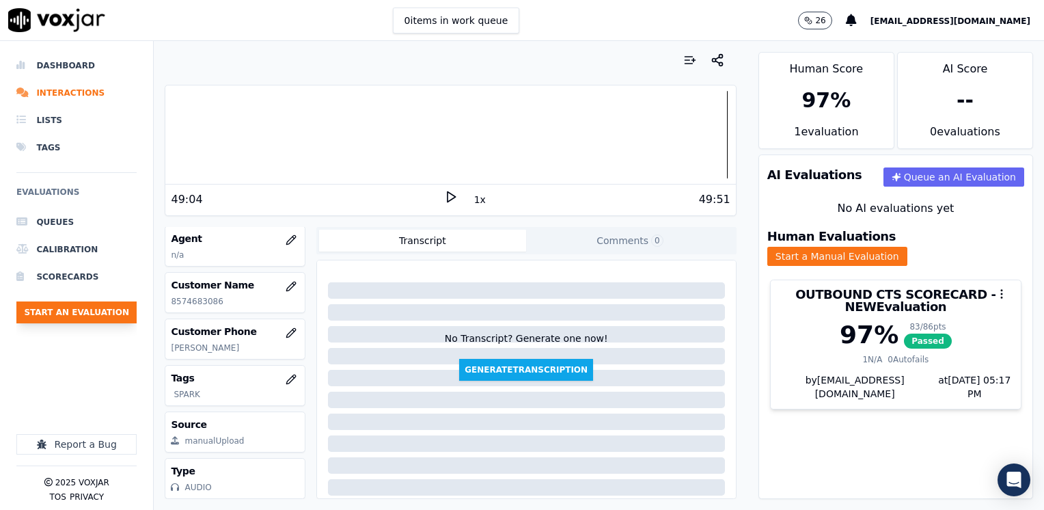
click at [104, 313] on button "Start an Evaluation" at bounding box center [76, 312] width 120 height 22
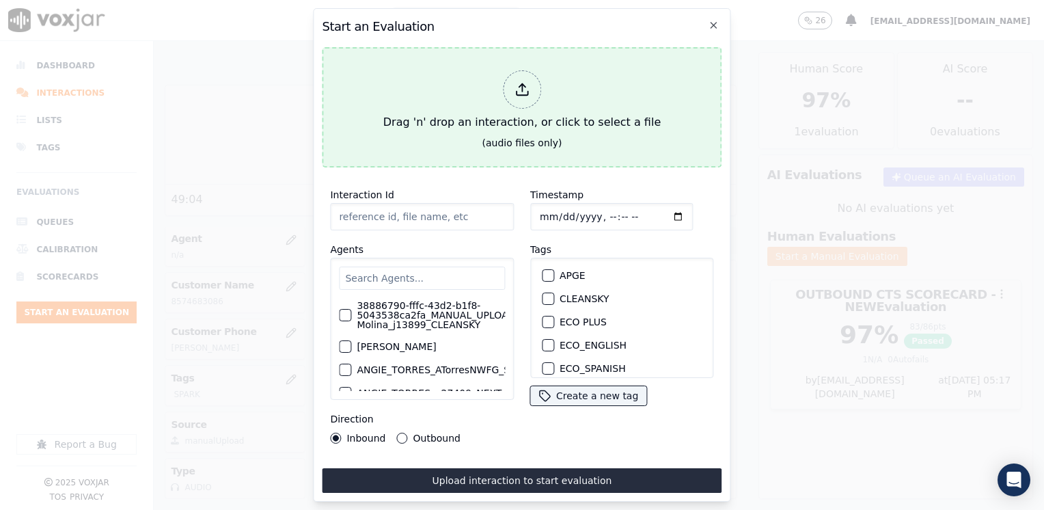
click at [528, 74] on div at bounding box center [522, 89] width 38 height 38
type input "20250909-184427_2672664150-[PERSON_NAME] all.mp3"
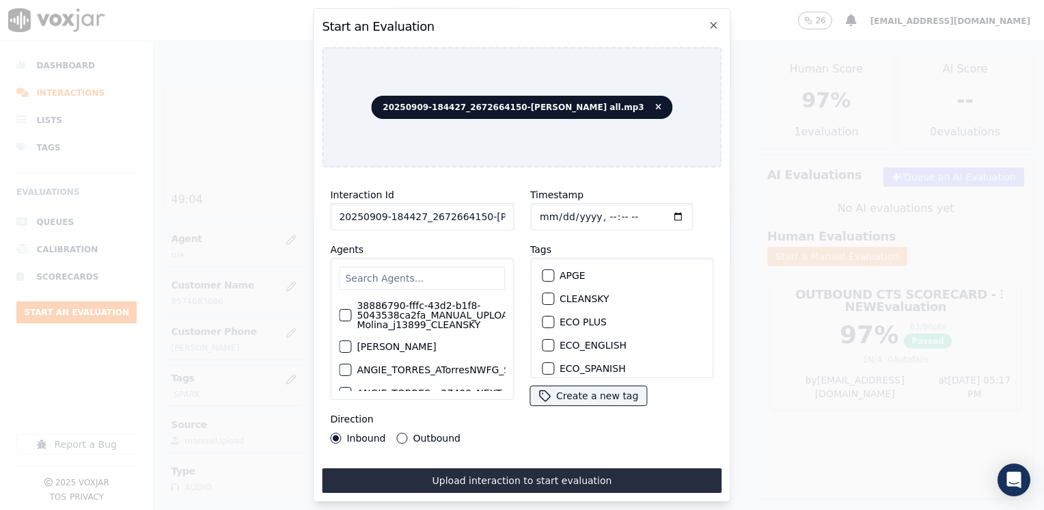
click at [392, 273] on input "text" at bounding box center [422, 277] width 166 height 23
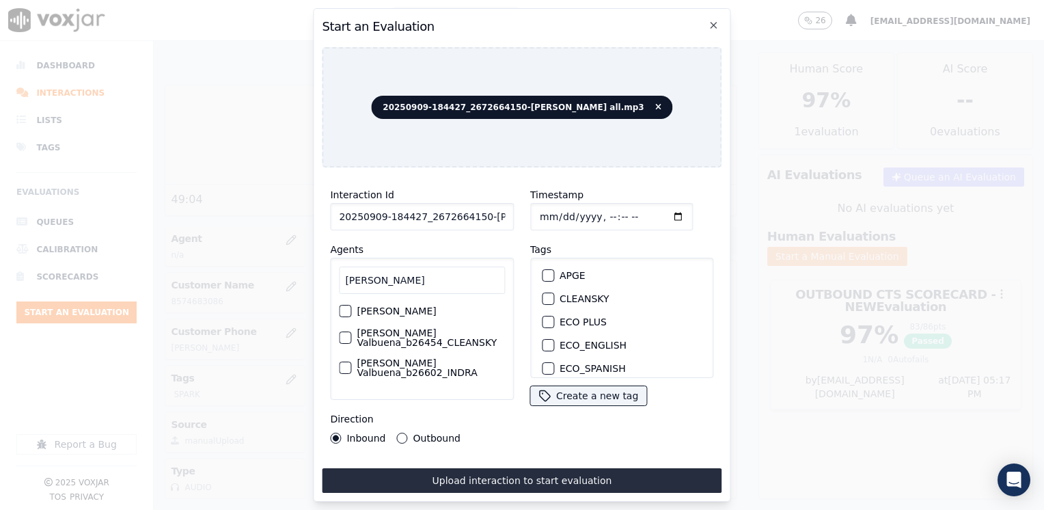
click at [379, 315] on label "[PERSON_NAME]" at bounding box center [396, 311] width 79 height 10
click at [351, 315] on button "[PERSON_NAME]" at bounding box center [345, 311] width 12 height 12
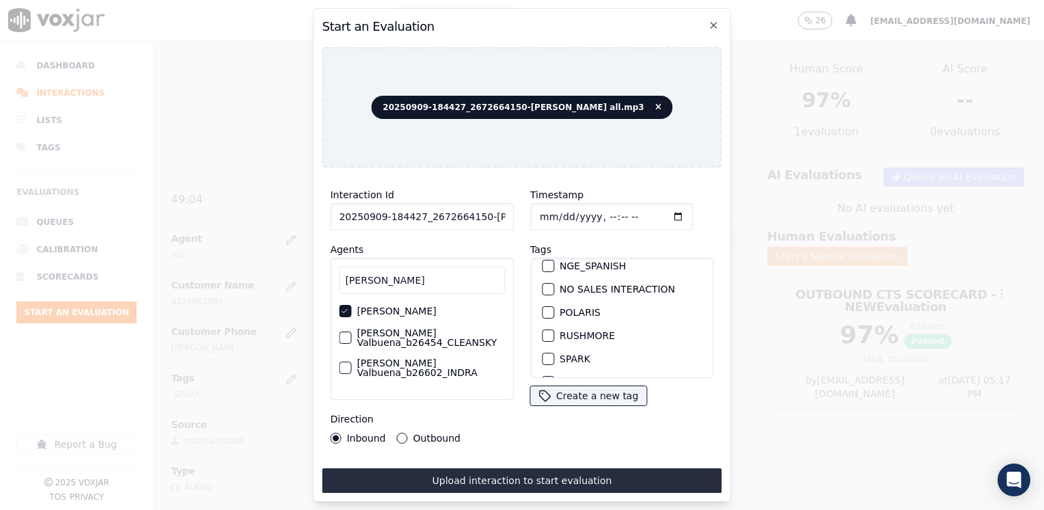
scroll to position [273, 0]
click at [576, 323] on label "SPARK" at bounding box center [575, 328] width 31 height 10
click at [554, 321] on button "SPARK" at bounding box center [548, 327] width 12 height 12
click at [659, 219] on input "Timestamp" at bounding box center [611, 216] width 163 height 27
click at [659, 210] on input "Timestamp" at bounding box center [611, 216] width 163 height 27
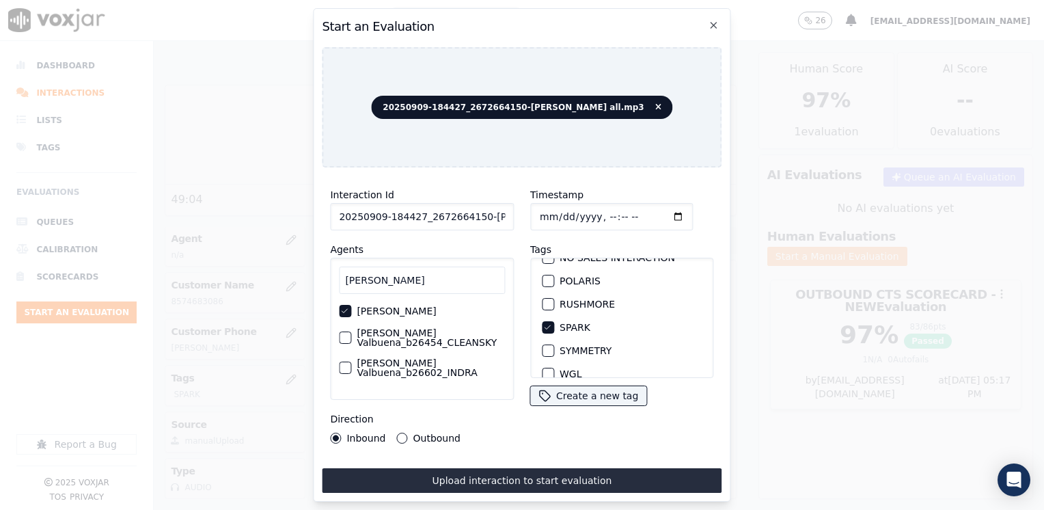
click at [402, 435] on button "Outbound" at bounding box center [402, 438] width 11 height 11
click at [661, 208] on input "Timestamp" at bounding box center [611, 216] width 163 height 27
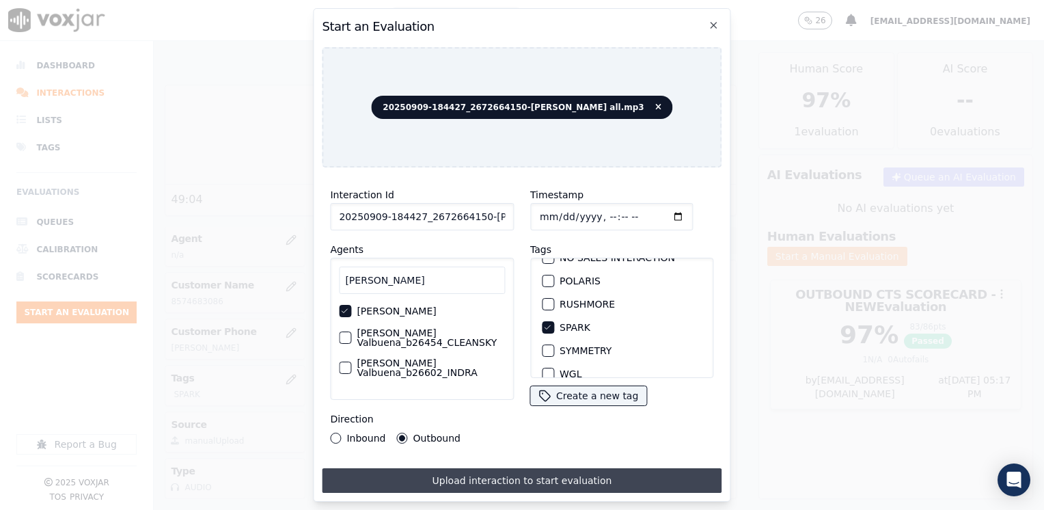
click at [499, 475] on button "Upload interaction to start evaluation" at bounding box center [522, 480] width 400 height 25
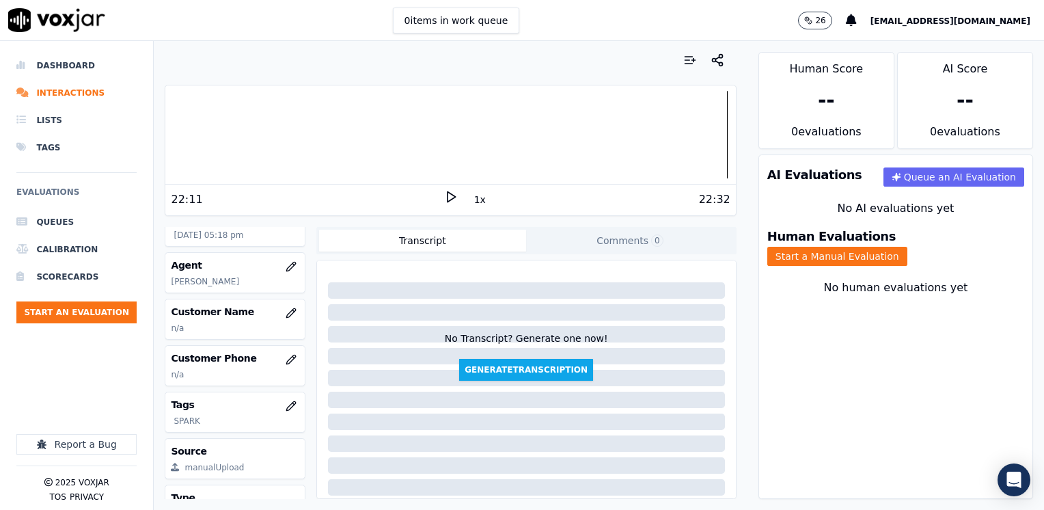
scroll to position [137, 0]
click at [286, 316] on icon "button" at bounding box center [290, 311] width 9 height 9
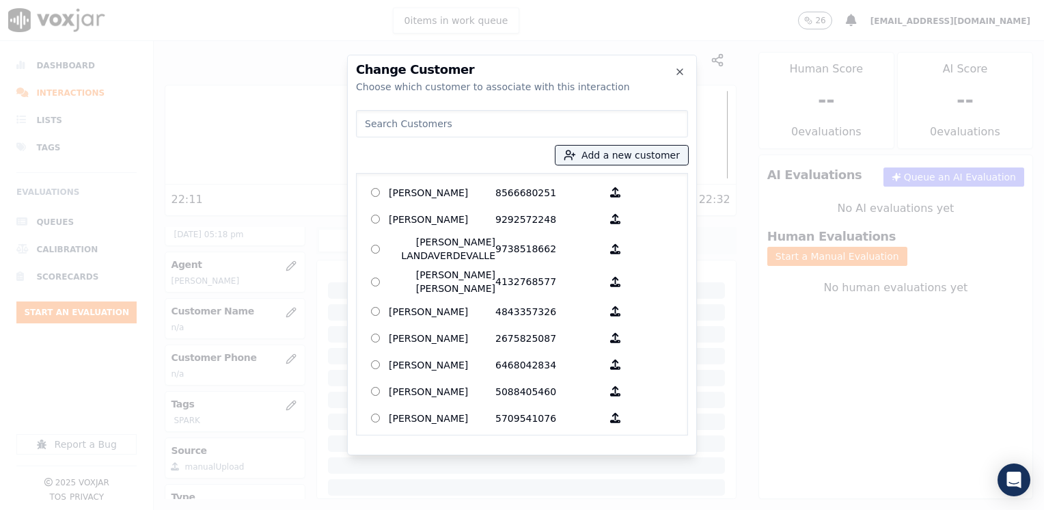
click at [525, 122] on input at bounding box center [522, 123] width 332 height 27
click at [405, 127] on input at bounding box center [522, 123] width 332 height 27
paste input "2672664150"
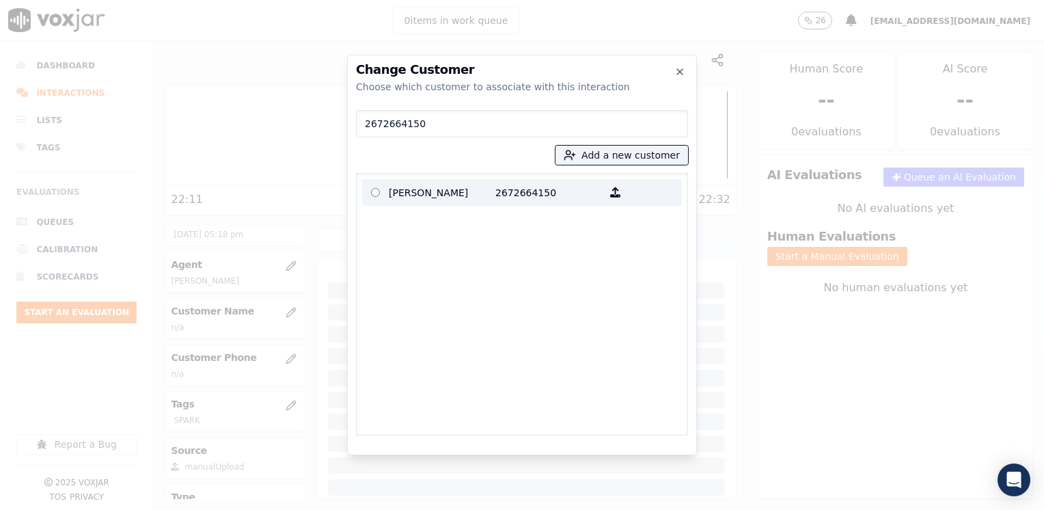
click at [459, 198] on p "[PERSON_NAME]" at bounding box center [442, 192] width 107 height 21
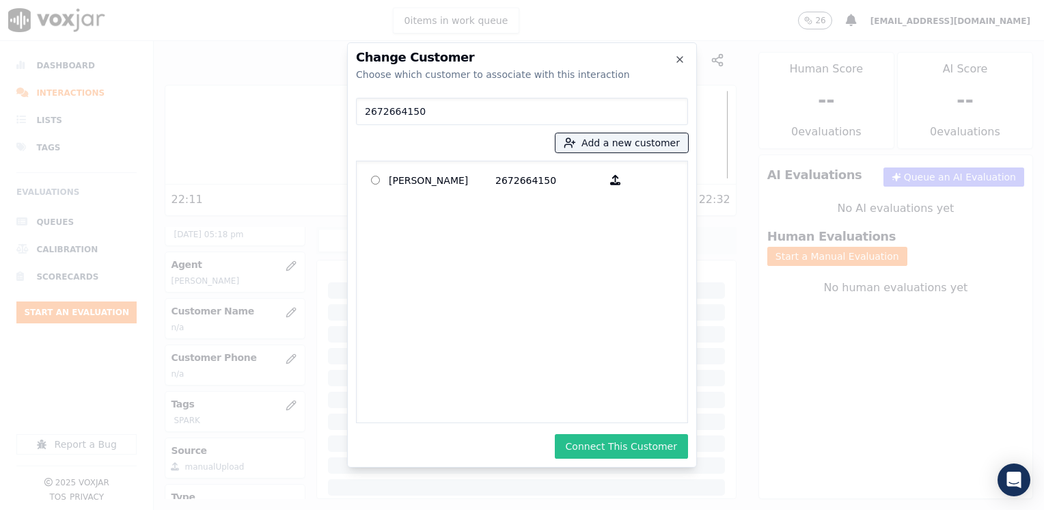
click at [641, 443] on button "Connect This Customer" at bounding box center [621, 446] width 133 height 25
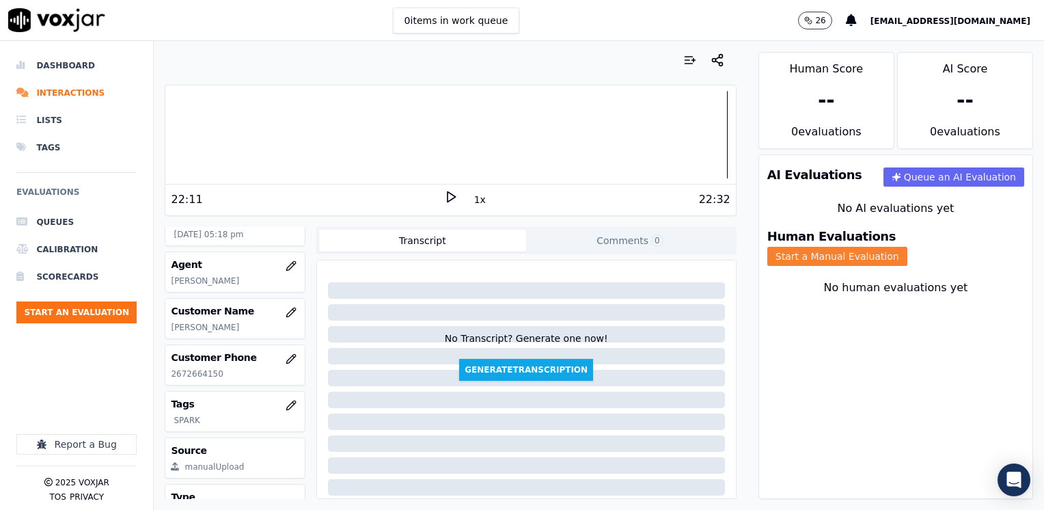
click at [907, 247] on button "Start a Manual Evaluation" at bounding box center [837, 256] width 140 height 19
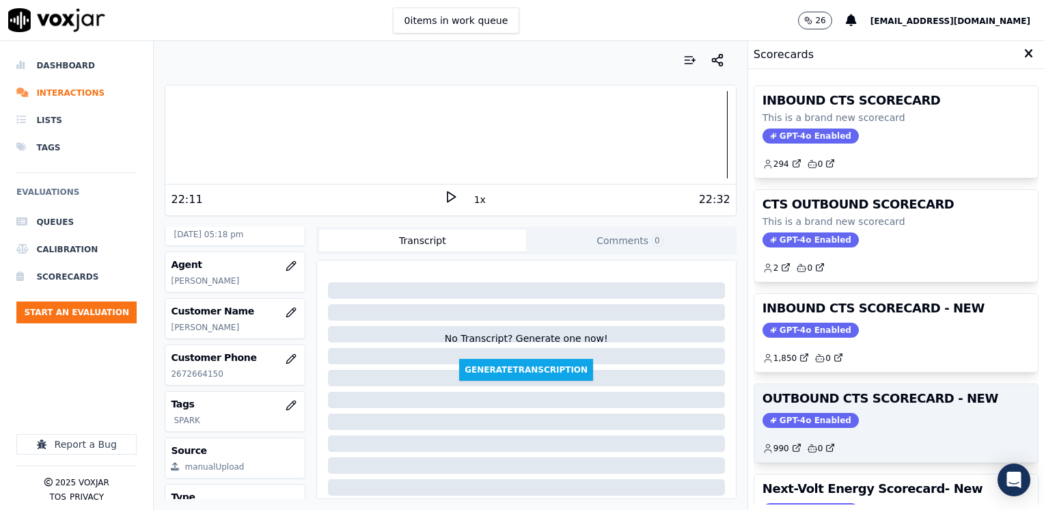
click at [787, 413] on span "GPT-4o Enabled" at bounding box center [811, 420] width 96 height 15
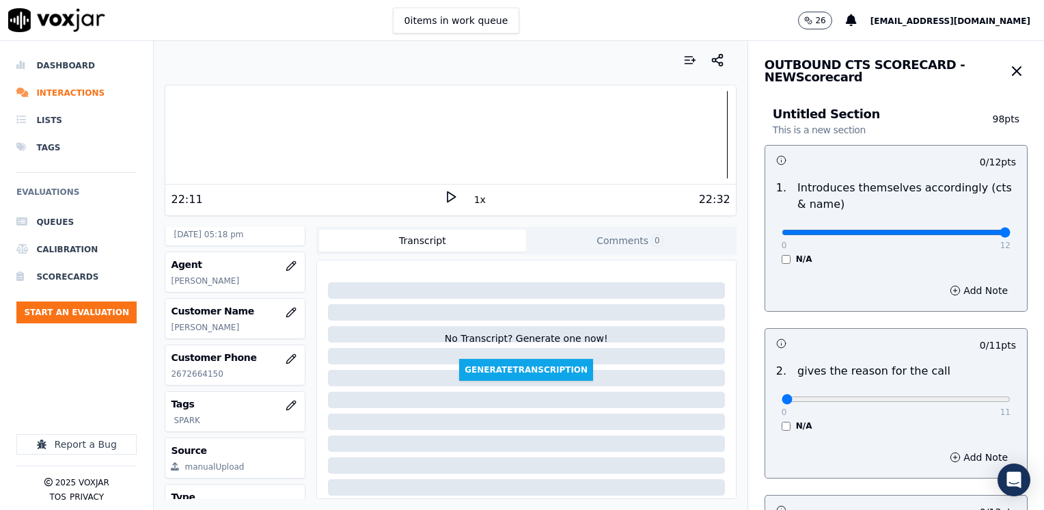
drag, startPoint x: 771, startPoint y: 235, endPoint x: 1046, endPoint y: 285, distance: 279.2
click at [1011, 235] on input "range" at bounding box center [896, 232] width 229 height 5
drag, startPoint x: 773, startPoint y: 400, endPoint x: 1046, endPoint y: 398, distance: 272.6
click at [1011, 398] on input "range" at bounding box center [896, 398] width 229 height 5
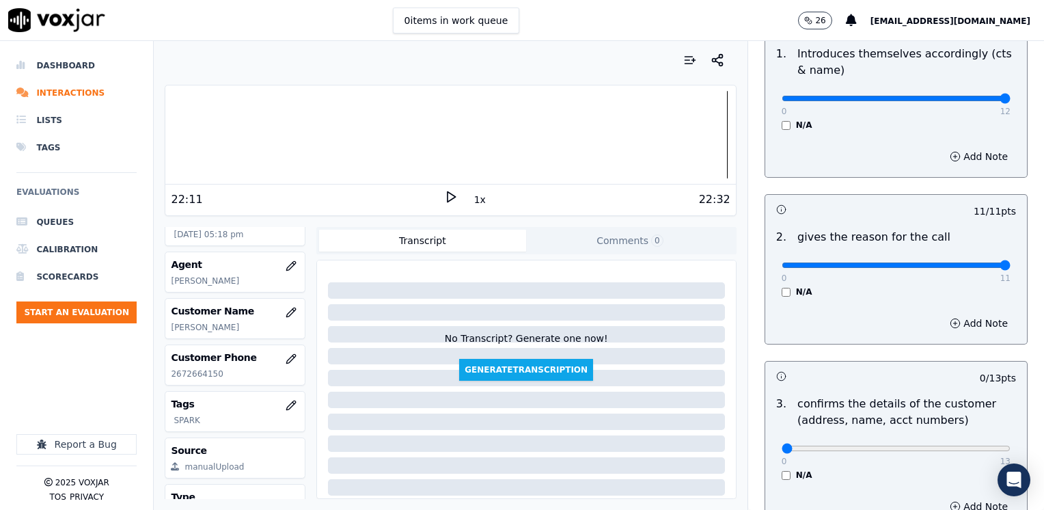
scroll to position [273, 0]
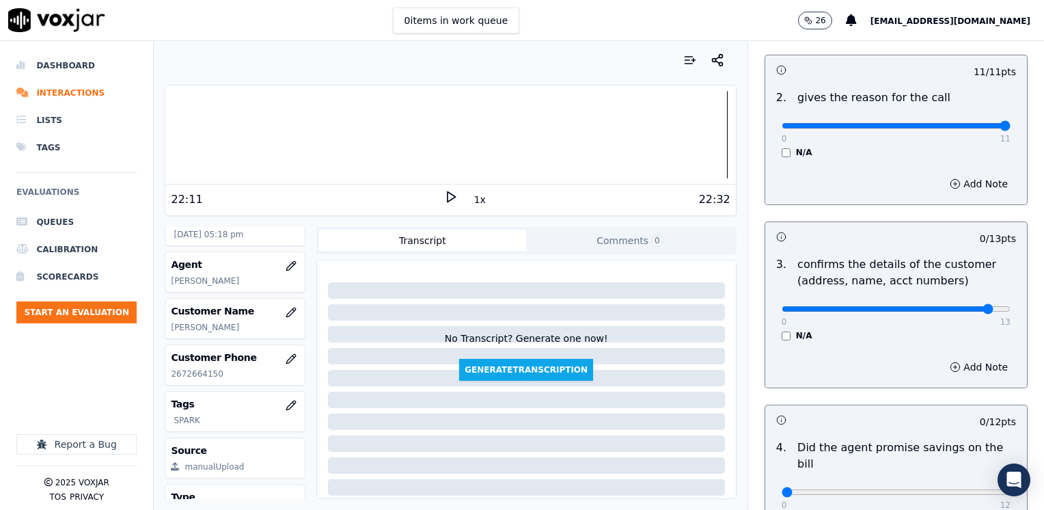
click at [952, 309] on input "range" at bounding box center [896, 308] width 229 height 5
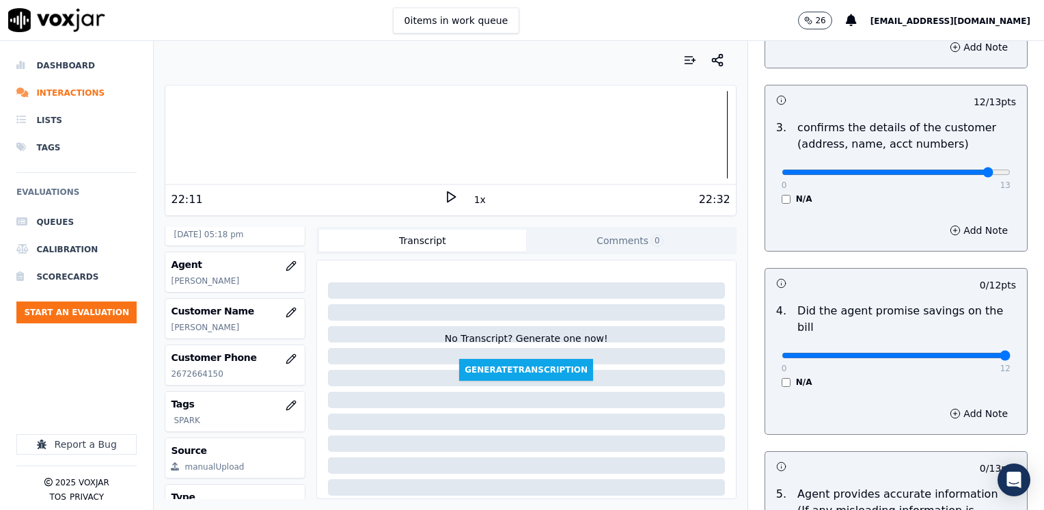
drag, startPoint x: 769, startPoint y: 338, endPoint x: 1002, endPoint y: 353, distance: 234.1
click at [1011, 353] on input "range" at bounding box center [896, 355] width 229 height 5
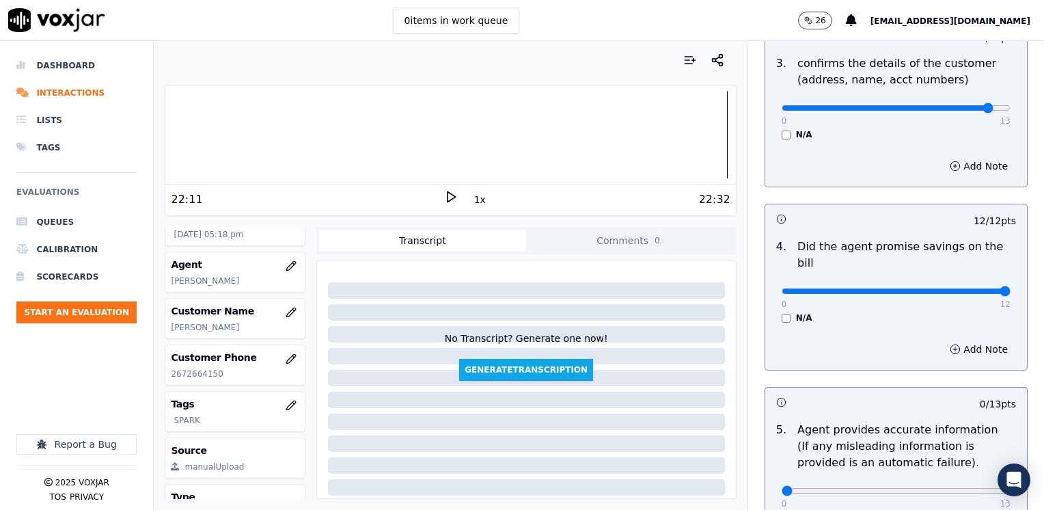
scroll to position [547, 0]
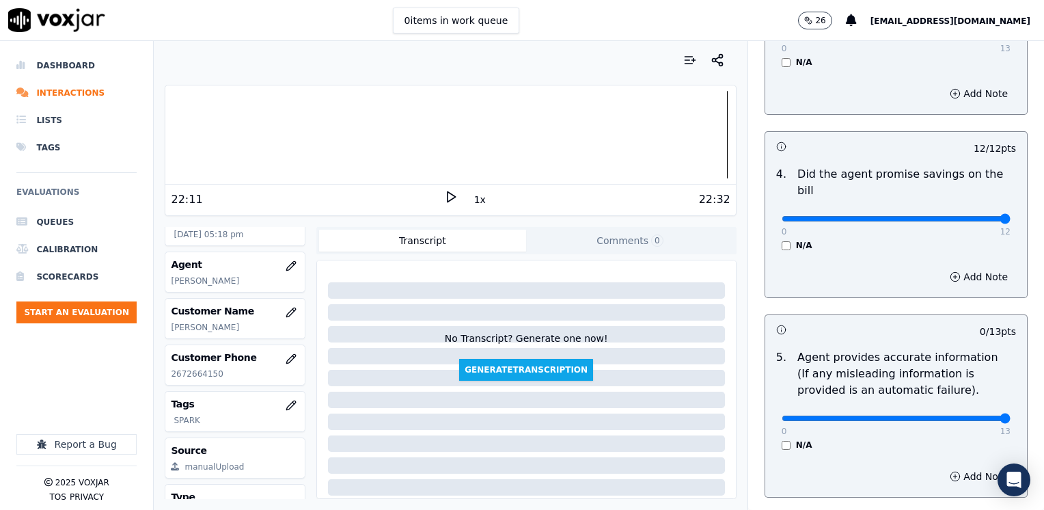
drag, startPoint x: 773, startPoint y: 398, endPoint x: 986, endPoint y: 387, distance: 212.8
click at [1011, 415] on input "range" at bounding box center [896, 417] width 229 height 5
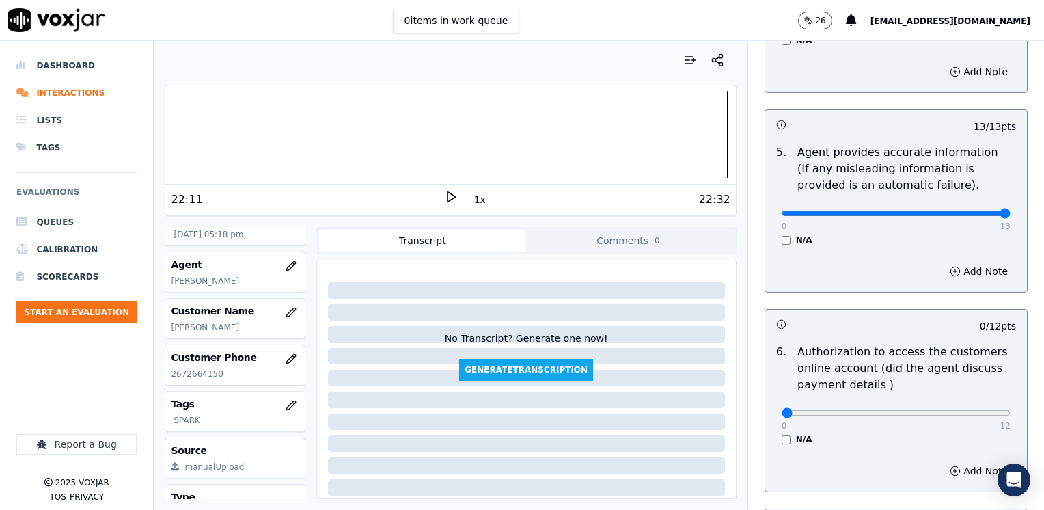
click at [771, 419] on div "0 12 N/A" at bounding box center [896, 419] width 251 height 52
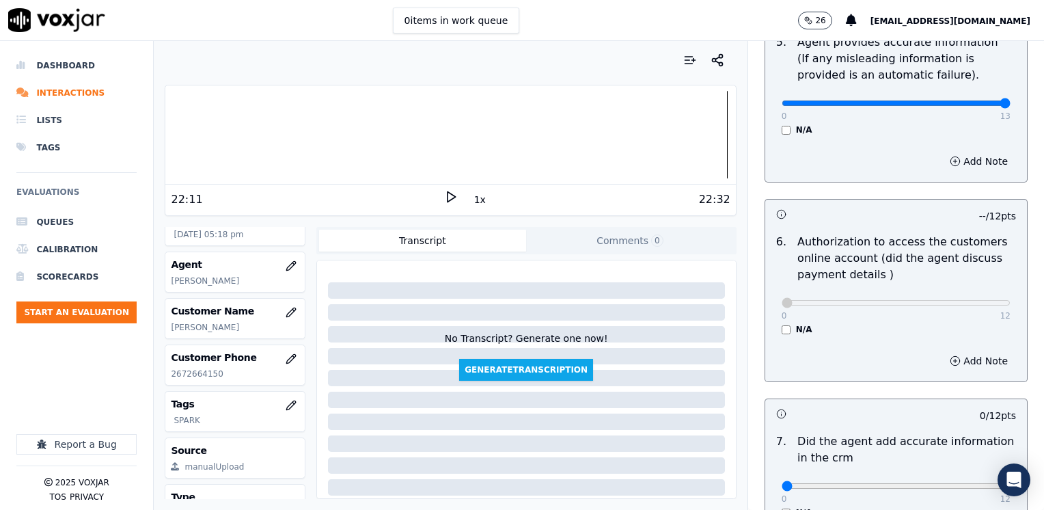
scroll to position [957, 0]
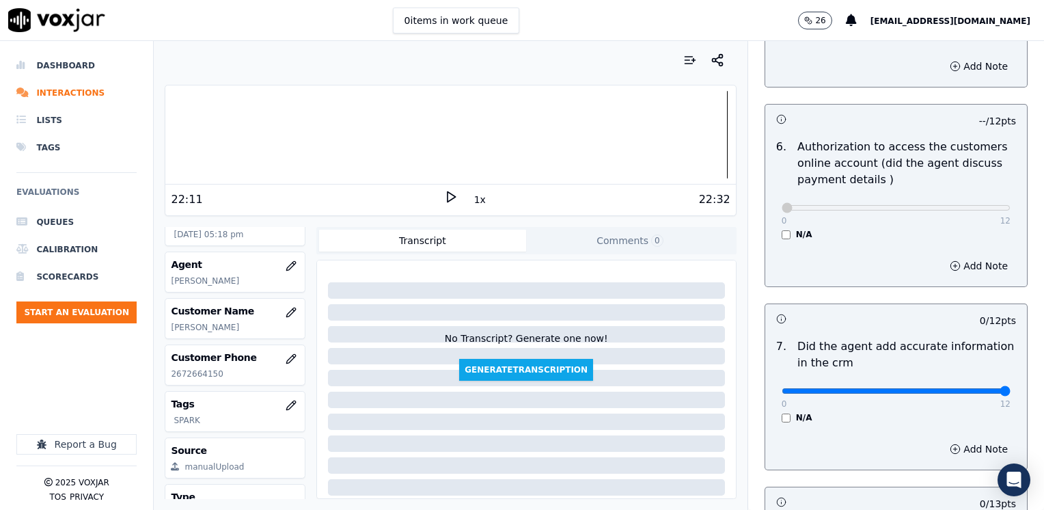
drag, startPoint x: 773, startPoint y: 372, endPoint x: 1043, endPoint y: 370, distance: 270.6
click at [1011, 388] on input "range" at bounding box center [896, 390] width 229 height 5
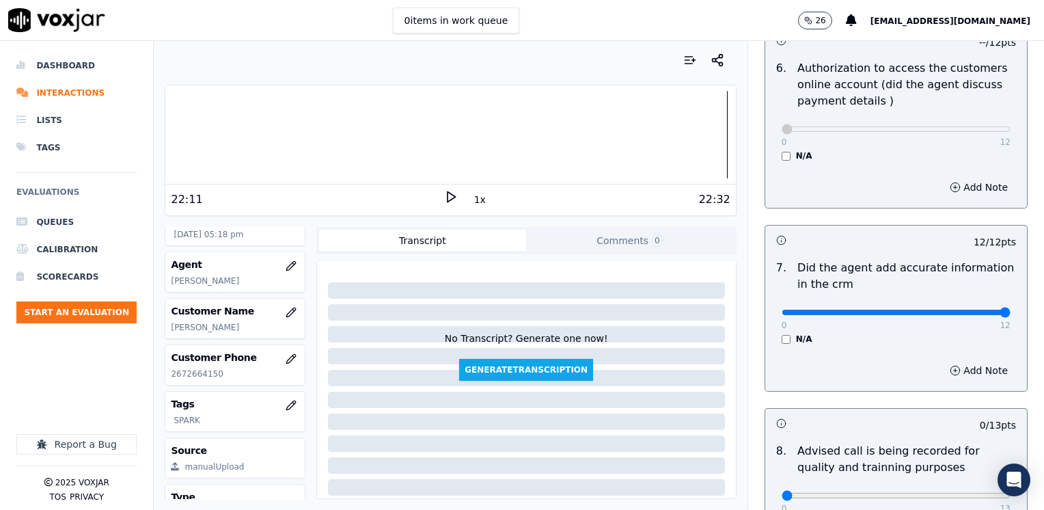
scroll to position [1093, 0]
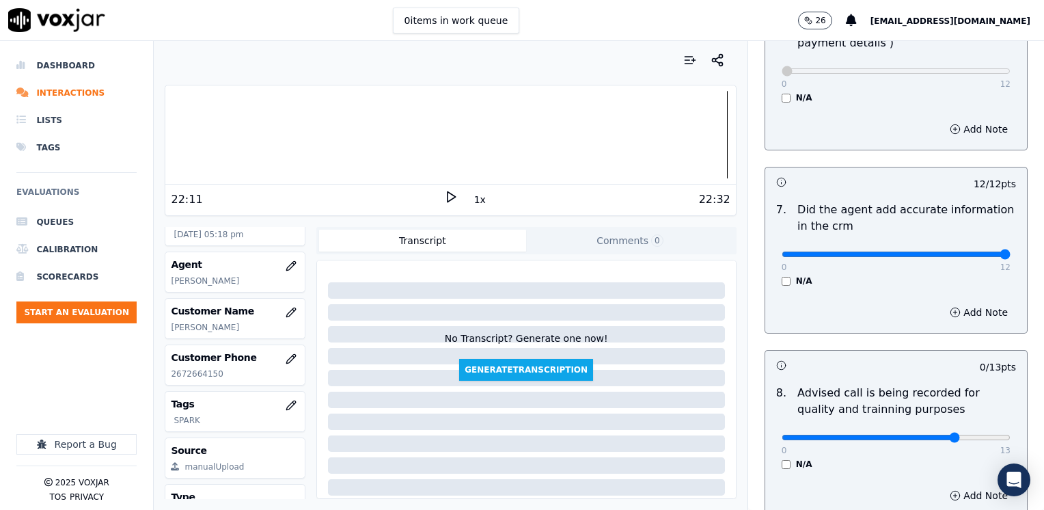
click at [927, 435] on input "range" at bounding box center [896, 437] width 229 height 5
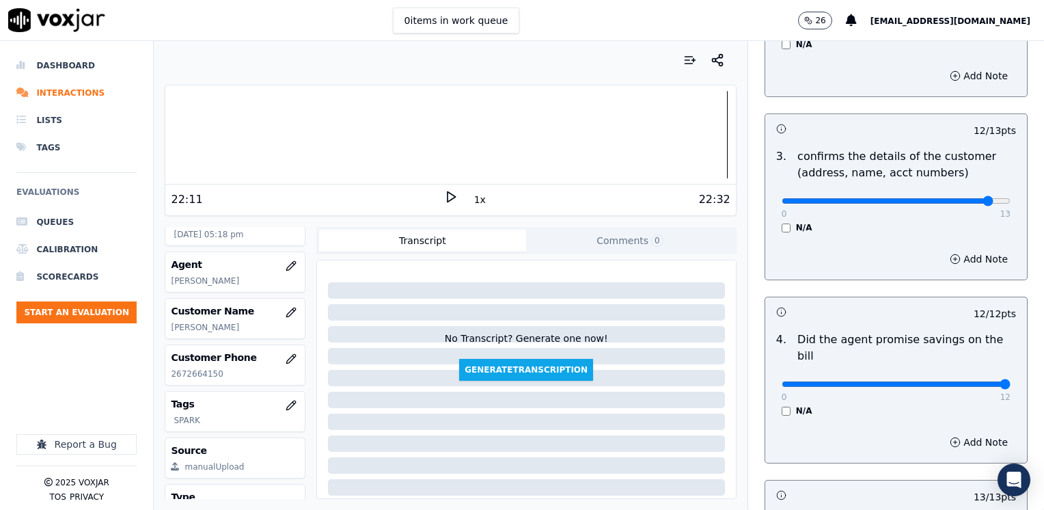
scroll to position [205, 0]
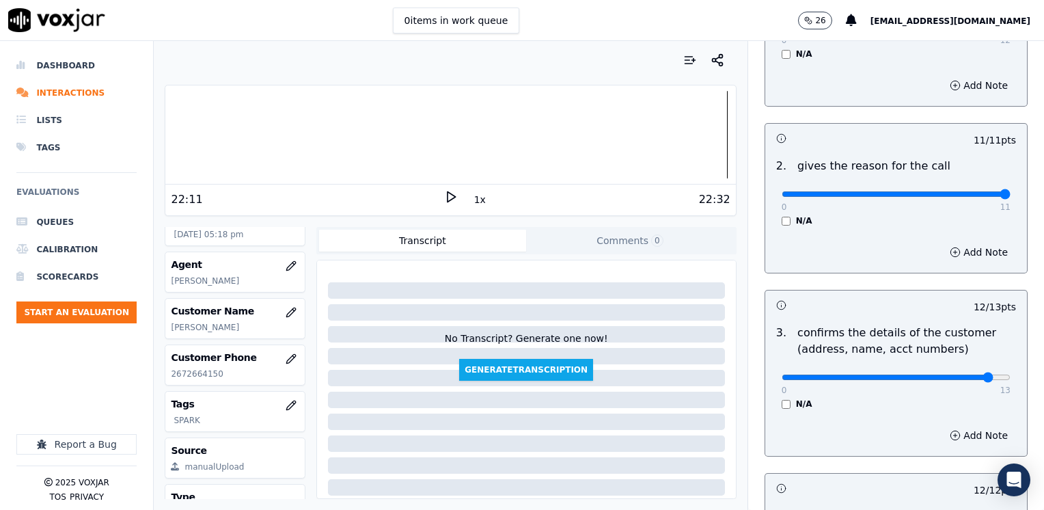
click at [968, 445] on div "Add Note" at bounding box center [896, 435] width 262 height 41
click at [957, 434] on button "Add Note" at bounding box center [979, 435] width 74 height 19
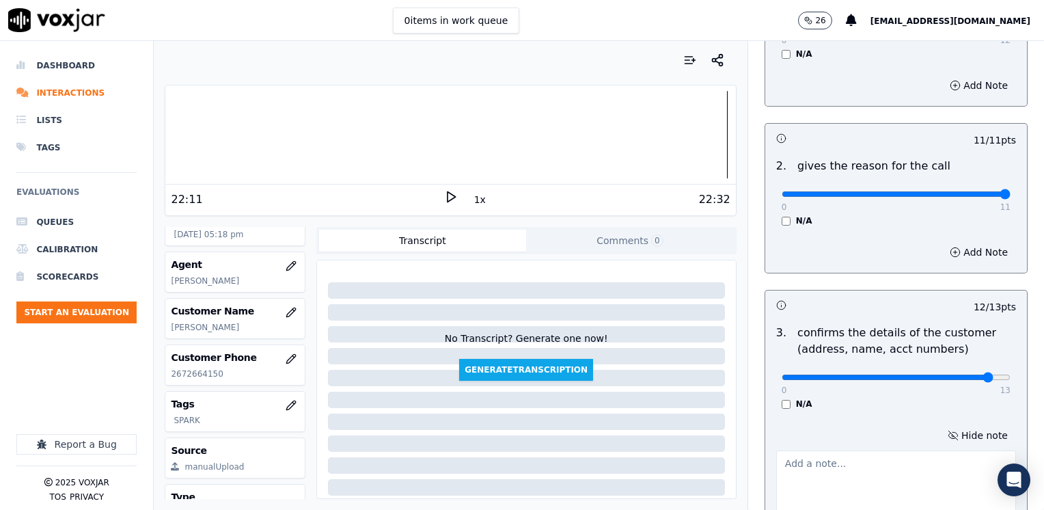
click at [823, 467] on textarea at bounding box center [896, 483] width 240 height 67
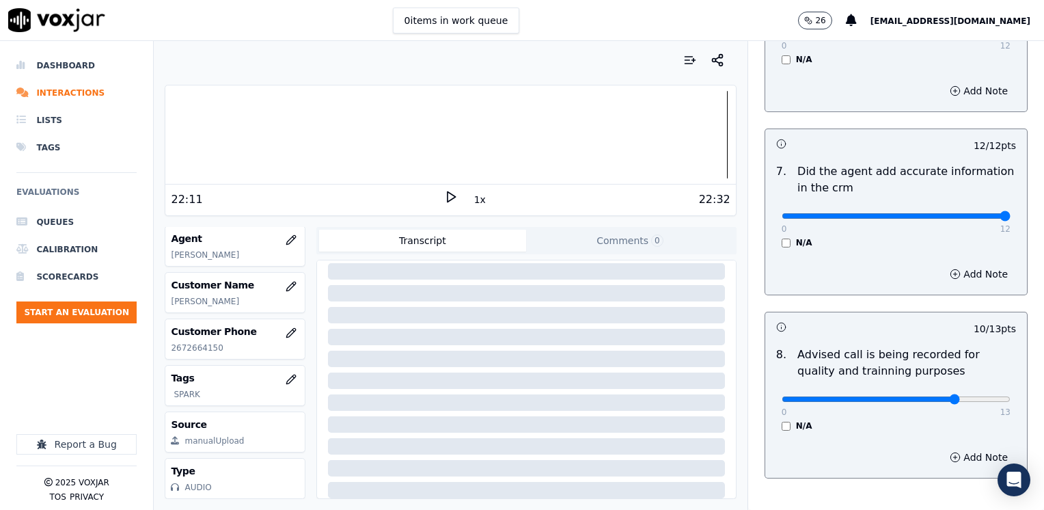
scroll to position [1266, 0]
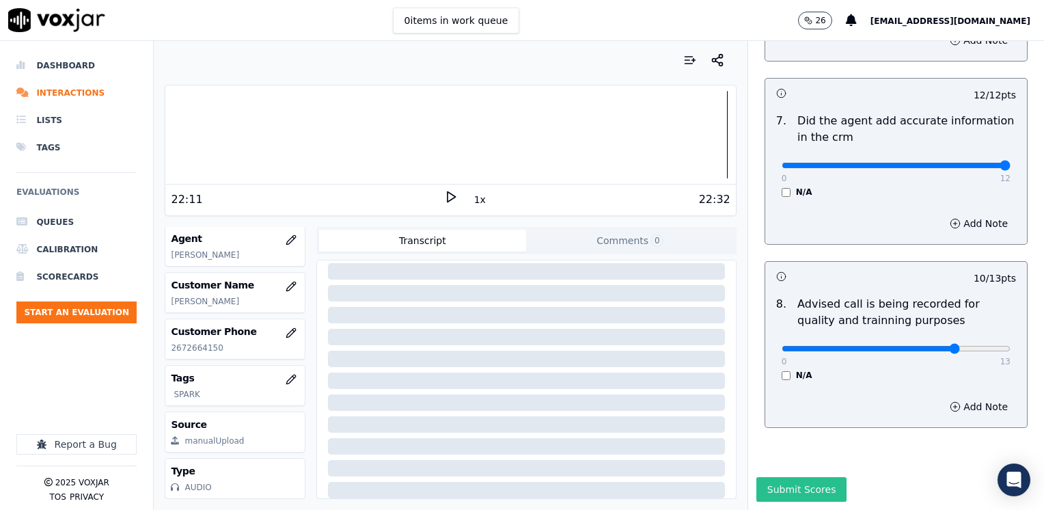
click at [795, 477] on button "Submit Scores" at bounding box center [801, 489] width 91 height 25
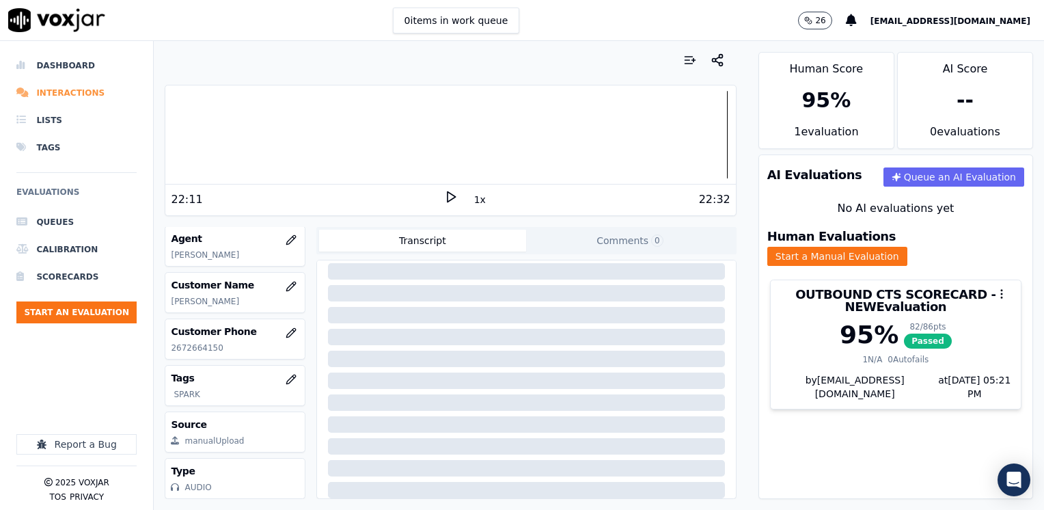
click at [66, 92] on li "Interactions" at bounding box center [76, 92] width 120 height 27
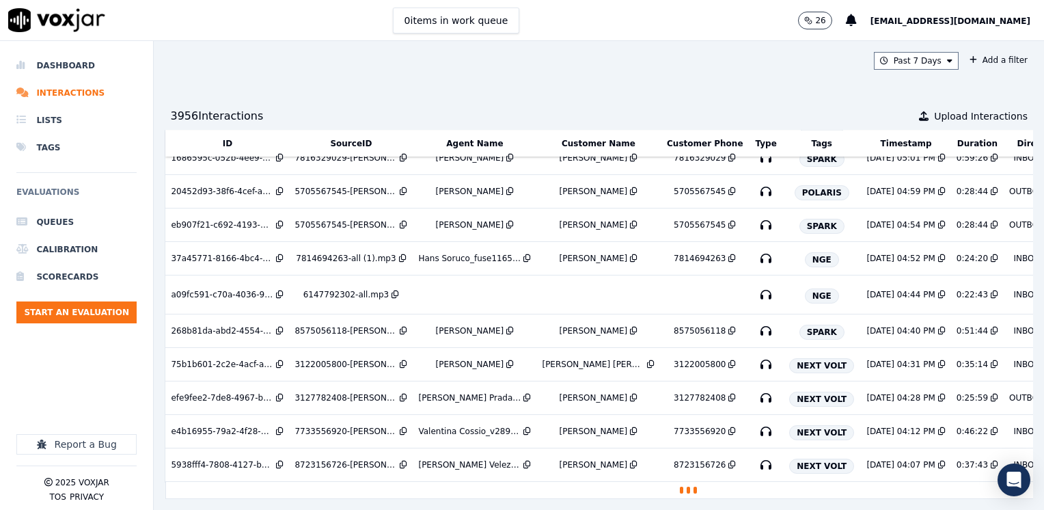
scroll to position [2487, 0]
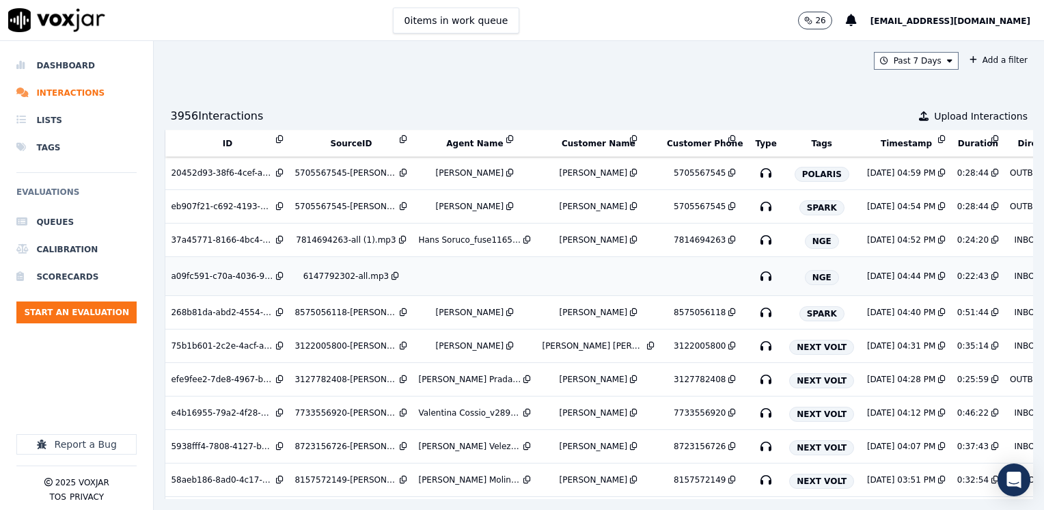
click at [689, 269] on td at bounding box center [705, 276] width 90 height 39
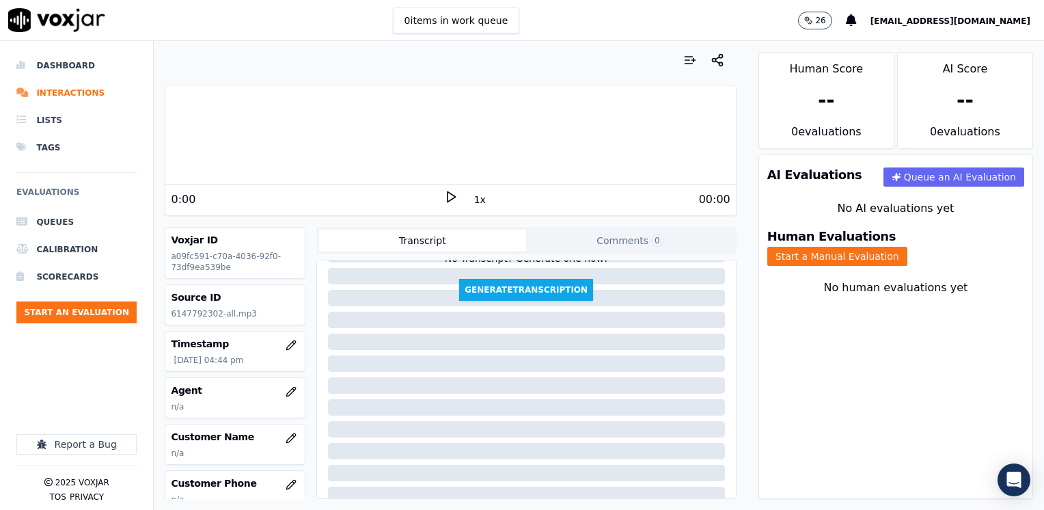
scroll to position [202, 0]
